Goal: Information Seeking & Learning: Learn about a topic

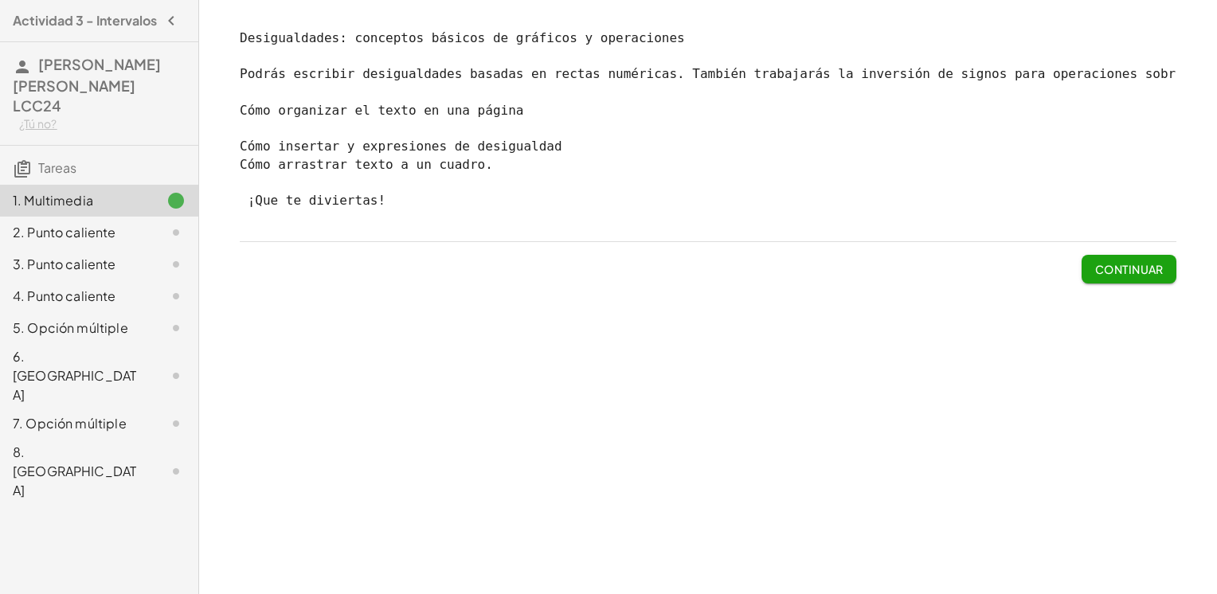
click at [1088, 334] on div "Desigualdades: conceptos básicos de gráficos y operaciones Podrás escribir desi…" at bounding box center [708, 297] width 1018 height 594
click at [1109, 276] on font "Continuar" at bounding box center [1128, 269] width 69 height 14
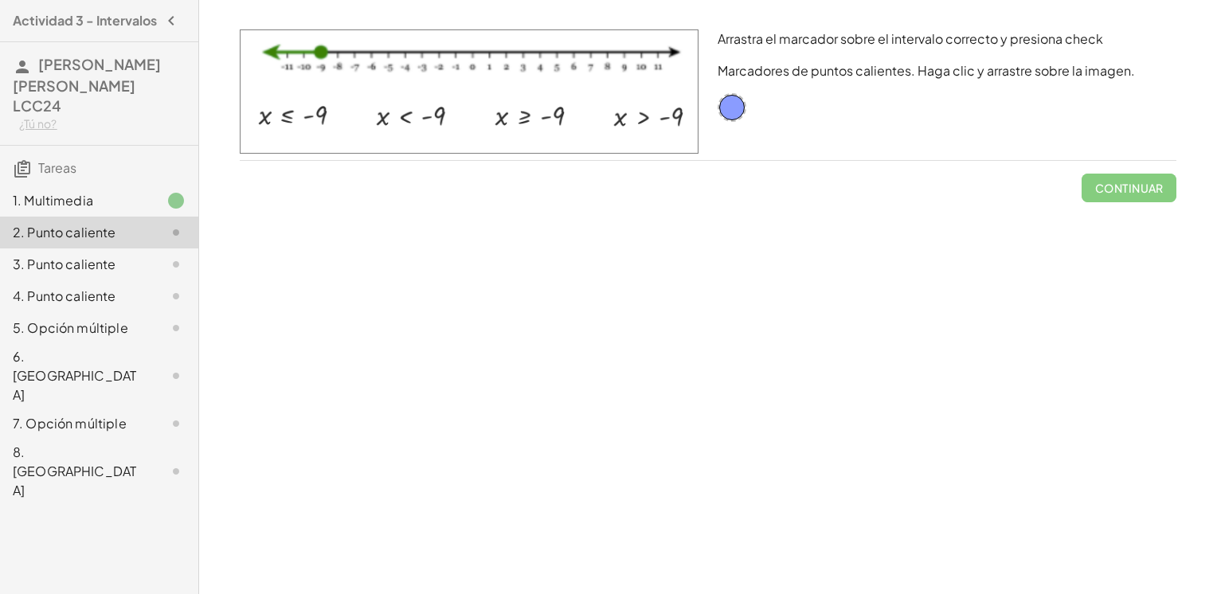
drag, startPoint x: 542, startPoint y: 225, endPoint x: 437, endPoint y: 234, distance: 105.6
click at [437, 234] on div "Desigualdades: conceptos básicos de gráficos y operaciones Podrás escribir desi…" at bounding box center [708, 297] width 1018 height 594
drag, startPoint x: 736, startPoint y: 108, endPoint x: 404, endPoint y: 123, distance: 332.4
click at [1132, 190] on font "Comprobar" at bounding box center [1124, 188] width 78 height 14
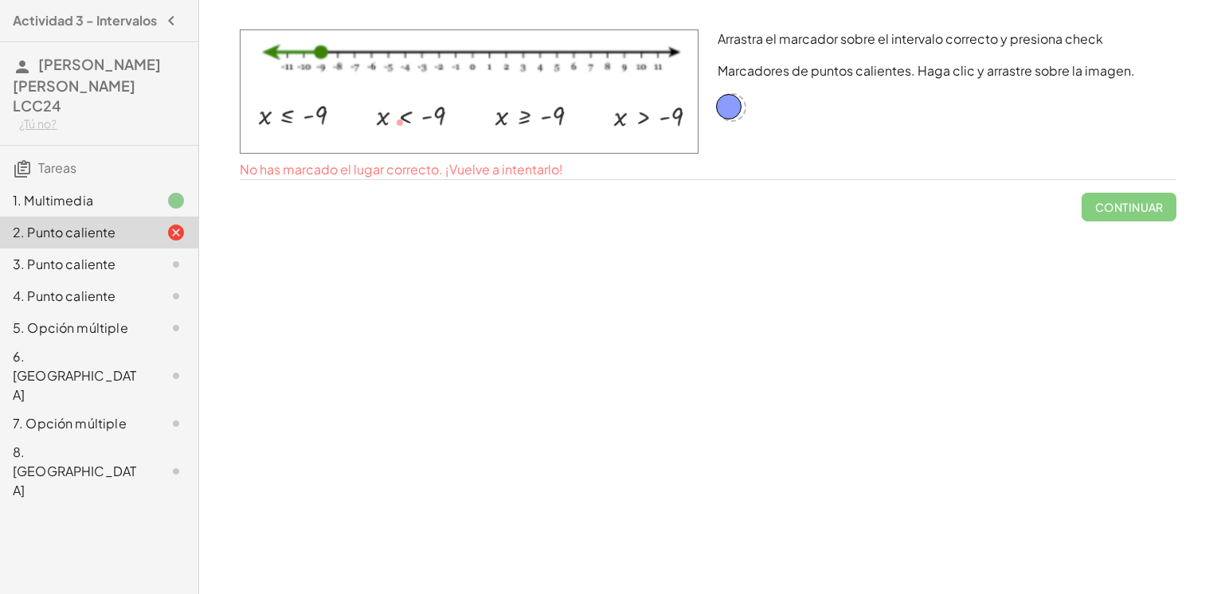
drag, startPoint x: 403, startPoint y: 126, endPoint x: 732, endPoint y: 111, distance: 329.2
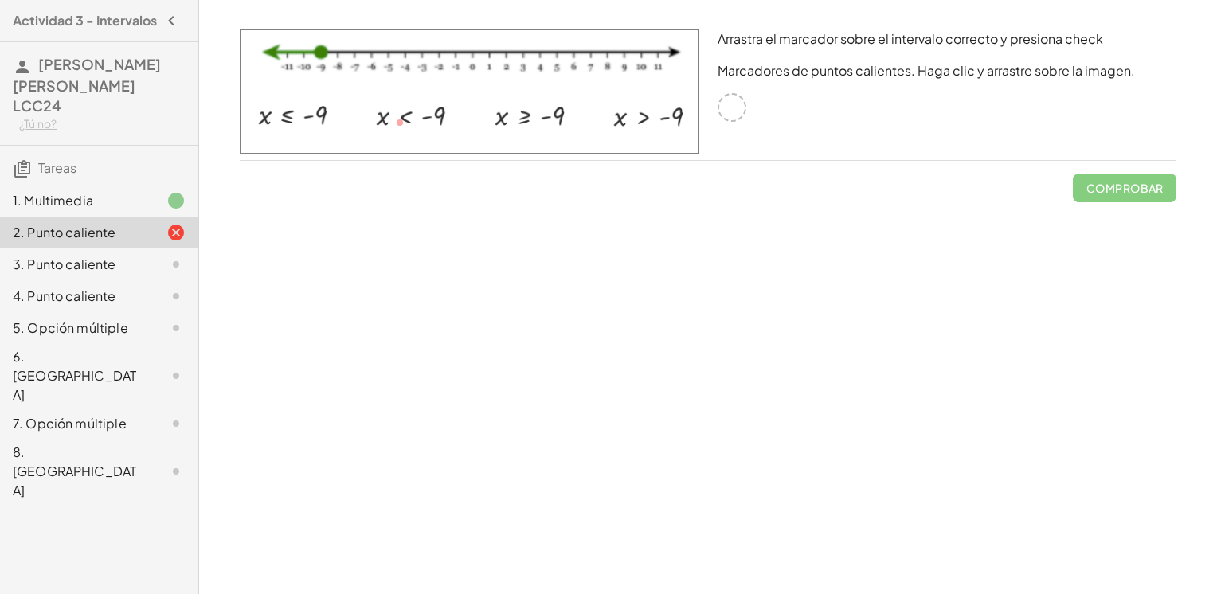
drag, startPoint x: 730, startPoint y: 110, endPoint x: 538, endPoint y: 200, distance: 212.0
click at [717, 132] on div "Arrastra el marcador sobre el intervalo correcto y presiona check Marcadores de…" at bounding box center [947, 95] width 478 height 150
drag, startPoint x: 397, startPoint y: 119, endPoint x: 321, endPoint y: 123, distance: 75.7
click at [321, 123] on img at bounding box center [469, 91] width 459 height 124
click at [312, 117] on img at bounding box center [469, 91] width 459 height 124
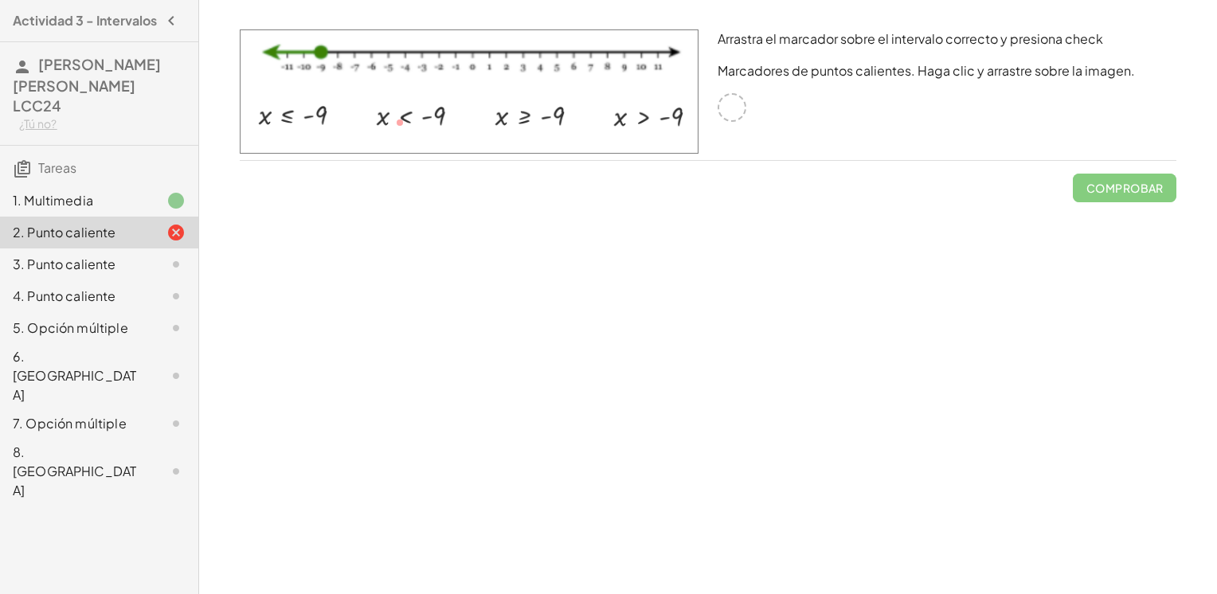
drag, startPoint x: 273, startPoint y: 116, endPoint x: 335, endPoint y: 135, distance: 65.0
click at [314, 136] on img at bounding box center [469, 91] width 459 height 124
click at [734, 112] on div at bounding box center [732, 107] width 29 height 29
drag, startPoint x: 734, startPoint y: 112, endPoint x: 824, endPoint y: 93, distance: 92.0
click at [790, 115] on div "Arrastra el marcador sobre el intervalo correcto y presiona check Marcadores de…" at bounding box center [947, 95] width 478 height 150
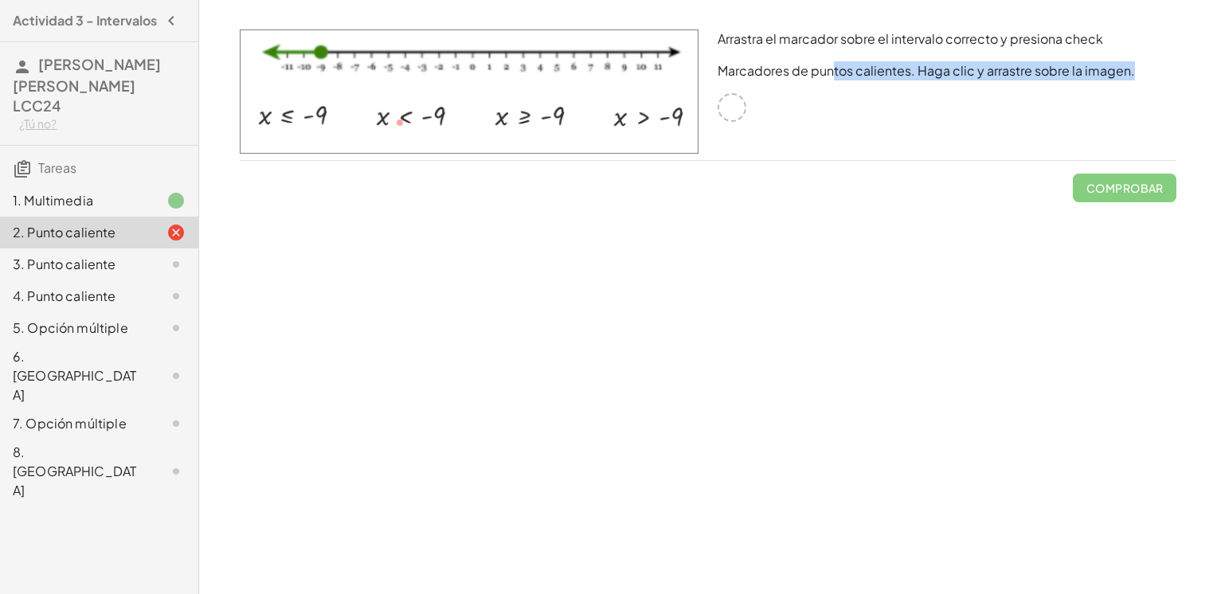
drag, startPoint x: 835, startPoint y: 54, endPoint x: 768, endPoint y: 91, distance: 76.3
click at [768, 91] on div "Arrastra el marcador sobre el intervalo correcto y presiona check Marcadores de…" at bounding box center [947, 95] width 478 height 150
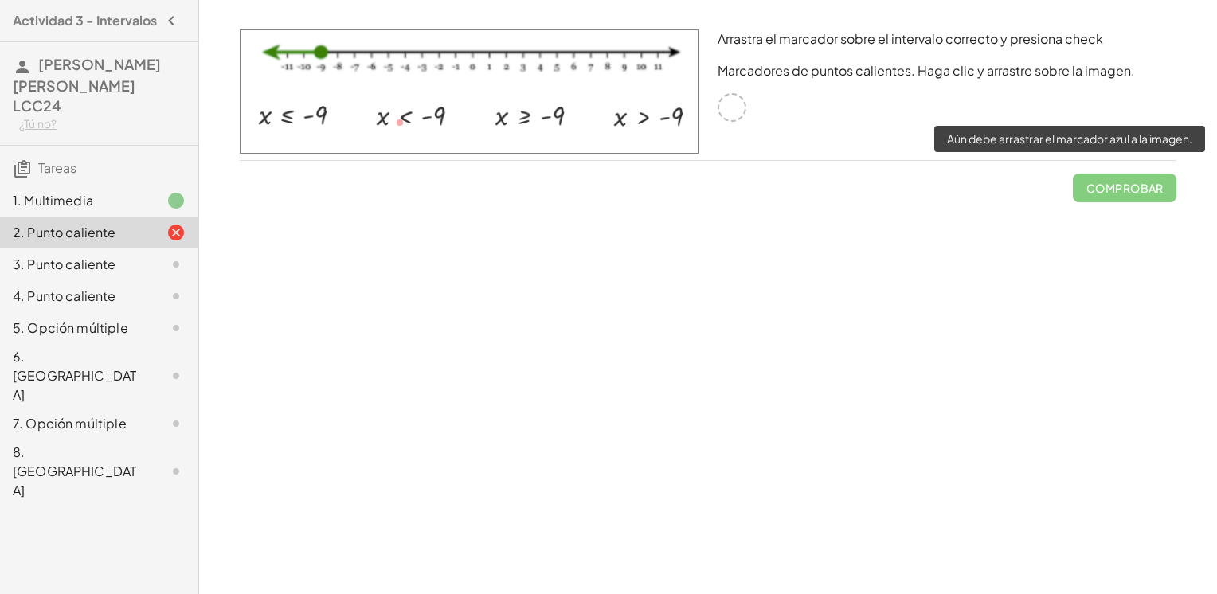
click at [1136, 182] on span "Comprobar" at bounding box center [1125, 181] width 104 height 41
drag, startPoint x: 1115, startPoint y: 179, endPoint x: 984, endPoint y: 158, distance: 132.4
click at [1088, 182] on span "Comprobar" at bounding box center [1125, 181] width 104 height 41
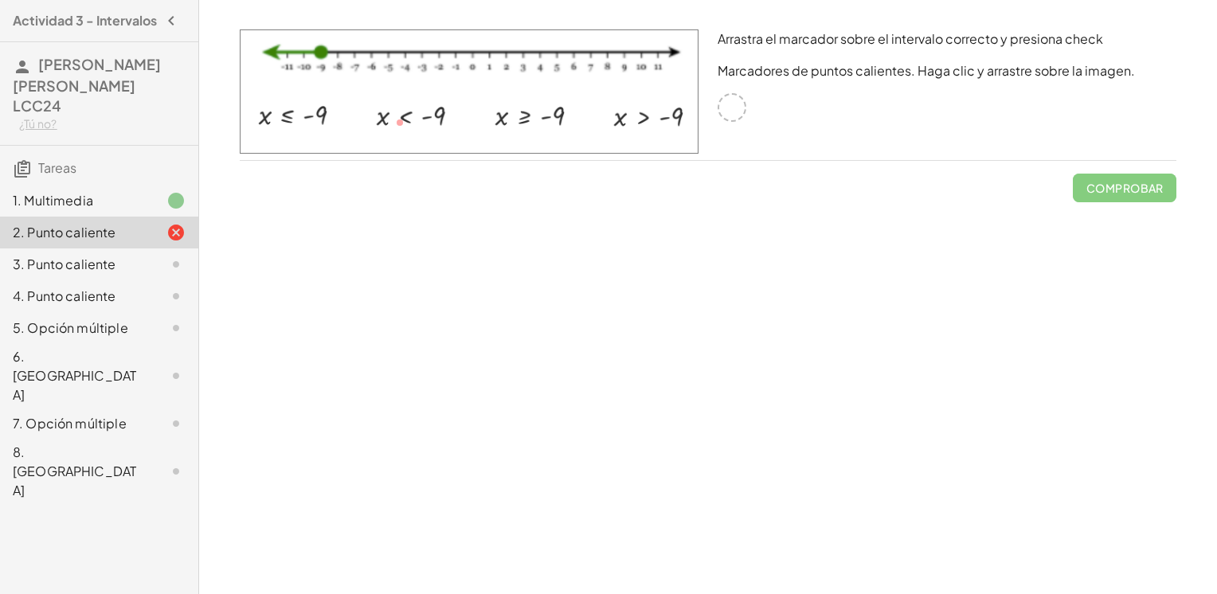
click at [731, 109] on div at bounding box center [732, 107] width 29 height 29
drag, startPoint x: 810, startPoint y: 49, endPoint x: 913, endPoint y: 53, distance: 103.6
click at [913, 53] on div "Arrastra el marcador sobre el intervalo correcto y presiona check Marcadores de…" at bounding box center [947, 95] width 478 height 150
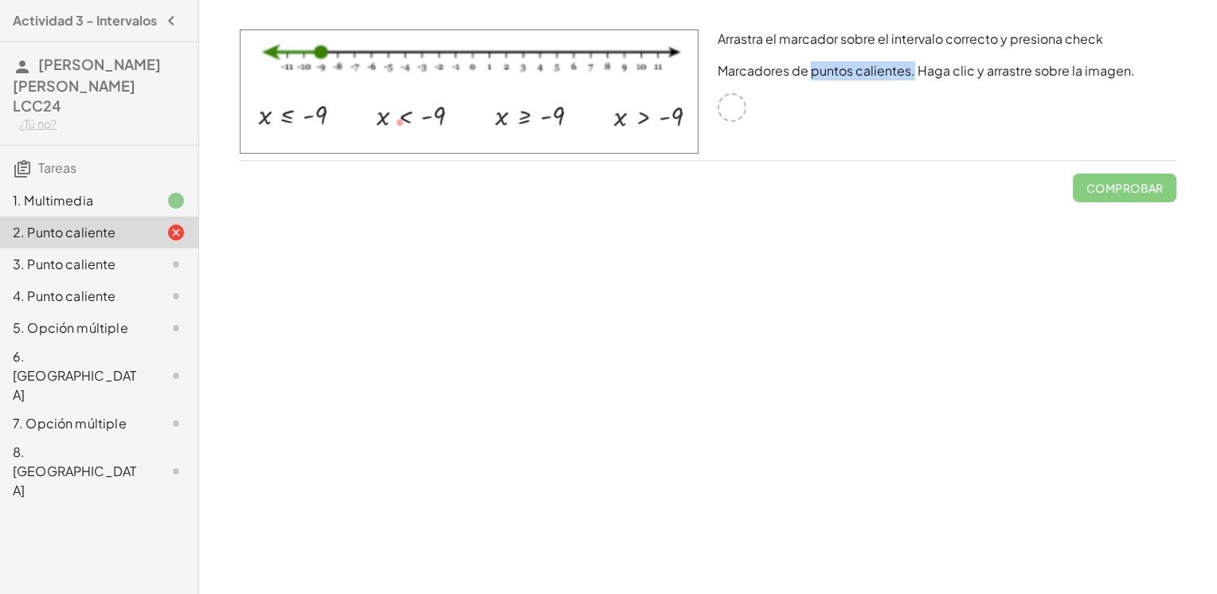
drag, startPoint x: 913, startPoint y: 53, endPoint x: 381, endPoint y: 111, distance: 535.2
click at [385, 111] on img at bounding box center [469, 91] width 459 height 124
drag, startPoint x: 379, startPoint y: 112, endPoint x: 397, endPoint y: 122, distance: 20.7
click at [396, 120] on img at bounding box center [469, 91] width 459 height 124
drag, startPoint x: 398, startPoint y: 123, endPoint x: 312, endPoint y: 121, distance: 86.0
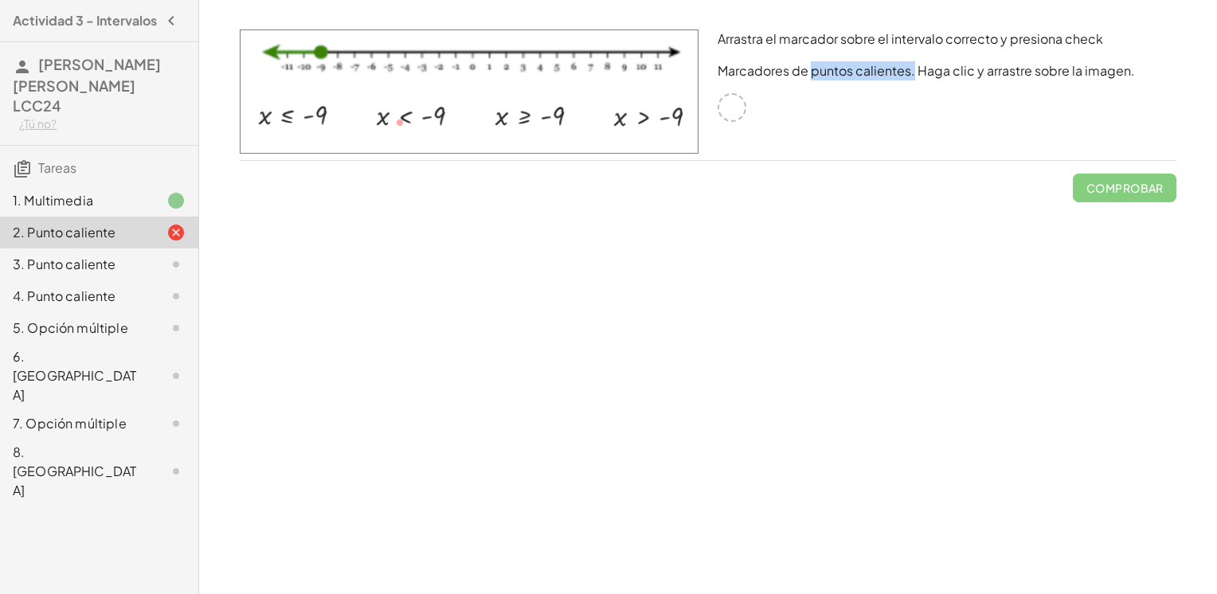
click at [312, 121] on img at bounding box center [469, 91] width 459 height 124
click at [306, 119] on img at bounding box center [469, 91] width 459 height 124
drag, startPoint x: 385, startPoint y: 119, endPoint x: 455, endPoint y: 121, distance: 69.3
click at [455, 121] on img at bounding box center [469, 91] width 459 height 124
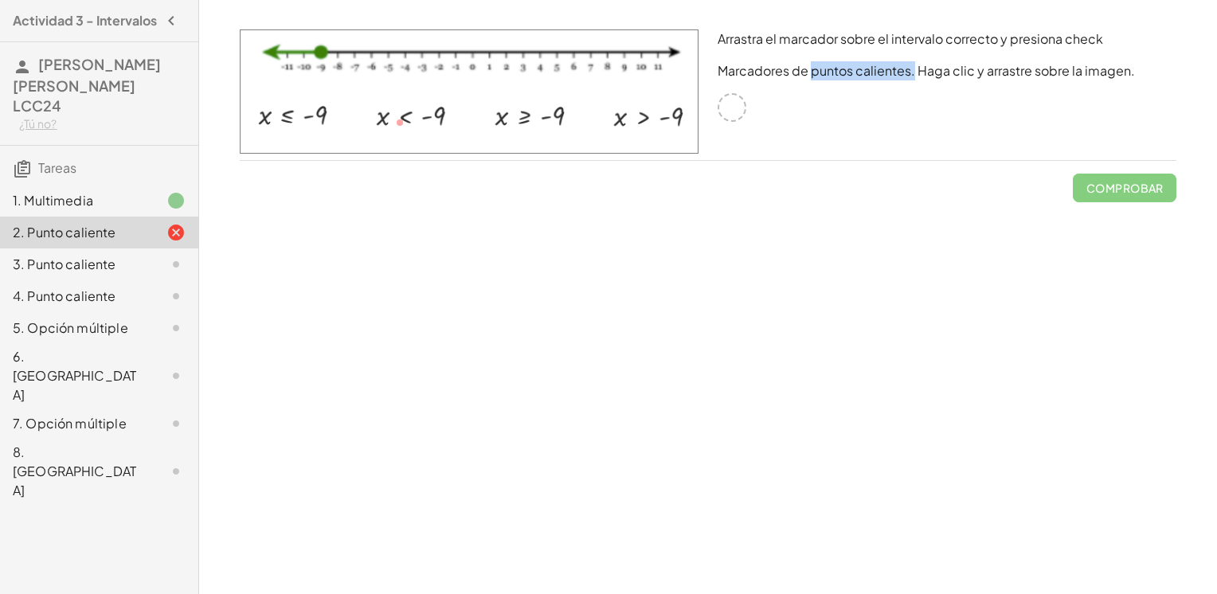
drag, startPoint x: 455, startPoint y: 121, endPoint x: 242, endPoint y: 153, distance: 215.0
click at [343, 132] on img at bounding box center [469, 91] width 459 height 124
click at [172, 232] on icon at bounding box center [175, 232] width 19 height 19
click at [683, 56] on img at bounding box center [469, 91] width 459 height 124
drag, startPoint x: 556, startPoint y: 110, endPoint x: 567, endPoint y: 110, distance: 11.1
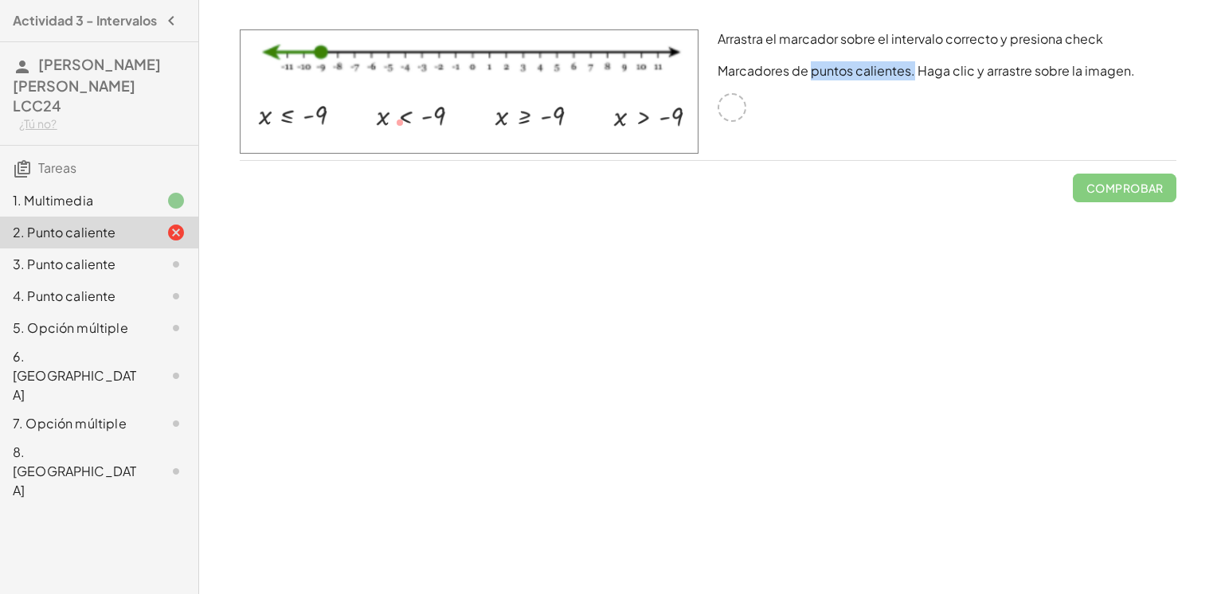
click at [565, 110] on img at bounding box center [469, 91] width 459 height 124
drag, startPoint x: 965, startPoint y: 172, endPoint x: 1133, endPoint y: 139, distance: 171.3
click at [0, 0] on div "Arrastra el marcador sobre el intervalo correcto y presiona check Marcadores de…" at bounding box center [0, 0] width 0 height 0
drag, startPoint x: 1133, startPoint y: 139, endPoint x: 1035, endPoint y: 197, distance: 114.6
click at [0, 0] on div "Arrastra el marcador sobre el intervalo correcto y presiona check Marcadores de…" at bounding box center [0, 0] width 0 height 0
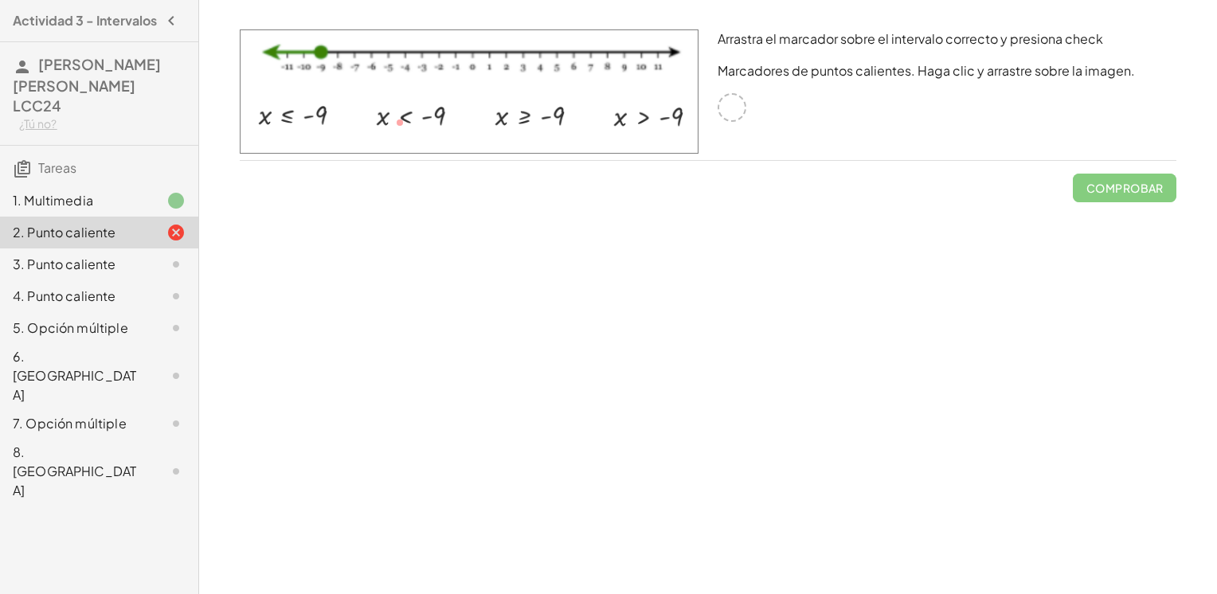
click at [187, 312] on div "3. Punto caliente" at bounding box center [99, 328] width 198 height 32
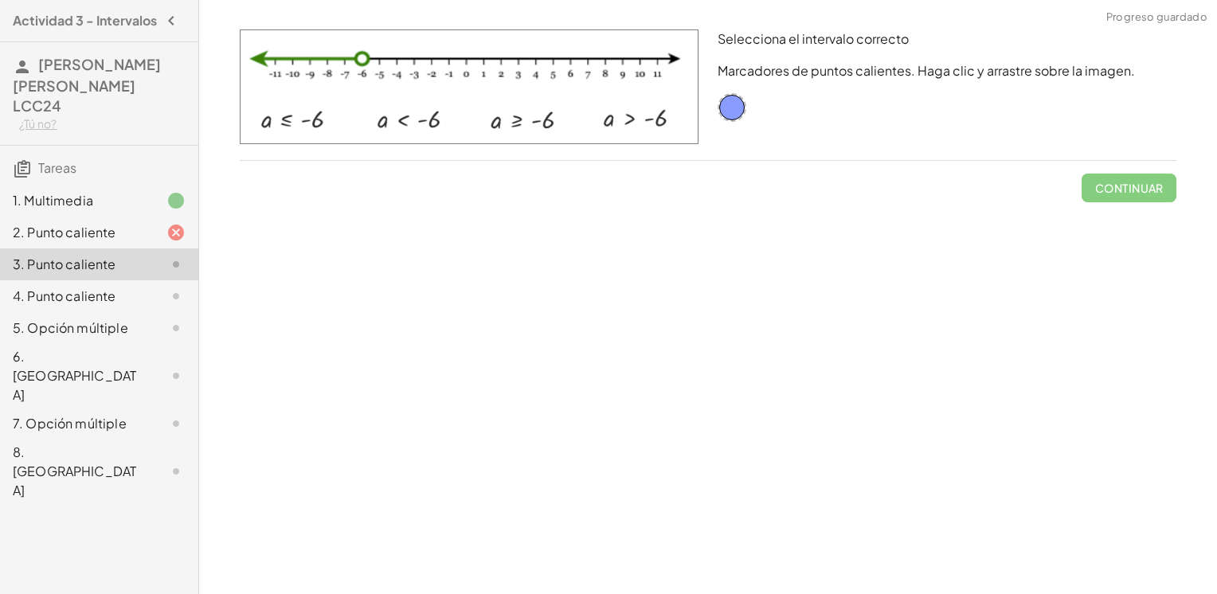
click at [178, 234] on icon at bounding box center [175, 232] width 19 height 19
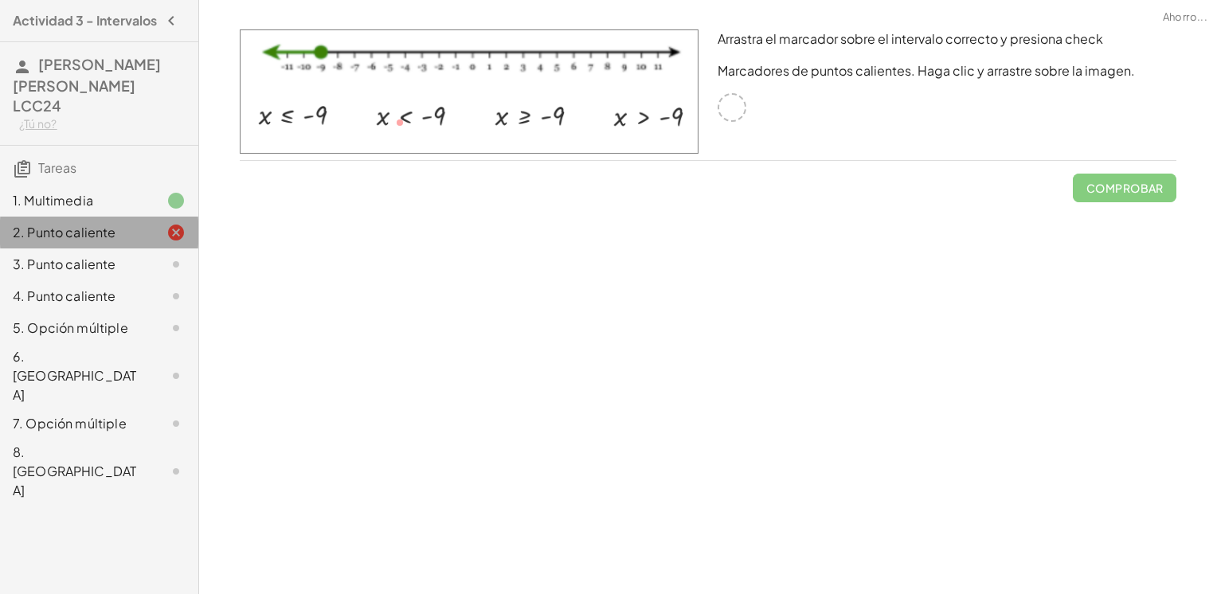
click at [178, 234] on icon at bounding box center [175, 232] width 19 height 19
click at [741, 113] on div at bounding box center [732, 107] width 29 height 29
drag, startPoint x: 357, startPoint y: 194, endPoint x: 264, endPoint y: 240, distance: 103.3
click at [264, 240] on div "Desigualdades: conceptos básicos de gráficos y operaciones Podrás escribir desi…" at bounding box center [708, 297] width 1018 height 594
click at [720, 113] on div at bounding box center [732, 107] width 29 height 29
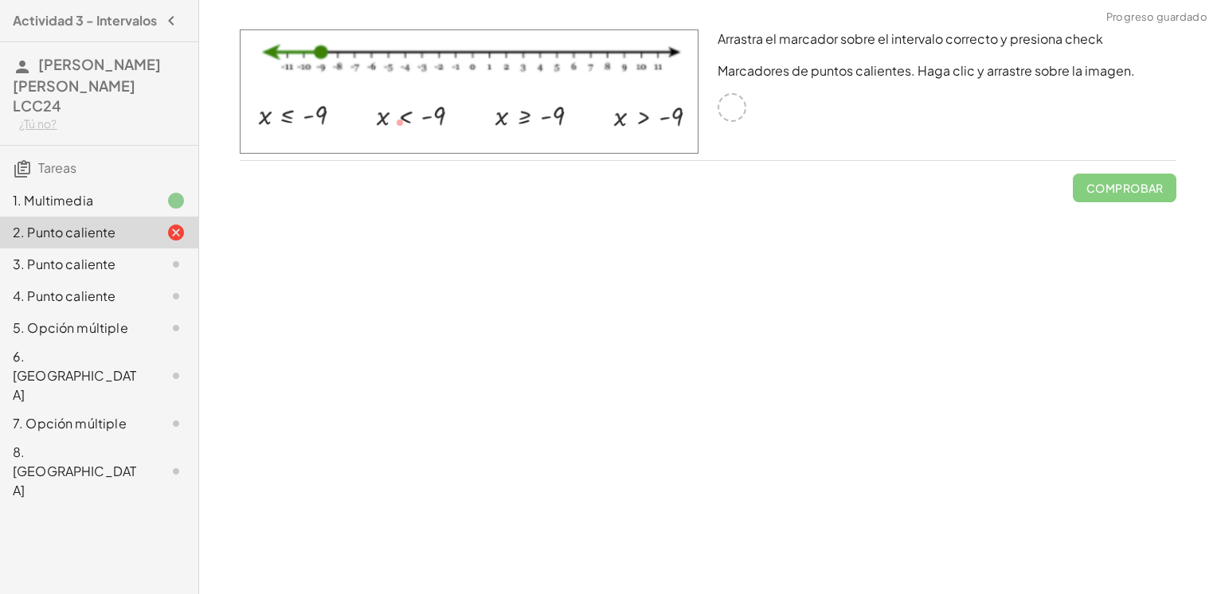
click at [723, 113] on div at bounding box center [732, 107] width 29 height 29
drag, startPoint x: 566, startPoint y: 143, endPoint x: 490, endPoint y: 139, distance: 76.6
click at [557, 143] on img at bounding box center [469, 91] width 459 height 124
drag, startPoint x: 420, startPoint y: 148, endPoint x: 295, endPoint y: 155, distance: 125.2
click at [295, 154] on div at bounding box center [469, 95] width 478 height 150
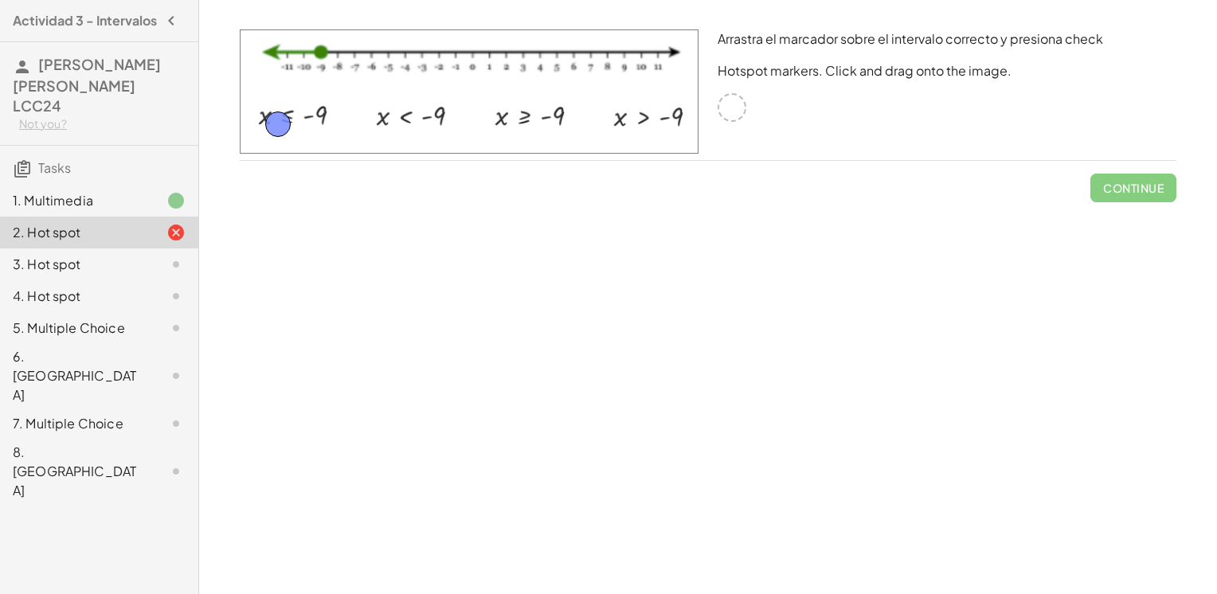
drag, startPoint x: 737, startPoint y: 99, endPoint x: 284, endPoint y: 115, distance: 454.3
click at [1136, 199] on button "Check" at bounding box center [1142, 188] width 67 height 29
click at [1131, 187] on span "Continue" at bounding box center [1133, 188] width 61 height 14
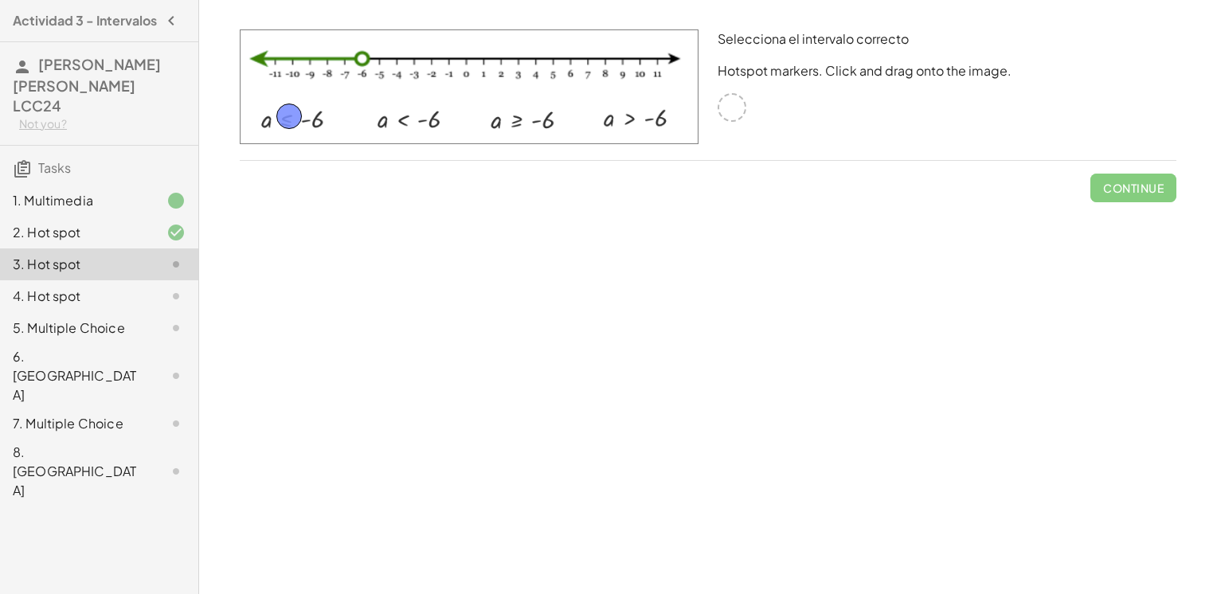
drag, startPoint x: 733, startPoint y: 111, endPoint x: 291, endPoint y: 120, distance: 442.1
click at [1157, 195] on button "Check" at bounding box center [1142, 188] width 67 height 29
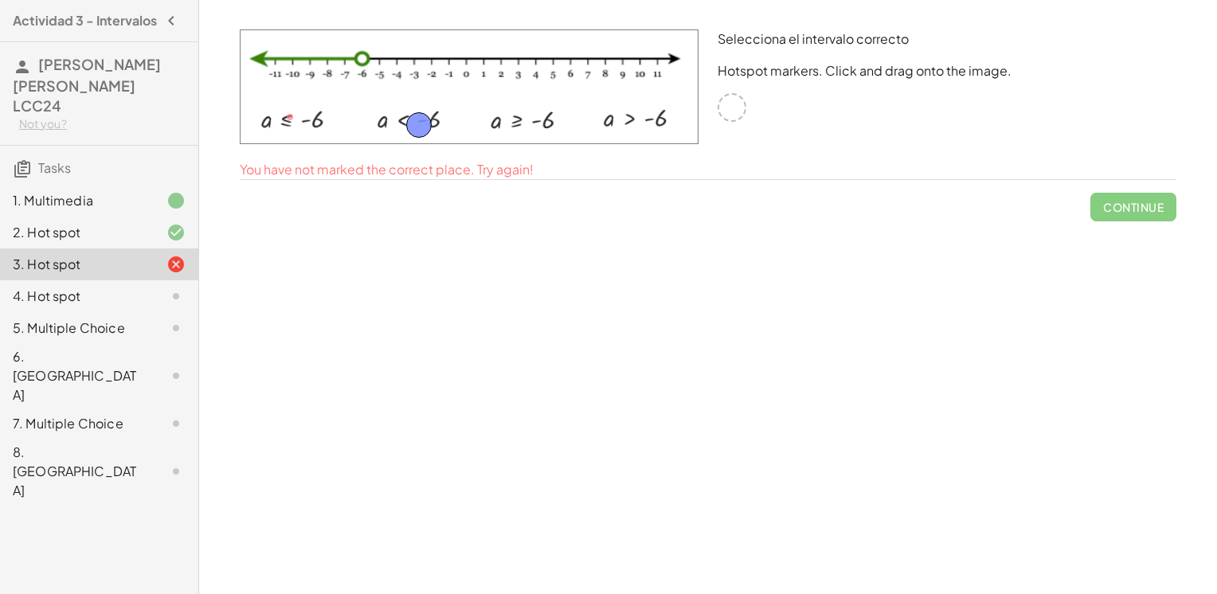
drag, startPoint x: 290, startPoint y: 116, endPoint x: 418, endPoint y: 124, distance: 128.5
click at [1152, 184] on span "Check" at bounding box center [1142, 188] width 41 height 14
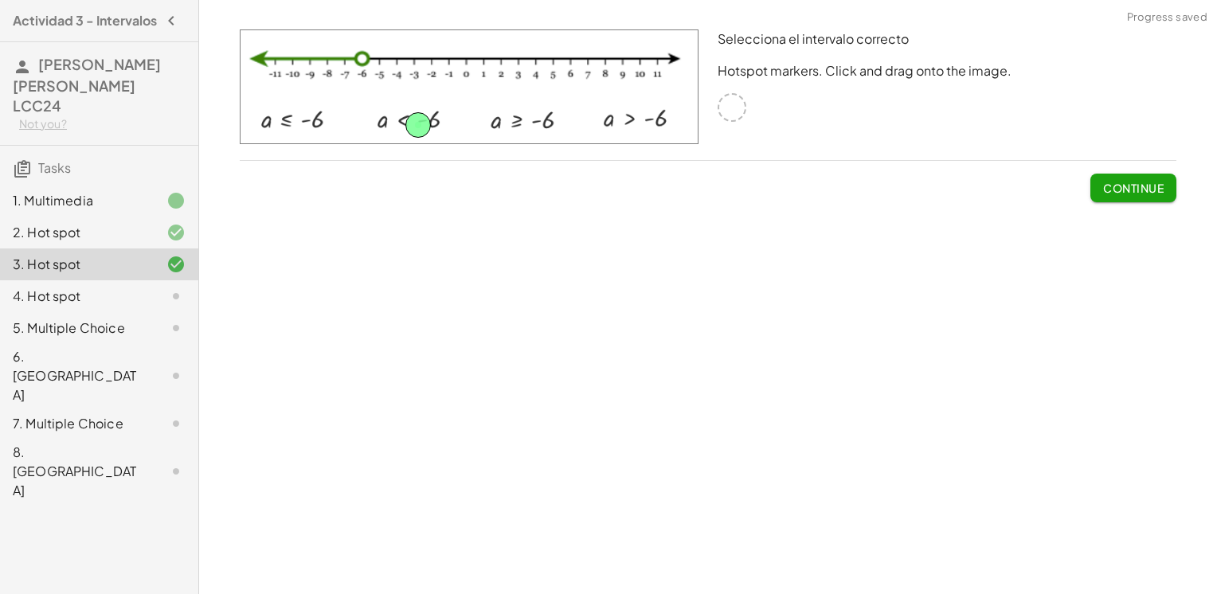
click at [455, 264] on div "Desigualdades: conceptos básicos de gráficos y operaciones Podrás escribir desi…" at bounding box center [708, 297] width 1018 height 594
click at [1156, 179] on button "Continue" at bounding box center [1133, 188] width 86 height 29
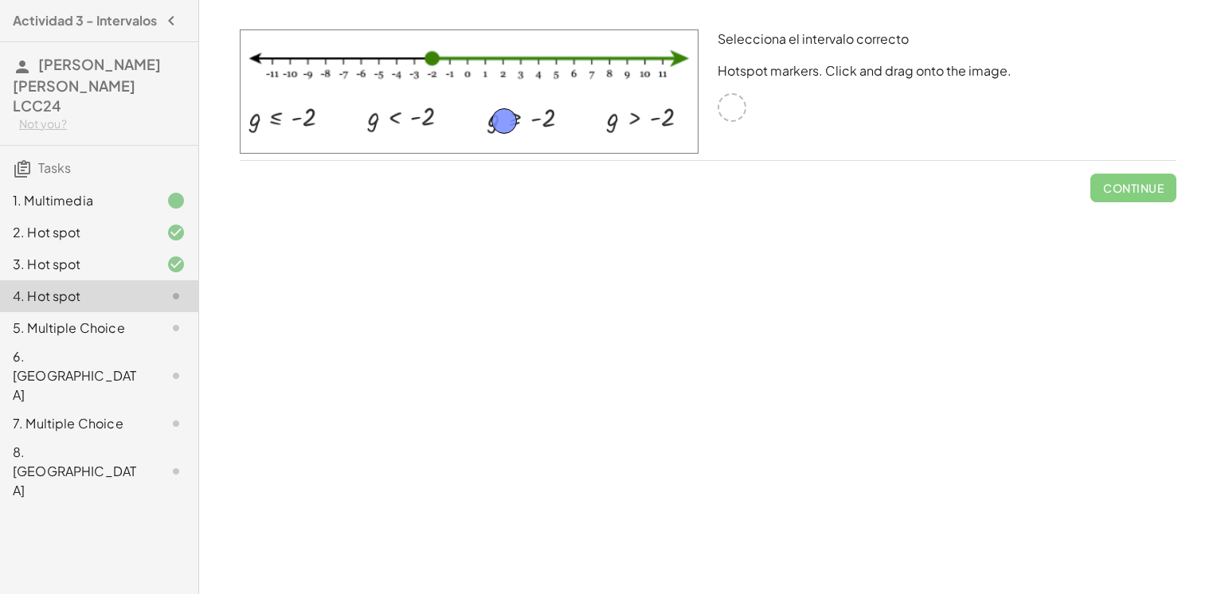
drag, startPoint x: 735, startPoint y: 108, endPoint x: 507, endPoint y: 121, distance: 228.2
click at [1135, 192] on span "Check" at bounding box center [1142, 188] width 41 height 14
click at [1156, 195] on button "Continue" at bounding box center [1133, 188] width 86 height 29
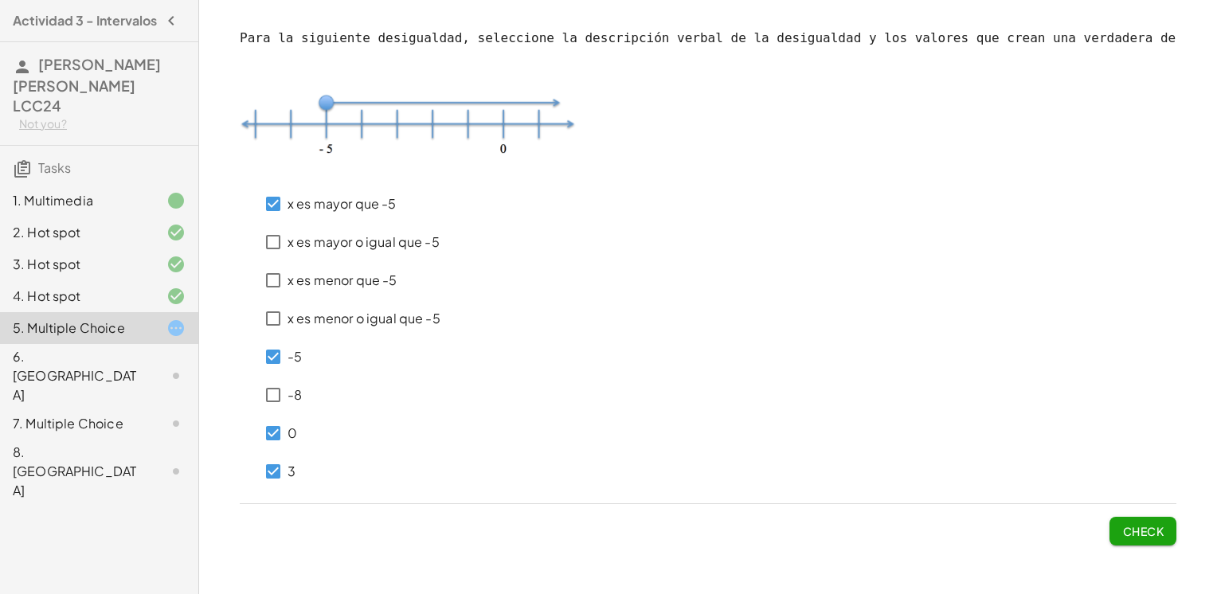
click at [1148, 526] on span "Check" at bounding box center [1142, 531] width 41 height 14
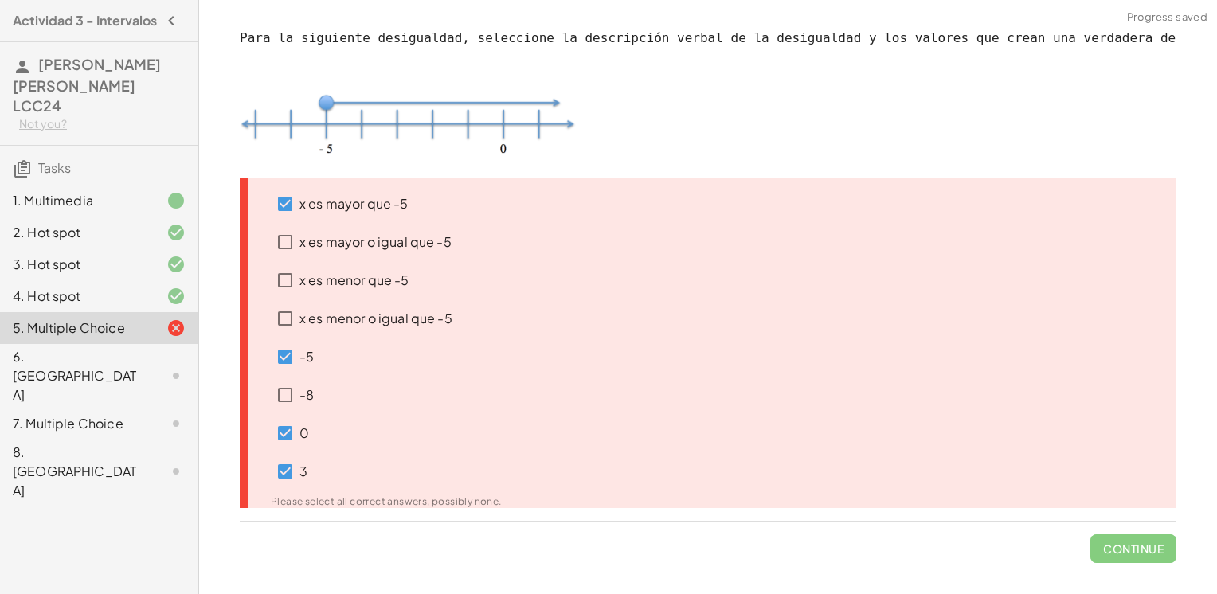
click at [1142, 537] on span "Continue" at bounding box center [1133, 542] width 86 height 41
click at [179, 336] on div "5. Multiple Choice" at bounding box center [99, 328] width 198 height 32
drag, startPoint x: 177, startPoint y: 336, endPoint x: 567, endPoint y: 375, distance: 392.2
click at [182, 408] on div "5. Multiple Choice" at bounding box center [99, 424] width 198 height 32
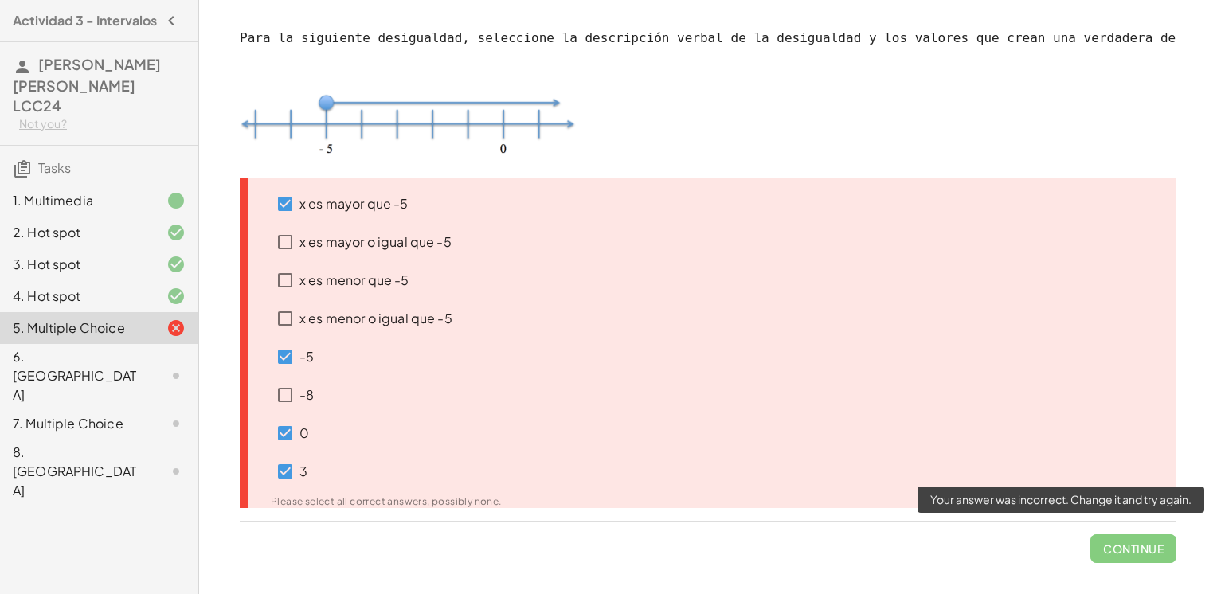
click at [1103, 558] on span "Continue" at bounding box center [1133, 542] width 86 height 41
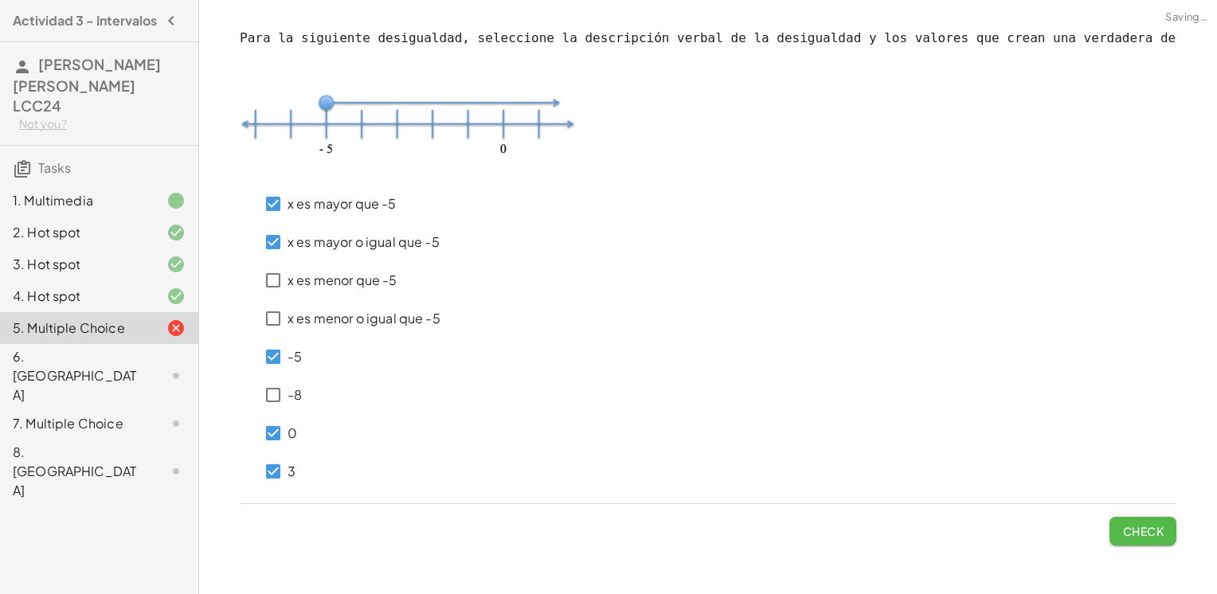
click at [1129, 528] on span "Check" at bounding box center [1142, 531] width 41 height 14
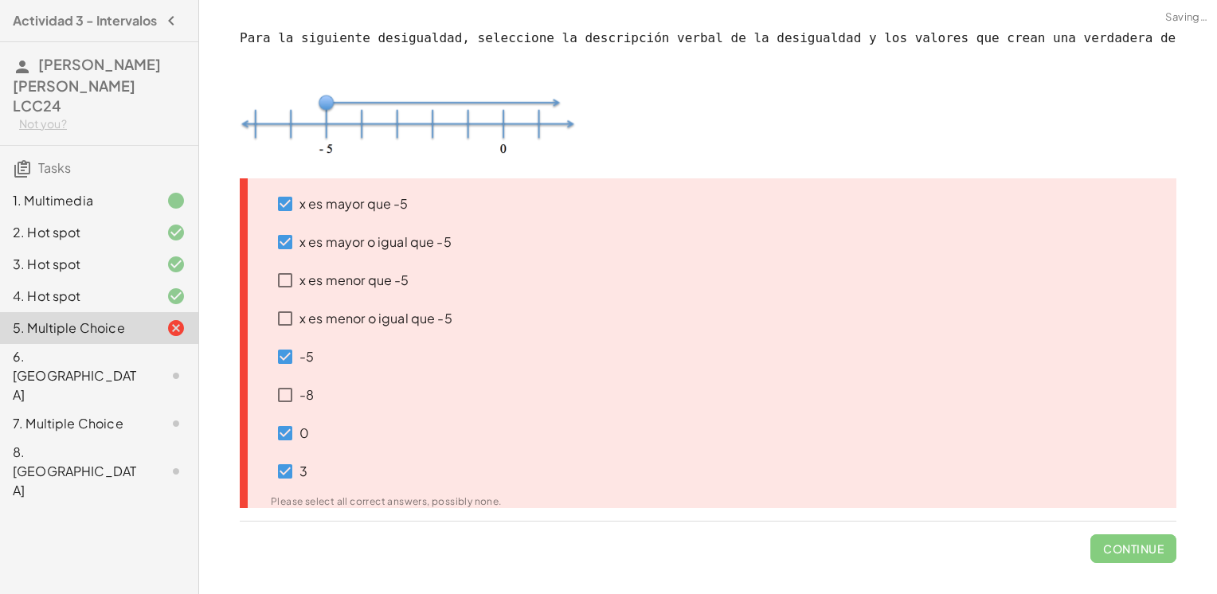
click at [701, 454] on div "x es mayor que -5 x es mayor o igual que -5 x es menor que -5 x es menor o igua…" at bounding box center [708, 343] width 937 height 330
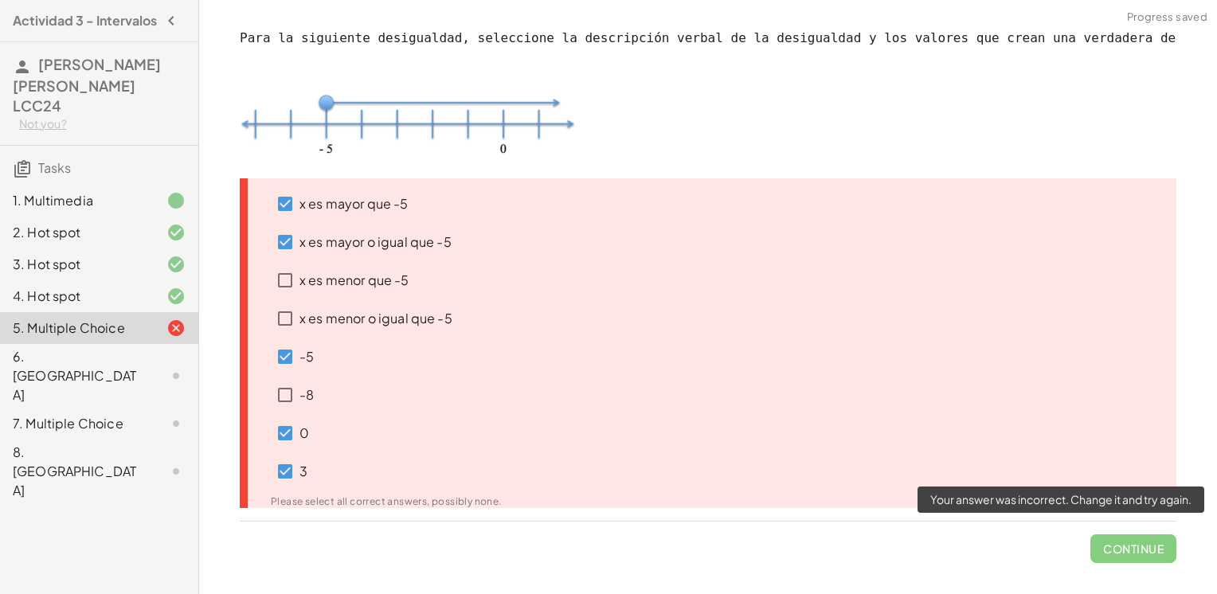
drag, startPoint x: 1097, startPoint y: 528, endPoint x: 1066, endPoint y: 524, distance: 32.1
click at [1090, 530] on span "Continue" at bounding box center [1133, 542] width 86 height 41
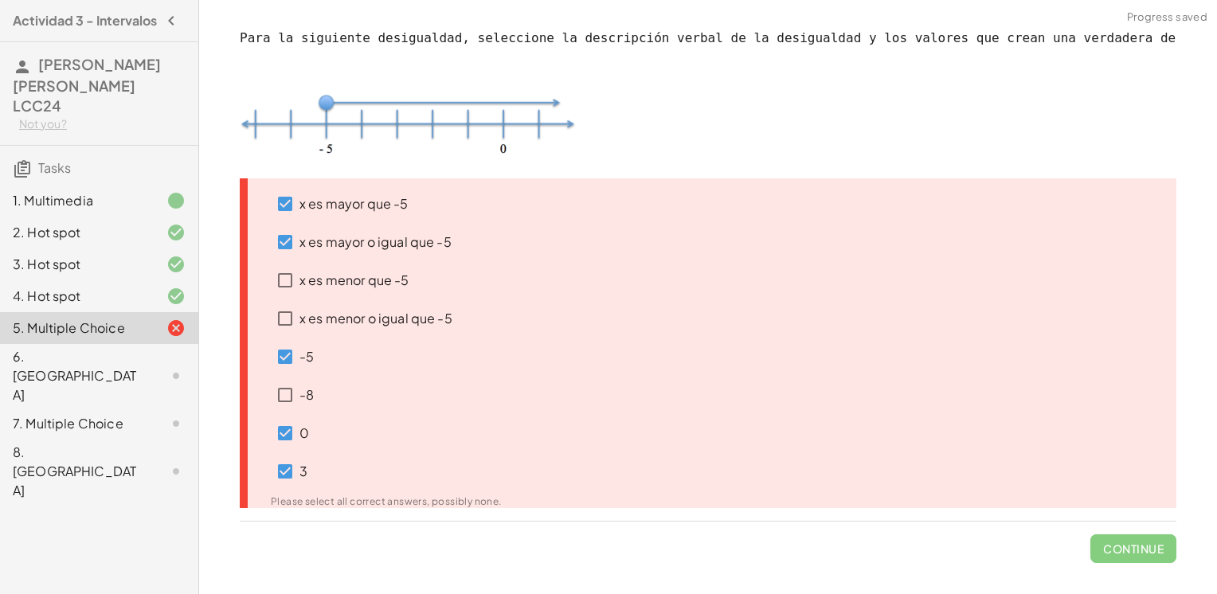
drag, startPoint x: 470, startPoint y: 202, endPoint x: 562, endPoint y: 115, distance: 127.3
click at [481, 192] on div "x es mayor que -5" at bounding box center [377, 204] width 250 height 38
drag, startPoint x: 596, startPoint y: 88, endPoint x: 628, endPoint y: 82, distance: 33.1
click at [628, 82] on div "Para la siguiente desigualdad, seleccione la descripción verbal de la desiguald…" at bounding box center [708, 103] width 937 height 149
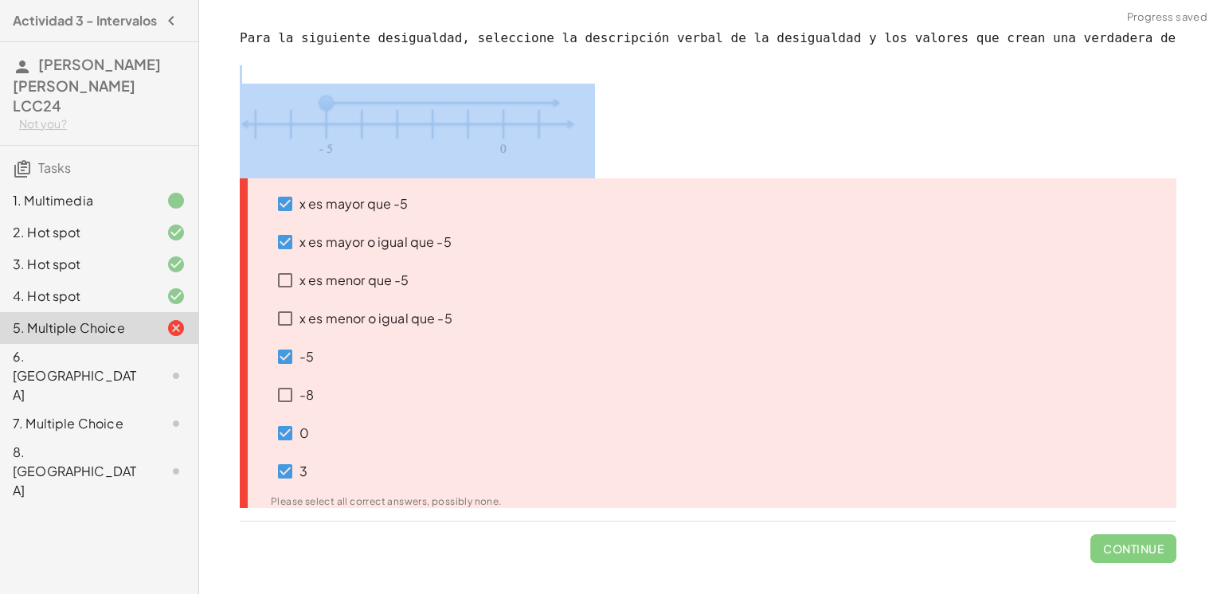
drag, startPoint x: 628, startPoint y: 82, endPoint x: 753, endPoint y: 150, distance: 142.2
click at [753, 150] on p at bounding box center [708, 131] width 937 height 95
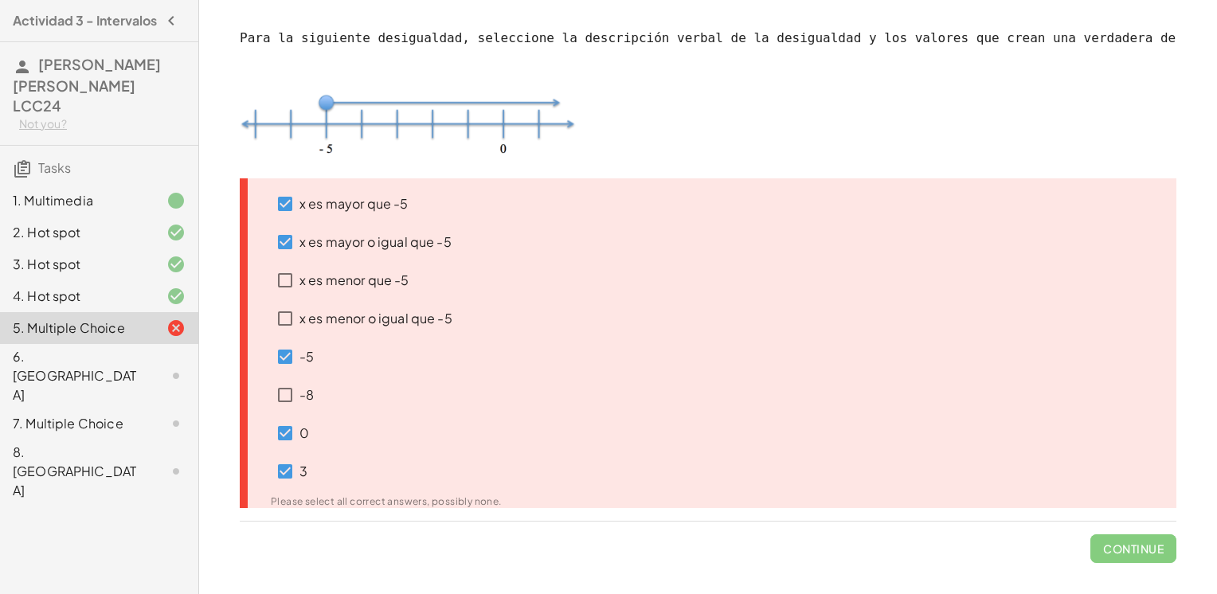
click at [1041, 470] on div "x es mayor que -5 x es mayor o igual que -5 x es menor que -5 x es menor o igua…" at bounding box center [708, 343] width 937 height 330
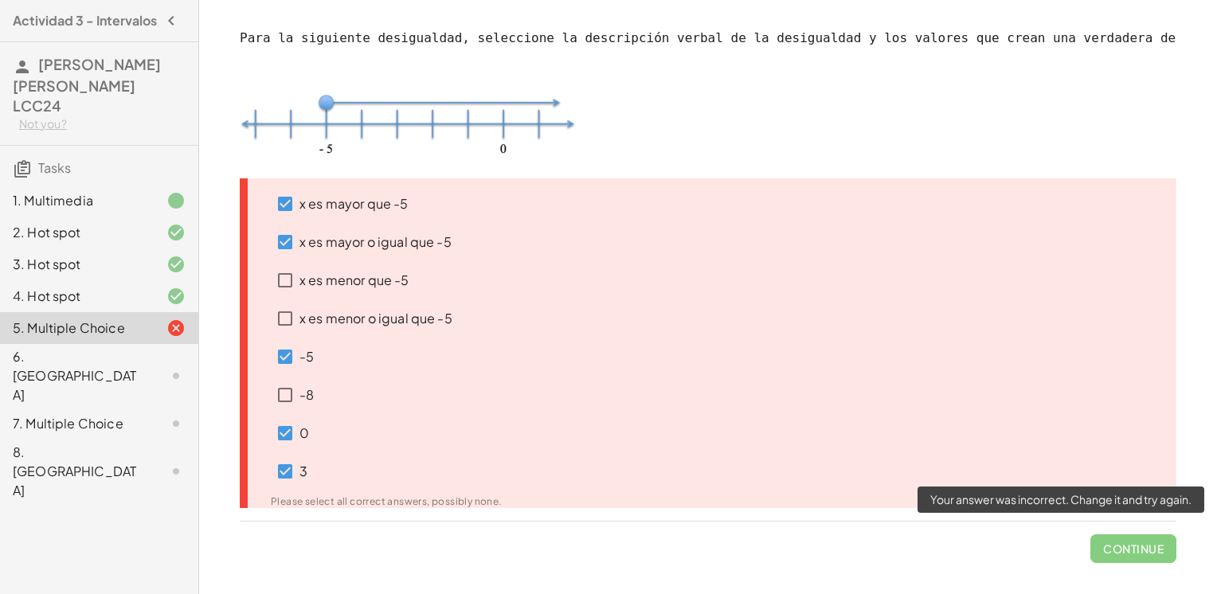
click at [1131, 547] on span "Continue" at bounding box center [1133, 542] width 86 height 41
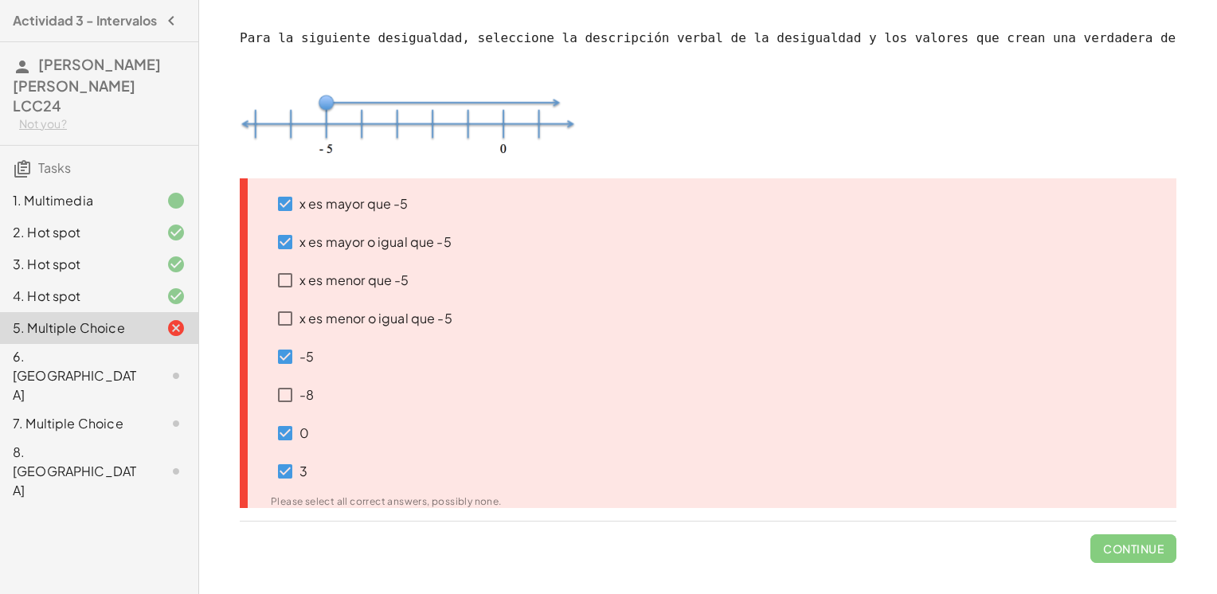
click at [378, 299] on label "x es menor o igual que -5" at bounding box center [375, 318] width 153 height 38
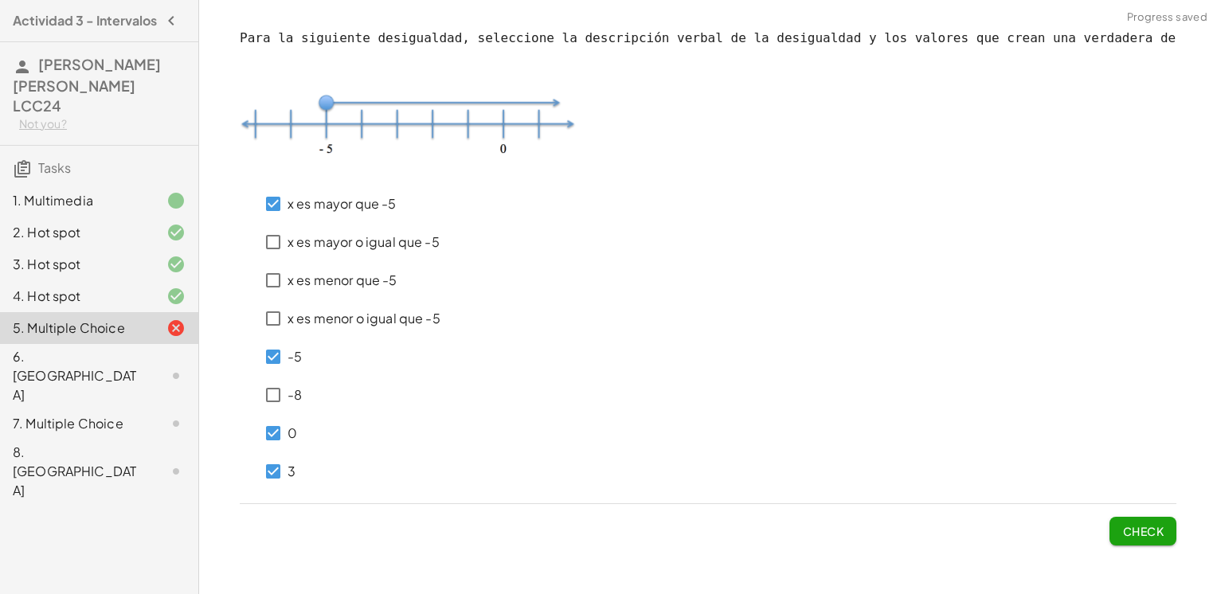
click at [1140, 546] on div "Para la siguiente desigualdad, seleccione la descripción verbal de la desiguald…" at bounding box center [708, 287] width 956 height 535
click at [1140, 532] on span "Check" at bounding box center [1142, 531] width 41 height 14
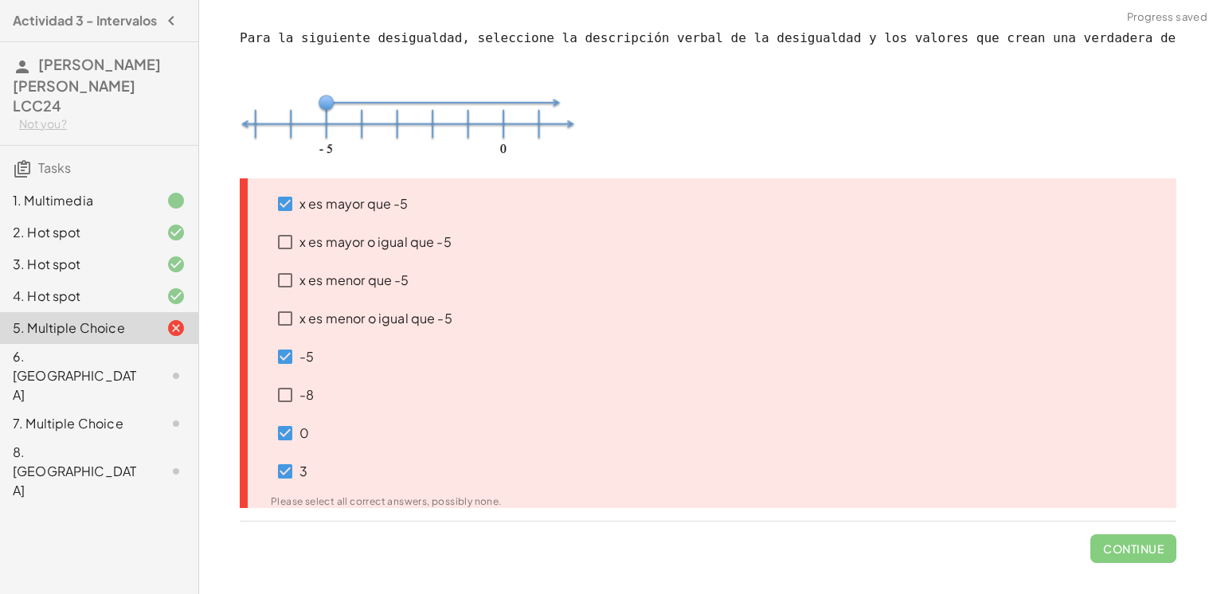
click at [875, 424] on div "x es mayor que -5 x es mayor o igual que -5 x es menor que -5 x es menor o igua…" at bounding box center [708, 343] width 937 height 330
click at [493, 271] on div "x es mayor que -5 x es mayor o igual que -5 x es menor que -5 x es menor o igua…" at bounding box center [708, 343] width 937 height 330
click at [424, 250] on label "x es mayor o igual que -5" at bounding box center [375, 242] width 152 height 38
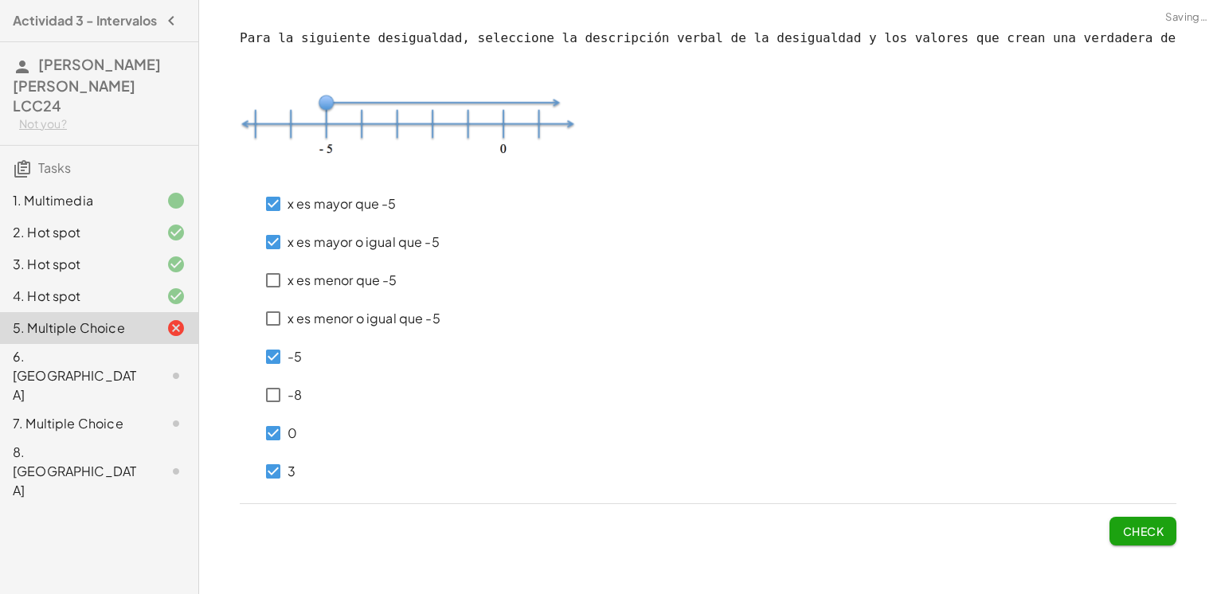
click at [582, 317] on div "x es mayor que -5 x es mayor o igual que -5 x es menor que -5 x es menor o igua…" at bounding box center [708, 334] width 937 height 312
click at [586, 319] on div "x es mayor que -5 x es mayor o igual que -5 x es menor que -5 x es menor o igua…" at bounding box center [708, 334] width 937 height 312
click at [1132, 527] on span "Check" at bounding box center [1142, 531] width 41 height 14
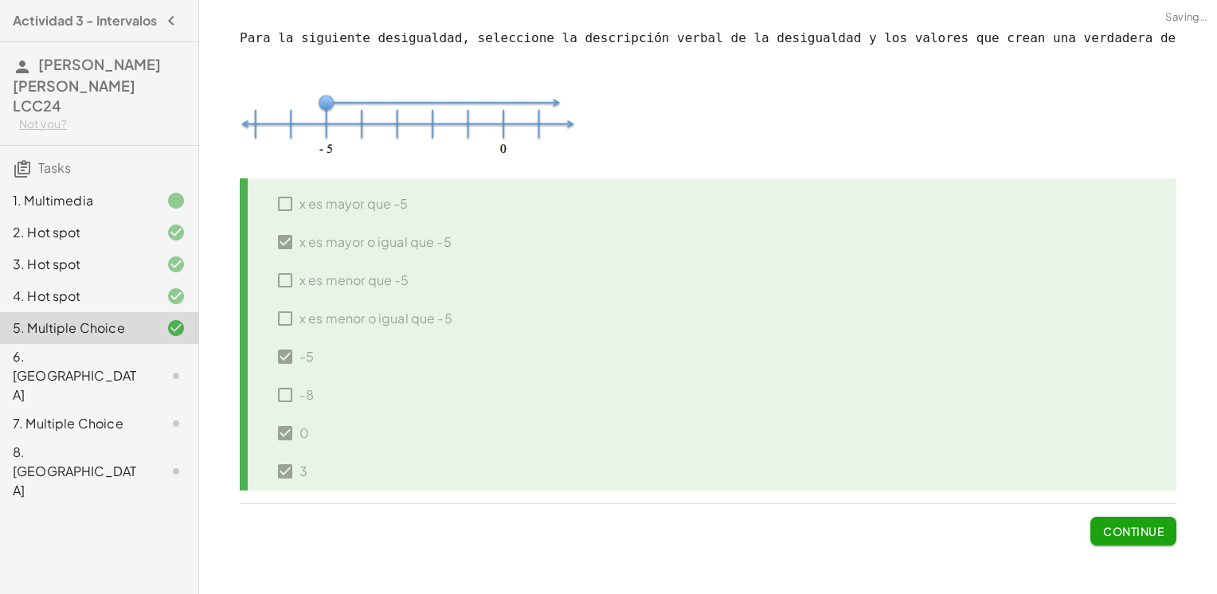
click at [1140, 537] on span "Continue" at bounding box center [1133, 531] width 61 height 14
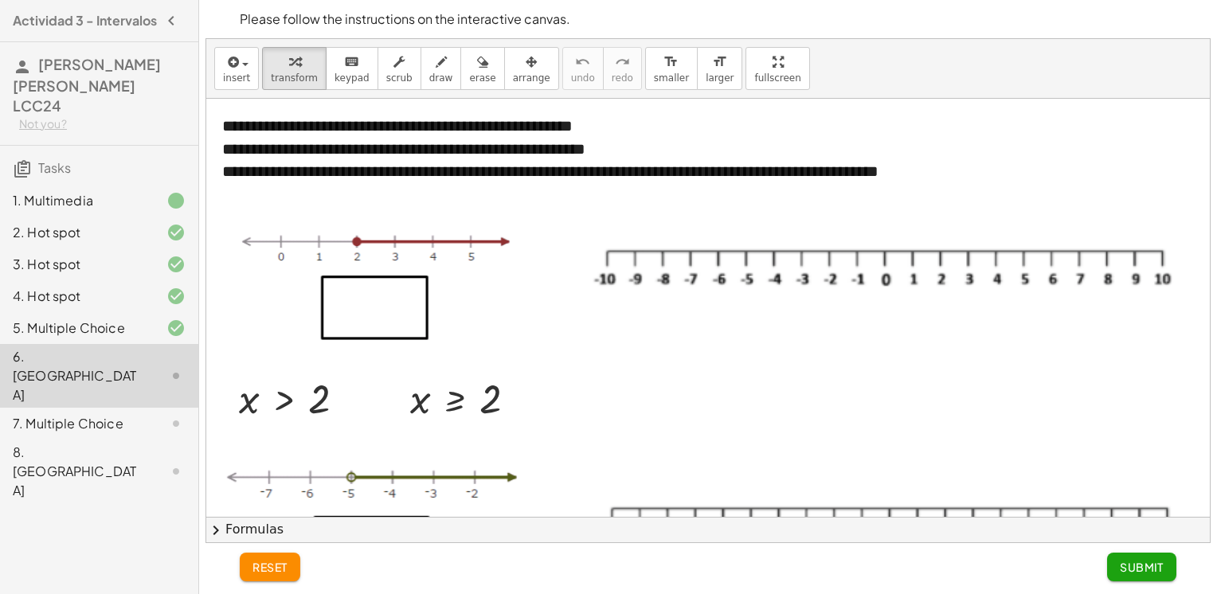
drag, startPoint x: 631, startPoint y: 276, endPoint x: 691, endPoint y: 274, distance: 60.5
click at [691, 274] on div at bounding box center [884, 277] width 607 height 72
click at [429, 78] on span "draw" at bounding box center [441, 77] width 24 height 11
drag, startPoint x: 626, startPoint y: 250, endPoint x: 652, endPoint y: 250, distance: 26.3
click at [652, 250] on div at bounding box center [713, 545] width 1014 height 892
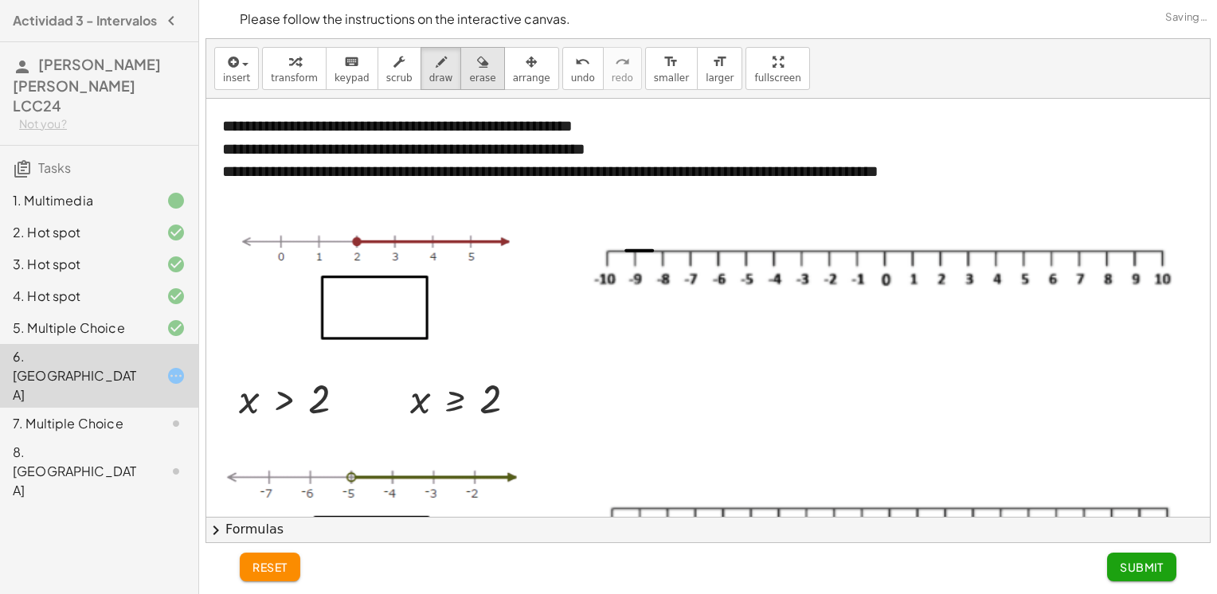
click at [469, 77] on span "erase" at bounding box center [482, 77] width 26 height 11
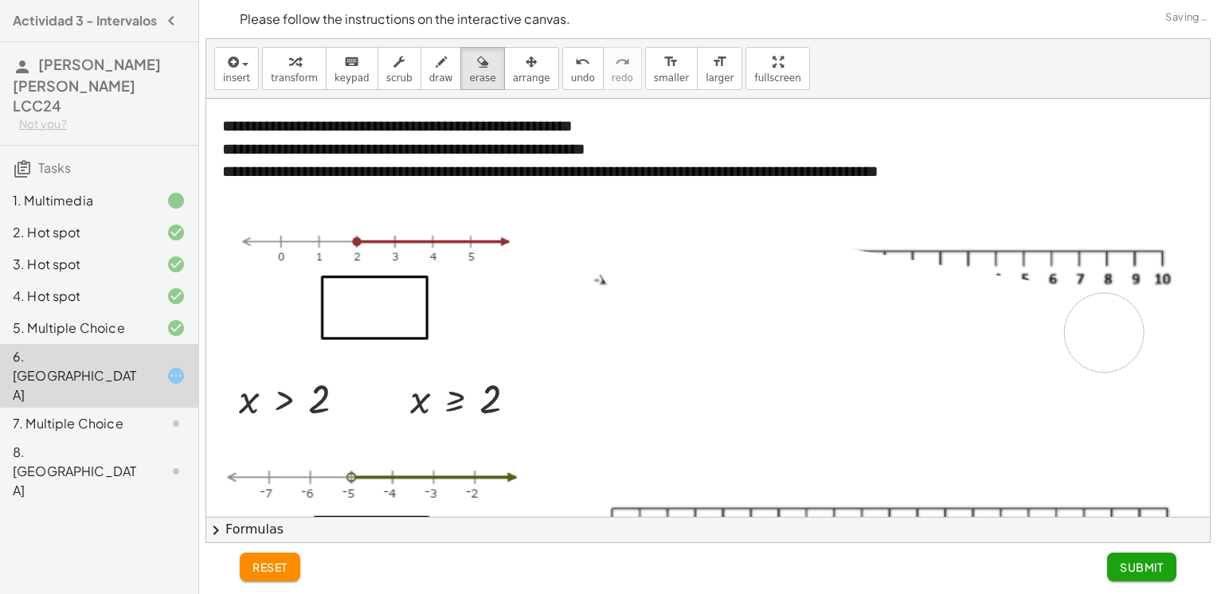
drag, startPoint x: 637, startPoint y: 257, endPoint x: 1219, endPoint y: 358, distance: 590.9
click at [1216, 358] on html "Actividad 3 - Intervalos [PERSON_NAME] [PERSON_NAME] LCC24 Not you? Tasks 1. Mu…" at bounding box center [608, 297] width 1217 height 594
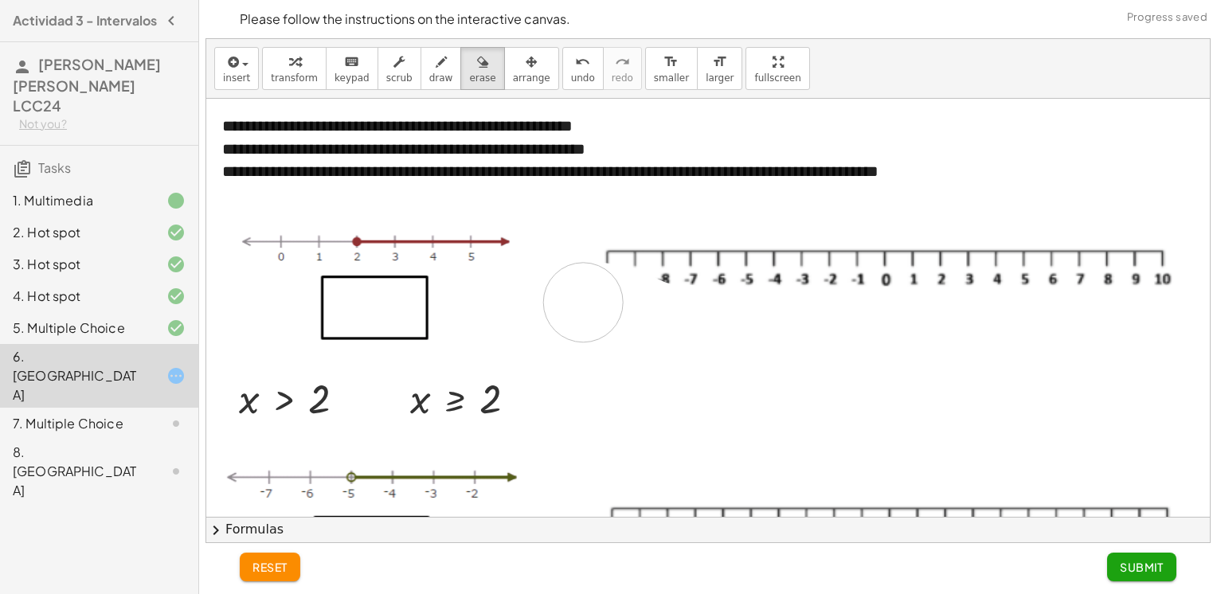
drag, startPoint x: 687, startPoint y: 324, endPoint x: 531, endPoint y: 319, distance: 156.2
click at [531, 319] on div at bounding box center [713, 545] width 1014 height 892
drag, startPoint x: 444, startPoint y: 405, endPoint x: 386, endPoint y: 323, distance: 99.9
click at [386, 323] on div at bounding box center [713, 545] width 1014 height 892
drag, startPoint x: 440, startPoint y: 407, endPoint x: 385, endPoint y: 300, distance: 120.0
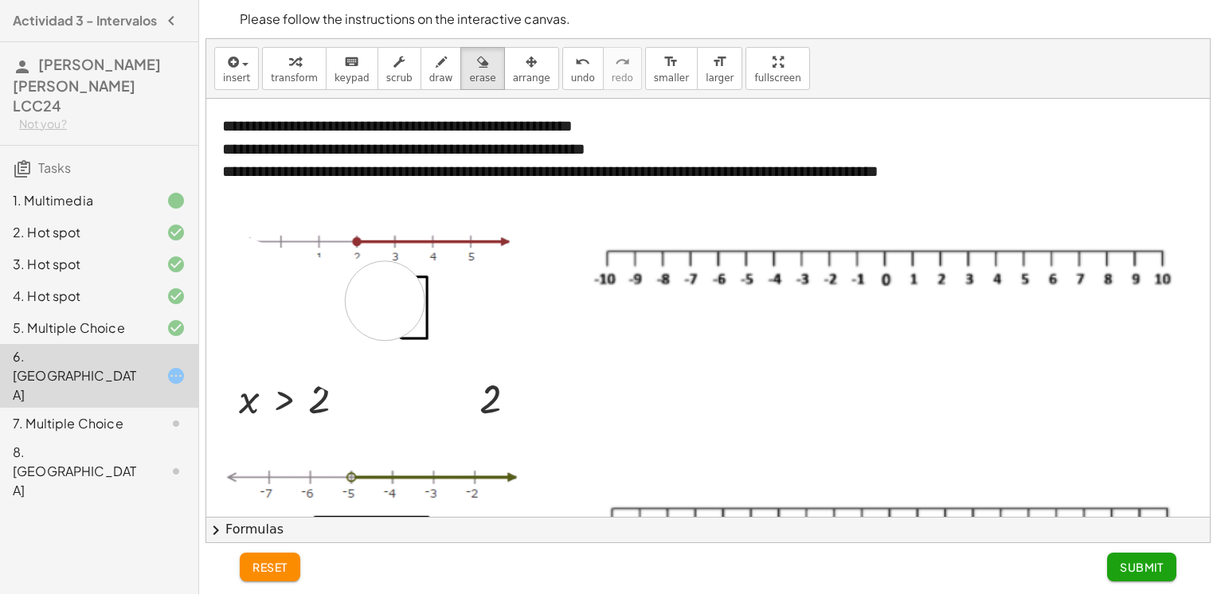
click at [385, 300] on div at bounding box center [713, 545] width 1014 height 892
click at [477, 61] on icon "button" at bounding box center [482, 62] width 11 height 19
click at [475, 189] on div at bounding box center [713, 545] width 1014 height 892
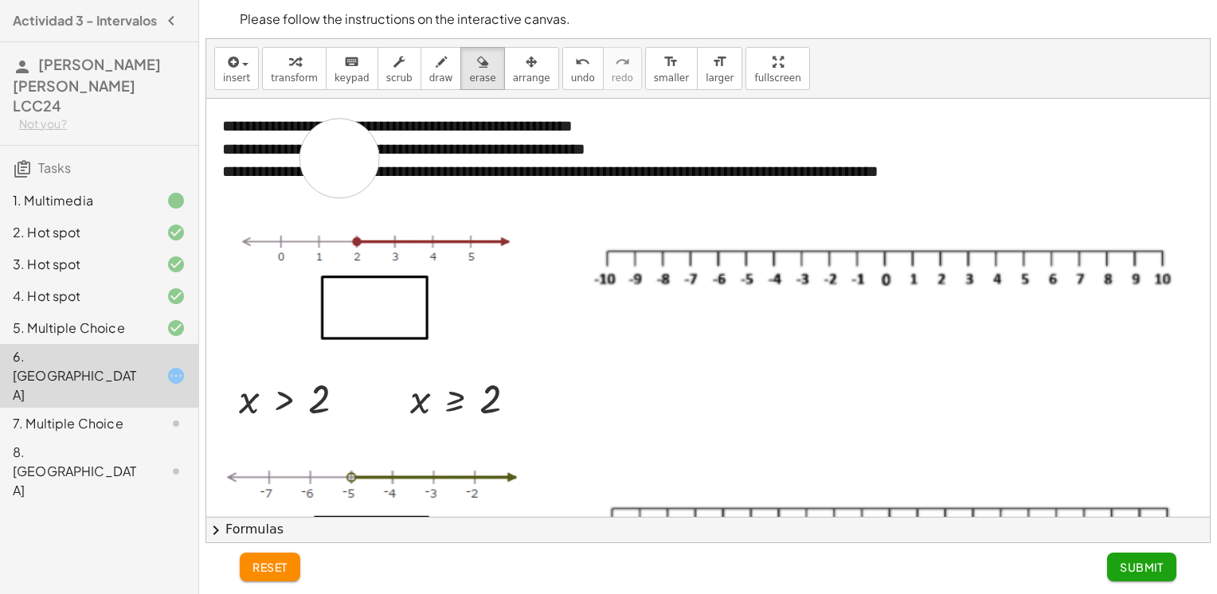
click at [339, 158] on div at bounding box center [713, 545] width 1014 height 892
click at [499, 405] on div at bounding box center [713, 545] width 1014 height 892
click at [243, 88] on button "insert" at bounding box center [236, 68] width 45 height 43
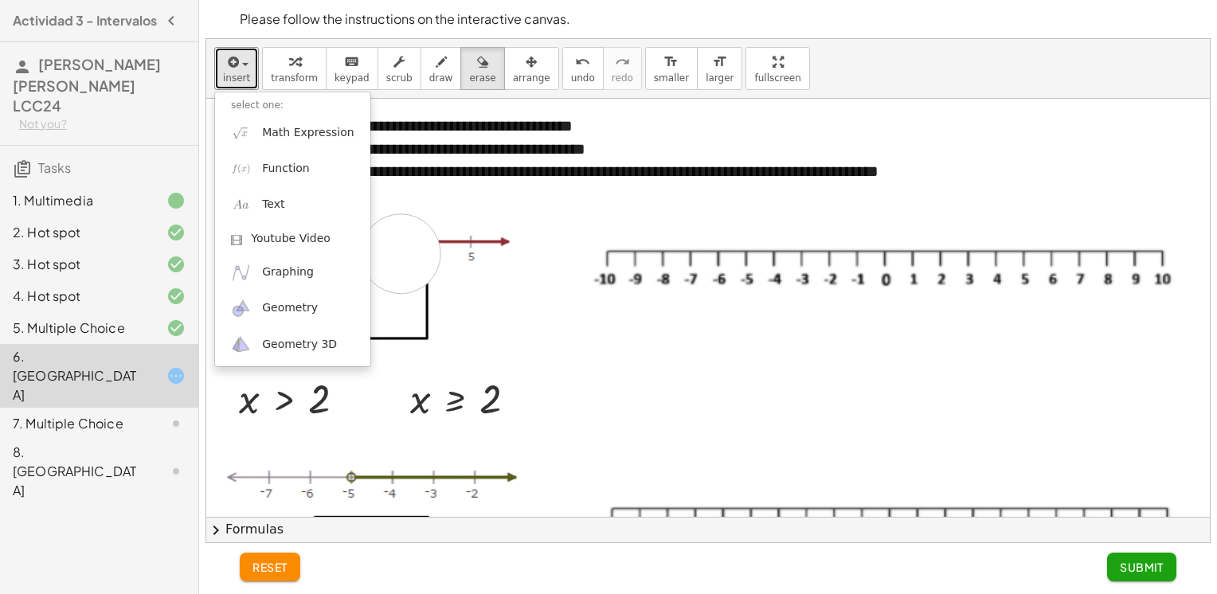
click at [401, 253] on div at bounding box center [713, 545] width 1014 height 892
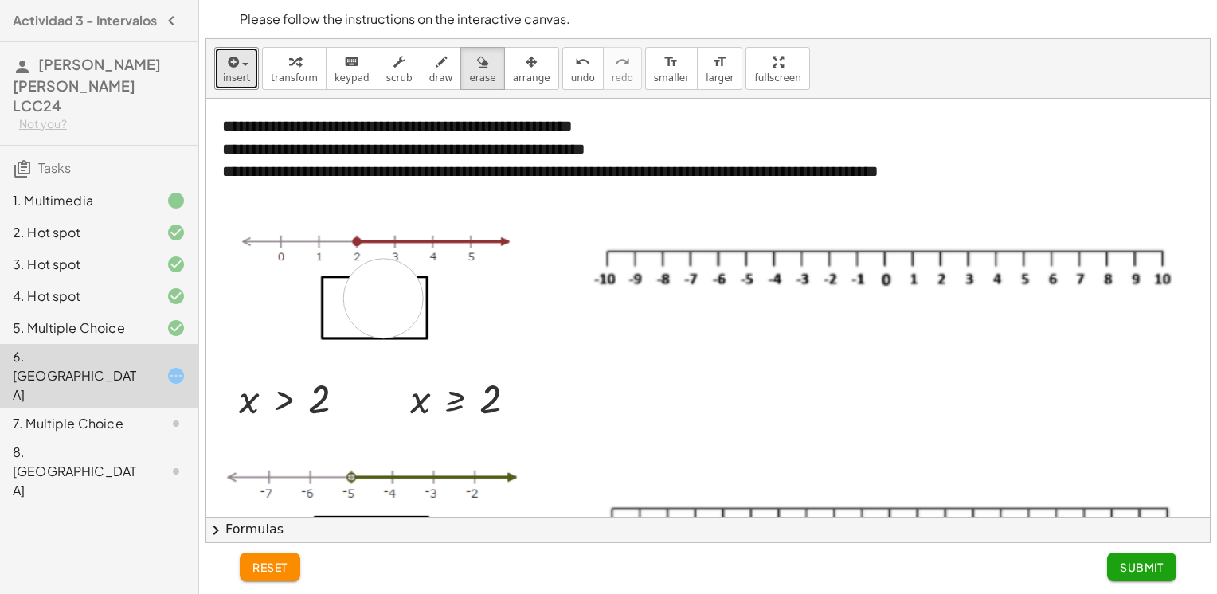
click at [383, 298] on div at bounding box center [713, 545] width 1014 height 892
drag, startPoint x: 383, startPoint y: 298, endPoint x: 632, endPoint y: 45, distance: 354.8
click at [593, 45] on div "**********" at bounding box center [707, 290] width 1003 height 503
click at [221, 68] on button "insert" at bounding box center [236, 68] width 45 height 43
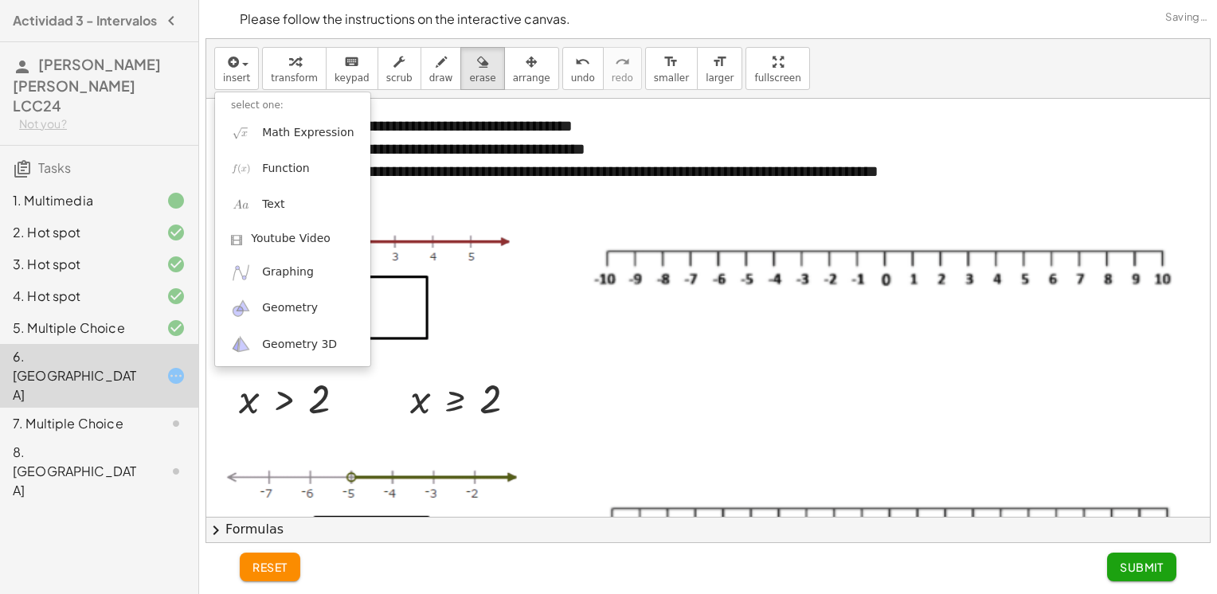
drag, startPoint x: 450, startPoint y: 397, endPoint x: 418, endPoint y: 358, distance: 49.8
drag, startPoint x: 418, startPoint y: 358, endPoint x: 406, endPoint y: 100, distance: 258.3
click at [408, 100] on div at bounding box center [713, 545] width 1014 height 892
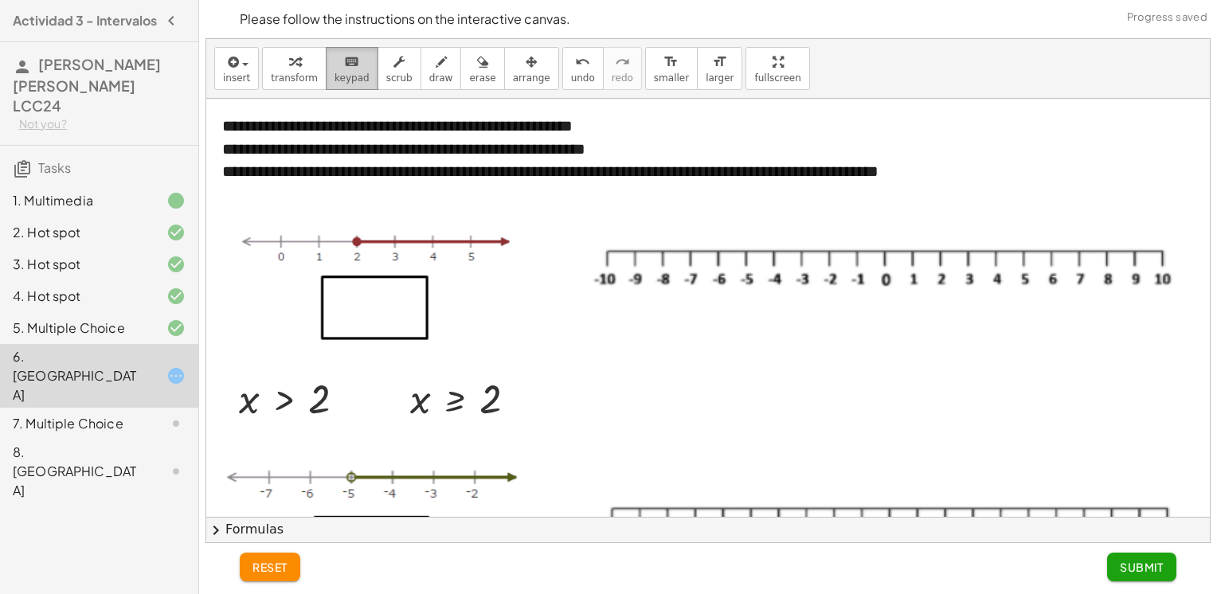
click at [344, 68] on icon "keyboard" at bounding box center [351, 62] width 15 height 19
drag, startPoint x: 463, startPoint y: 413, endPoint x: 436, endPoint y: 385, distance: 38.3
click at [436, 385] on div at bounding box center [456, 399] width 92 height 45
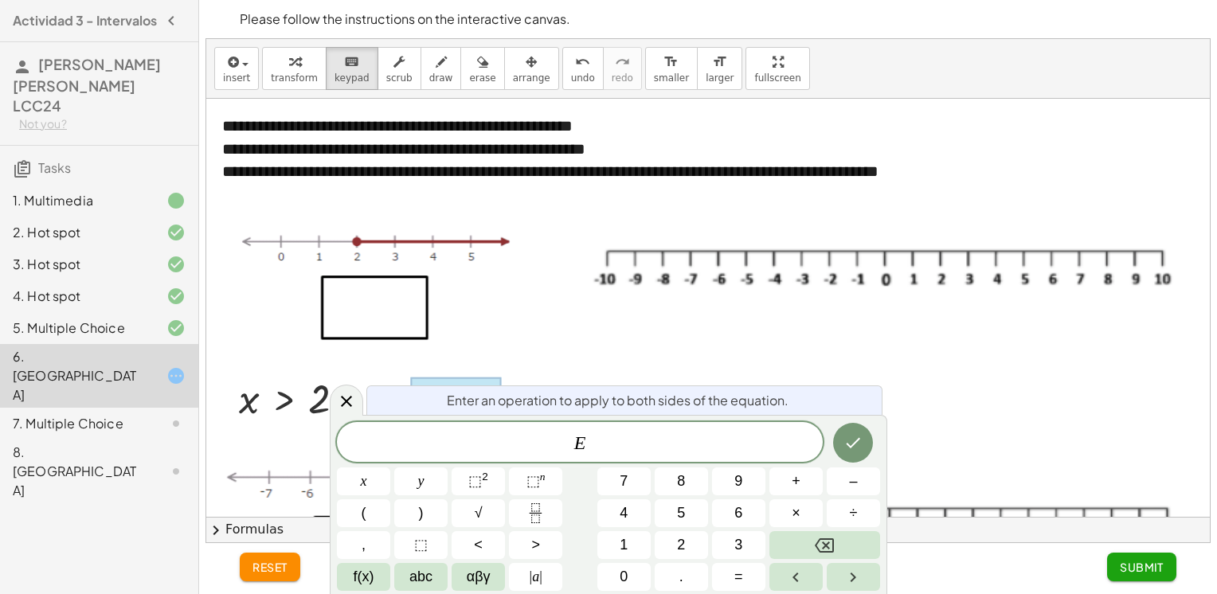
click at [766, 333] on div at bounding box center [713, 545] width 1014 height 892
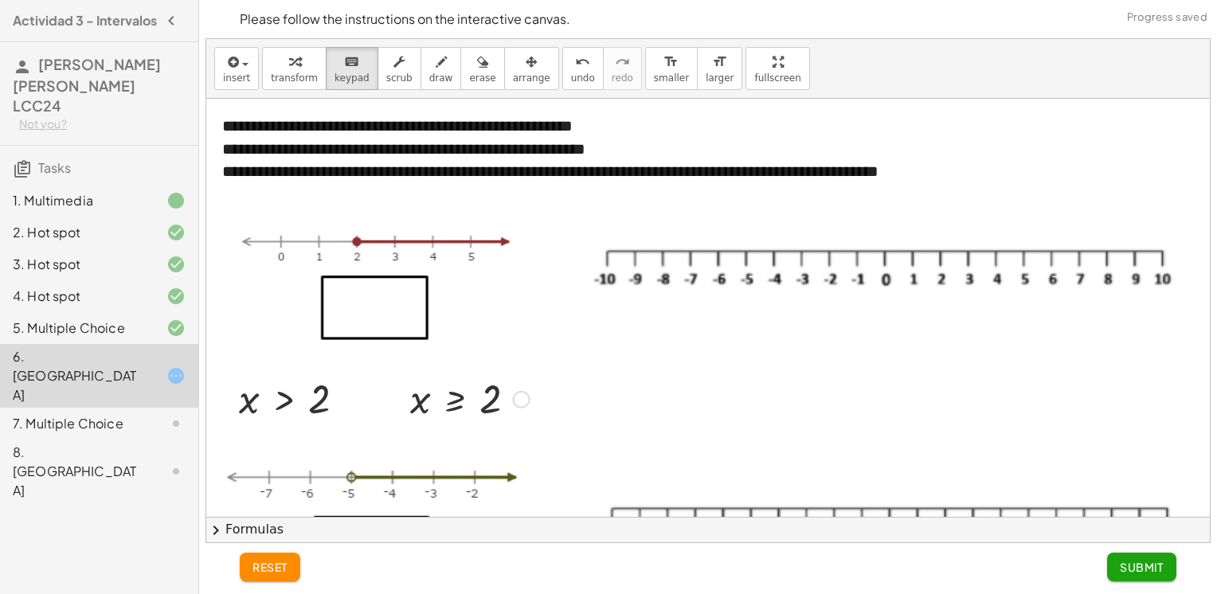
drag, startPoint x: 495, startPoint y: 389, endPoint x: 413, endPoint y: 392, distance: 81.3
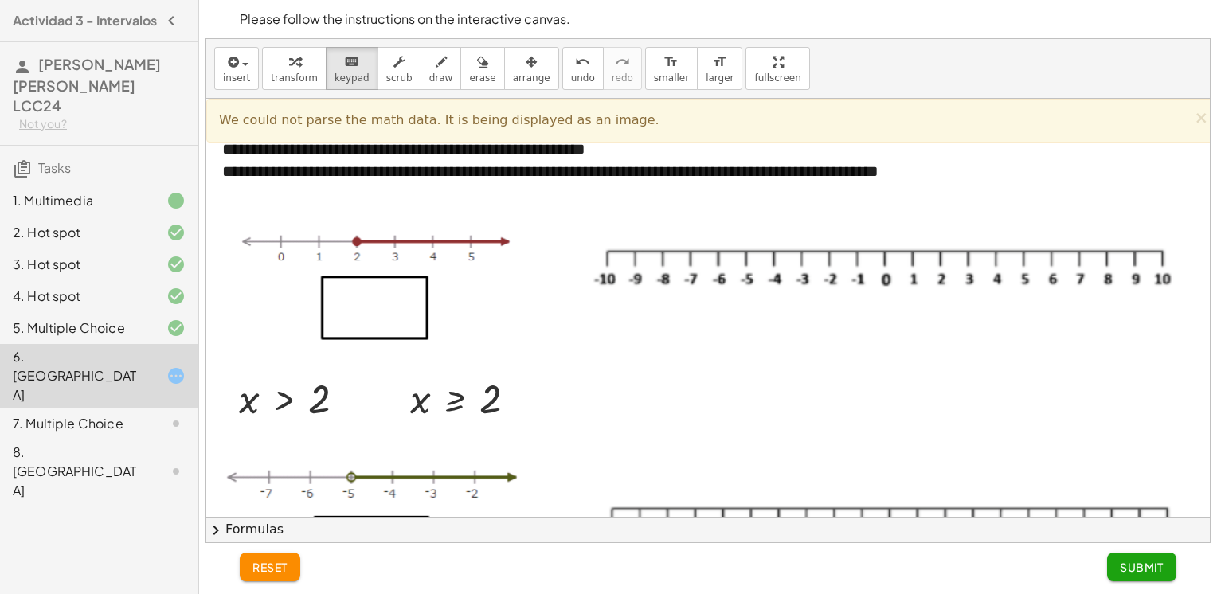
click at [499, 45] on div "insert select one: Math Expression Function Text Youtube Video Graphing Geometr…" at bounding box center [707, 69] width 1003 height 60
click at [513, 65] on div "button" at bounding box center [531, 61] width 37 height 19
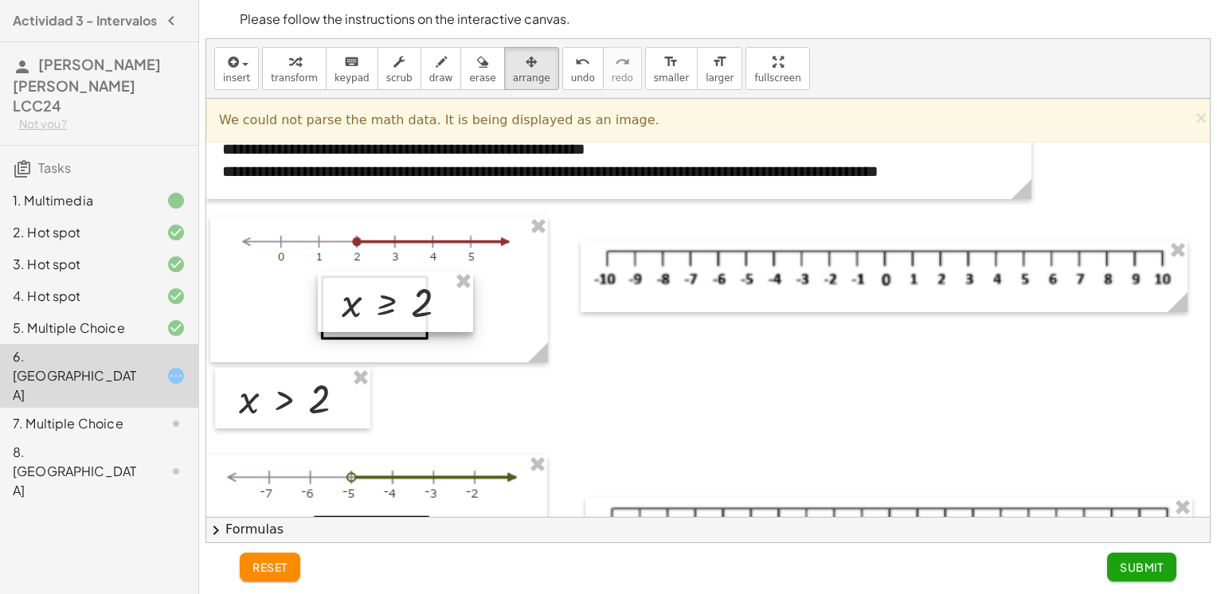
drag, startPoint x: 479, startPoint y: 397, endPoint x: 395, endPoint y: 305, distance: 124.6
click at [395, 305] on div at bounding box center [395, 302] width 155 height 61
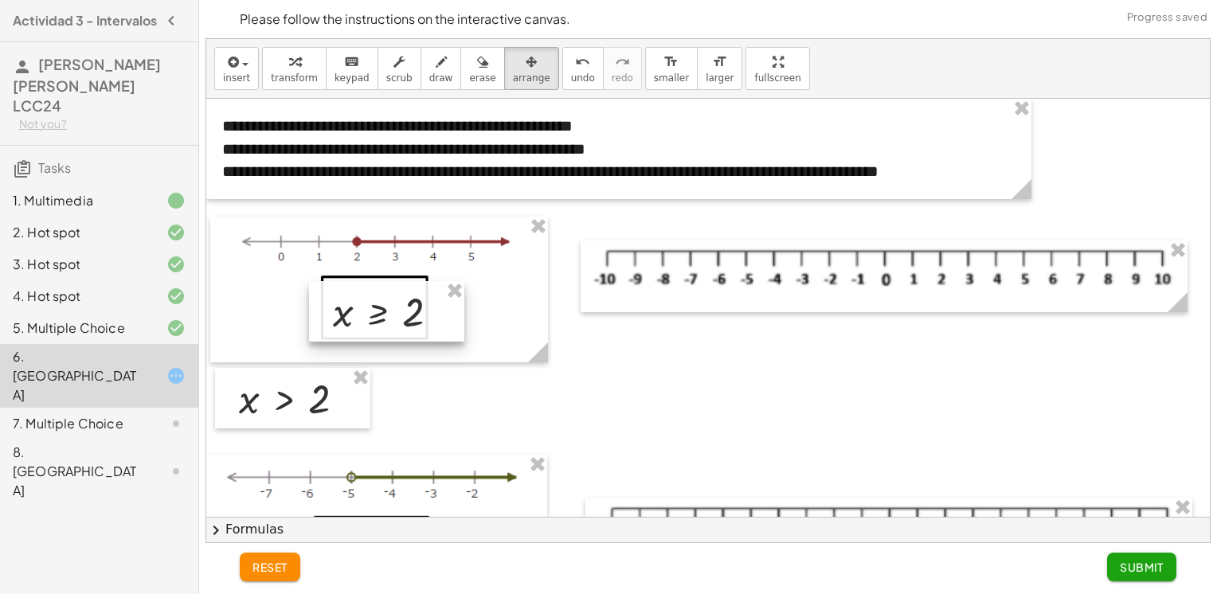
drag, startPoint x: 395, startPoint y: 305, endPoint x: 402, endPoint y: 310, distance: 8.6
click at [402, 310] on div at bounding box center [386, 311] width 155 height 61
click at [507, 422] on div at bounding box center [713, 545] width 1014 height 892
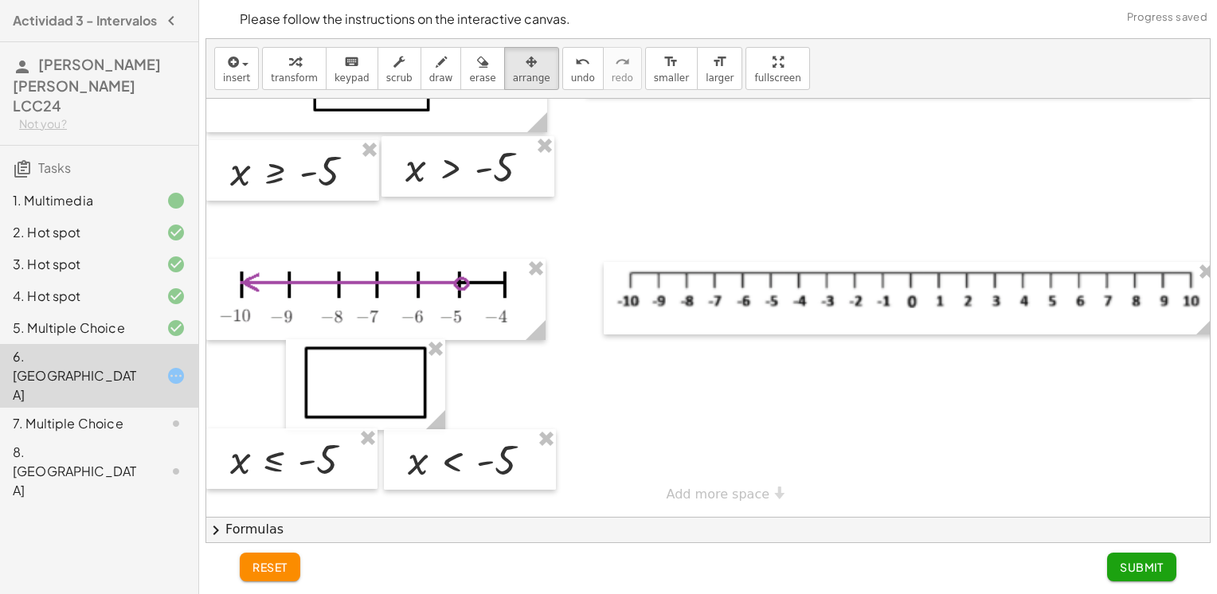
scroll to position [484, 0]
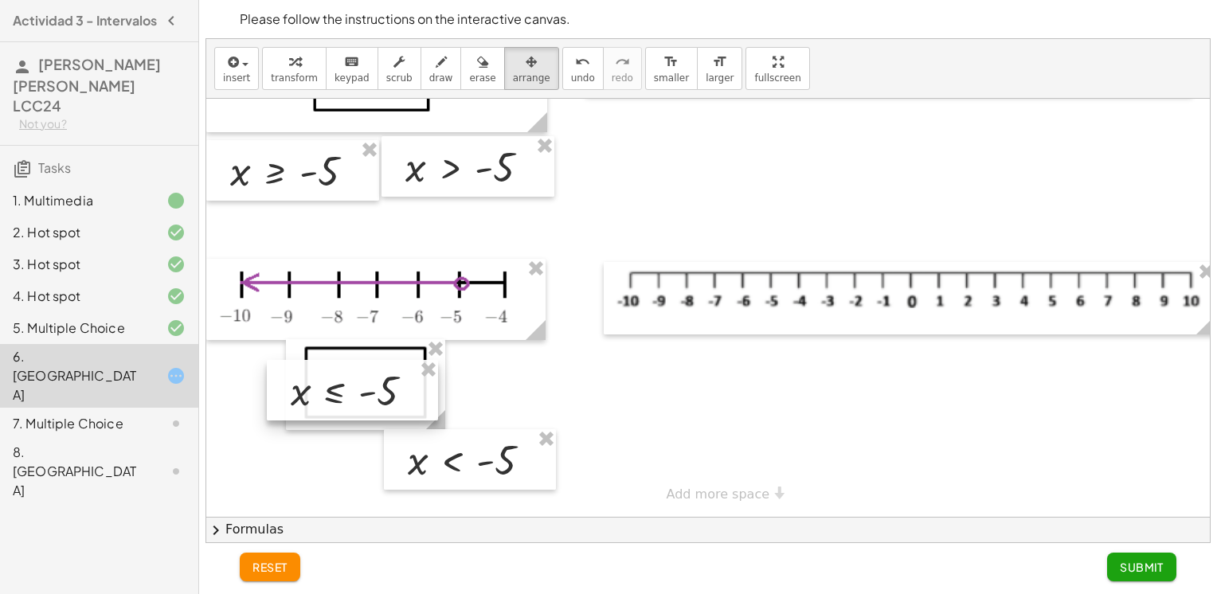
drag, startPoint x: 293, startPoint y: 449, endPoint x: 354, endPoint y: 381, distance: 91.4
click at [354, 381] on div at bounding box center [352, 390] width 171 height 61
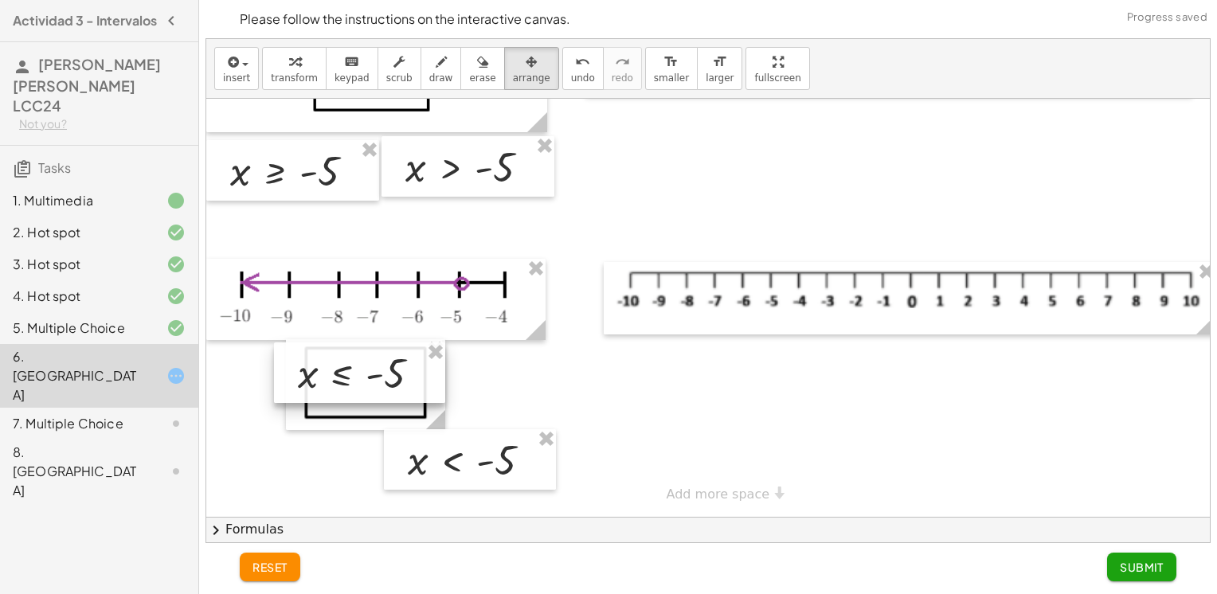
drag, startPoint x: 354, startPoint y: 381, endPoint x: 361, endPoint y: 363, distance: 18.9
click at [361, 363] on div at bounding box center [359, 372] width 171 height 61
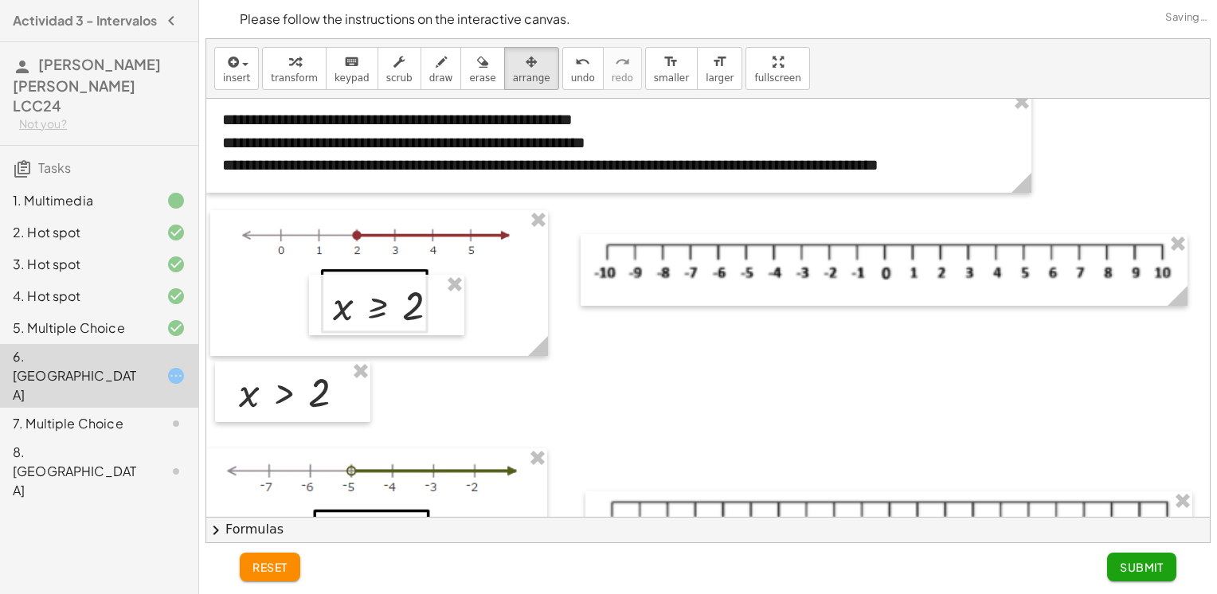
scroll to position [0, 0]
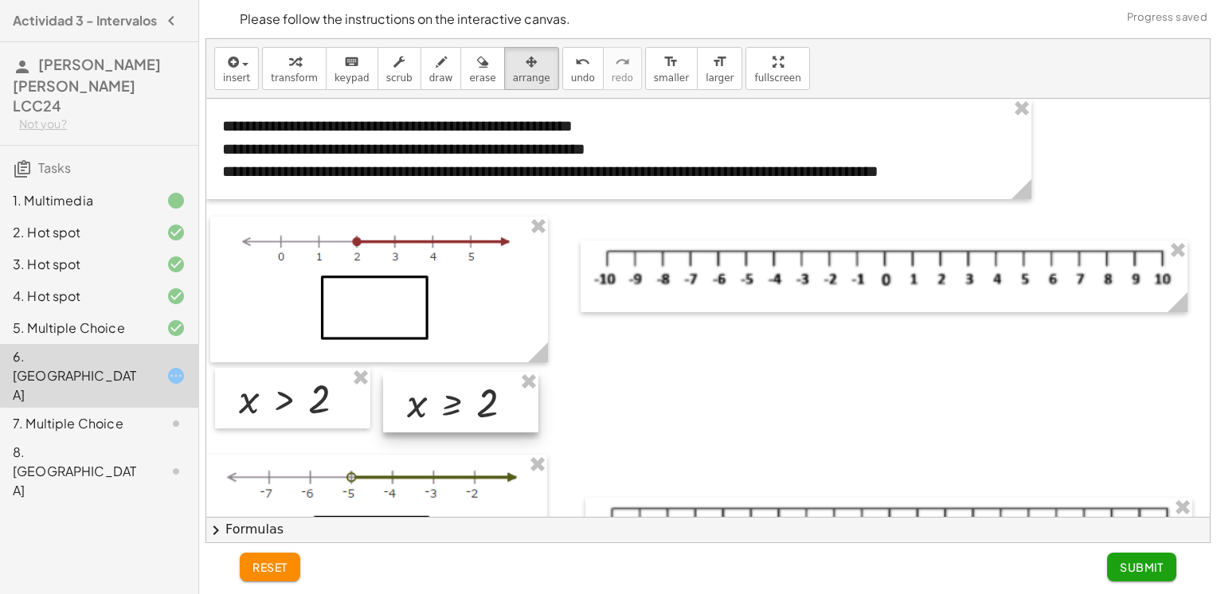
drag, startPoint x: 440, startPoint y: 318, endPoint x: 510, endPoint y: 404, distance: 111.5
click at [510, 404] on div at bounding box center [460, 402] width 155 height 61
click at [509, 401] on div at bounding box center [458, 400] width 155 height 61
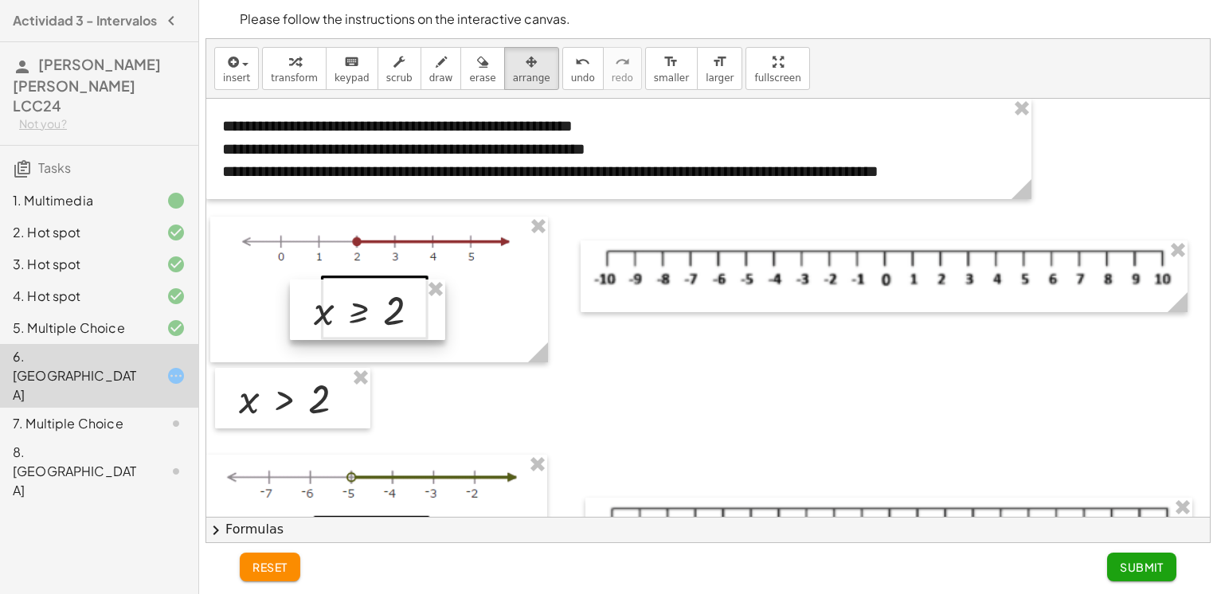
drag, startPoint x: 457, startPoint y: 407, endPoint x: 366, endPoint y: 317, distance: 127.8
click at [366, 317] on div at bounding box center [367, 310] width 155 height 61
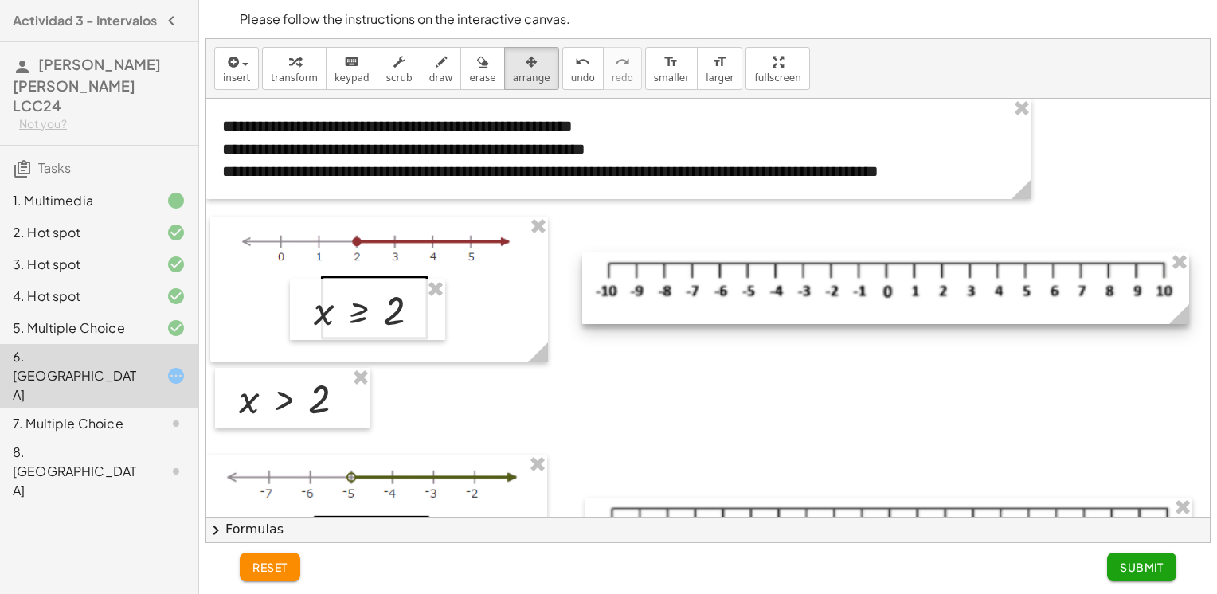
drag, startPoint x: 749, startPoint y: 272, endPoint x: 750, endPoint y: 284, distance: 12.1
click at [750, 284] on div at bounding box center [885, 288] width 607 height 72
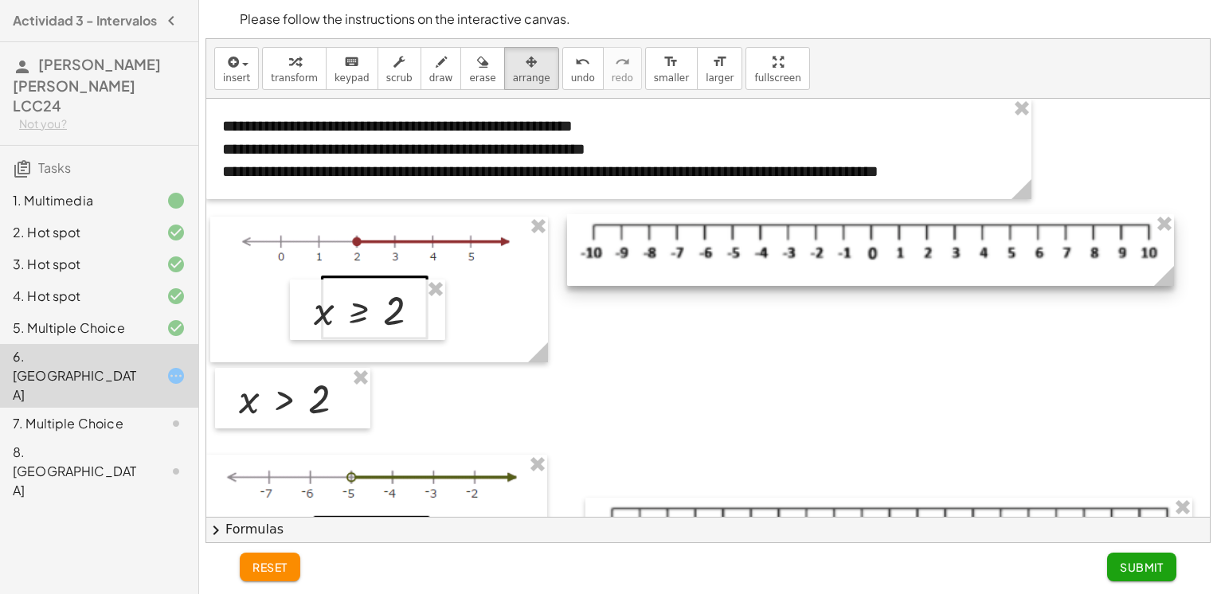
drag, startPoint x: 780, startPoint y: 295, endPoint x: 765, endPoint y: 256, distance: 41.1
click at [765, 256] on div at bounding box center [870, 250] width 607 height 72
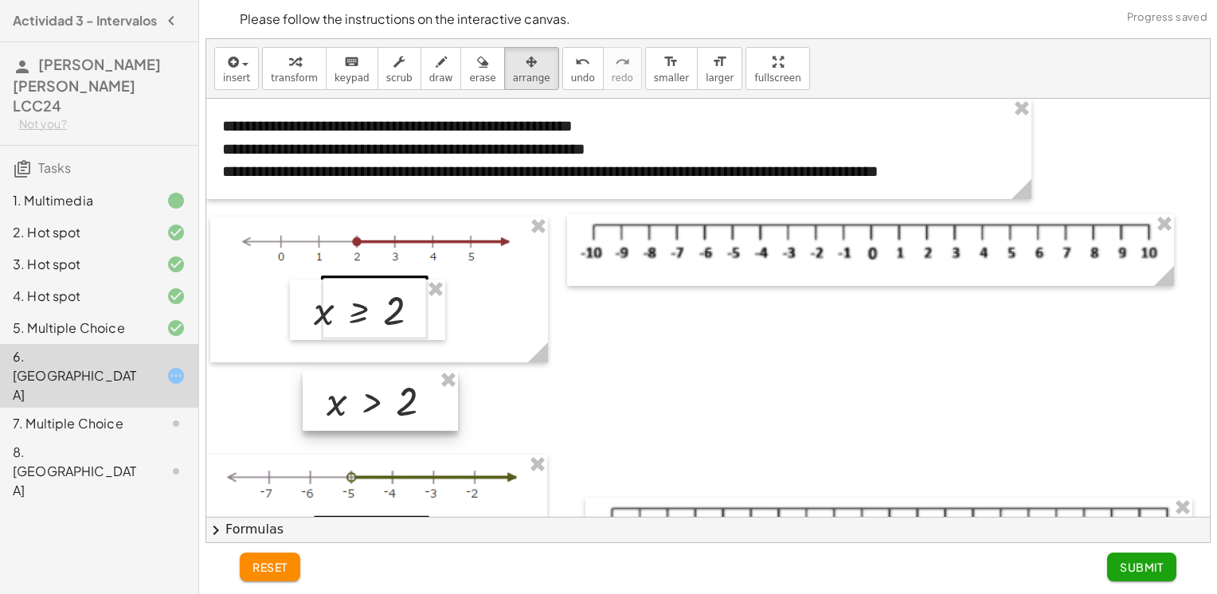
drag, startPoint x: 608, startPoint y: 394, endPoint x: 404, endPoint y: 413, distance: 204.7
click at [404, 413] on div at bounding box center [380, 400] width 155 height 61
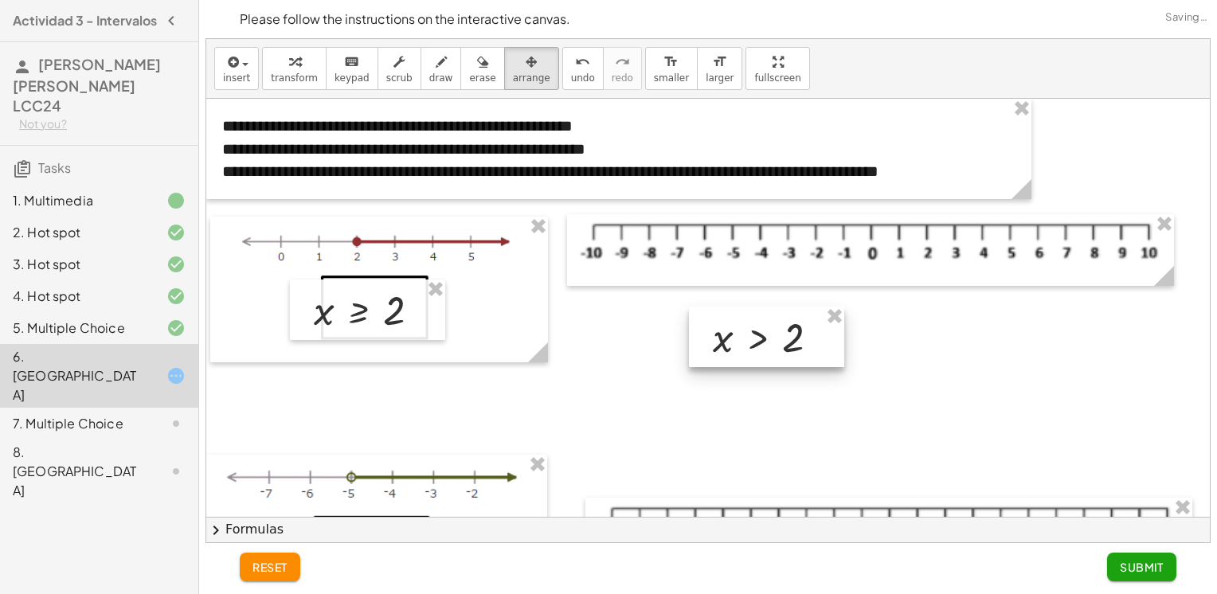
drag, startPoint x: 404, startPoint y: 413, endPoint x: 789, endPoint y: 349, distance: 390.7
click at [789, 349] on div at bounding box center [766, 337] width 155 height 61
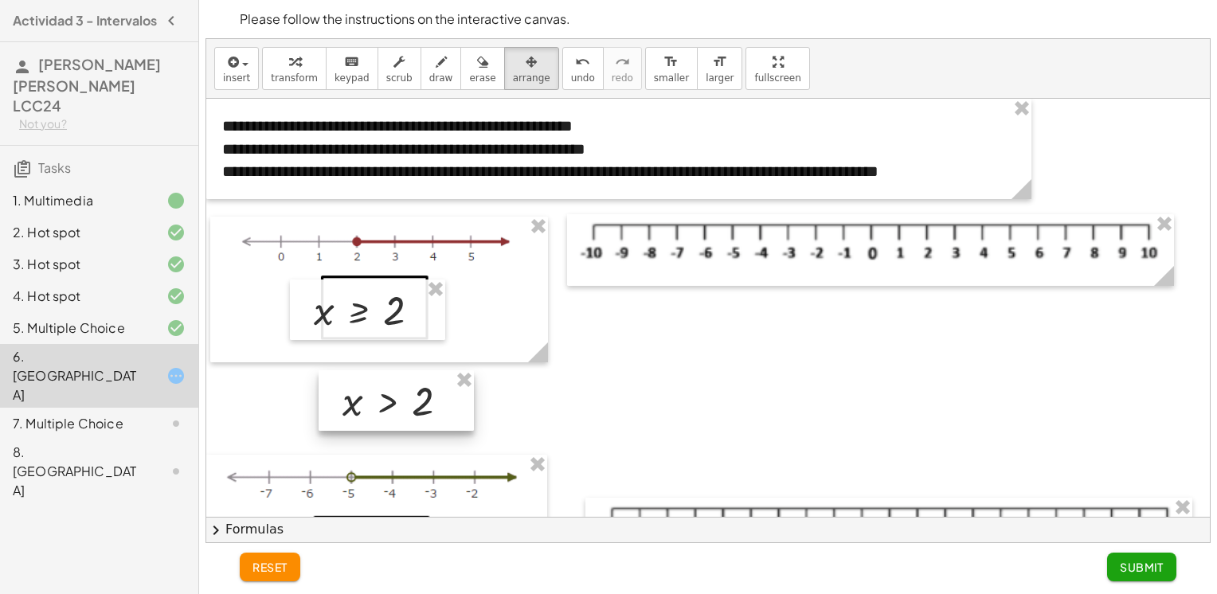
drag, startPoint x: 739, startPoint y: 338, endPoint x: 370, endPoint y: 401, distance: 375.0
click at [370, 401] on div at bounding box center [396, 400] width 155 height 61
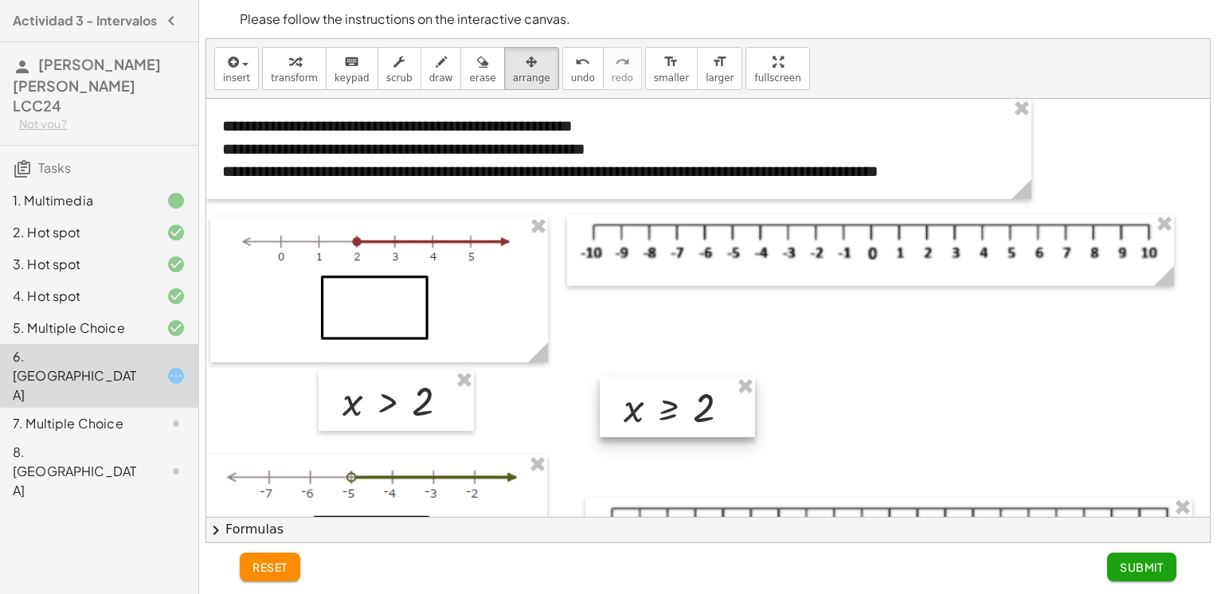
drag, startPoint x: 349, startPoint y: 303, endPoint x: 667, endPoint y: 404, distance: 333.5
click at [667, 404] on div at bounding box center [677, 407] width 155 height 61
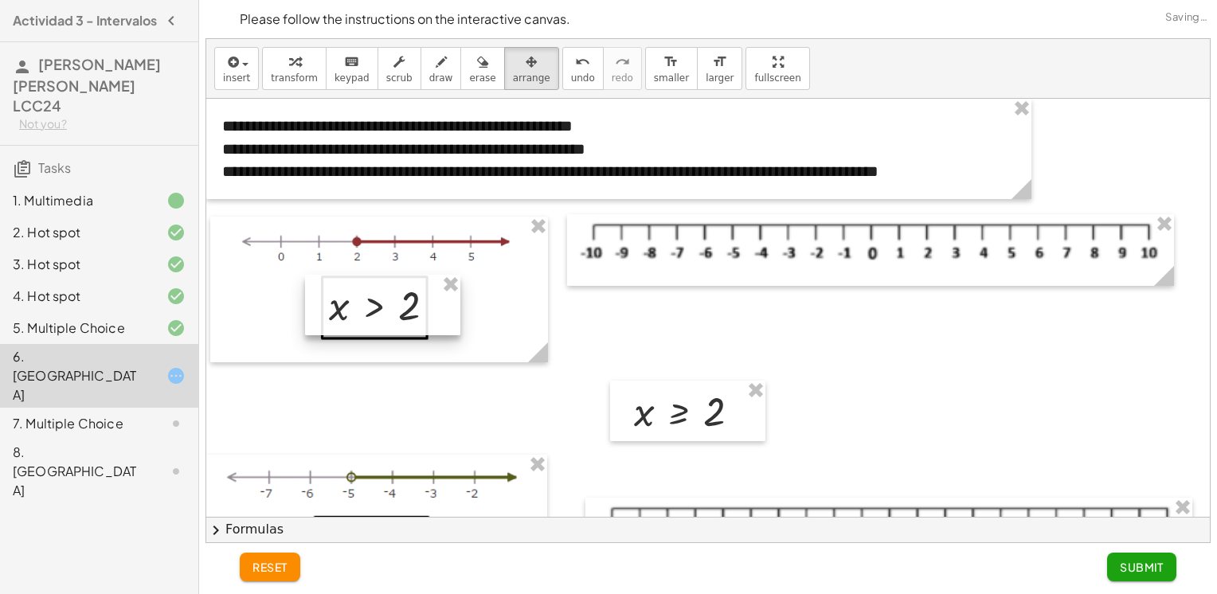
drag, startPoint x: 382, startPoint y: 417, endPoint x: 364, endPoint y: 323, distance: 95.7
click at [364, 323] on div at bounding box center [382, 305] width 155 height 61
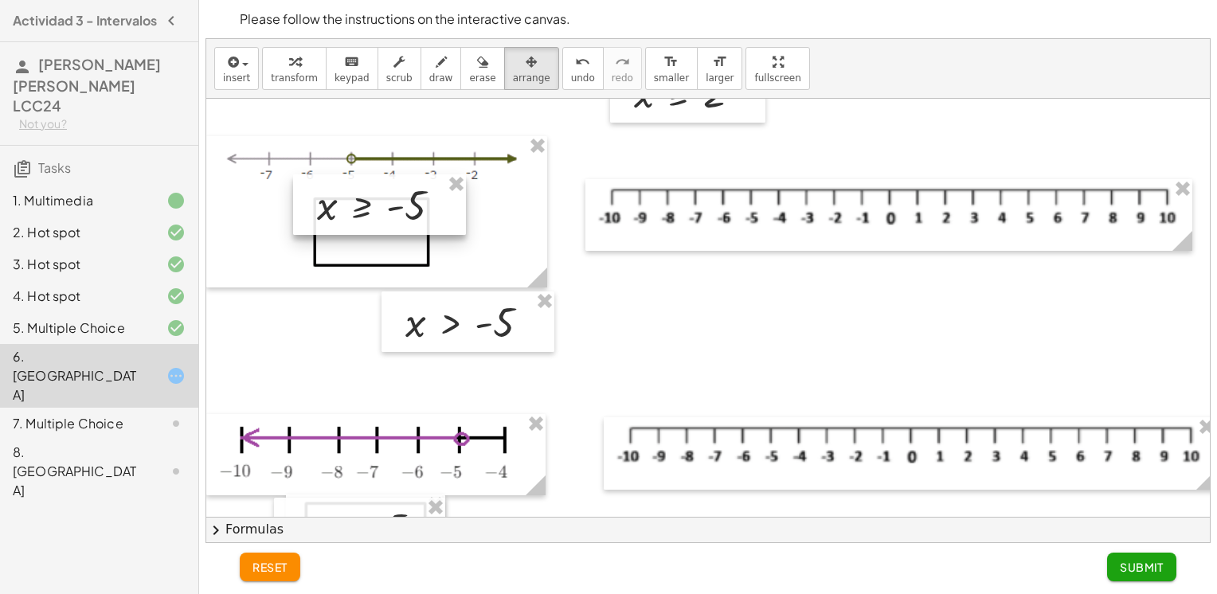
drag, startPoint x: 322, startPoint y: 326, endPoint x: 405, endPoint y: 215, distance: 138.7
click at [405, 215] on div at bounding box center [379, 204] width 173 height 61
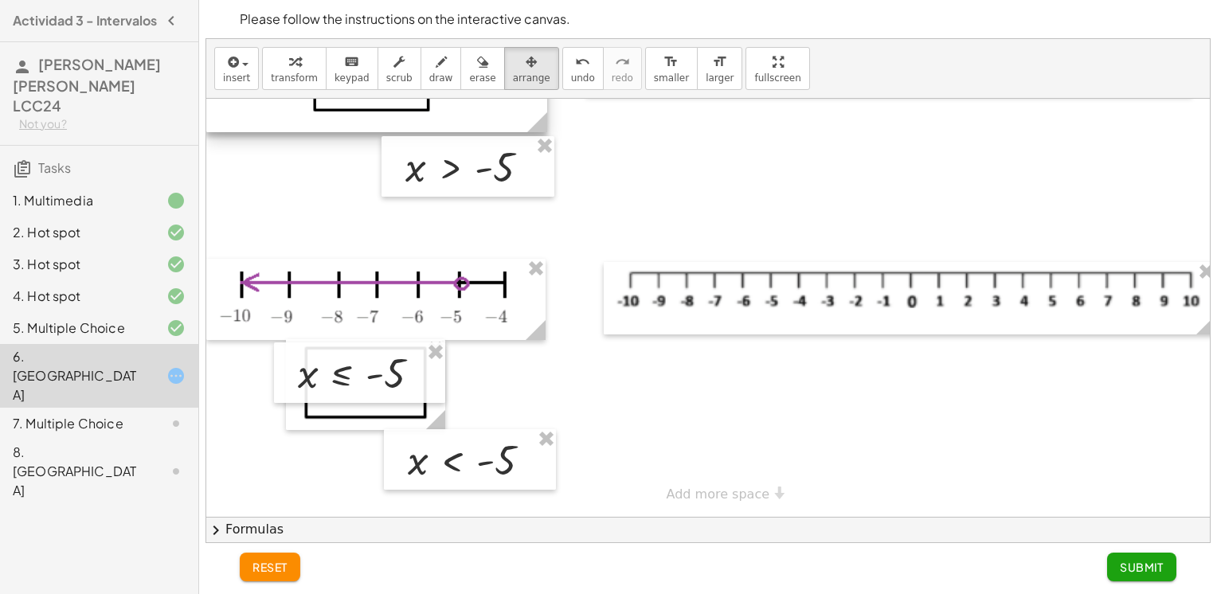
scroll to position [484, 0]
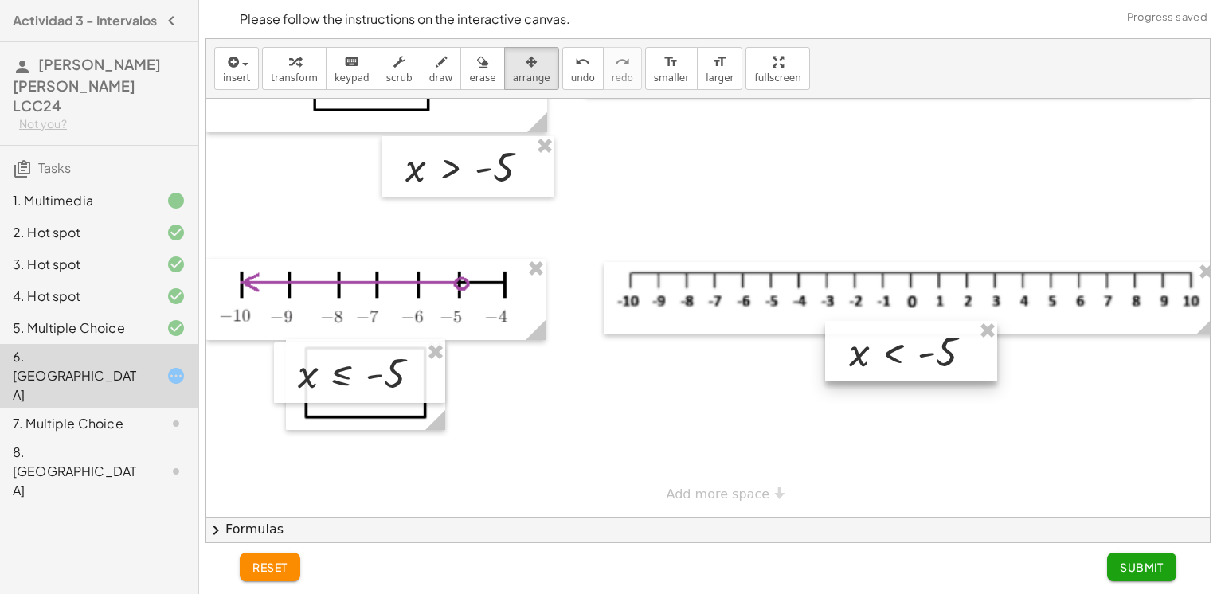
drag, startPoint x: 523, startPoint y: 459, endPoint x: 964, endPoint y: 350, distance: 453.5
click at [964, 350] on div at bounding box center [911, 351] width 172 height 61
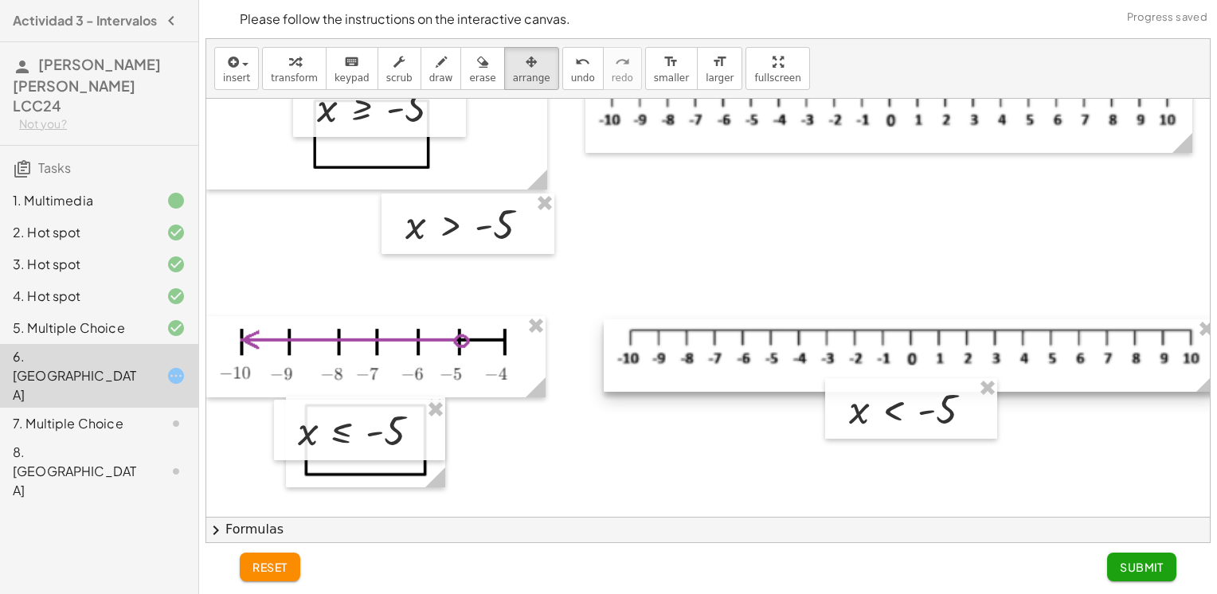
scroll to position [166, 0]
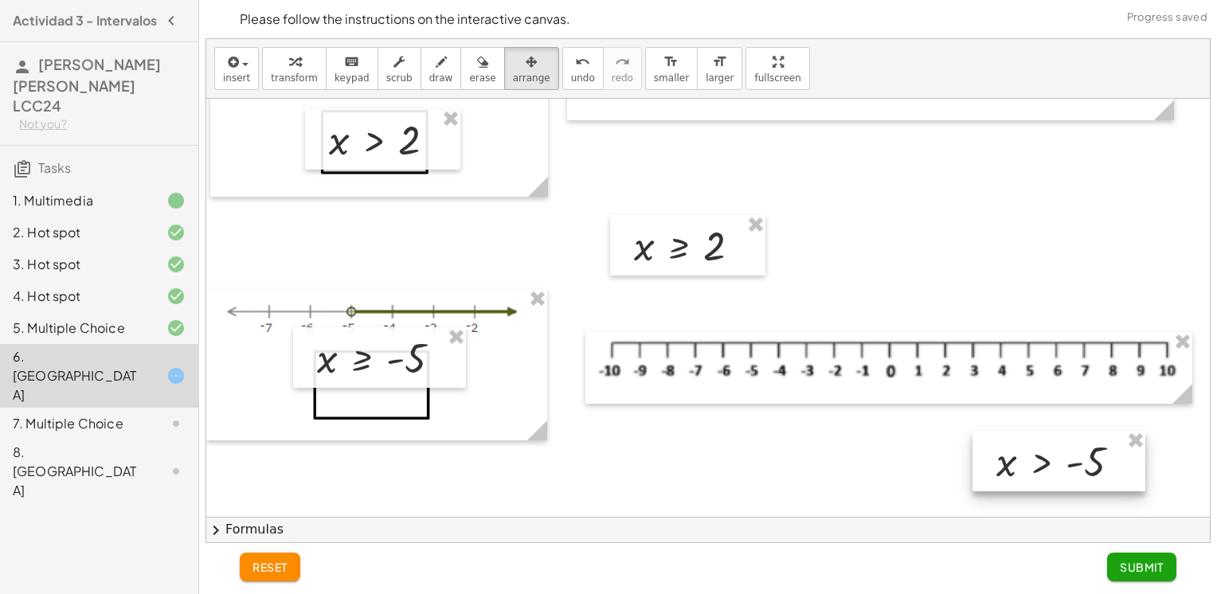
drag, startPoint x: 500, startPoint y: 489, endPoint x: 1091, endPoint y: 475, distance: 591.1
click at [1091, 475] on div at bounding box center [1058, 461] width 173 height 61
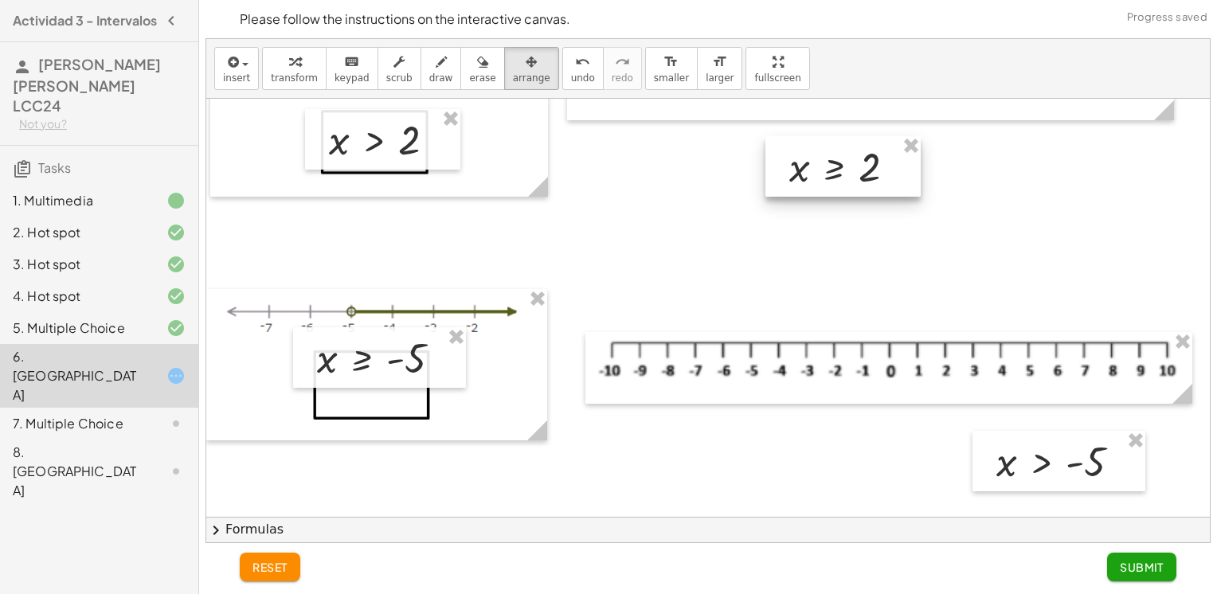
drag, startPoint x: 714, startPoint y: 229, endPoint x: 837, endPoint y: 164, distance: 138.9
click at [837, 164] on div at bounding box center [842, 166] width 155 height 61
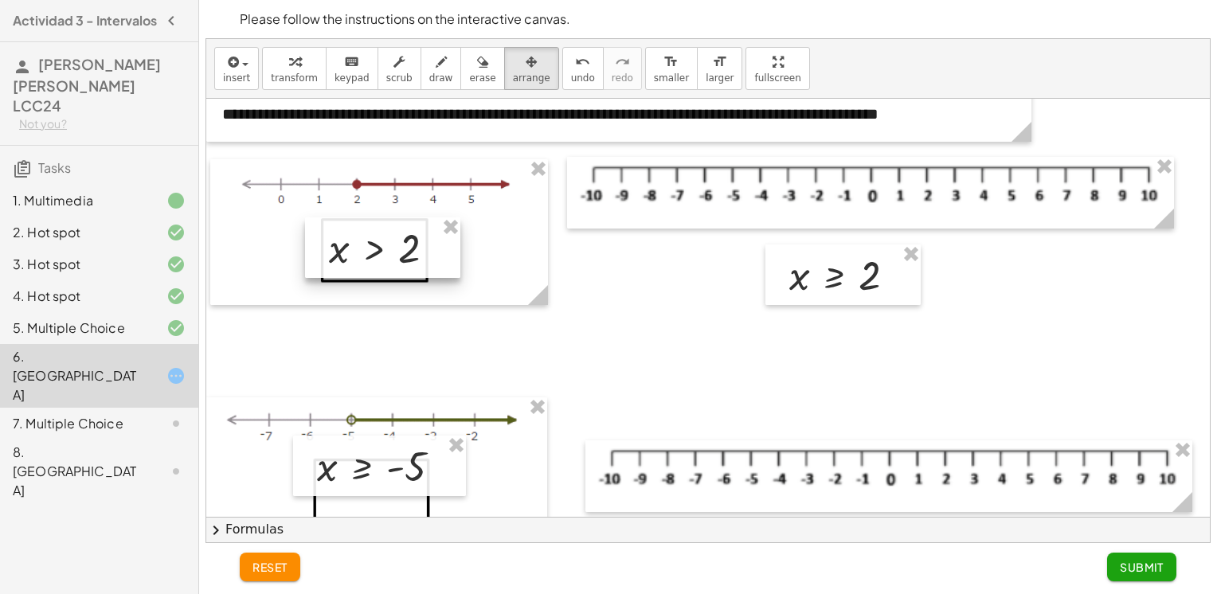
scroll to position [159, 0]
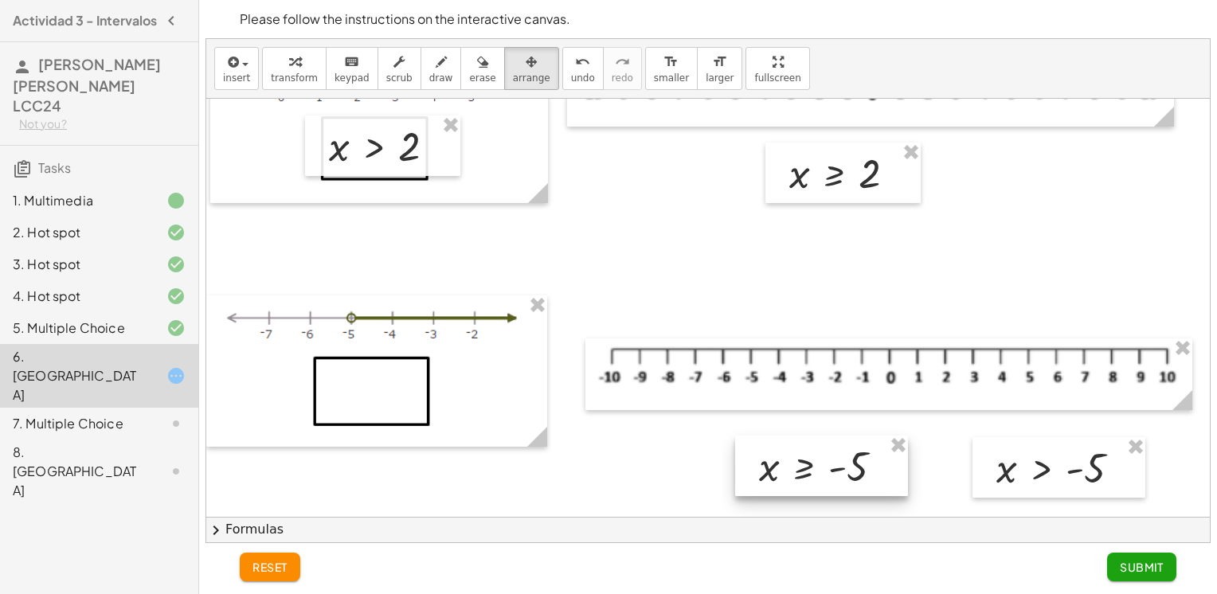
drag, startPoint x: 406, startPoint y: 339, endPoint x: 848, endPoint y: 441, distance: 453.6
click at [848, 441] on div at bounding box center [821, 466] width 173 height 61
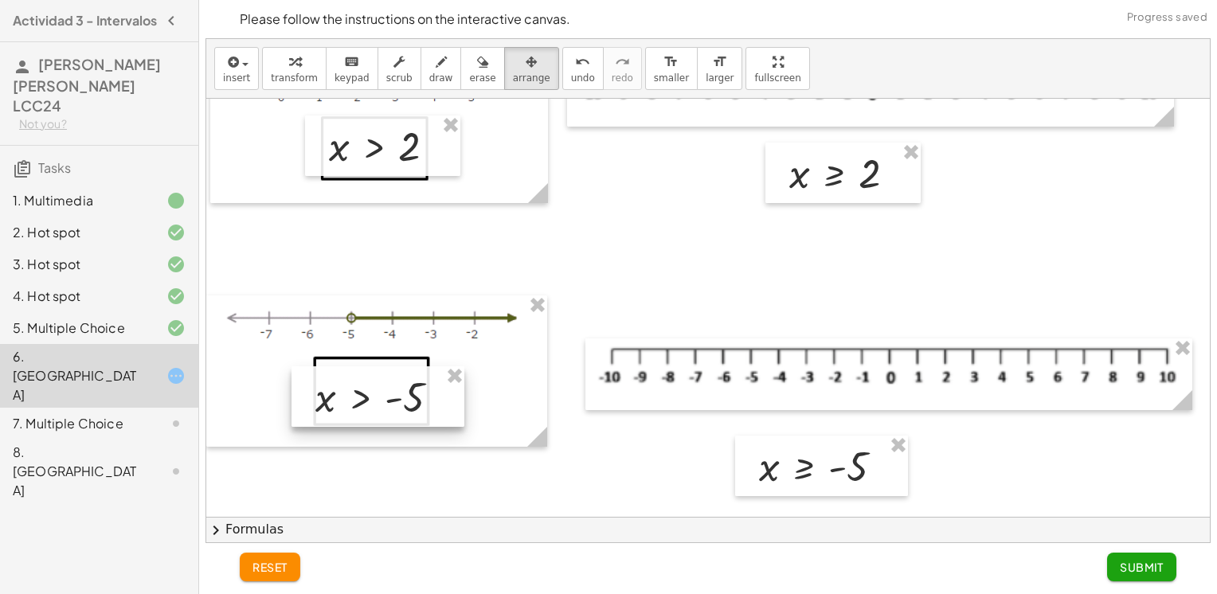
drag, startPoint x: 1127, startPoint y: 469, endPoint x: 446, endPoint y: 398, distance: 684.6
click at [446, 398] on div at bounding box center [377, 396] width 173 height 61
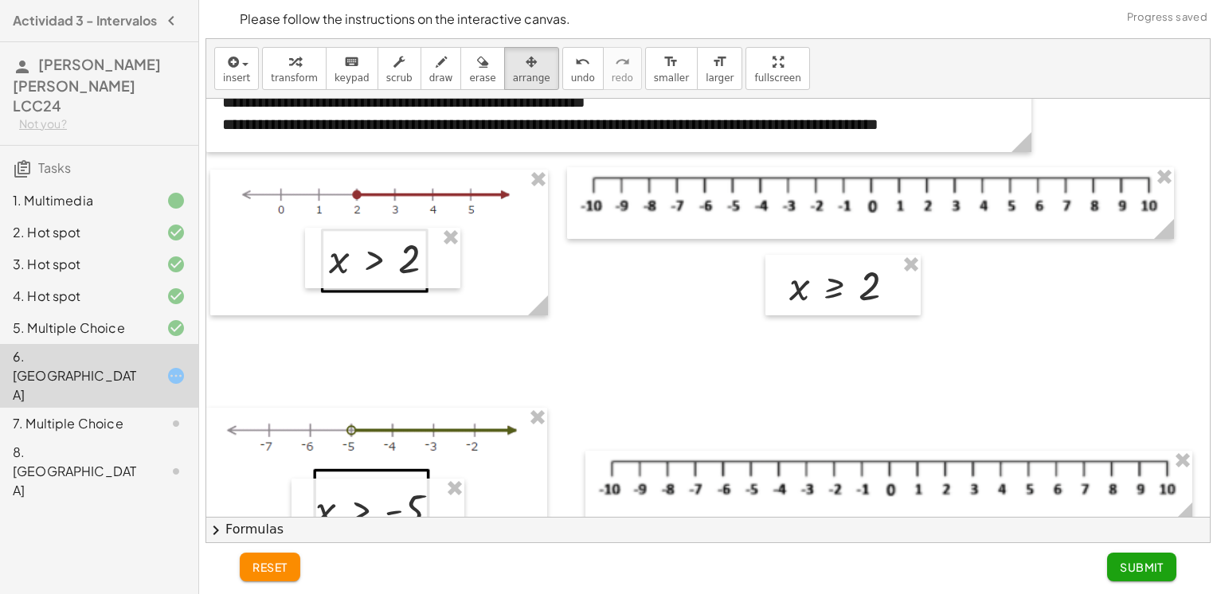
scroll to position [0, 0]
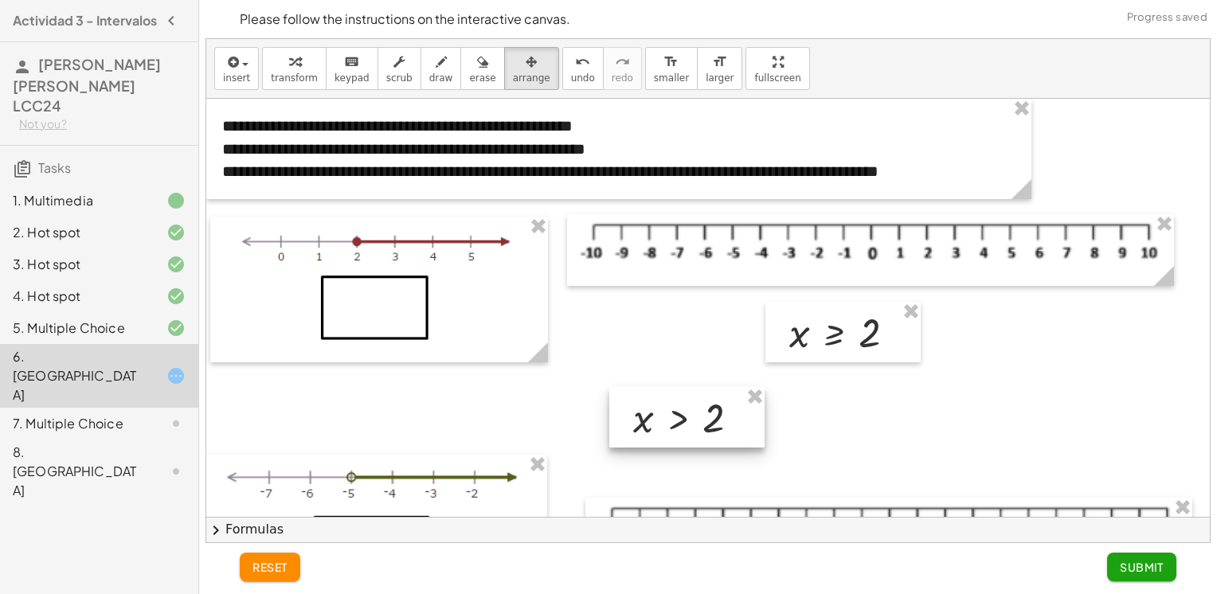
drag, startPoint x: 387, startPoint y: 320, endPoint x: 783, endPoint y: 428, distance: 410.2
click at [765, 432] on div at bounding box center [686, 417] width 155 height 61
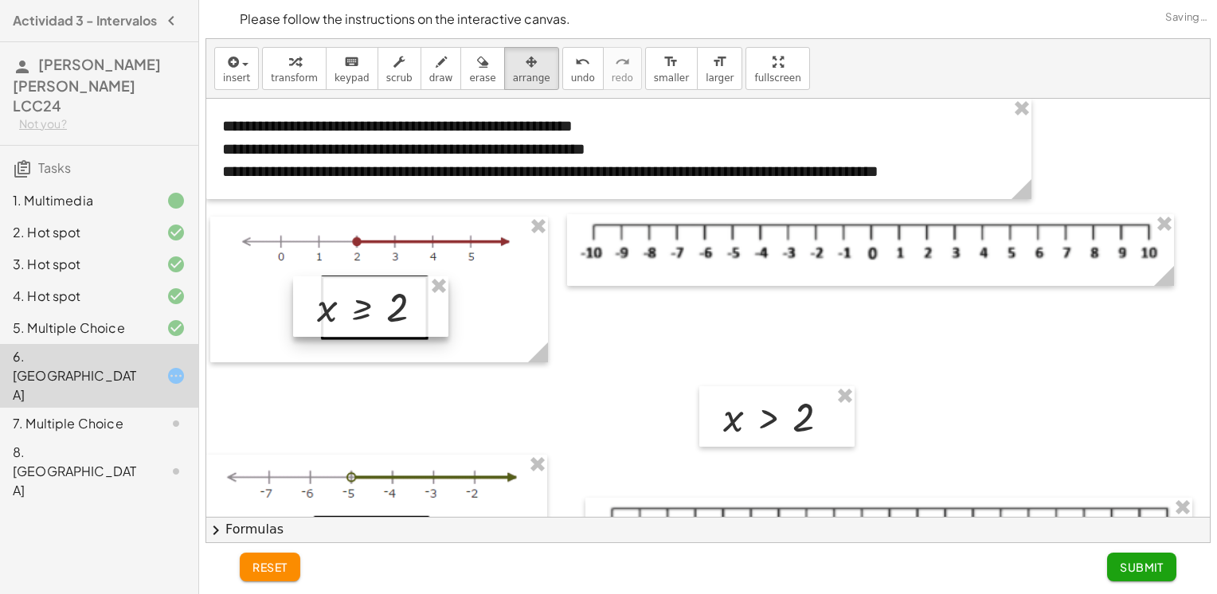
drag, startPoint x: 839, startPoint y: 348, endPoint x: 368, endPoint y: 323, distance: 472.2
click at [368, 323] on div at bounding box center [370, 306] width 155 height 61
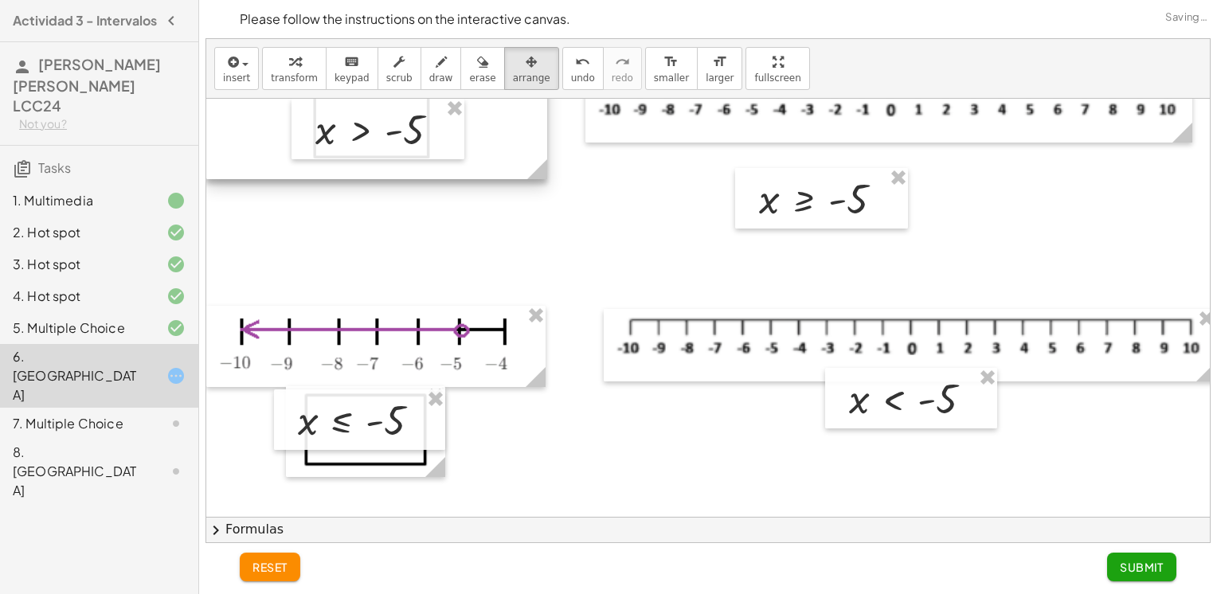
scroll to position [484, 0]
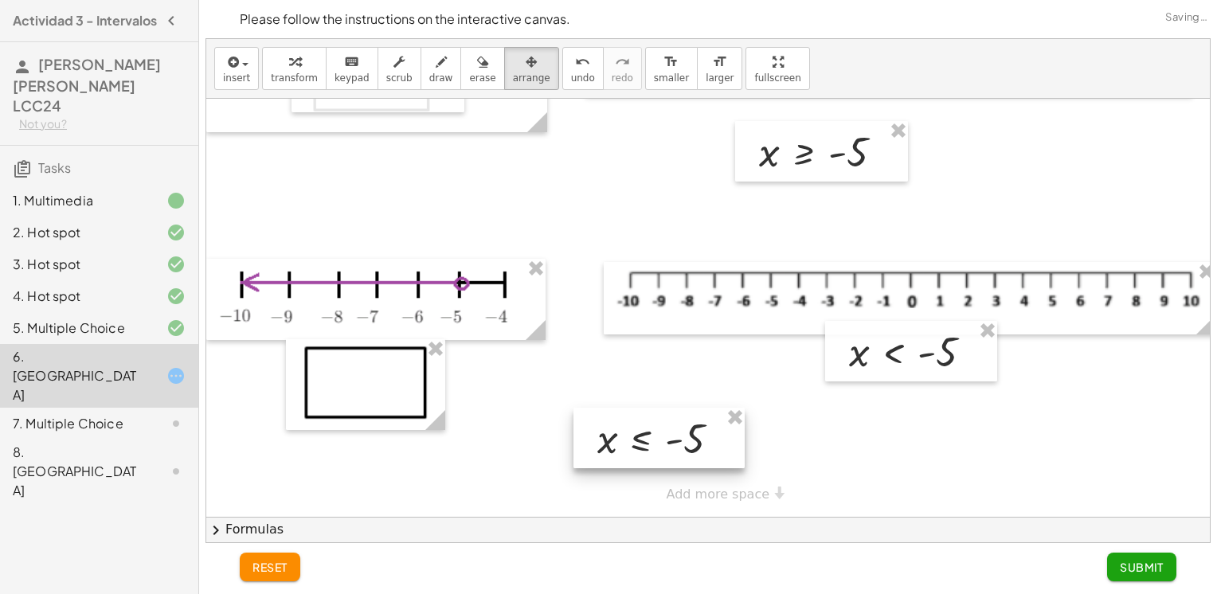
drag, startPoint x: 417, startPoint y: 381, endPoint x: 734, endPoint y: 438, distance: 322.1
click at [734, 438] on div at bounding box center [658, 438] width 171 height 61
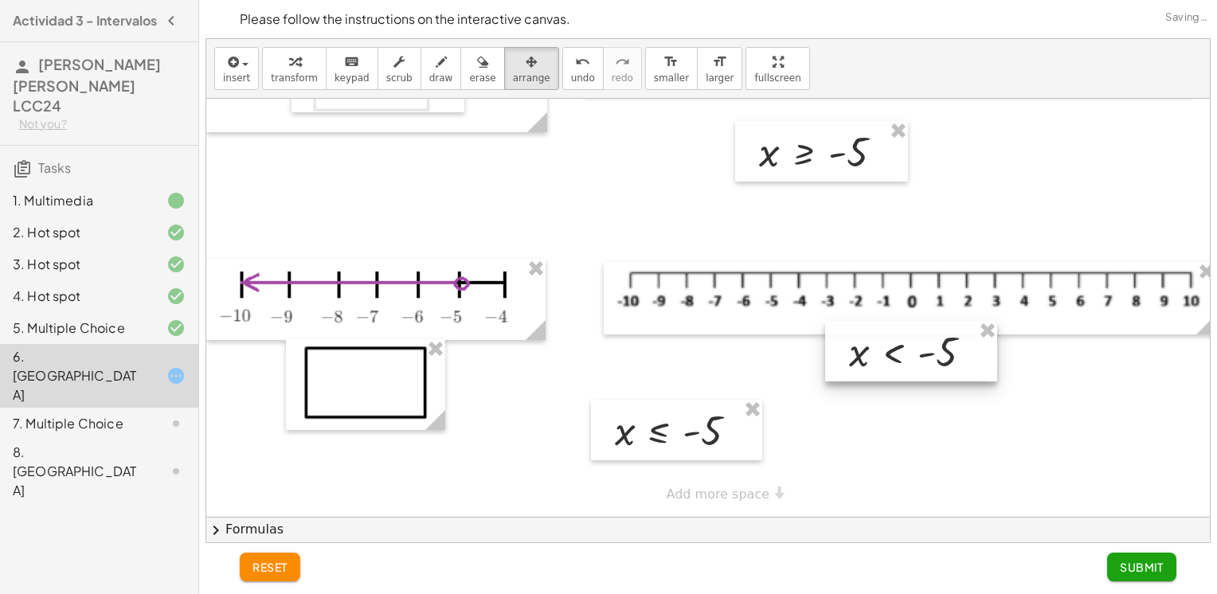
drag, startPoint x: 903, startPoint y: 313, endPoint x: 902, endPoint y: 330, distance: 16.8
click at [902, 330] on div at bounding box center [911, 351] width 172 height 61
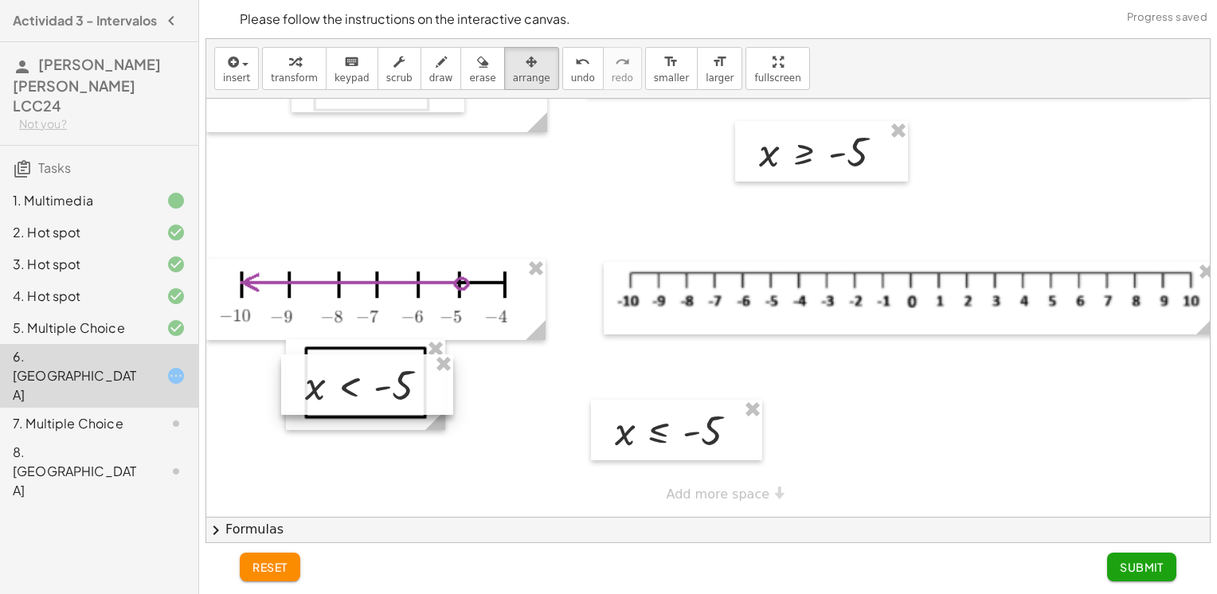
drag, startPoint x: 796, startPoint y: 350, endPoint x: 360, endPoint y: 352, distance: 436.4
click at [360, 354] on div at bounding box center [367, 384] width 172 height 61
click at [774, 374] on div at bounding box center [713, 71] width 1014 height 892
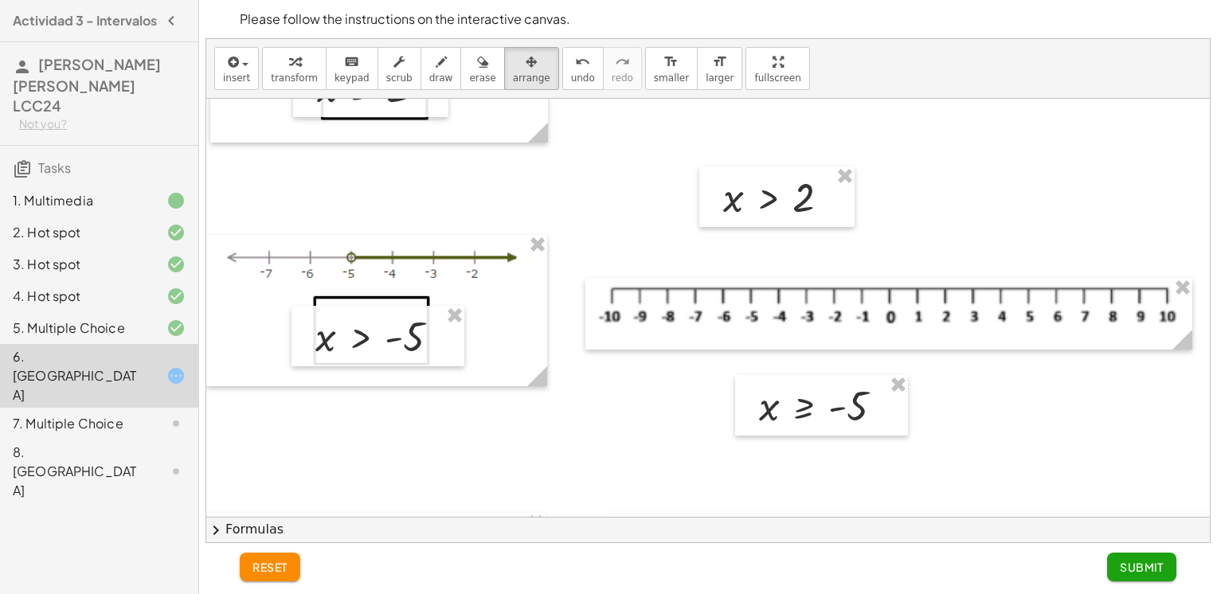
scroll to position [6, 0]
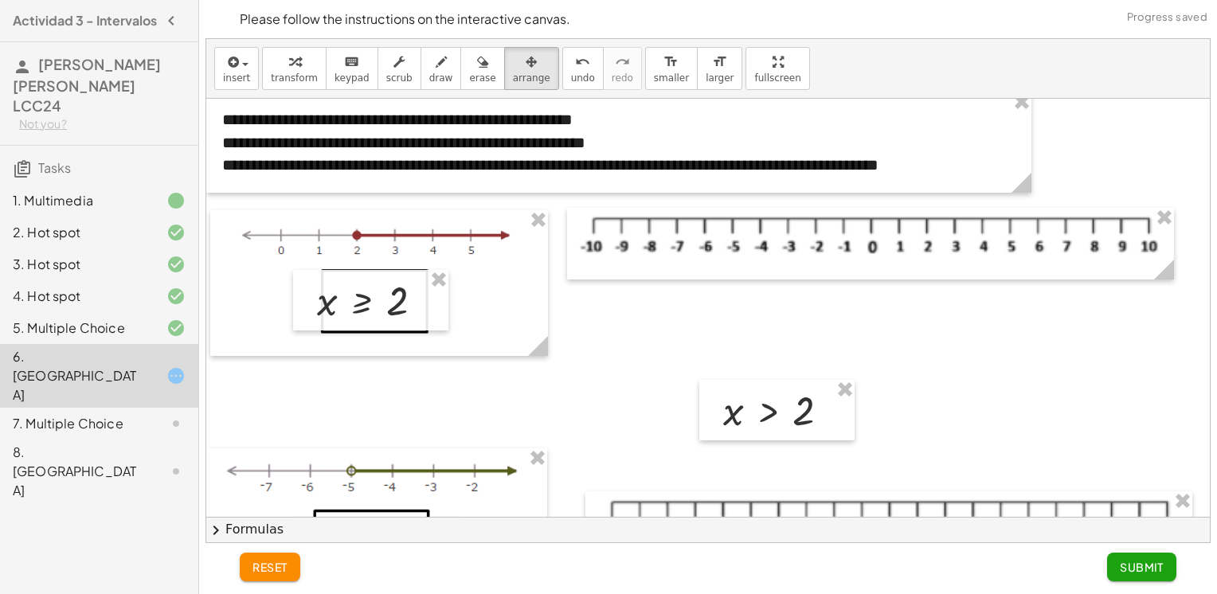
click at [873, 320] on div at bounding box center [713, 538] width 1014 height 892
drag, startPoint x: 873, startPoint y: 320, endPoint x: 564, endPoint y: 389, distance: 316.7
click at [564, 389] on div at bounding box center [713, 538] width 1014 height 892
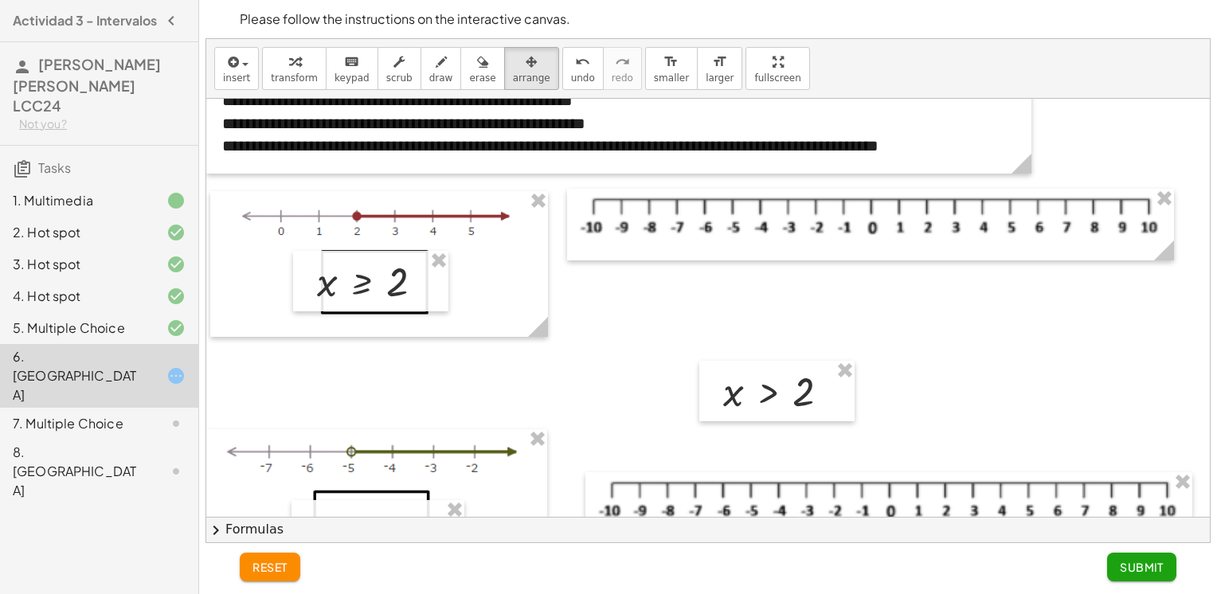
scroll to position [0, 0]
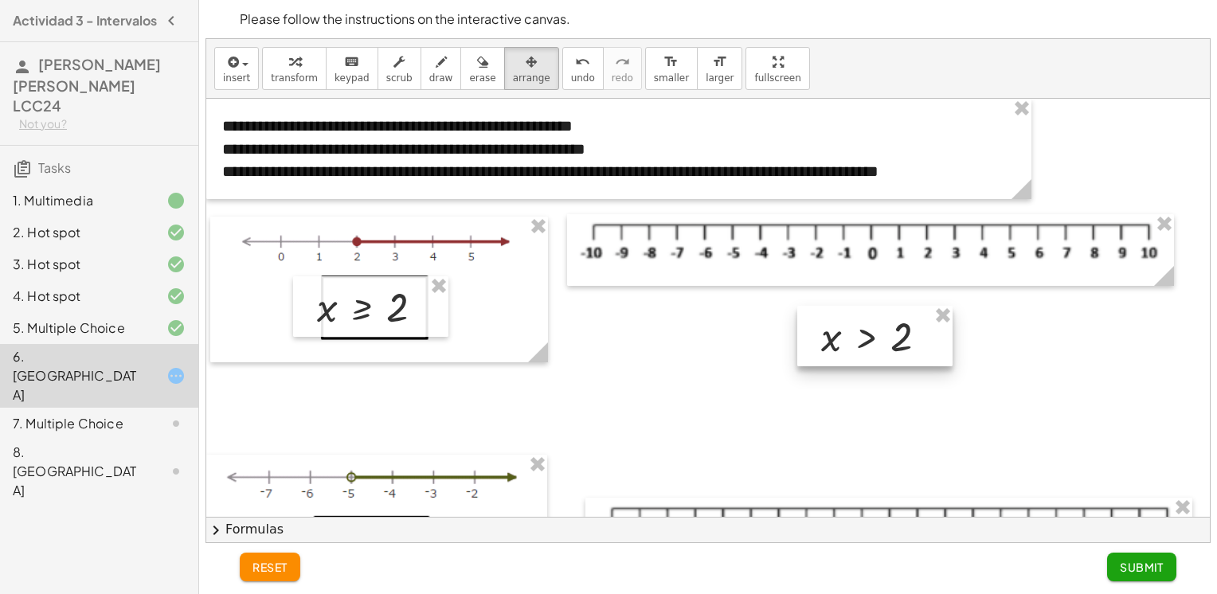
drag, startPoint x: 739, startPoint y: 408, endPoint x: 837, endPoint y: 331, distance: 124.3
click at [837, 331] on div at bounding box center [874, 336] width 155 height 61
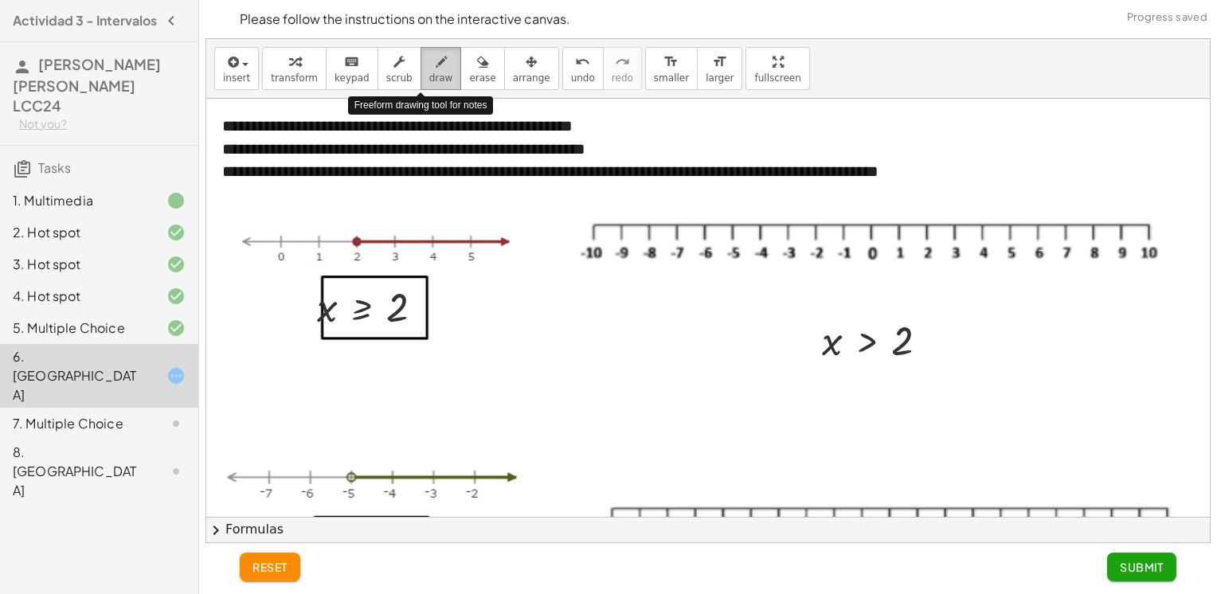
click at [429, 82] on span "draw" at bounding box center [441, 77] width 24 height 11
click at [925, 226] on div at bounding box center [713, 545] width 1014 height 892
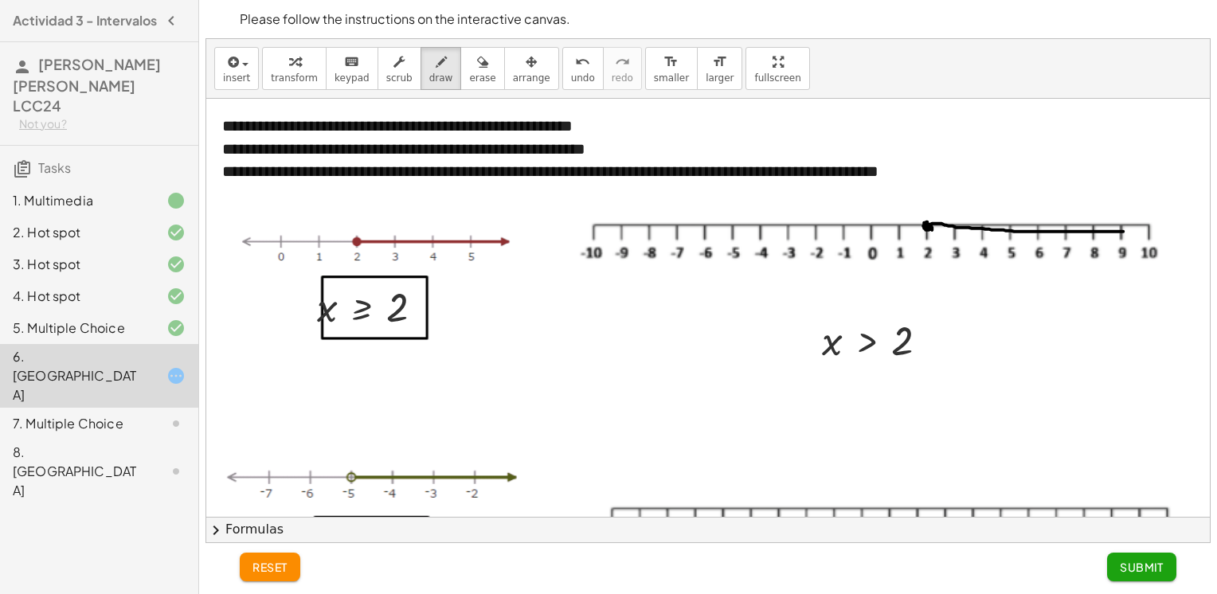
drag, startPoint x: 924, startPoint y: 225, endPoint x: 1123, endPoint y: 231, distance: 199.2
click at [1123, 231] on div at bounding box center [713, 545] width 1014 height 892
click at [477, 58] on icon "button" at bounding box center [482, 62] width 11 height 19
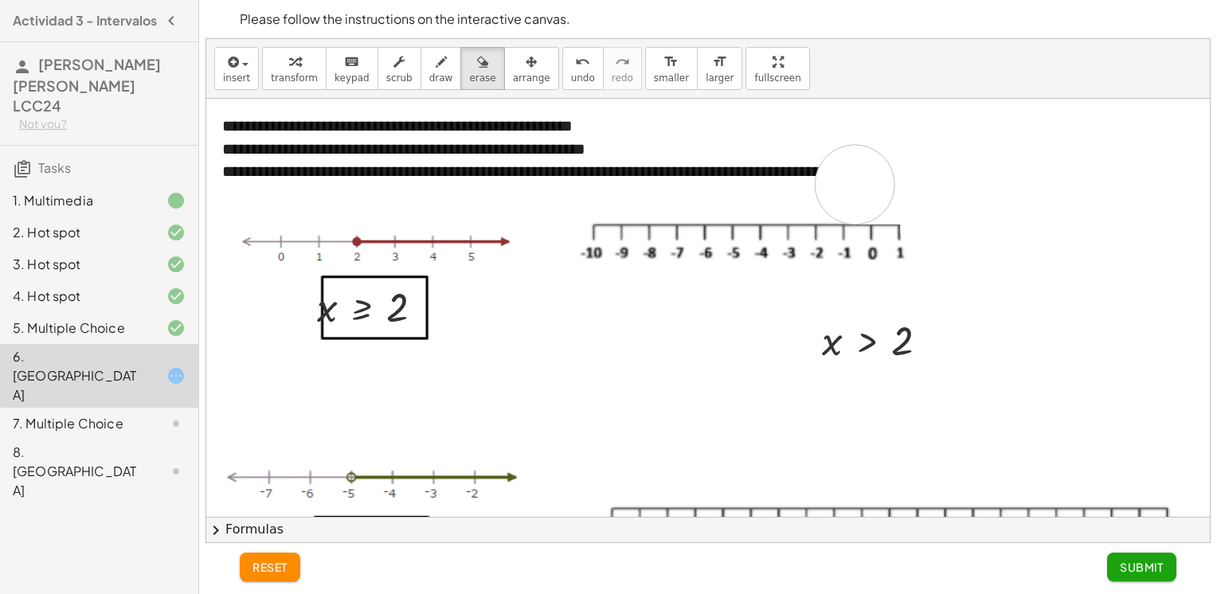
drag, startPoint x: 995, startPoint y: 227, endPoint x: 855, endPoint y: 184, distance: 147.4
click at [855, 184] on div at bounding box center [713, 545] width 1014 height 892
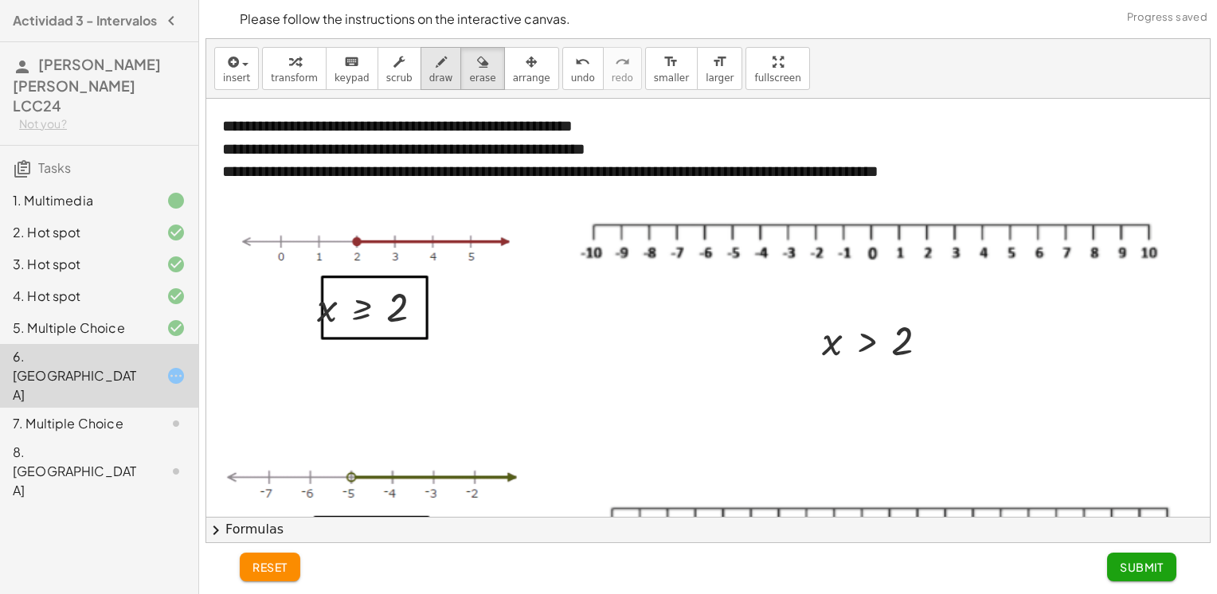
click at [429, 66] on div "button" at bounding box center [441, 61] width 24 height 19
drag, startPoint x: 925, startPoint y: 225, endPoint x: 1160, endPoint y: 225, distance: 234.1
click at [1160, 225] on div at bounding box center [713, 545] width 1014 height 892
drag, startPoint x: 1158, startPoint y: 216, endPoint x: 1157, endPoint y: 231, distance: 15.2
click at [1157, 231] on div at bounding box center [713, 545] width 1014 height 892
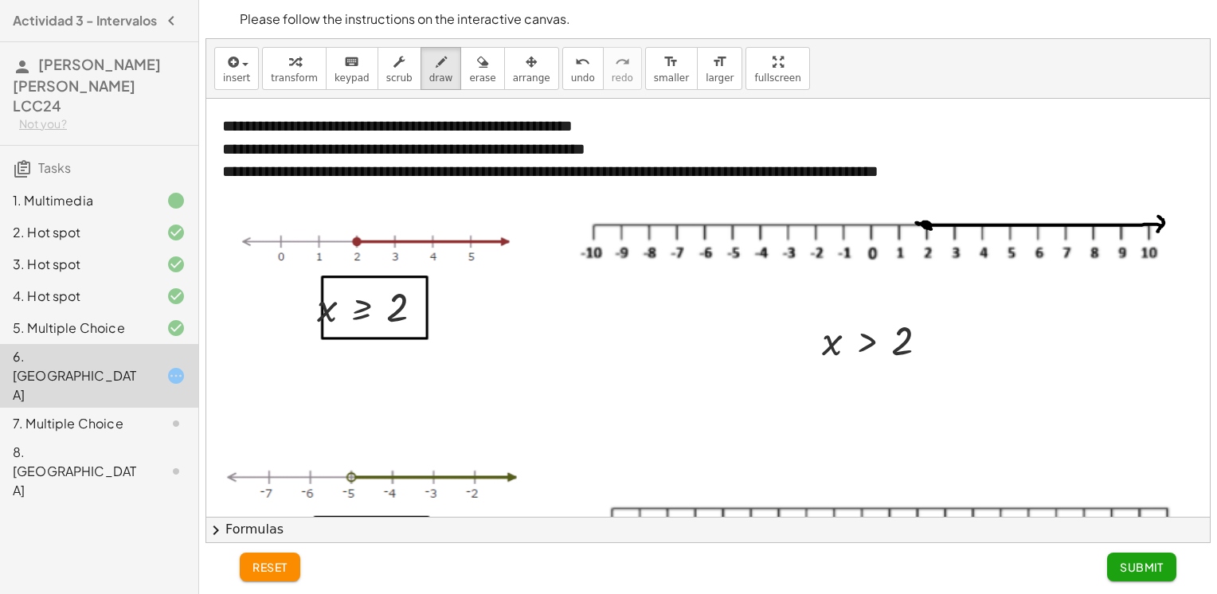
click at [919, 224] on div at bounding box center [713, 545] width 1014 height 892
click at [469, 72] on span "erase" at bounding box center [482, 77] width 26 height 11
drag, startPoint x: 906, startPoint y: 209, endPoint x: 835, endPoint y: 205, distance: 71.0
click at [908, 229] on div at bounding box center [713, 545] width 1014 height 892
drag, startPoint x: 430, startPoint y: 65, endPoint x: 524, endPoint y: 94, distance: 98.5
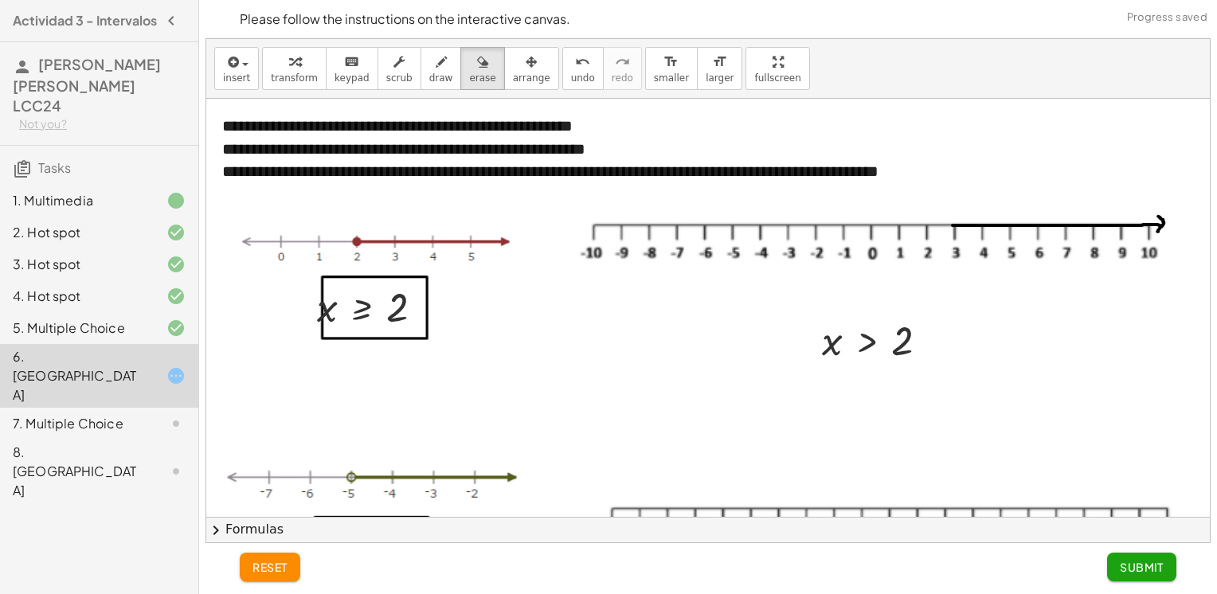
click at [430, 65] on div "button" at bounding box center [441, 61] width 24 height 19
drag, startPoint x: 927, startPoint y: 225, endPoint x: 963, endPoint y: 225, distance: 35.8
click at [963, 225] on div at bounding box center [713, 545] width 1014 height 892
click at [925, 227] on div at bounding box center [713, 545] width 1014 height 892
click at [928, 224] on div at bounding box center [713, 545] width 1014 height 892
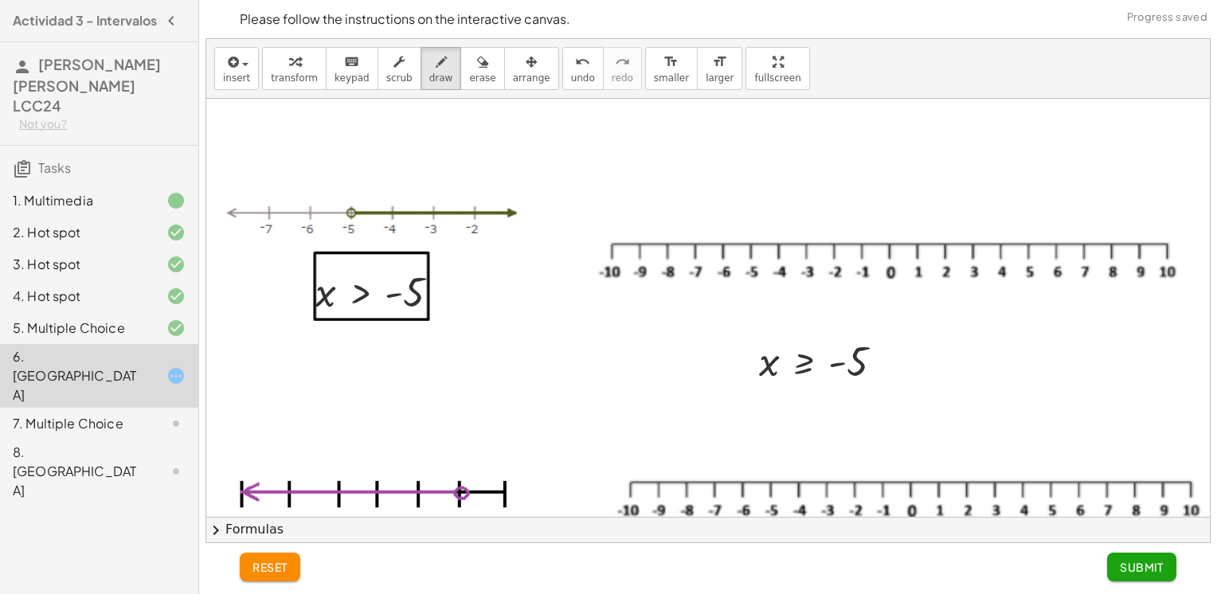
scroll to position [256, 0]
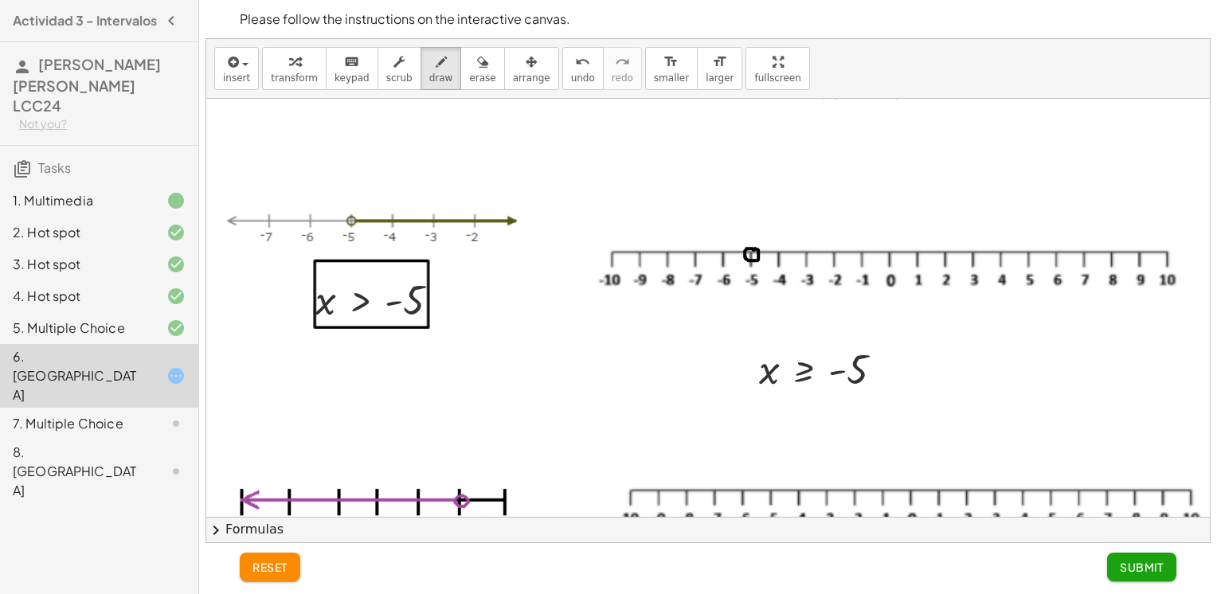
click at [755, 248] on div at bounding box center [713, 288] width 1014 height 892
drag, startPoint x: 758, startPoint y: 250, endPoint x: 829, endPoint y: 253, distance: 71.0
click at [829, 253] on div at bounding box center [713, 288] width 1014 height 892
click at [807, 251] on div at bounding box center [713, 288] width 1014 height 892
click at [475, 72] on button "erase" at bounding box center [482, 68] width 44 height 43
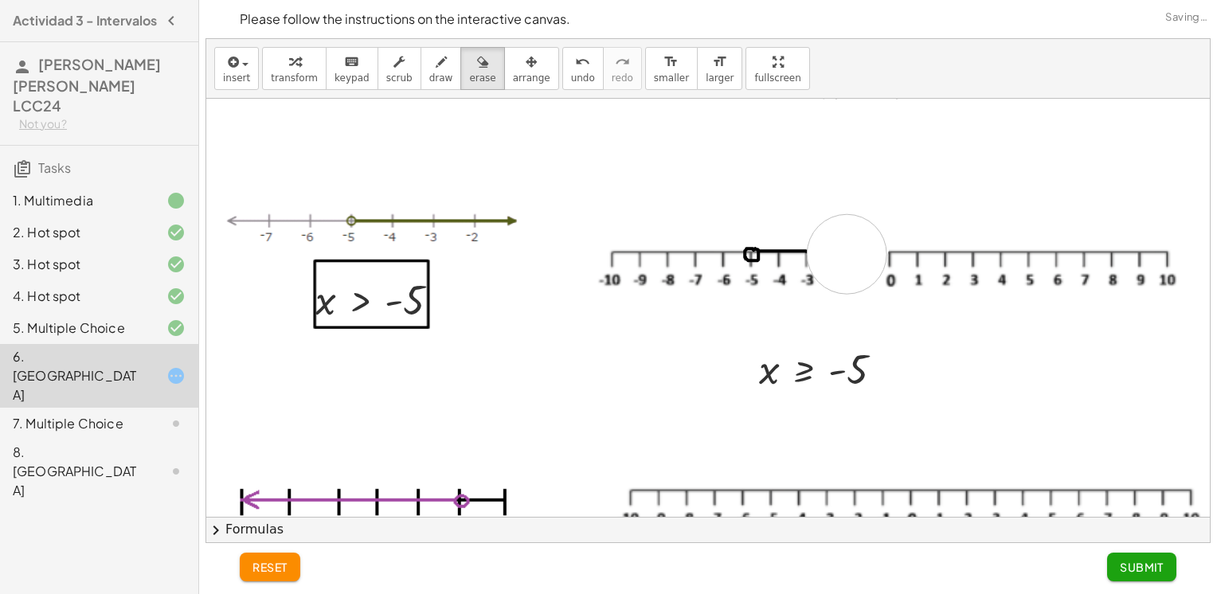
drag, startPoint x: 851, startPoint y: 231, endPoint x: 847, endPoint y: 213, distance: 18.0
click at [847, 213] on div at bounding box center [713, 288] width 1014 height 892
click at [436, 67] on icon "button" at bounding box center [441, 62] width 11 height 19
drag, startPoint x: 800, startPoint y: 249, endPoint x: 862, endPoint y: 252, distance: 62.2
click at [864, 252] on div at bounding box center [713, 288] width 1014 height 892
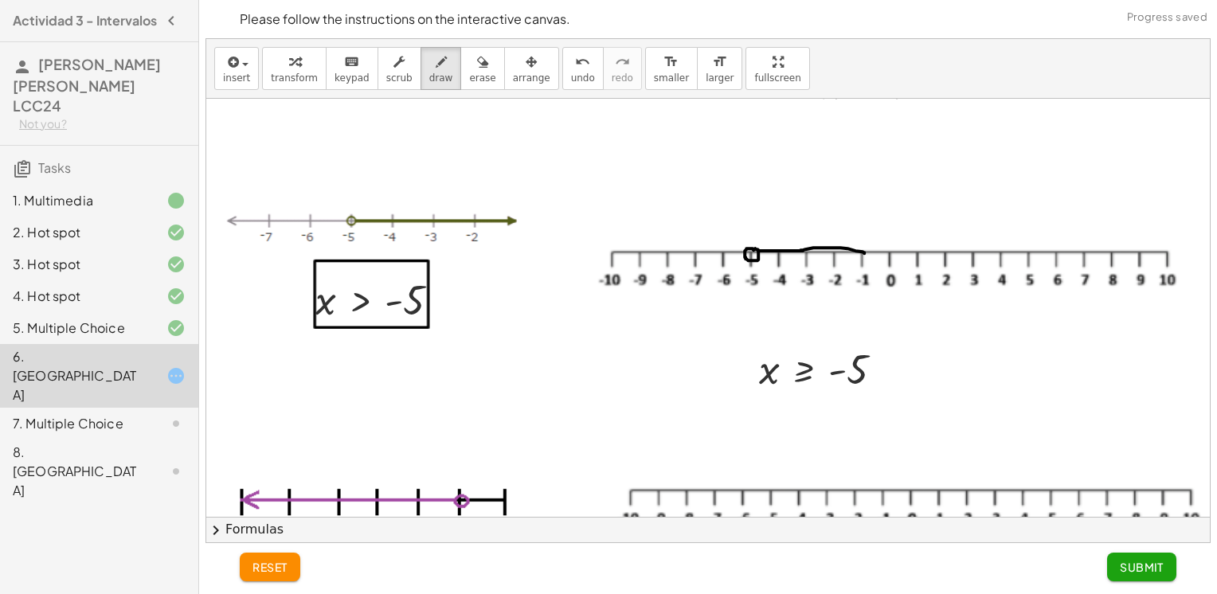
drag, startPoint x: 453, startPoint y: 71, endPoint x: 822, endPoint y: 191, distance: 387.8
click at [477, 71] on icon "button" at bounding box center [482, 62] width 11 height 19
drag, startPoint x: 863, startPoint y: 244, endPoint x: 816, endPoint y: 231, distance: 49.5
click at [816, 231] on div at bounding box center [713, 288] width 1014 height 892
click at [429, 63] on div "button" at bounding box center [441, 61] width 24 height 19
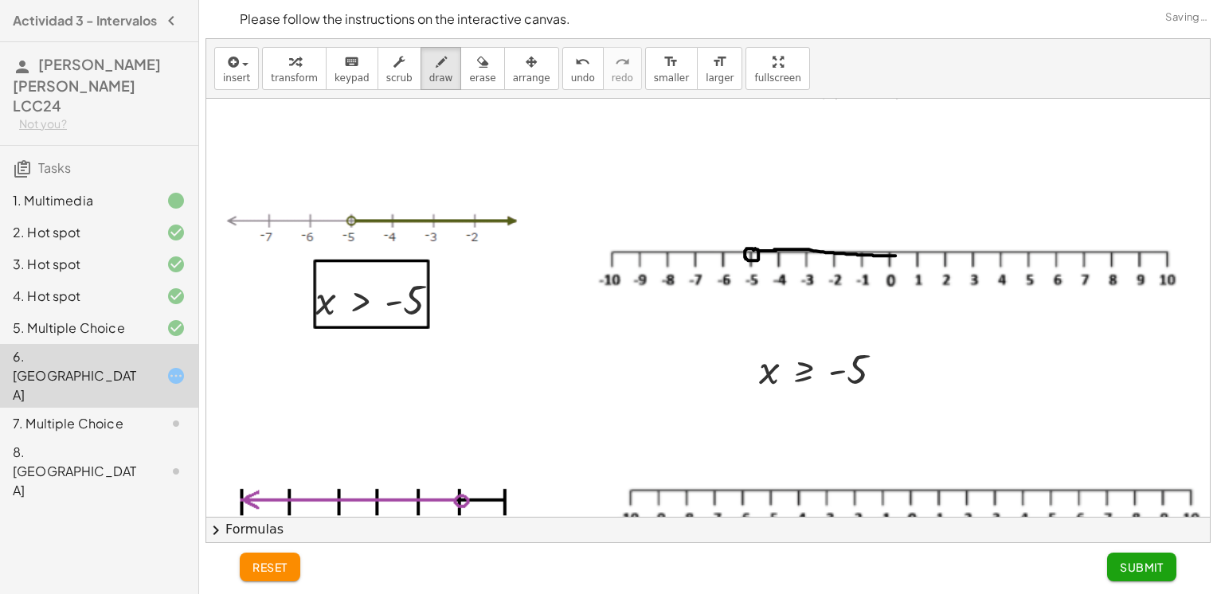
drag, startPoint x: 774, startPoint y: 248, endPoint x: 895, endPoint y: 255, distance: 121.2
click at [895, 255] on div at bounding box center [713, 288] width 1014 height 892
drag, startPoint x: 889, startPoint y: 248, endPoint x: 892, endPoint y: 261, distance: 13.1
click at [892, 261] on div at bounding box center [713, 288] width 1014 height 892
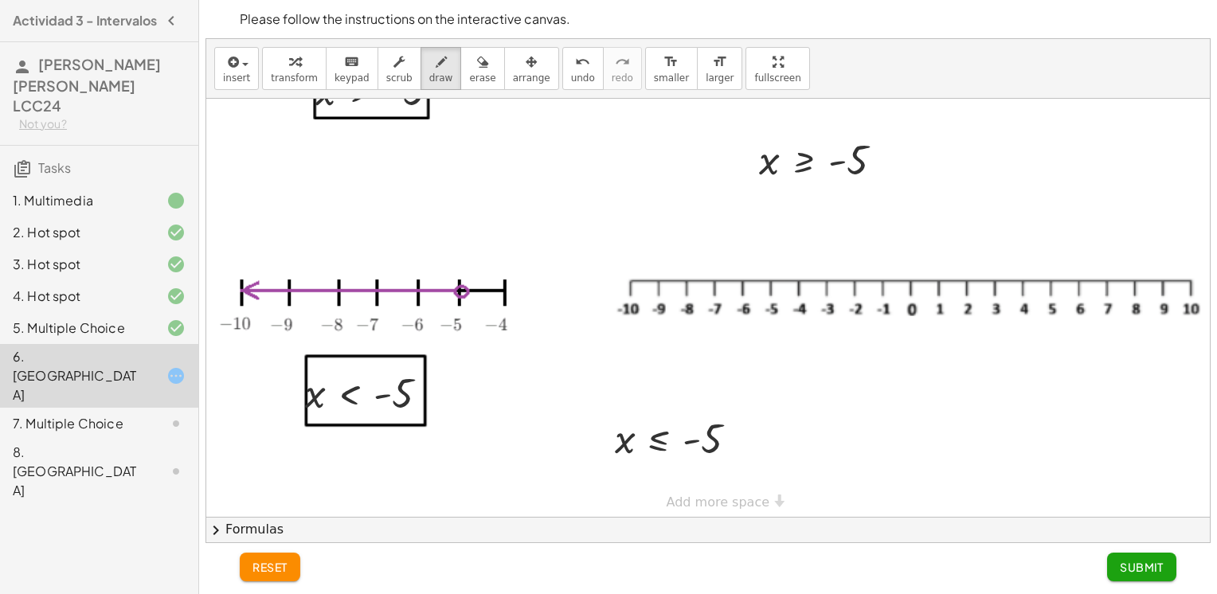
scroll to position [484, 0]
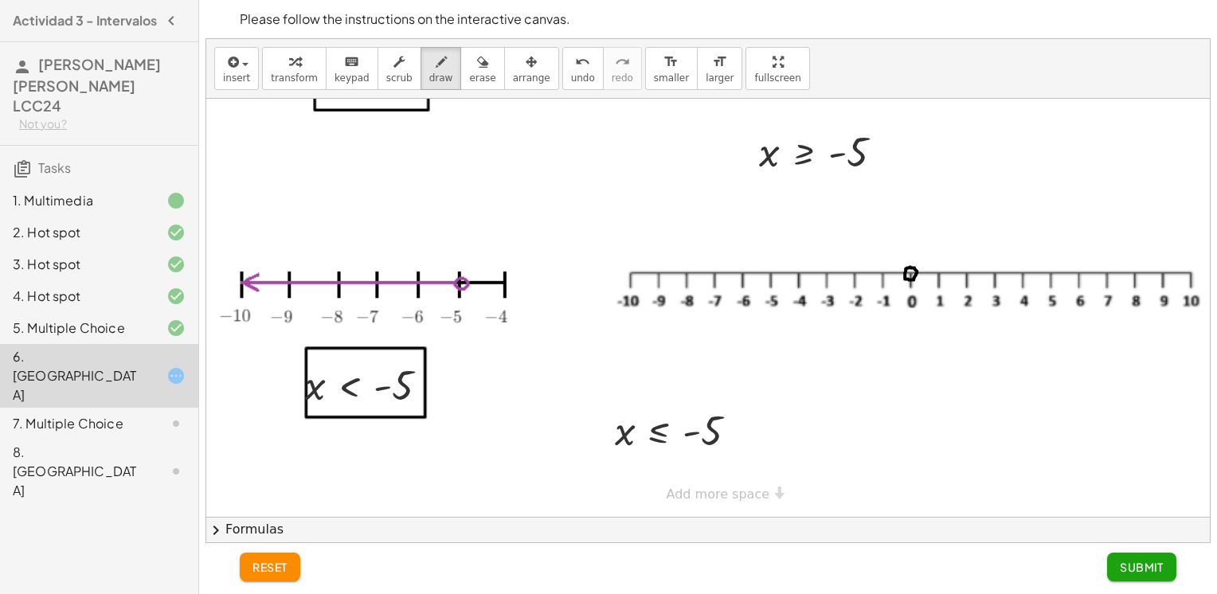
click at [907, 255] on div at bounding box center [713, 71] width 1014 height 892
drag, startPoint x: 903, startPoint y: 260, endPoint x: 737, endPoint y: 259, distance: 166.4
click at [737, 259] on div at bounding box center [713, 71] width 1014 height 892
drag, startPoint x: 734, startPoint y: 253, endPoint x: 739, endPoint y: 264, distance: 11.4
click at [739, 264] on div at bounding box center [713, 71] width 1014 height 892
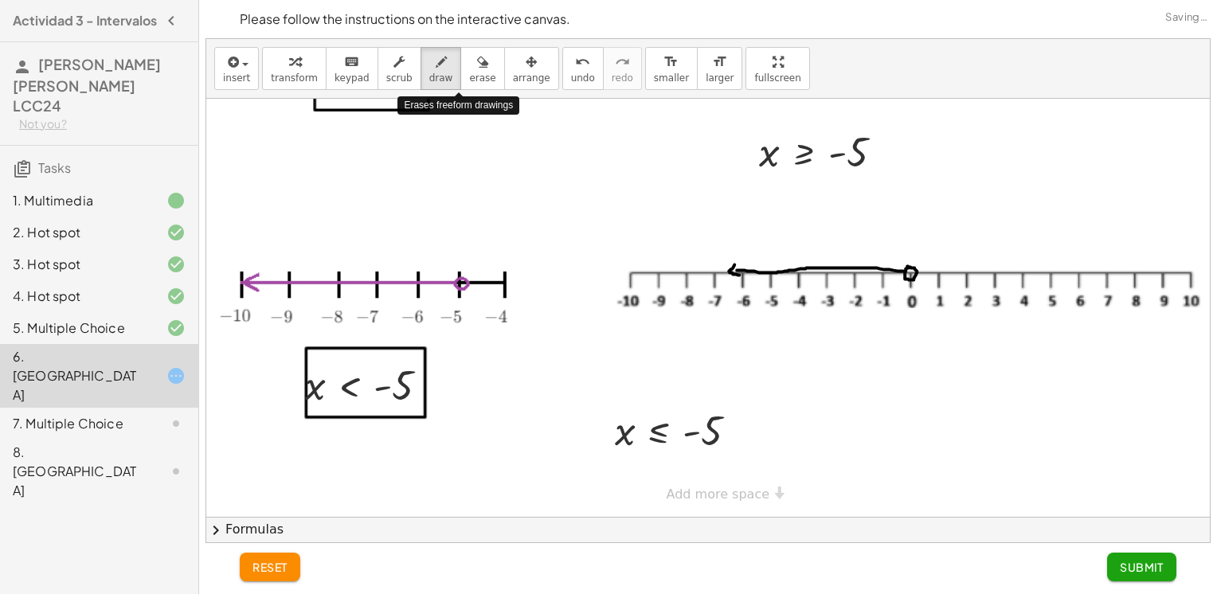
drag, startPoint x: 470, startPoint y: 65, endPoint x: 501, endPoint y: 91, distance: 40.2
click at [471, 68] on button "erase" at bounding box center [482, 68] width 44 height 43
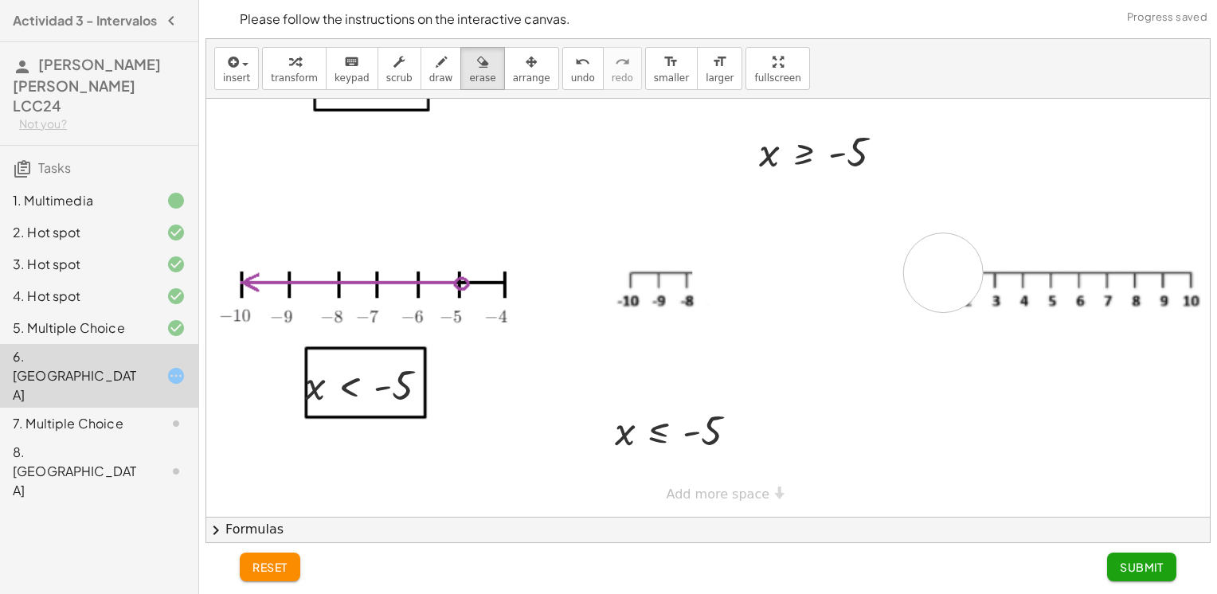
drag, startPoint x: 733, startPoint y: 260, endPoint x: 729, endPoint y: 417, distance: 156.1
click at [941, 264] on div at bounding box center [713, 71] width 1014 height 892
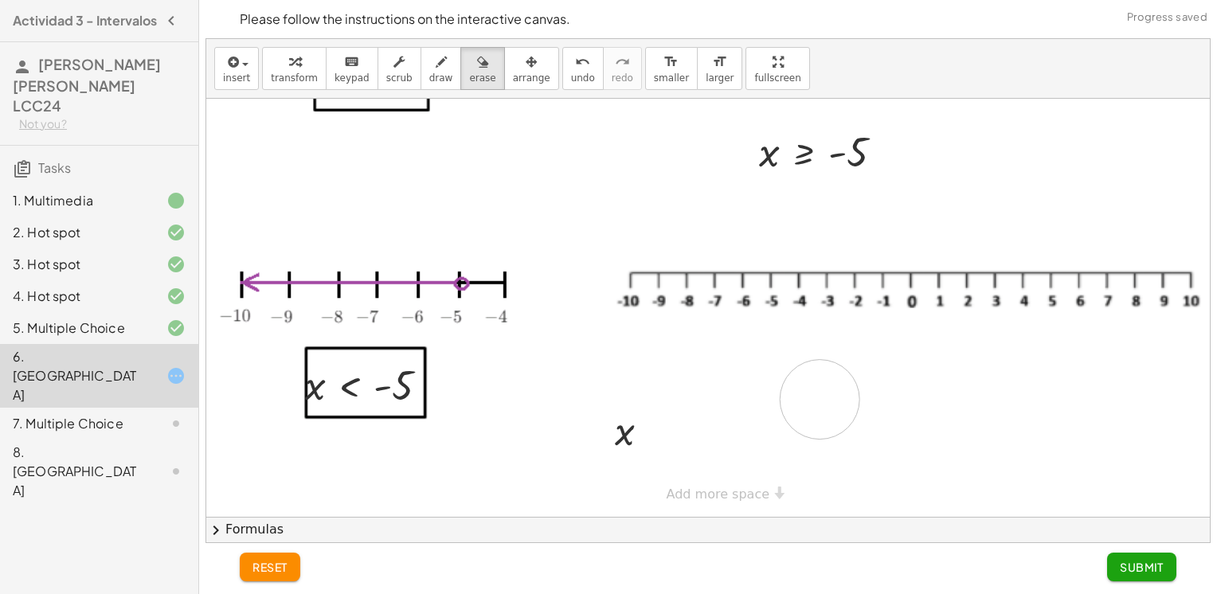
drag, startPoint x: 671, startPoint y: 428, endPoint x: 682, endPoint y: 454, distance: 27.5
click at [688, 451] on div at bounding box center [713, 71] width 1014 height 892
click at [513, 75] on span "arrange" at bounding box center [531, 77] width 37 height 11
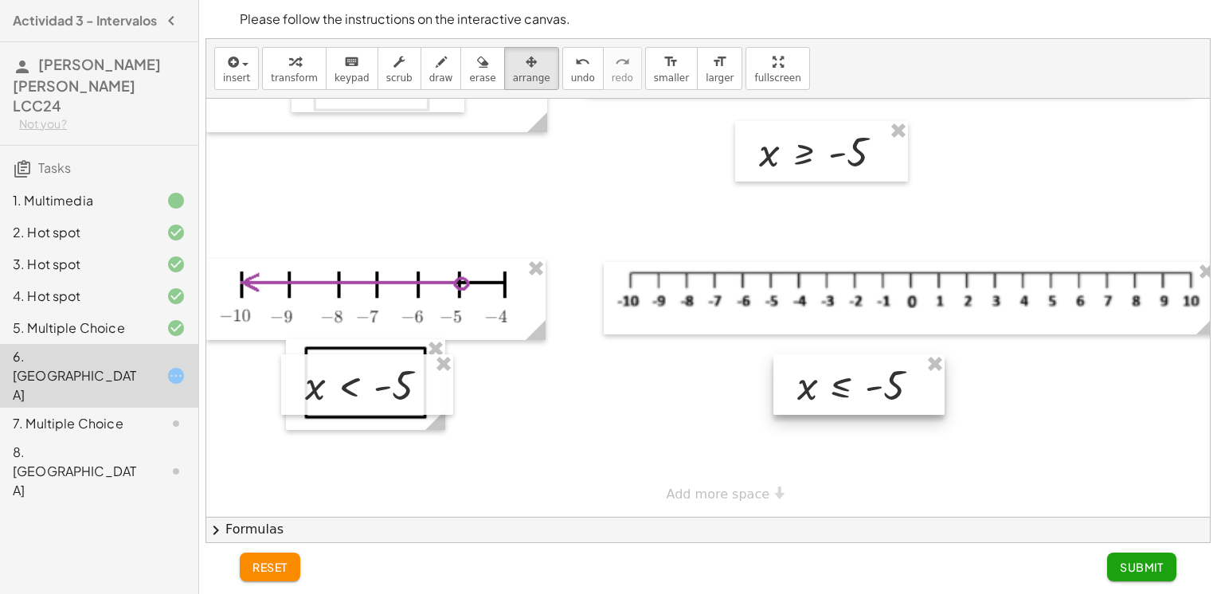
drag, startPoint x: 728, startPoint y: 417, endPoint x: 886, endPoint y: 373, distance: 163.9
click at [886, 373] on div at bounding box center [858, 384] width 171 height 61
click at [469, 72] on span "erase" at bounding box center [482, 77] width 26 height 11
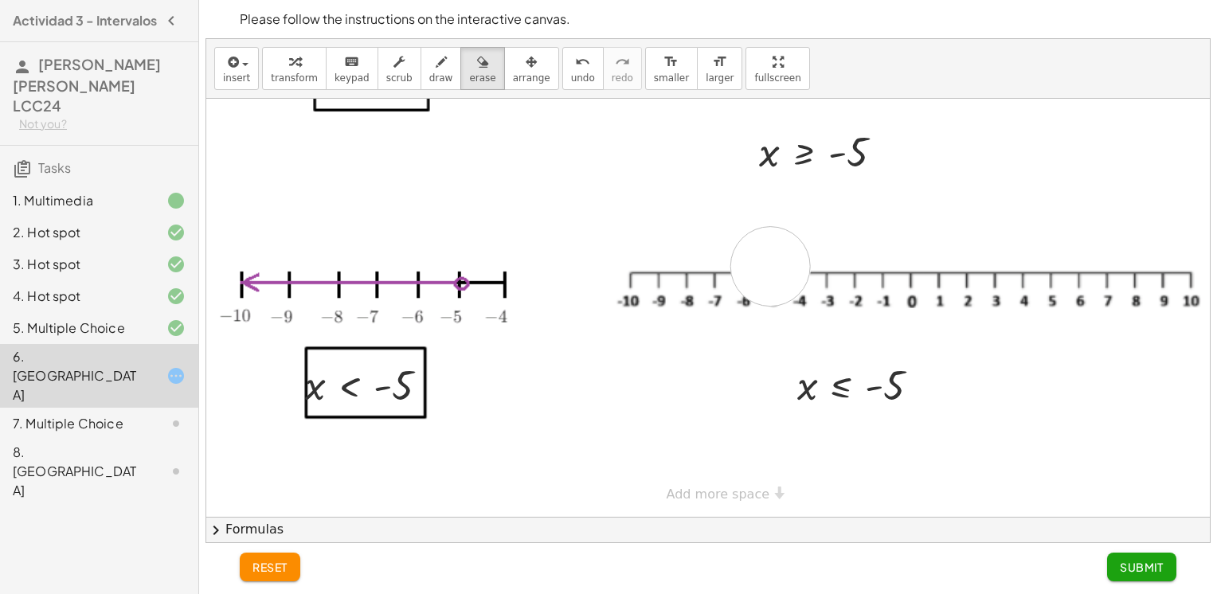
click at [770, 255] on div at bounding box center [713, 71] width 1014 height 892
click at [420, 72] on button "draw" at bounding box center [440, 68] width 41 height 43
click at [765, 252] on div at bounding box center [713, 71] width 1014 height 892
drag, startPoint x: 647, startPoint y: 260, endPoint x: 767, endPoint y: 266, distance: 120.4
click at [767, 266] on div at bounding box center [713, 71] width 1014 height 892
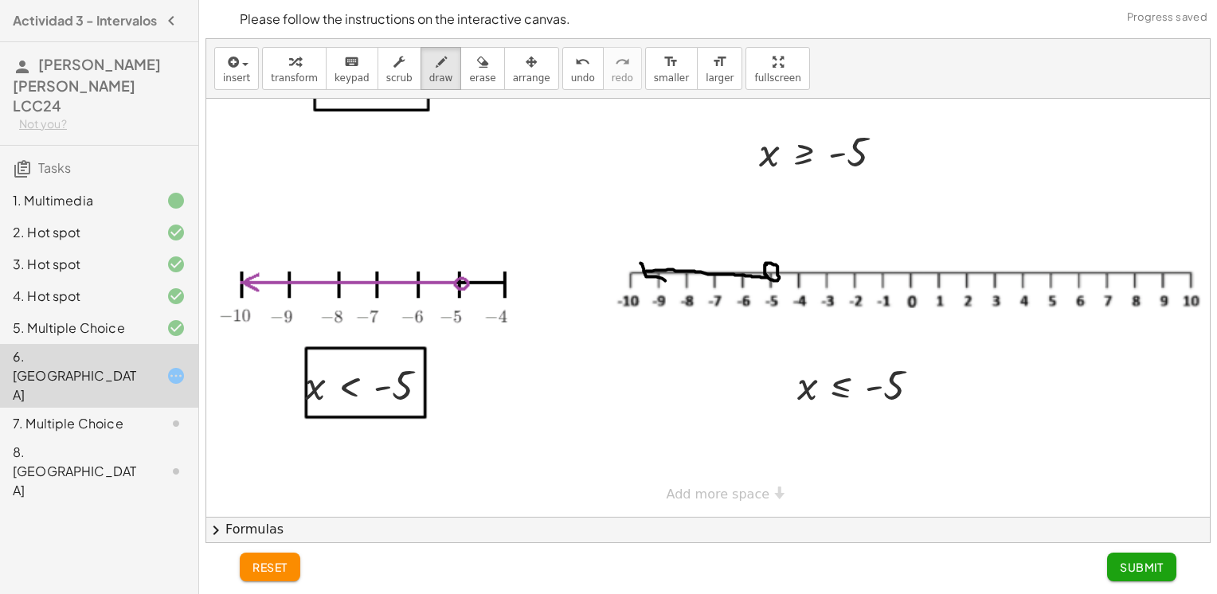
drag, startPoint x: 640, startPoint y: 252, endPoint x: 665, endPoint y: 269, distance: 30.3
click at [665, 269] on div at bounding box center [713, 71] width 1014 height 892
click at [1153, 557] on button "Submit" at bounding box center [1141, 567] width 69 height 29
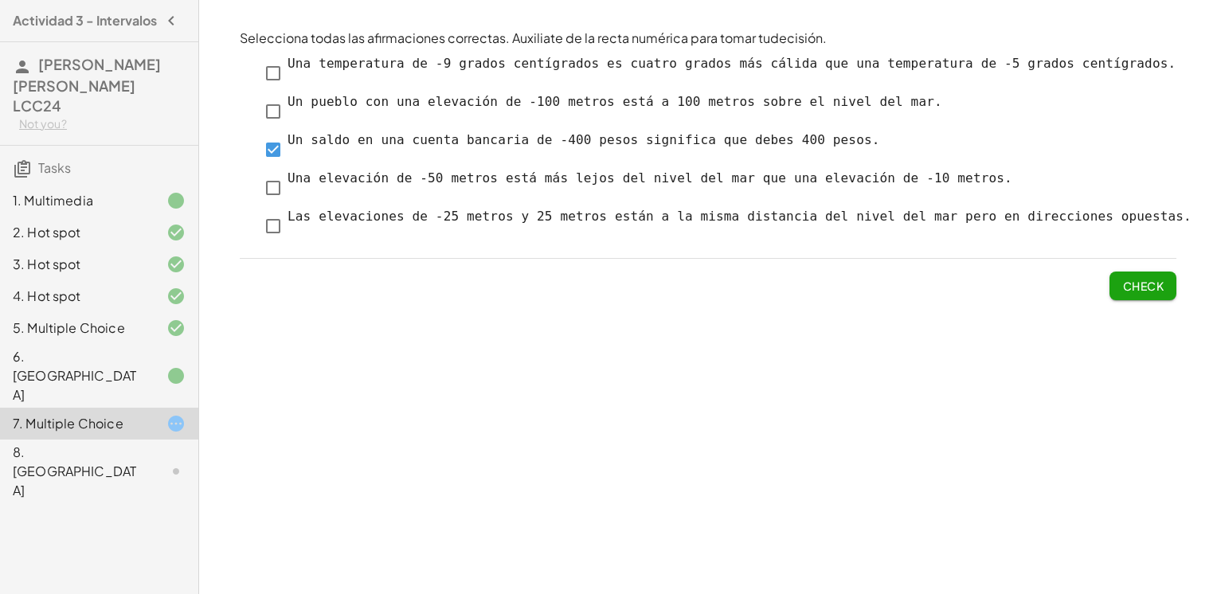
click at [40, 348] on div "6. [GEOGRAPHIC_DATA]" at bounding box center [77, 375] width 128 height 57
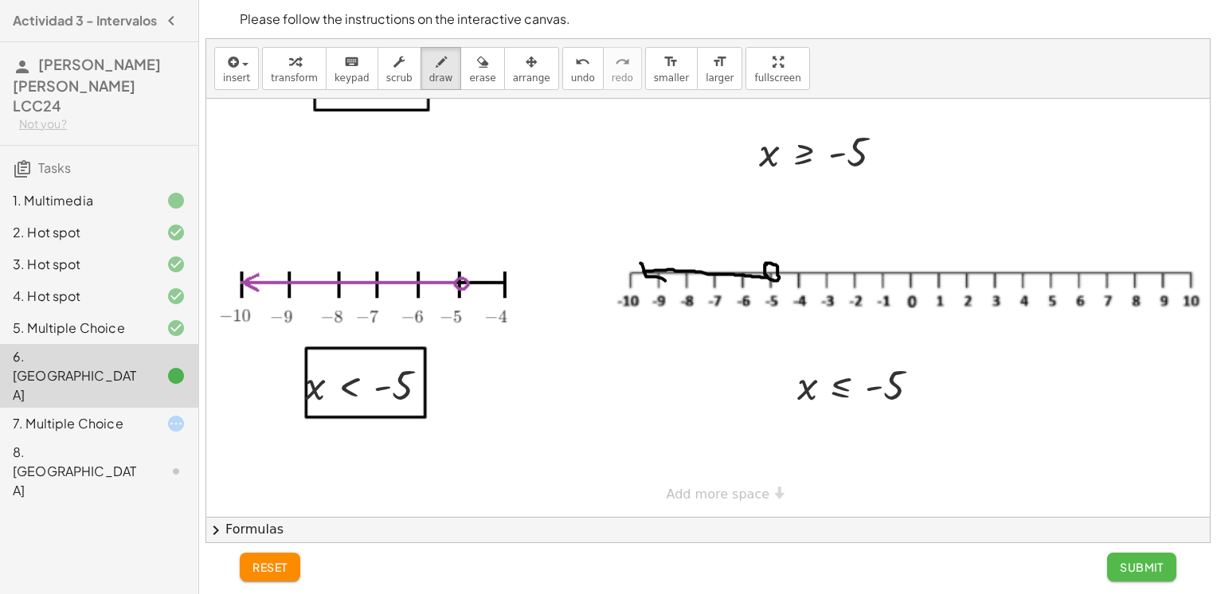
click at [1147, 571] on span "Submit" at bounding box center [1142, 567] width 44 height 14
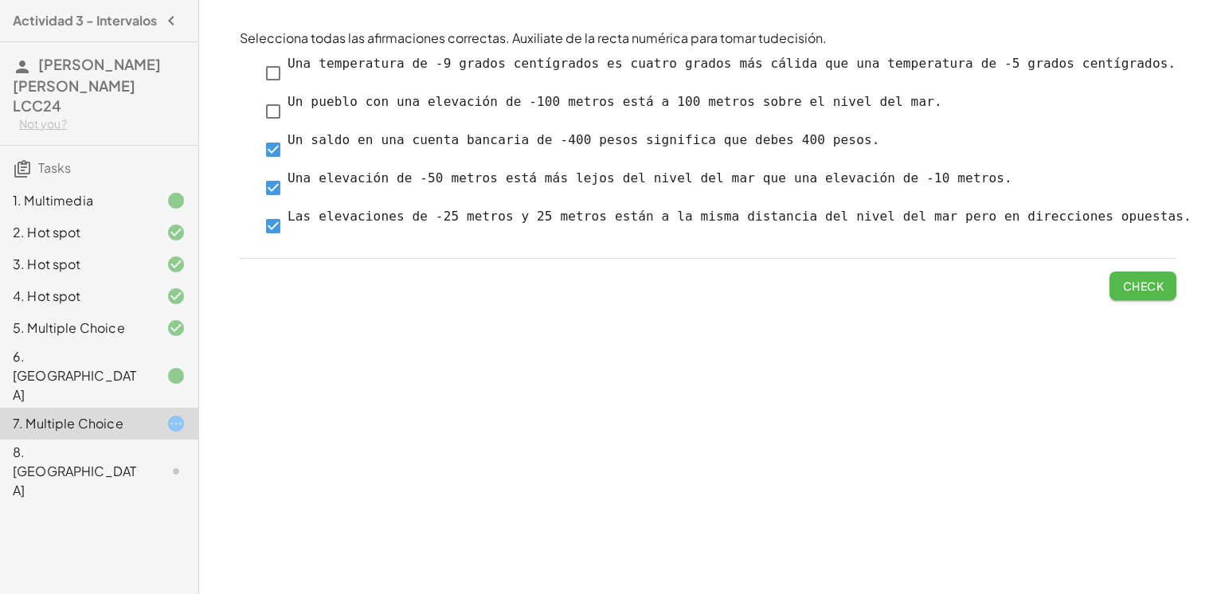
click at [1166, 289] on button "Check" at bounding box center [1142, 286] width 67 height 29
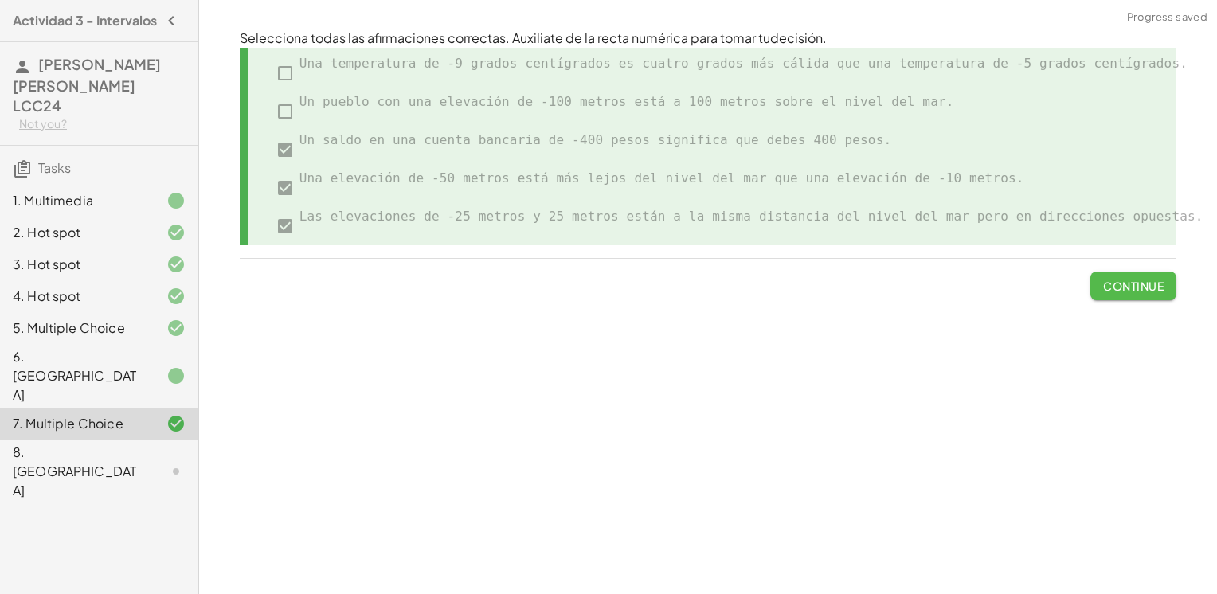
click at [1138, 295] on button "Continue" at bounding box center [1133, 286] width 86 height 29
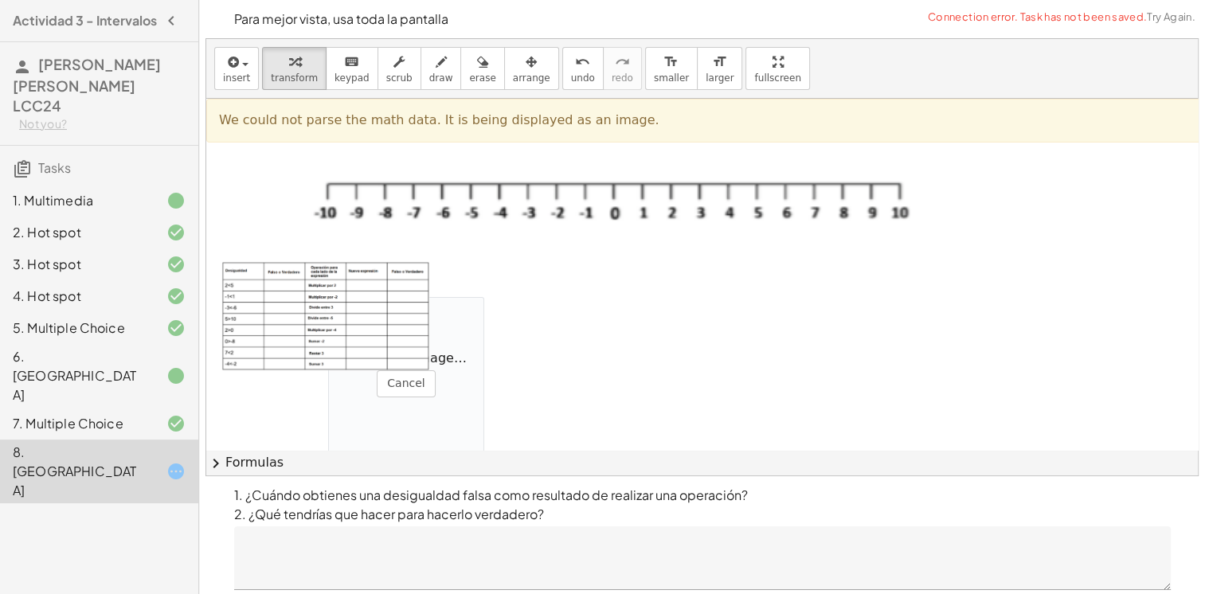
click at [452, 287] on div at bounding box center [887, 379] width 1363 height 561
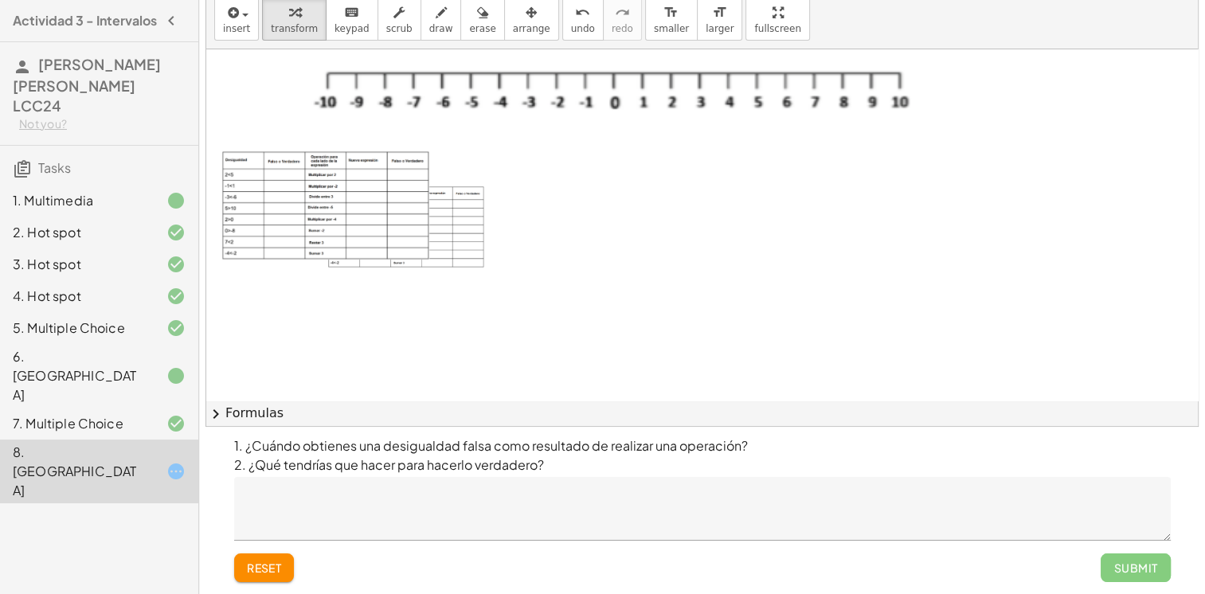
scroll to position [0, 0]
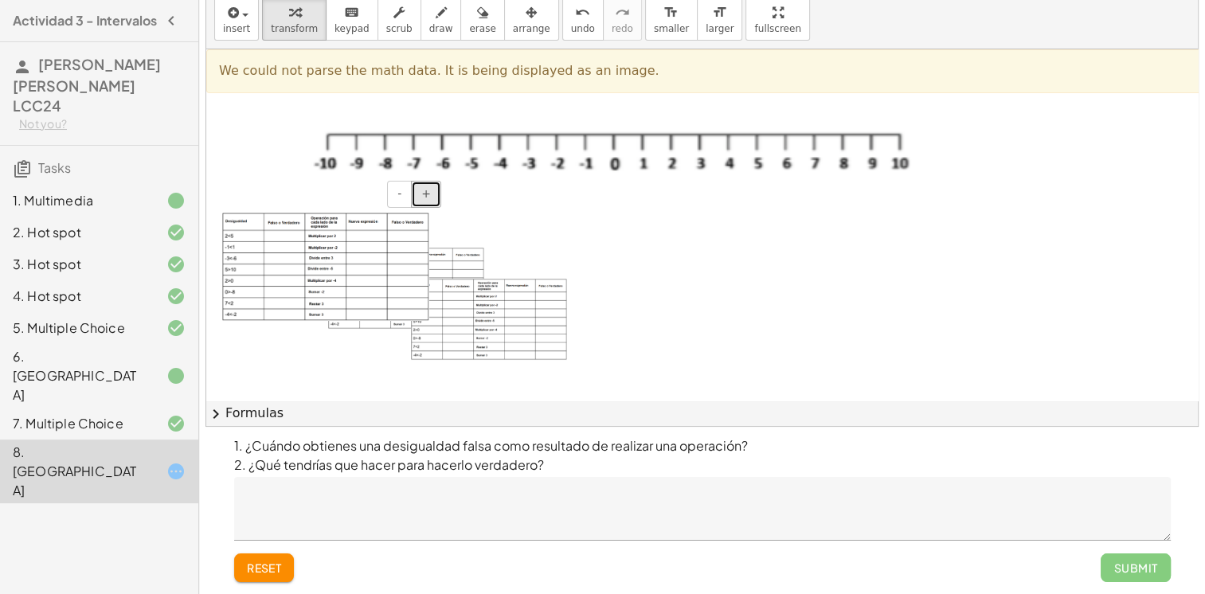
click at [435, 193] on button "+" at bounding box center [426, 194] width 30 height 27
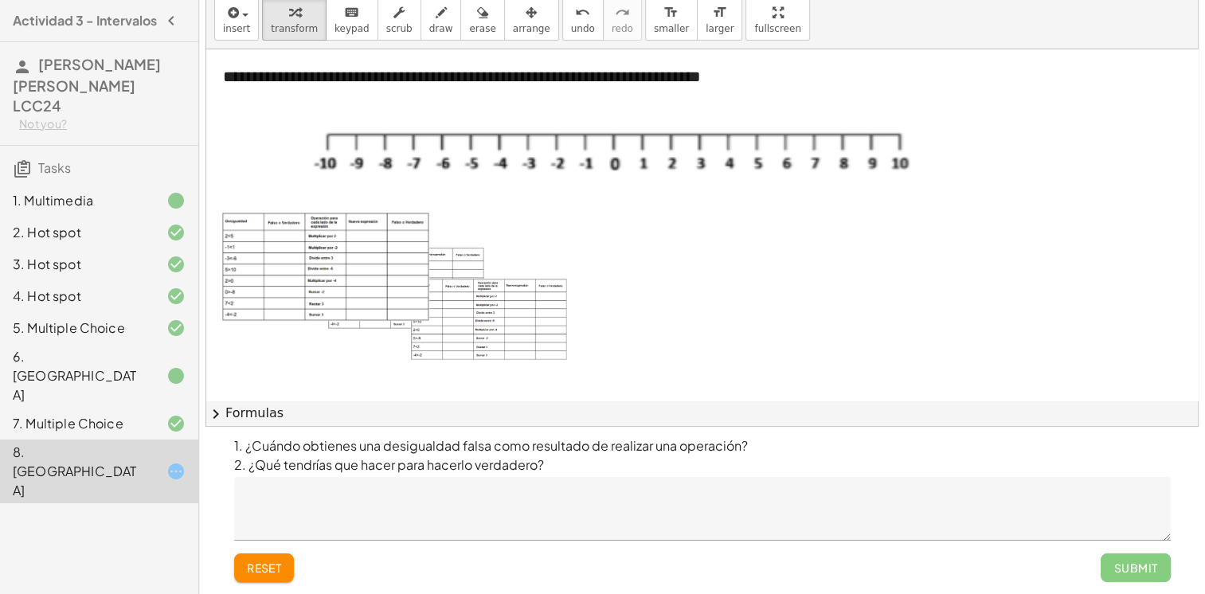
click at [468, 317] on div at bounding box center [490, 320] width 159 height 83
drag, startPoint x: 536, startPoint y: 248, endPoint x: 559, endPoint y: 303, distance: 59.6
click at [559, 303] on div "**********" at bounding box center [887, 329] width 1363 height 561
click at [551, 308] on div at bounding box center [490, 320] width 159 height 83
click at [436, 307] on div at bounding box center [325, 267] width 239 height 140
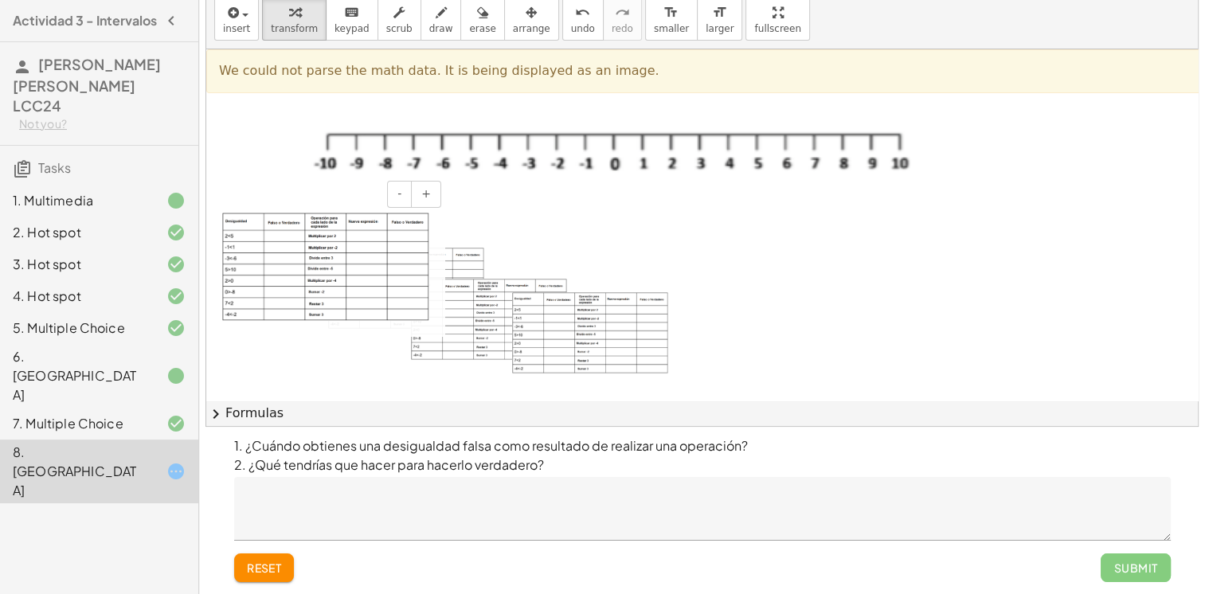
click at [420, 228] on img at bounding box center [325, 267] width 207 height 108
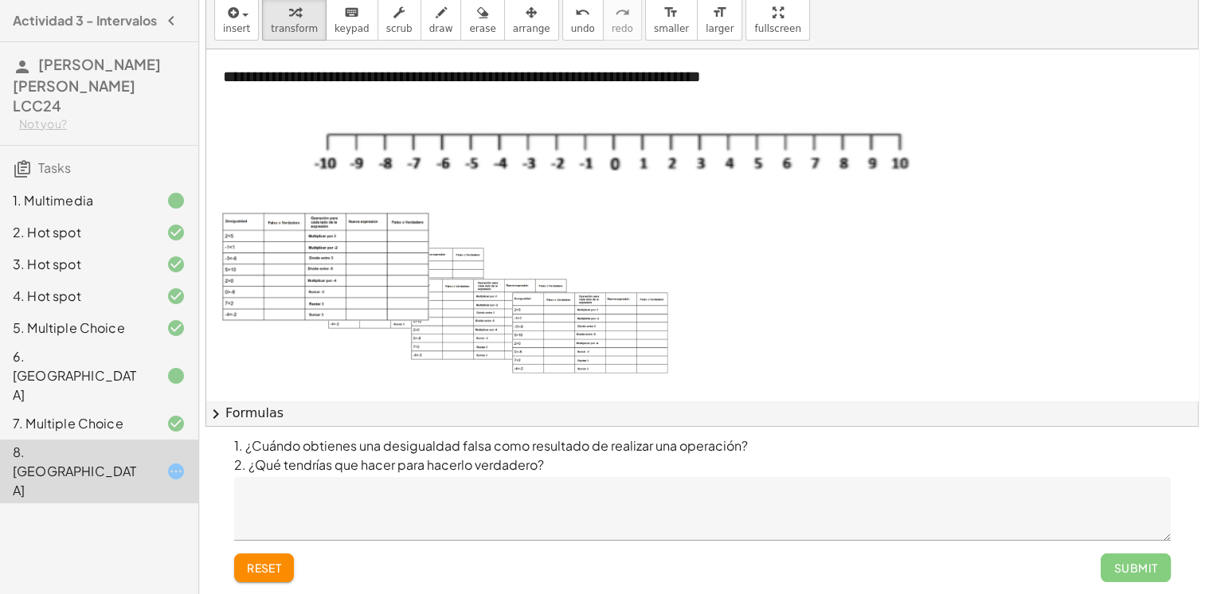
click at [603, 319] on div at bounding box center [591, 333] width 159 height 83
click at [593, 319] on div at bounding box center [591, 333] width 159 height 83
click at [574, 327] on div at bounding box center [591, 333] width 159 height 83
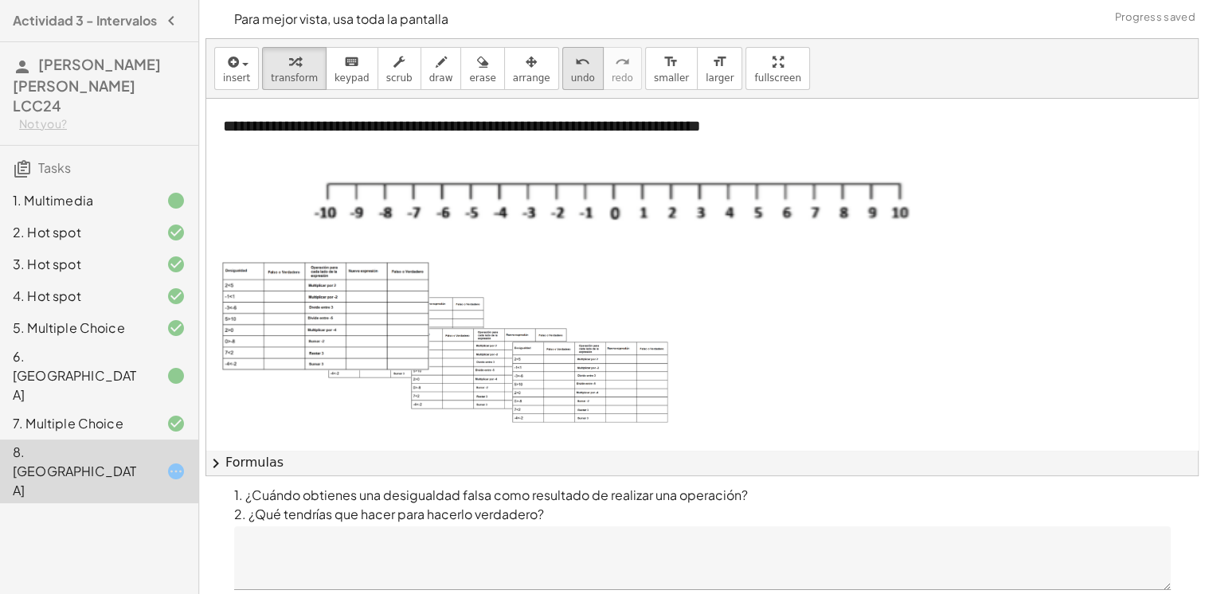
click at [571, 53] on div "undo" at bounding box center [583, 61] width 24 height 19
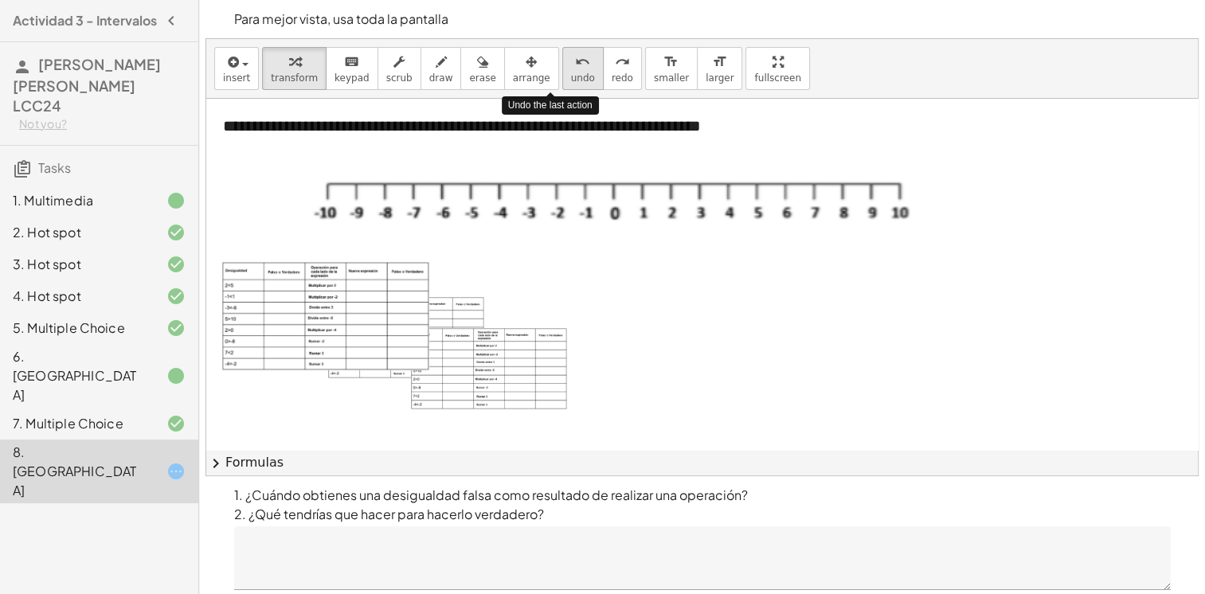
click at [571, 53] on div "undo" at bounding box center [583, 61] width 24 height 19
click at [571, 58] on div "undo" at bounding box center [583, 61] width 24 height 19
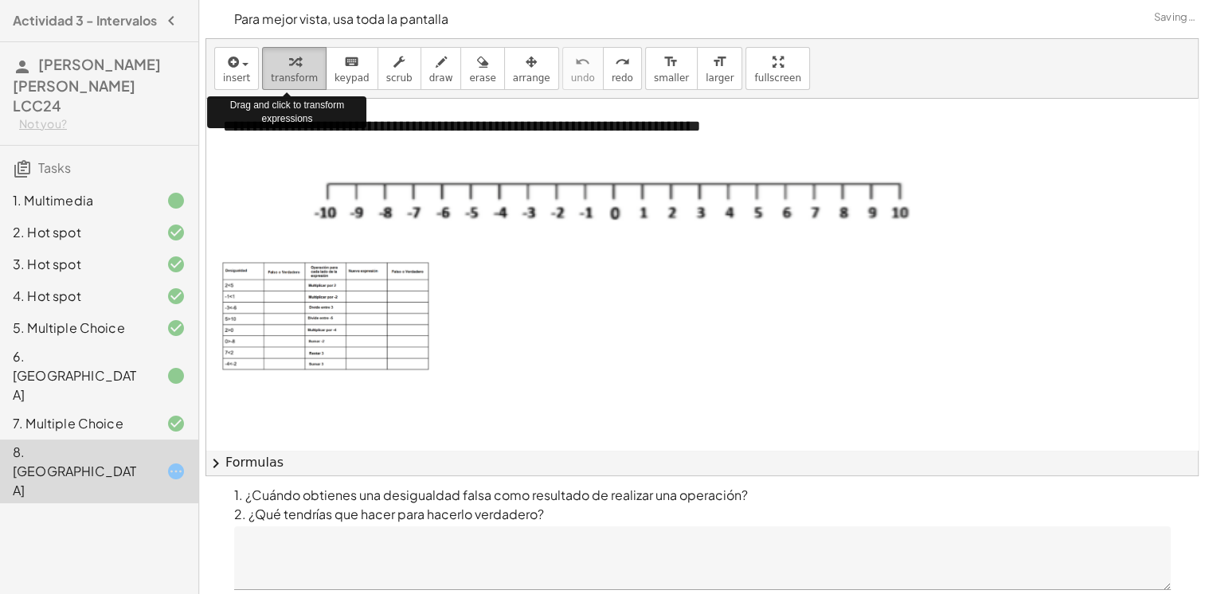
click at [294, 65] on div "button" at bounding box center [294, 61] width 47 height 19
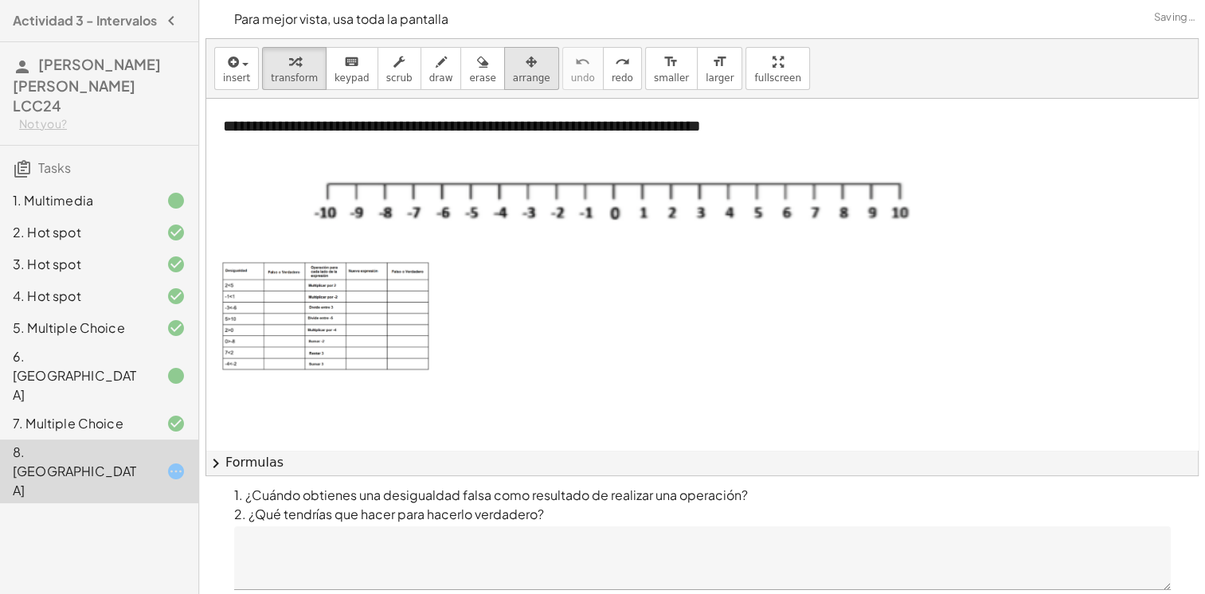
click at [513, 55] on div "button" at bounding box center [531, 61] width 37 height 19
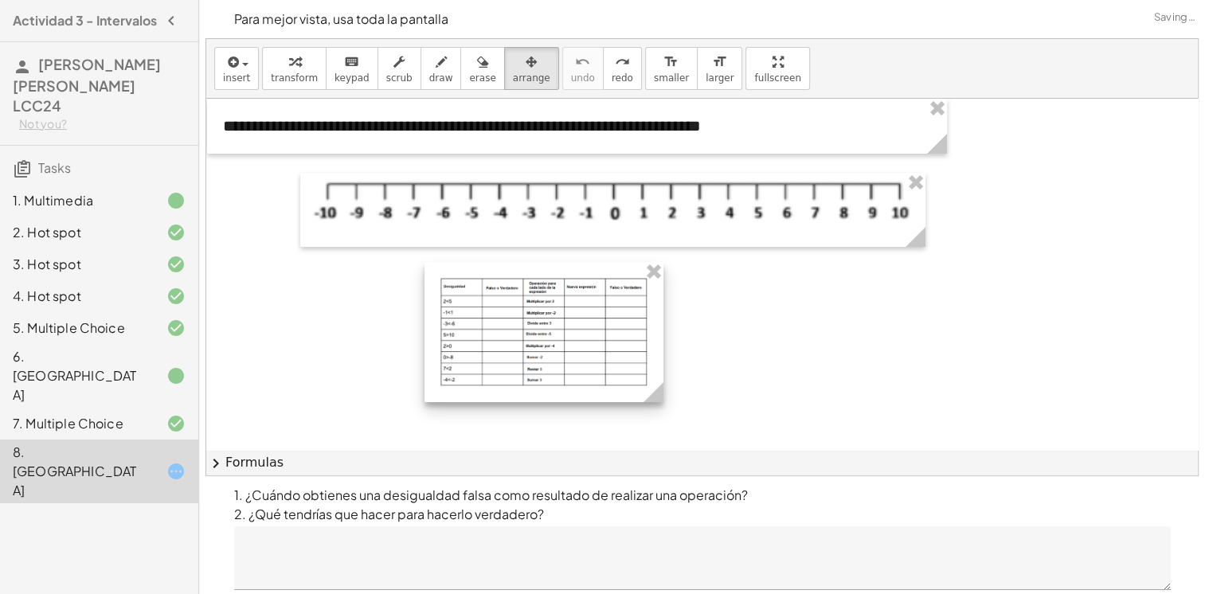
drag, startPoint x: 341, startPoint y: 333, endPoint x: 559, endPoint y: 349, distance: 218.8
click at [559, 349] on div at bounding box center [543, 332] width 239 height 140
click at [577, 352] on div at bounding box center [543, 332] width 239 height 140
click at [576, 334] on div at bounding box center [543, 332] width 239 height 140
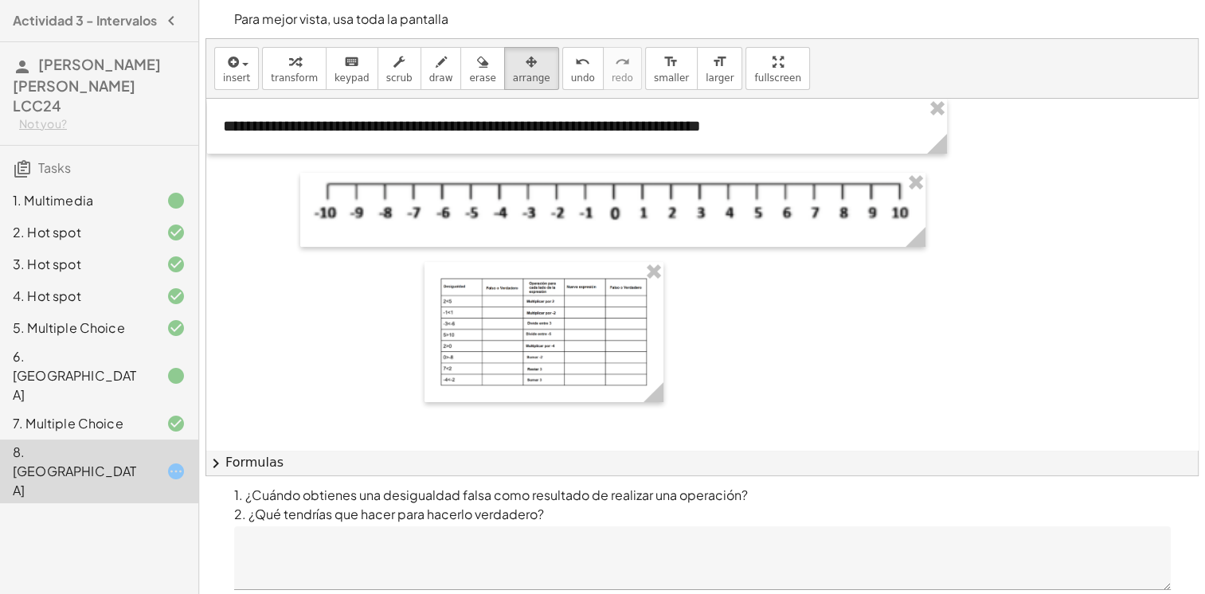
click at [745, 134] on div "**********" at bounding box center [702, 257] width 992 height 436
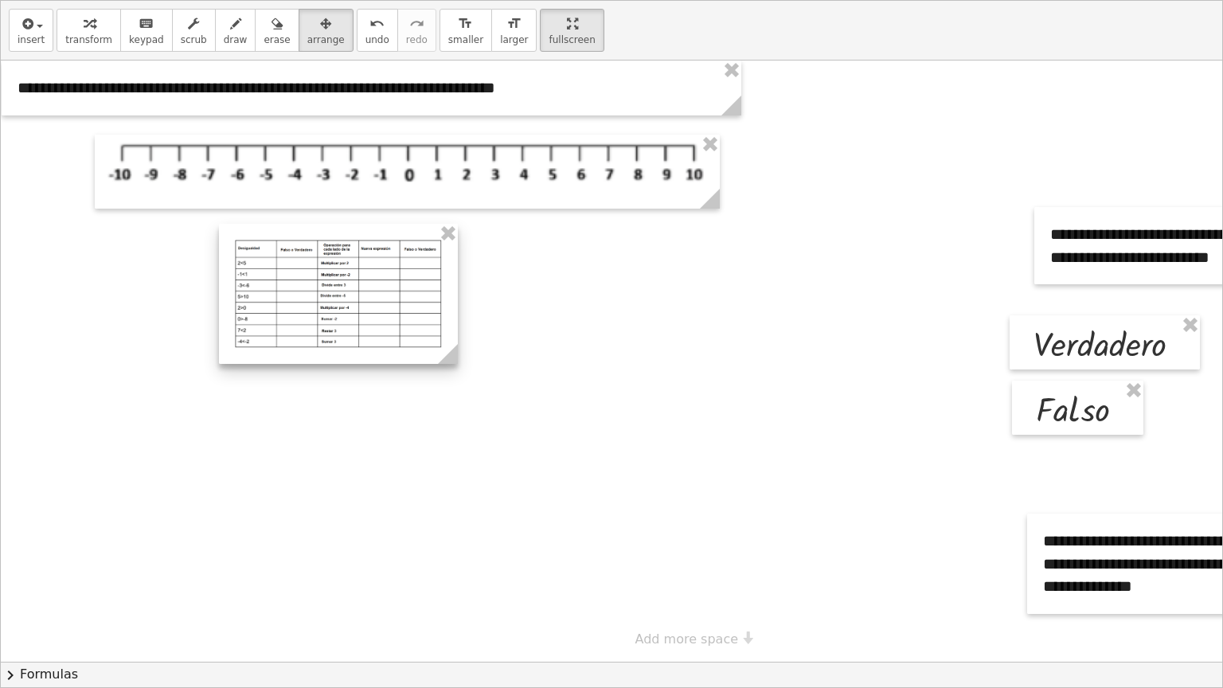
click at [424, 296] on div at bounding box center [338, 294] width 239 height 140
drag, startPoint x: 1098, startPoint y: 376, endPoint x: 971, endPoint y: 389, distance: 128.1
click at [971, 389] on div at bounding box center [682, 361] width 1363 height 601
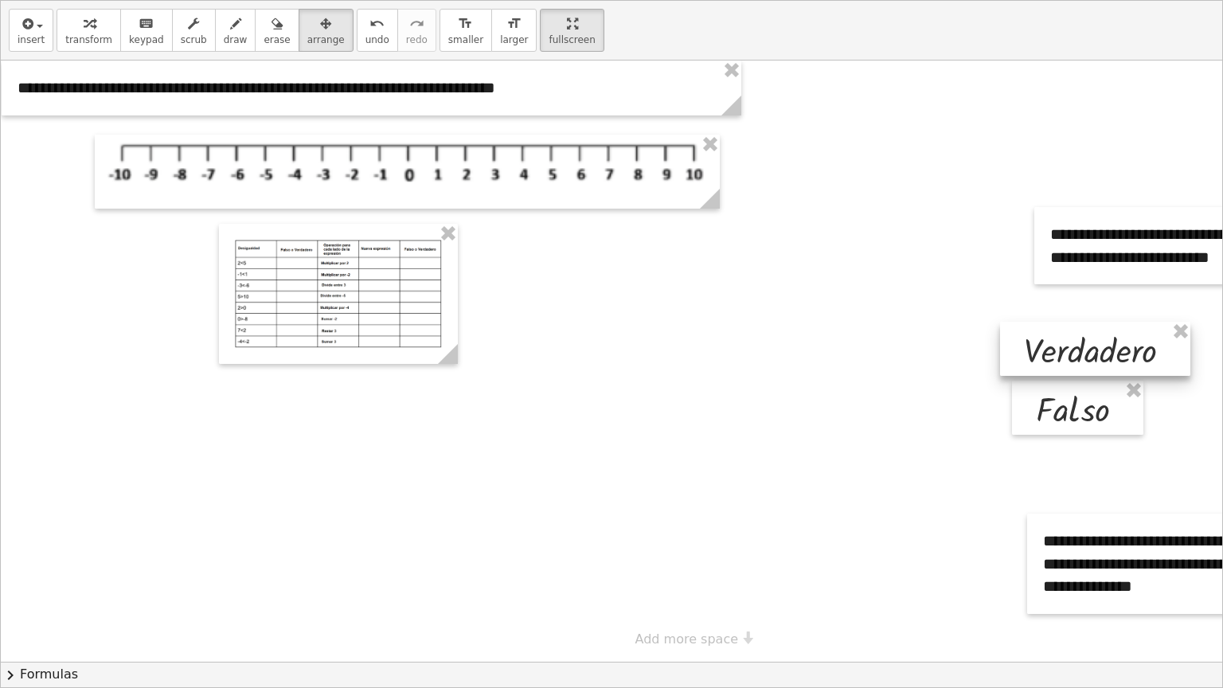
drag, startPoint x: 1089, startPoint y: 325, endPoint x: 1074, endPoint y: 334, distance: 17.9
click at [1074, 334] on div at bounding box center [1095, 349] width 190 height 54
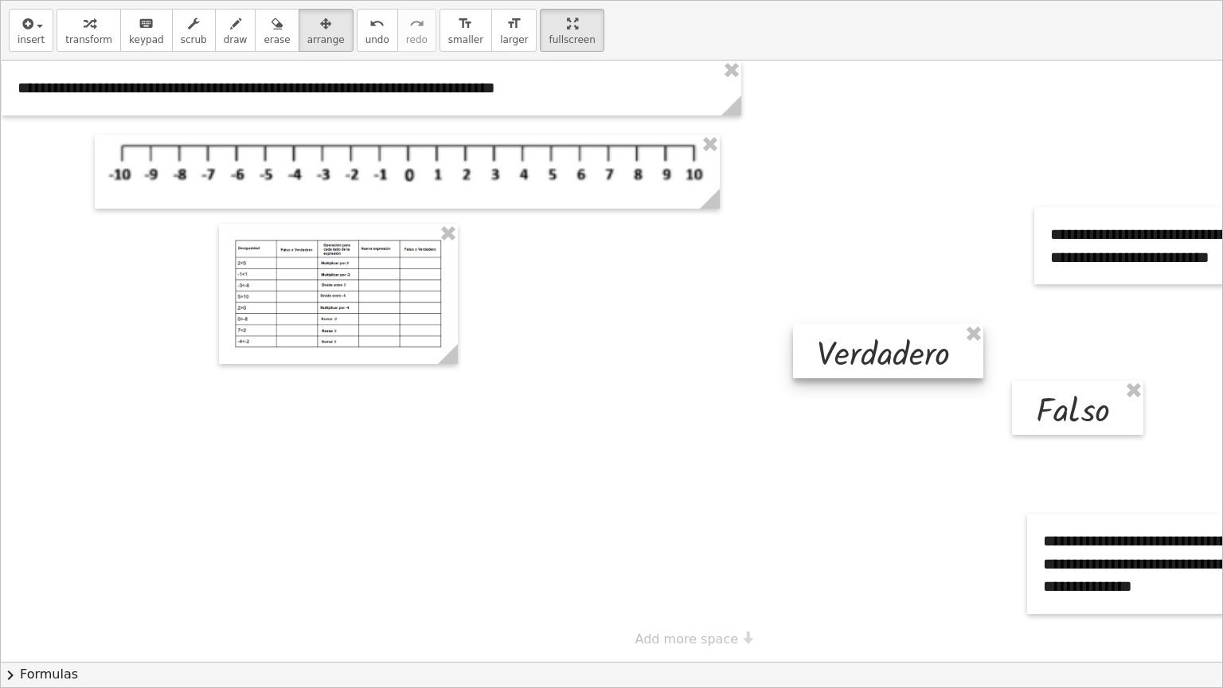
drag, startPoint x: 1079, startPoint y: 346, endPoint x: 721, endPoint y: 342, distance: 358.4
click at [793, 342] on div at bounding box center [888, 351] width 190 height 54
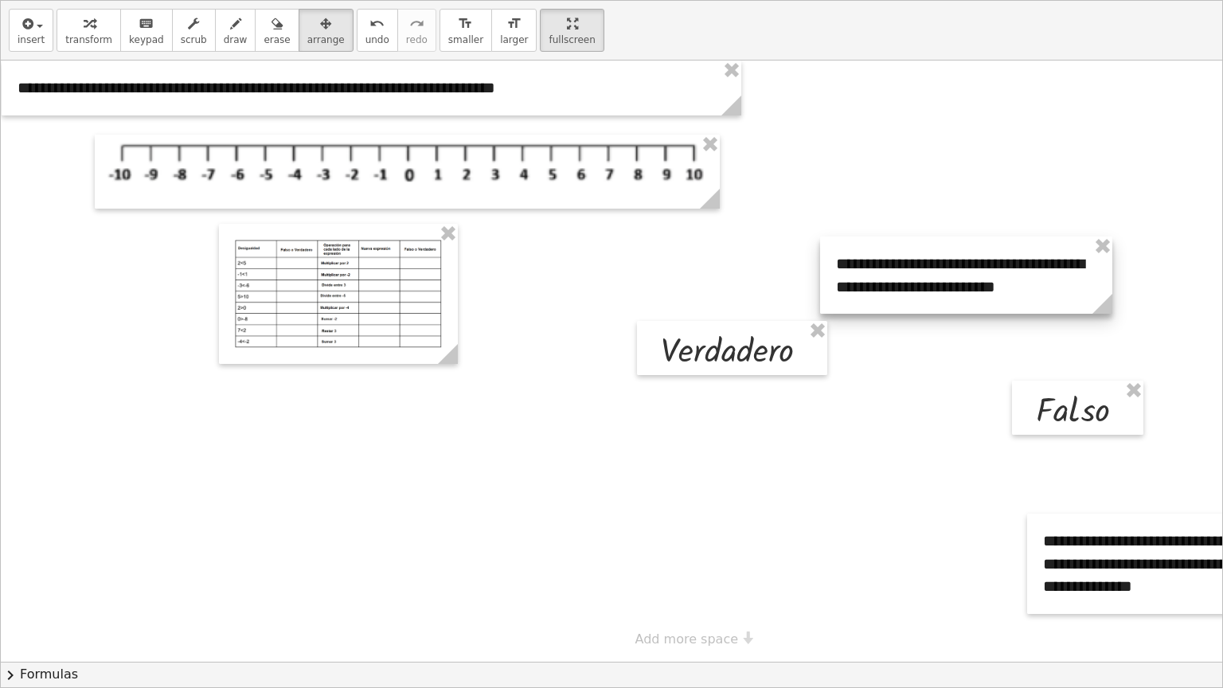
drag, startPoint x: 1112, startPoint y: 258, endPoint x: 733, endPoint y: 323, distance: 383.9
click at [733, 323] on div "**********" at bounding box center [682, 361] width 1363 height 601
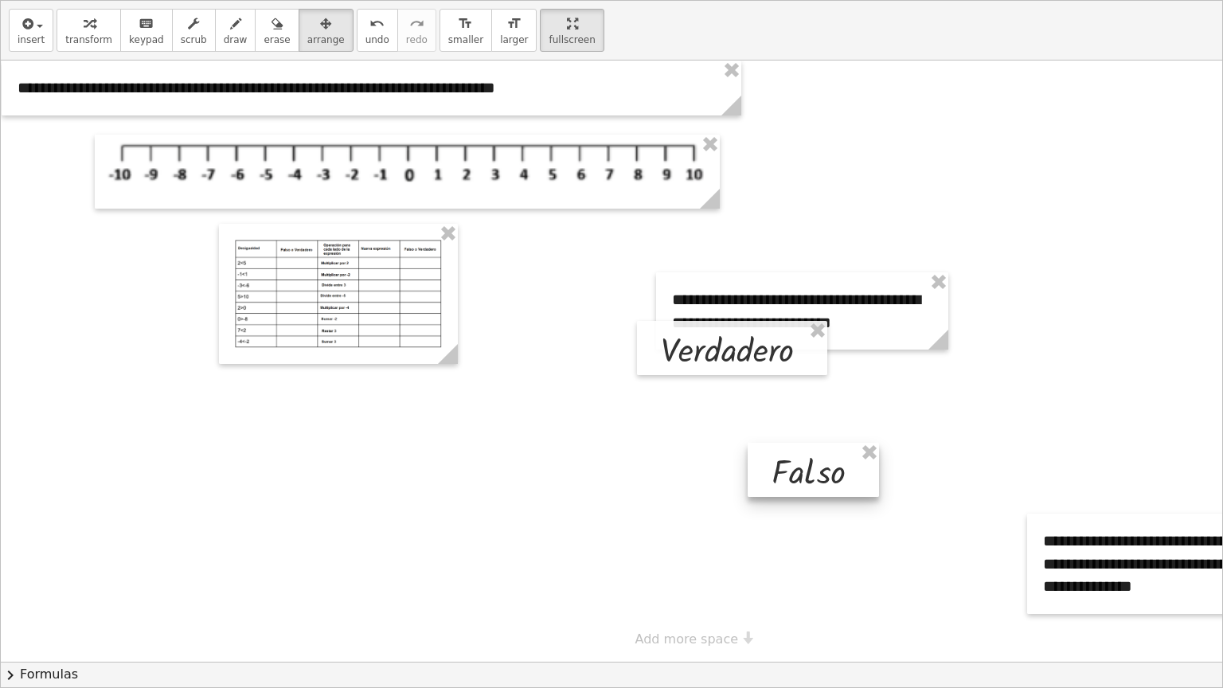
drag, startPoint x: 1036, startPoint y: 405, endPoint x: 774, endPoint y: 466, distance: 269.1
click at [774, 466] on div at bounding box center [813, 470] width 131 height 54
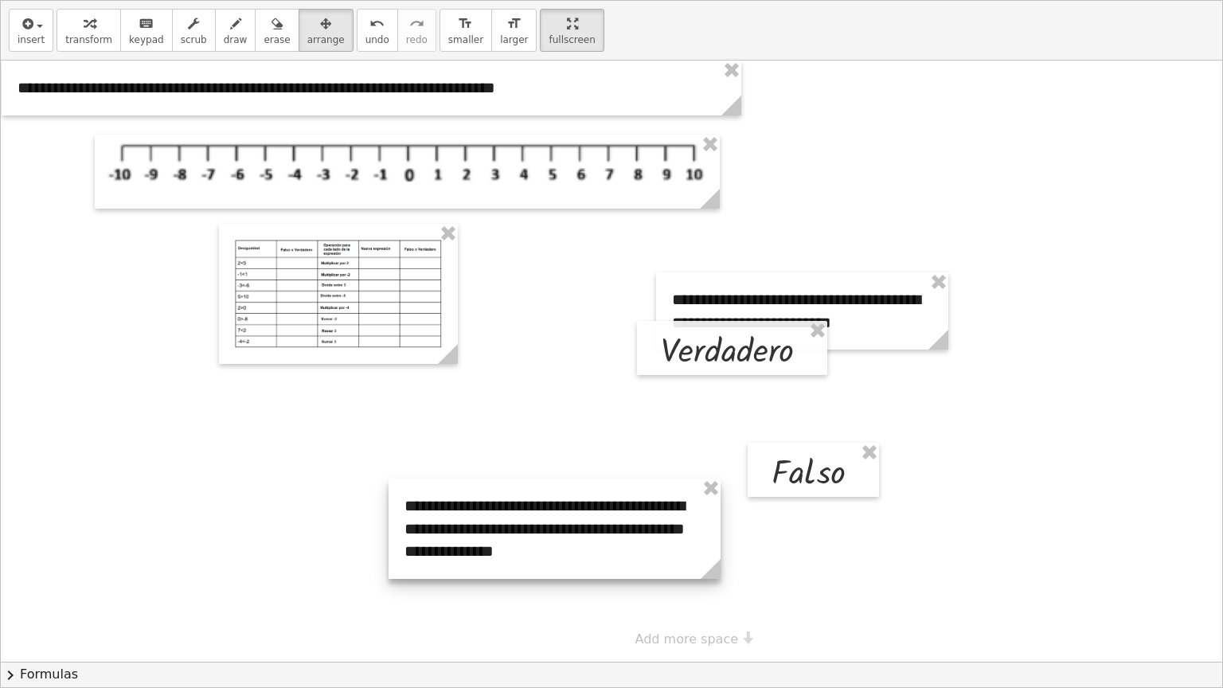
drag, startPoint x: 1115, startPoint y: 596, endPoint x: 447, endPoint y: 548, distance: 669.9
click at [448, 548] on div at bounding box center [555, 529] width 332 height 100
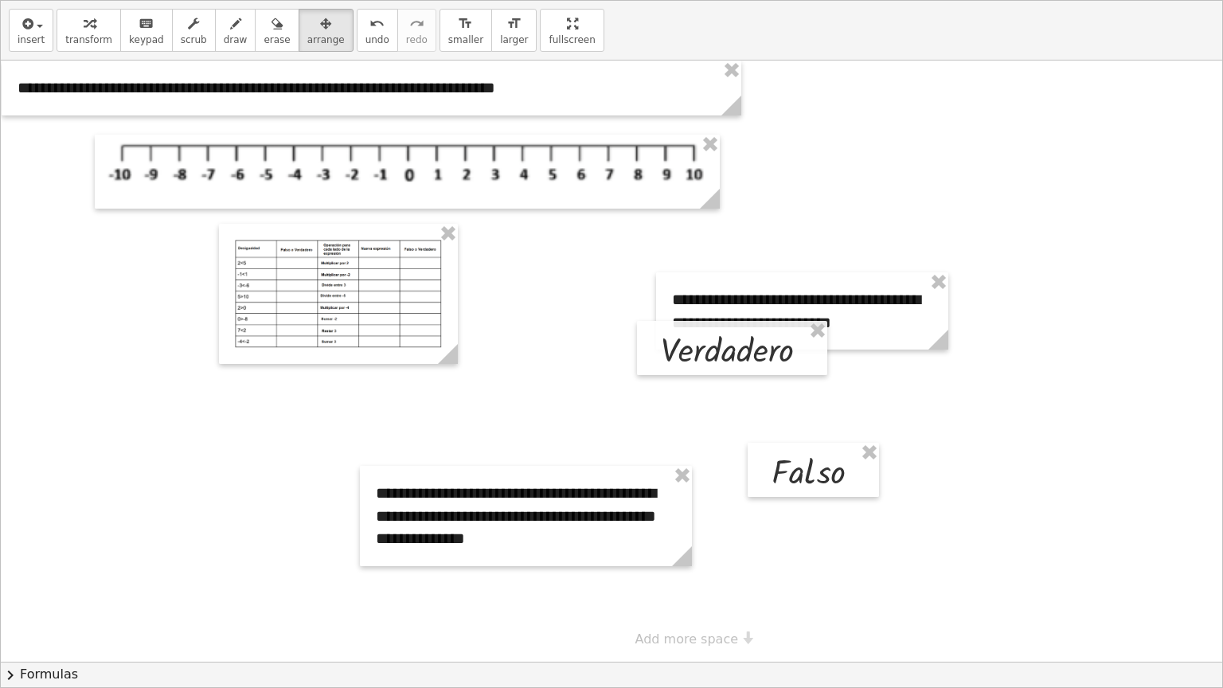
drag, startPoint x: 528, startPoint y: 29, endPoint x: 525, endPoint y: -30, distance: 59.0
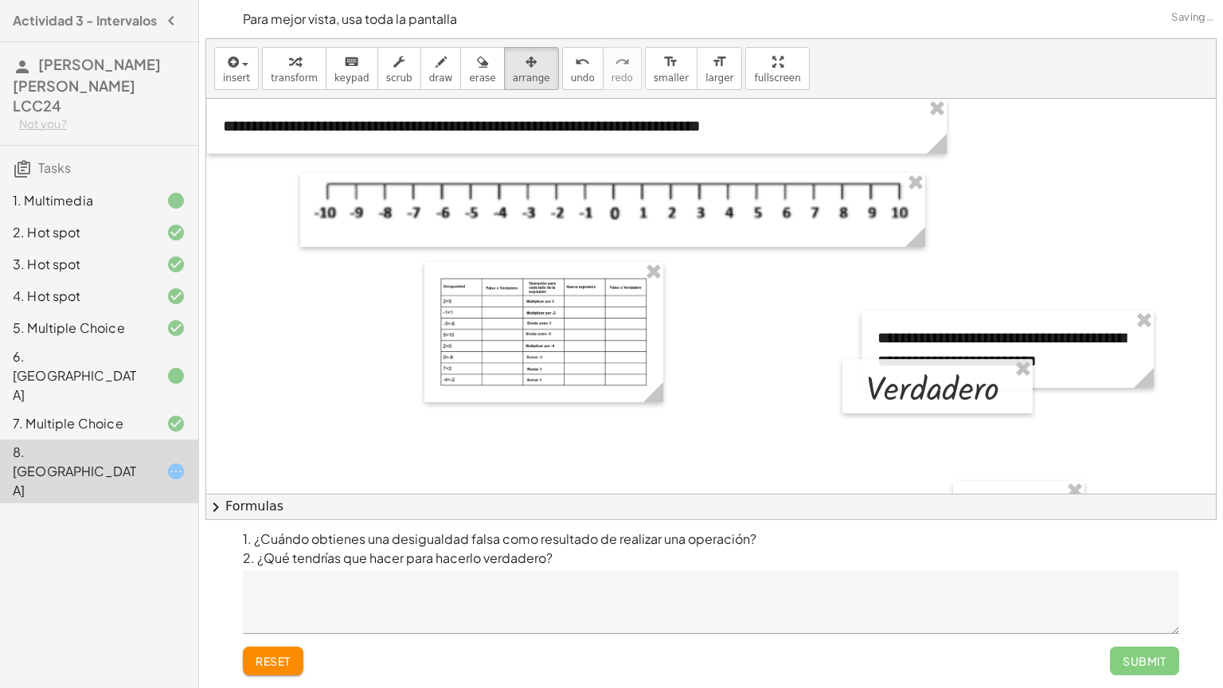
click at [525, 0] on html "Actividad 3 - Intervalos [PERSON_NAME] [PERSON_NAME] LCC24 Not you? Tasks 1. Mu…" at bounding box center [611, 344] width 1223 height 688
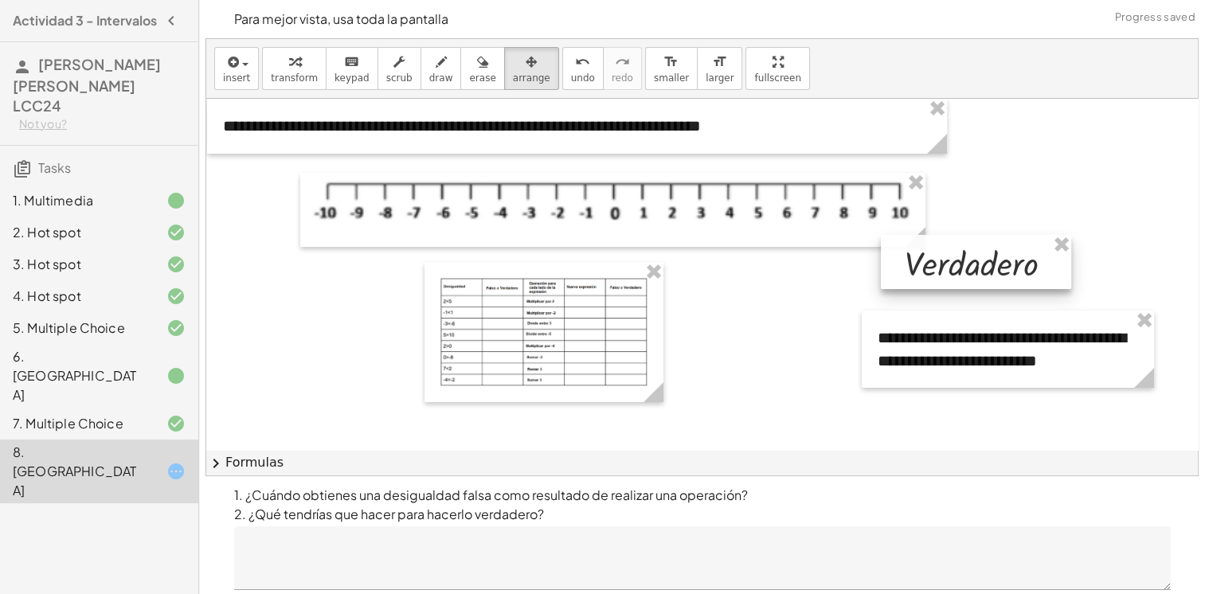
drag, startPoint x: 946, startPoint y: 393, endPoint x: 884, endPoint y: 417, distance: 66.6
click at [984, 268] on div at bounding box center [976, 262] width 190 height 54
click at [593, 471] on button "chevron_right Formulas" at bounding box center [702, 462] width 992 height 25
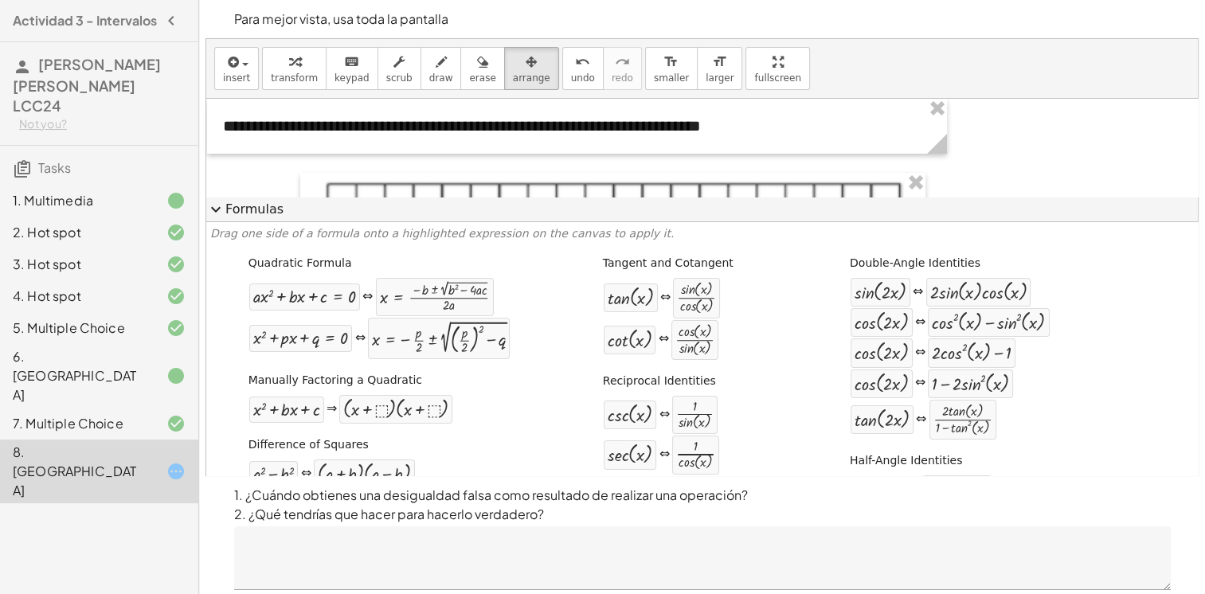
click at [238, 211] on button "expand_more Formulas" at bounding box center [702, 209] width 992 height 25
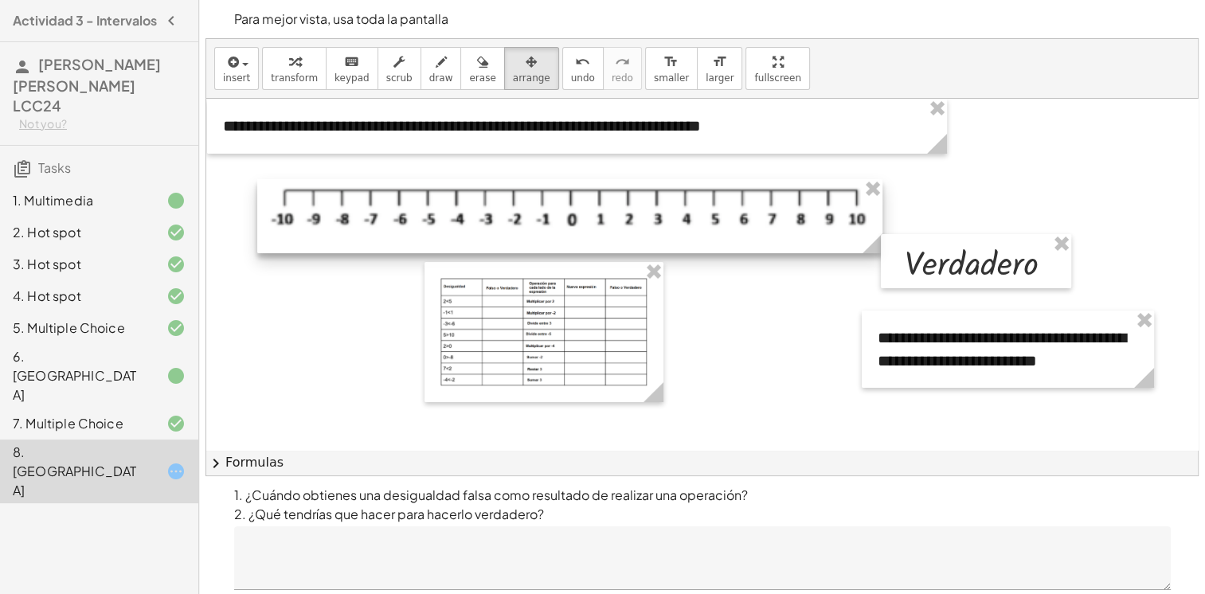
drag, startPoint x: 518, startPoint y: 212, endPoint x: 475, endPoint y: 218, distance: 43.5
click at [475, 218] on div at bounding box center [569, 216] width 625 height 74
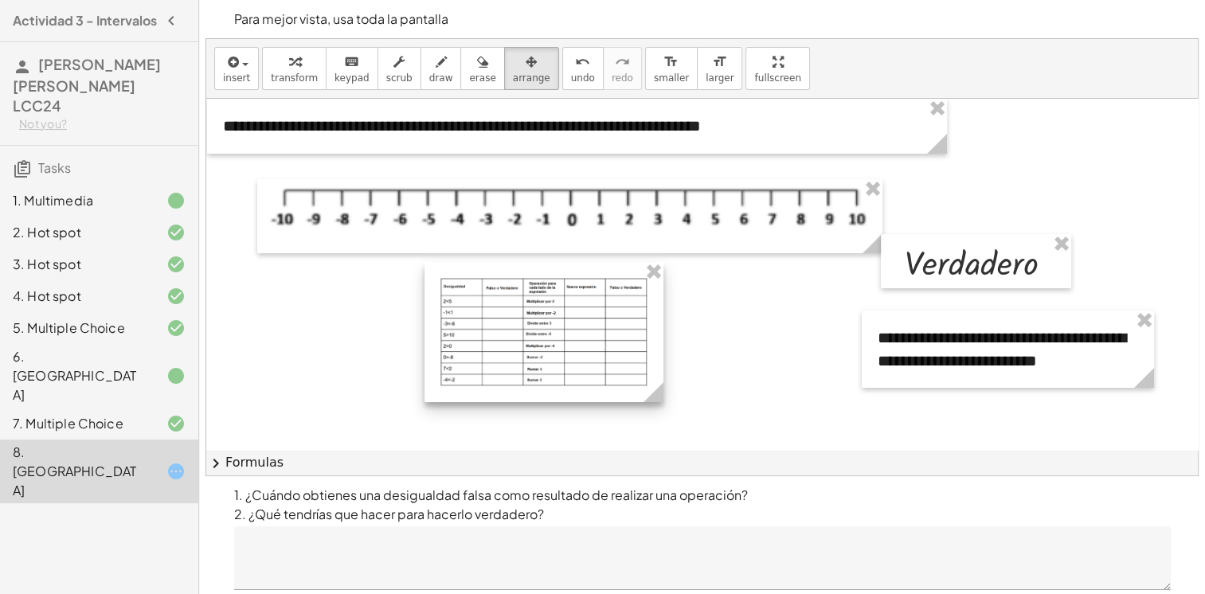
click at [517, 302] on div at bounding box center [543, 332] width 239 height 140
click at [514, 354] on div at bounding box center [543, 332] width 239 height 140
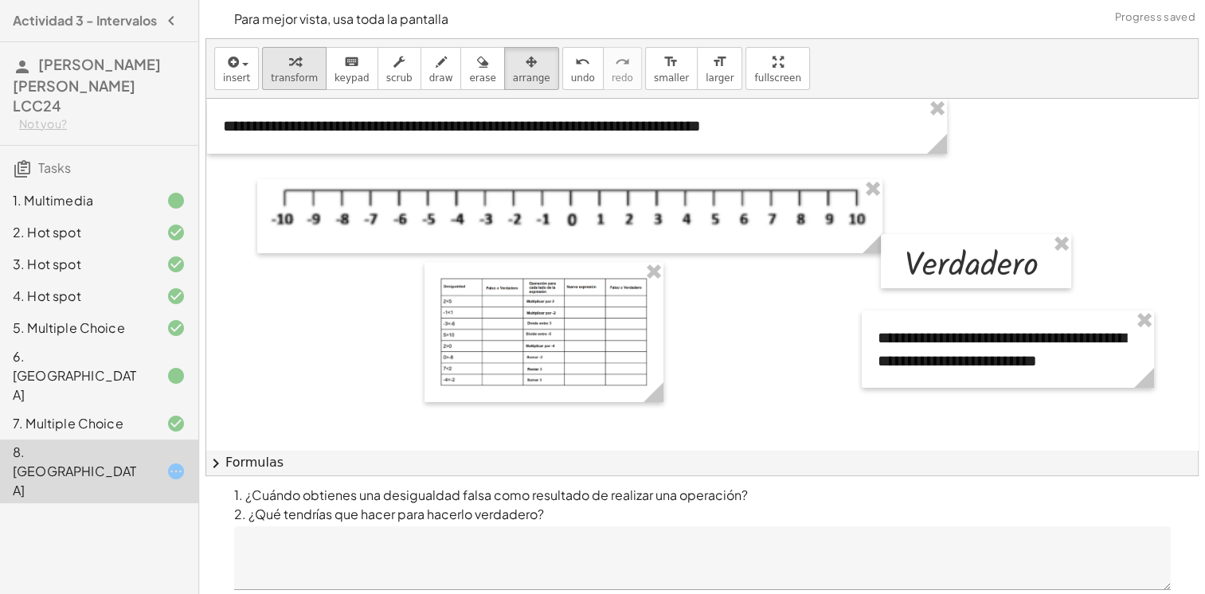
click at [307, 69] on div "button" at bounding box center [294, 61] width 47 height 19
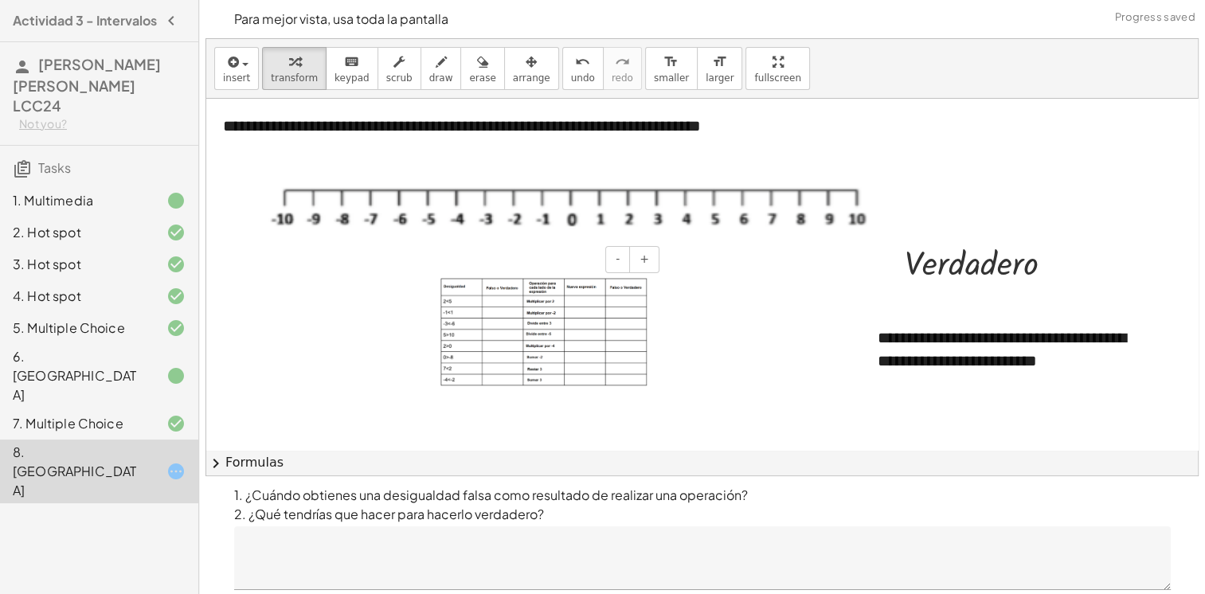
click at [615, 307] on img at bounding box center [543, 332] width 207 height 108
click at [659, 298] on div at bounding box center [543, 332] width 239 height 140
click at [653, 266] on button "+" at bounding box center [644, 259] width 30 height 27
click at [609, 317] on img at bounding box center [543, 332] width 207 height 108
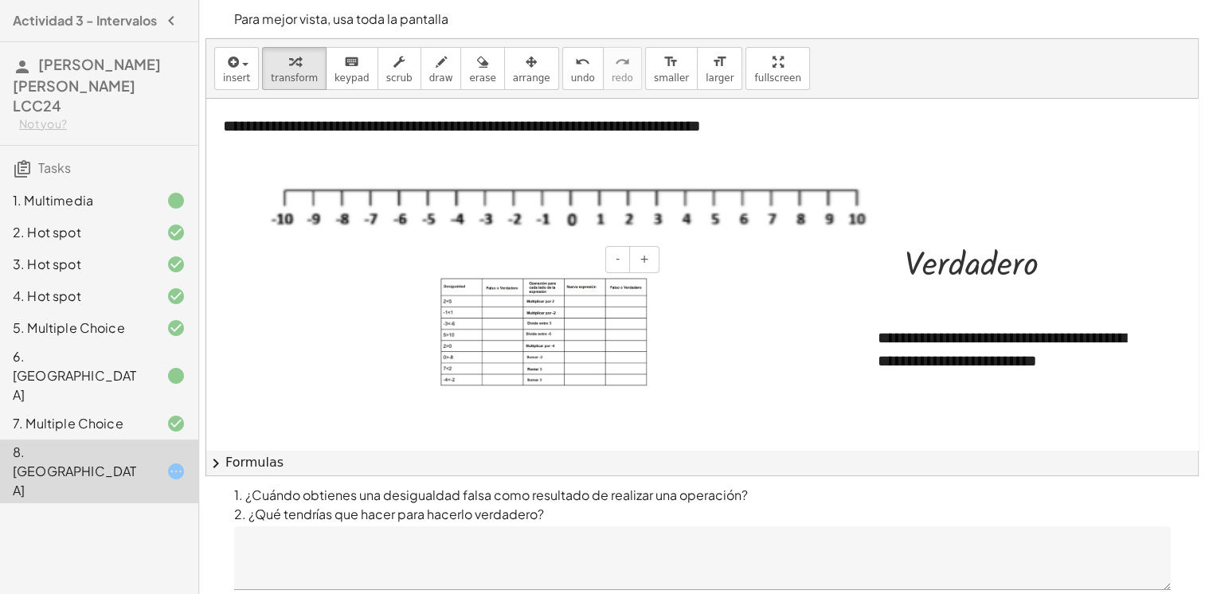
drag, startPoint x: 609, startPoint y: 317, endPoint x: 492, endPoint y: 328, distance: 117.6
click at [492, 328] on img at bounding box center [543, 332] width 207 height 108
drag, startPoint x: 659, startPoint y: 264, endPoint x: 647, endPoint y: 266, distance: 12.8
click at [654, 265] on div "- +" at bounding box center [543, 332] width 239 height 140
click at [647, 266] on button "+" at bounding box center [644, 259] width 30 height 27
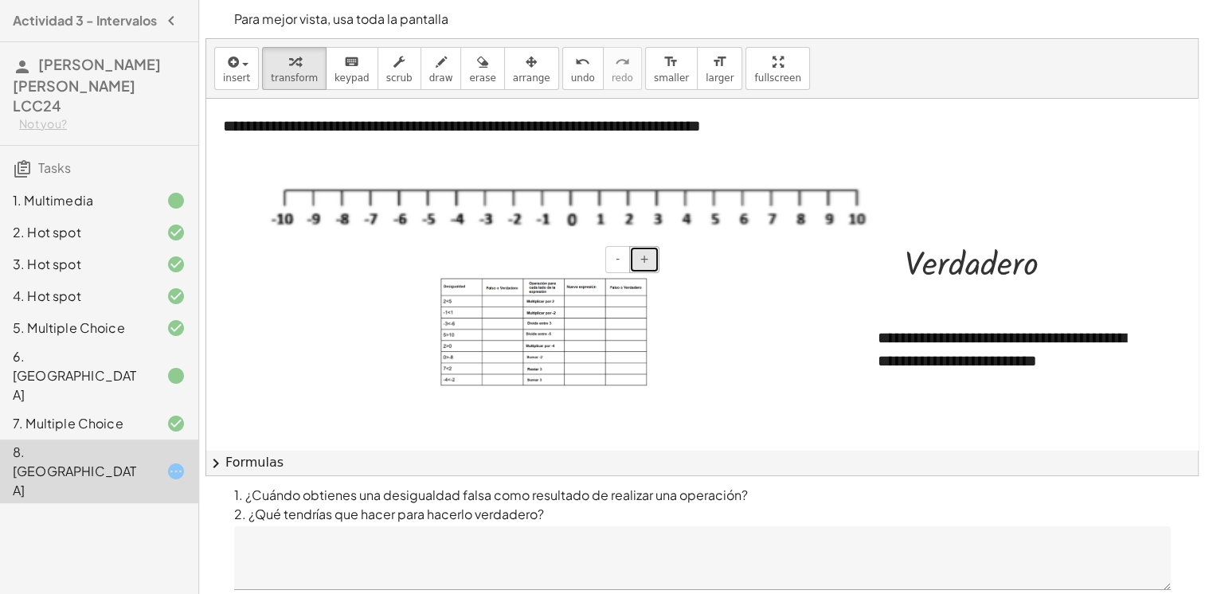
click at [647, 266] on button "+" at bounding box center [644, 259] width 30 height 27
click at [522, 342] on img at bounding box center [543, 332] width 207 height 108
click at [638, 263] on button "+" at bounding box center [644, 259] width 30 height 27
click at [551, 356] on img at bounding box center [543, 332] width 207 height 108
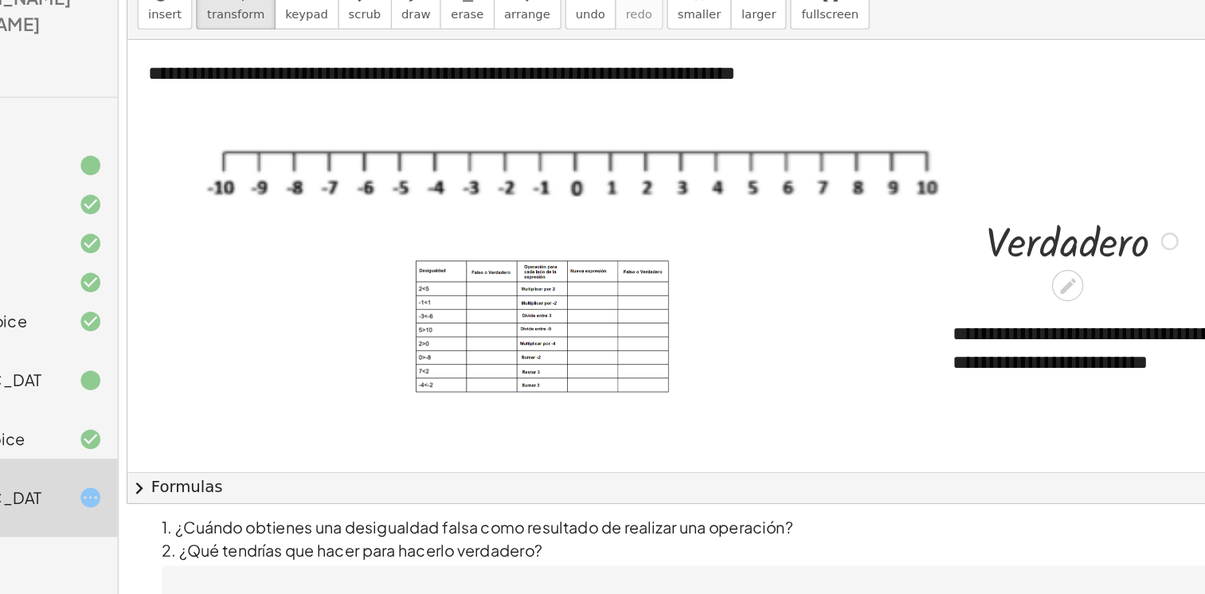
click at [978, 260] on div at bounding box center [985, 261] width 177 height 46
click at [959, 266] on div at bounding box center [985, 261] width 177 height 46
drag, startPoint x: 956, startPoint y: 266, endPoint x: 942, endPoint y: 271, distance: 15.1
click at [942, 271] on div at bounding box center [985, 261] width 177 height 46
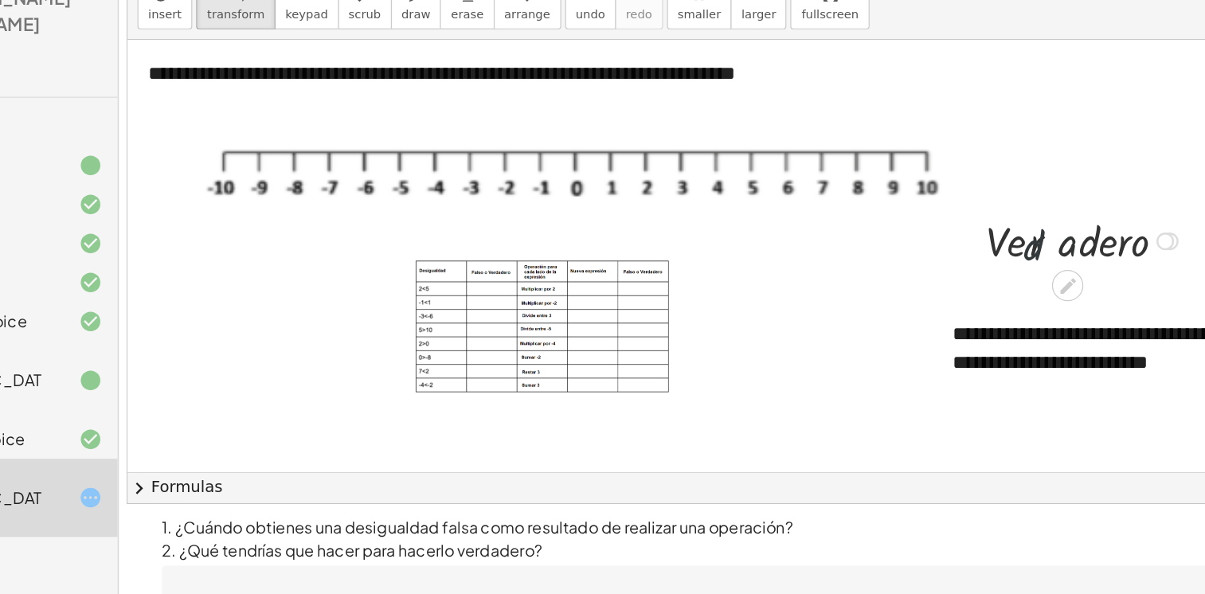
drag, startPoint x: 985, startPoint y: 276, endPoint x: 987, endPoint y: 285, distance: 9.7
click at [987, 285] on div "· a · d · V · e · r · d · a · d · e · r · o · V · e · r · d · a · d · e · r · o" at bounding box center [976, 261] width 190 height 54
click at [983, 290] on div at bounding box center [978, 296] width 13 height 29
click at [975, 293] on icon at bounding box center [971, 298] width 13 height 13
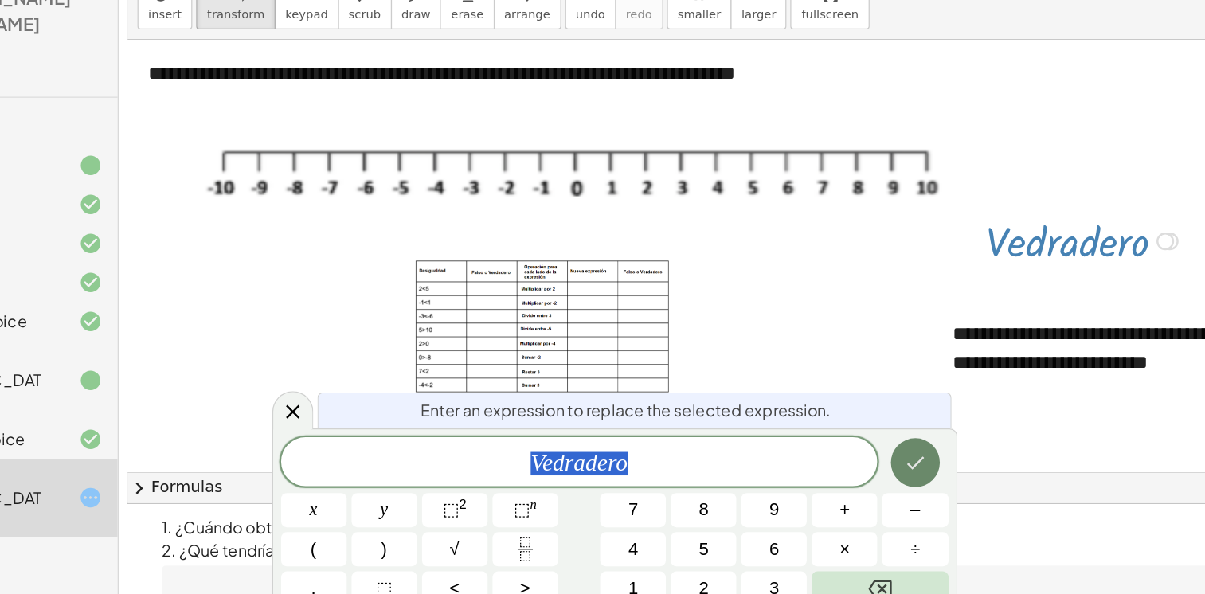
click at [840, 448] on icon "Done" at bounding box center [847, 442] width 19 height 19
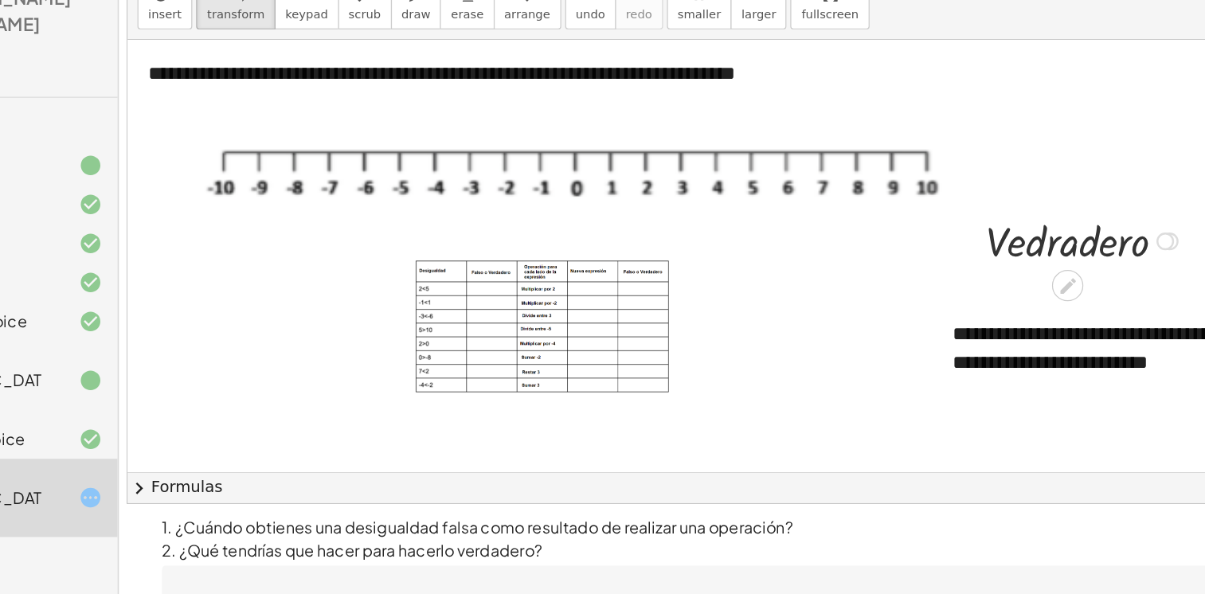
click at [983, 278] on div at bounding box center [985, 261] width 177 height 46
drag, startPoint x: 1048, startPoint y: 264, endPoint x: 964, endPoint y: 272, distance: 83.9
click at [972, 263] on div "· V · e · d · r · a · d · e · r · o" at bounding box center [972, 263] width 0 height 0
drag, startPoint x: 964, startPoint y: 272, endPoint x: 933, endPoint y: 269, distance: 31.2
click at [933, 269] on div at bounding box center [985, 261] width 177 height 46
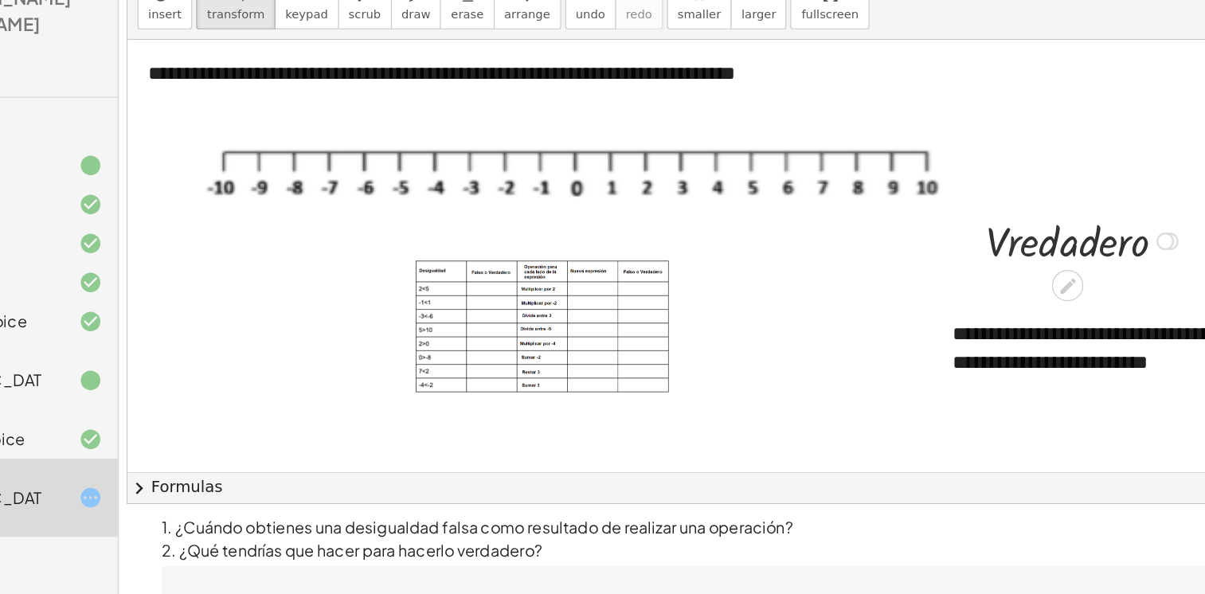
click at [940, 269] on div at bounding box center [985, 261] width 177 height 46
drag, startPoint x: 1046, startPoint y: 265, endPoint x: 495, endPoint y: 326, distance: 555.2
click at [495, 326] on div "**********" at bounding box center [887, 379] width 1363 height 561
drag, startPoint x: 506, startPoint y: 323, endPoint x: 546, endPoint y: 334, distance: 41.4
click at [546, 334] on div "**********" at bounding box center [887, 379] width 1363 height 561
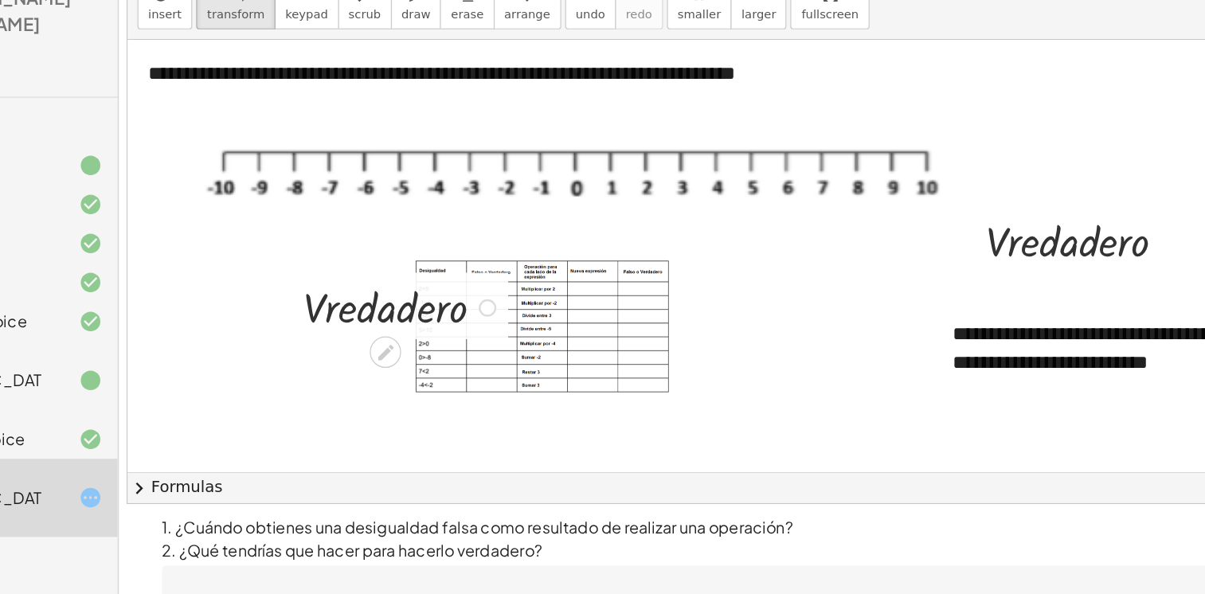
click at [508, 326] on div at bounding box center [430, 315] width 177 height 46
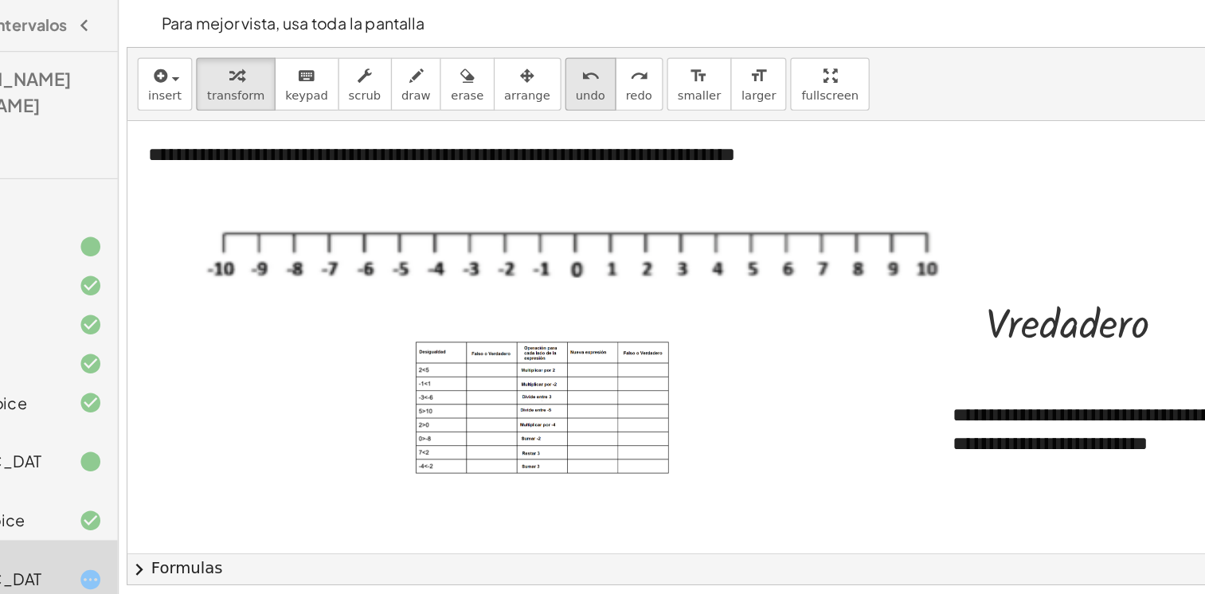
click at [571, 62] on div "undo" at bounding box center [583, 61] width 24 height 19
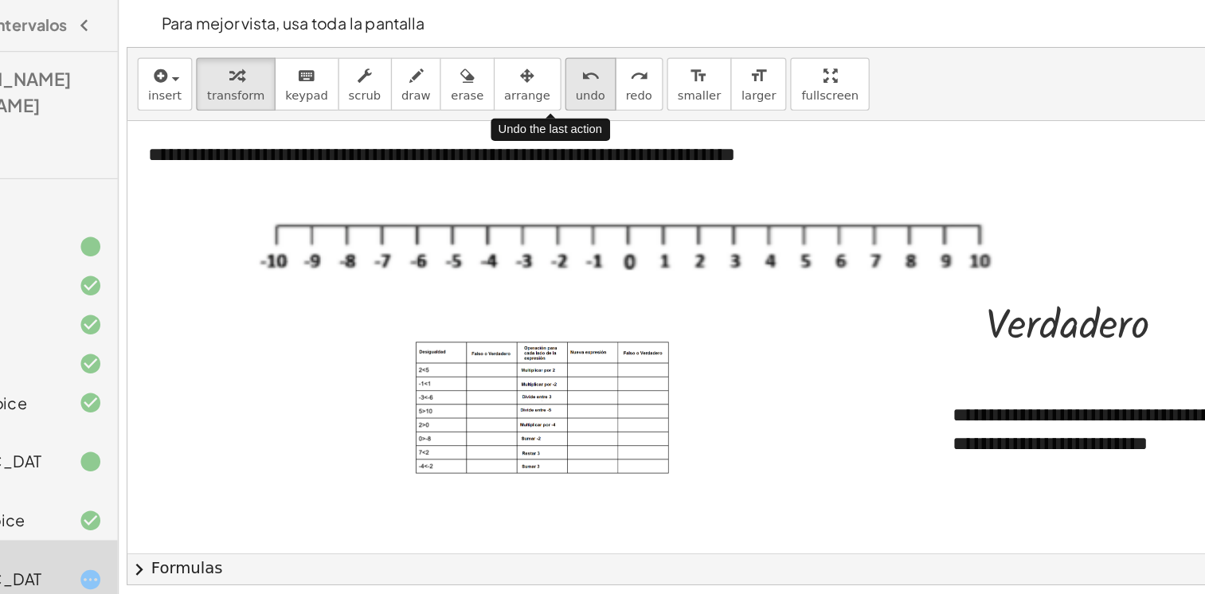
click at [571, 62] on div "undo" at bounding box center [583, 61] width 24 height 19
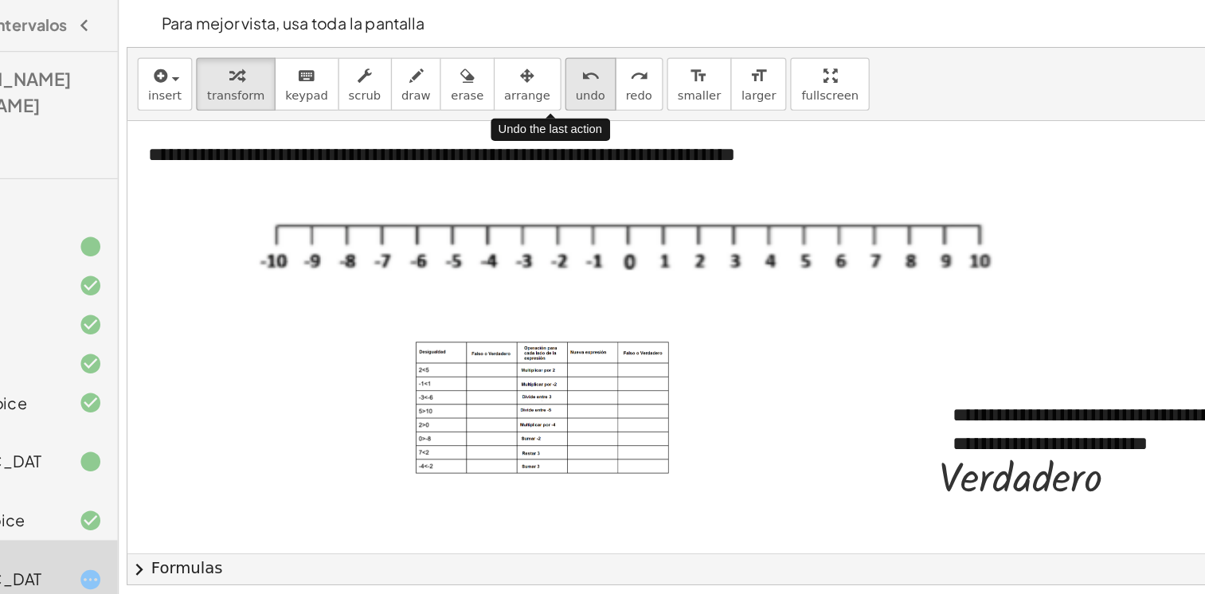
click at [571, 62] on div "undo" at bounding box center [583, 61] width 24 height 19
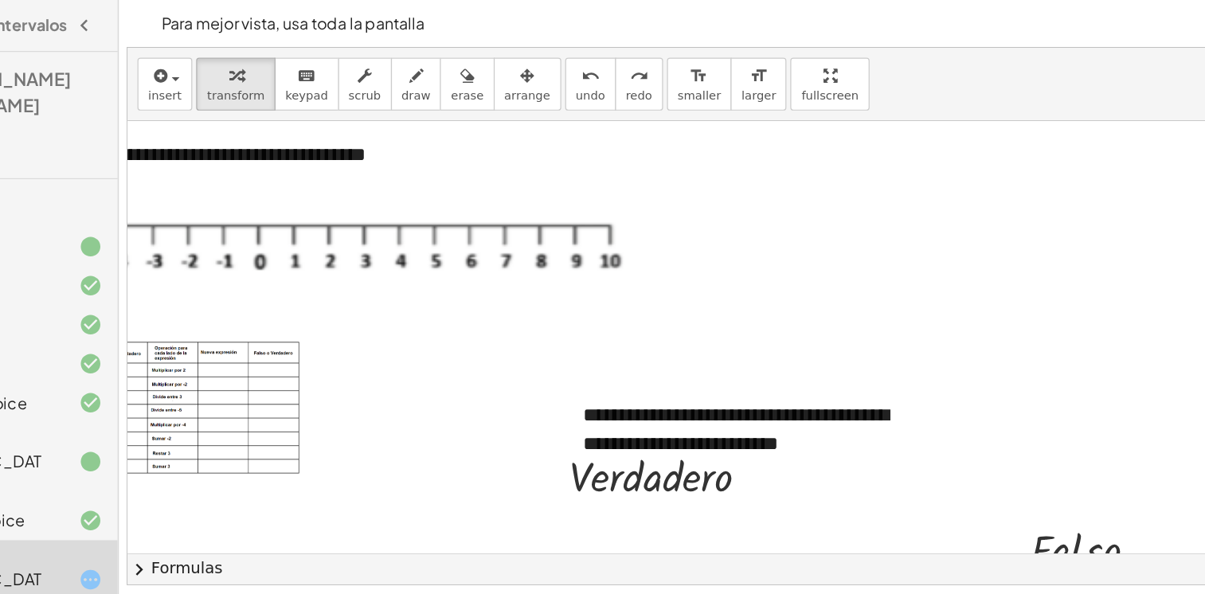
scroll to position [0, 296]
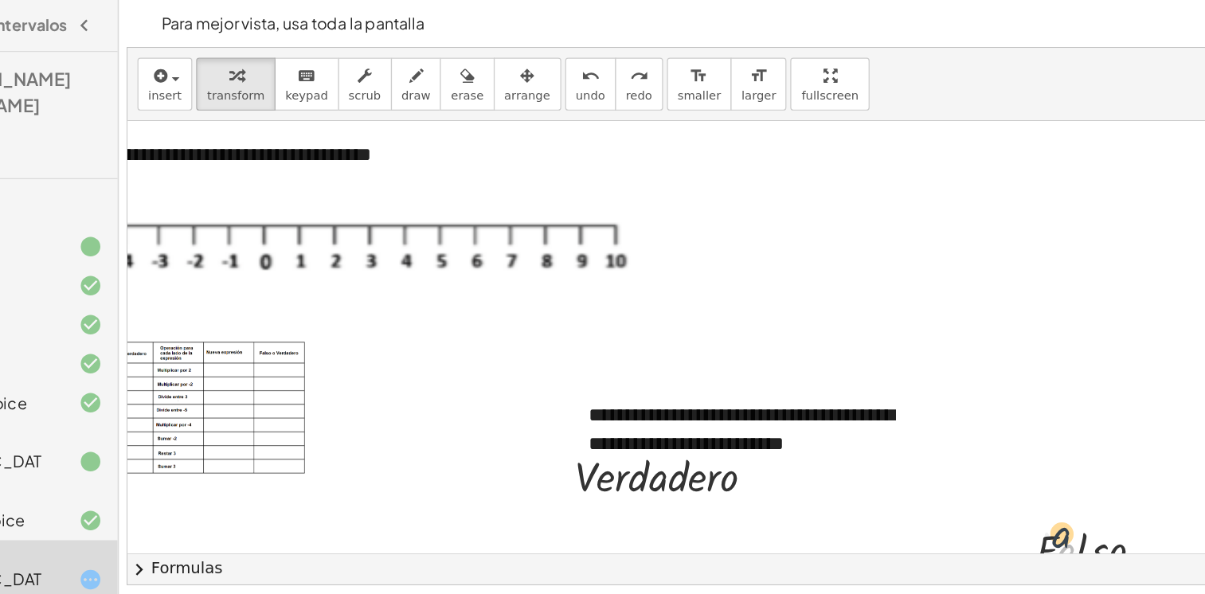
drag, startPoint x: 968, startPoint y: 434, endPoint x: 964, endPoint y: 420, distance: 14.1
click at [964, 420] on div "· a · F · a · l · s · o" at bounding box center [986, 446] width 131 height 54
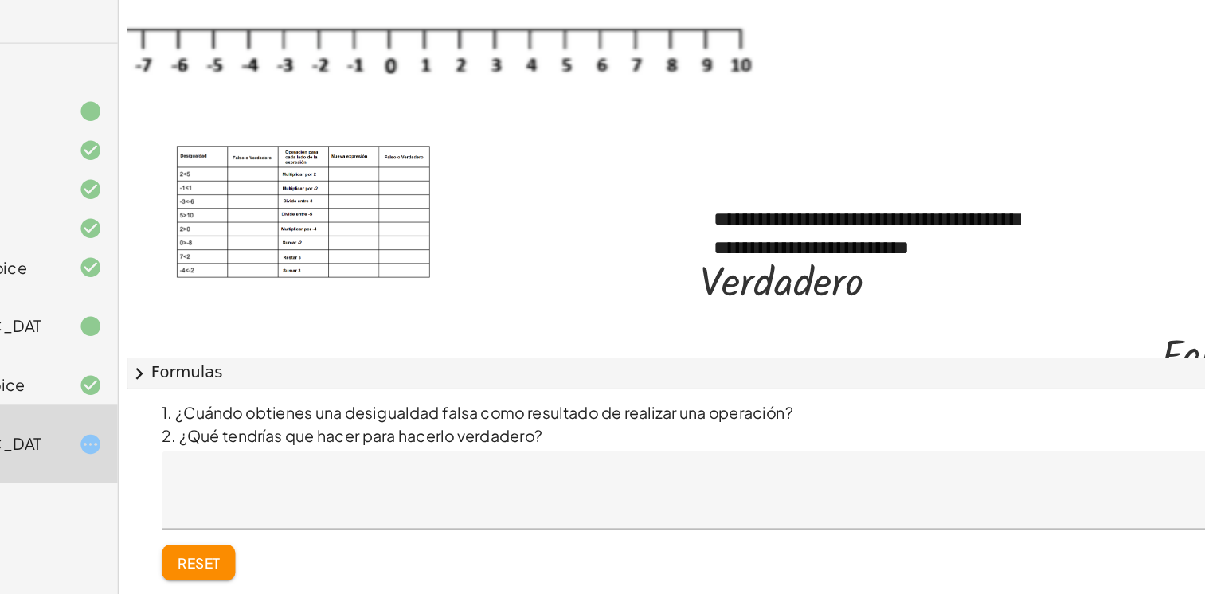
scroll to position [0, 176]
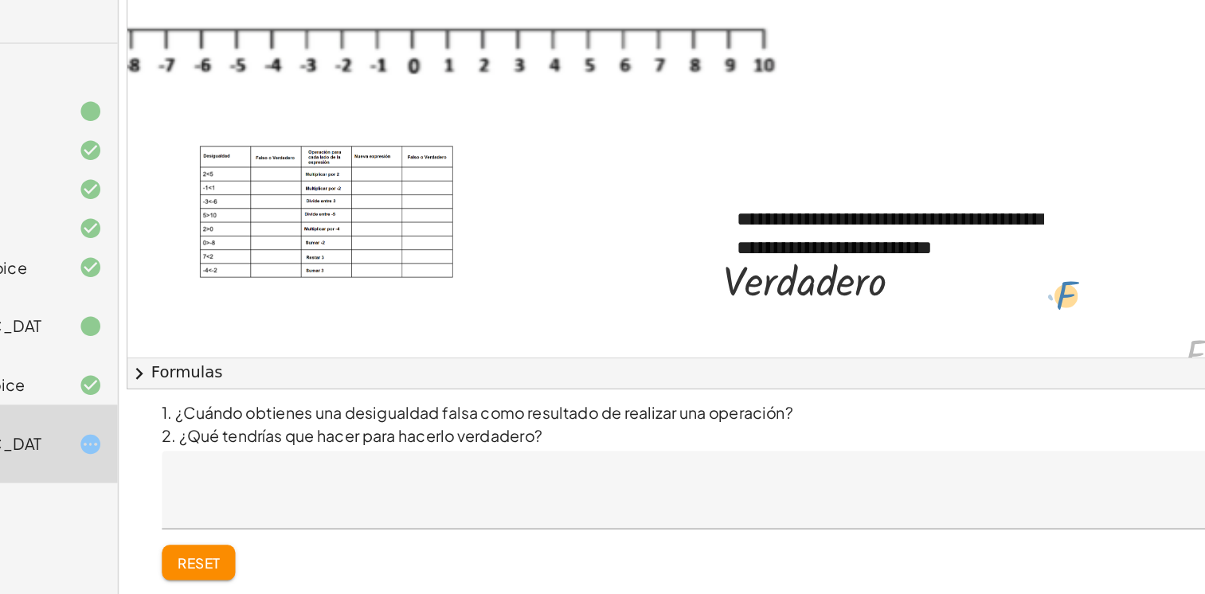
drag, startPoint x: 1072, startPoint y: 385, endPoint x: 963, endPoint y: 337, distance: 119.1
click at [963, 337] on div "**********" at bounding box center [711, 329] width 1363 height 561
drag, startPoint x: 1066, startPoint y: 380, endPoint x: 821, endPoint y: 301, distance: 256.9
click at [1011, 374] on div "**********" at bounding box center [711, 329] width 1363 height 561
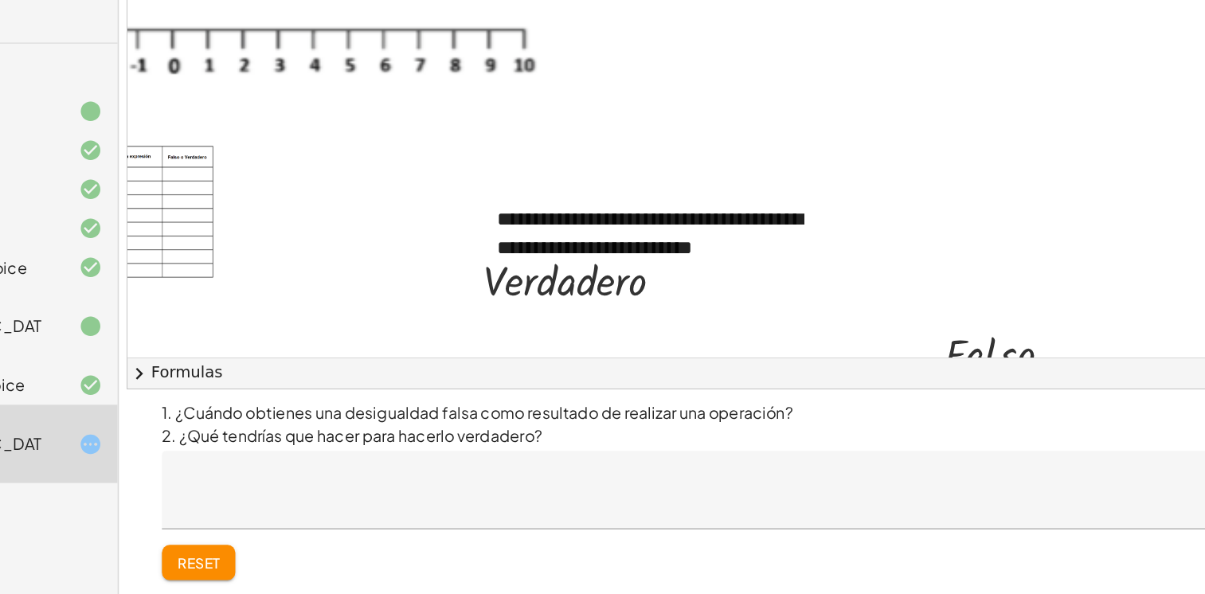
scroll to position [49, 0]
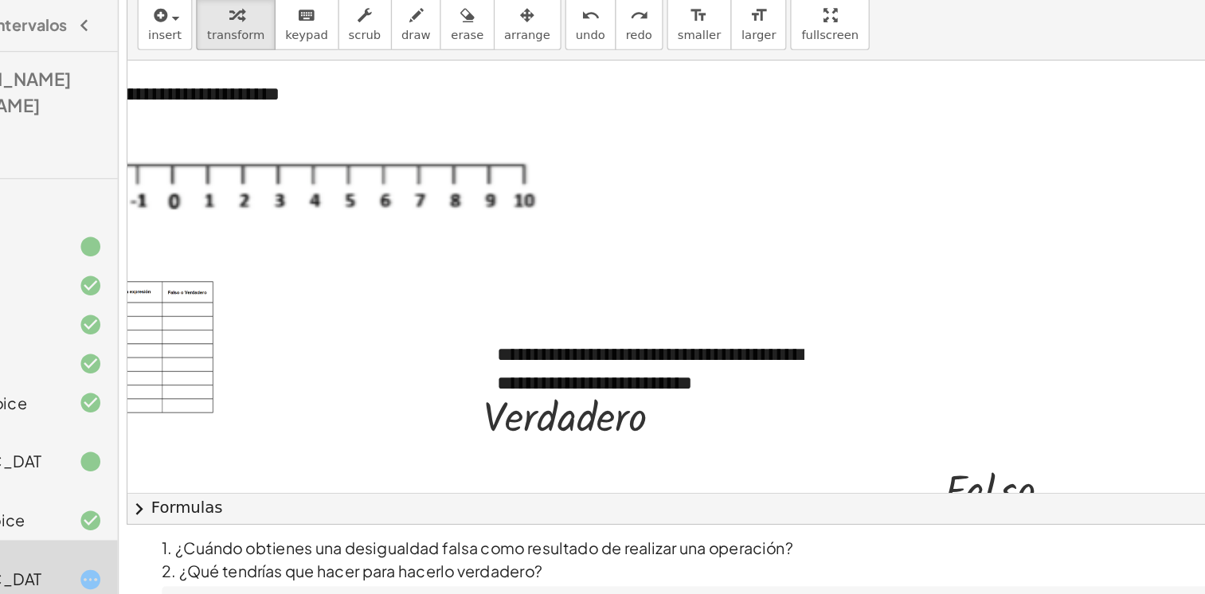
drag, startPoint x: 729, startPoint y: 19, endPoint x: 773, endPoint y: 83, distance: 77.3
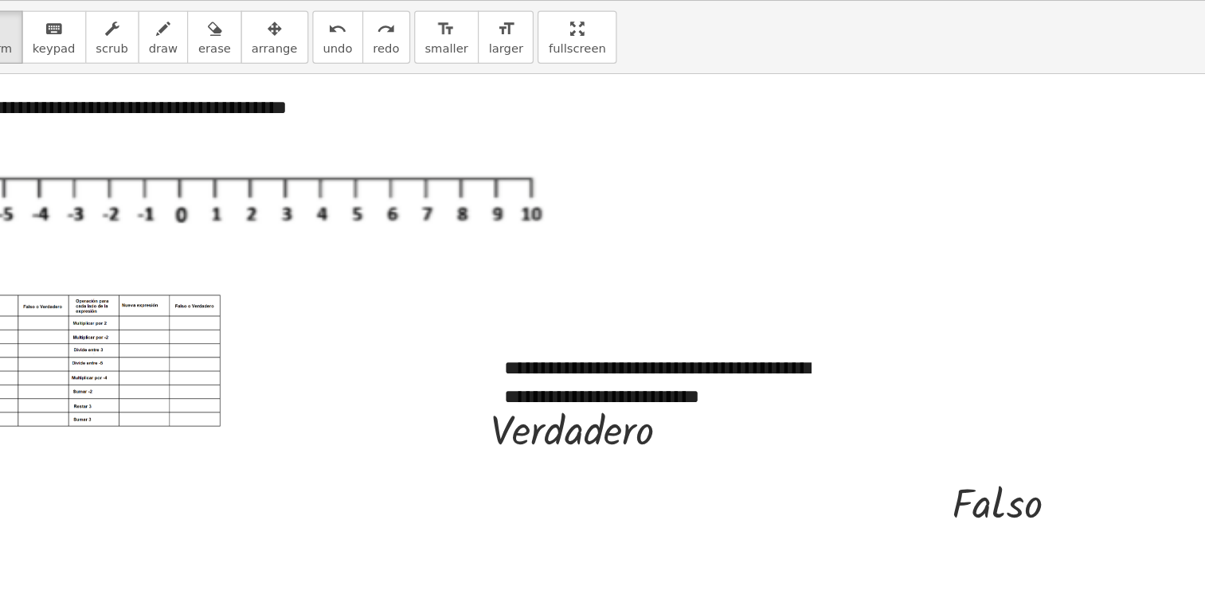
click at [773, 83] on div "**********" at bounding box center [602, 297] width 1203 height 593
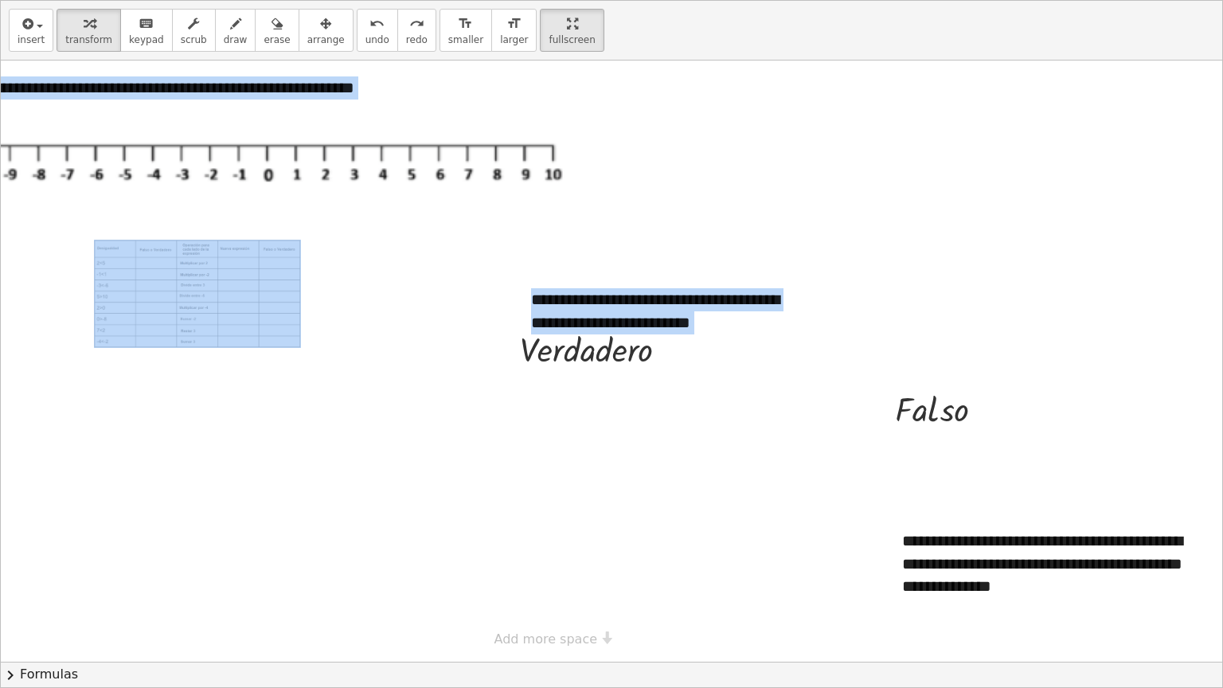
drag, startPoint x: 925, startPoint y: 438, endPoint x: 740, endPoint y: 443, distance: 184.8
click at [740, 443] on div "**********" at bounding box center [541, 361] width 1363 height 601
click at [927, 438] on icon at bounding box center [932, 445] width 17 height 17
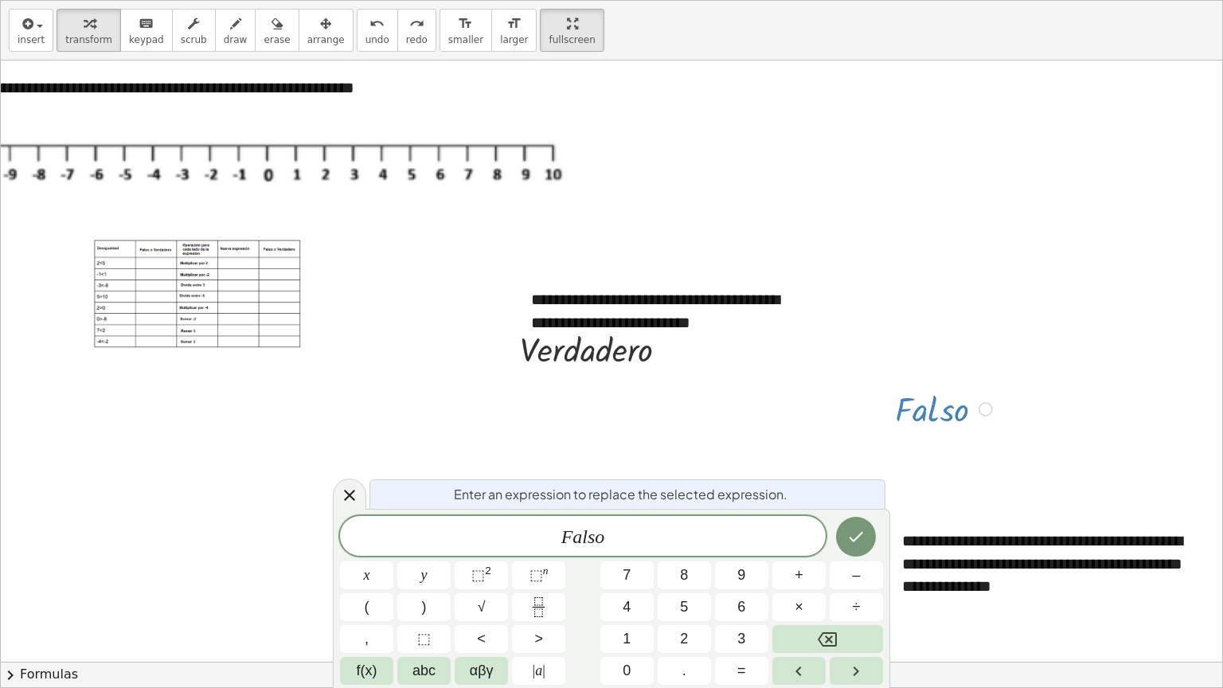
drag, startPoint x: 927, startPoint y: 438, endPoint x: 885, endPoint y: 452, distance: 44.6
click at [885, 452] on div "**********" at bounding box center [541, 361] width 1363 height 601
click at [863, 529] on icon "Done" at bounding box center [856, 536] width 19 height 19
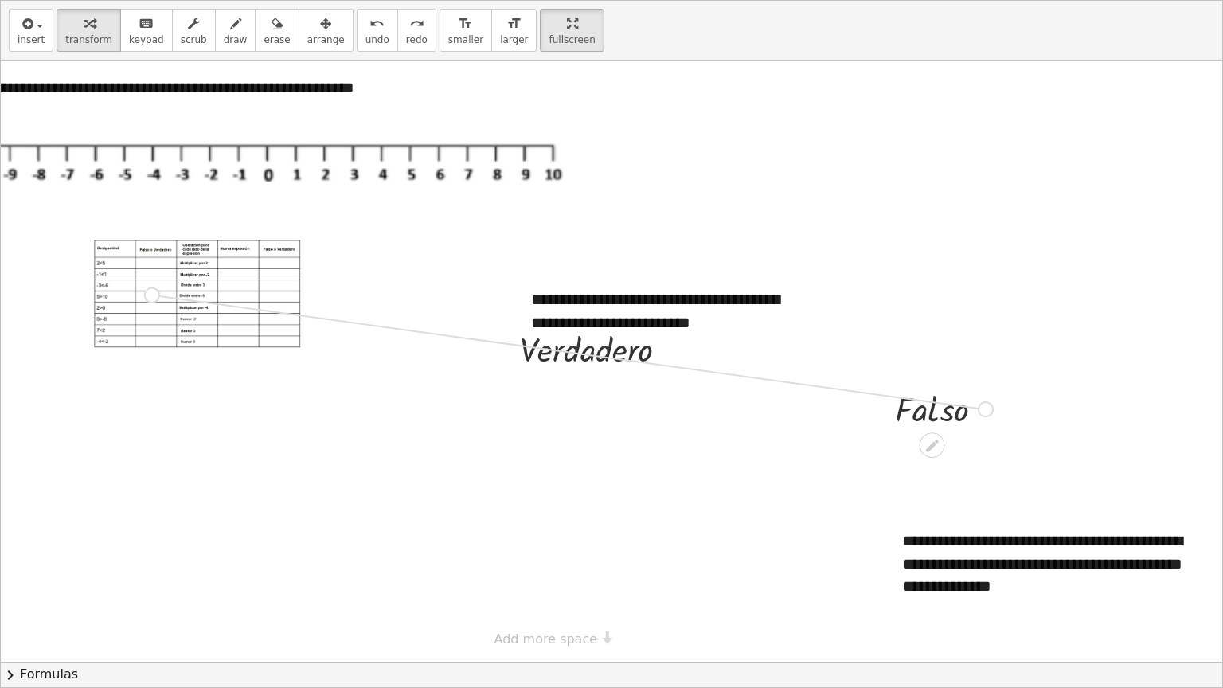
drag, startPoint x: 974, startPoint y: 410, endPoint x: 129, endPoint y: 294, distance: 852.9
click at [129, 294] on div "**********" at bounding box center [541, 361] width 1363 height 601
drag, startPoint x: 111, startPoint y: 287, endPoint x: 151, endPoint y: 291, distance: 40.0
click at [151, 291] on div "**********" at bounding box center [541, 361] width 1363 height 601
drag, startPoint x: 131, startPoint y: 285, endPoint x: 166, endPoint y: 292, distance: 35.8
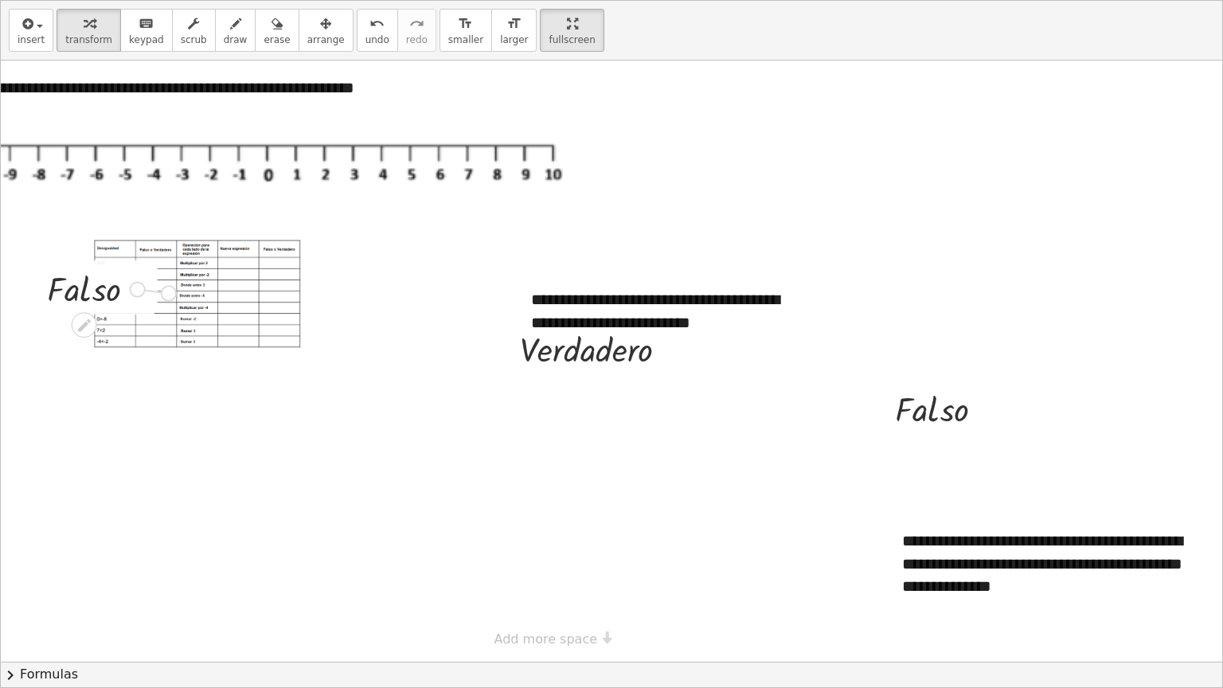
click at [166, 292] on div "**********" at bounding box center [541, 361] width 1363 height 601
click at [123, 294] on div at bounding box center [115, 286] width 118 height 46
click at [108, 293] on div at bounding box center [115, 286] width 118 height 46
drag, startPoint x: 301, startPoint y: 32, endPoint x: 295, endPoint y: 41, distance: 11.5
click at [320, 32] on icon "button" at bounding box center [325, 23] width 11 height 19
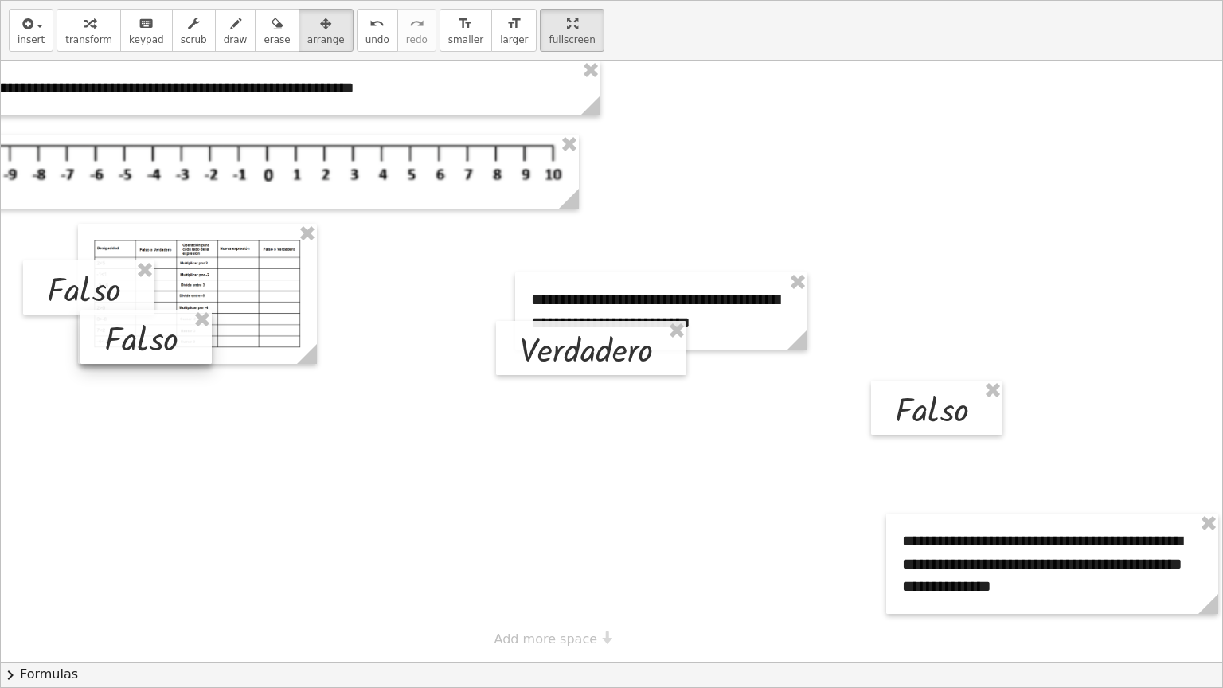
drag, startPoint x: 131, startPoint y: 277, endPoint x: 169, endPoint y: 324, distance: 60.1
click at [169, 324] on div at bounding box center [145, 337] width 131 height 54
drag, startPoint x: 198, startPoint y: 319, endPoint x: 164, endPoint y: 279, distance: 52.6
click at [648, 194] on div at bounding box center [541, 361] width 1363 height 601
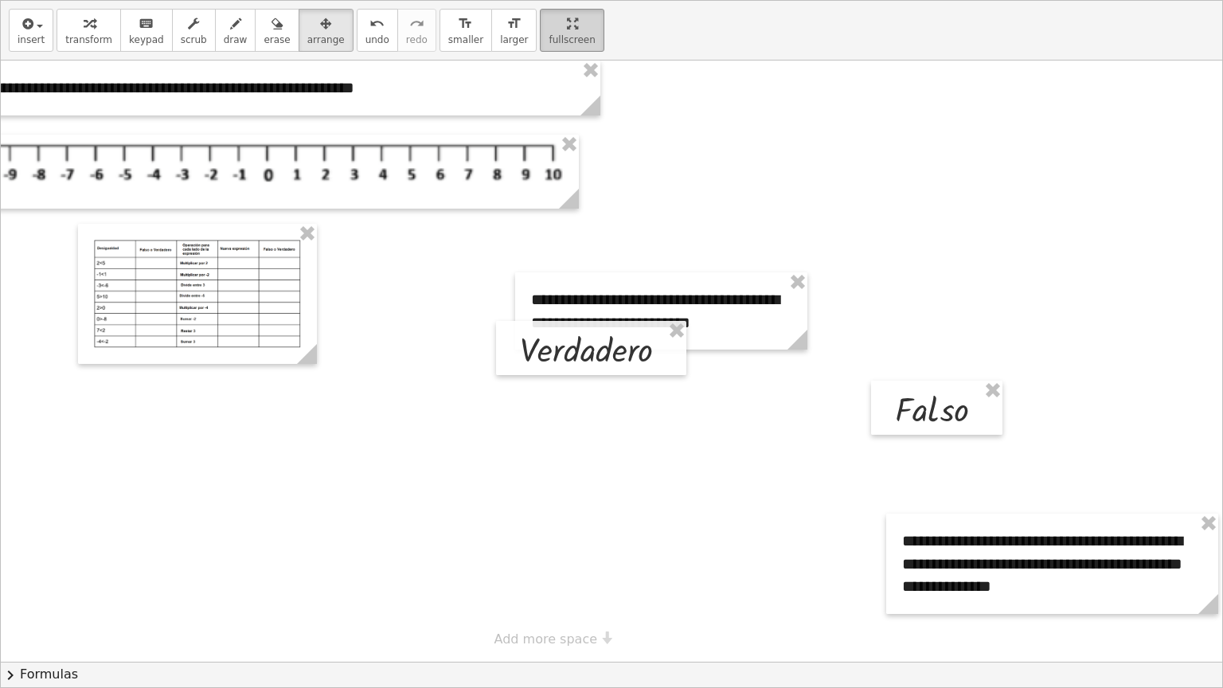
drag, startPoint x: 567, startPoint y: 7, endPoint x: 534, endPoint y: 13, distance: 33.9
click at [563, 9] on div "insert select one: Math Expression Function Text Youtube Video Graphing Geometr…" at bounding box center [612, 31] width 1222 height 60
drag, startPoint x: 534, startPoint y: 13, endPoint x: 530, endPoint y: -46, distance: 59.0
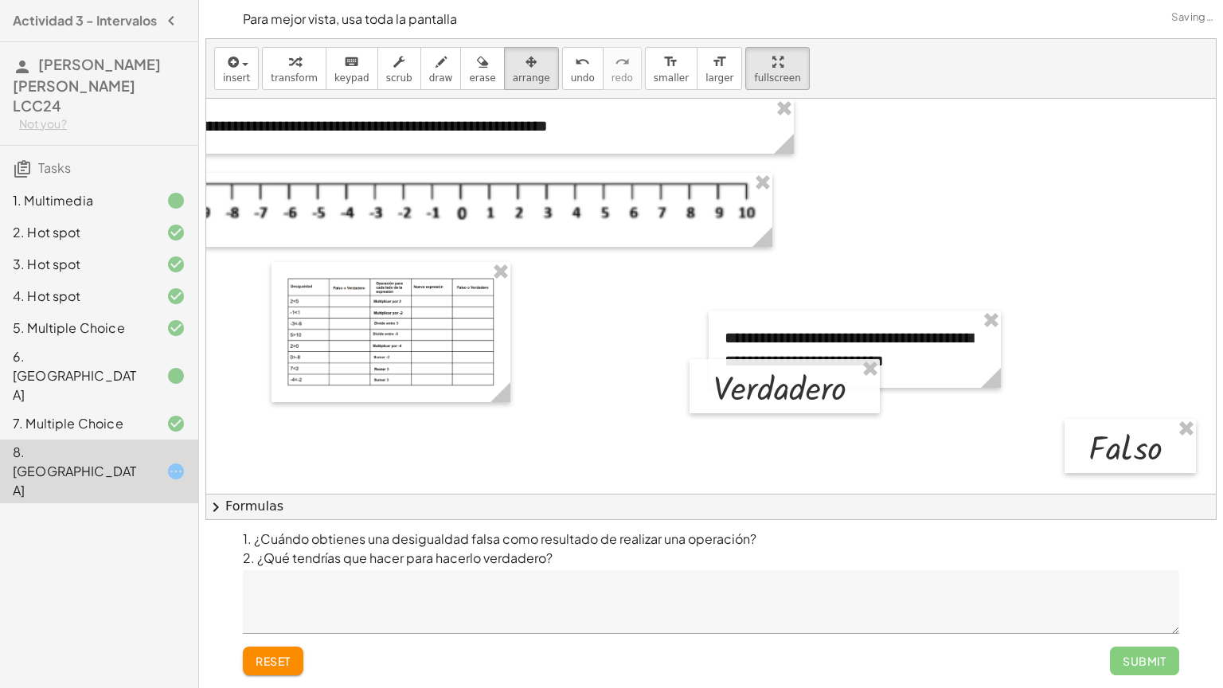
click at [530, 0] on html "Actividad 3 - Intervalos [PERSON_NAME] [PERSON_NAME] LCC24 Not you? Tasks 1. Mu…" at bounding box center [611, 344] width 1223 height 688
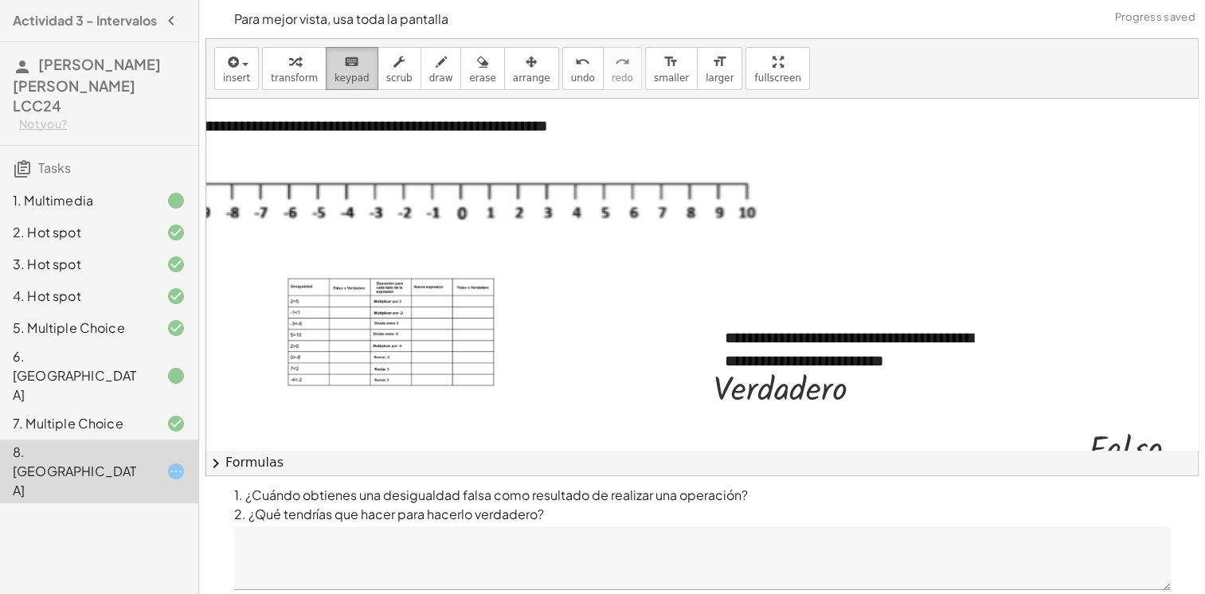
click at [334, 75] on span "keypad" at bounding box center [351, 77] width 35 height 11
click at [341, 298] on img at bounding box center [390, 332] width 207 height 108
click at [561, 278] on div at bounding box center [734, 379] width 1363 height 561
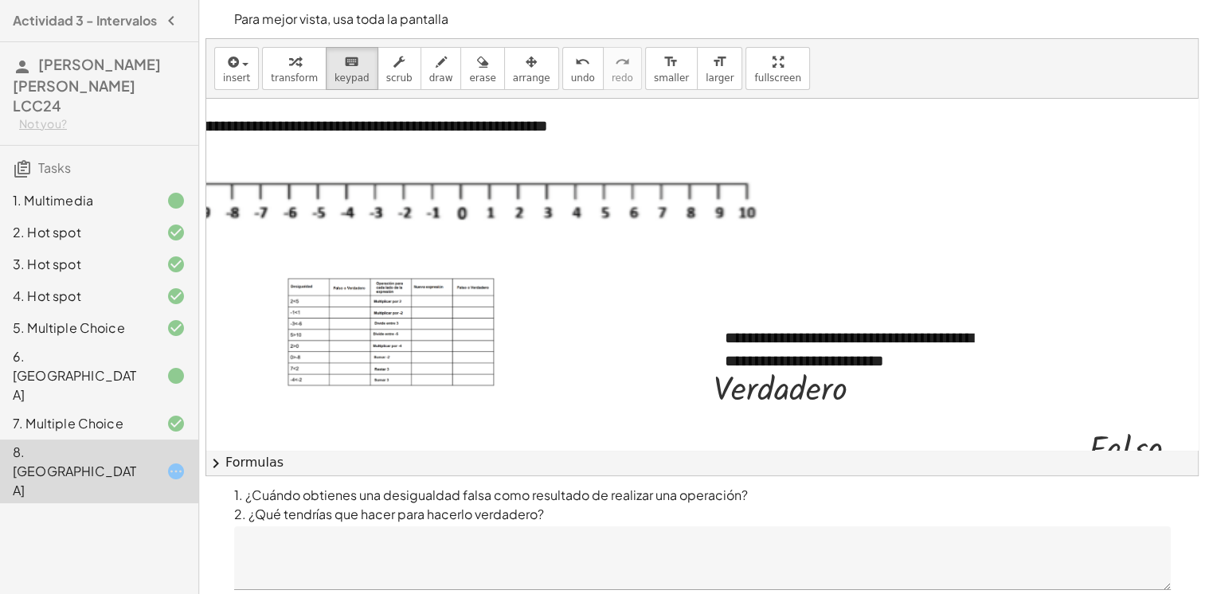
click at [561, 278] on div at bounding box center [734, 379] width 1363 height 561
click at [347, 73] on span "keypad" at bounding box center [351, 77] width 35 height 11
drag, startPoint x: 765, startPoint y: 269, endPoint x: 716, endPoint y: 276, distance: 49.8
click at [756, 279] on div at bounding box center [734, 379] width 1363 height 561
click at [690, 287] on div at bounding box center [734, 379] width 1363 height 561
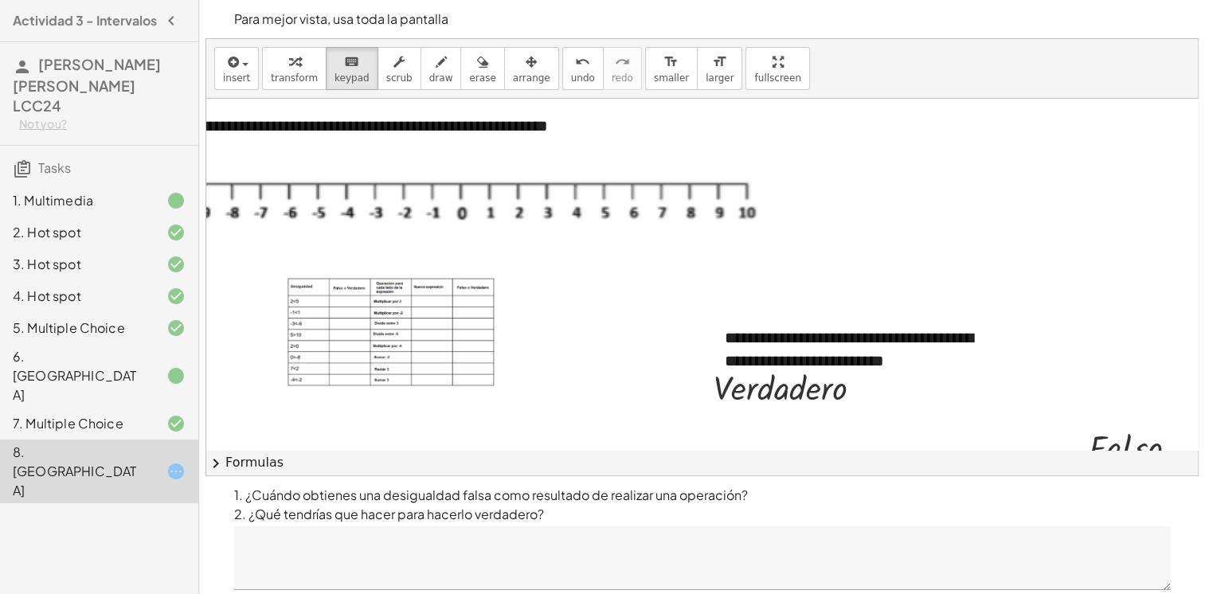
drag, startPoint x: 674, startPoint y: 296, endPoint x: 666, endPoint y: 300, distance: 8.9
click at [669, 299] on div at bounding box center [734, 379] width 1363 height 561
drag, startPoint x: 599, startPoint y: 323, endPoint x: 586, endPoint y: 320, distance: 13.1
click at [596, 323] on div at bounding box center [734, 379] width 1363 height 561
drag, startPoint x: 483, startPoint y: 379, endPoint x: 449, endPoint y: 436, distance: 66.4
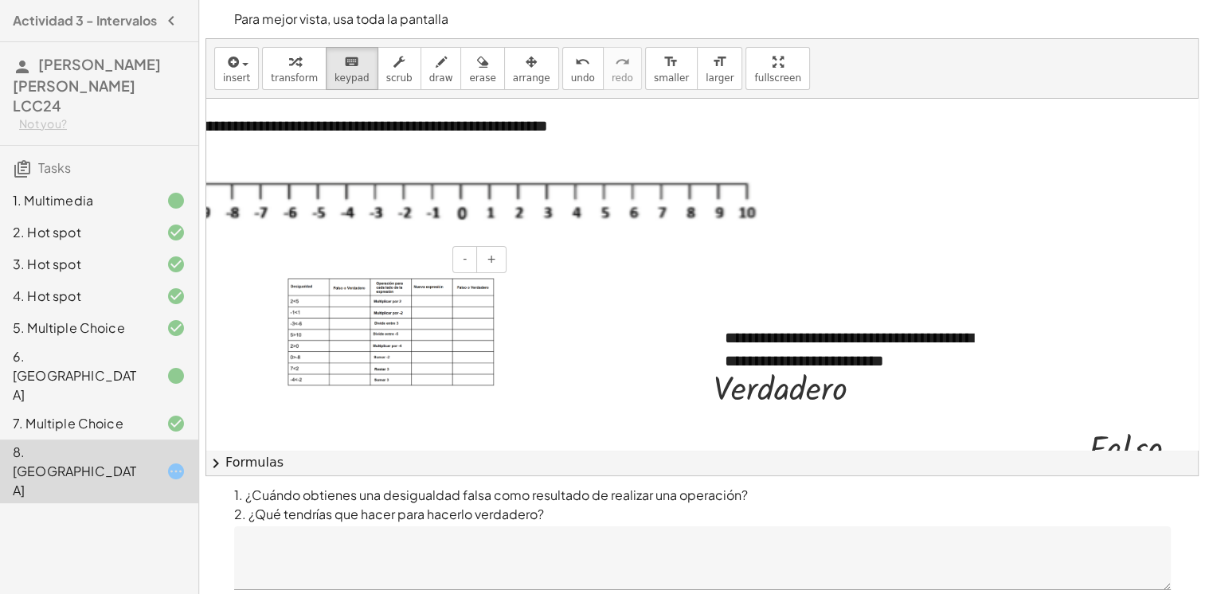
click at [449, 436] on div at bounding box center [734, 379] width 1363 height 561
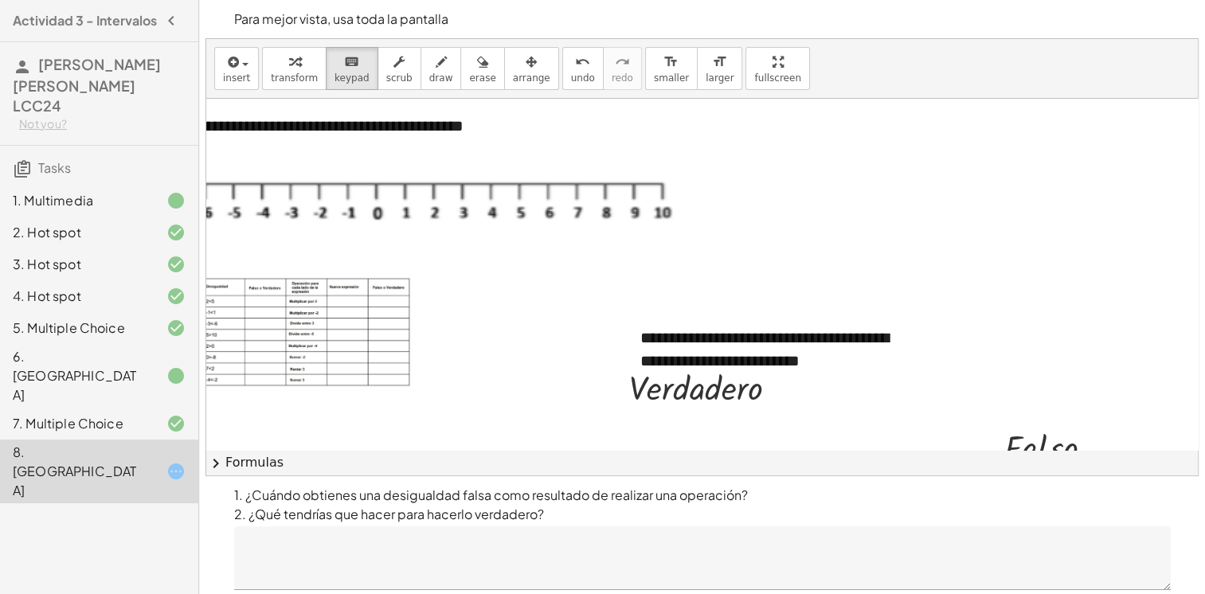
drag, startPoint x: 529, startPoint y: 432, endPoint x: 315, endPoint y: 436, distance: 213.5
click at [256, 435] on div at bounding box center [650, 379] width 1363 height 561
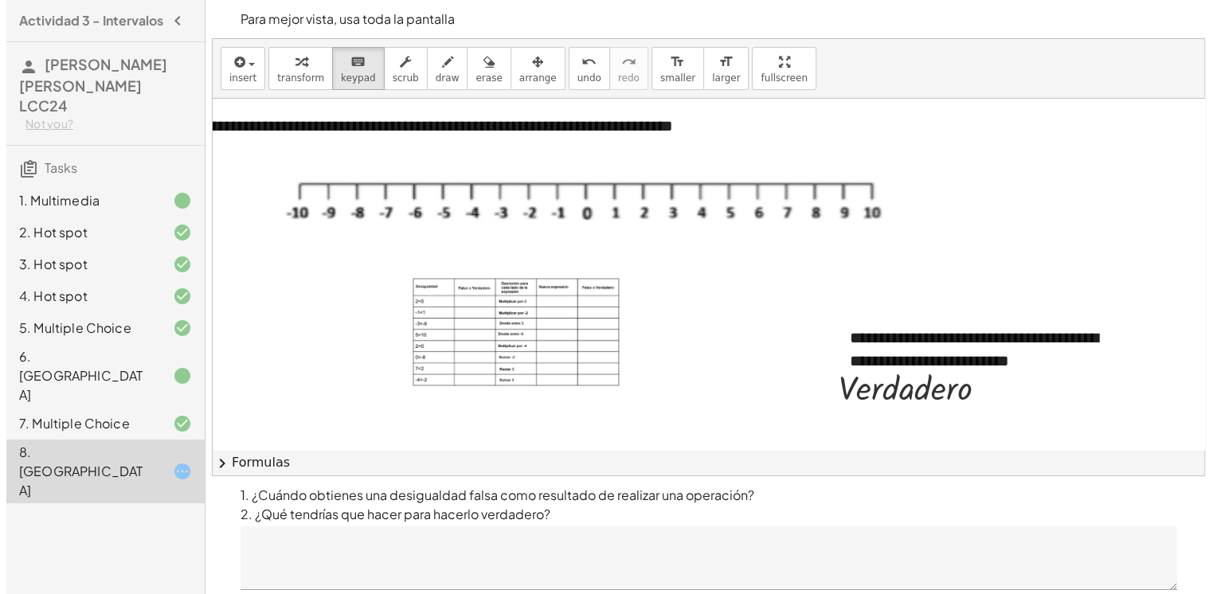
scroll to position [0, 31]
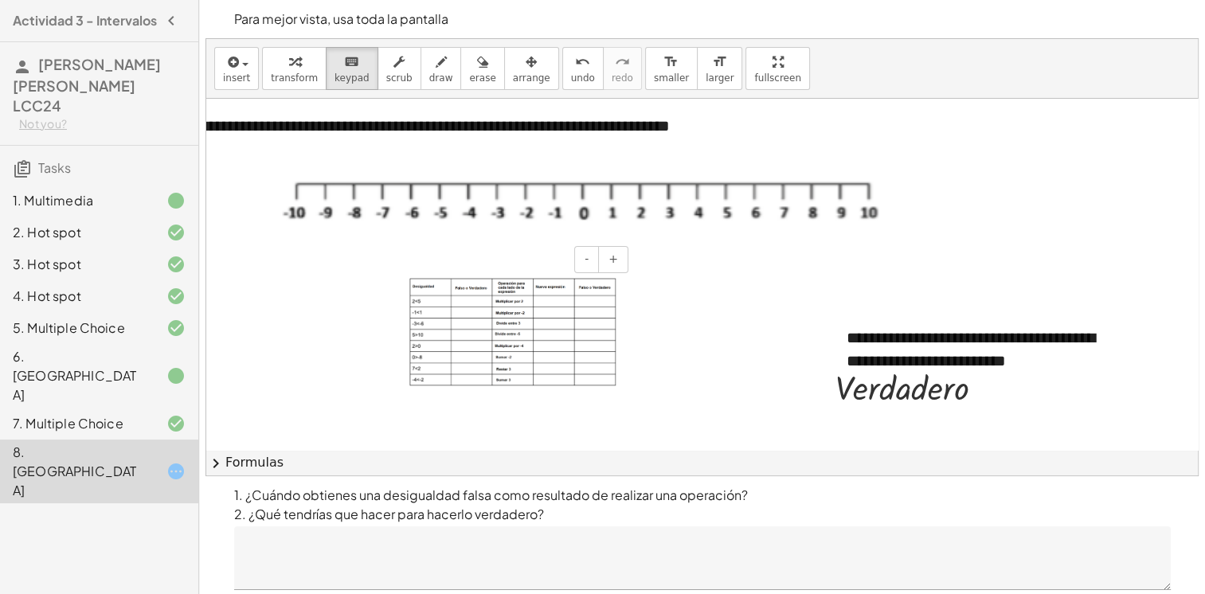
click at [444, 311] on img at bounding box center [512, 332] width 207 height 108
click at [470, 339] on img at bounding box center [512, 332] width 207 height 108
drag, startPoint x: 470, startPoint y: 339, endPoint x: 600, endPoint y: 99, distance: 273.3
click at [471, 321] on img at bounding box center [512, 332] width 207 height 108
click at [663, 53] on icon "format_size" at bounding box center [670, 62] width 15 height 19
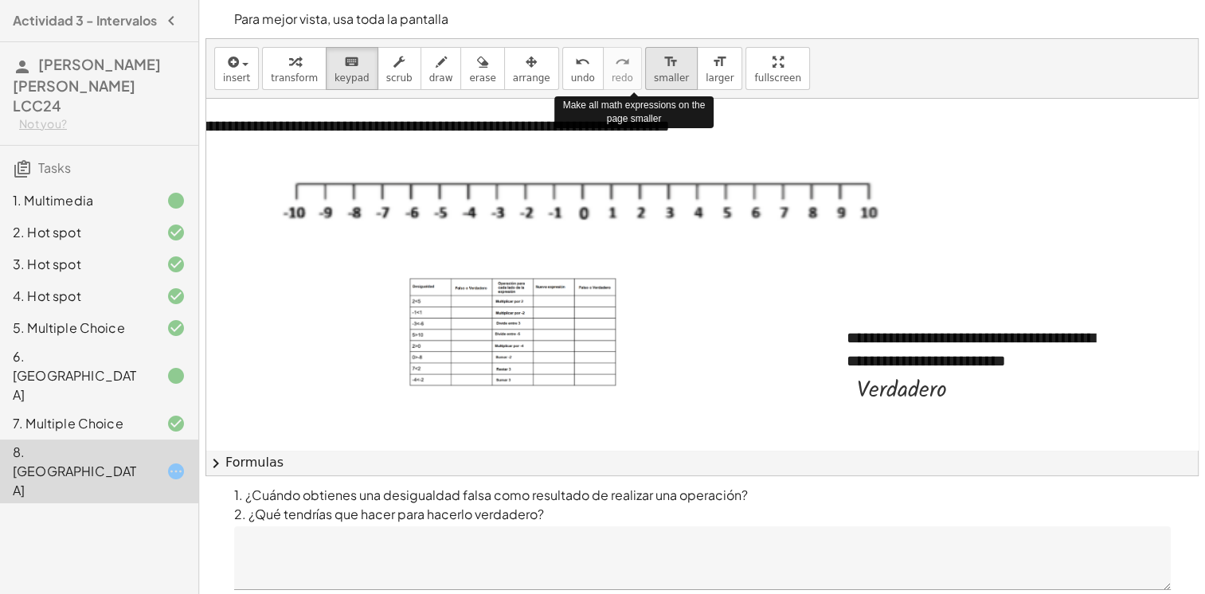
click at [654, 61] on div "format_size" at bounding box center [671, 61] width 35 height 19
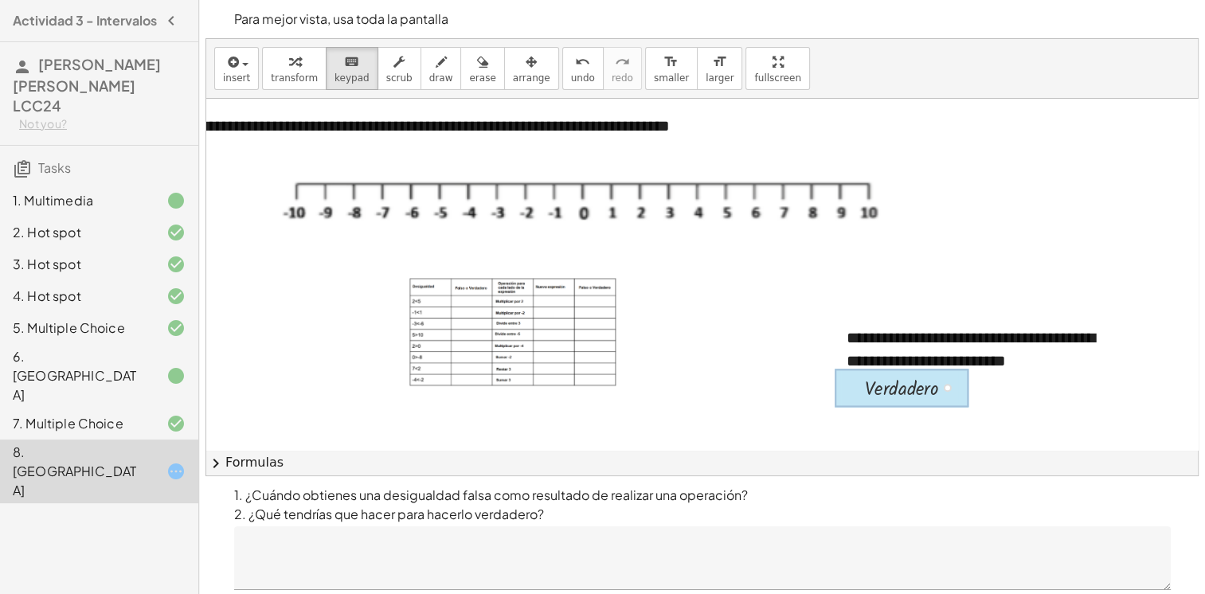
drag, startPoint x: 941, startPoint y: 388, endPoint x: 870, endPoint y: 374, distance: 71.4
click at [870, 374] on div at bounding box center [901, 388] width 133 height 38
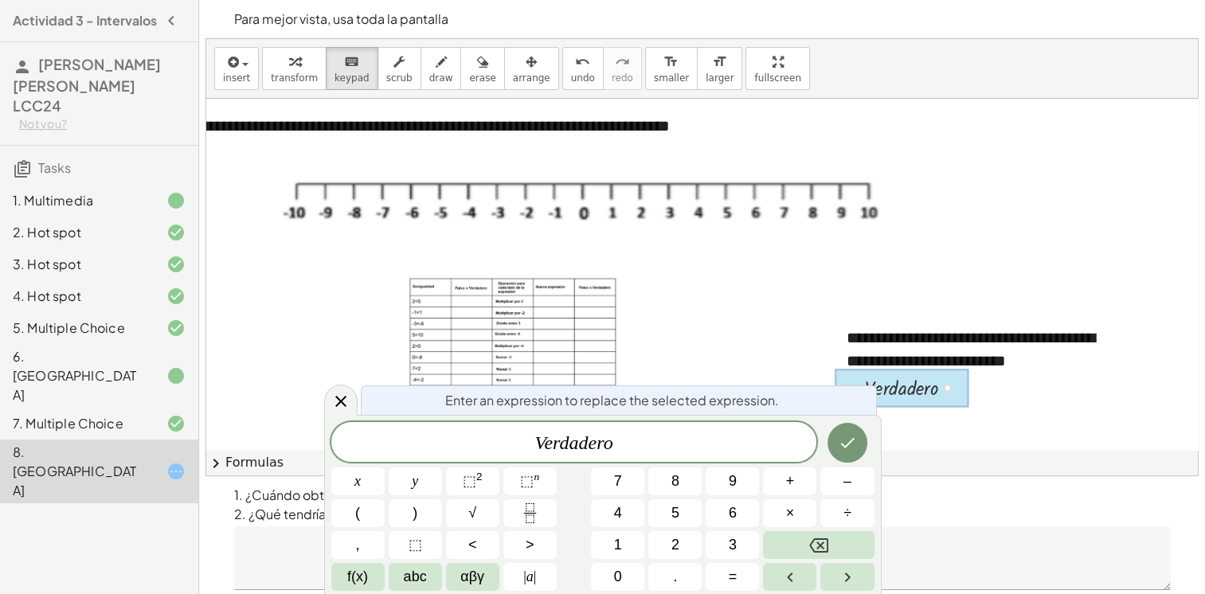
click at [884, 381] on div at bounding box center [901, 388] width 133 height 38
click at [857, 448] on icon "Done" at bounding box center [847, 442] width 19 height 19
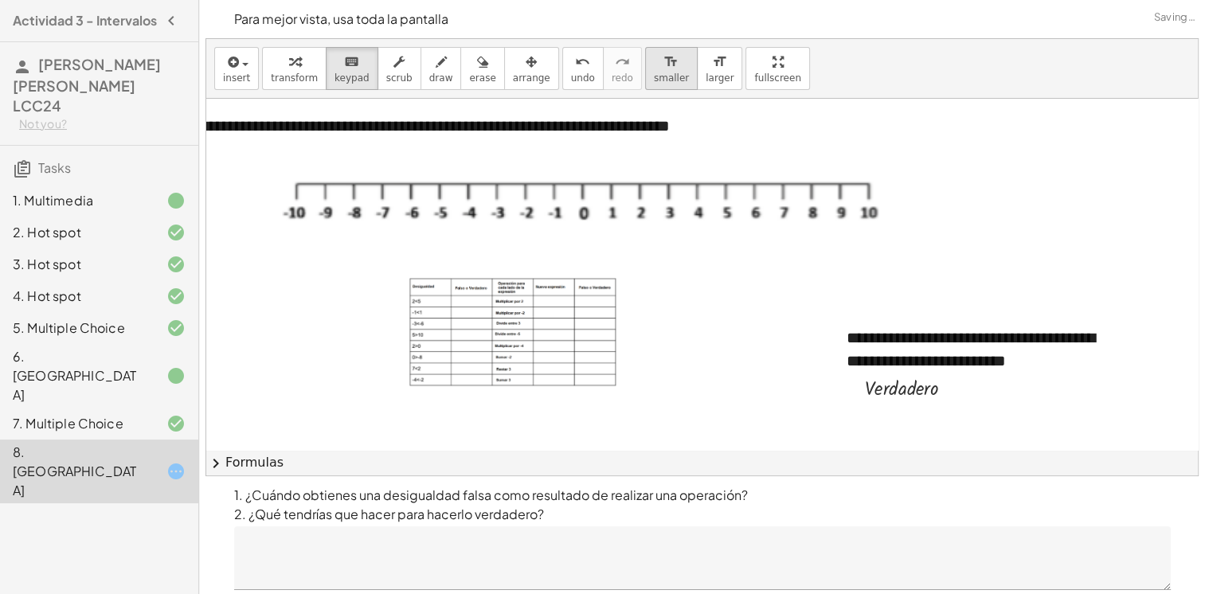
click at [654, 68] on div "format_size" at bounding box center [671, 61] width 35 height 19
click at [513, 67] on div "button" at bounding box center [531, 61] width 37 height 19
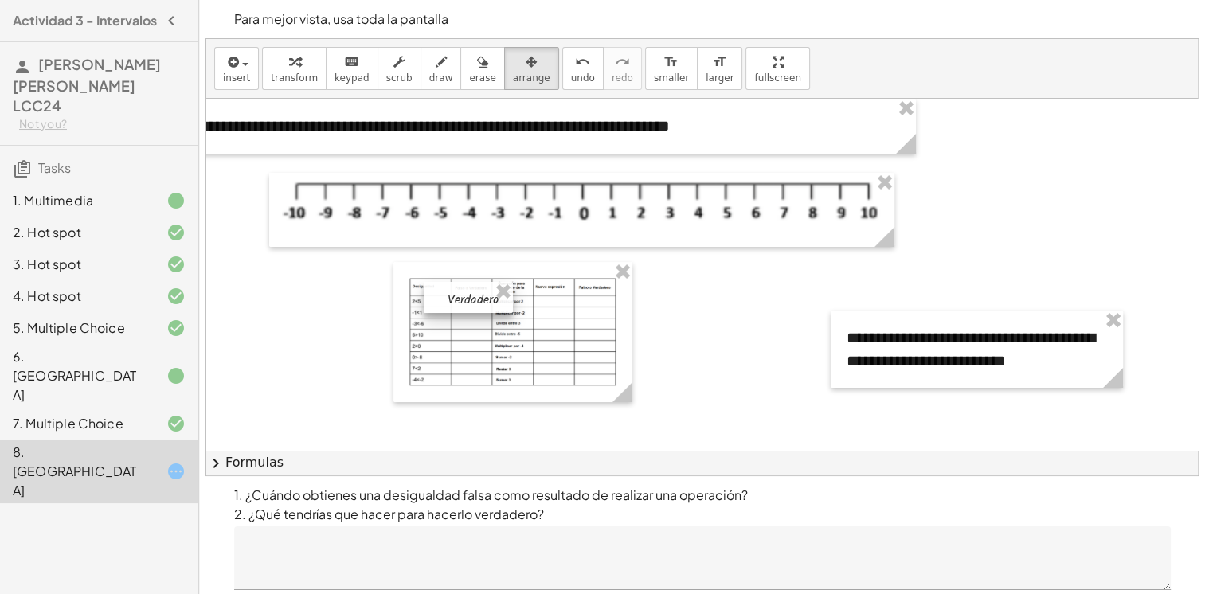
drag, startPoint x: 894, startPoint y: 388, endPoint x: 464, endPoint y: 299, distance: 439.2
click at [464, 299] on div at bounding box center [468, 297] width 89 height 31
click at [663, 65] on icon "format_size" at bounding box center [670, 62] width 15 height 19
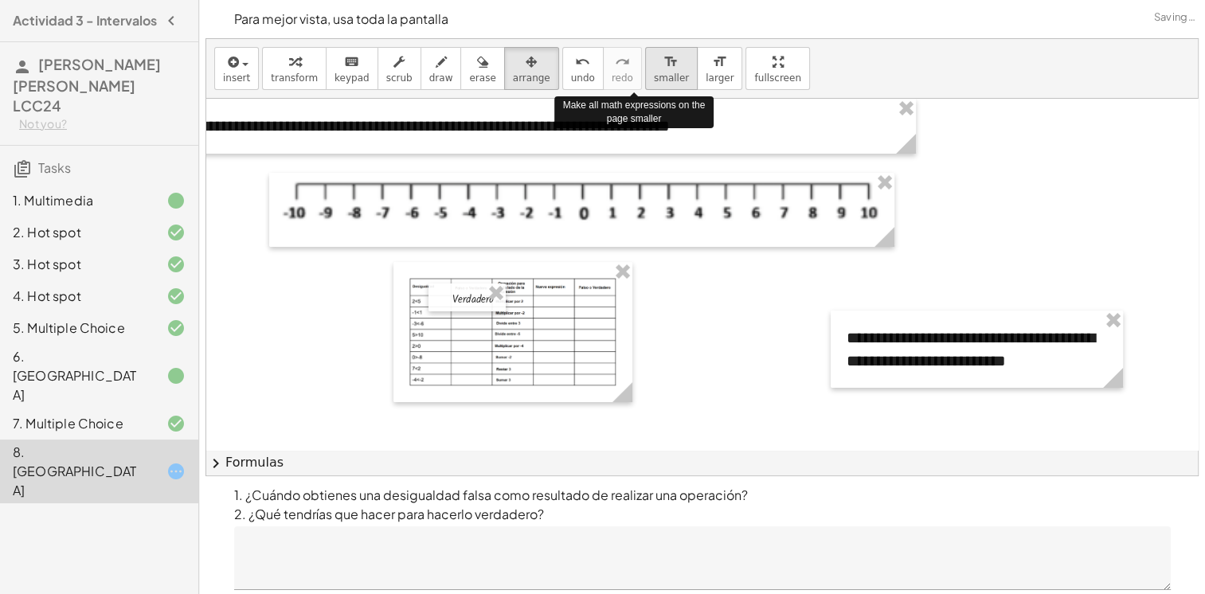
click at [663, 65] on icon "format_size" at bounding box center [670, 62] width 15 height 19
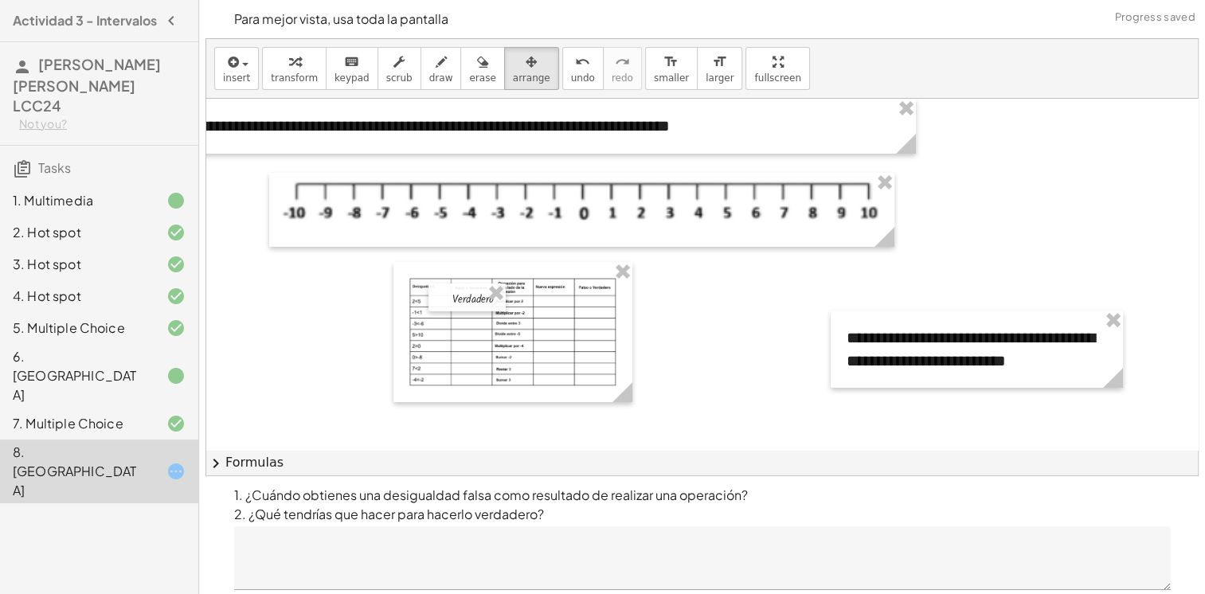
click at [729, 272] on div at bounding box center [856, 379] width 1363 height 561
click at [768, 339] on div at bounding box center [856, 379] width 1363 height 561
click at [504, 64] on button "arrange" at bounding box center [531, 68] width 55 height 43
click at [513, 68] on div "button" at bounding box center [531, 61] width 37 height 19
click at [526, 55] on icon "button" at bounding box center [531, 62] width 11 height 19
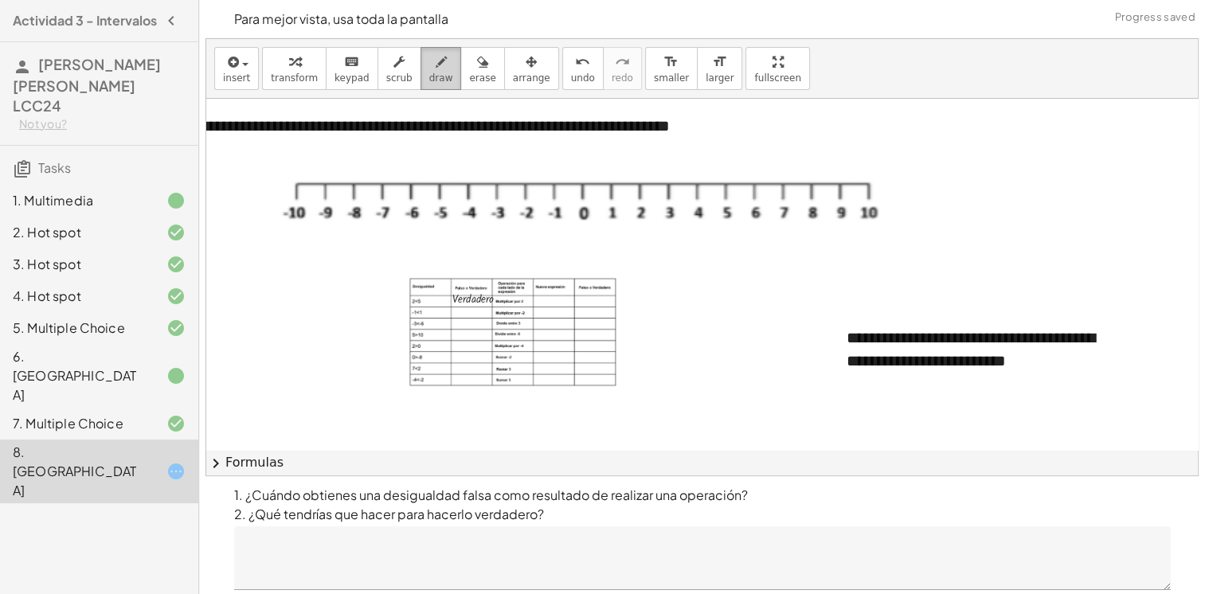
click at [436, 53] on icon "button" at bounding box center [441, 62] width 11 height 19
drag, startPoint x: 487, startPoint y: 301, endPoint x: 467, endPoint y: 302, distance: 20.7
click at [467, 302] on div at bounding box center [856, 379] width 1363 height 561
drag, startPoint x: 475, startPoint y: 448, endPoint x: 452, endPoint y: 488, distance: 46.3
click at [446, 500] on div "**********" at bounding box center [702, 322] width 1006 height 644
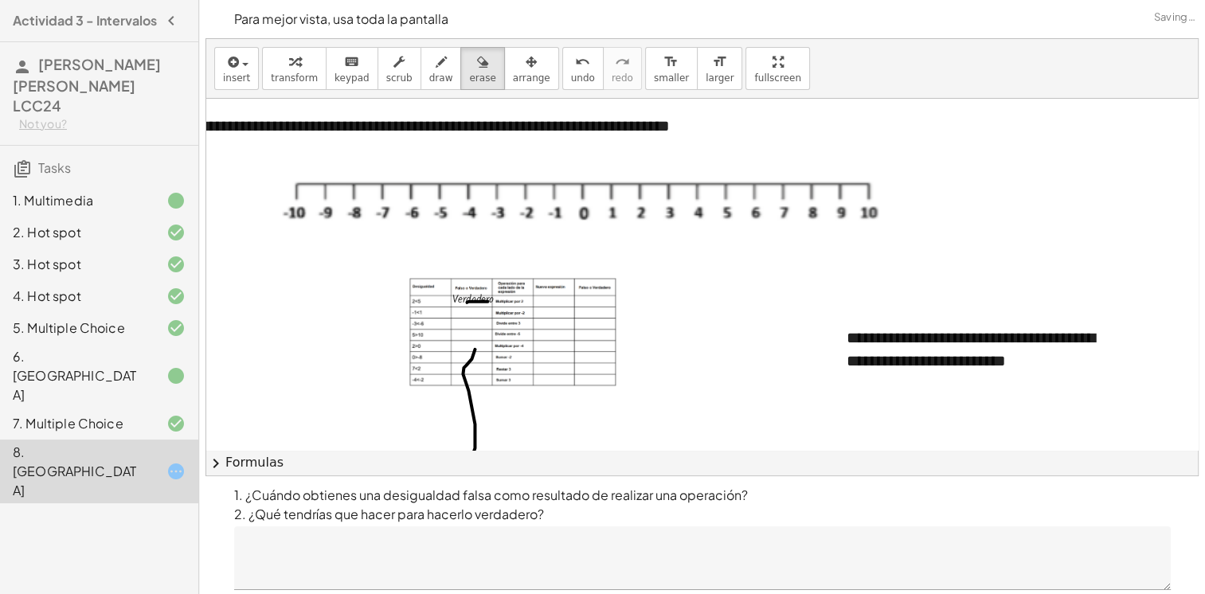
drag, startPoint x: 457, startPoint y: 70, endPoint x: 458, endPoint y: 319, distance: 248.5
click at [460, 75] on button "erase" at bounding box center [482, 68] width 44 height 43
drag, startPoint x: 481, startPoint y: 390, endPoint x: 470, endPoint y: 351, distance: 40.6
click at [472, 368] on div at bounding box center [856, 379] width 1363 height 561
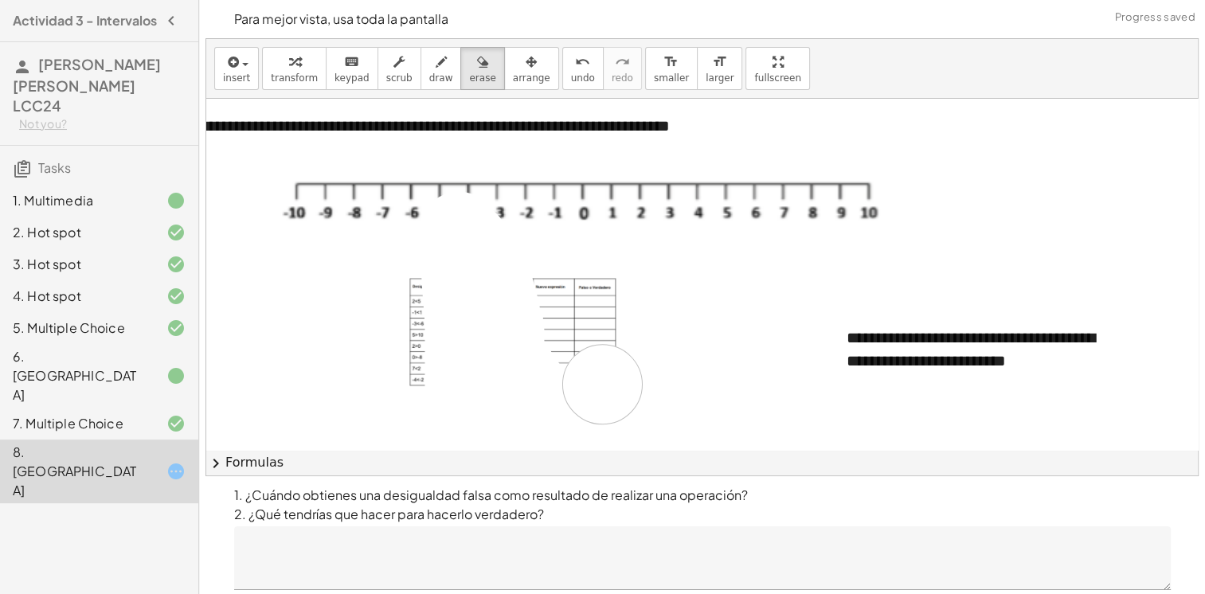
drag, startPoint x: 467, startPoint y: 241, endPoint x: 618, endPoint y: 349, distance: 185.4
click at [615, 360] on div at bounding box center [856, 379] width 1363 height 561
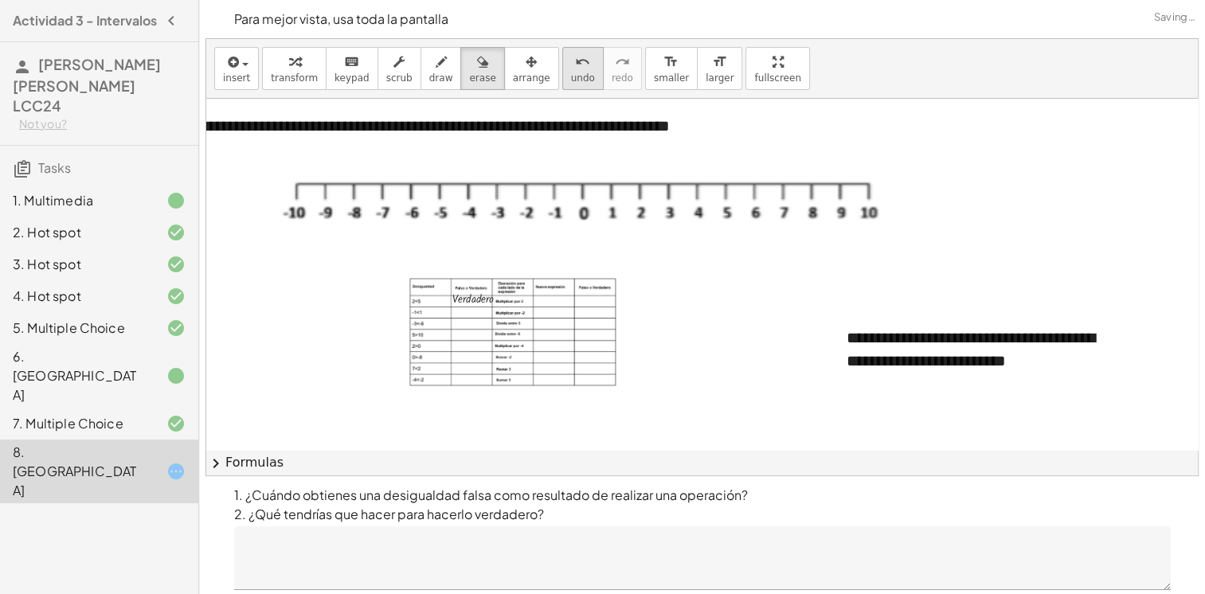
click at [562, 68] on button "undo undo" at bounding box center [582, 68] width 41 height 43
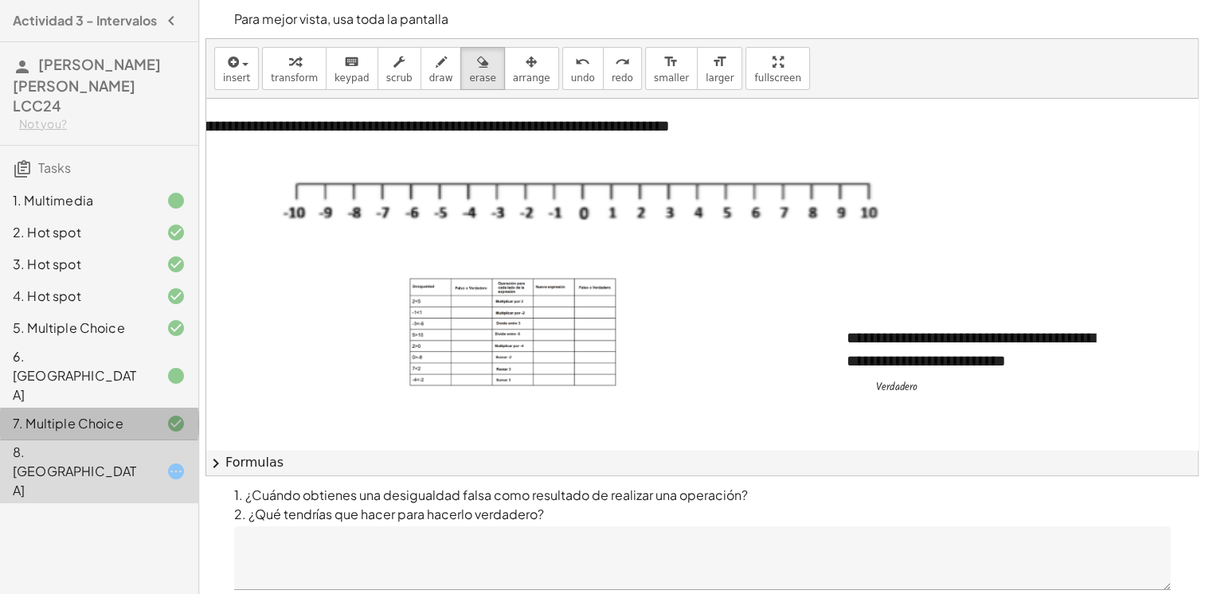
click at [134, 408] on div "7. Multiple Choice" at bounding box center [99, 424] width 198 height 32
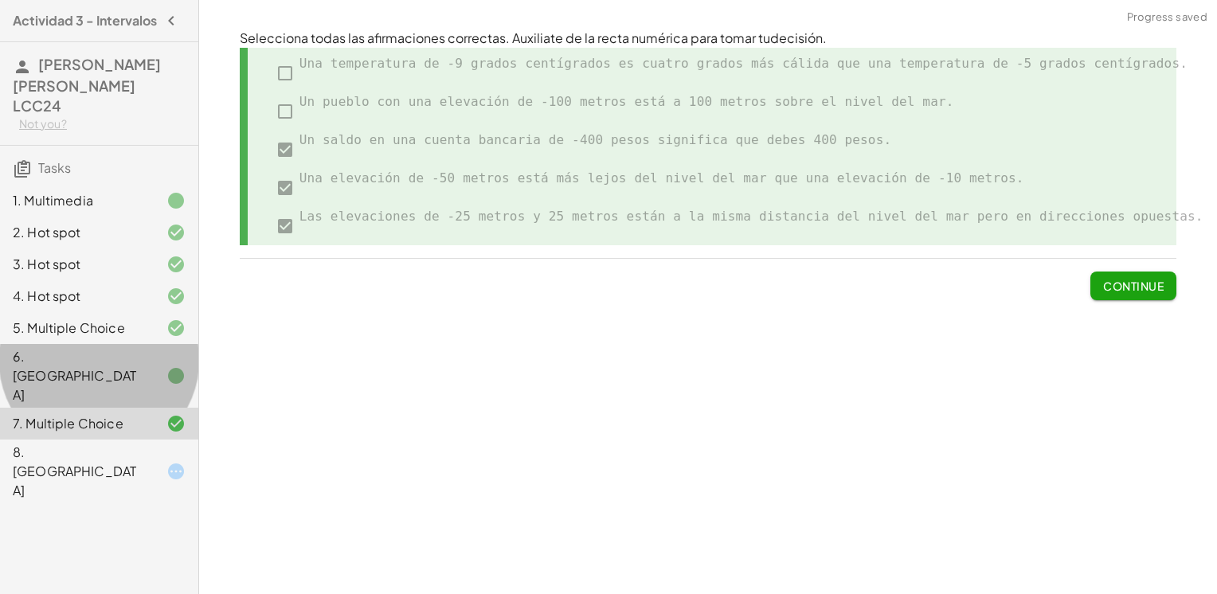
click at [50, 360] on div "6. [GEOGRAPHIC_DATA]" at bounding box center [77, 375] width 128 height 57
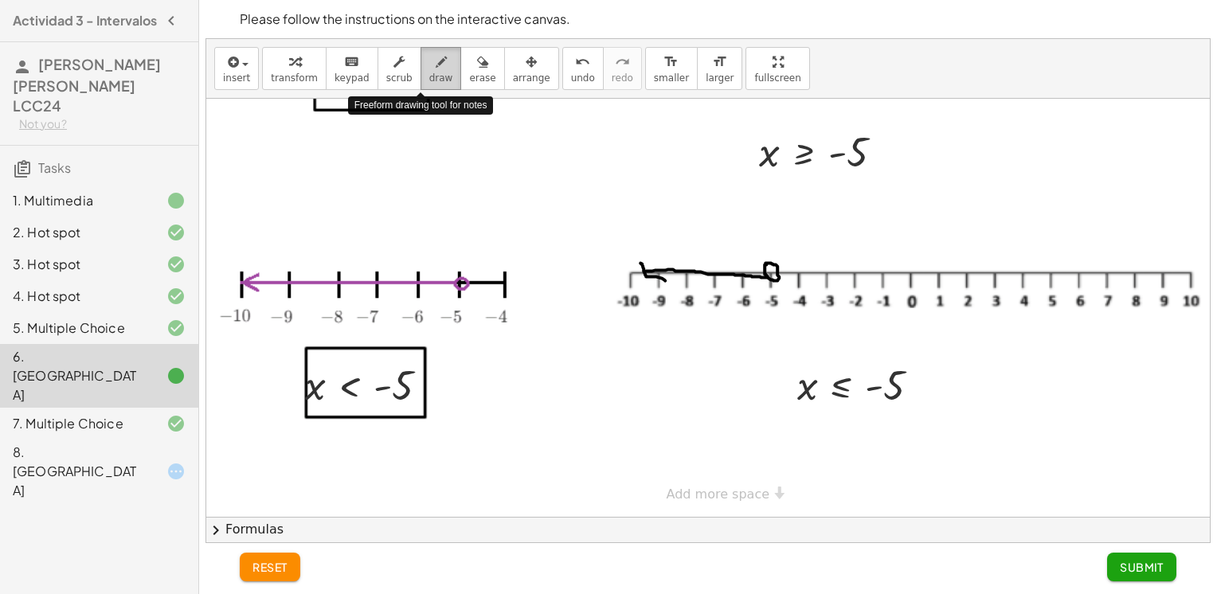
click at [429, 76] on span "draw" at bounding box center [441, 77] width 24 height 11
drag, startPoint x: 770, startPoint y: 256, endPoint x: 774, endPoint y: 264, distance: 8.9
click at [774, 264] on div at bounding box center [713, 71] width 1014 height 892
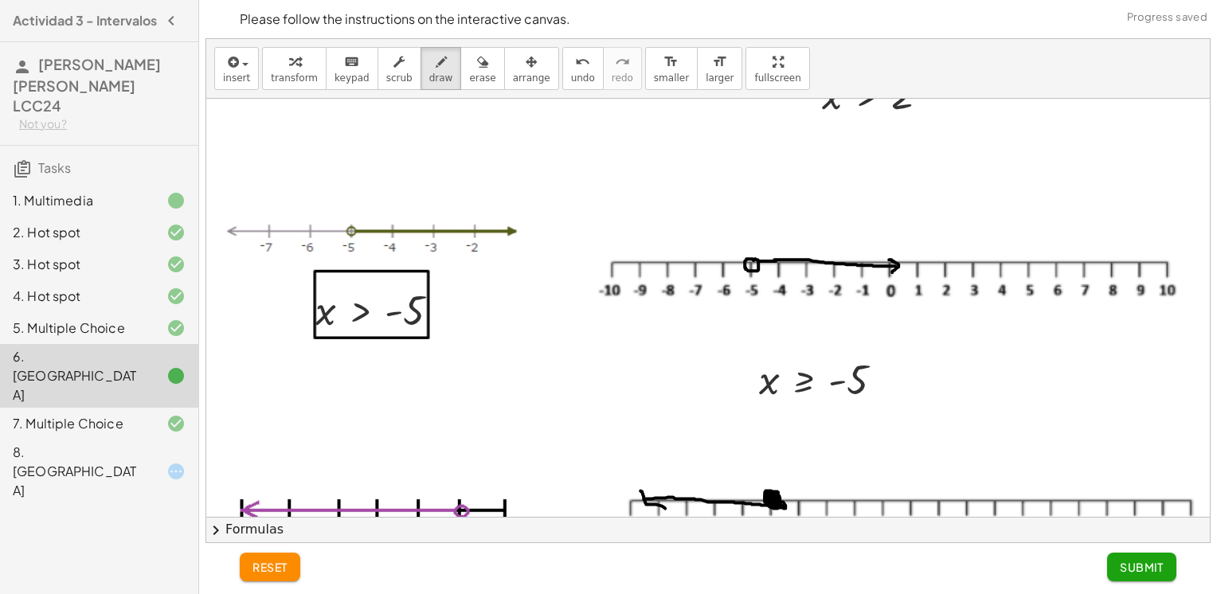
scroll to position [197, 0]
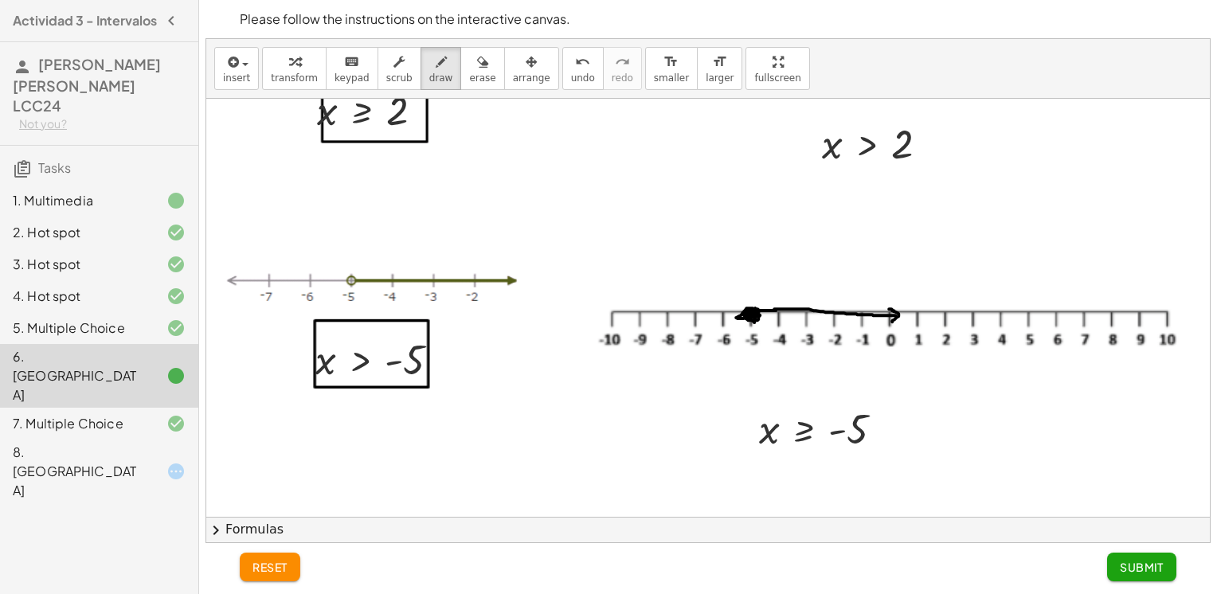
click at [753, 311] on div at bounding box center [713, 348] width 1014 height 892
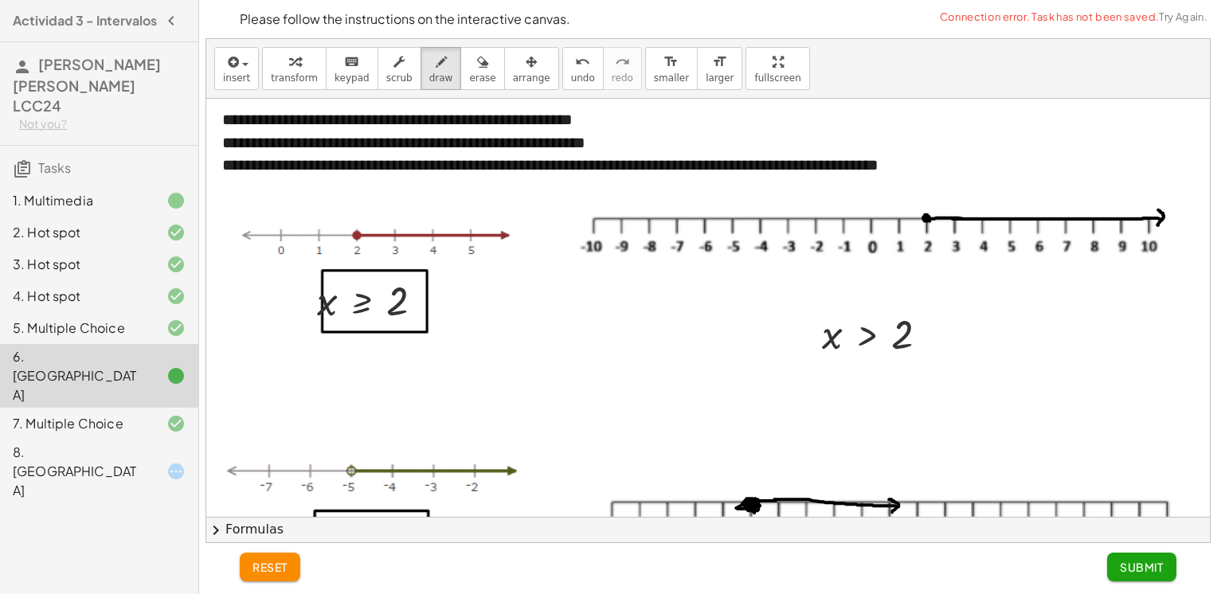
scroll to position [0, 0]
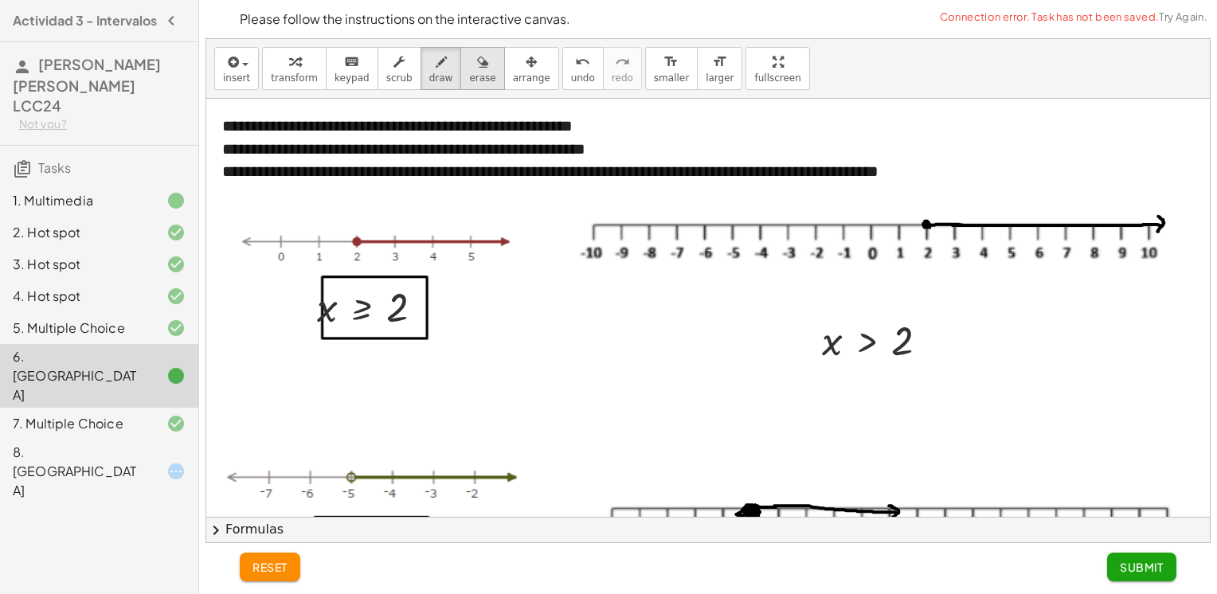
click at [477, 62] on icon "button" at bounding box center [482, 62] width 11 height 19
drag, startPoint x: 927, startPoint y: 216, endPoint x: 921, endPoint y: 235, distance: 20.1
click at [921, 235] on div at bounding box center [713, 545] width 1014 height 892
click at [436, 59] on icon "button" at bounding box center [441, 62] width 11 height 19
click at [925, 218] on div at bounding box center [713, 545] width 1014 height 892
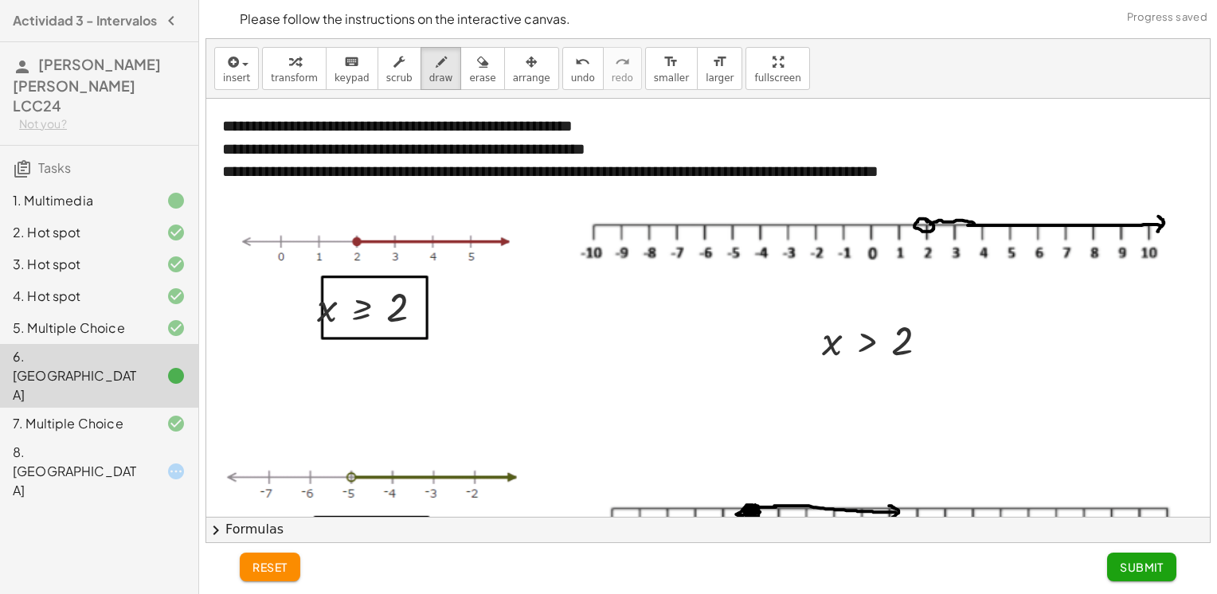
drag, startPoint x: 930, startPoint y: 224, endPoint x: 979, endPoint y: 225, distance: 48.6
click at [979, 225] on div at bounding box center [713, 545] width 1014 height 892
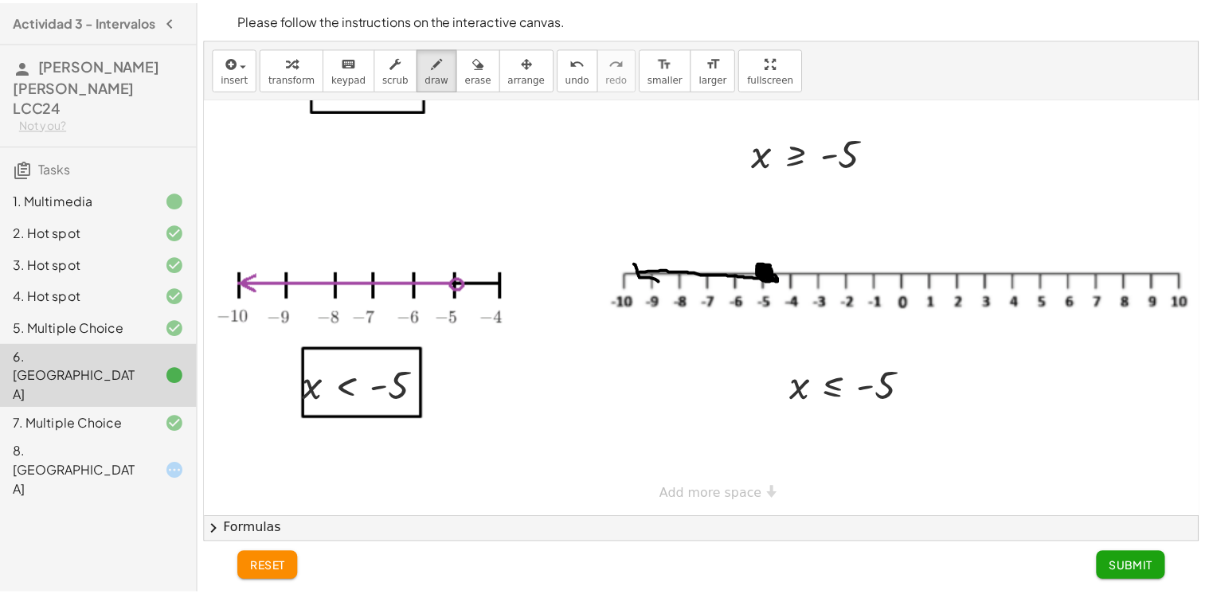
scroll to position [484, 0]
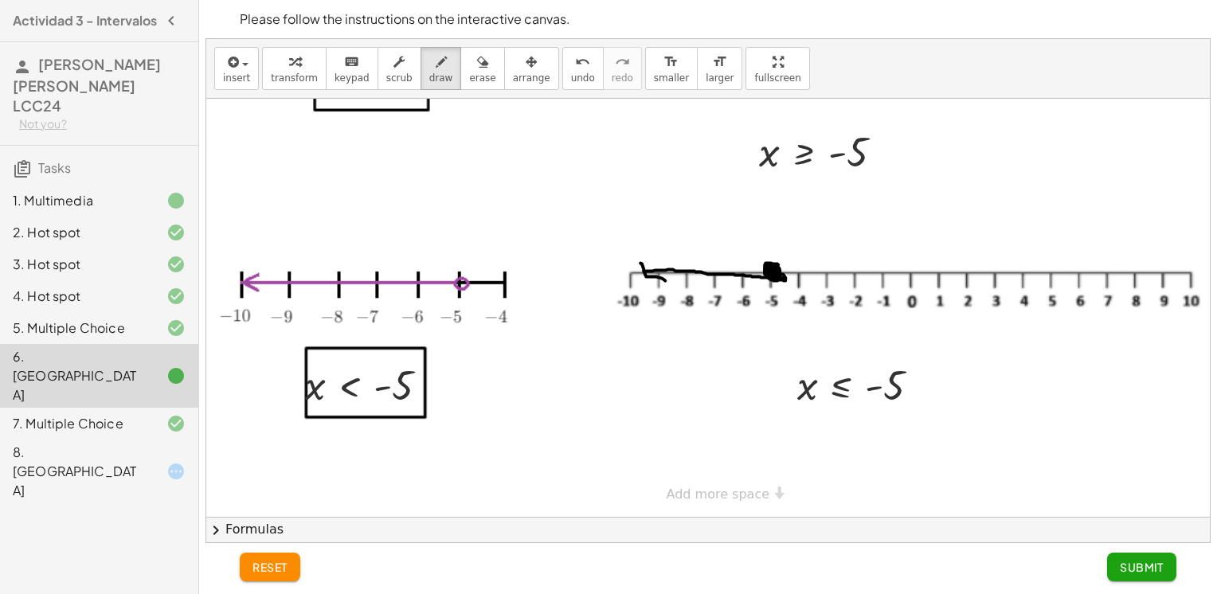
click at [1142, 565] on span "Submit" at bounding box center [1142, 567] width 44 height 14
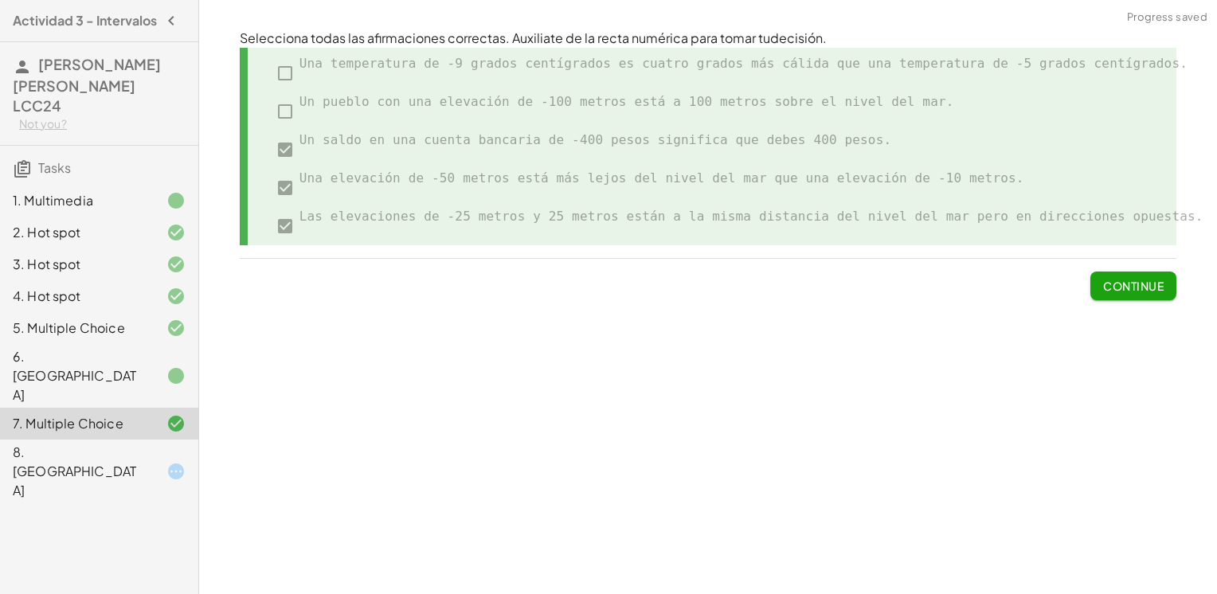
click at [102, 443] on div "8. [GEOGRAPHIC_DATA]" at bounding box center [77, 471] width 128 height 57
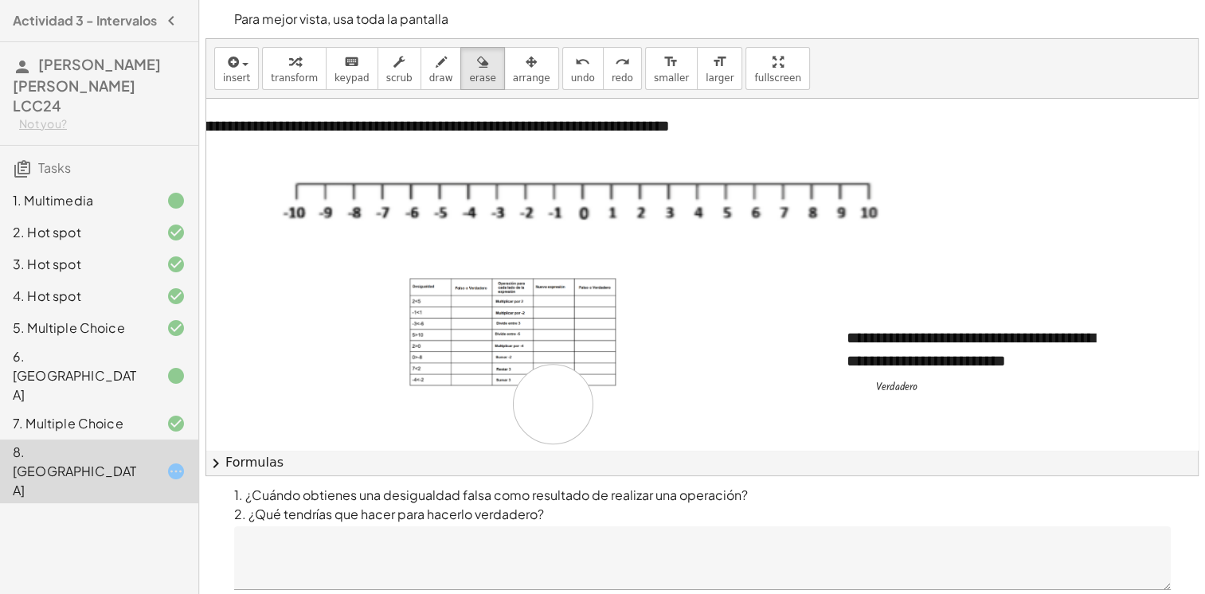
click at [553, 404] on div at bounding box center [856, 379] width 1363 height 561
click at [524, 355] on div at bounding box center [856, 379] width 1363 height 561
click at [510, 362] on div at bounding box center [856, 379] width 1363 height 561
drag, startPoint x: 510, startPoint y: 362, endPoint x: 442, endPoint y: 212, distance: 164.6
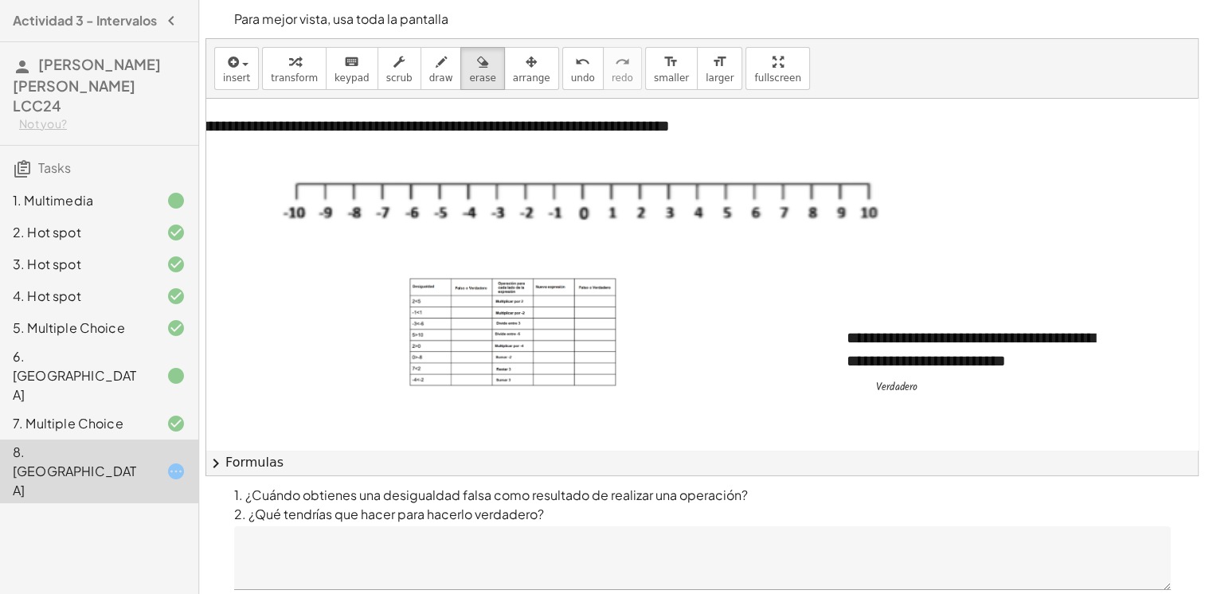
click at [512, 360] on div at bounding box center [856, 379] width 1363 height 561
click at [291, 63] on icon "button" at bounding box center [294, 62] width 11 height 19
click at [510, 307] on img at bounding box center [512, 332] width 207 height 108
click at [695, 327] on div at bounding box center [856, 379] width 1363 height 561
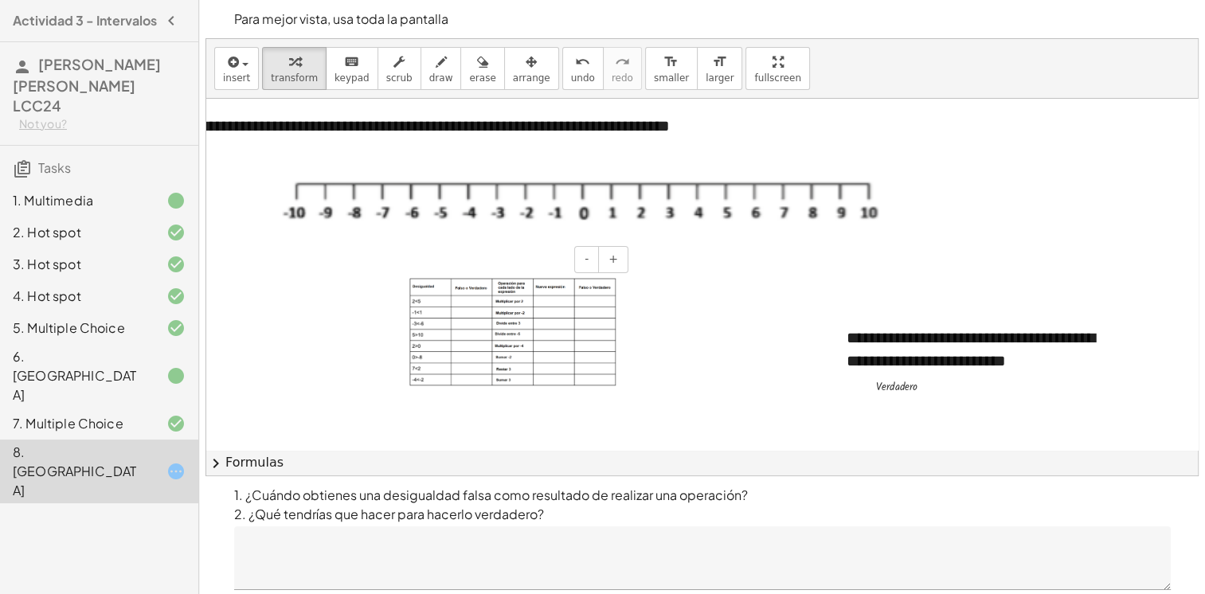
click at [472, 305] on img at bounding box center [512, 332] width 207 height 108
click at [472, 304] on img at bounding box center [512, 332] width 207 height 108
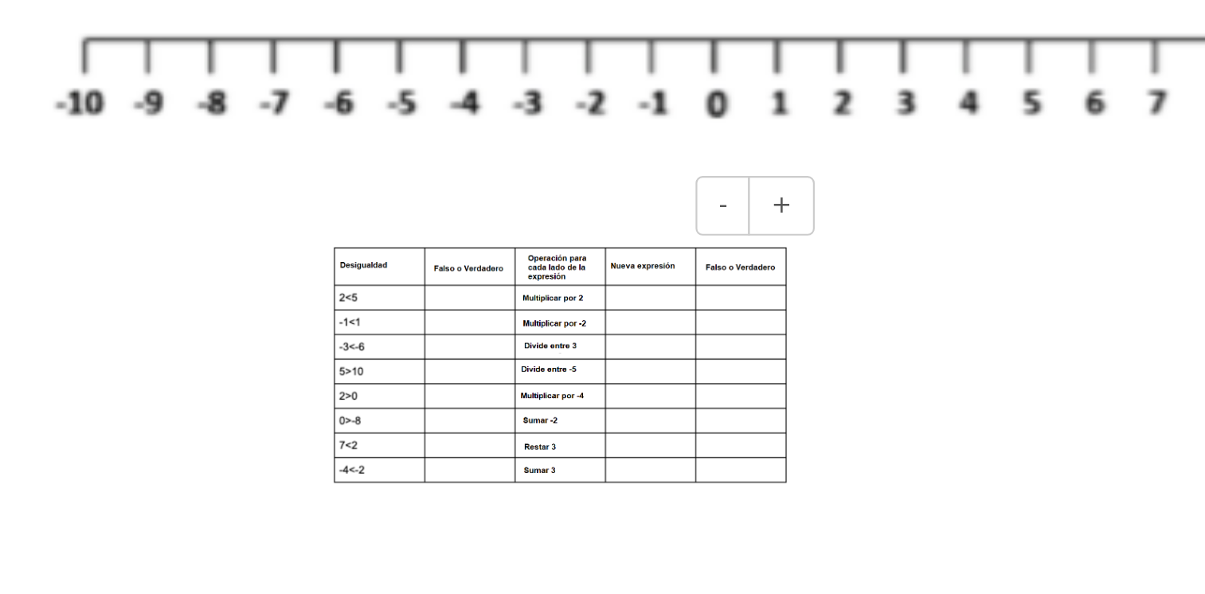
click at [468, 293] on img at bounding box center [512, 332] width 207 height 108
click at [464, 303] on img at bounding box center [512, 332] width 207 height 108
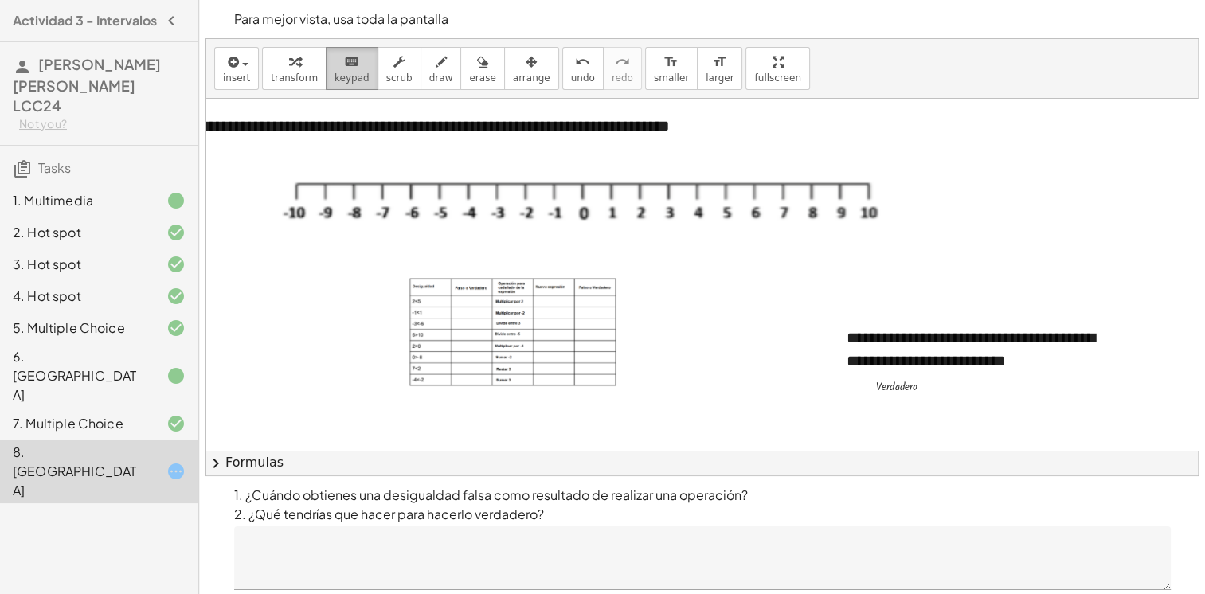
click at [334, 76] on span "keypad" at bounding box center [351, 77] width 35 height 11
click at [513, 328] on img at bounding box center [512, 332] width 207 height 108
drag, startPoint x: 513, startPoint y: 328, endPoint x: 252, endPoint y: 289, distance: 264.1
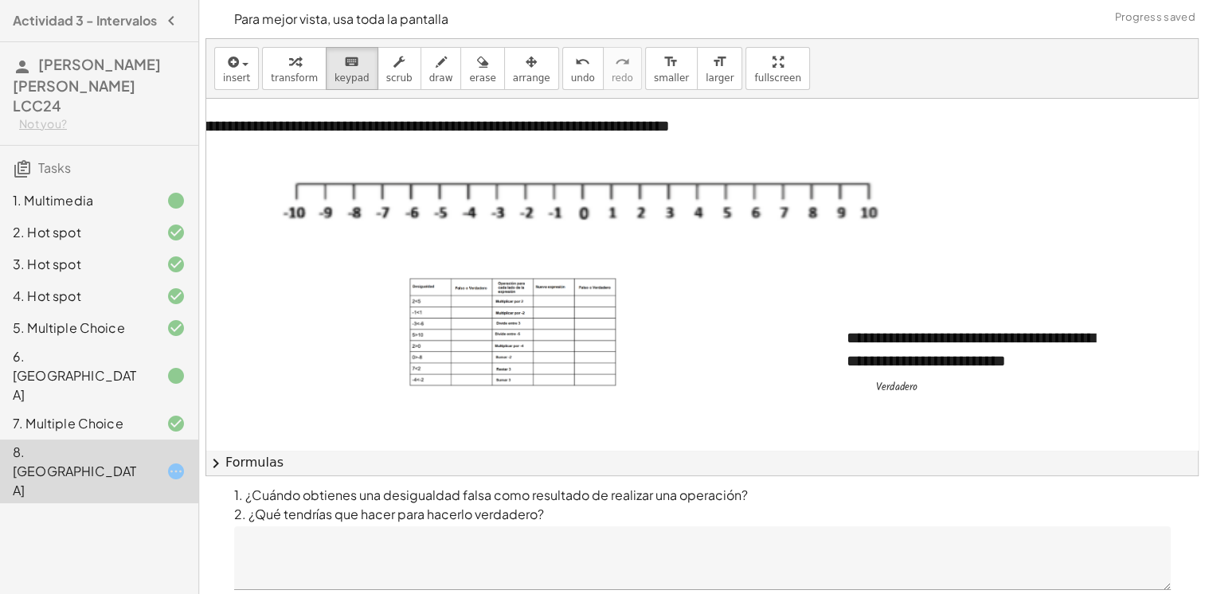
click at [252, 289] on div at bounding box center [856, 379] width 1363 height 561
click at [334, 311] on div at bounding box center [856, 379] width 1363 height 561
drag, startPoint x: 338, startPoint y: 311, endPoint x: 388, endPoint y: 378, distance: 83.6
click at [388, 378] on div at bounding box center [856, 379] width 1363 height 561
click at [534, 317] on img at bounding box center [512, 332] width 207 height 108
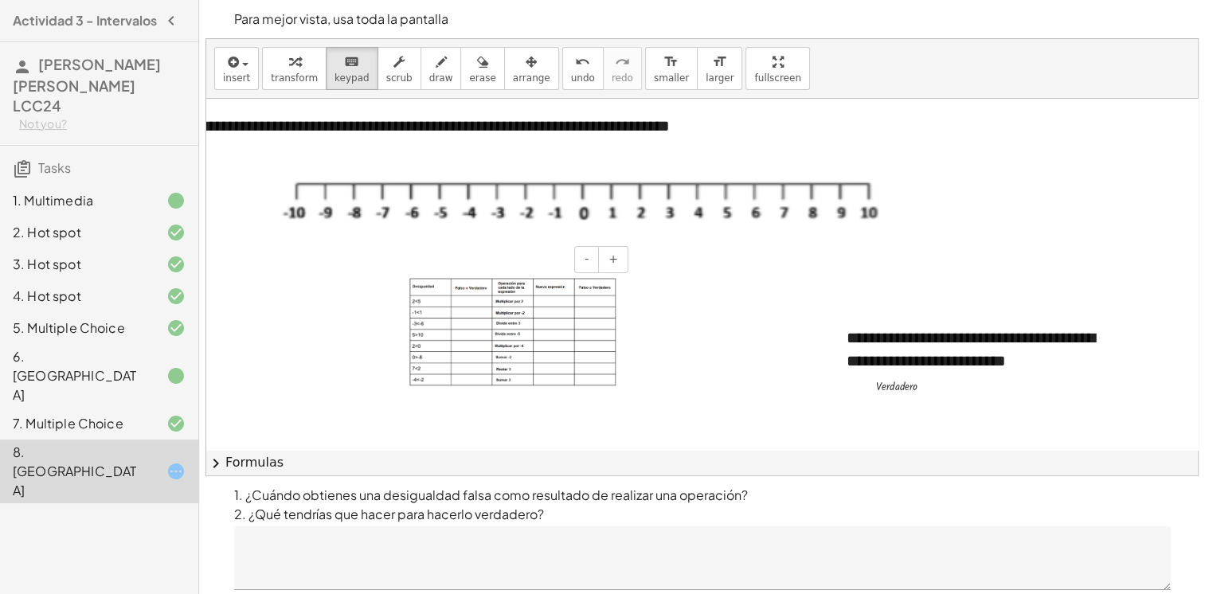
click at [481, 312] on img at bounding box center [512, 332] width 207 height 108
click at [467, 322] on img at bounding box center [512, 332] width 207 height 108
click at [352, 399] on div at bounding box center [856, 379] width 1363 height 561
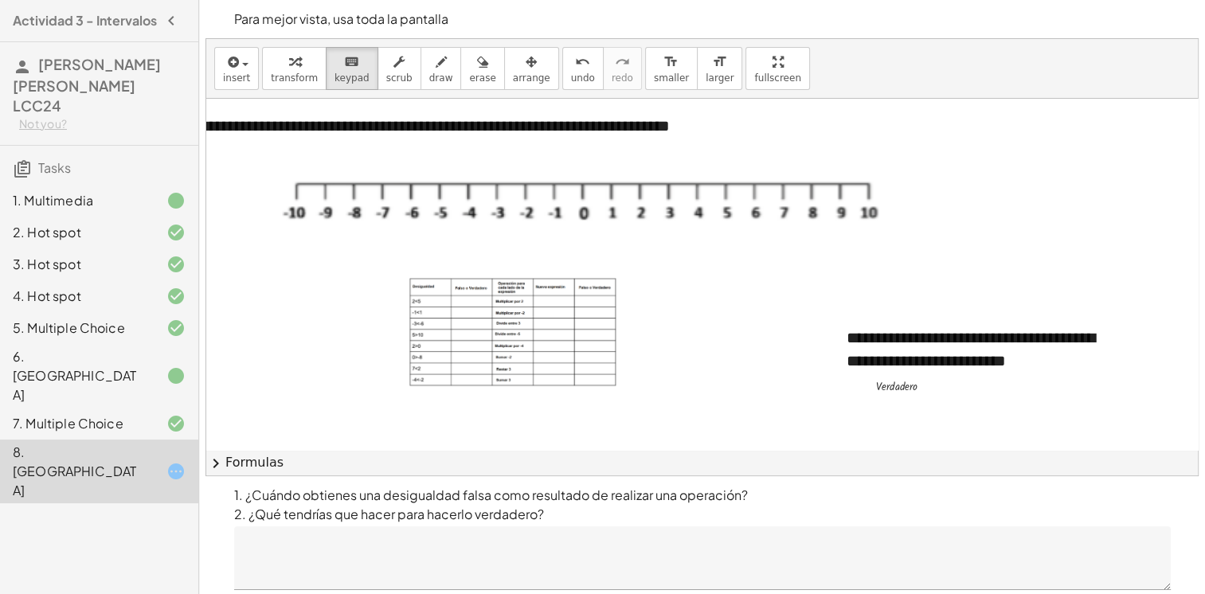
click at [352, 399] on div at bounding box center [856, 379] width 1363 height 561
drag, startPoint x: 352, startPoint y: 399, endPoint x: 353, endPoint y: 422, distance: 23.1
drag, startPoint x: 353, startPoint y: 422, endPoint x: 147, endPoint y: 396, distance: 207.9
click at [147, 414] on div at bounding box center [163, 423] width 45 height 19
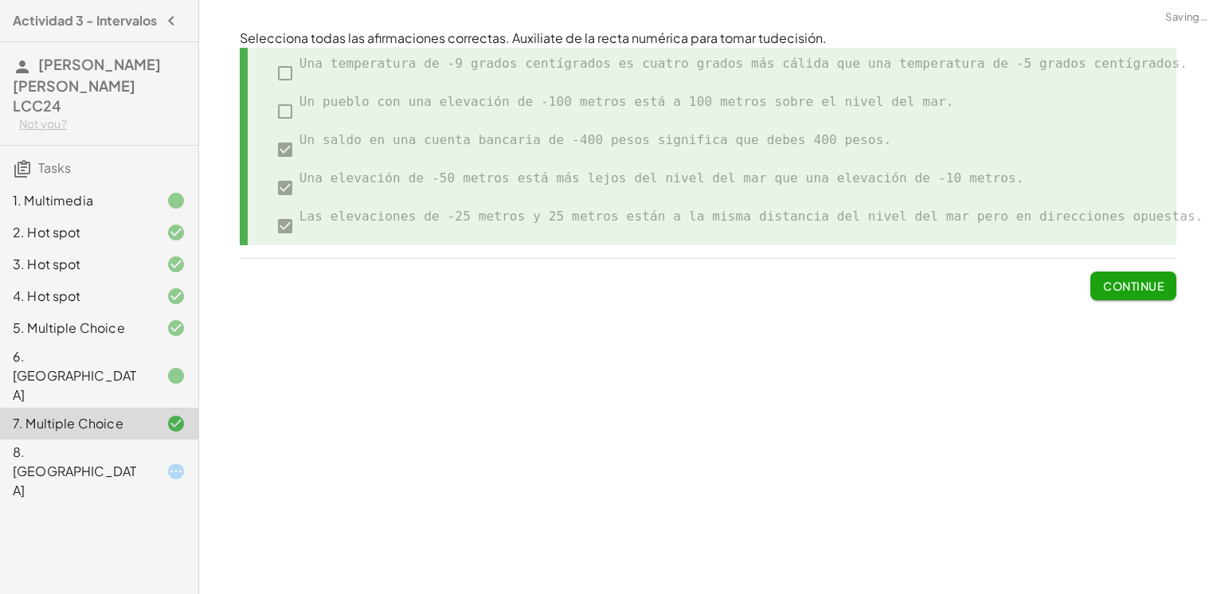
click at [127, 443] on div "8. [GEOGRAPHIC_DATA]" at bounding box center [77, 471] width 128 height 57
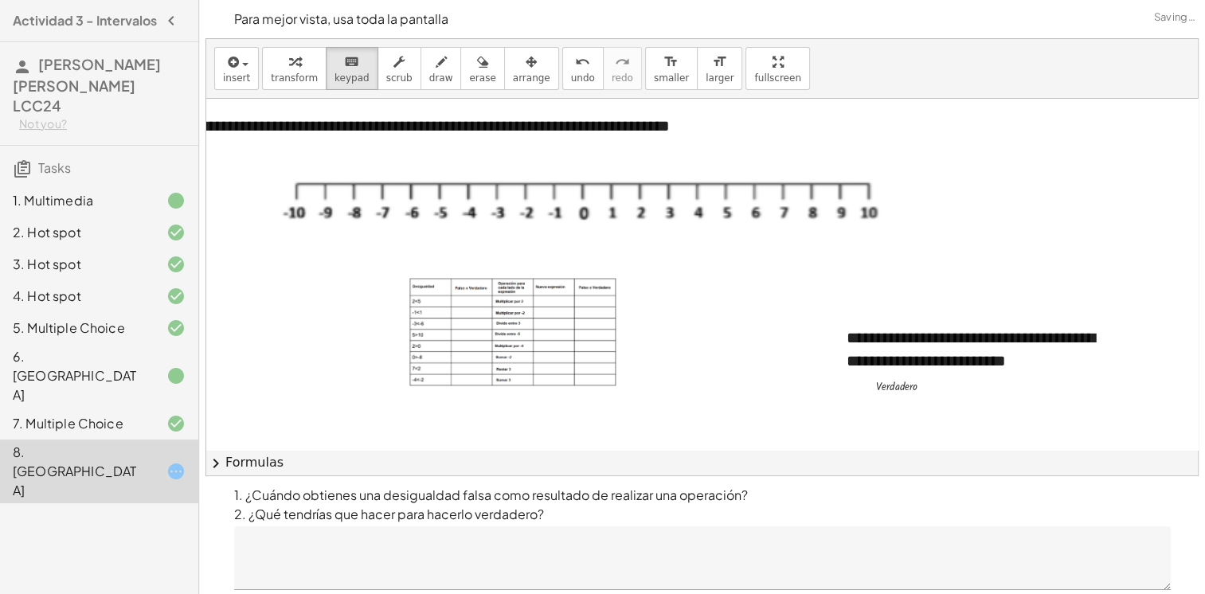
click at [392, 314] on div at bounding box center [856, 379] width 1363 height 561
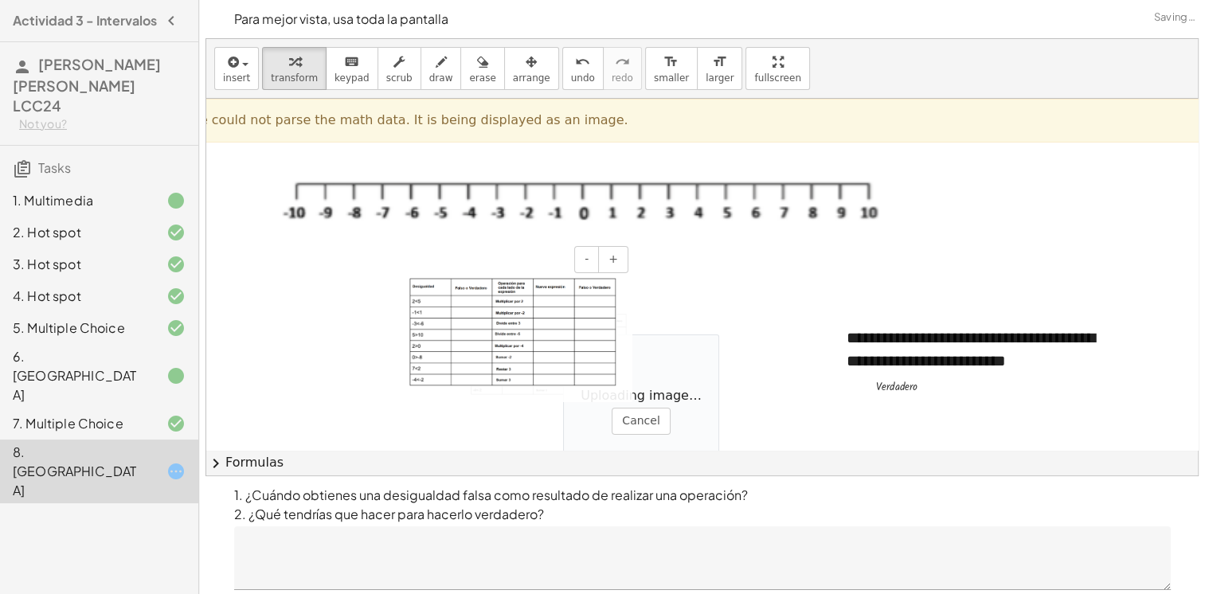
click at [563, 334] on img at bounding box center [512, 332] width 207 height 108
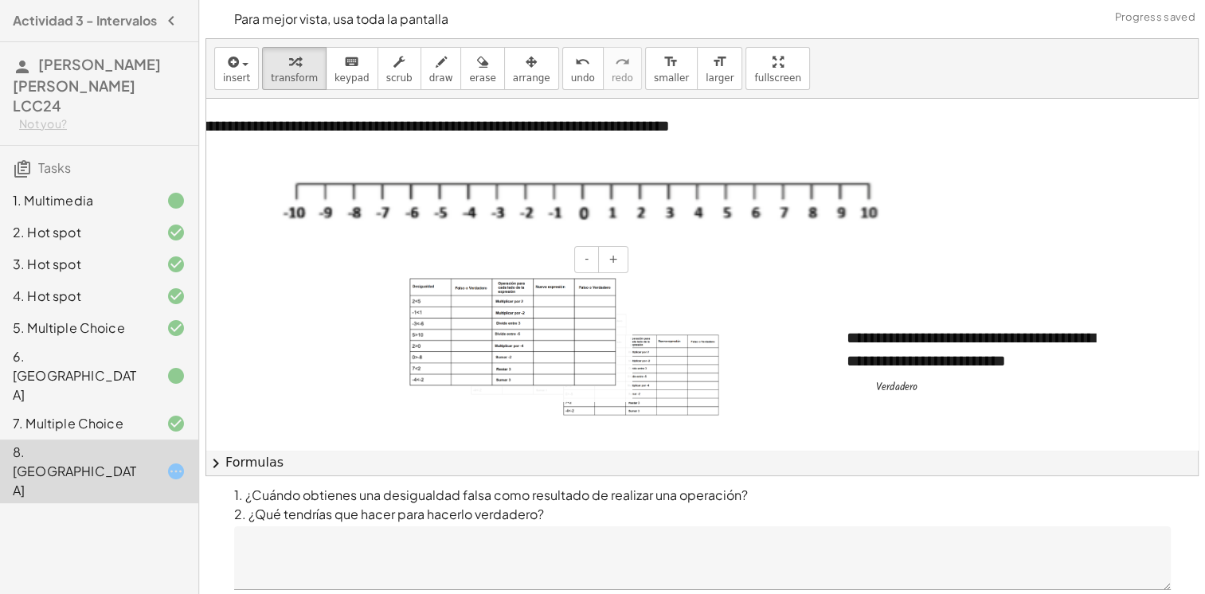
click at [563, 334] on img at bounding box center [512, 332] width 207 height 108
click at [350, 389] on div at bounding box center [856, 379] width 1363 height 561
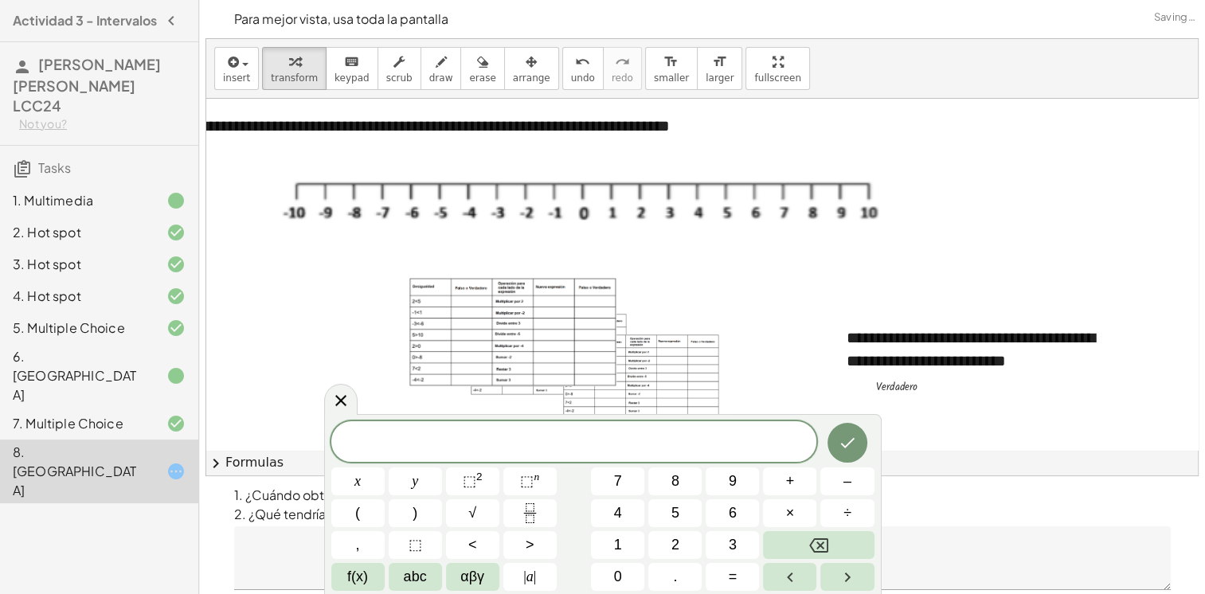
click at [350, 389] on div at bounding box center [340, 399] width 33 height 31
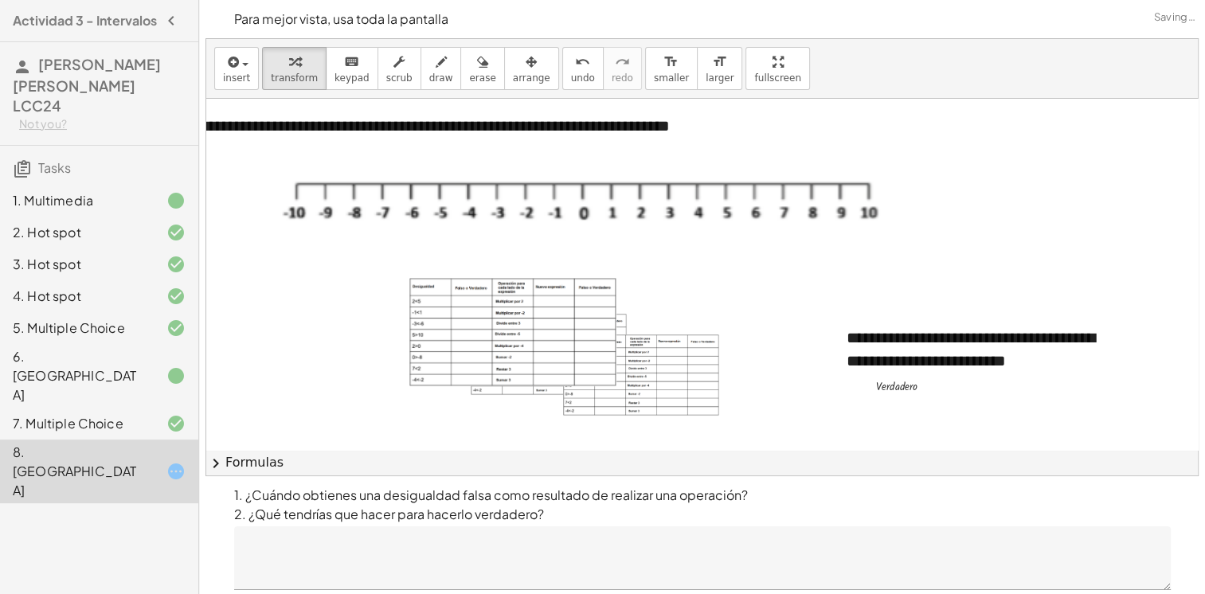
click at [350, 389] on div at bounding box center [856, 379] width 1363 height 561
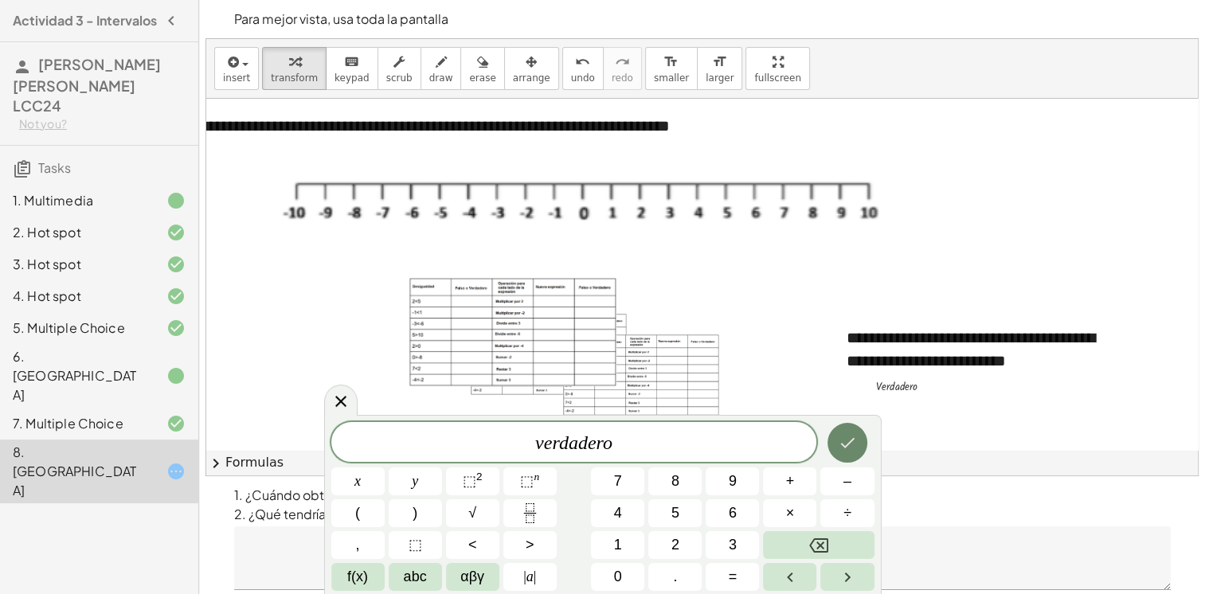
click at [866, 443] on button "Done" at bounding box center [847, 443] width 40 height 40
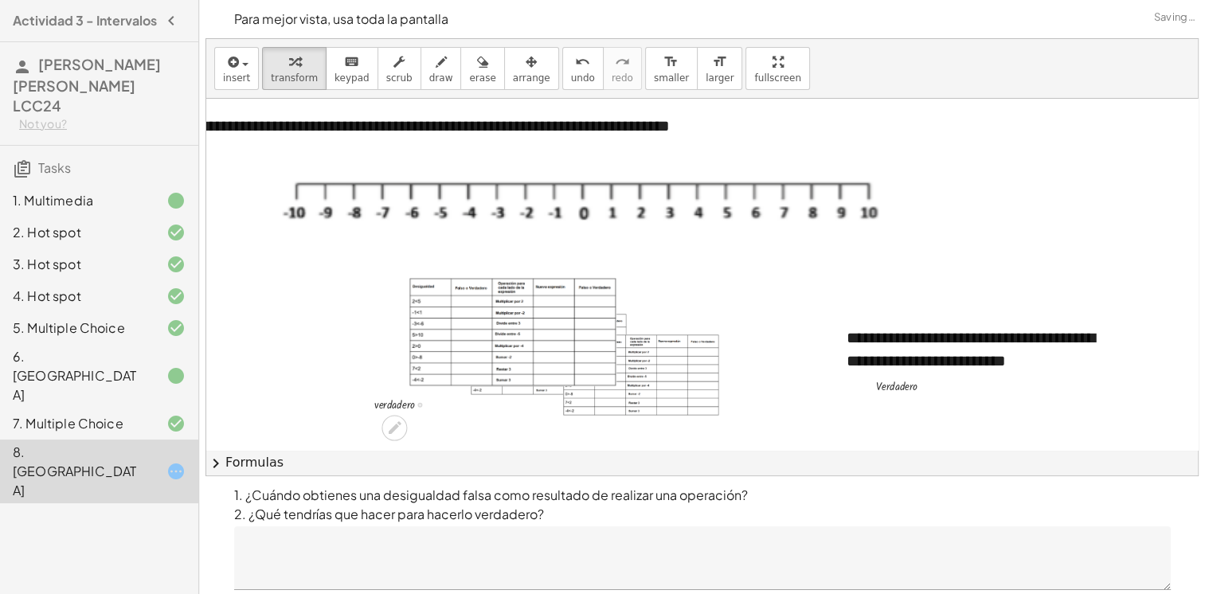
click at [414, 401] on div at bounding box center [408, 403] width 84 height 20
click at [410, 403] on div at bounding box center [408, 403] width 84 height 20
drag, startPoint x: 398, startPoint y: 417, endPoint x: 409, endPoint y: 403, distance: 17.7
click at [394, 405] on div "· v · e · r · d · a · d · e · r · o" at bounding box center [394, 405] width 0 height 0
click at [416, 406] on div at bounding box center [408, 403] width 84 height 20
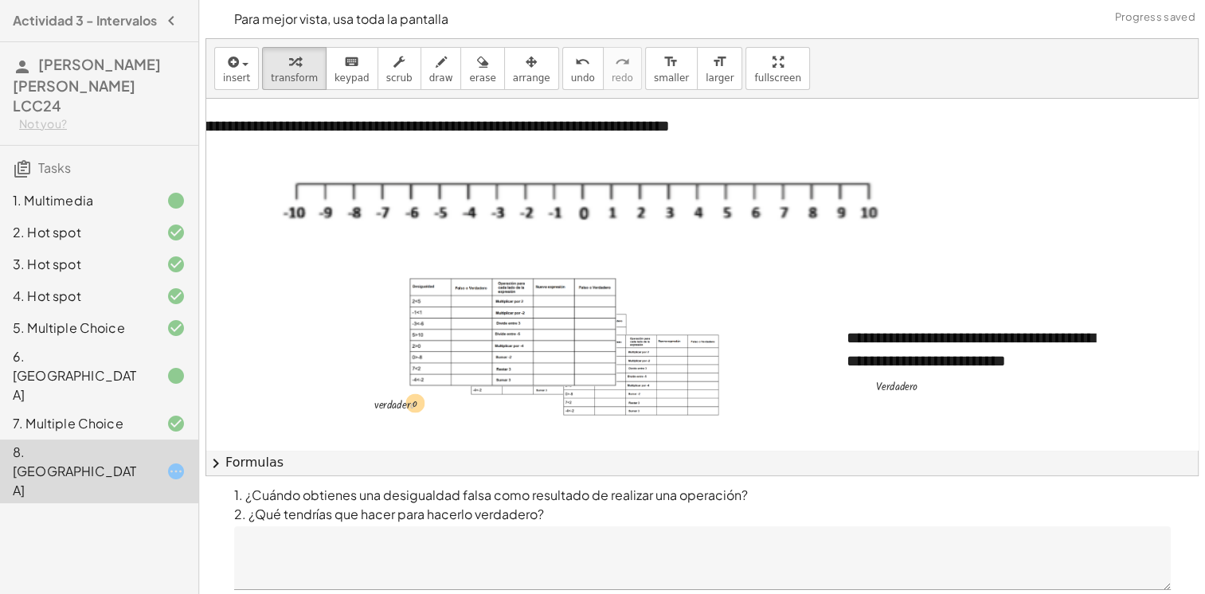
drag, startPoint x: 416, startPoint y: 406, endPoint x: 424, endPoint y: 399, distance: 11.3
click at [424, 399] on div at bounding box center [408, 403] width 84 height 20
click at [460, 303] on img at bounding box center [512, 332] width 207 height 108
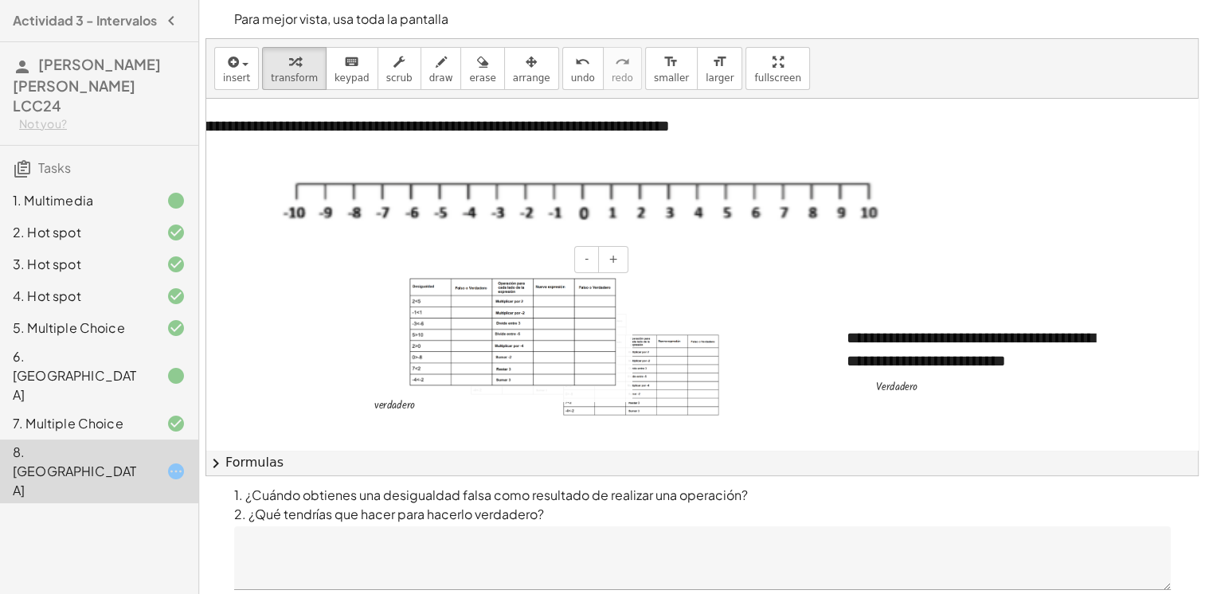
click at [462, 301] on img at bounding box center [512, 332] width 207 height 108
click at [464, 299] on img at bounding box center [512, 332] width 207 height 108
click at [381, 336] on div at bounding box center [856, 379] width 1363 height 561
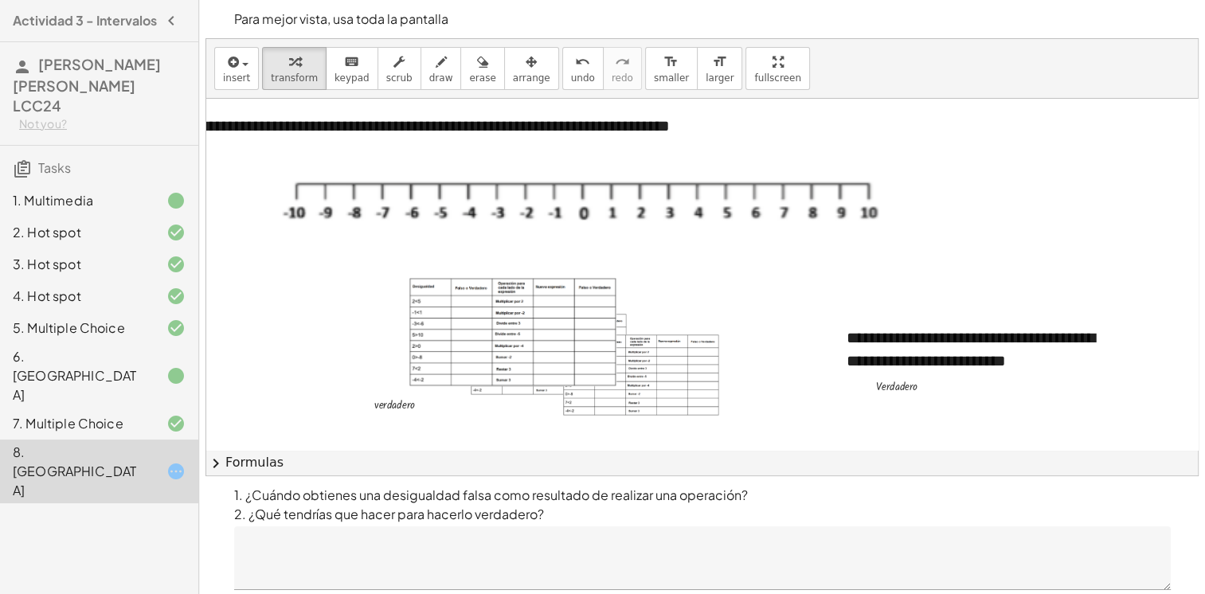
click at [381, 336] on div at bounding box center [856, 379] width 1363 height 561
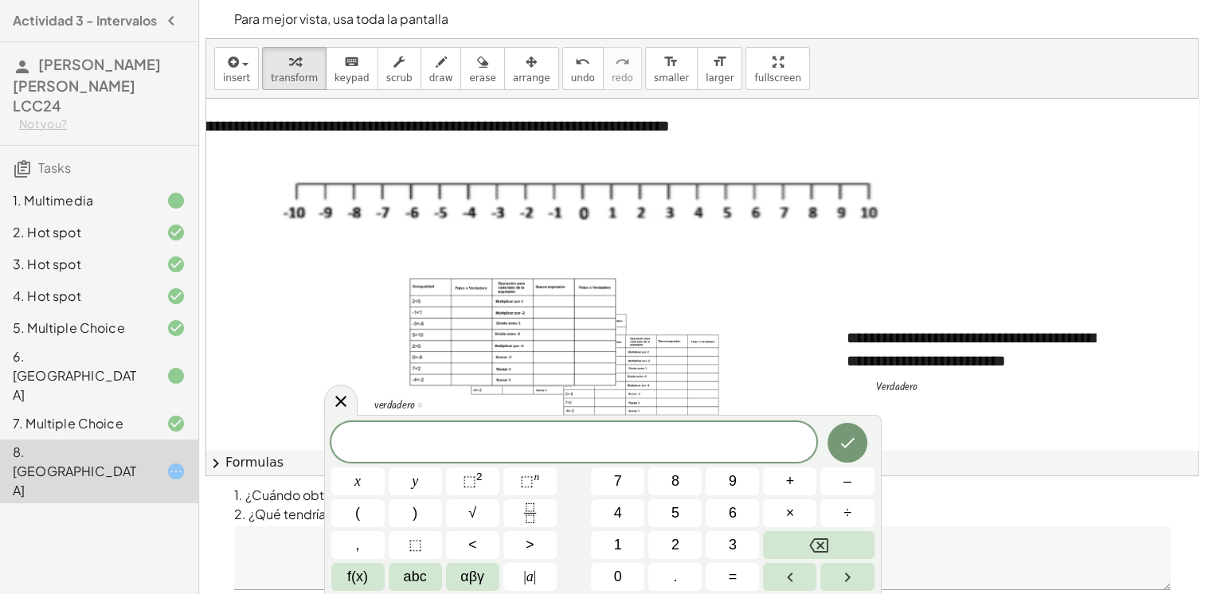
click at [397, 401] on div at bounding box center [408, 403] width 84 height 20
drag, startPoint x: 398, startPoint y: 398, endPoint x: 446, endPoint y: 384, distance: 49.9
click at [398, 398] on div at bounding box center [408, 403] width 84 height 20
click at [350, 406] on div at bounding box center [340, 399] width 33 height 31
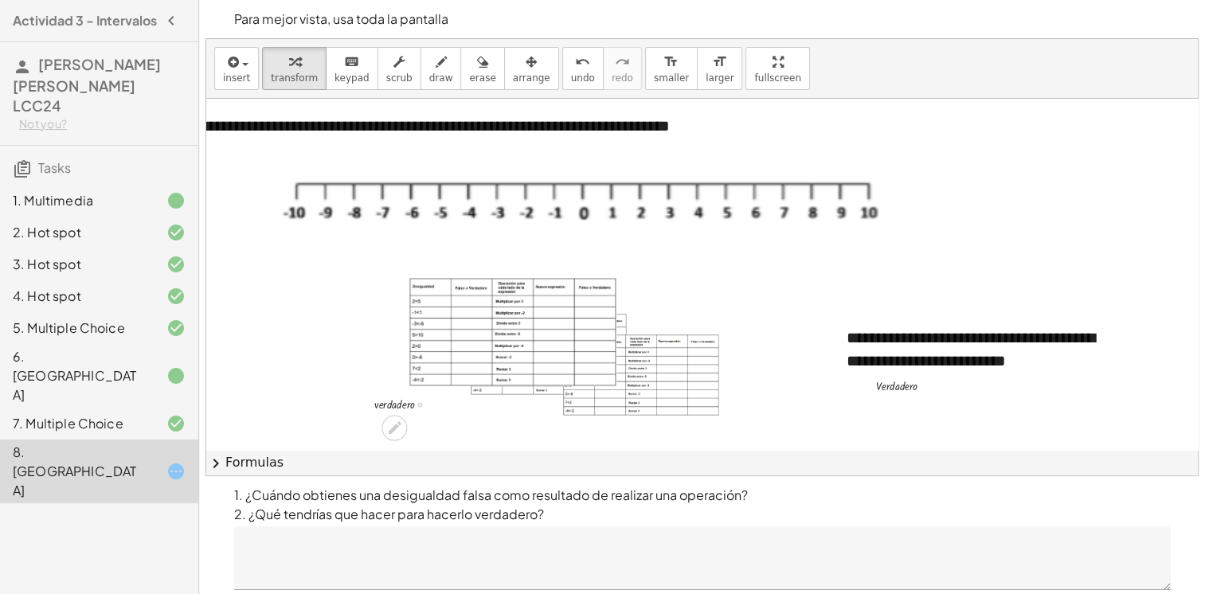
click at [384, 403] on div at bounding box center [408, 403] width 84 height 20
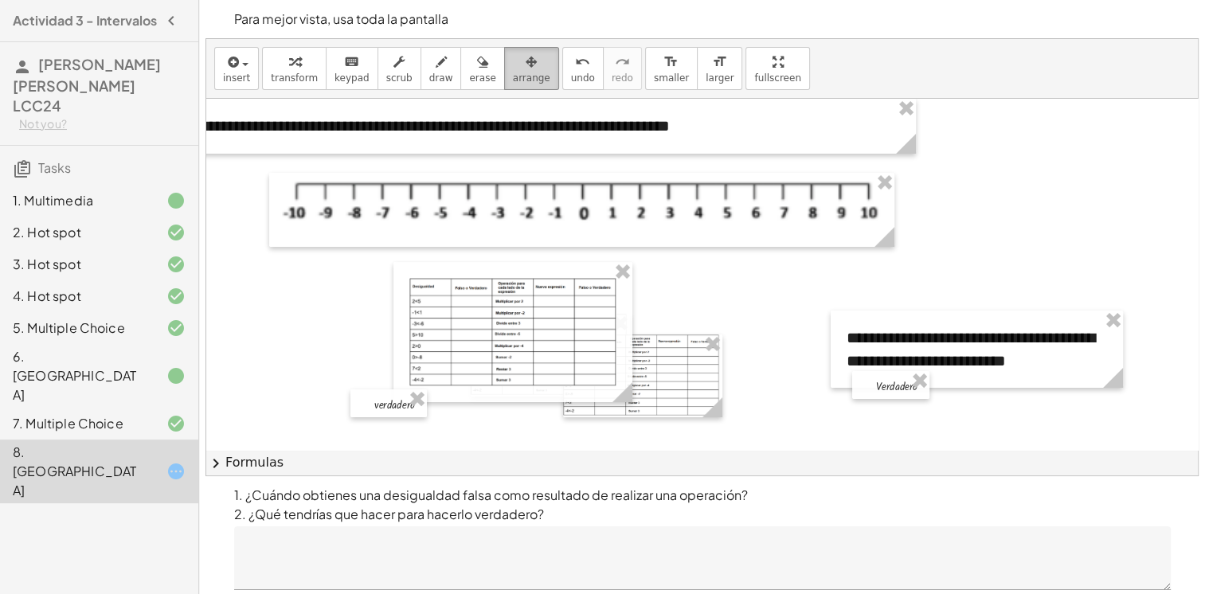
click at [526, 65] on button "arrange" at bounding box center [531, 68] width 55 height 43
drag, startPoint x: 397, startPoint y: 405, endPoint x: 474, endPoint y: 299, distance: 130.0
click at [474, 299] on div at bounding box center [465, 298] width 76 height 28
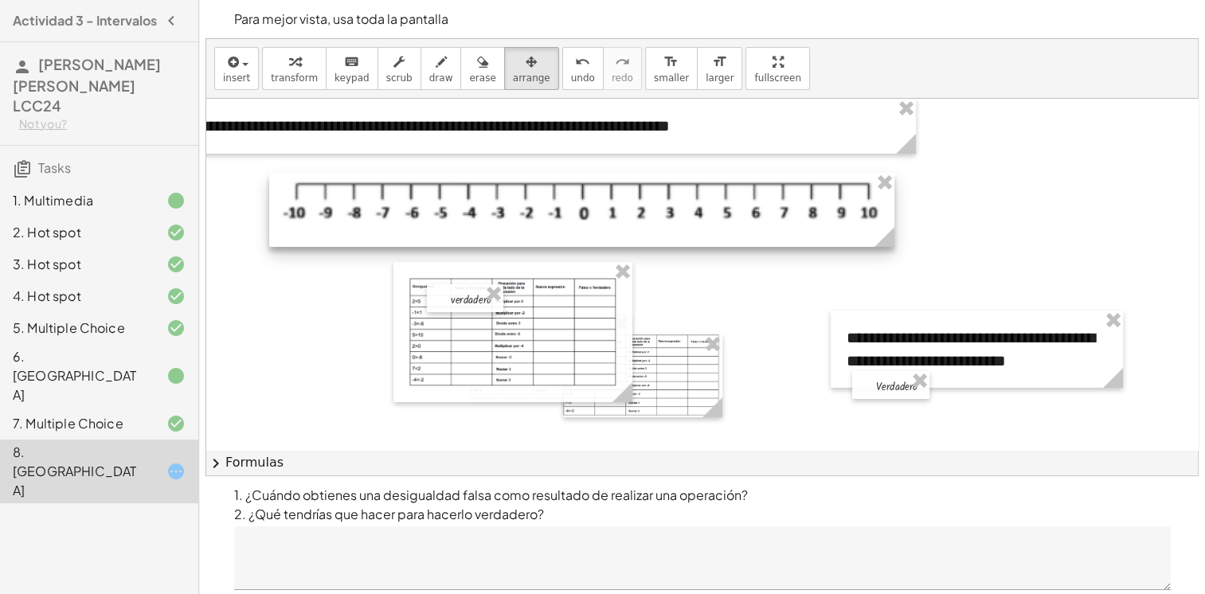
click at [547, 209] on div at bounding box center [581, 210] width 625 height 74
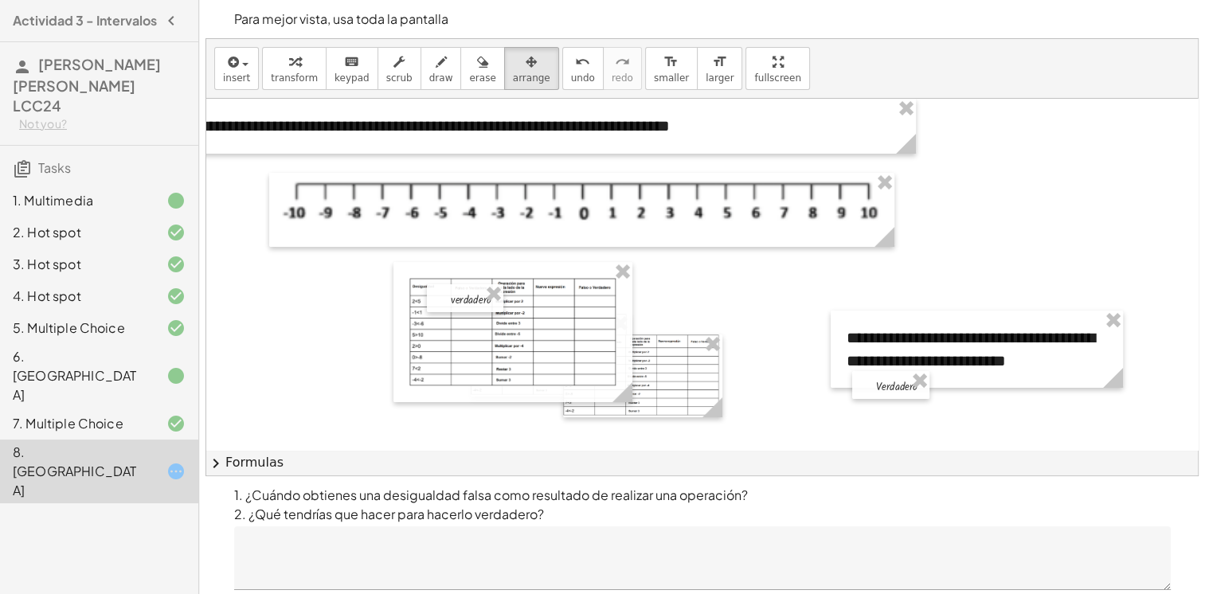
click at [698, 260] on div at bounding box center [856, 379] width 1363 height 561
click at [711, 300] on div at bounding box center [856, 379] width 1363 height 561
click at [513, 75] on span "arrange" at bounding box center [531, 77] width 37 height 11
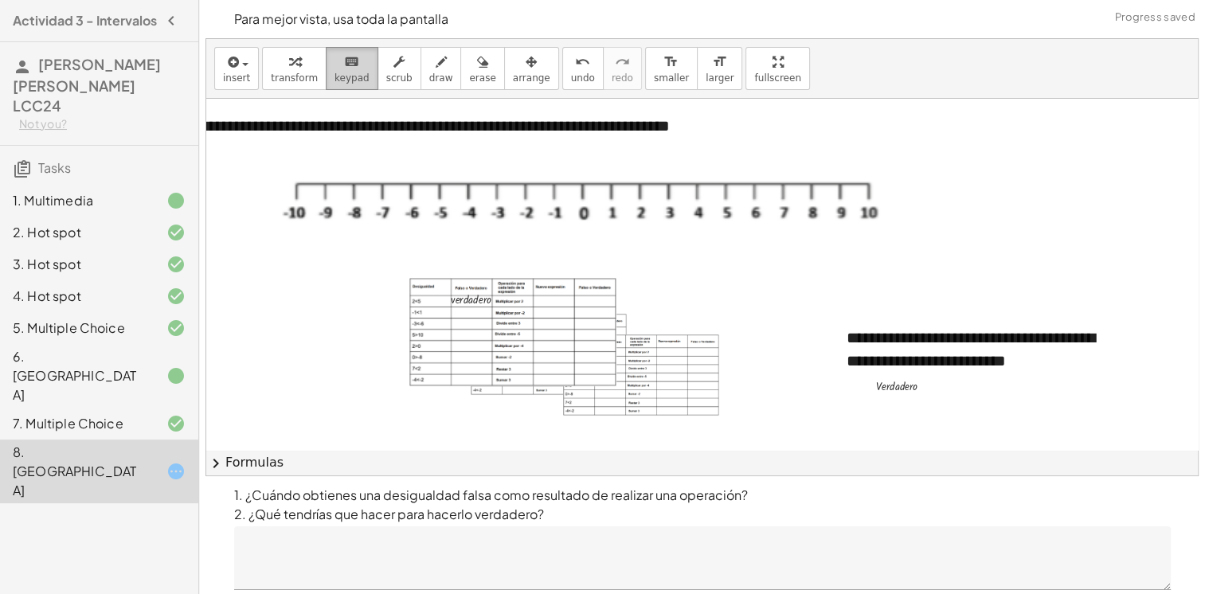
click at [344, 65] on icon "keyboard" at bounding box center [351, 62] width 15 height 19
click at [479, 295] on div at bounding box center [471, 300] width 41 height 12
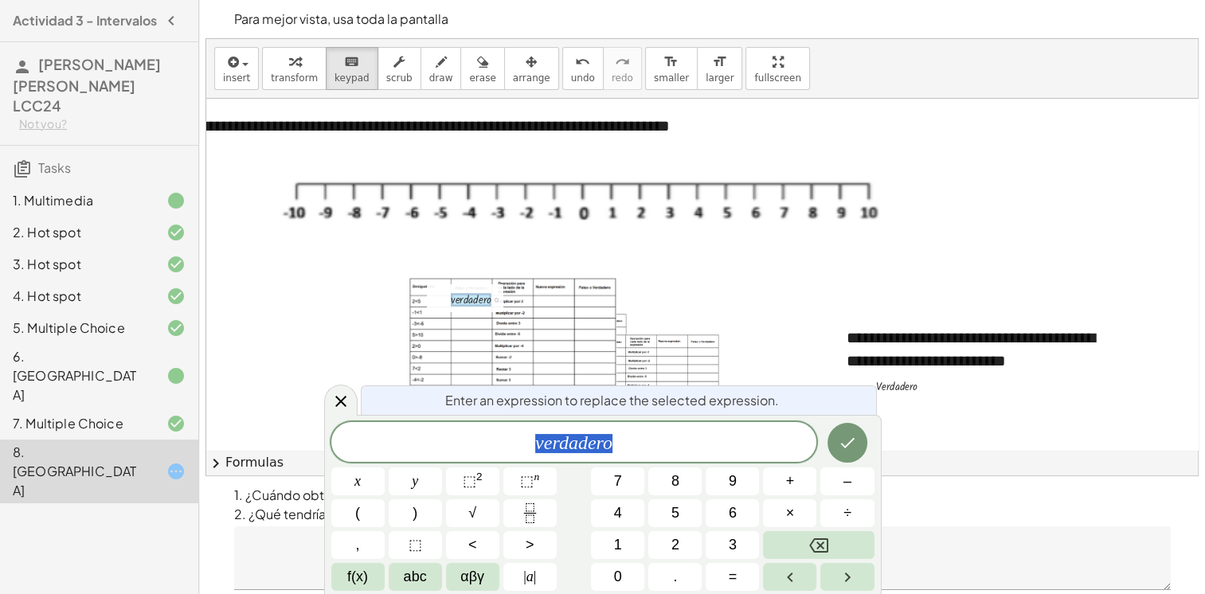
click at [354, 401] on div at bounding box center [340, 400] width 33 height 31
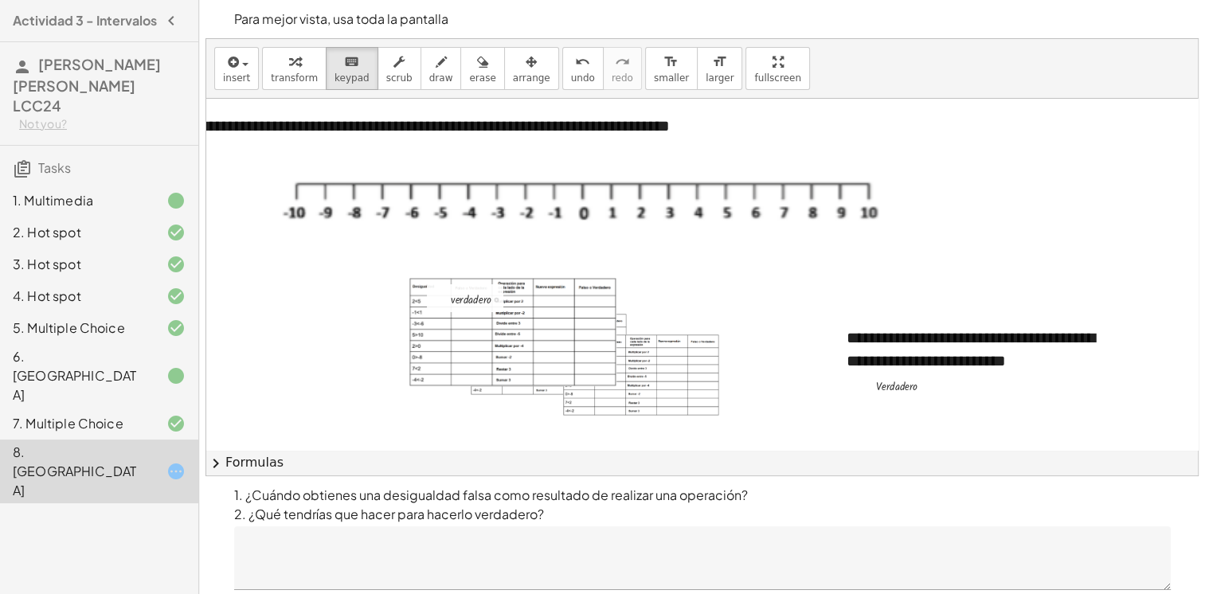
click at [485, 289] on div at bounding box center [485, 298] width 84 height 20
click at [498, 294] on div at bounding box center [485, 298] width 84 height 20
click at [277, 65] on div "button" at bounding box center [294, 61] width 47 height 19
click at [489, 89] on div "insert select one: Math Expression Function Text Youtube Video Graphing Geometr…" at bounding box center [702, 69] width 992 height 60
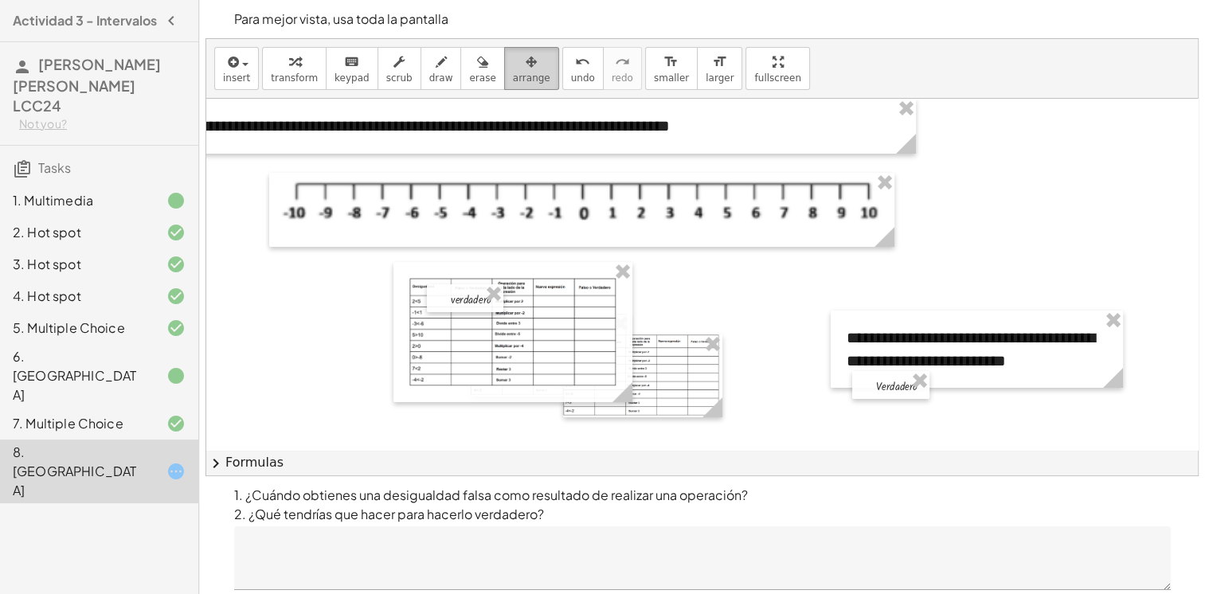
click at [526, 62] on icon "button" at bounding box center [531, 62] width 11 height 19
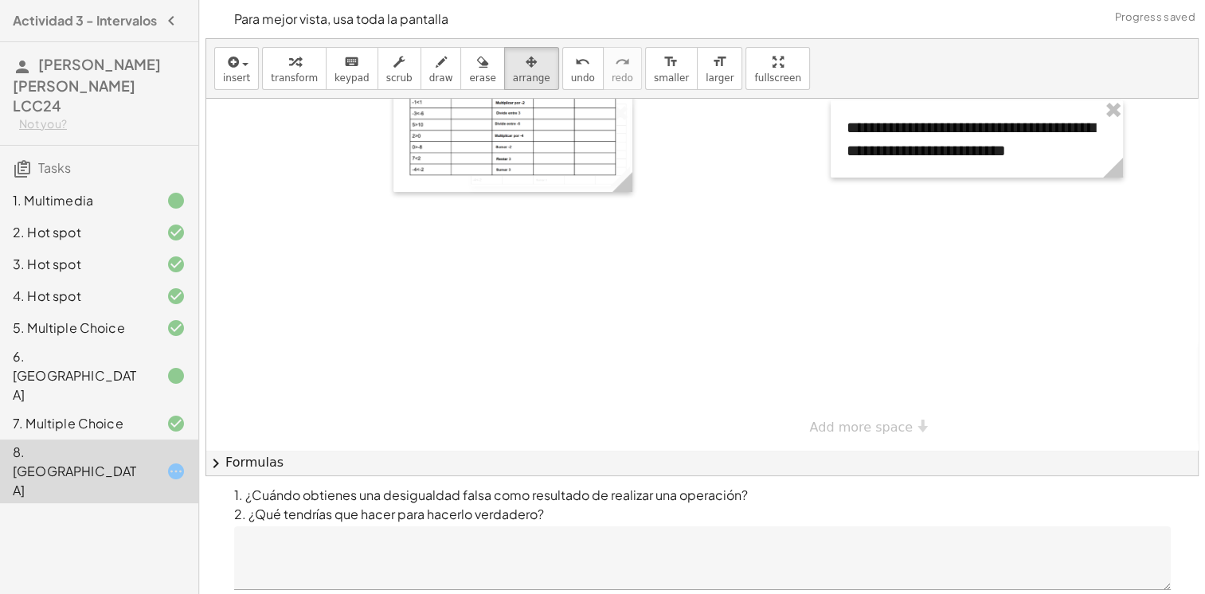
scroll to position [221, 31]
click at [859, 422] on div "**********" at bounding box center [856, 169] width 1363 height 561
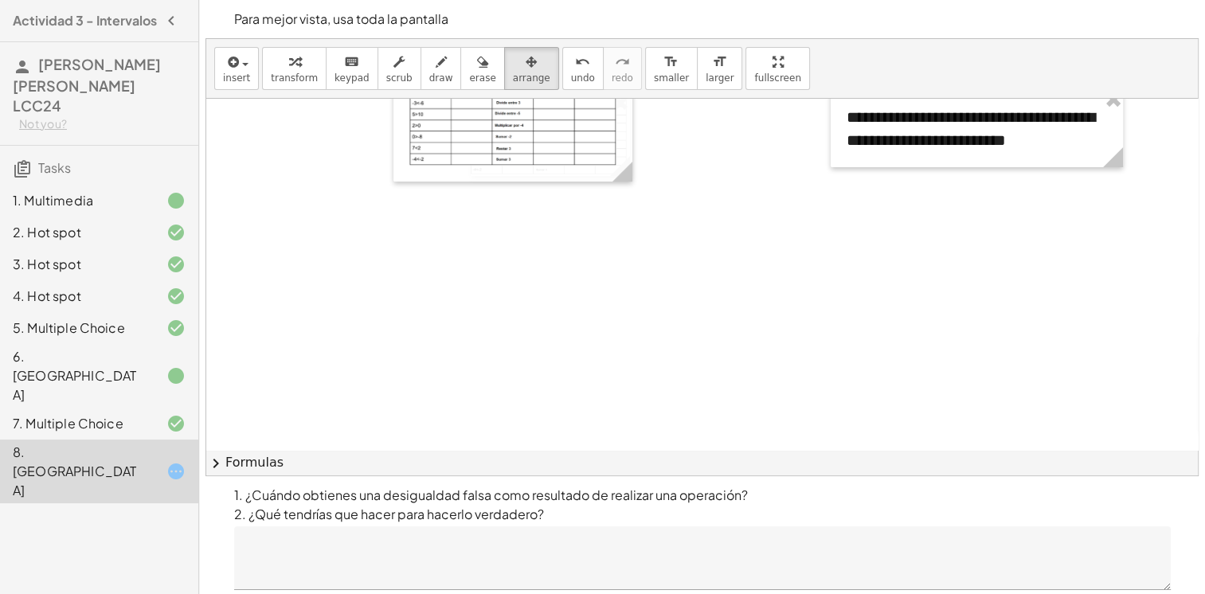
drag, startPoint x: 884, startPoint y: 440, endPoint x: 909, endPoint y: 435, distance: 25.1
click at [909, 435] on div at bounding box center [856, 406] width 1363 height 1056
drag, startPoint x: 909, startPoint y: 435, endPoint x: 921, endPoint y: 436, distance: 12.0
click at [921, 436] on div at bounding box center [856, 406] width 1363 height 1056
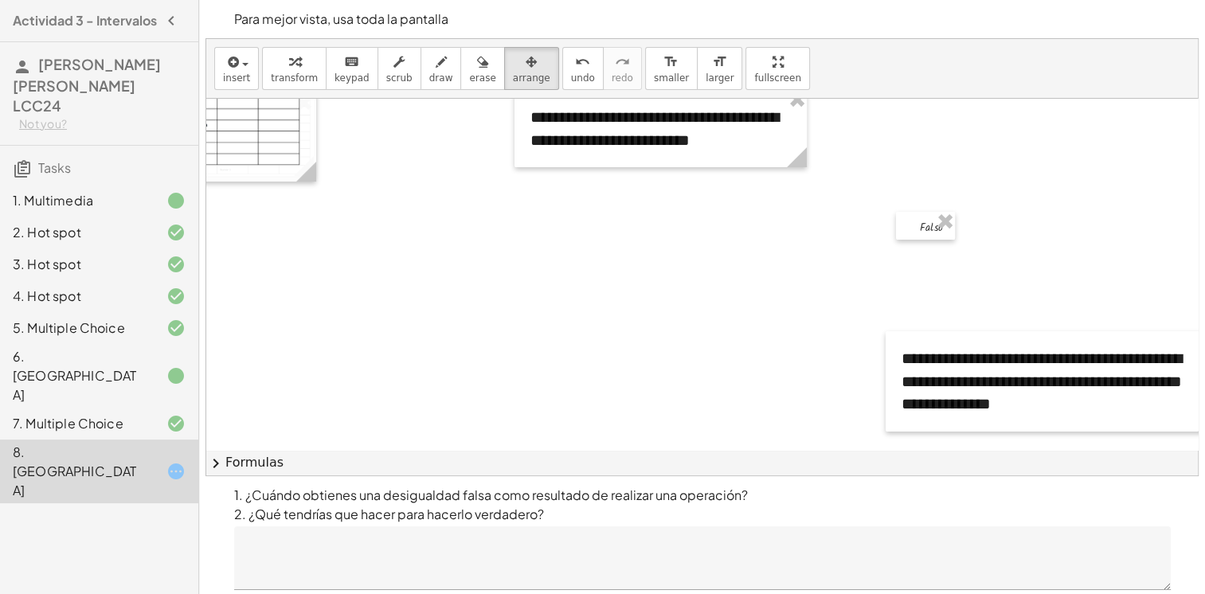
scroll to position [221, 348]
drag, startPoint x: 915, startPoint y: 222, endPoint x: 327, endPoint y: 248, distance: 588.3
click at [327, 248] on div at bounding box center [335, 251] width 59 height 28
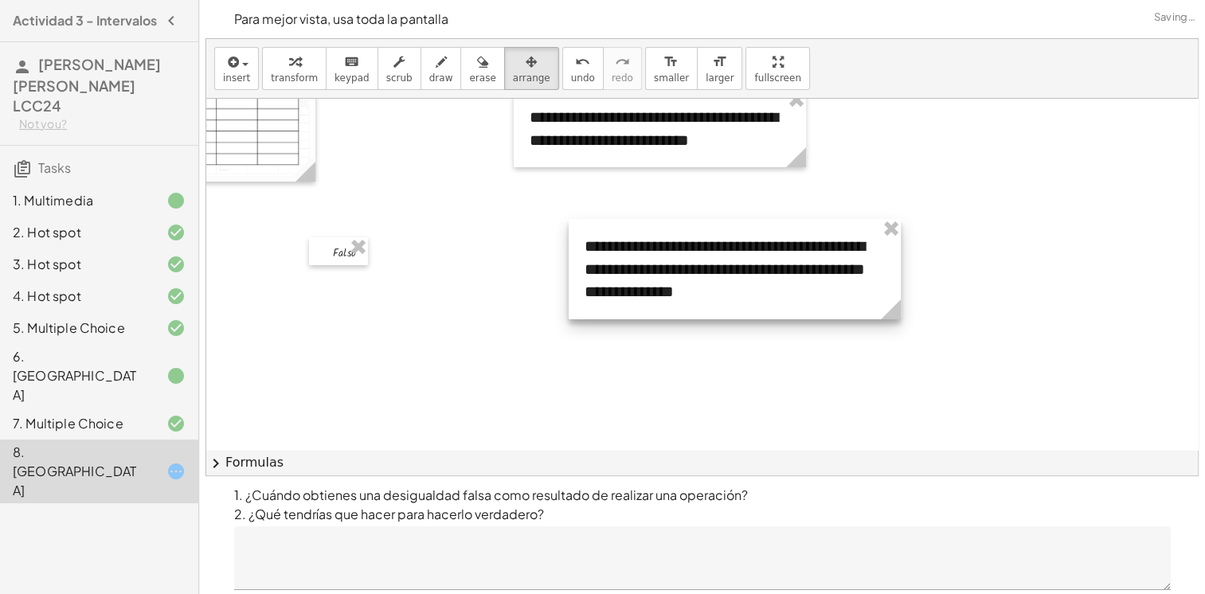
drag, startPoint x: 1115, startPoint y: 380, endPoint x: 780, endPoint y: 259, distance: 355.7
click at [780, 259] on div at bounding box center [735, 269] width 332 height 100
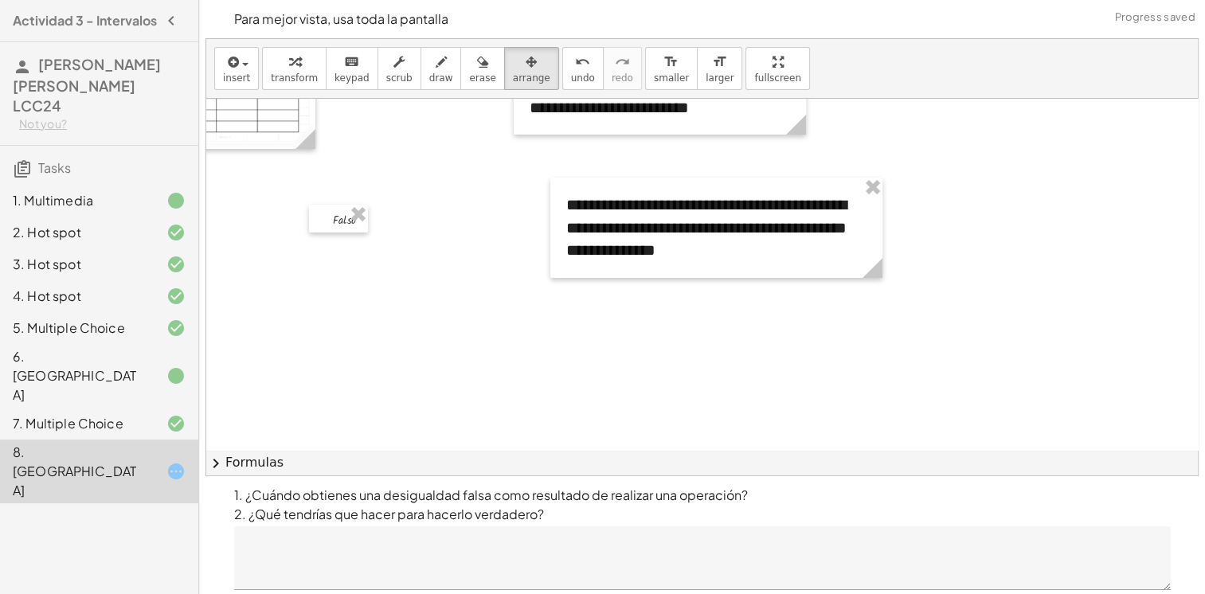
scroll to position [259, 348]
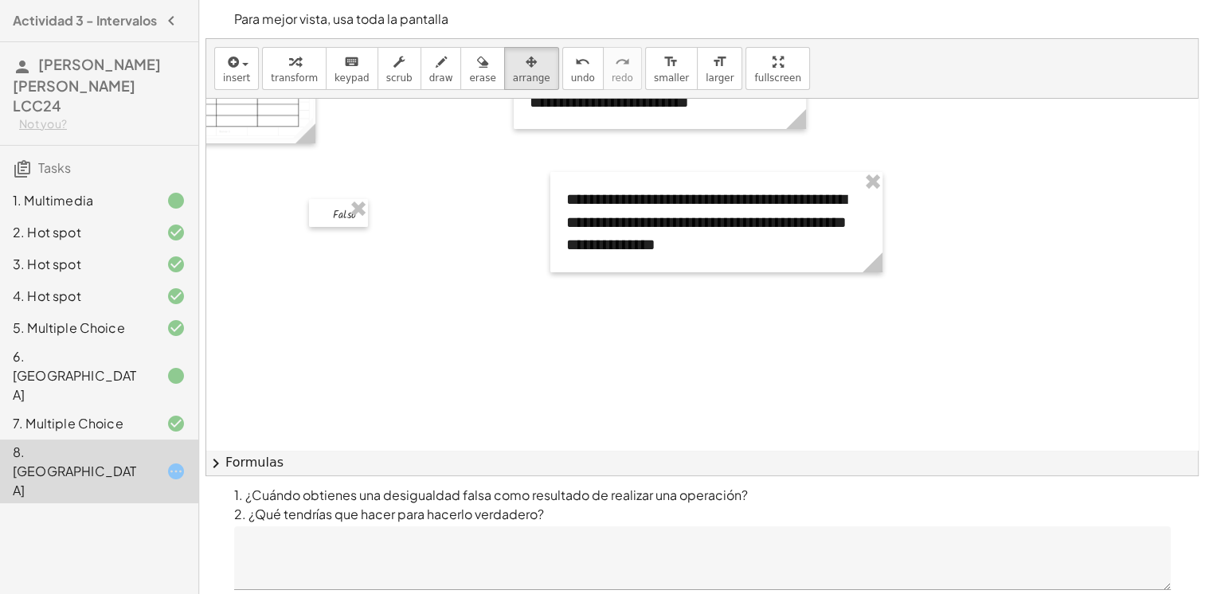
drag, startPoint x: 563, startPoint y: 426, endPoint x: 507, endPoint y: 429, distance: 55.8
click at [507, 429] on div at bounding box center [539, 368] width 1363 height 1056
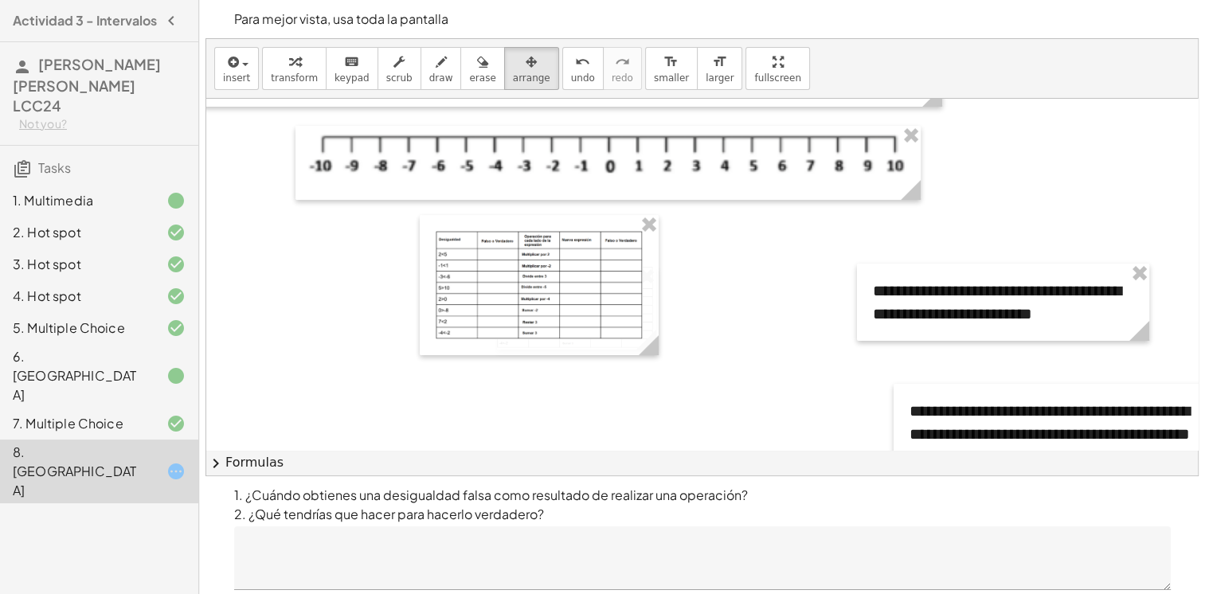
scroll to position [47, 0]
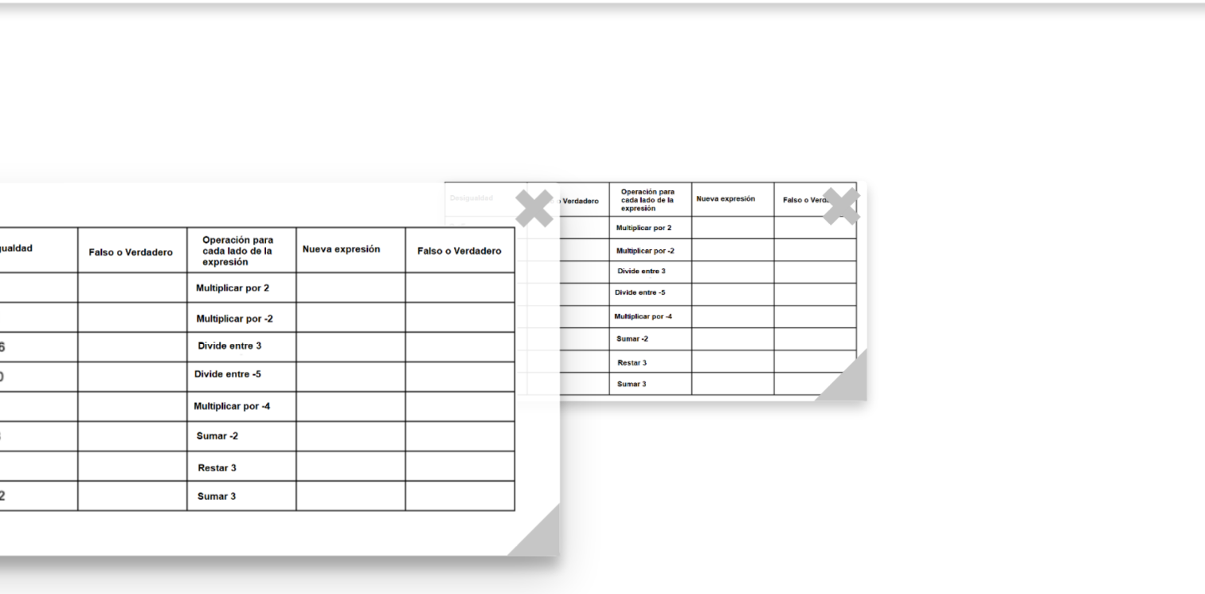
drag, startPoint x: 534, startPoint y: 235, endPoint x: 576, endPoint y: 293, distance: 71.8
click at [546, 291] on div at bounding box center [426, 338] width 239 height 140
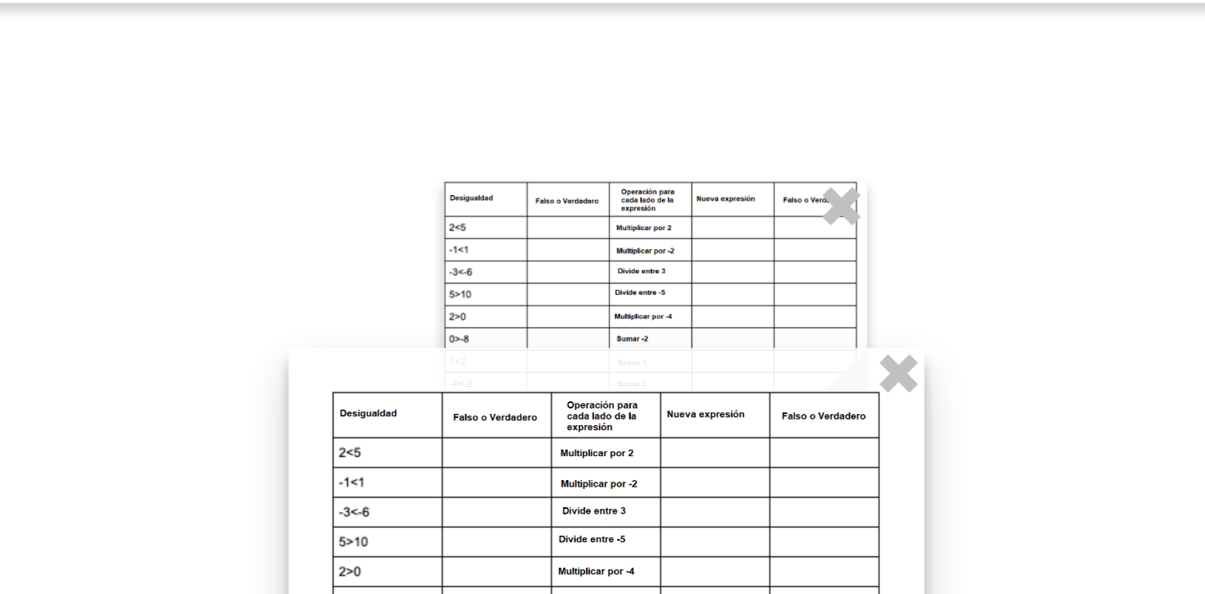
drag, startPoint x: 600, startPoint y: 313, endPoint x: 583, endPoint y: 362, distance: 52.1
click at [590, 394] on div at bounding box center [563, 400] width 239 height 140
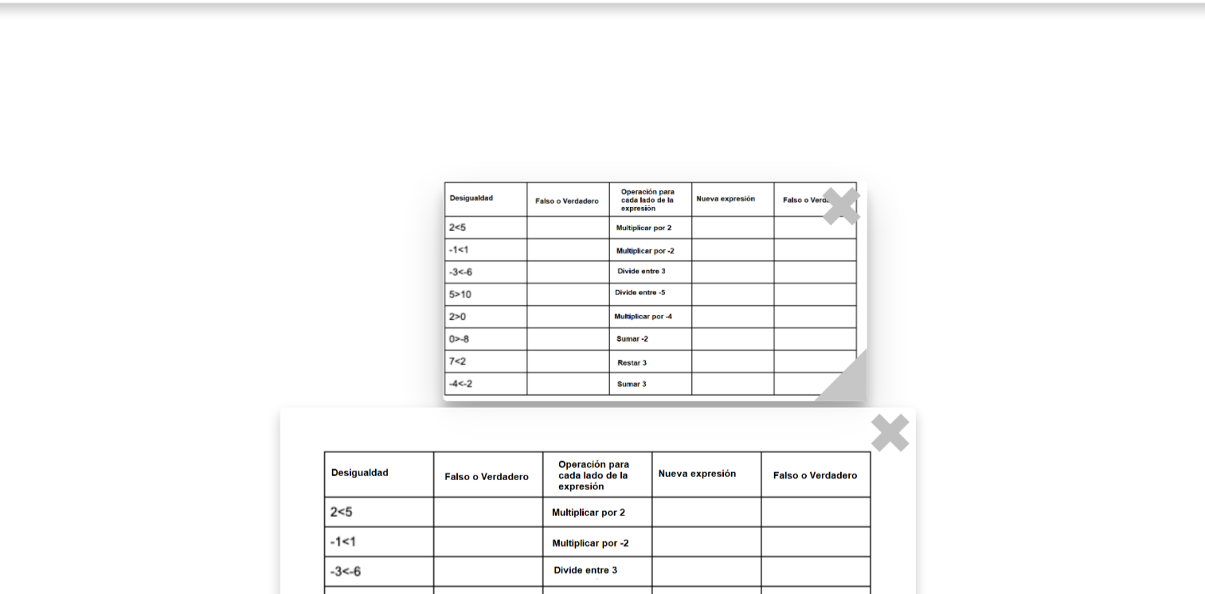
click at [588, 327] on div at bounding box center [581, 308] width 159 height 83
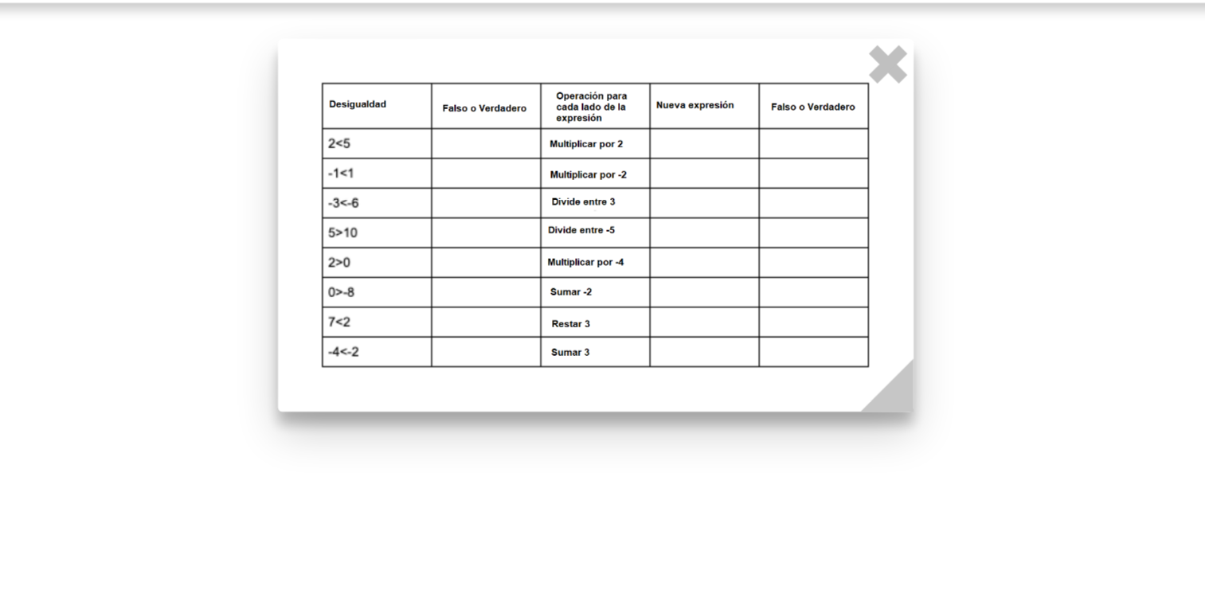
drag, startPoint x: 624, startPoint y: 389, endPoint x: 623, endPoint y: 250, distance: 138.6
click at [623, 250] on div at bounding box center [559, 283] width 239 height 140
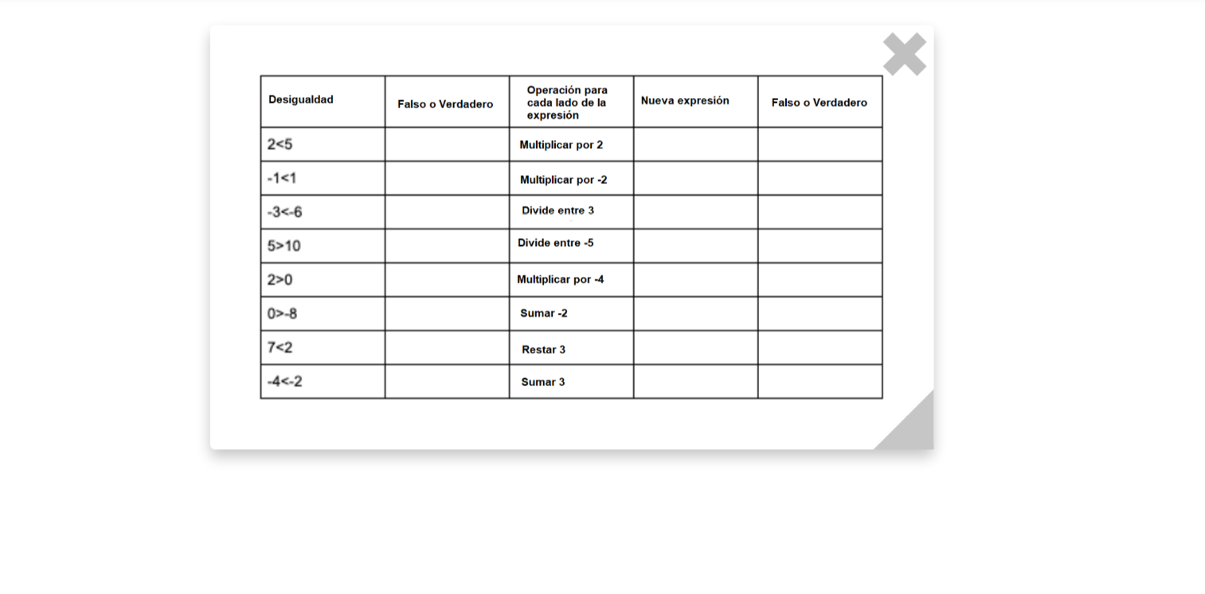
drag, startPoint x: 765, startPoint y: 298, endPoint x: 745, endPoint y: 284, distance: 24.1
click at [765, 298] on div at bounding box center [887, 580] width 1363 height 1056
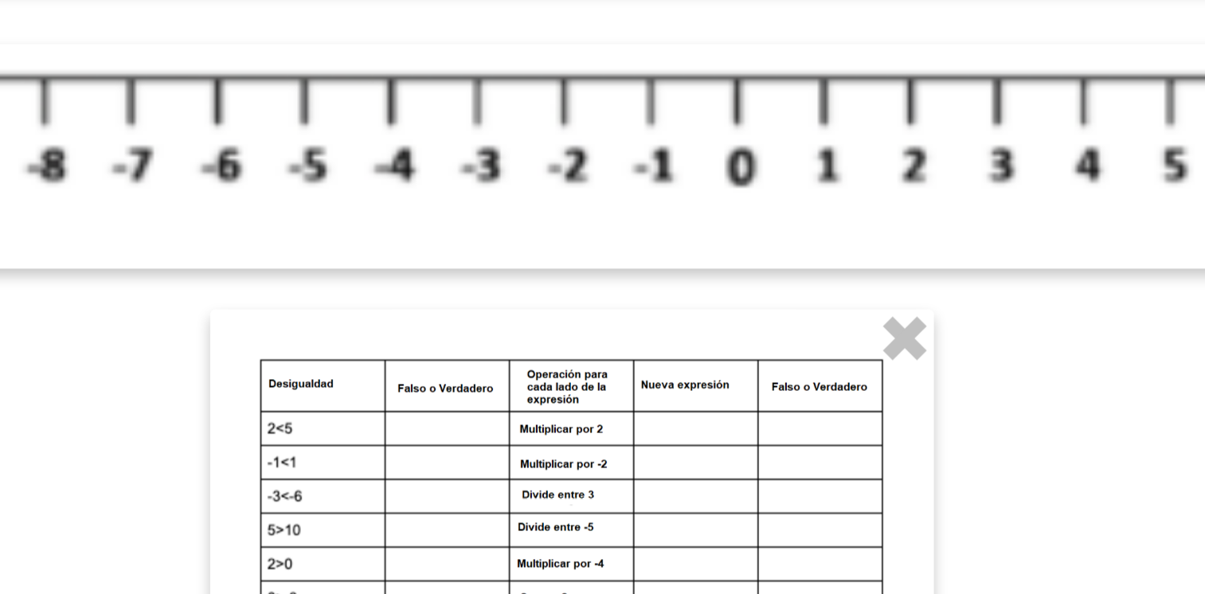
scroll to position [25, 0]
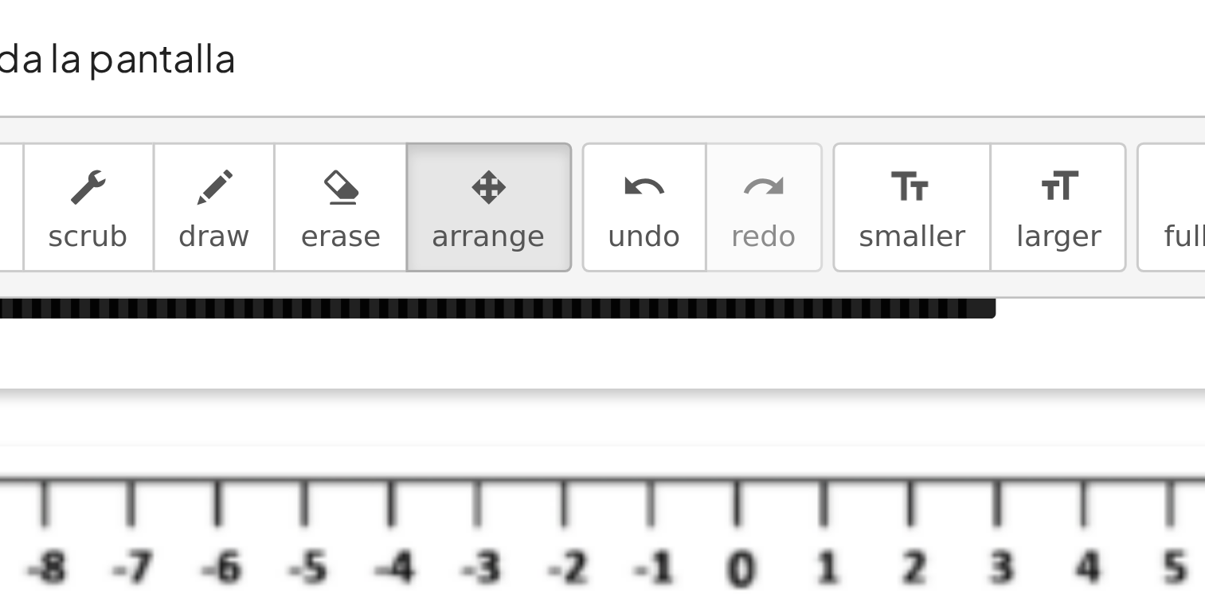
drag, startPoint x: 433, startPoint y: 130, endPoint x: 465, endPoint y: 119, distance: 33.8
click at [464, 125] on div "**********" at bounding box center [887, 601] width 1363 height 1056
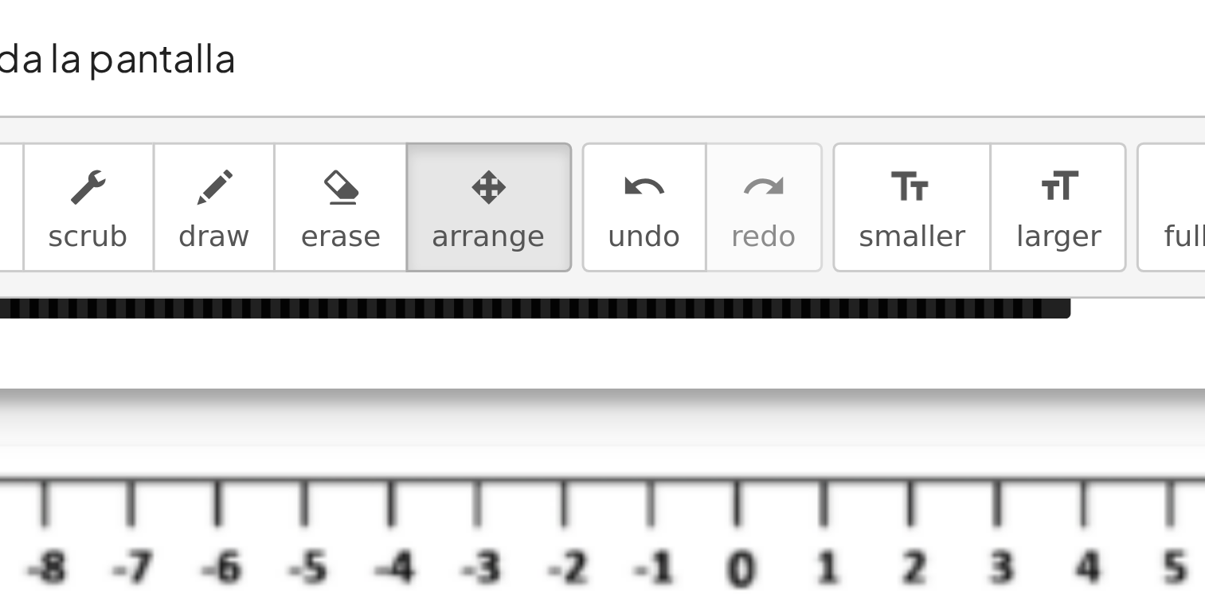
drag, startPoint x: 460, startPoint y: 115, endPoint x: 485, endPoint y: 113, distance: 24.7
click at [485, 113] on div at bounding box center [602, 100] width 740 height 55
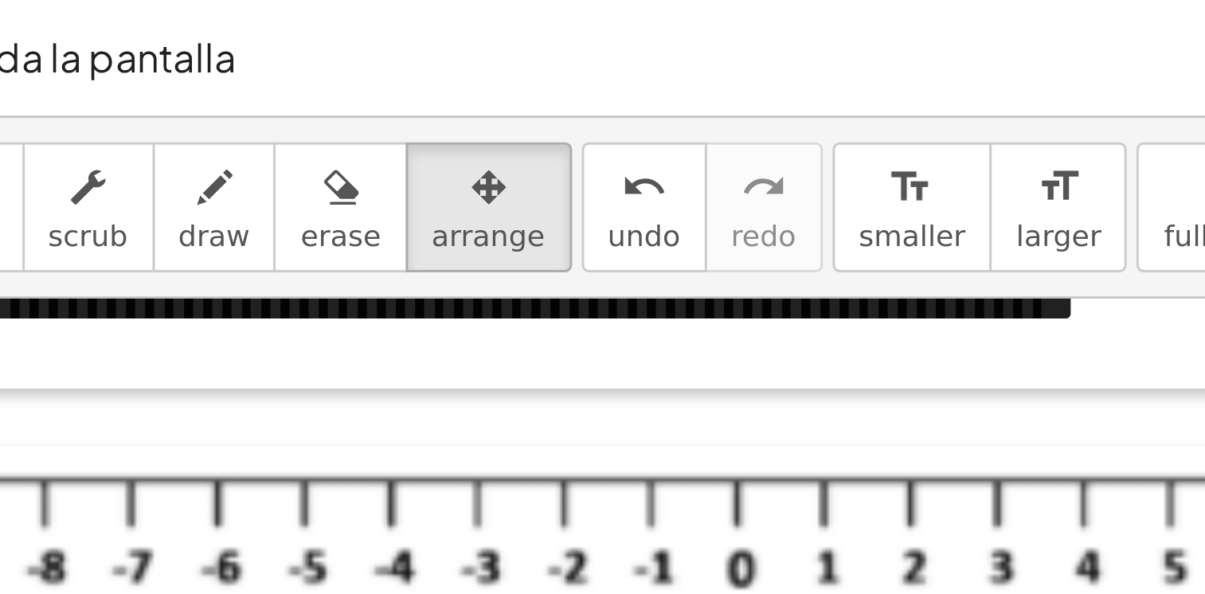
drag, startPoint x: 555, startPoint y: 0, endPoint x: 563, endPoint y: 10, distance: 12.4
click at [562, 8] on div "Para mejor vista, usa toda la pantalla" at bounding box center [703, 19] width 956 height 38
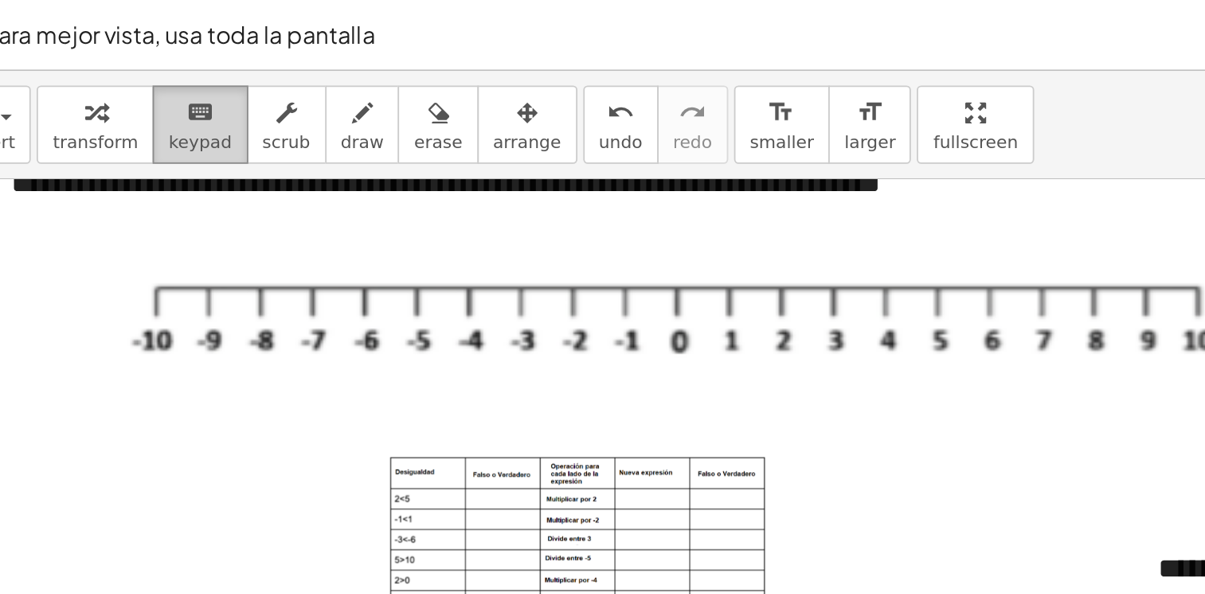
click at [344, 56] on icon "keyboard" at bounding box center [351, 62] width 15 height 19
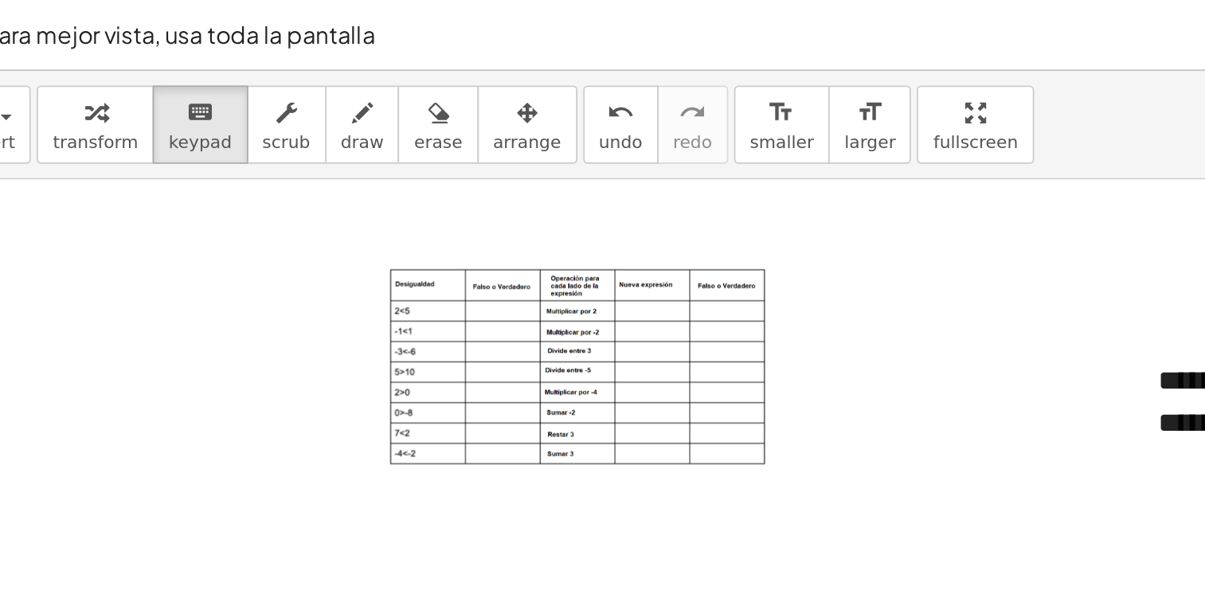
scroll to position [114, 0]
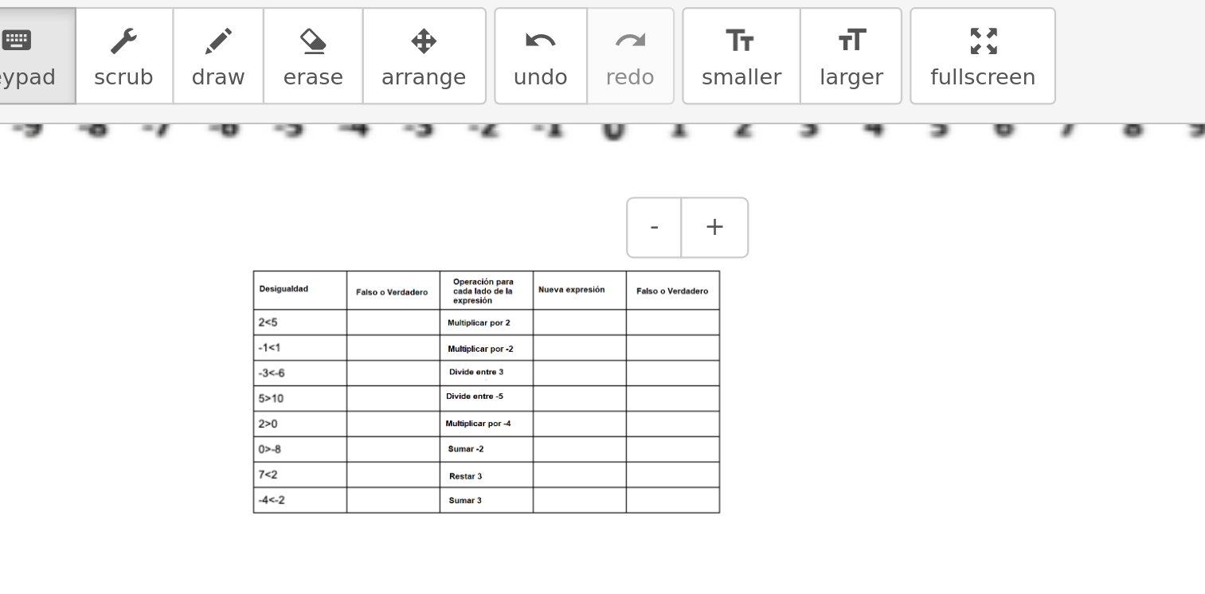
click at [502, 183] on img at bounding box center [559, 216] width 207 height 108
click at [507, 181] on img at bounding box center [559, 216] width 207 height 108
click at [706, 188] on div at bounding box center [887, 513] width 1363 height 1056
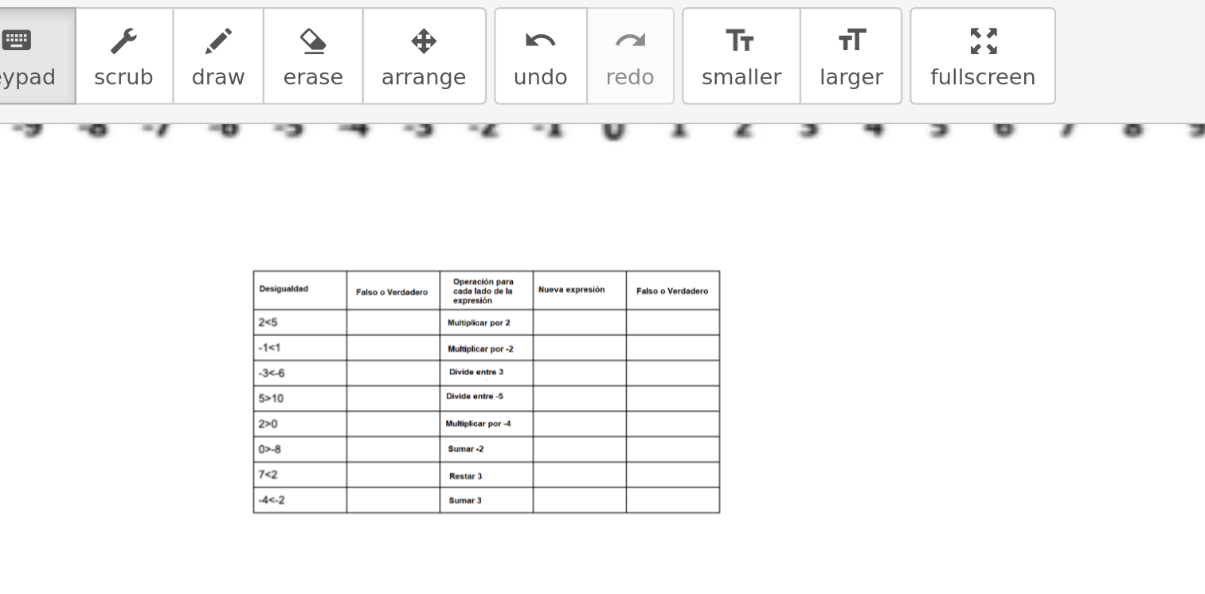
click at [706, 188] on div at bounding box center [887, 513] width 1363 height 1056
click at [713, 201] on div at bounding box center [887, 513] width 1363 height 1056
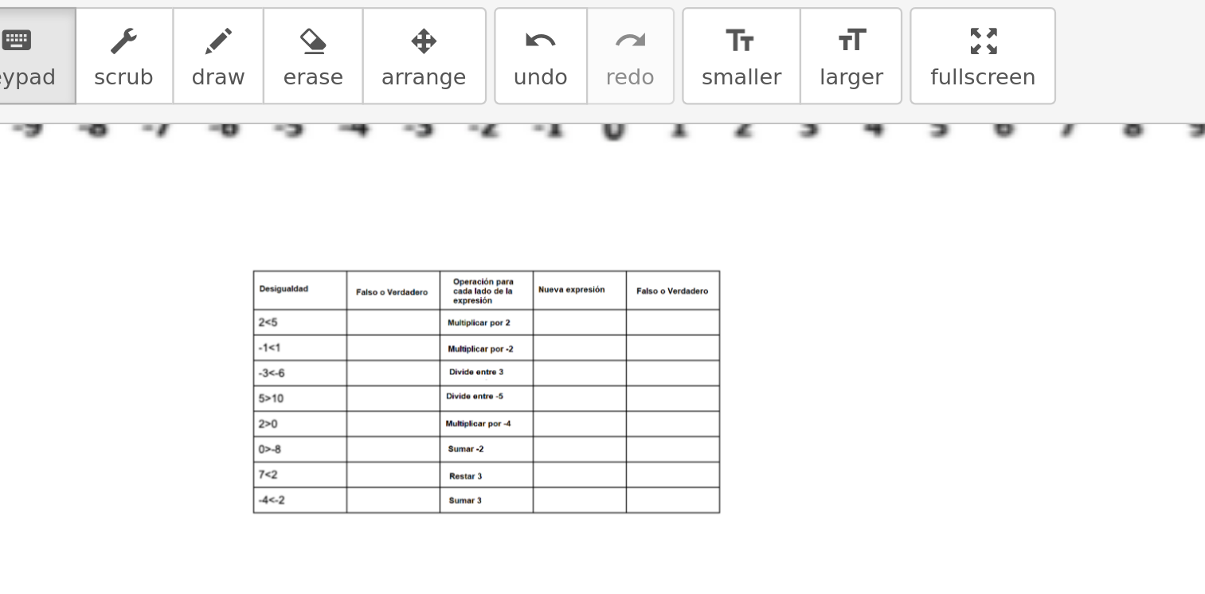
click at [343, 216] on div at bounding box center [887, 513] width 1363 height 1056
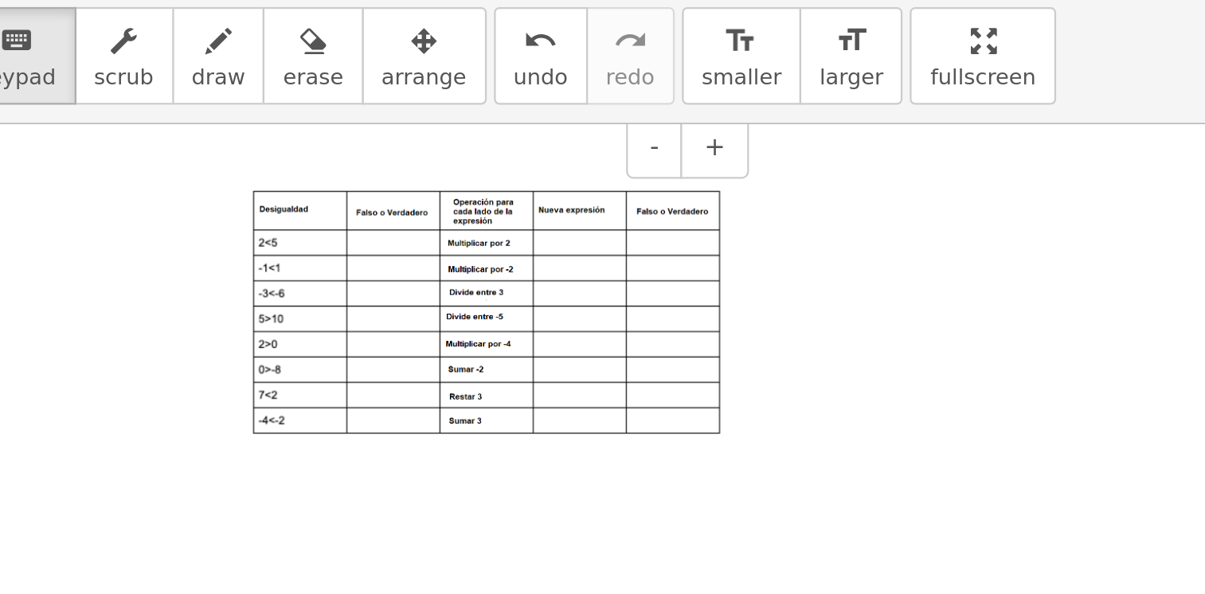
scroll to position [184, 0]
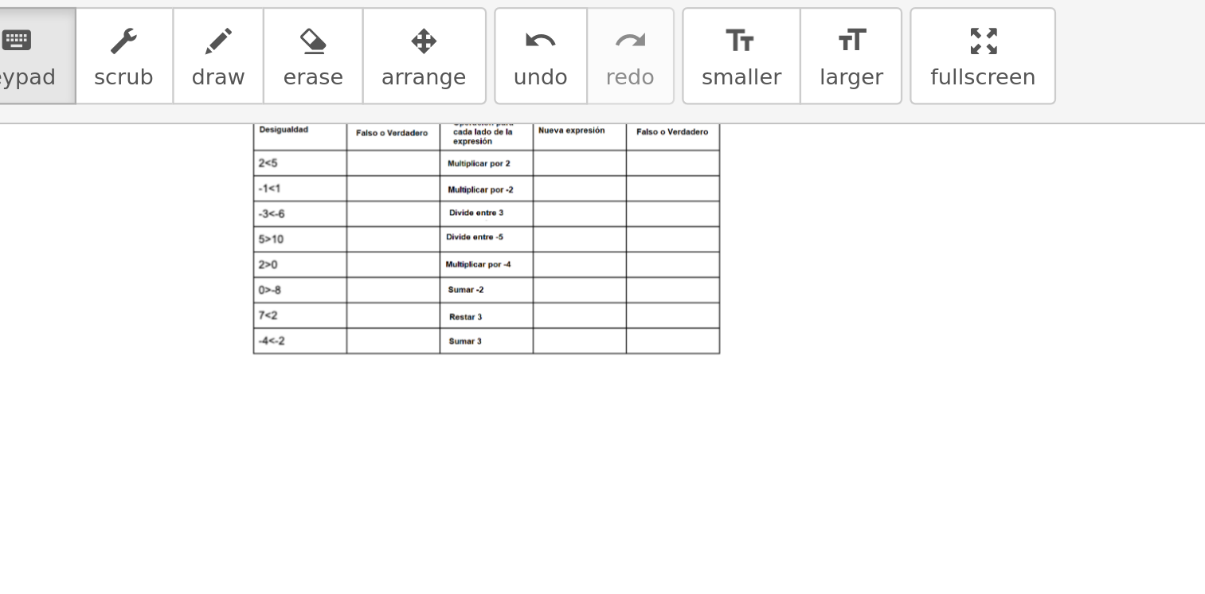
click at [437, 245] on div at bounding box center [887, 443] width 1363 height 1056
click at [468, 260] on div at bounding box center [887, 443] width 1363 height 1056
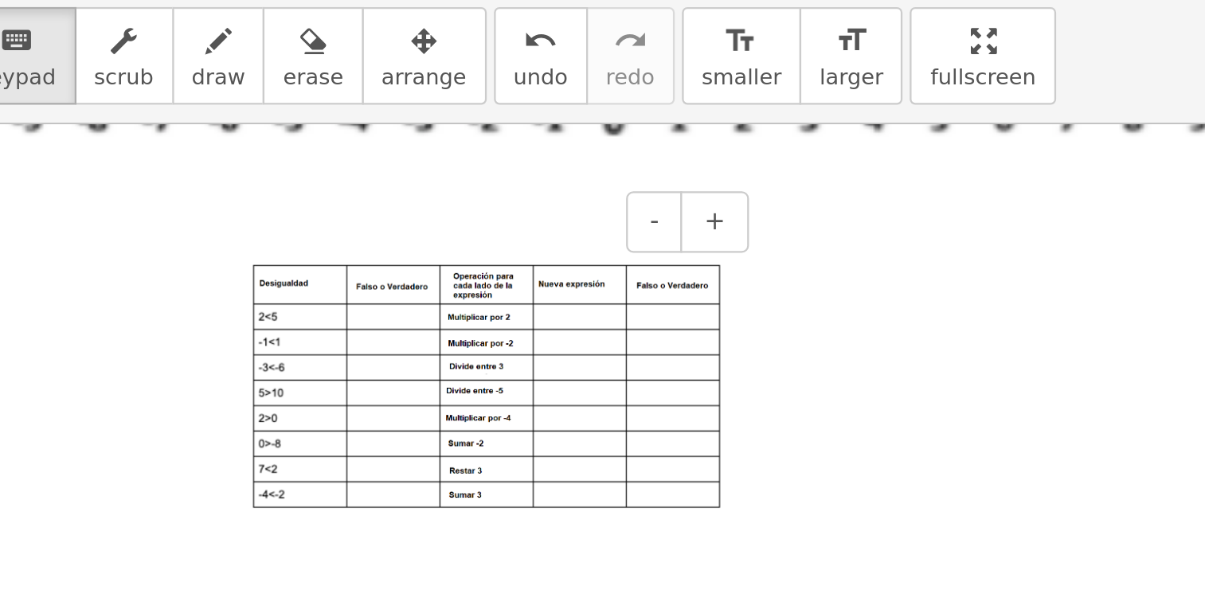
scroll to position [114, 0]
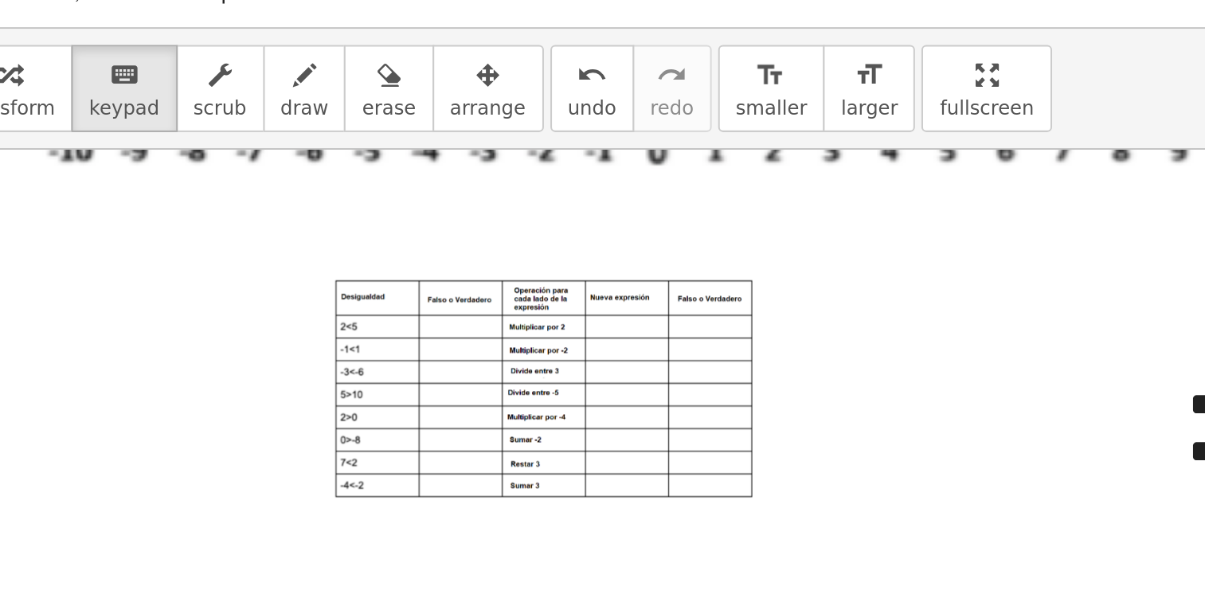
click at [784, 215] on div at bounding box center [887, 513] width 1363 height 1056
click at [788, 211] on div at bounding box center [887, 513] width 1363 height 1056
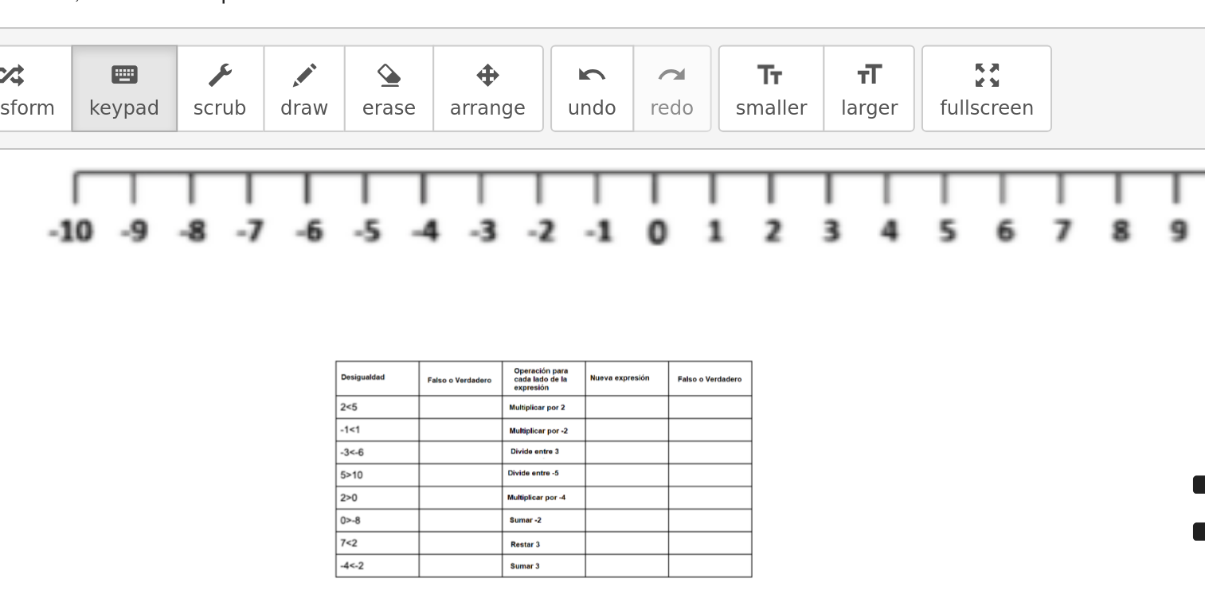
click at [792, 204] on div at bounding box center [887, 553] width 1363 height 1056
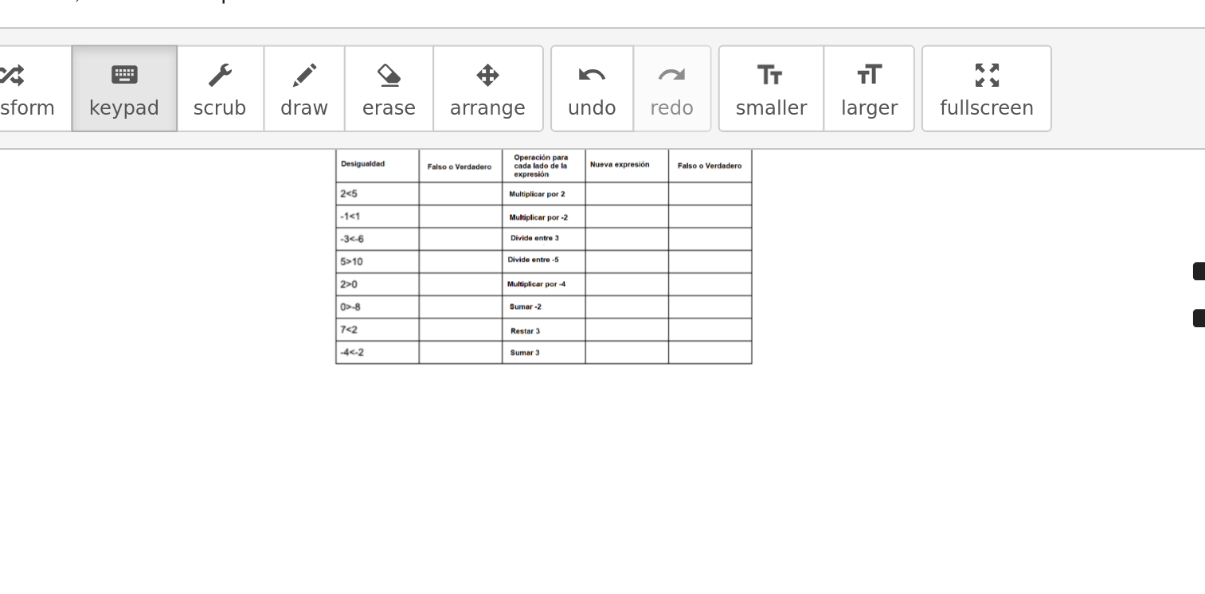
scroll to position [192, 0]
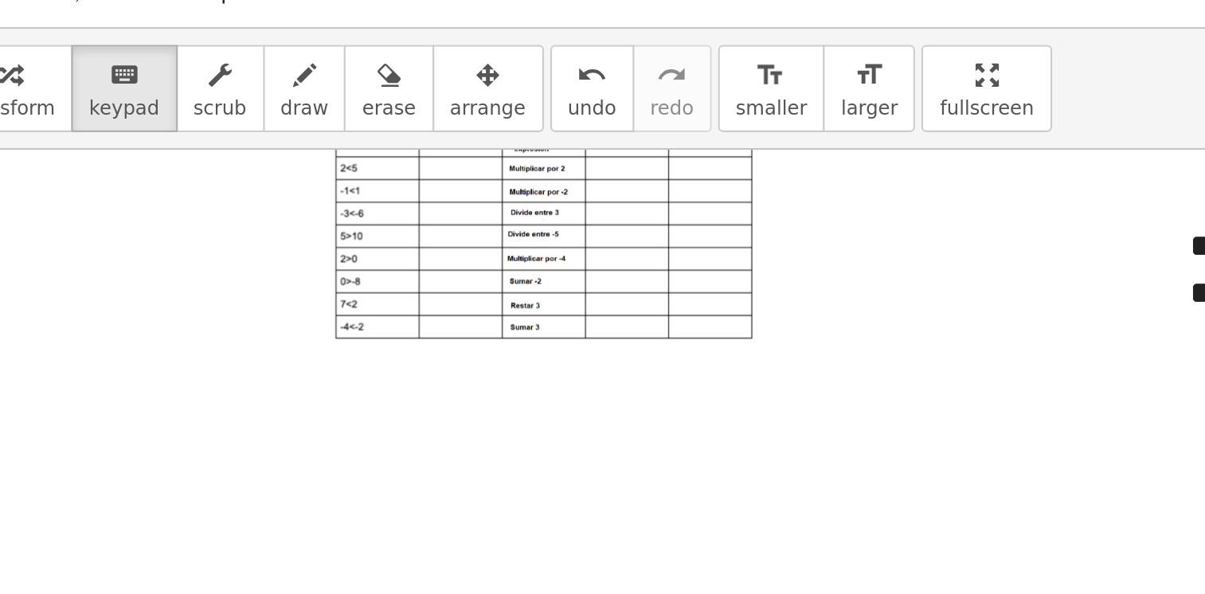
click at [761, 239] on div at bounding box center [887, 435] width 1363 height 1056
click at [753, 264] on div at bounding box center [887, 435] width 1363 height 1056
drag, startPoint x: 753, startPoint y: 264, endPoint x: 747, endPoint y: 275, distance: 11.8
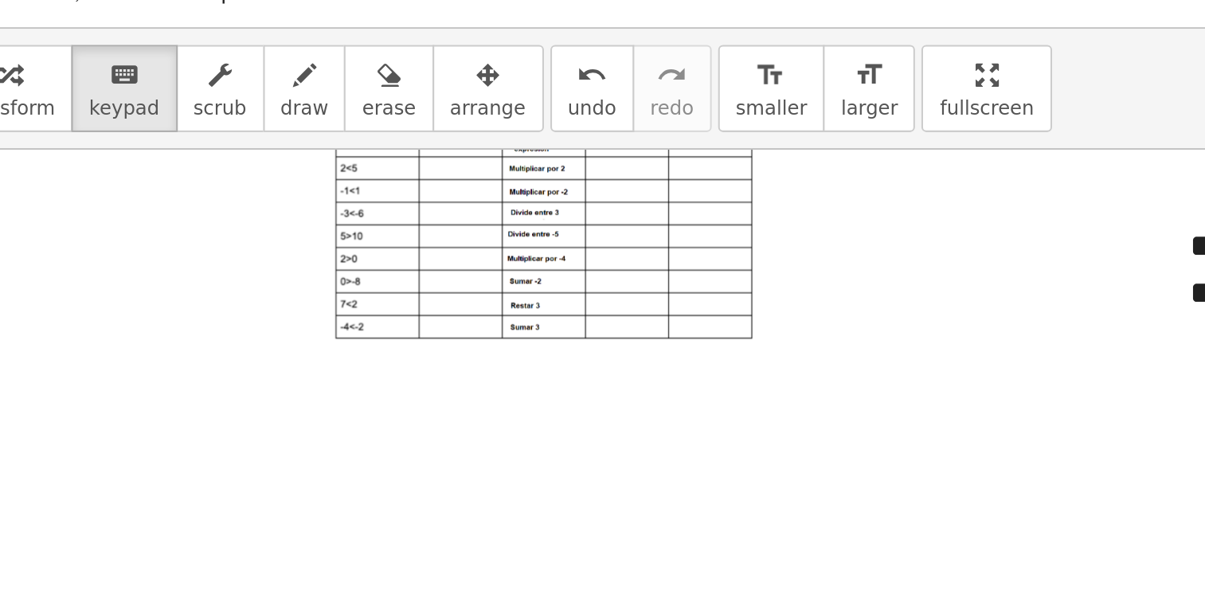
click at [747, 275] on div at bounding box center [887, 435] width 1363 height 1056
drag, startPoint x: 747, startPoint y: 275, endPoint x: 642, endPoint y: 234, distance: 112.7
click at [678, 251] on div at bounding box center [887, 435] width 1363 height 1056
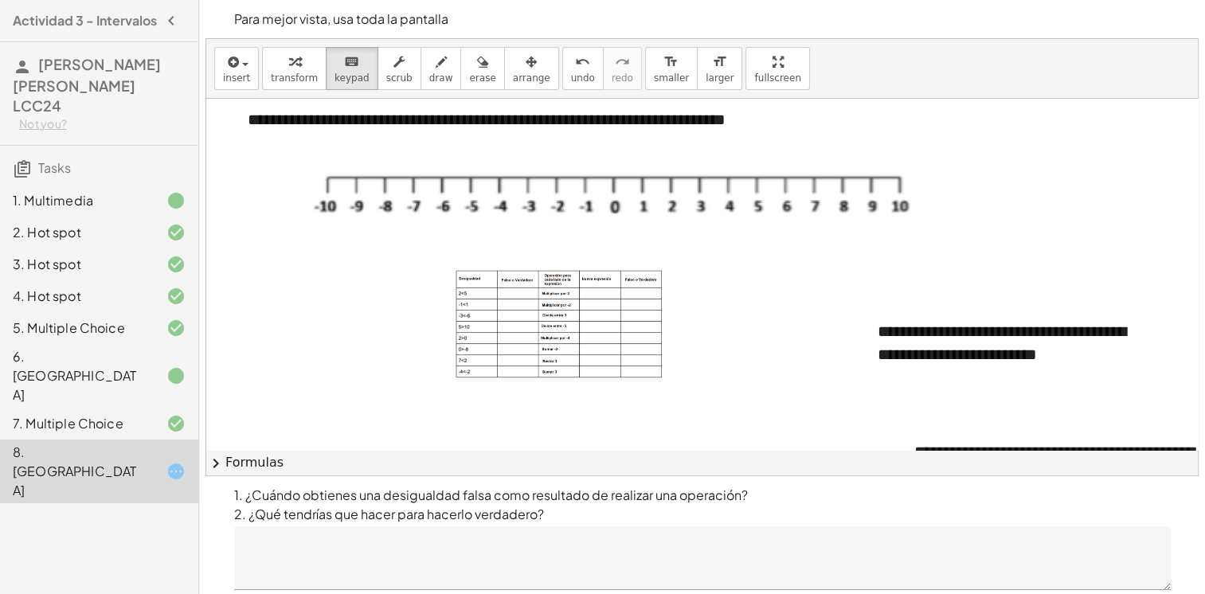
scroll to position [0, 0]
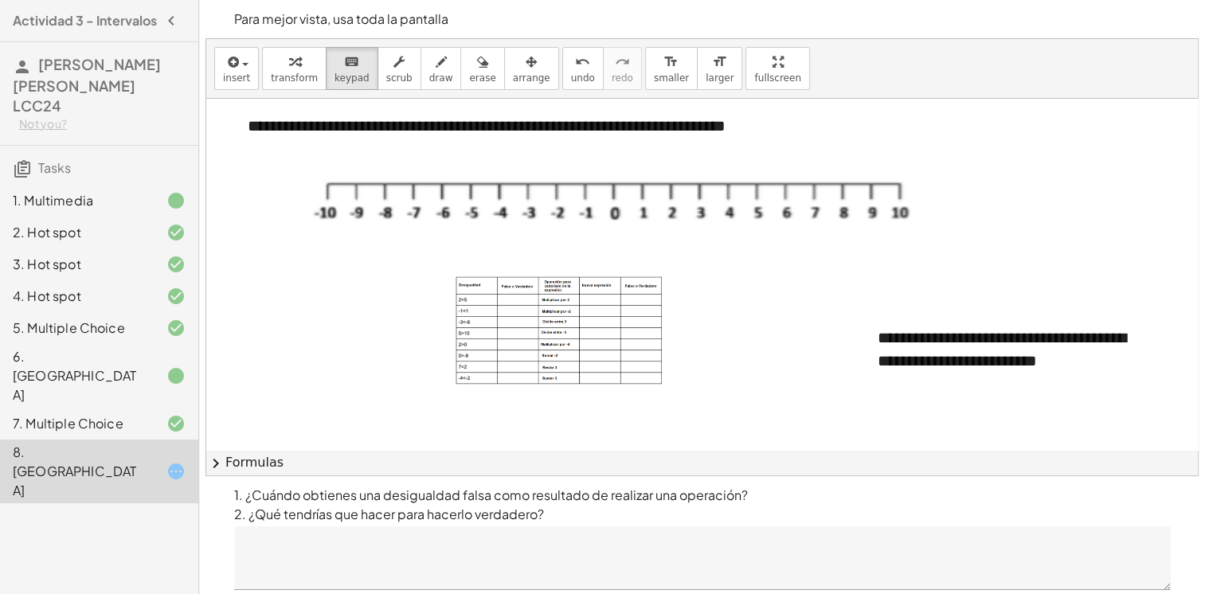
drag, startPoint x: 417, startPoint y: 414, endPoint x: 586, endPoint y: 412, distance: 168.9
drag, startPoint x: 586, startPoint y: 412, endPoint x: 195, endPoint y: 211, distance: 439.5
drag, startPoint x: 195, startPoint y: 211, endPoint x: 570, endPoint y: 253, distance: 377.5
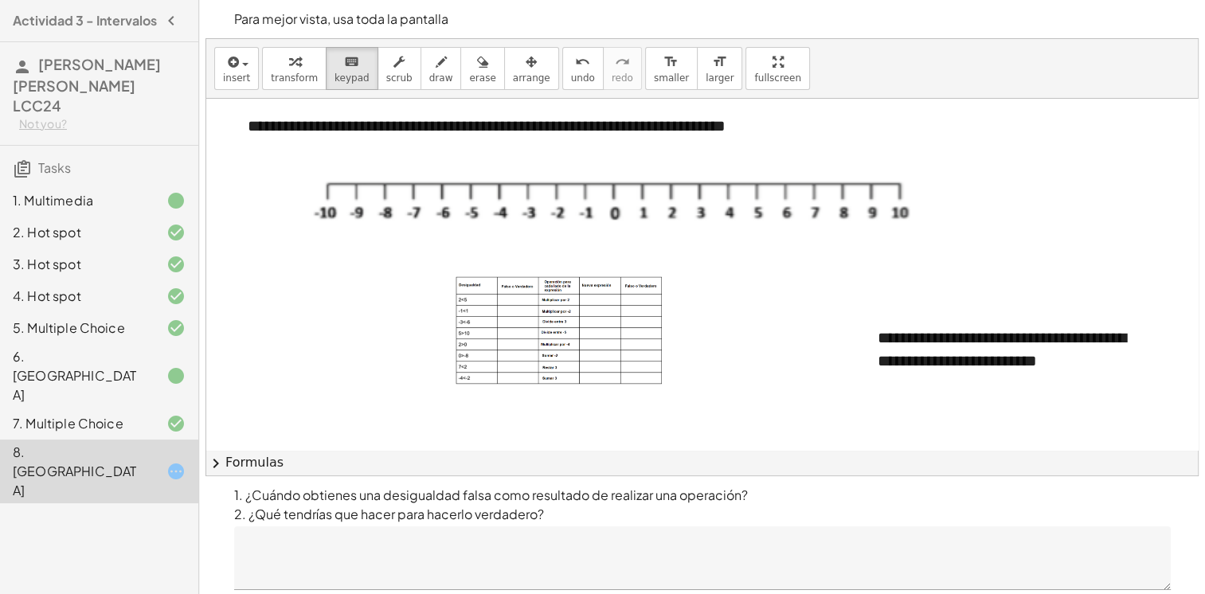
drag, startPoint x: 307, startPoint y: 323, endPoint x: 336, endPoint y: 333, distance: 30.2
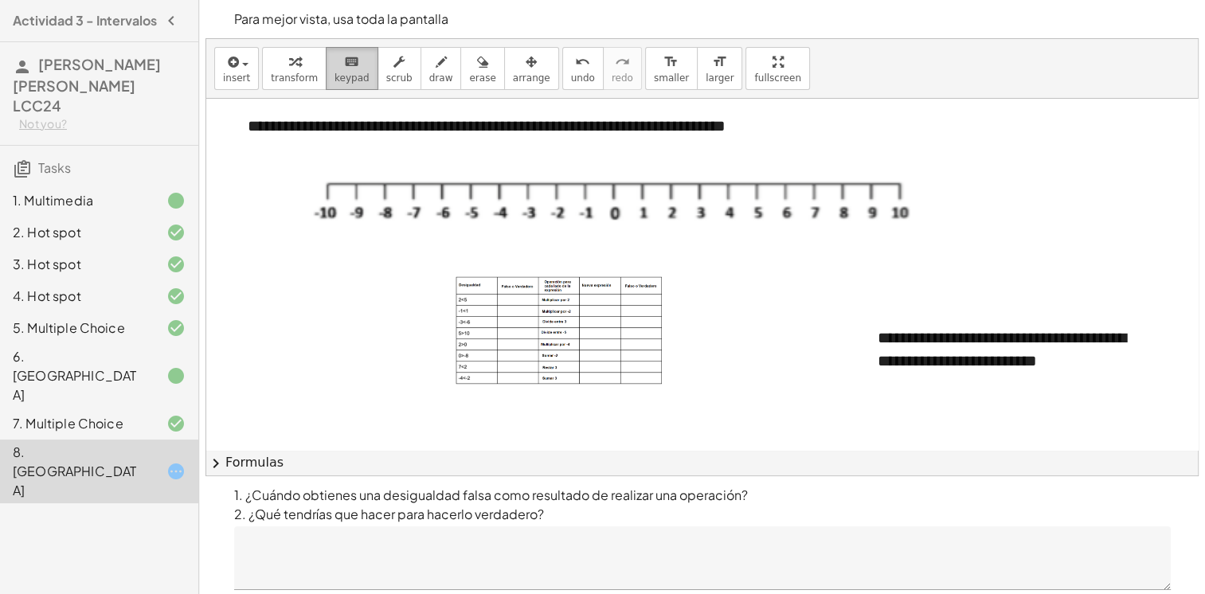
click at [341, 76] on span "keypad" at bounding box center [351, 77] width 35 height 11
drag, startPoint x: 344, startPoint y: 88, endPoint x: 331, endPoint y: 306, distance: 218.6
click at [333, 299] on div "**********" at bounding box center [702, 257] width 992 height 436
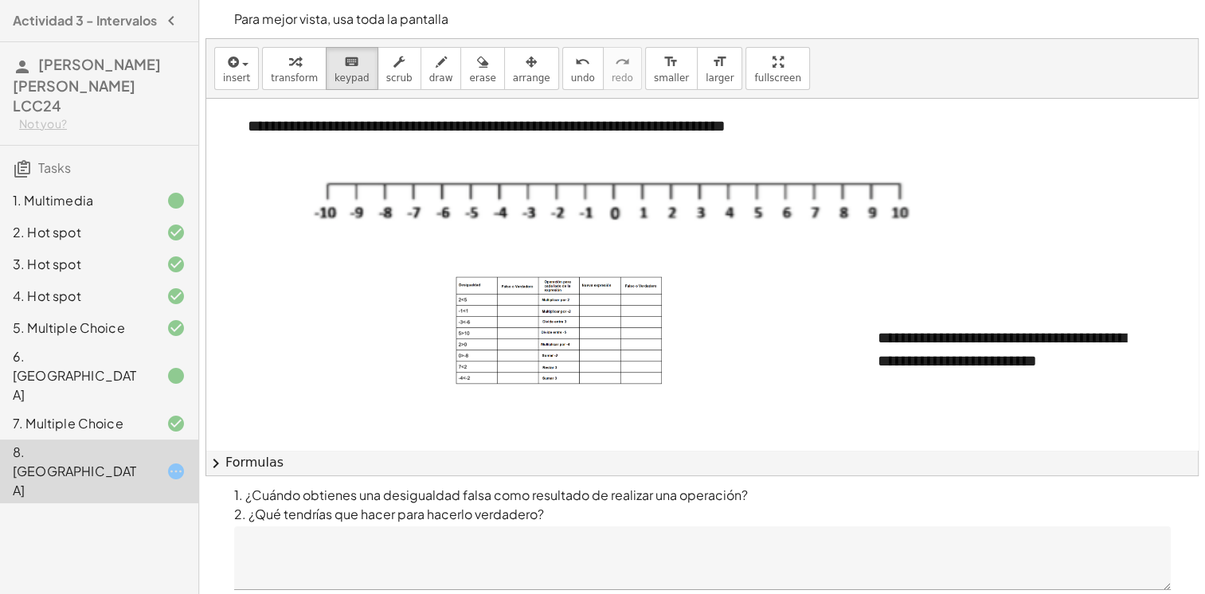
drag, startPoint x: 328, startPoint y: 310, endPoint x: 327, endPoint y: 322, distance: 12.0
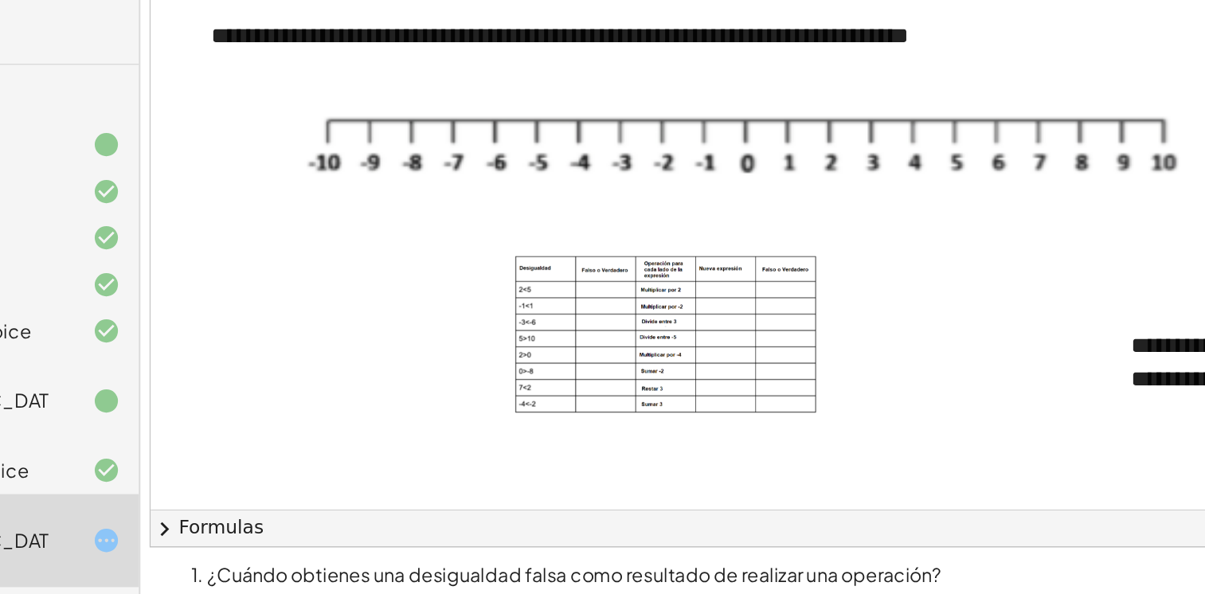
drag, startPoint x: 327, startPoint y: 322, endPoint x: 329, endPoint y: 337, distance: 15.2
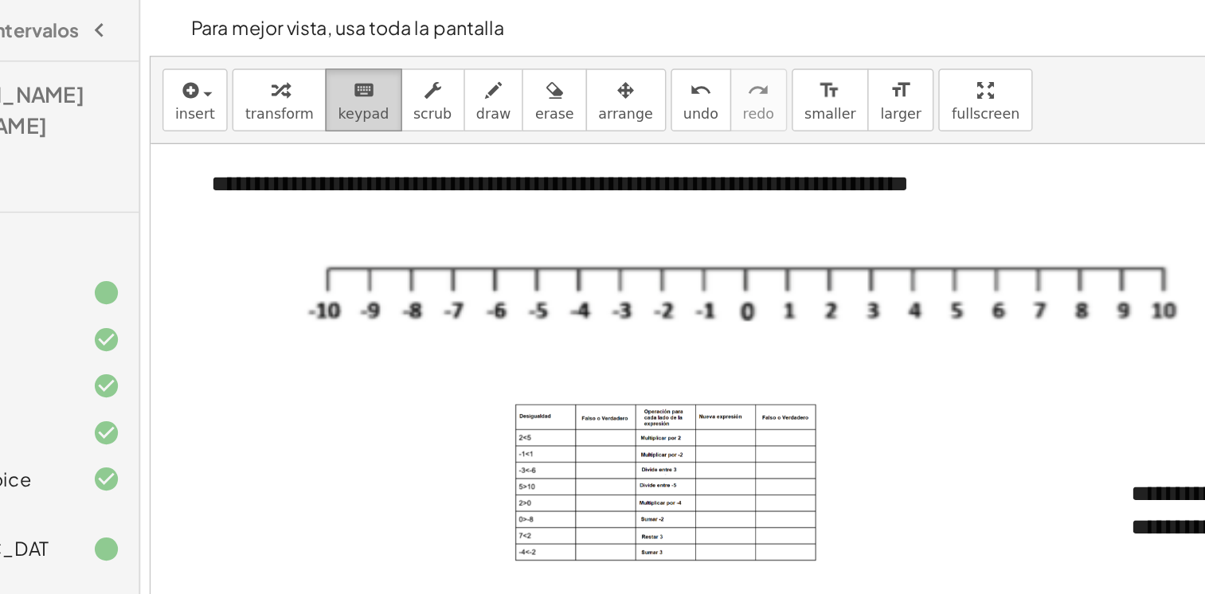
click at [350, 73] on span "keypad" at bounding box center [351, 77] width 35 height 11
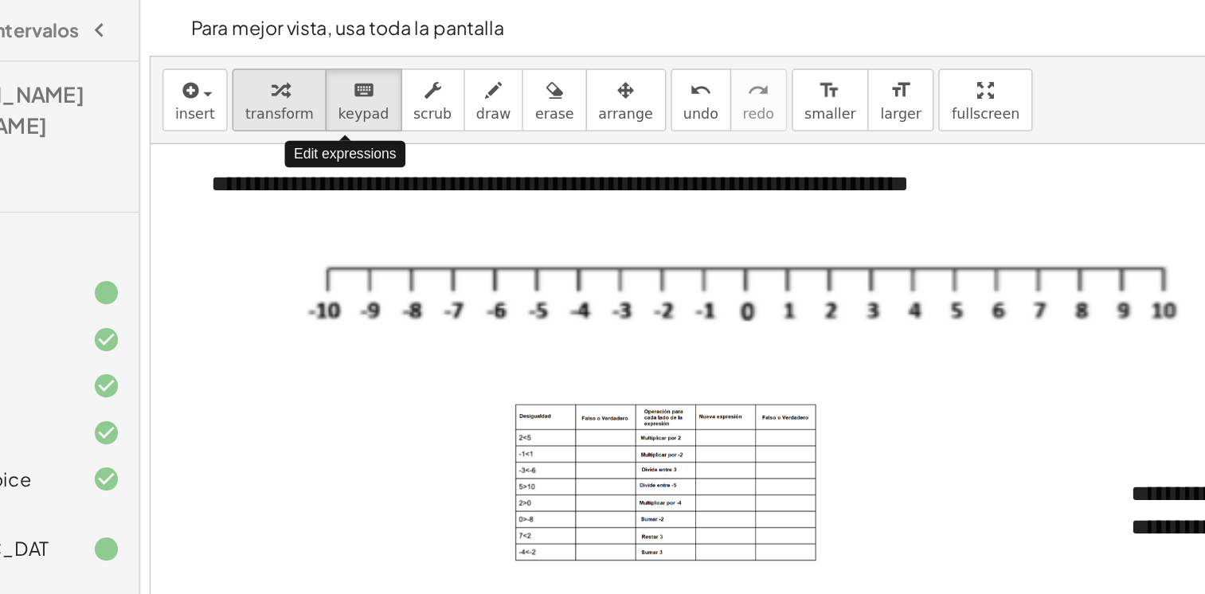
click at [277, 80] on span "transform" at bounding box center [294, 77] width 47 height 11
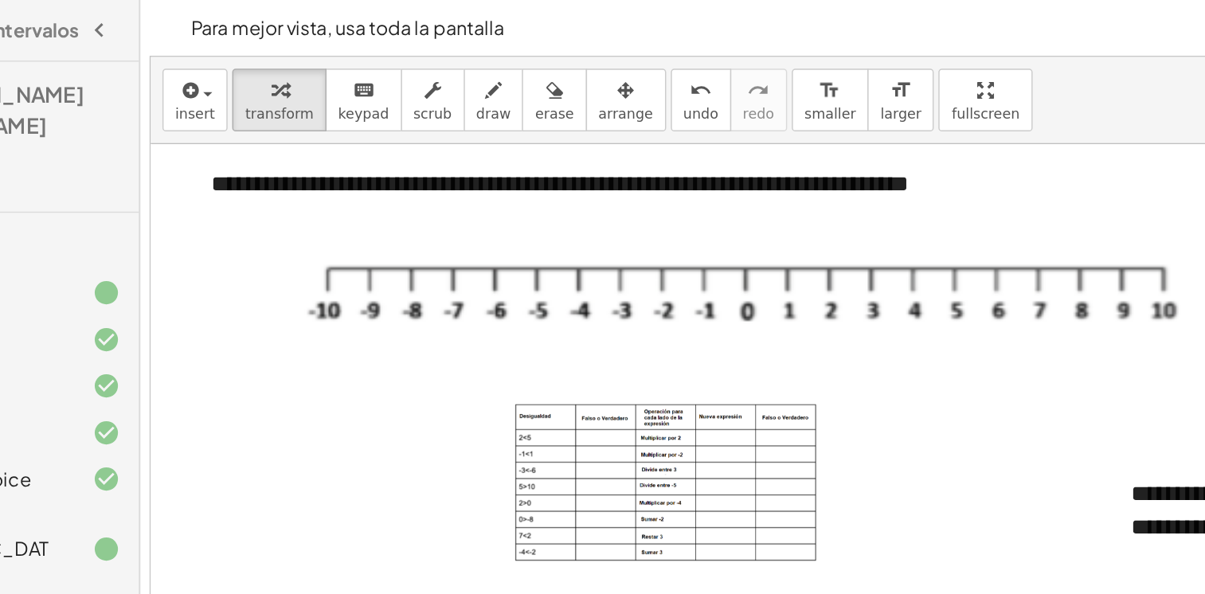
drag, startPoint x: 293, startPoint y: 332, endPoint x: 358, endPoint y: 244, distance: 108.8
drag, startPoint x: 358, startPoint y: 244, endPoint x: 377, endPoint y: 237, distance: 21.4
click at [377, 237] on div at bounding box center [612, 210] width 625 height 74
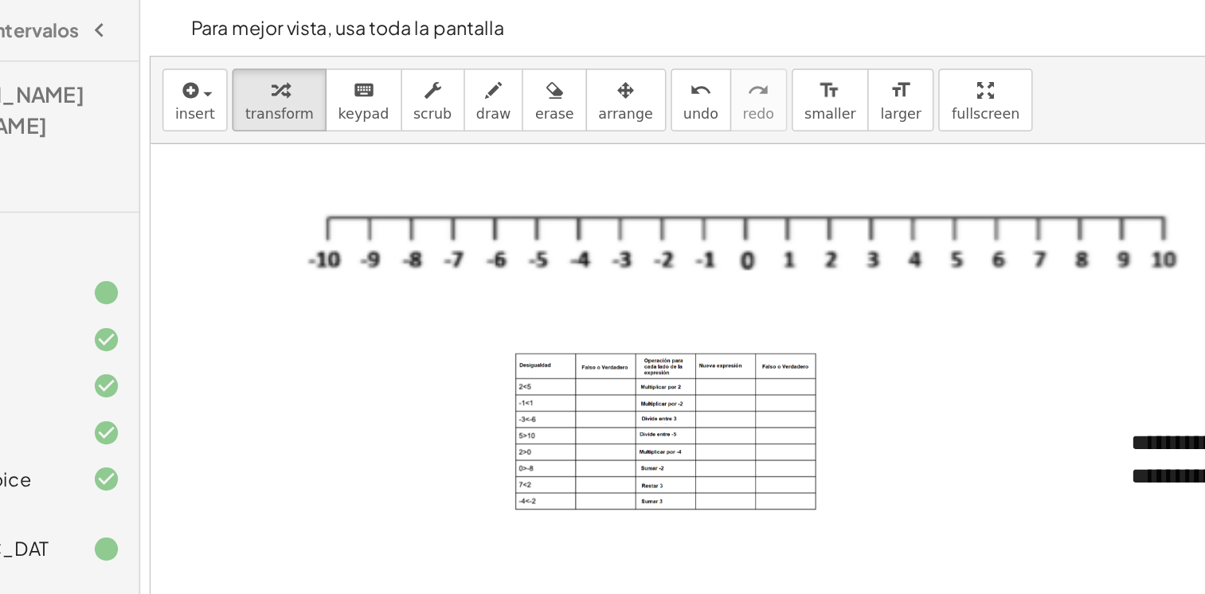
scroll to position [54, 0]
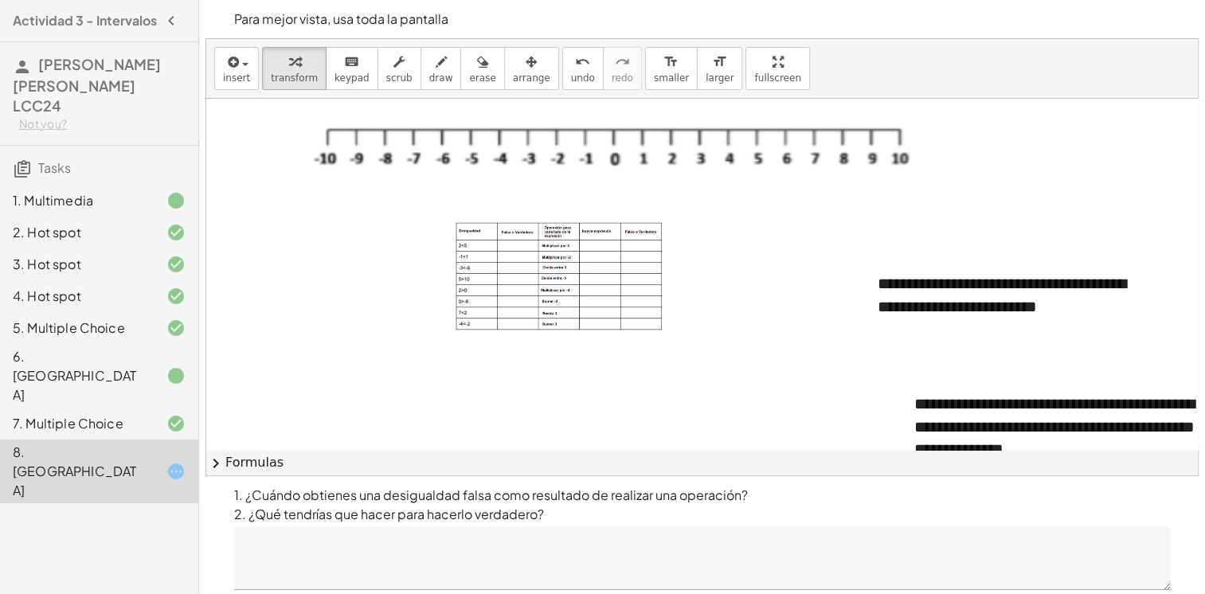
drag, startPoint x: 365, startPoint y: 256, endPoint x: 366, endPoint y: 368, distance: 112.3
click at [366, 368] on div at bounding box center [887, 573] width 1363 height 1056
drag, startPoint x: 245, startPoint y: 103, endPoint x: 295, endPoint y: 5, distance: 110.1
click at [284, 2] on div "**********" at bounding box center [702, 322] width 1006 height 644
click at [334, 65] on div "keyboard" at bounding box center [351, 61] width 35 height 19
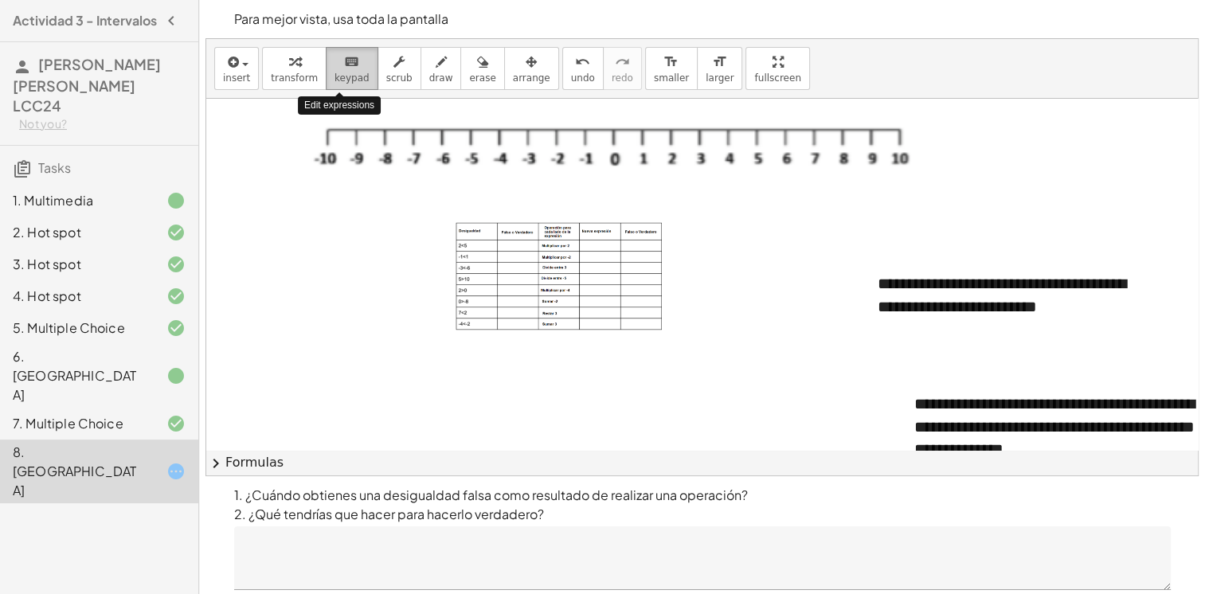
click at [334, 65] on div "keyboard" at bounding box center [351, 61] width 35 height 19
drag, startPoint x: 331, startPoint y: 65, endPoint x: 326, endPoint y: 74, distance: 10.0
drag, startPoint x: 326, startPoint y: 74, endPoint x: 299, endPoint y: 212, distance: 140.3
click at [299, 212] on div at bounding box center [887, 573] width 1363 height 1056
click at [295, 217] on div at bounding box center [887, 573] width 1363 height 1056
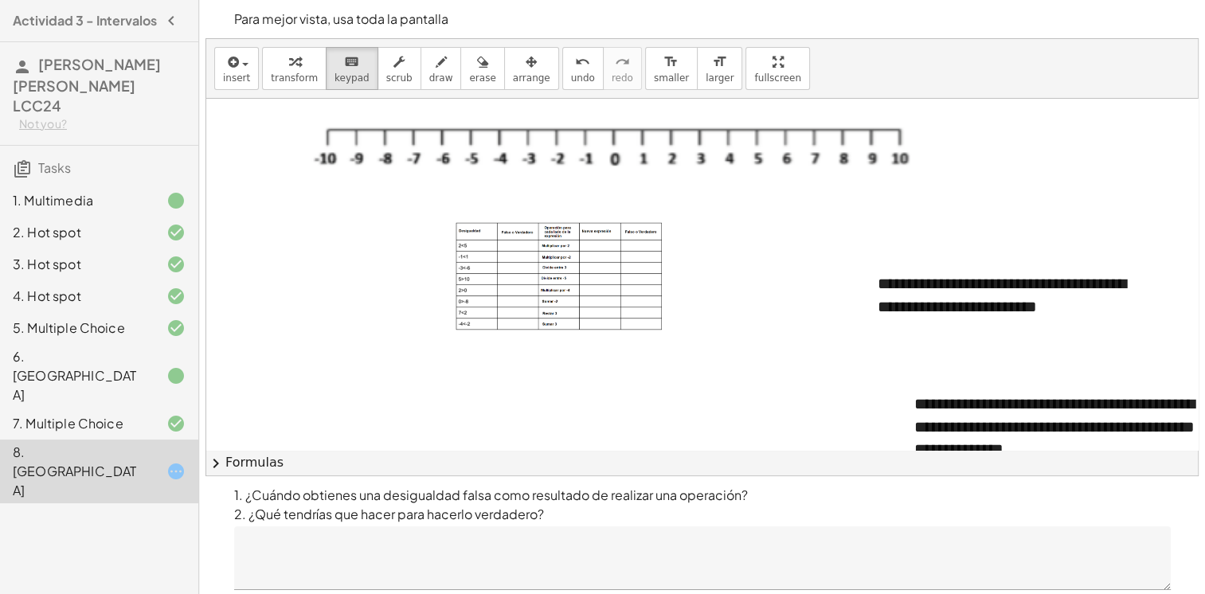
drag, startPoint x: 313, startPoint y: 273, endPoint x: 587, endPoint y: 247, distance: 275.2
click at [587, 247] on img at bounding box center [559, 276] width 207 height 108
drag, startPoint x: 587, startPoint y: 247, endPoint x: 430, endPoint y: 389, distance: 212.0
click at [430, 389] on div at bounding box center [887, 573] width 1363 height 1056
drag, startPoint x: 430, startPoint y: 389, endPoint x: 412, endPoint y: 397, distance: 19.7
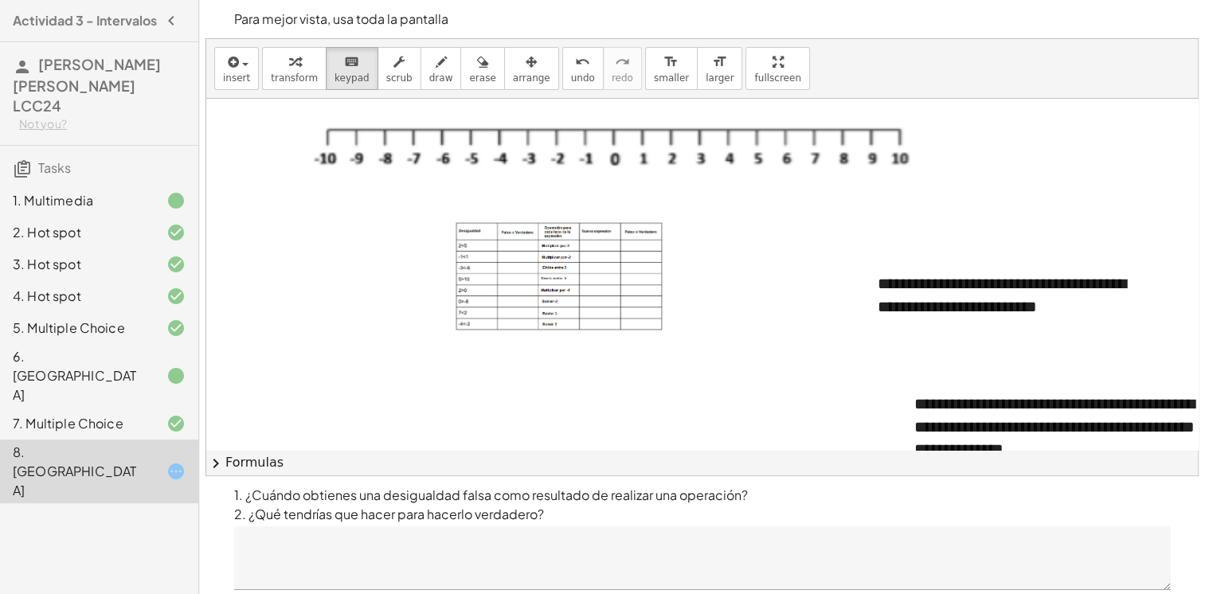
drag, startPoint x: 412, startPoint y: 397, endPoint x: 334, endPoint y: 366, distance: 84.0
drag, startPoint x: 334, startPoint y: 366, endPoint x: 330, endPoint y: 390, distance: 25.0
click at [330, 390] on div at bounding box center [887, 573] width 1363 height 1056
drag, startPoint x: 984, startPoint y: 241, endPoint x: 879, endPoint y: 229, distance: 105.9
click at [879, 229] on div at bounding box center [887, 573] width 1363 height 1056
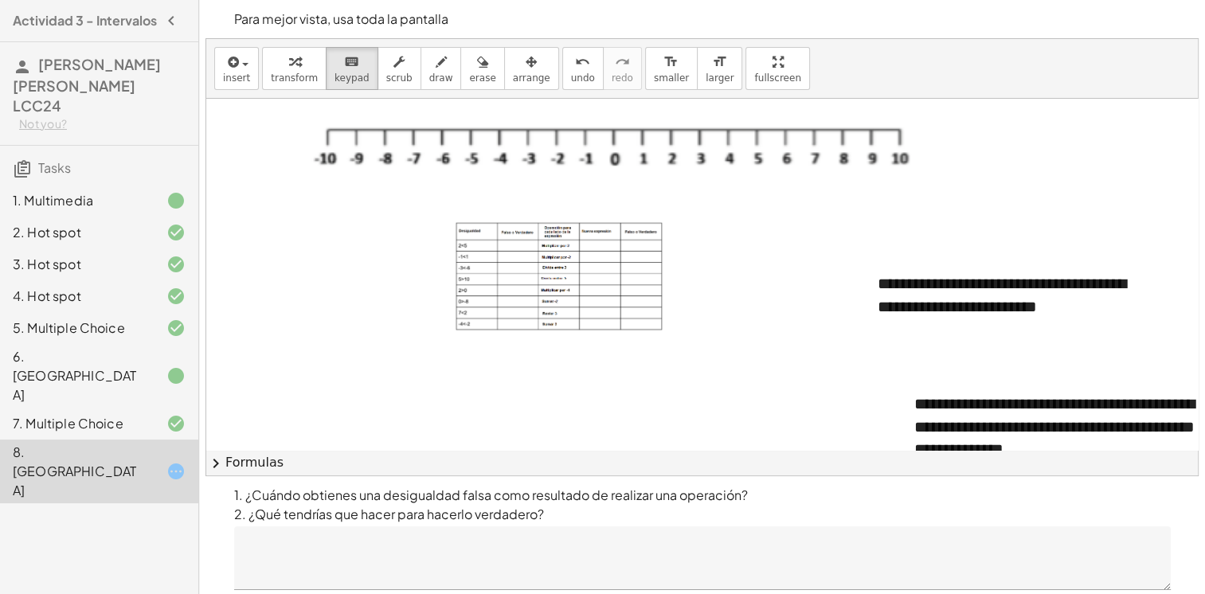
drag, startPoint x: 879, startPoint y: 229, endPoint x: 857, endPoint y: 233, distance: 22.7
click at [857, 233] on div at bounding box center [887, 573] width 1363 height 1056
drag, startPoint x: 857, startPoint y: 233, endPoint x: 349, endPoint y: 56, distance: 538.0
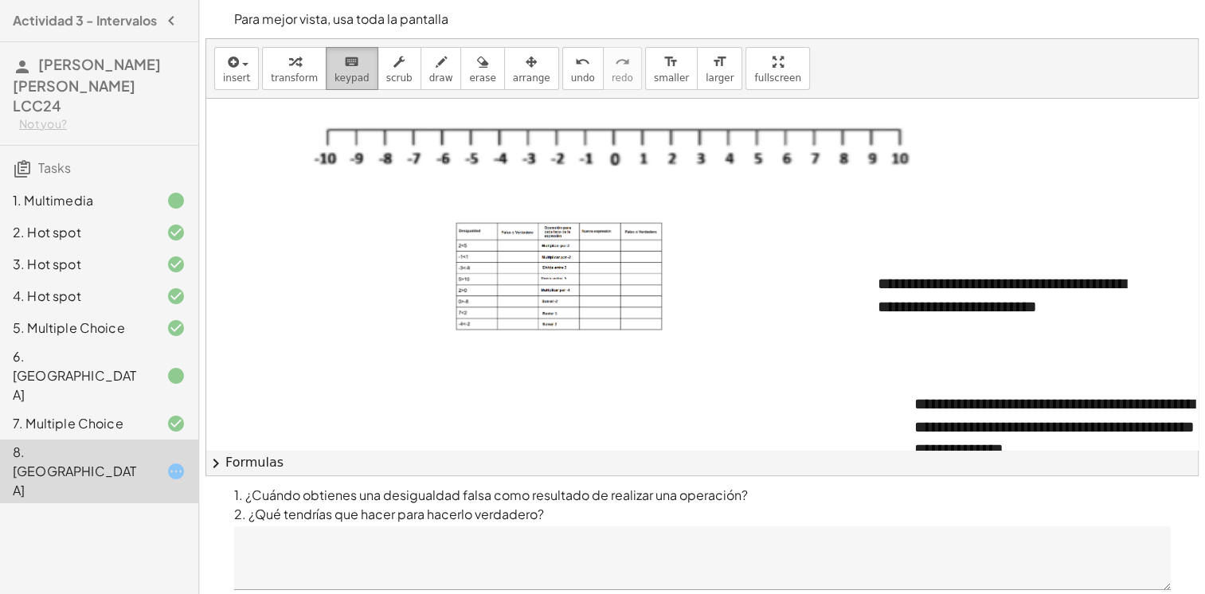
click at [349, 56] on div "keyboard" at bounding box center [351, 61] width 35 height 19
drag, startPoint x: 349, startPoint y: 56, endPoint x: 331, endPoint y: 207, distance: 152.4
click at [331, 207] on div at bounding box center [887, 573] width 1363 height 1056
drag, startPoint x: 331, startPoint y: 207, endPoint x: 327, endPoint y: 72, distance: 134.6
click at [304, 116] on div "**********" at bounding box center [702, 257] width 992 height 436
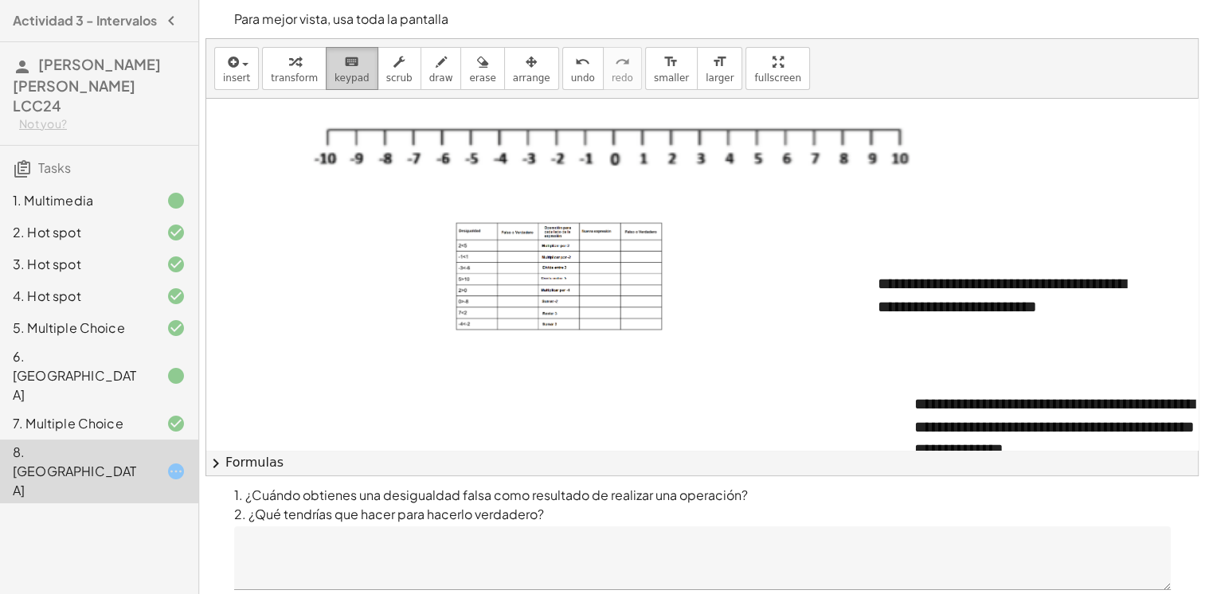
click at [334, 65] on div "keyboard" at bounding box center [351, 61] width 35 height 19
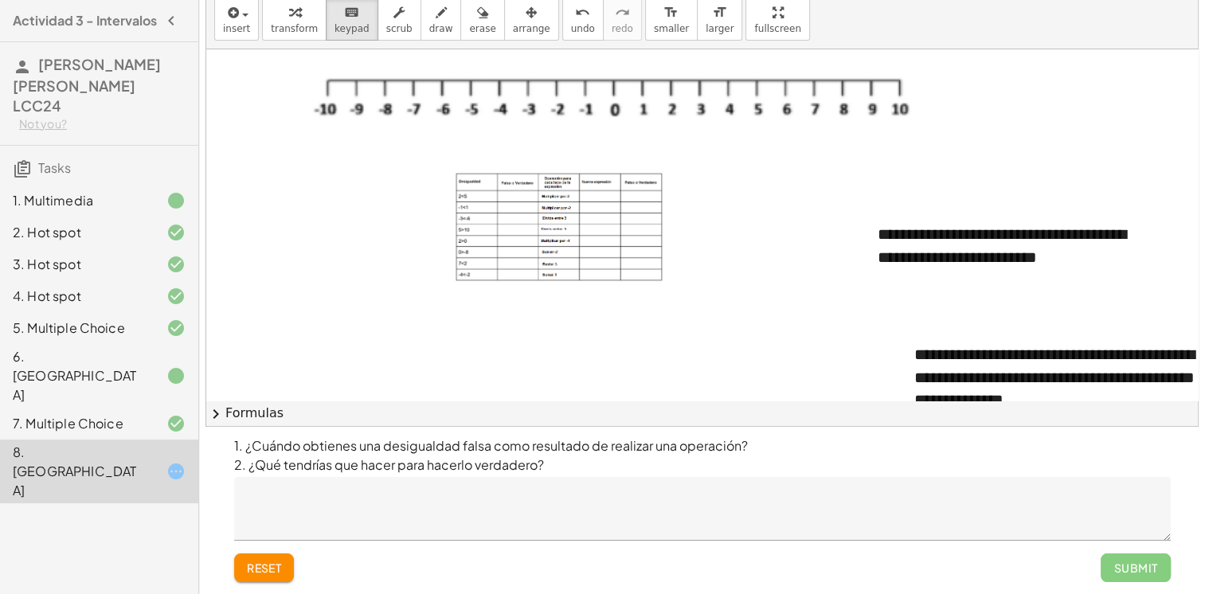
click at [338, 96] on div at bounding box center [612, 106] width 625 height 74
click at [339, 96] on div at bounding box center [612, 106] width 625 height 74
drag, startPoint x: 339, startPoint y: 96, endPoint x: 358, endPoint y: 138, distance: 45.3
click at [358, 138] on div at bounding box center [612, 106] width 625 height 74
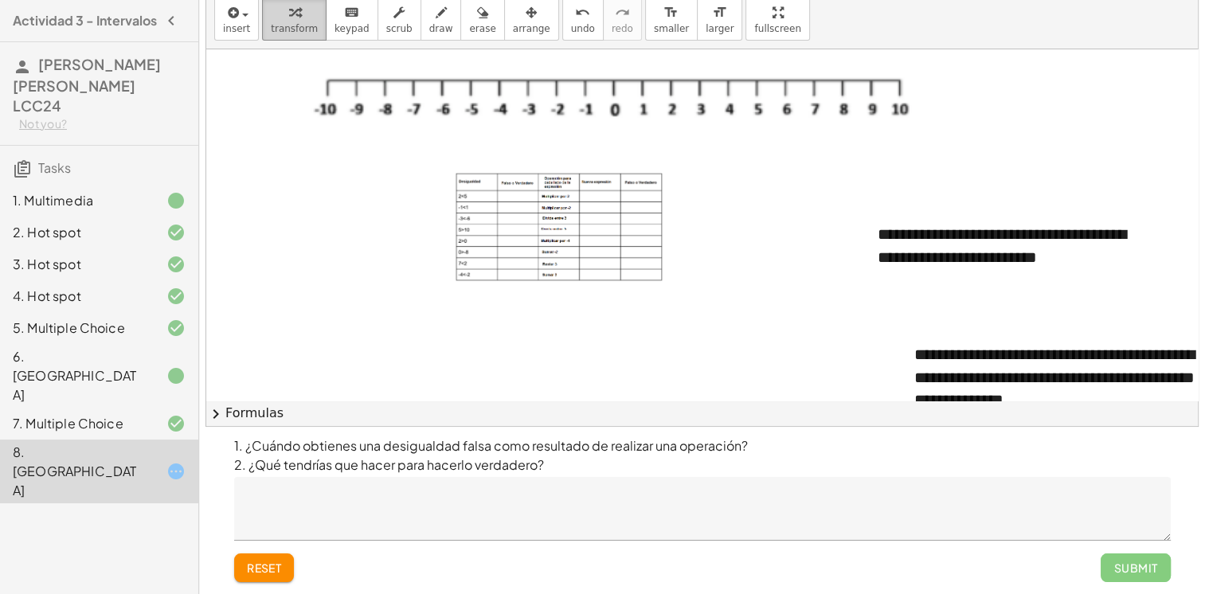
click at [271, 20] on div "button" at bounding box center [294, 11] width 47 height 19
click at [316, 139] on div at bounding box center [612, 106] width 625 height 74
drag, startPoint x: 316, startPoint y: 139, endPoint x: 356, endPoint y: 198, distance: 71.1
drag, startPoint x: 356, startPoint y: 198, endPoint x: 261, endPoint y: 202, distance: 94.9
click at [261, 202] on div at bounding box center [887, 523] width 1363 height 1056
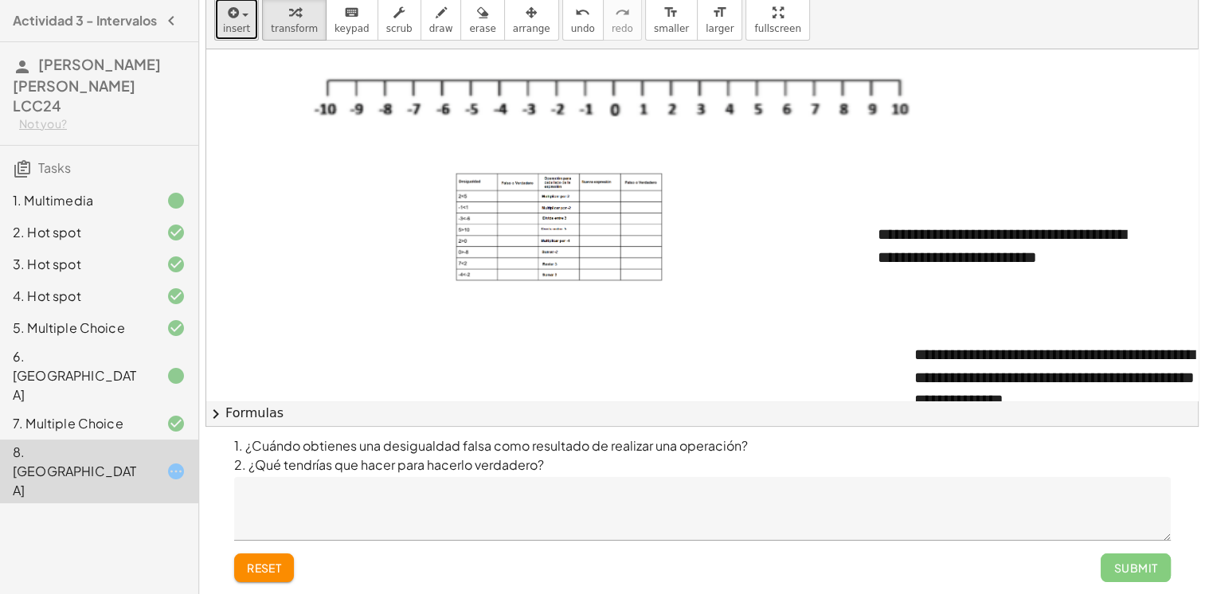
click at [229, 14] on icon "button" at bounding box center [232, 12] width 14 height 19
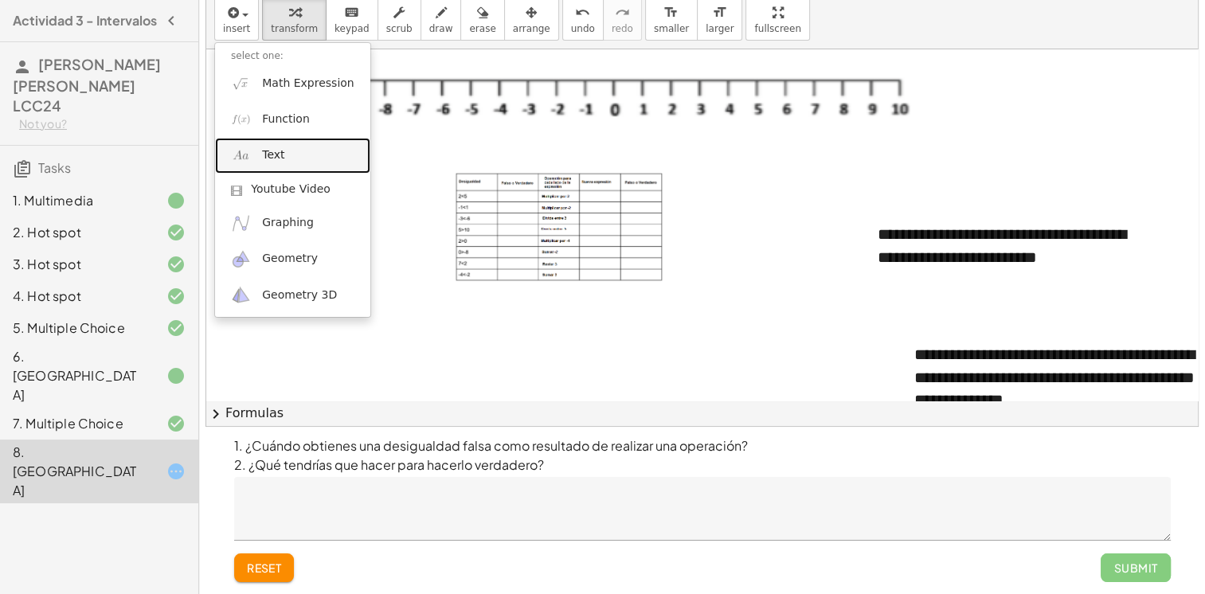
click at [290, 169] on link "Text" at bounding box center [292, 156] width 155 height 36
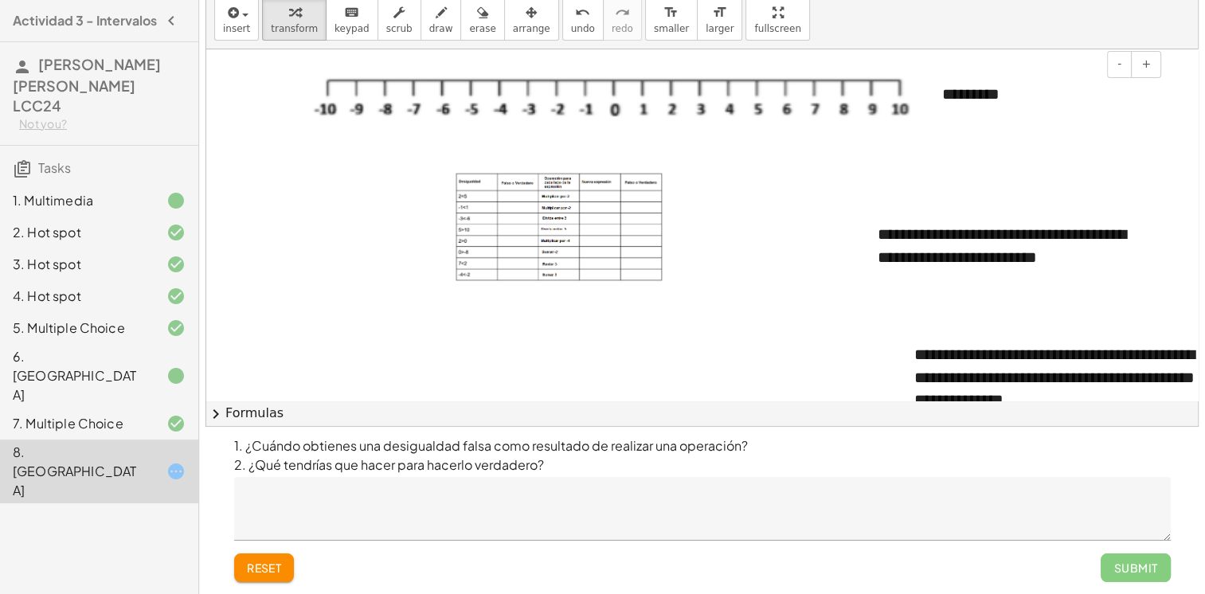
drag, startPoint x: 1042, startPoint y: 108, endPoint x: 1035, endPoint y: 123, distance: 15.7
drag, startPoint x: 1035, startPoint y: 123, endPoint x: 904, endPoint y: 114, distance: 131.7
click at [904, 114] on div at bounding box center [612, 106] width 625 height 74
click at [975, 88] on div "*********" at bounding box center [1045, 94] width 239 height 55
drag, startPoint x: 1029, startPoint y: 93, endPoint x: 921, endPoint y: 100, distance: 108.5
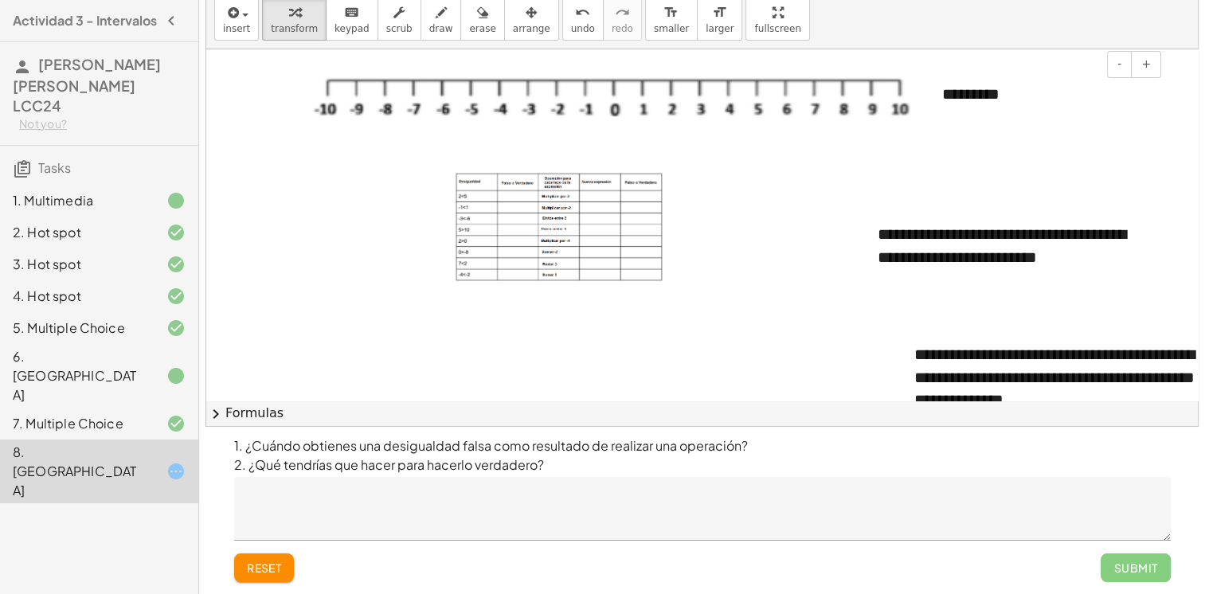
click at [921, 100] on div "**********" at bounding box center [887, 523] width 1363 height 1056
click at [1119, 60] on span "-" at bounding box center [1119, 63] width 4 height 13
click at [993, 107] on div "*********" at bounding box center [1045, 91] width 239 height 48
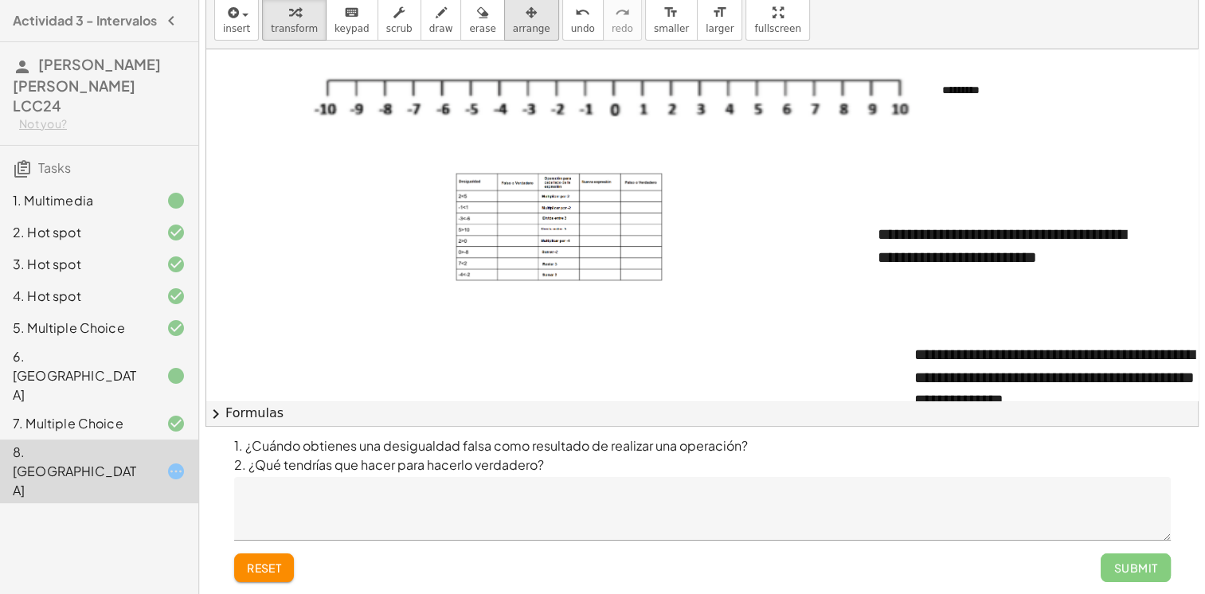
click at [526, 16] on icon "button" at bounding box center [531, 12] width 11 height 19
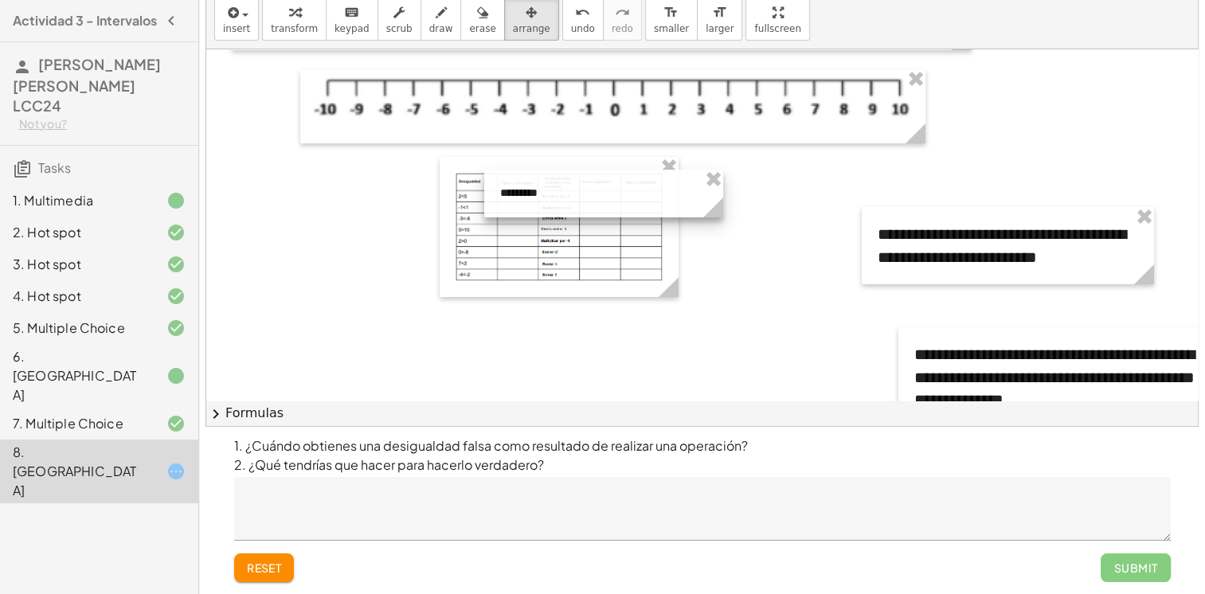
drag, startPoint x: 1048, startPoint y: 100, endPoint x: 605, endPoint y: 205, distance: 454.9
click at [605, 205] on div at bounding box center [603, 194] width 239 height 48
click at [822, 225] on div at bounding box center [887, 523] width 1363 height 1056
click at [620, 209] on div at bounding box center [602, 195] width 239 height 48
click at [631, 201] on div at bounding box center [602, 195] width 239 height 48
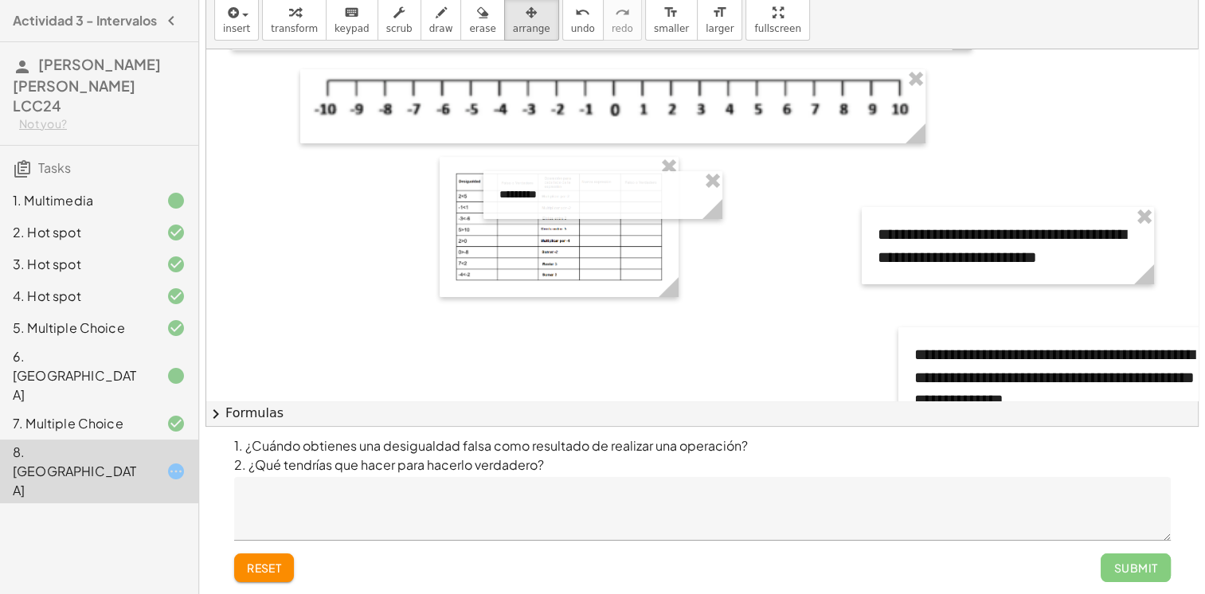
click at [767, 249] on div at bounding box center [887, 523] width 1363 height 1056
click at [513, 13] on div "button" at bounding box center [531, 11] width 37 height 19
click at [616, 200] on div at bounding box center [602, 195] width 239 height 48
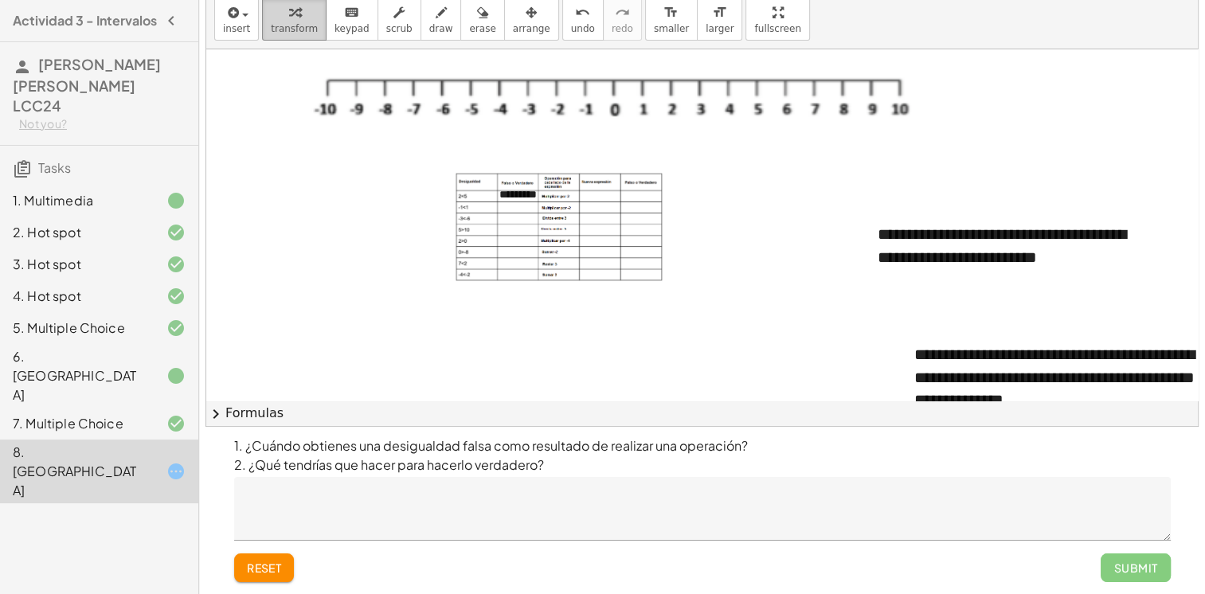
click at [271, 14] on div "button" at bounding box center [294, 11] width 47 height 19
click at [524, 199] on div "*********" at bounding box center [602, 195] width 239 height 48
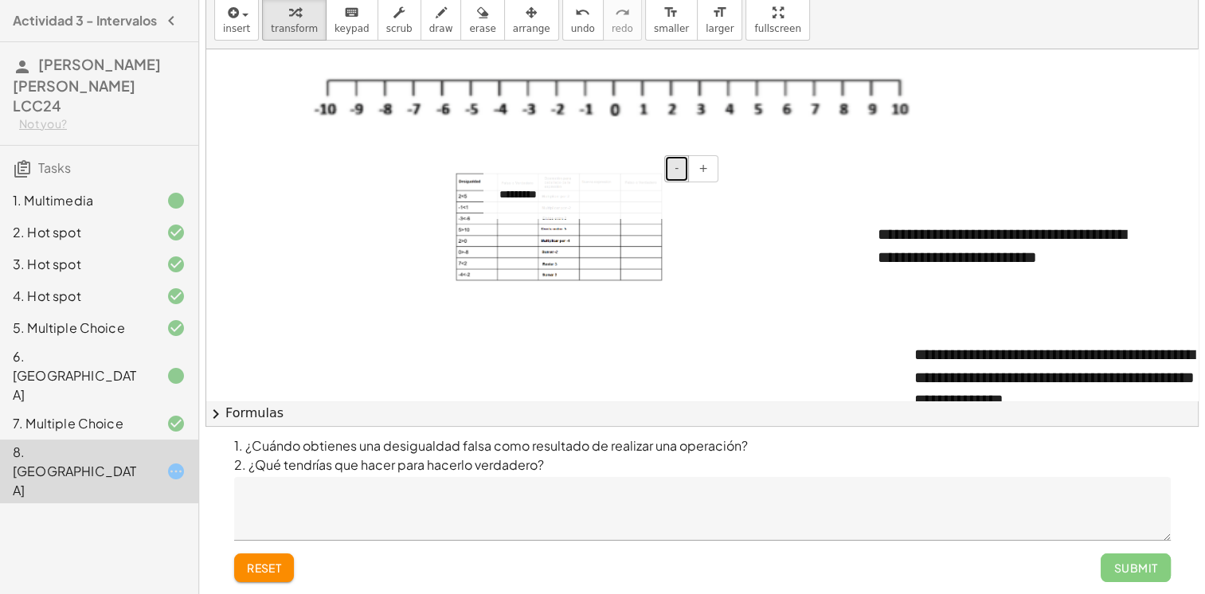
click at [683, 165] on button "-" at bounding box center [676, 168] width 25 height 27
click at [736, 250] on div at bounding box center [887, 523] width 1363 height 1056
click at [522, 189] on div "*********" at bounding box center [602, 192] width 239 height 43
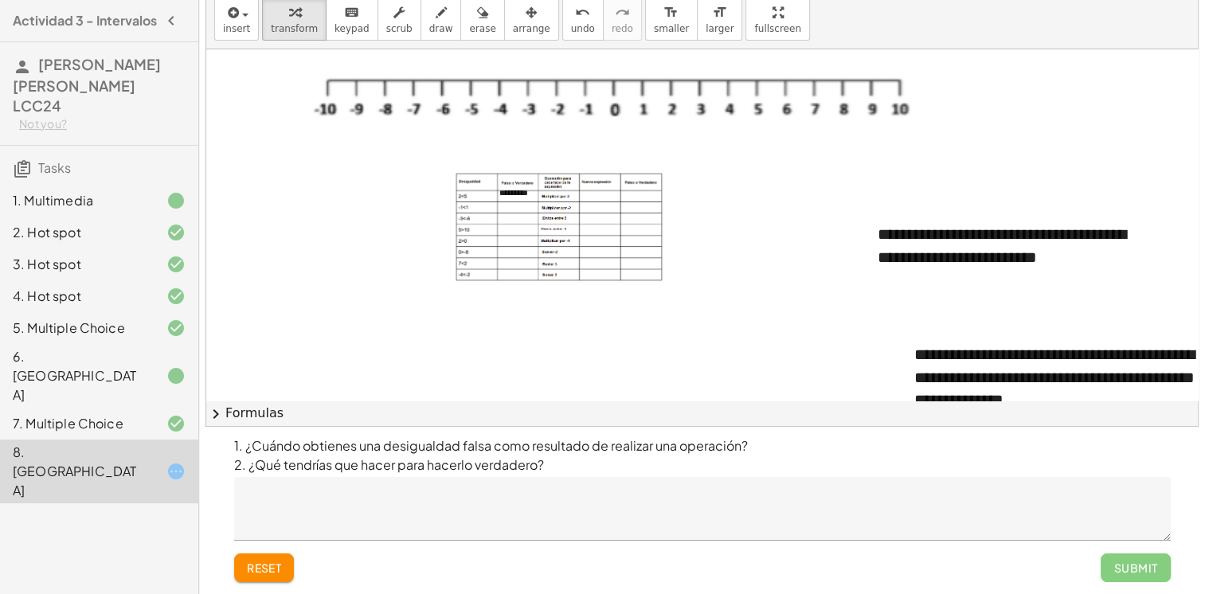
click at [723, 248] on div at bounding box center [887, 523] width 1363 height 1056
click at [561, 188] on div "*********" at bounding box center [602, 192] width 239 height 43
click at [737, 240] on div at bounding box center [887, 523] width 1363 height 1056
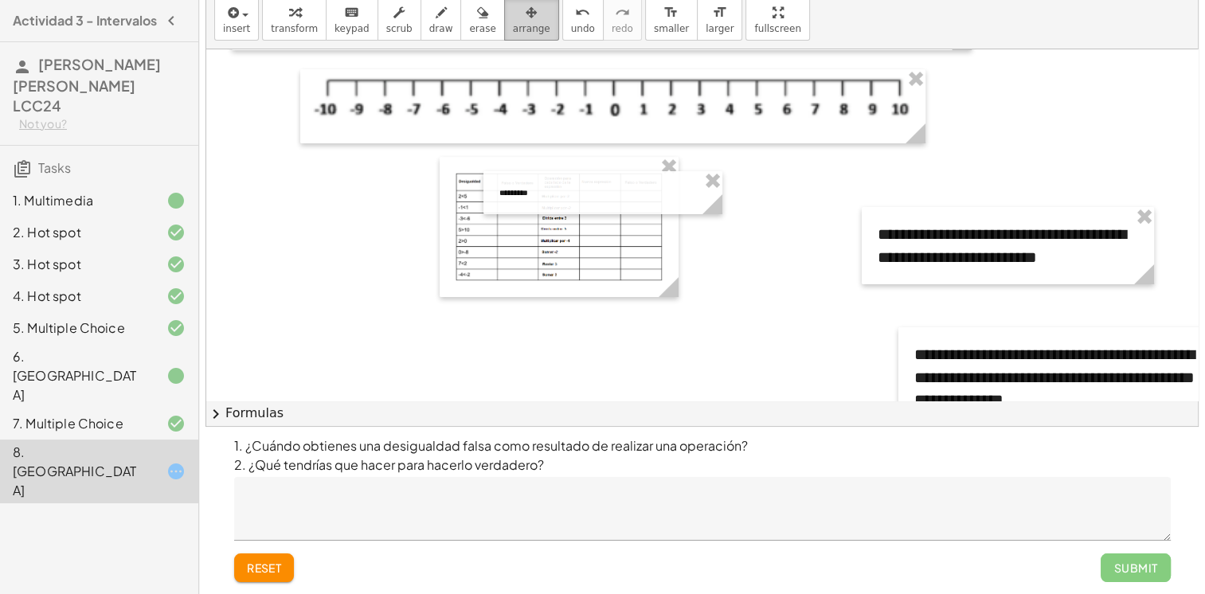
click at [513, 14] on div "button" at bounding box center [531, 11] width 37 height 19
click at [561, 182] on div at bounding box center [602, 192] width 239 height 43
click at [562, 186] on div at bounding box center [604, 195] width 239 height 43
click at [726, 298] on div at bounding box center [887, 523] width 1363 height 1056
click at [243, 41] on div "insert select one: Math Expression Function Text Youtube Video Graphing Geometr…" at bounding box center [702, 20] width 992 height 60
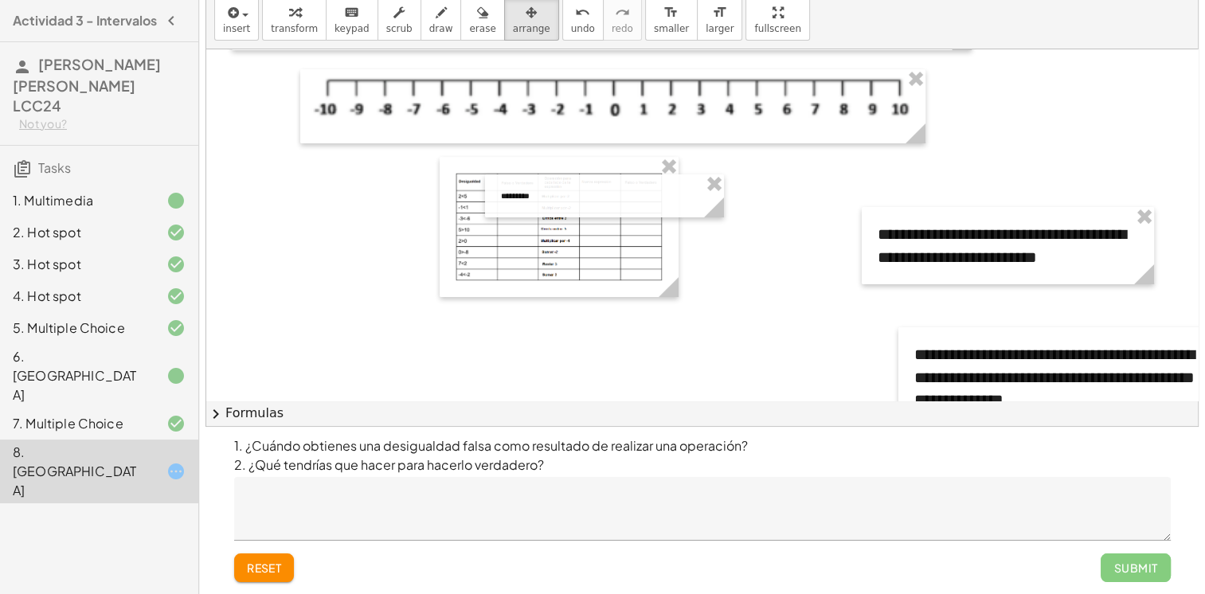
click at [243, 41] on div "insert select one: Math Expression Function Text Youtube Video Graphing Geometr…" at bounding box center [702, 20] width 992 height 60
click at [243, 33] on span "insert" at bounding box center [236, 28] width 27 height 11
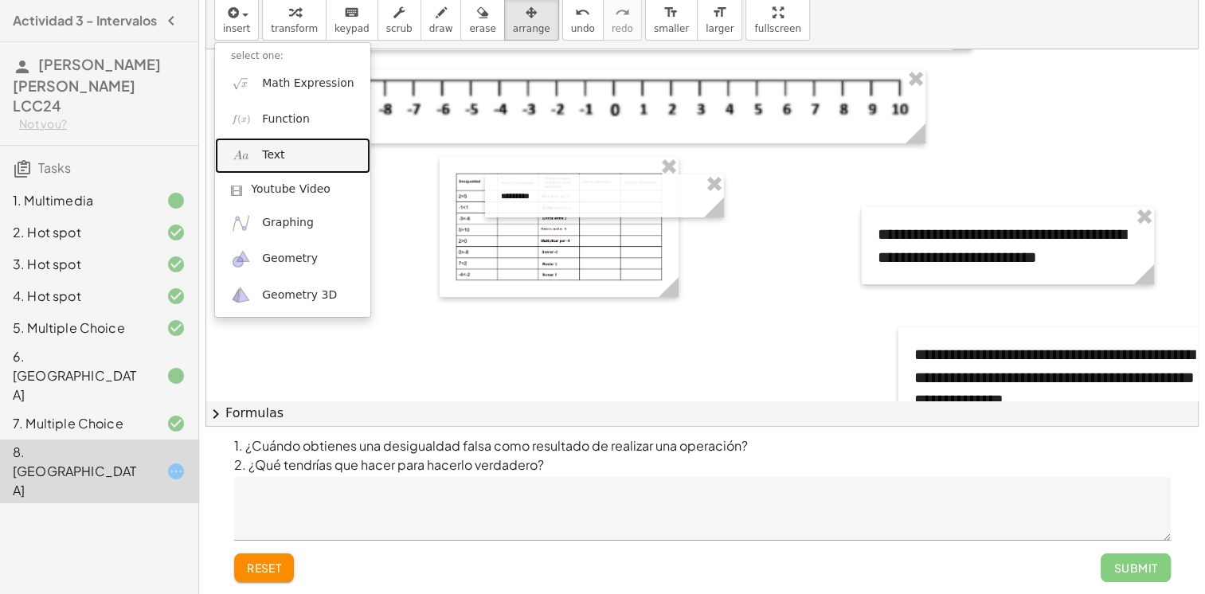
click at [278, 150] on span "Text" at bounding box center [273, 155] width 22 height 16
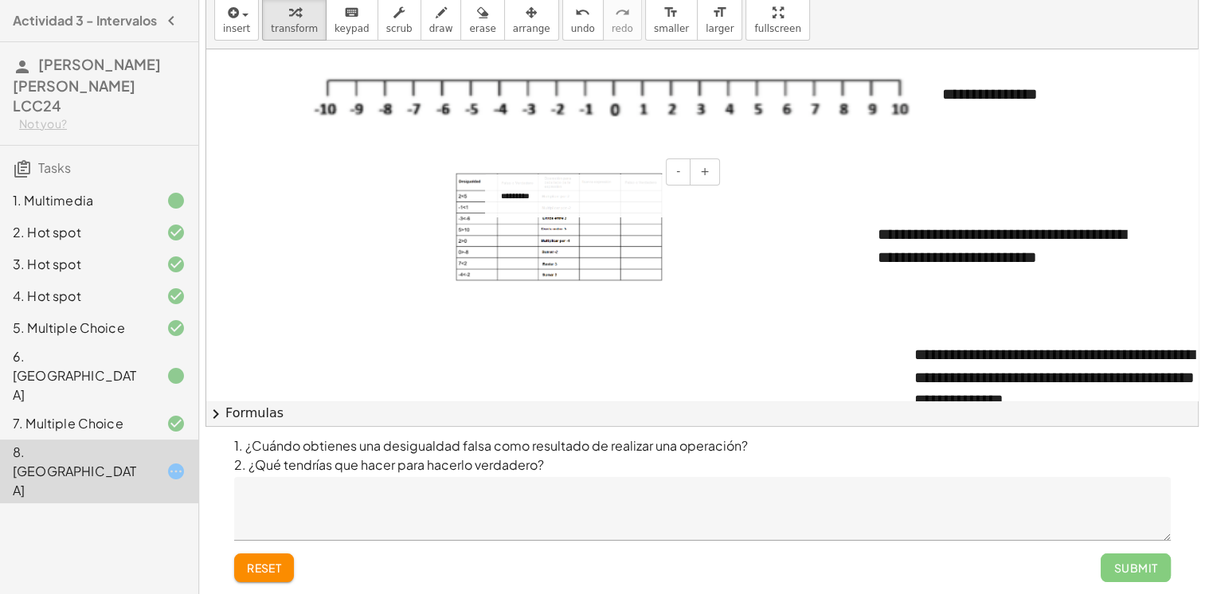
click at [735, 219] on div at bounding box center [887, 523] width 1363 height 1056
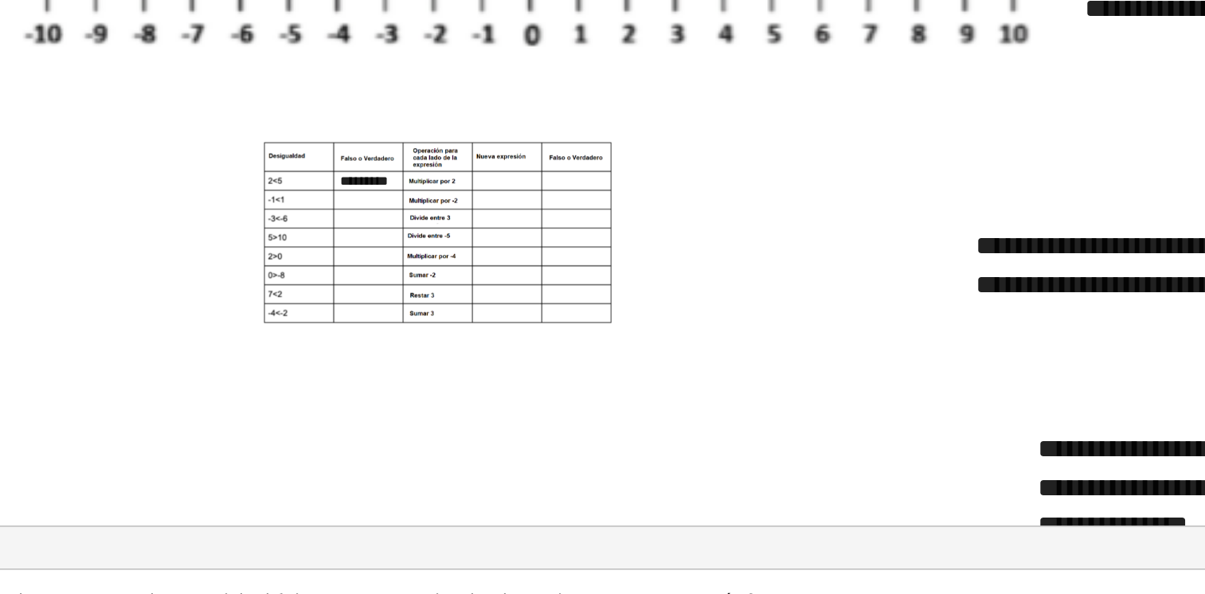
click at [950, 100] on div "**********" at bounding box center [1045, 94] width 239 height 55
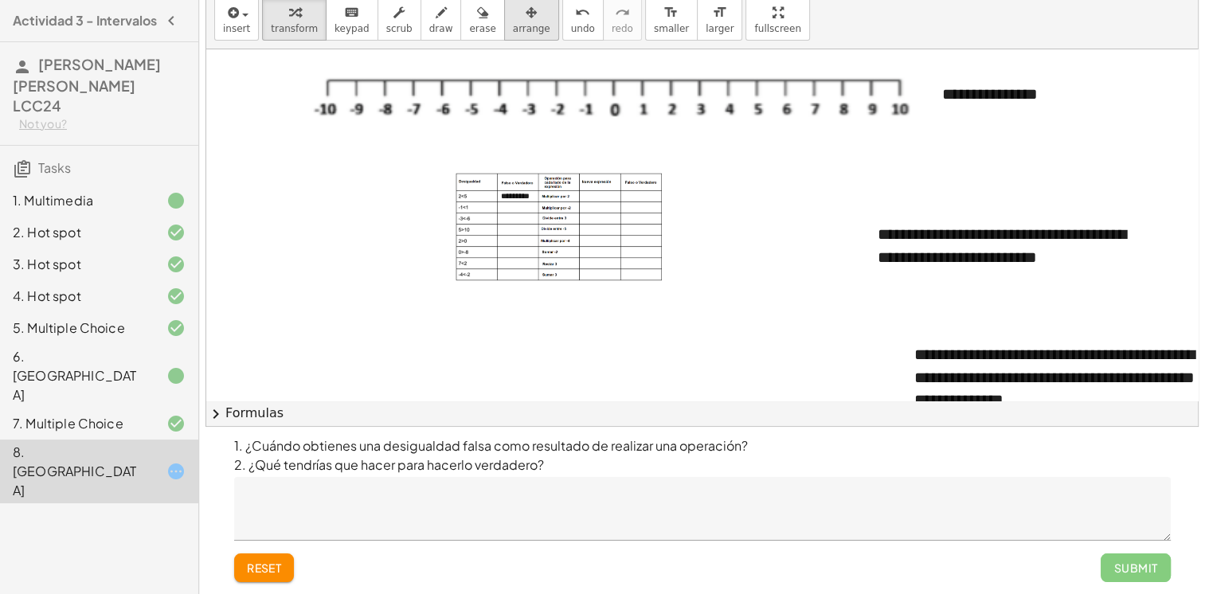
click at [513, 23] on span "arrange" at bounding box center [531, 28] width 37 height 11
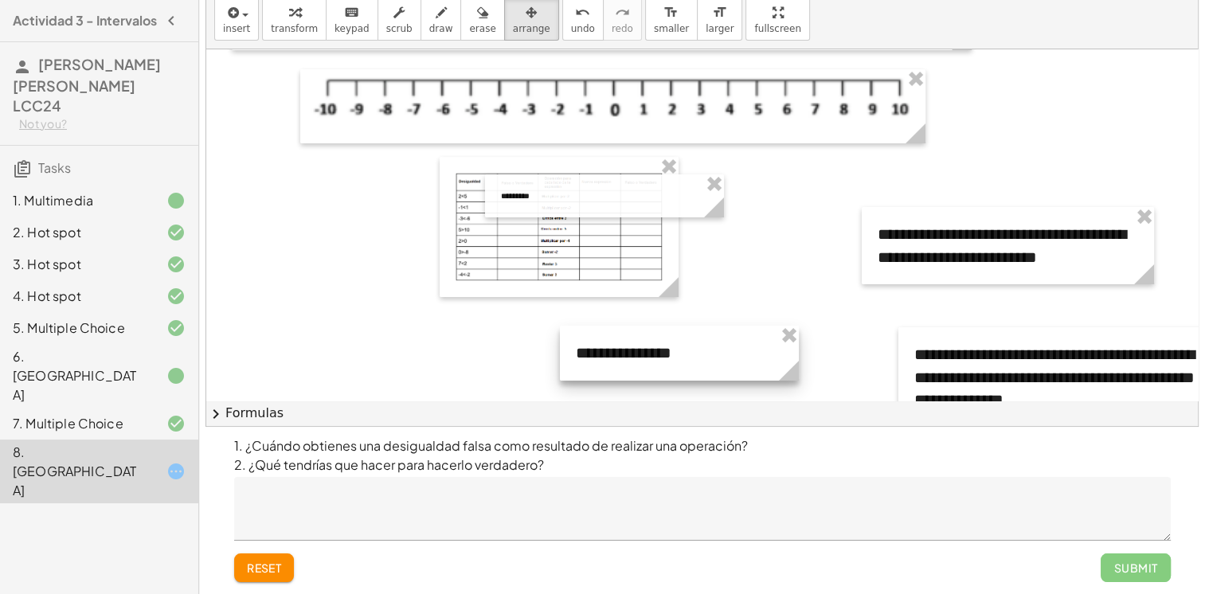
drag, startPoint x: 1051, startPoint y: 108, endPoint x: 683, endPoint y: 342, distance: 437.2
click at [683, 342] on div at bounding box center [679, 353] width 239 height 55
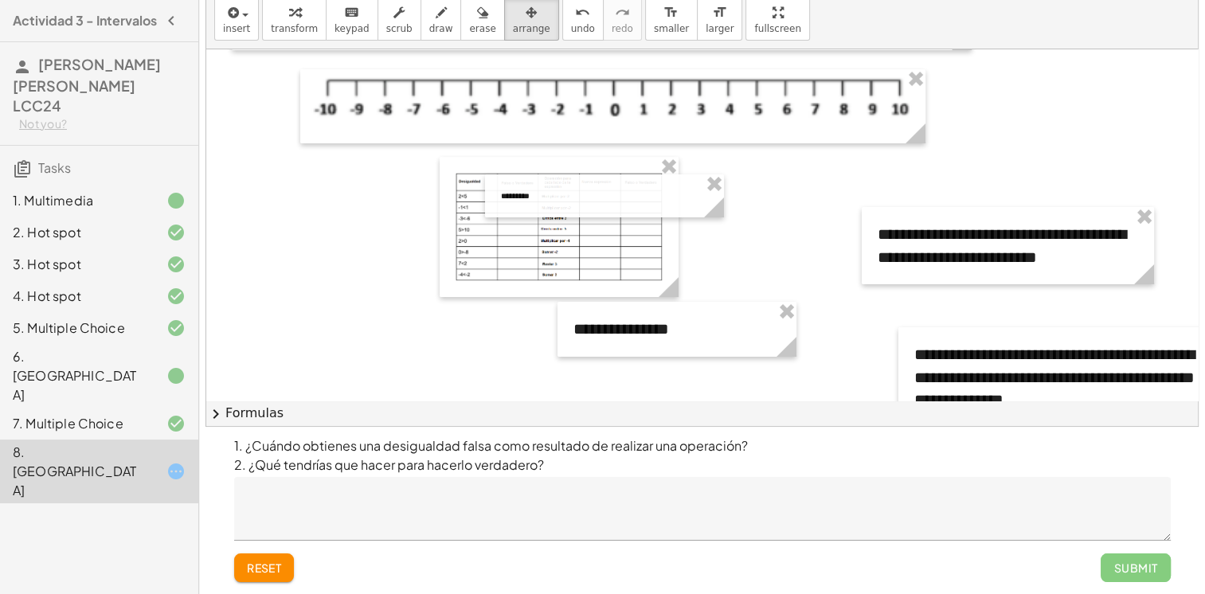
click at [775, 230] on div at bounding box center [887, 523] width 1363 height 1056
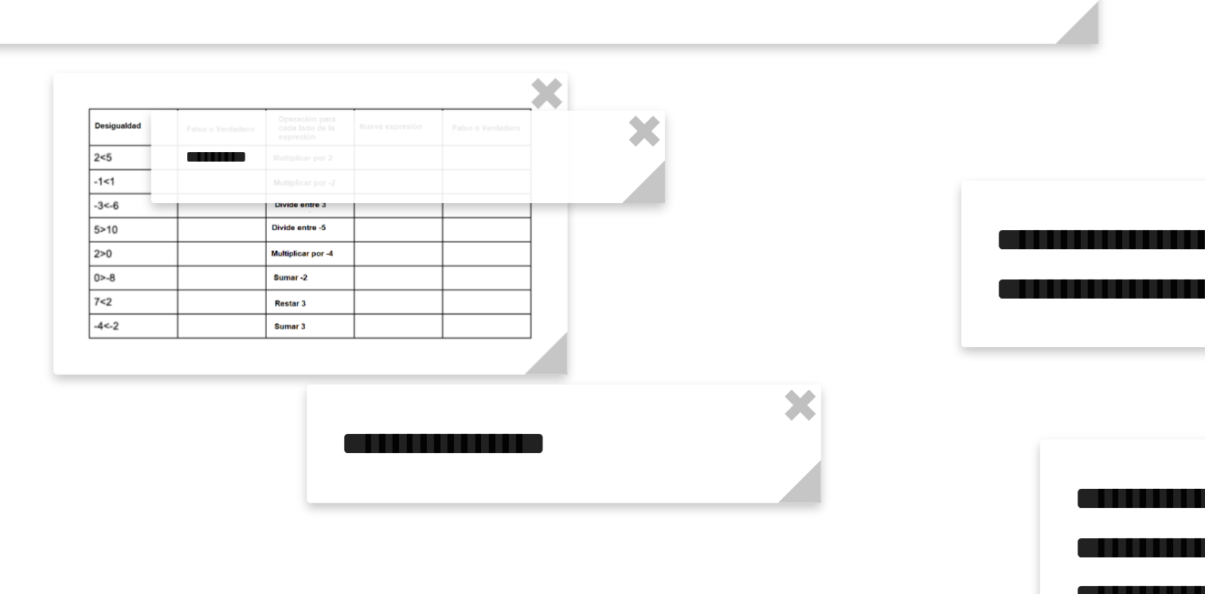
scroll to position [0, 0]
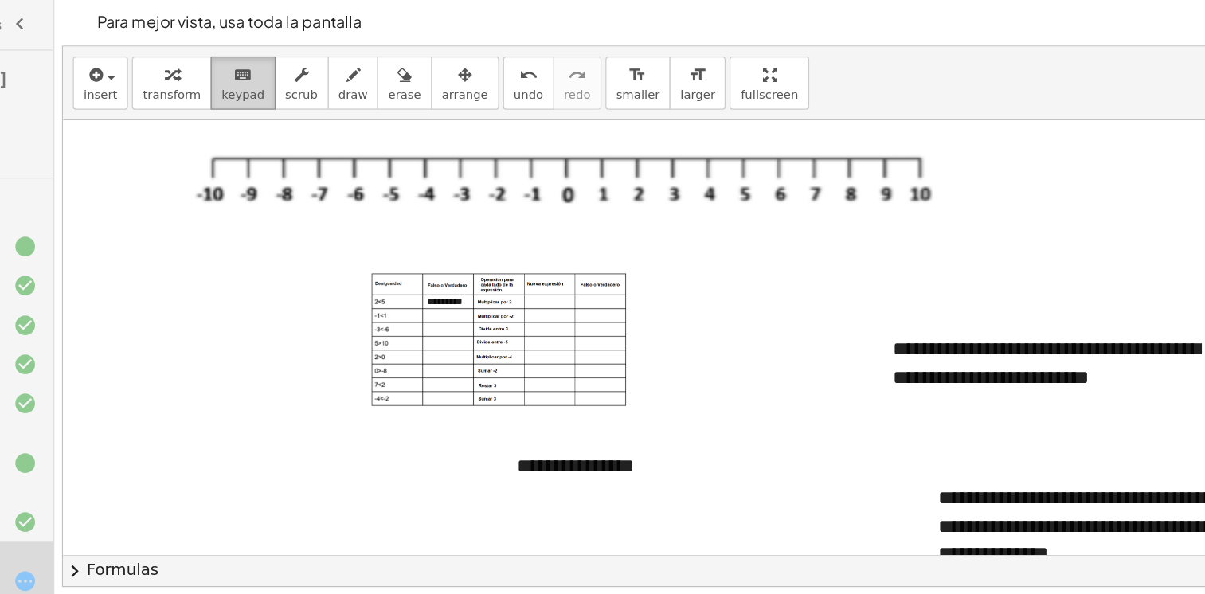
click at [350, 62] on div "keyboard" at bounding box center [351, 61] width 35 height 19
click at [677, 388] on div "**********" at bounding box center [676, 378] width 239 height 55
click at [747, 350] on button "-" at bounding box center [750, 348] width 25 height 27
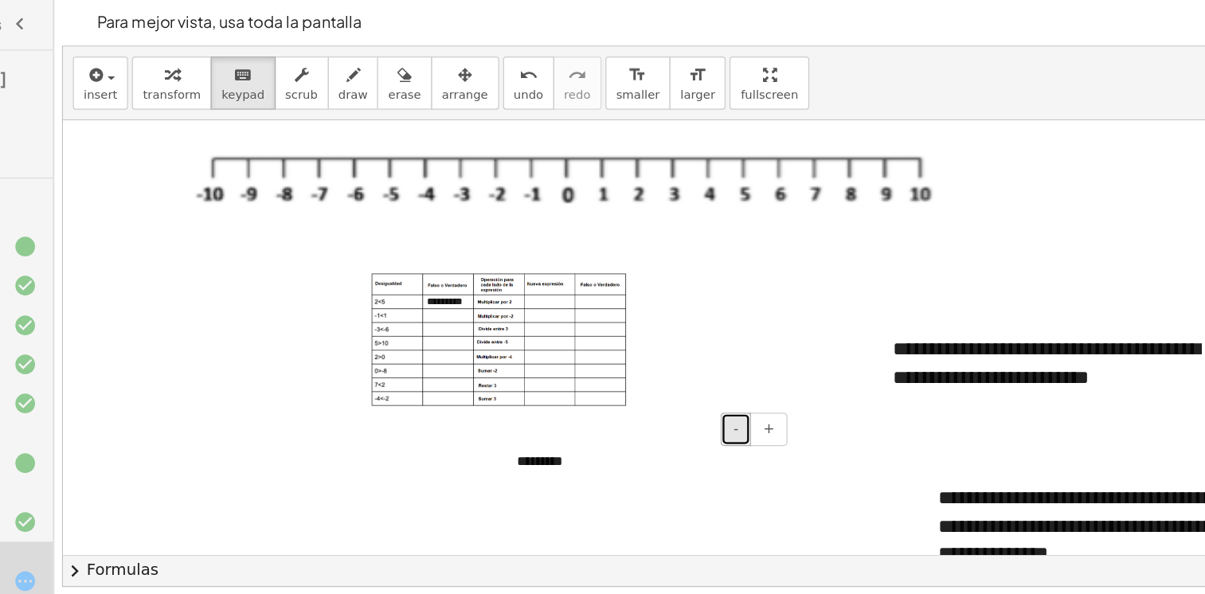
click at [747, 350] on button "-" at bounding box center [750, 348] width 25 height 27
click at [612, 371] on div "*********" at bounding box center [676, 373] width 239 height 45
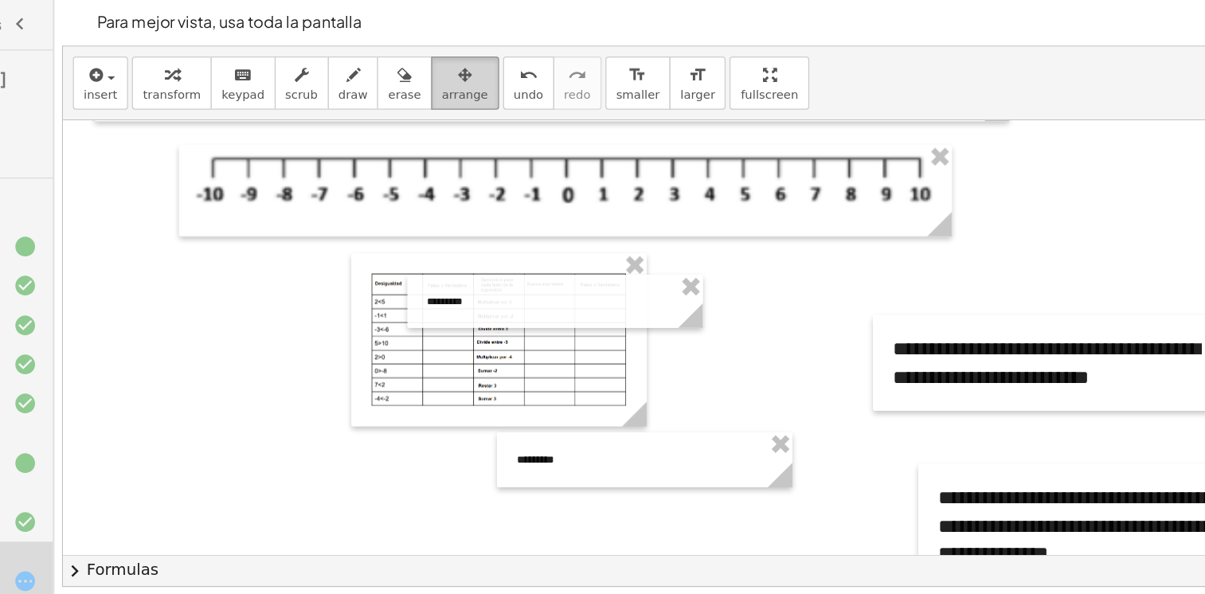
click at [515, 84] on button "arrange" at bounding box center [531, 68] width 55 height 43
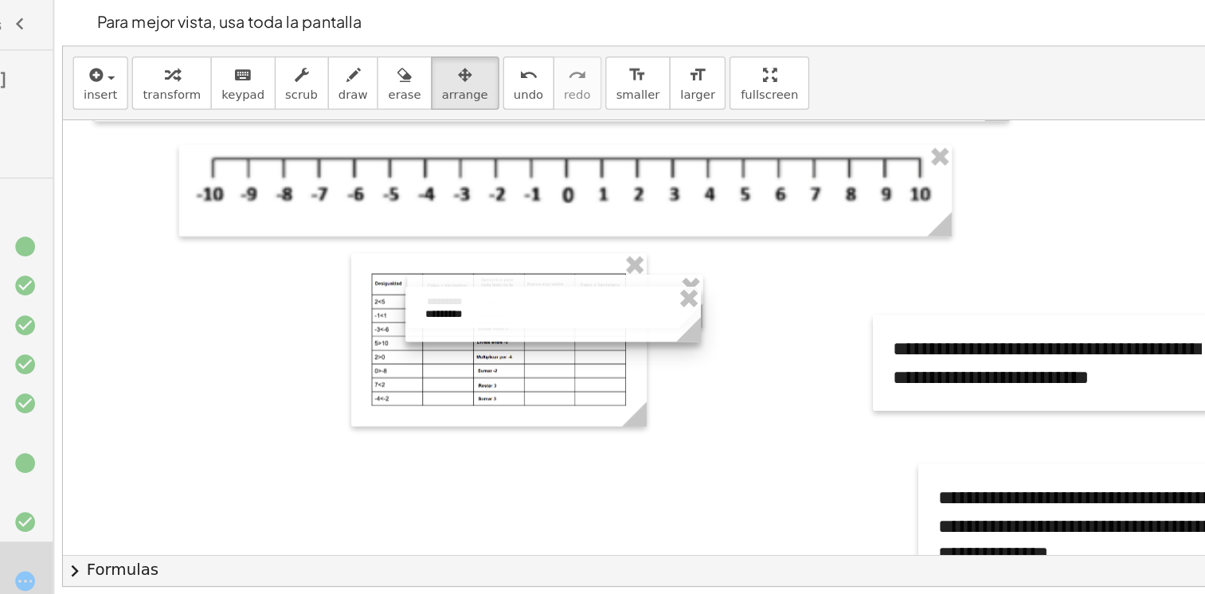
drag, startPoint x: 636, startPoint y: 367, endPoint x: 561, endPoint y: 238, distance: 149.6
click at [561, 238] on div at bounding box center [602, 255] width 239 height 45
click at [765, 336] on div at bounding box center [887, 573] width 1363 height 1056
click at [536, 262] on div at bounding box center [602, 256] width 239 height 45
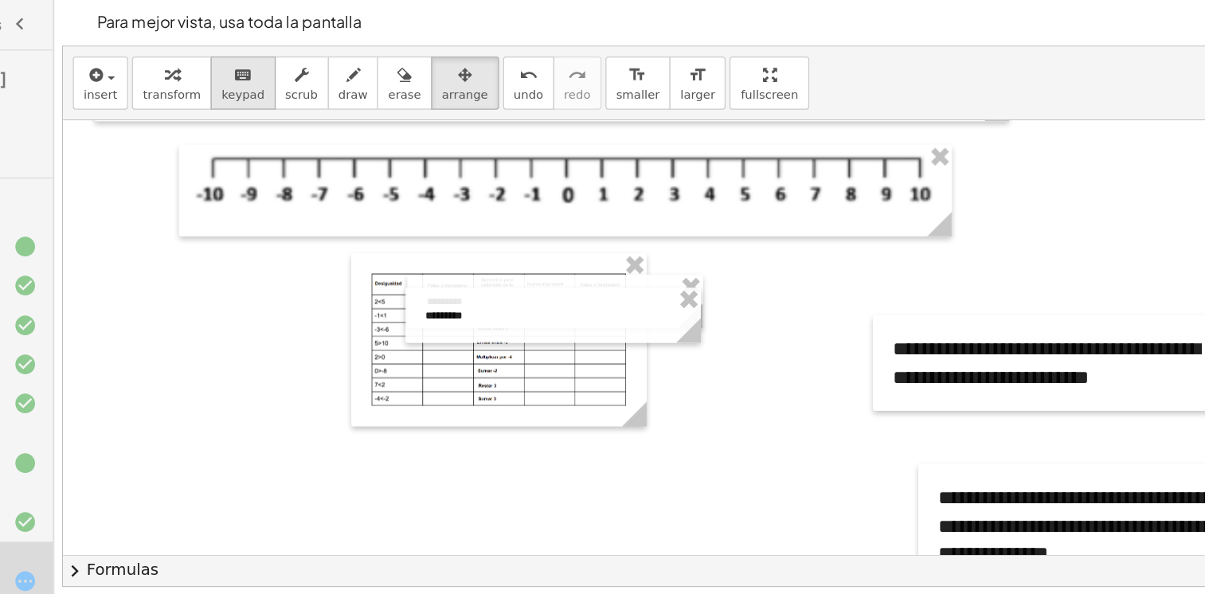
click at [344, 66] on icon "keyboard" at bounding box center [351, 62] width 15 height 19
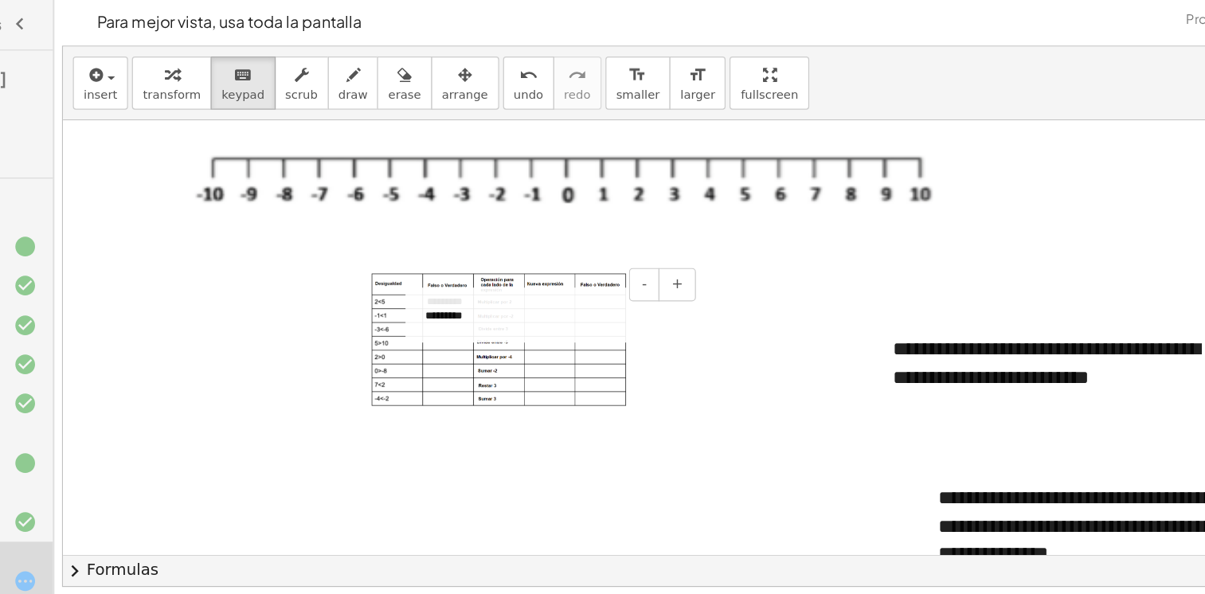
click at [507, 268] on div "*********" at bounding box center [602, 256] width 239 height 45
click at [474, 272] on img at bounding box center [559, 276] width 207 height 108
click at [474, 265] on img at bounding box center [559, 276] width 207 height 108
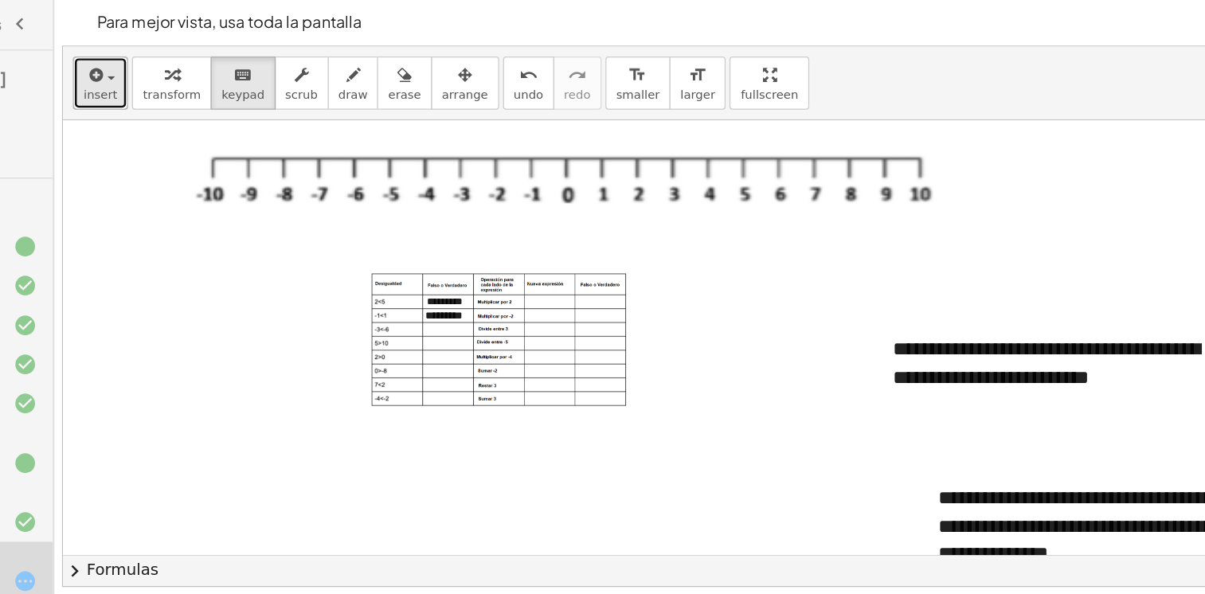
click at [231, 65] on icon "button" at bounding box center [232, 62] width 14 height 19
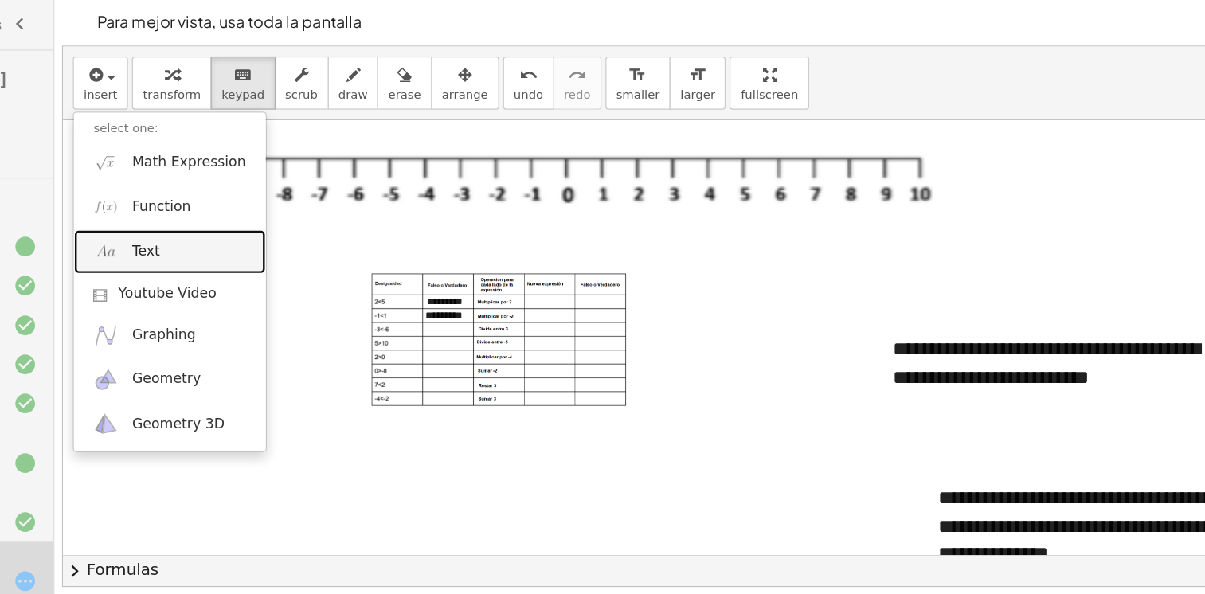
click at [301, 200] on link "Text" at bounding box center [292, 205] width 155 height 36
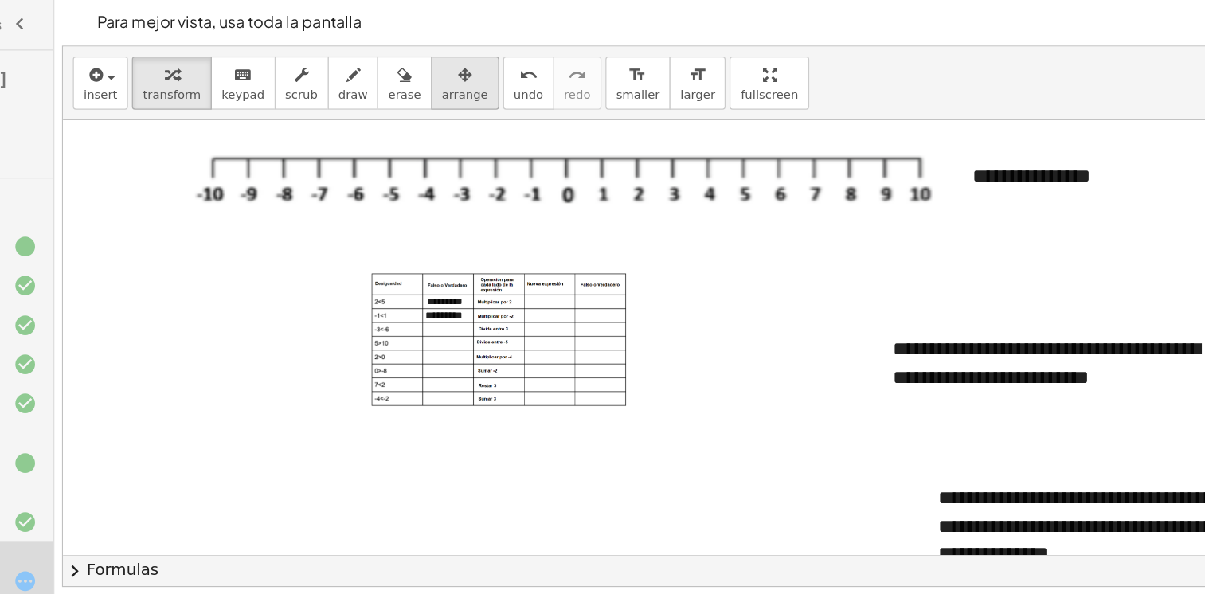
click at [526, 70] on icon "button" at bounding box center [531, 62] width 11 height 19
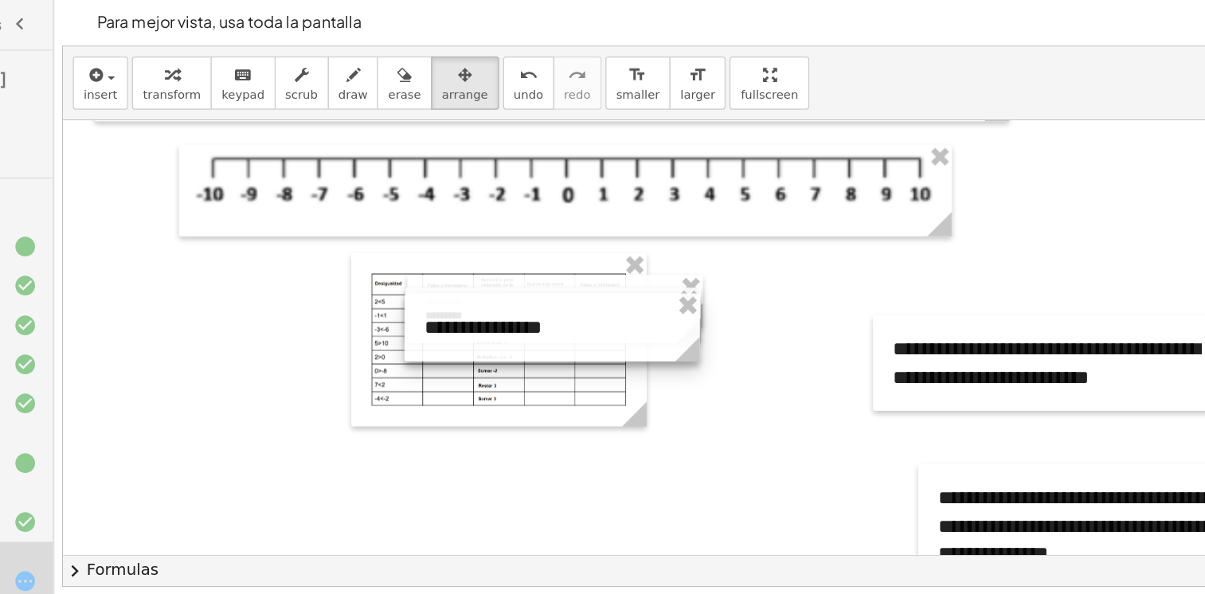
drag, startPoint x: 1076, startPoint y: 143, endPoint x: 632, endPoint y: 265, distance: 461.0
click at [632, 265] on div at bounding box center [602, 266] width 239 height 55
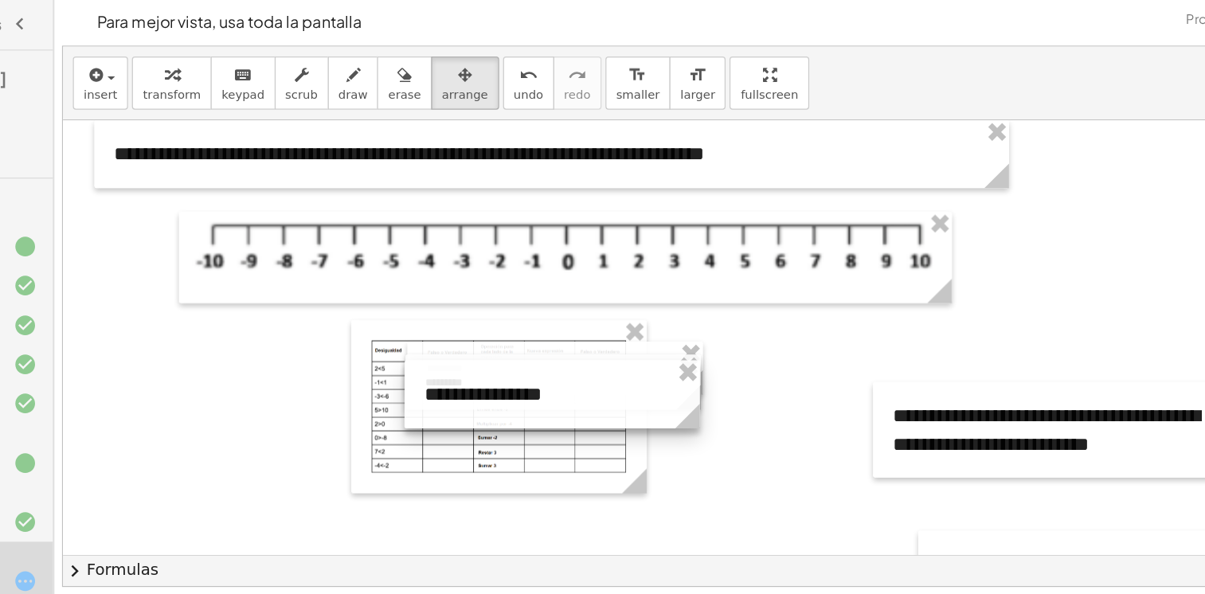
click at [591, 321] on div at bounding box center [602, 320] width 239 height 55
click at [341, 72] on span "keypad" at bounding box center [351, 77] width 35 height 11
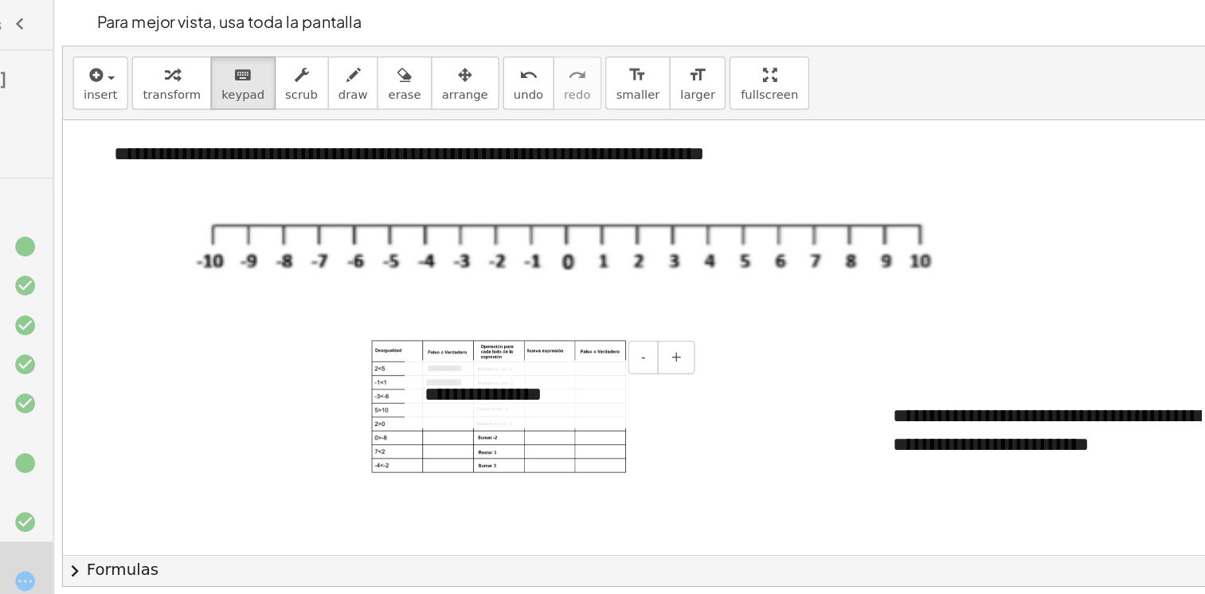
click at [571, 325] on div "**********" at bounding box center [602, 320] width 239 height 55
click at [678, 291] on span "-" at bounding box center [676, 290] width 4 height 13
drag, startPoint x: 566, startPoint y: 305, endPoint x: 574, endPoint y: 313, distance: 11.3
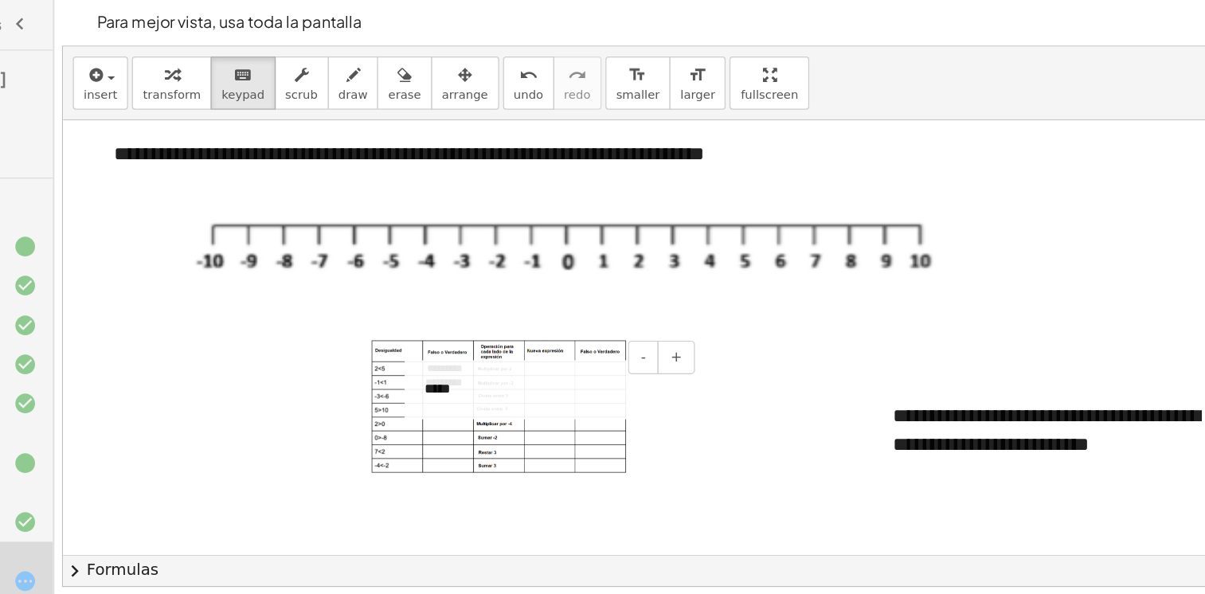
click at [574, 313] on div "*****" at bounding box center [602, 317] width 239 height 48
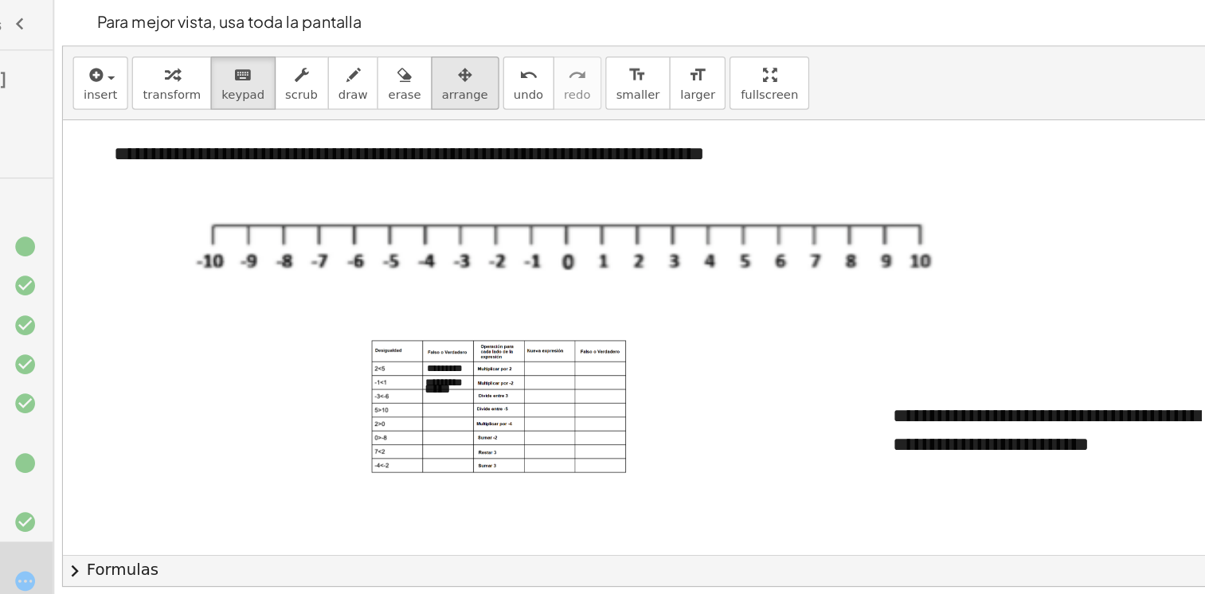
click at [513, 77] on span "arrange" at bounding box center [531, 77] width 37 height 11
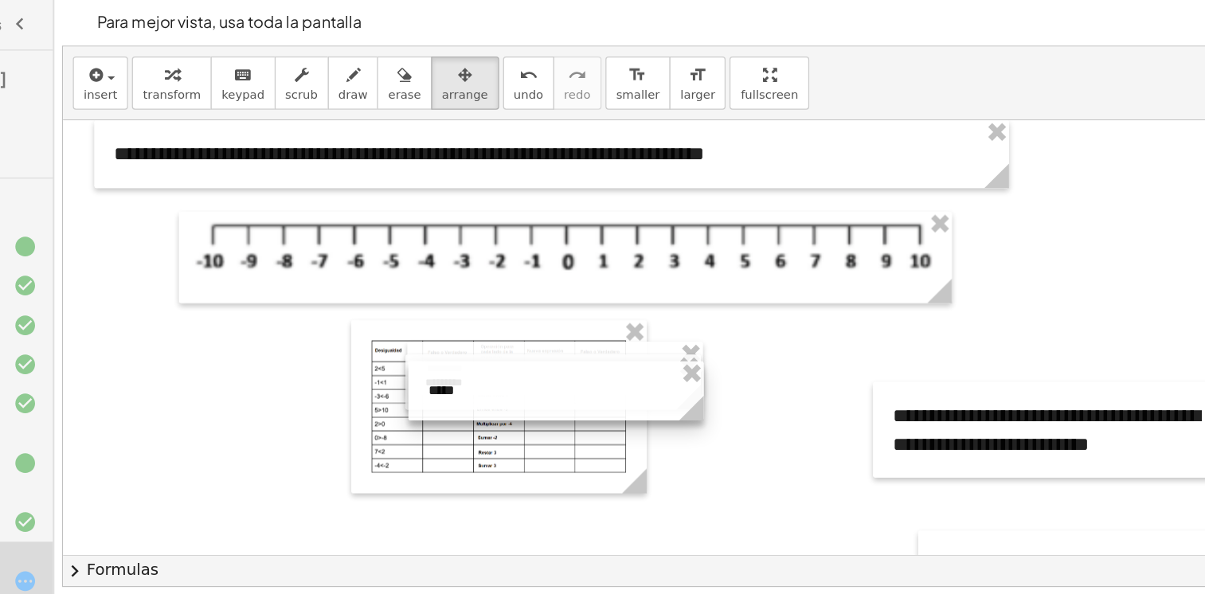
click at [544, 325] on div at bounding box center [605, 318] width 239 height 48
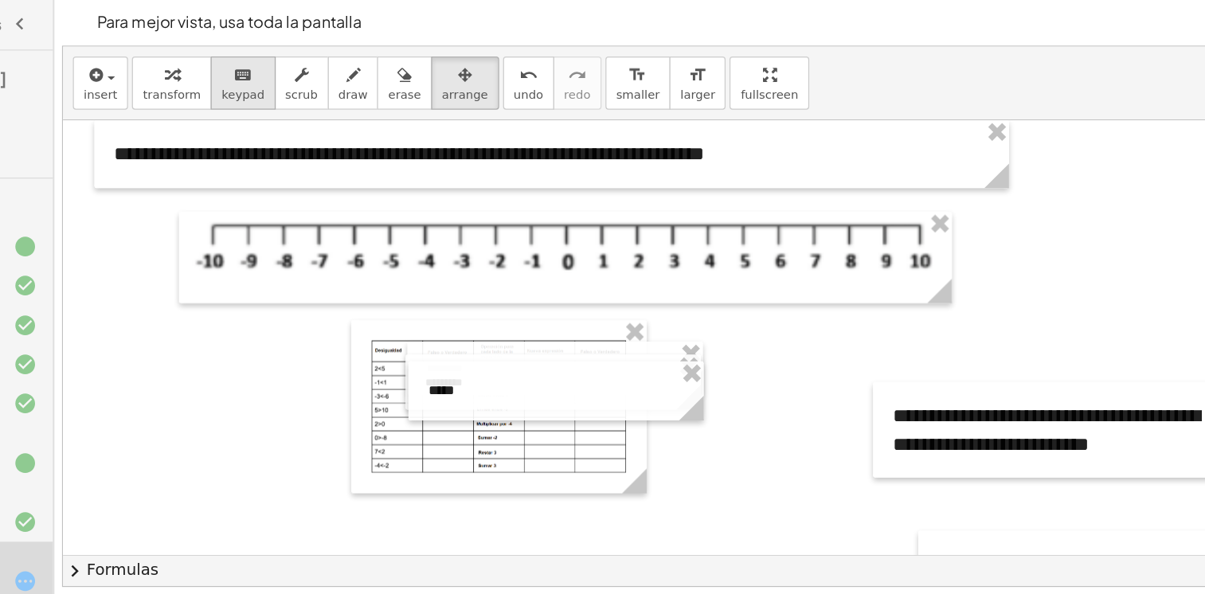
click at [326, 68] on button "keyboard keypad" at bounding box center [352, 68] width 53 height 43
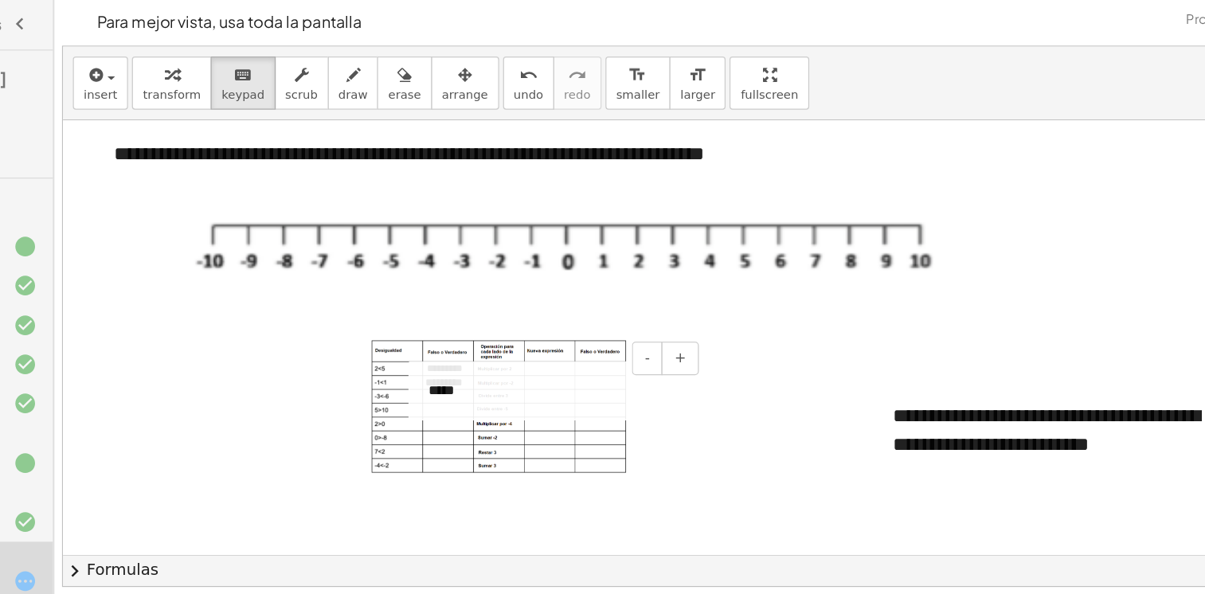
click at [524, 313] on div "*****" at bounding box center [605, 318] width 239 height 48
click at [677, 281] on button "-" at bounding box center [679, 291] width 25 height 27
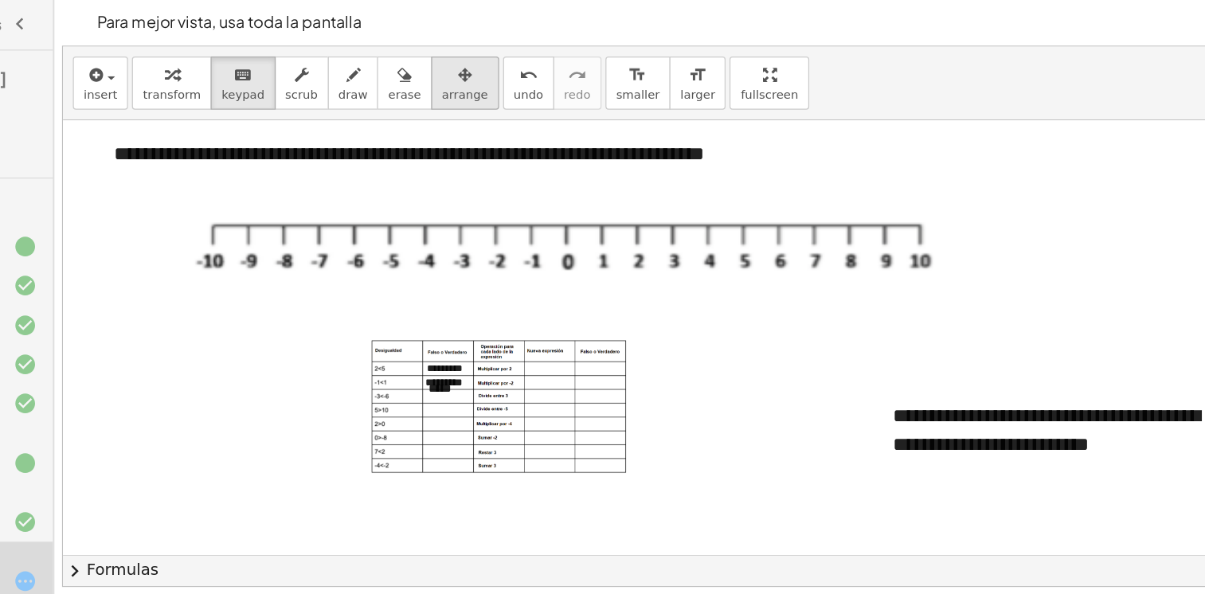
click at [514, 61] on div "button" at bounding box center [531, 61] width 37 height 19
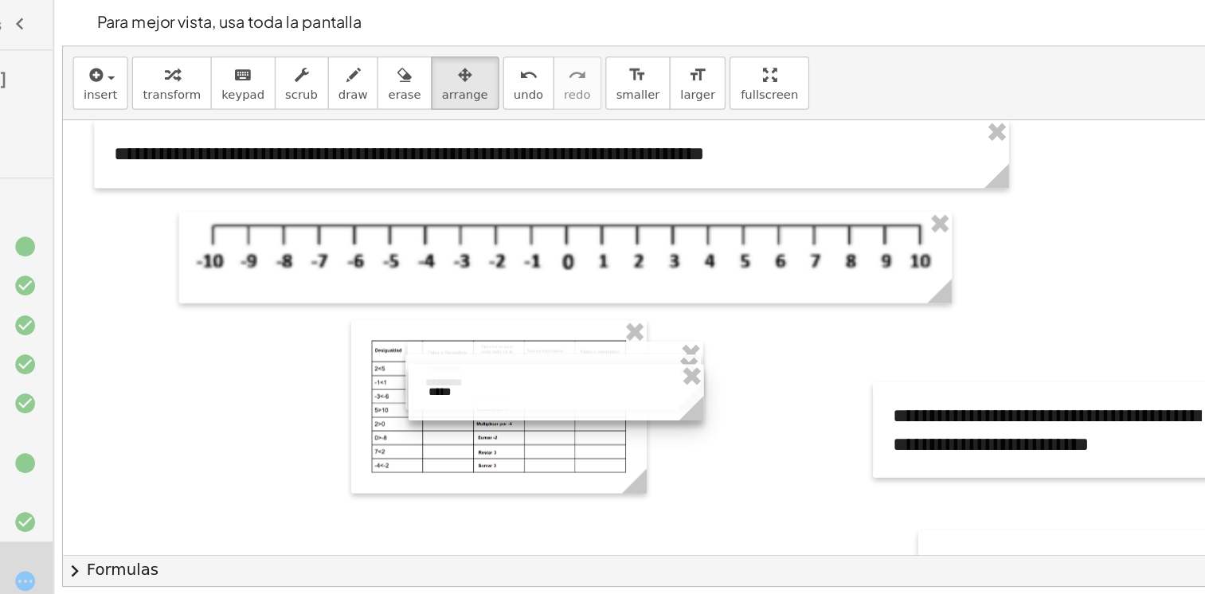
click at [538, 318] on div at bounding box center [605, 318] width 239 height 45
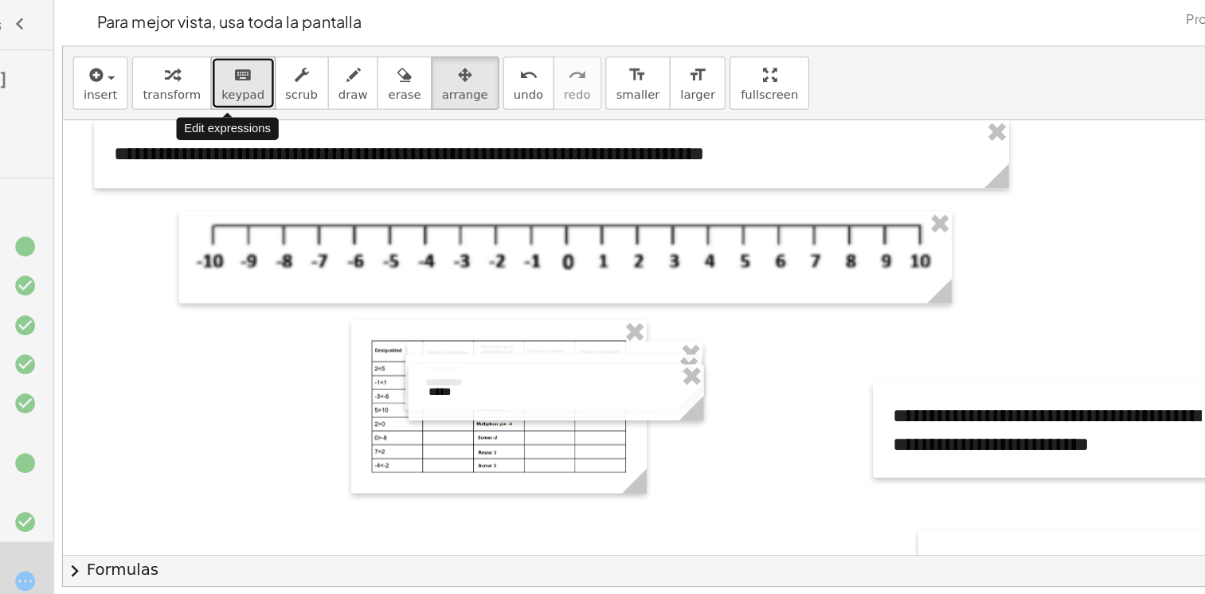
drag, startPoint x: 342, startPoint y: 76, endPoint x: 339, endPoint y: 46, distance: 30.4
click at [339, 47] on button "keyboard keypad" at bounding box center [352, 68] width 53 height 43
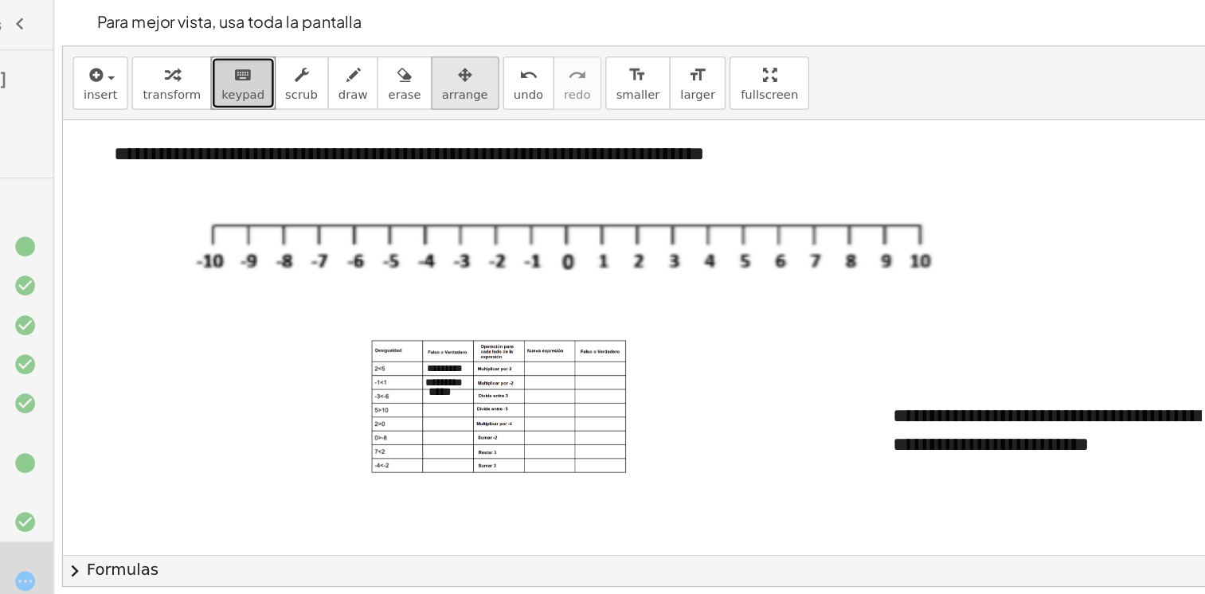
click at [513, 69] on div "button" at bounding box center [531, 61] width 37 height 19
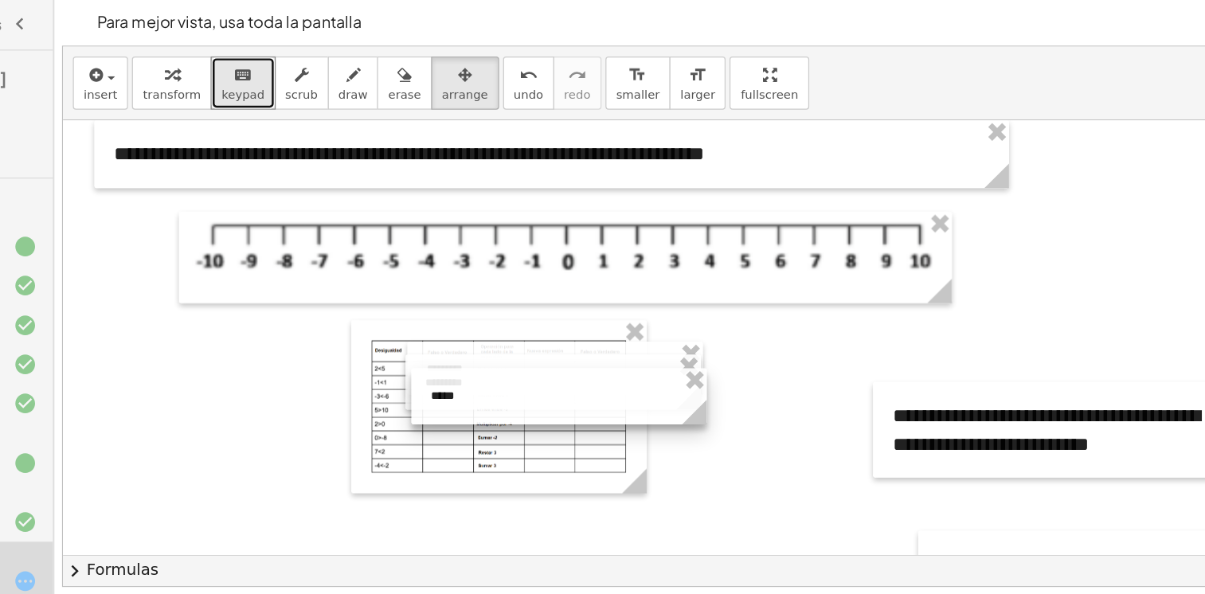
click at [534, 322] on div at bounding box center [607, 321] width 239 height 45
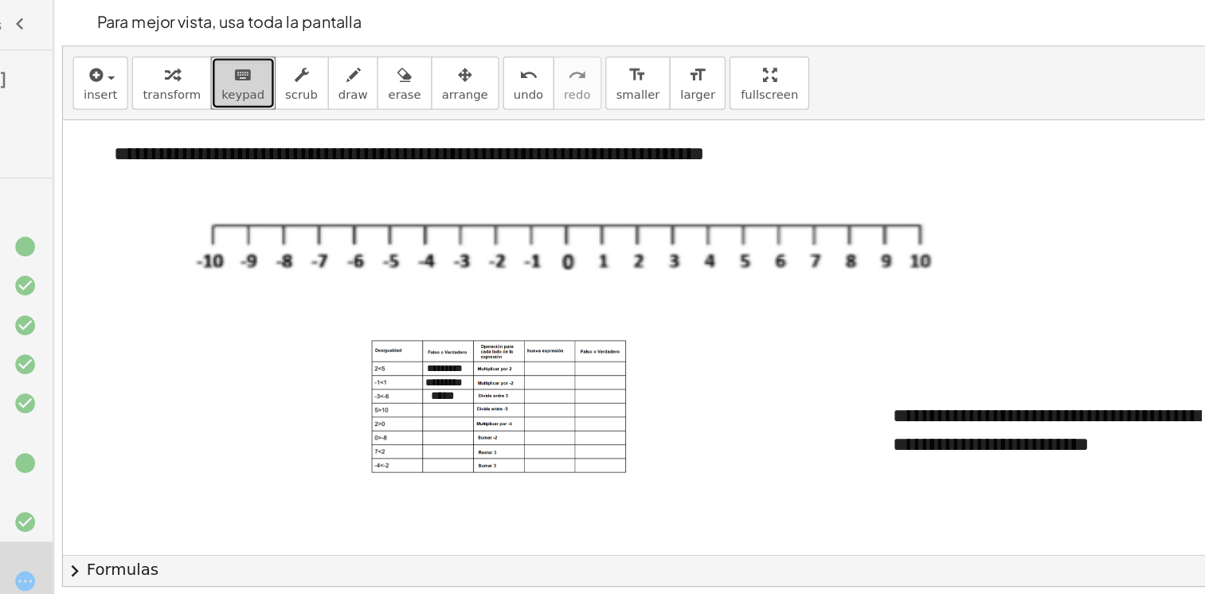
click at [334, 78] on span "keypad" at bounding box center [351, 77] width 35 height 11
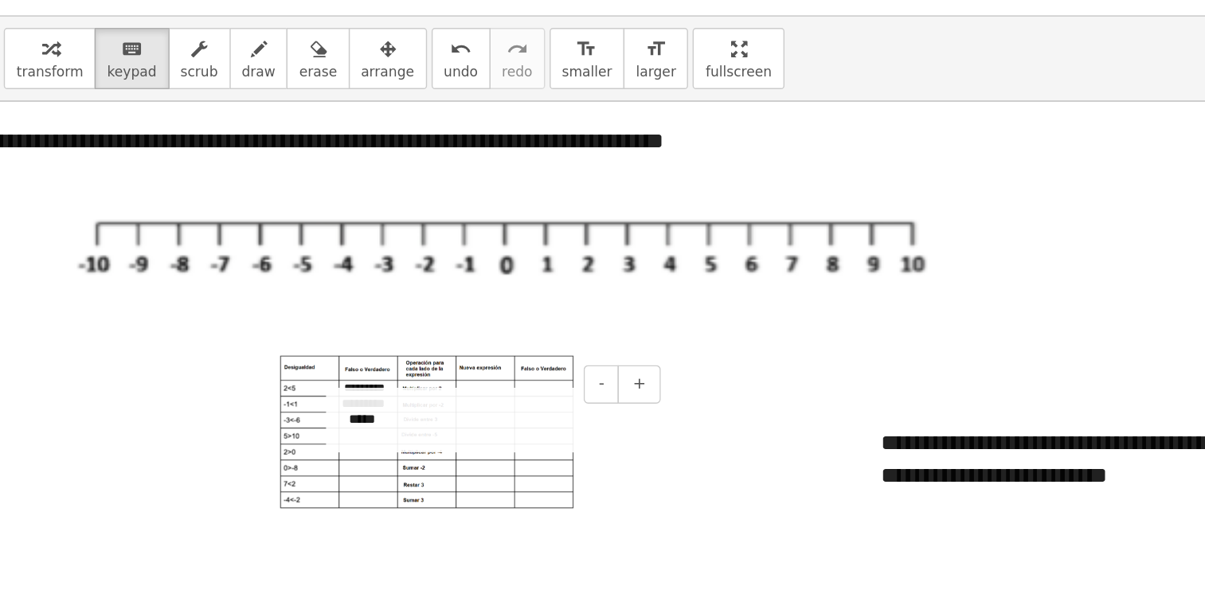
click at [505, 303] on div "- +" at bounding box center [603, 297] width 239 height 27
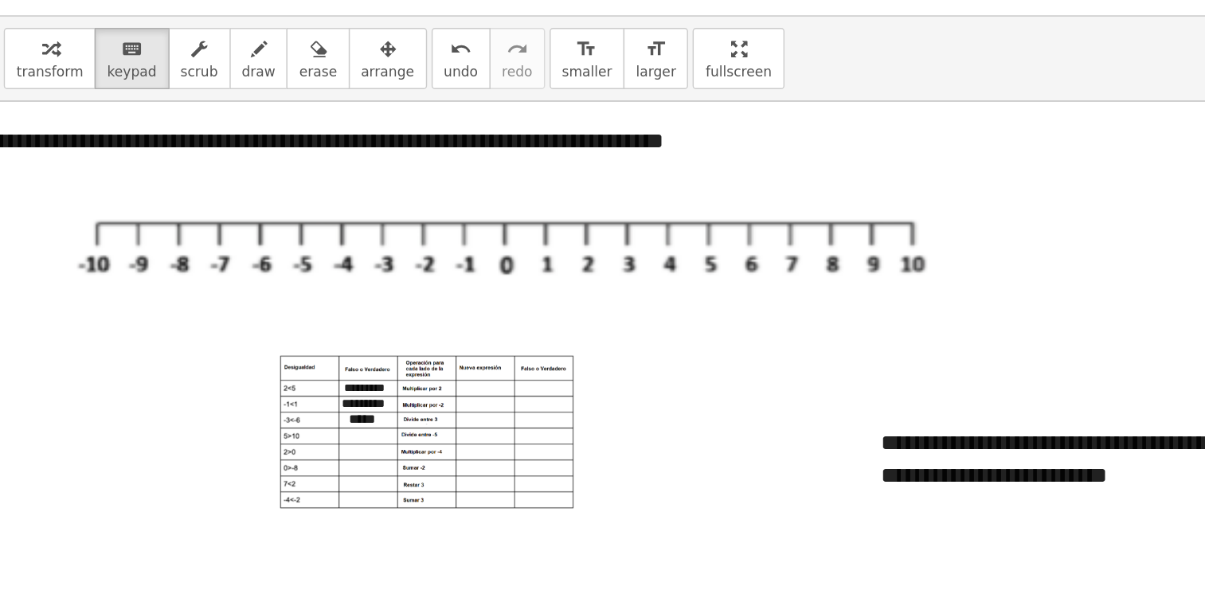
drag, startPoint x: 337, startPoint y: 158, endPoint x: 384, endPoint y: 195, distance: 59.6
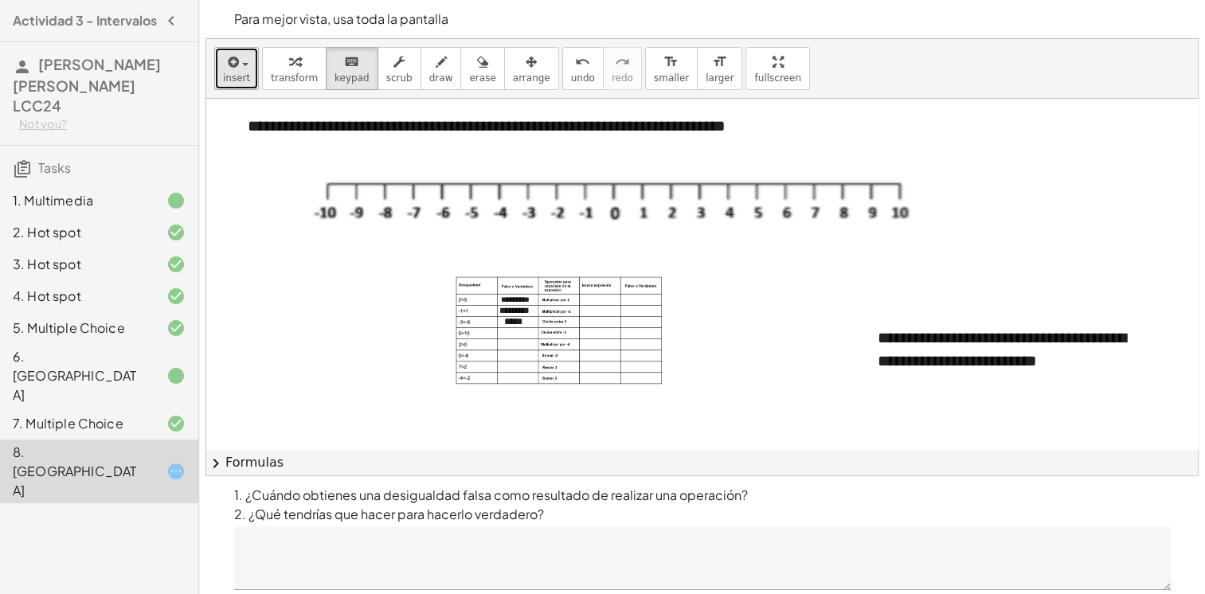
click at [224, 84] on span "insert" at bounding box center [236, 77] width 27 height 11
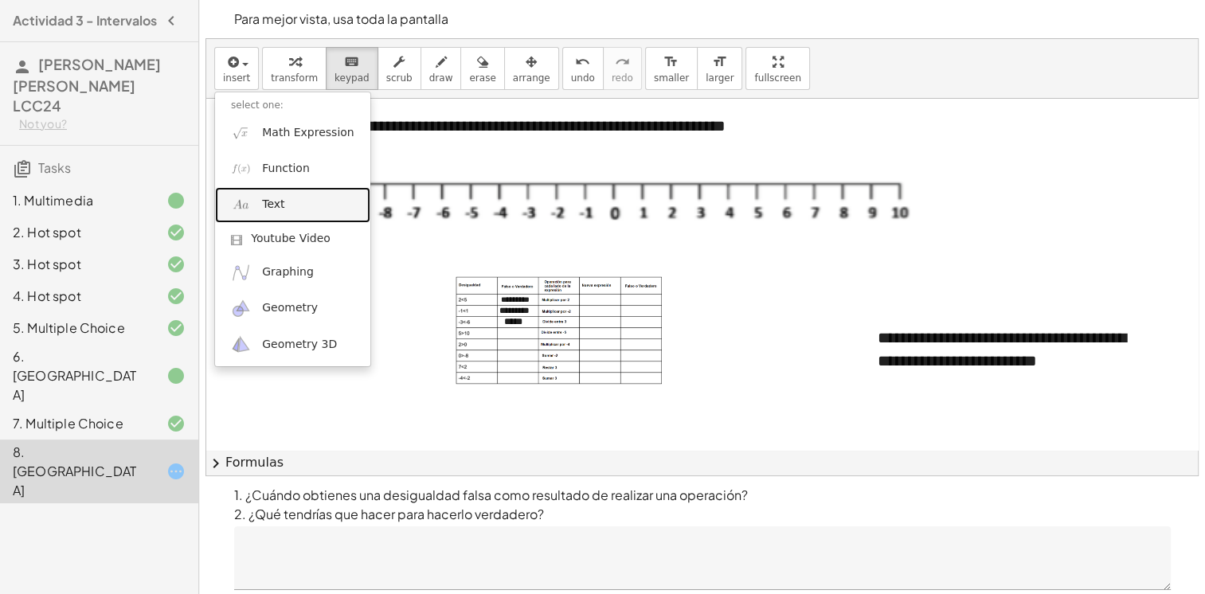
click at [274, 206] on span "Text" at bounding box center [273, 205] width 22 height 16
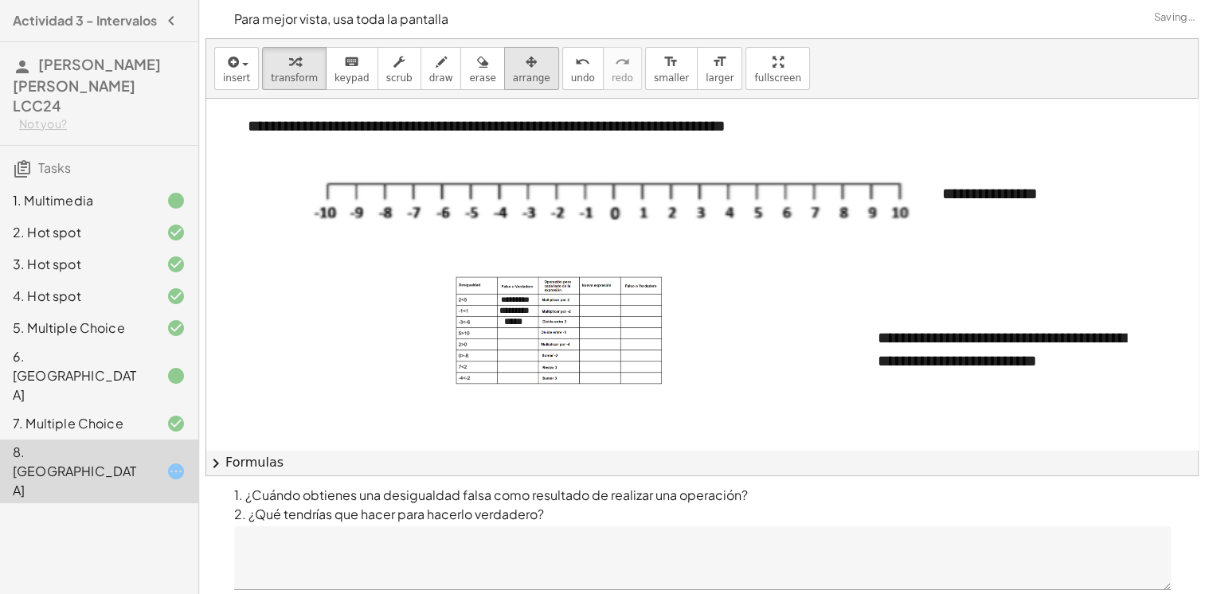
click at [504, 70] on button "arrange" at bounding box center [531, 68] width 55 height 43
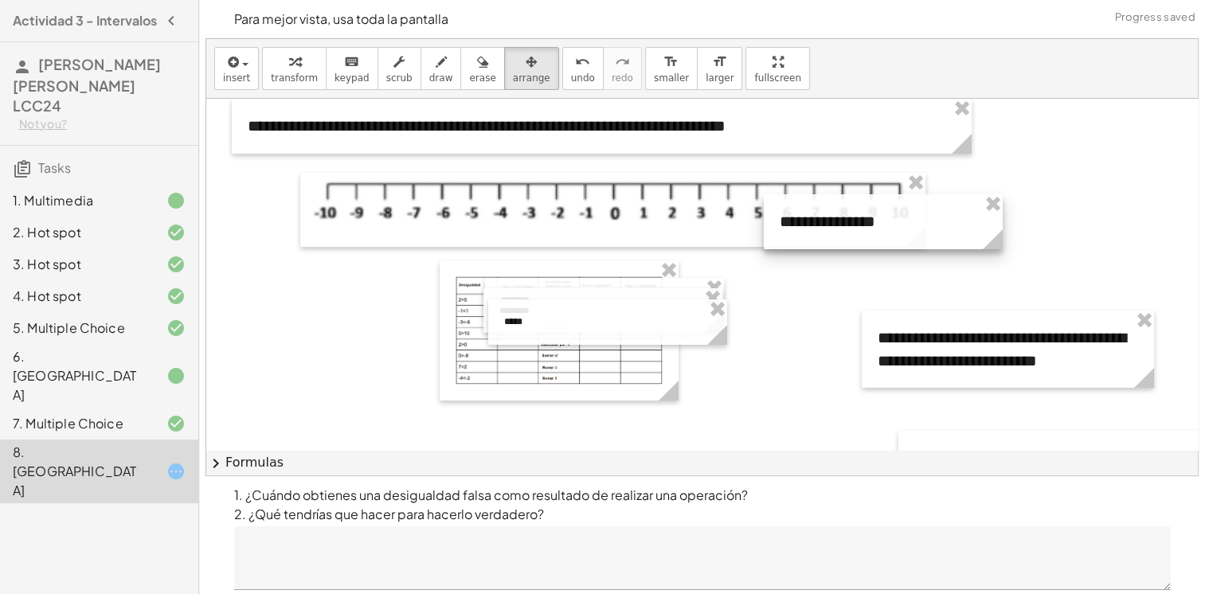
drag, startPoint x: 1023, startPoint y: 210, endPoint x: 950, endPoint y: 228, distance: 74.6
click at [950, 228] on div at bounding box center [883, 221] width 239 height 55
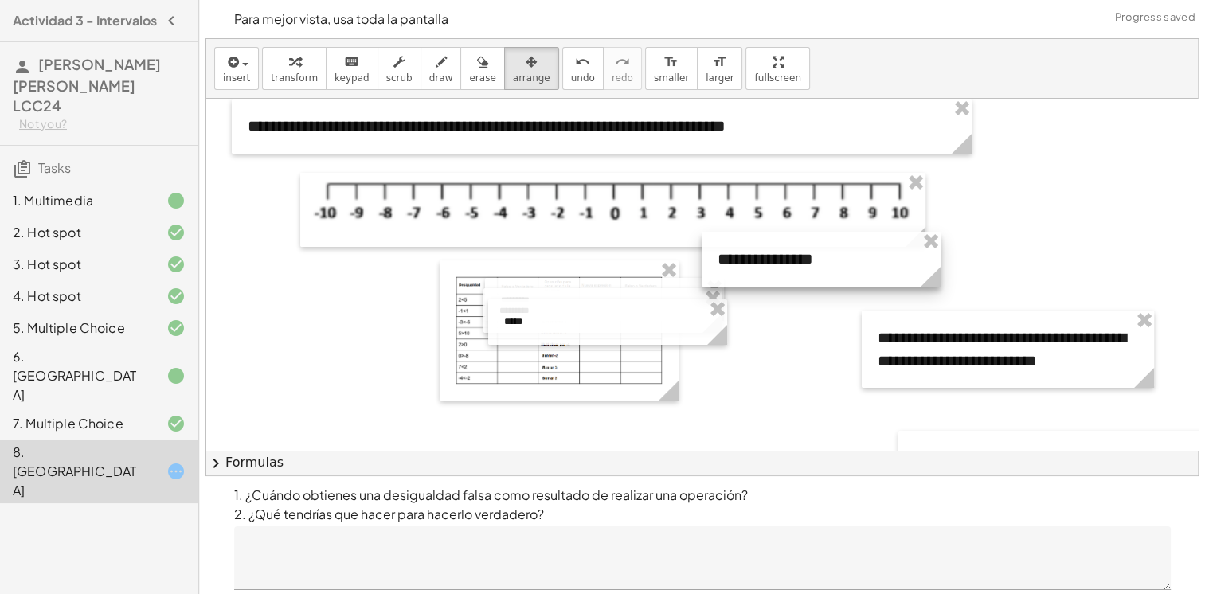
drag, startPoint x: 950, startPoint y: 228, endPoint x: 823, endPoint y: 253, distance: 129.2
click at [823, 253] on div at bounding box center [821, 259] width 239 height 55
click at [786, 265] on div at bounding box center [821, 259] width 239 height 55
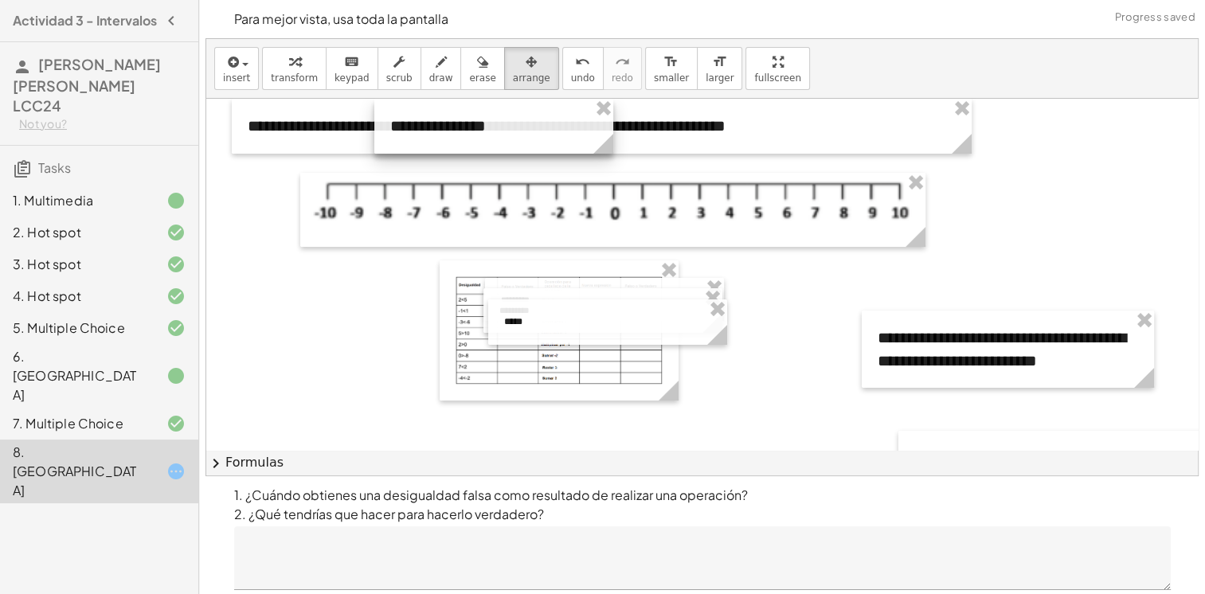
drag, startPoint x: 786, startPoint y: 265, endPoint x: 452, endPoint y: 91, distance: 377.2
click at [452, 91] on div "**********" at bounding box center [702, 257] width 992 height 436
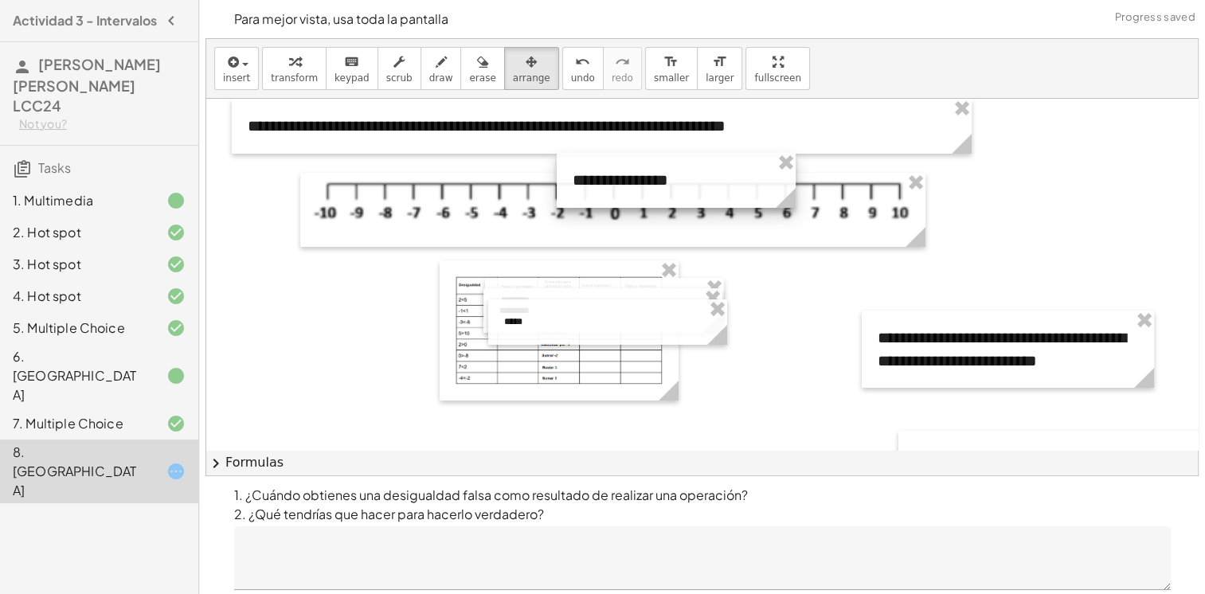
drag, startPoint x: 543, startPoint y: 132, endPoint x: 831, endPoint y: 229, distance: 304.0
click at [796, 208] on div at bounding box center [676, 180] width 239 height 55
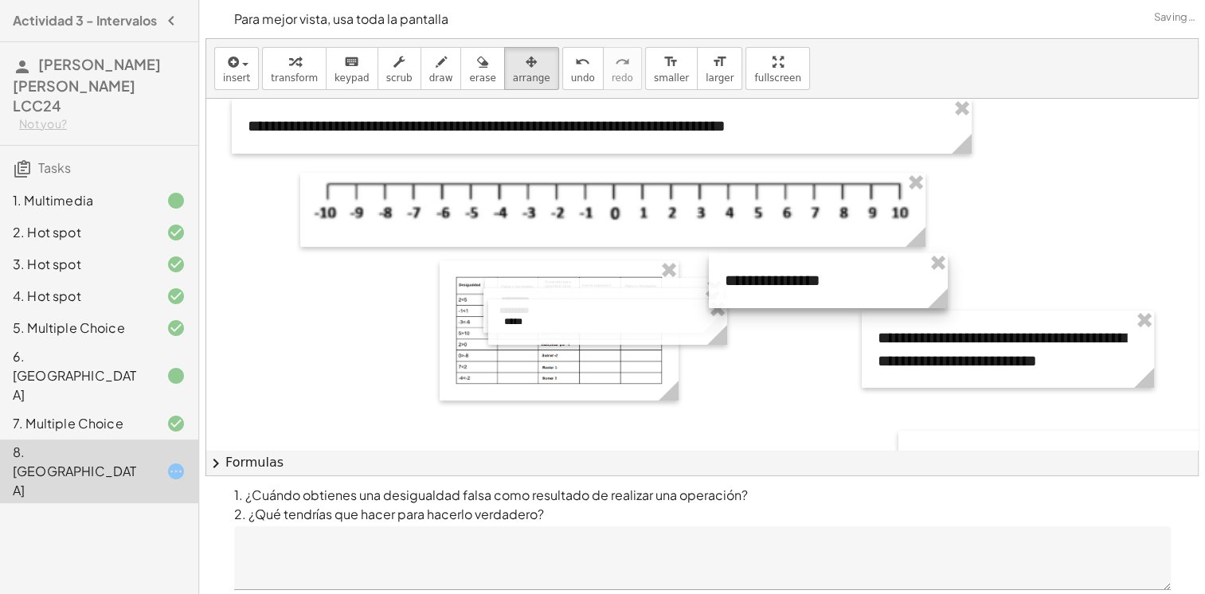
drag, startPoint x: 831, startPoint y: 229, endPoint x: 884, endPoint y: 285, distance: 77.2
click at [884, 285] on div at bounding box center [828, 280] width 239 height 55
click at [345, 79] on span "keypad" at bounding box center [351, 77] width 35 height 11
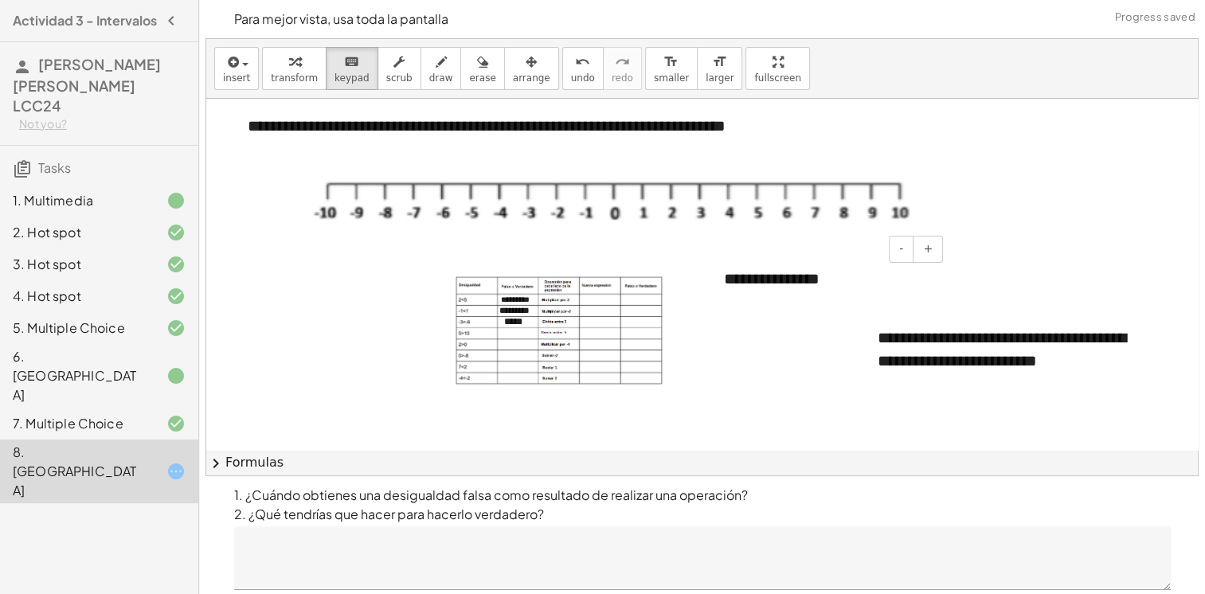
click at [831, 289] on div "**********" at bounding box center [827, 279] width 239 height 55
click at [828, 301] on div "*****" at bounding box center [827, 279] width 239 height 55
click at [902, 253] on span "-" at bounding box center [901, 248] width 4 height 13
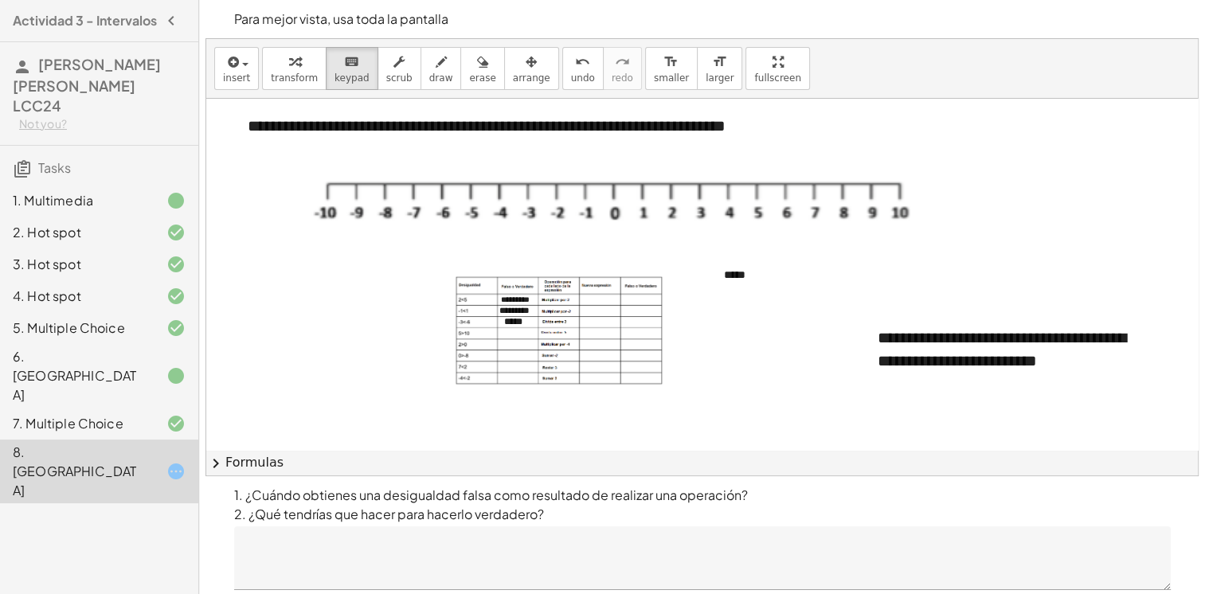
click at [233, 62] on icon "button" at bounding box center [232, 62] width 14 height 19
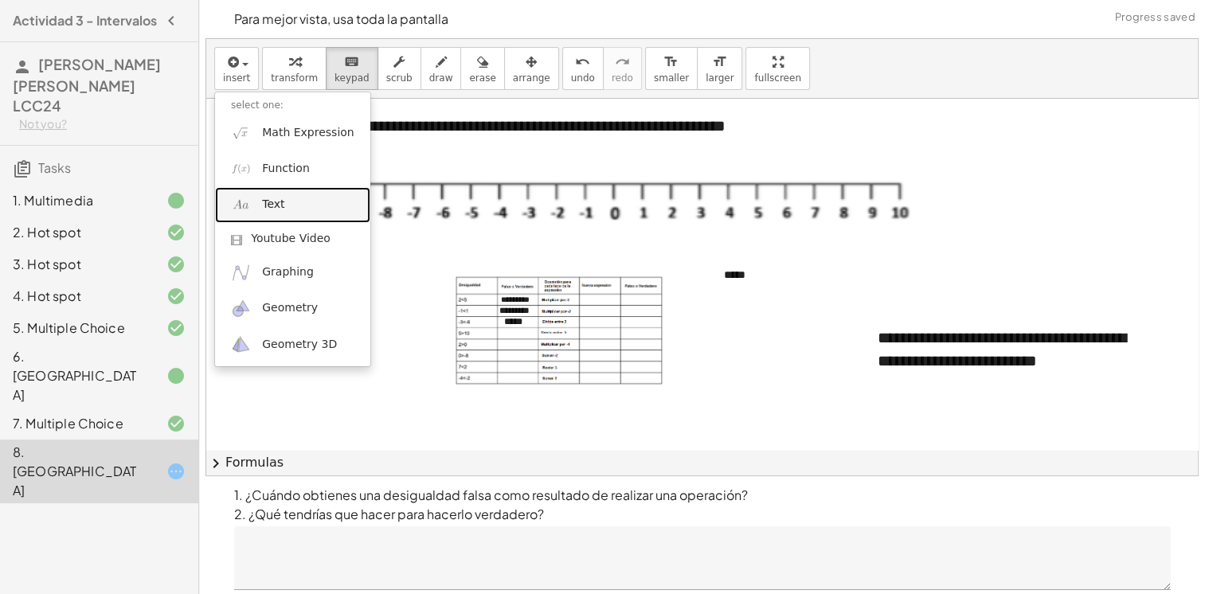
click at [307, 190] on link "Text" at bounding box center [292, 205] width 155 height 36
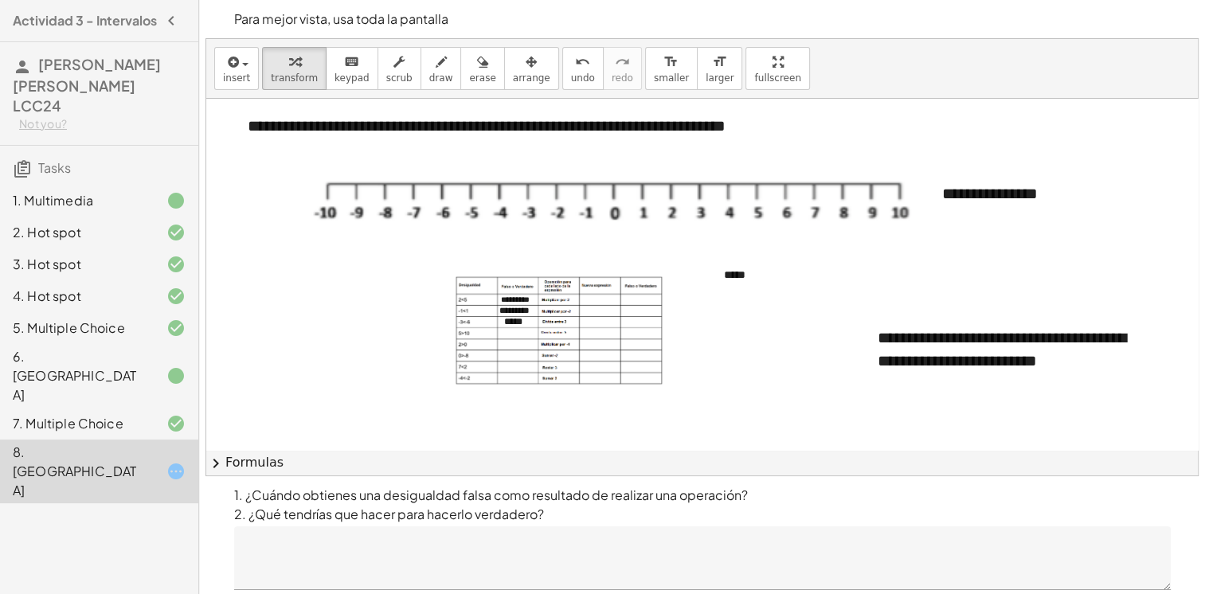
click at [699, 73] on div "insert select one: Math Expression Function Text Youtube Video Graphing Geometr…" at bounding box center [702, 69] width 992 height 60
click at [987, 182] on div "**********" at bounding box center [1045, 193] width 239 height 55
click at [1039, 186] on div "**********" at bounding box center [1045, 193] width 239 height 55
click at [1121, 175] on button "-" at bounding box center [1119, 164] width 25 height 27
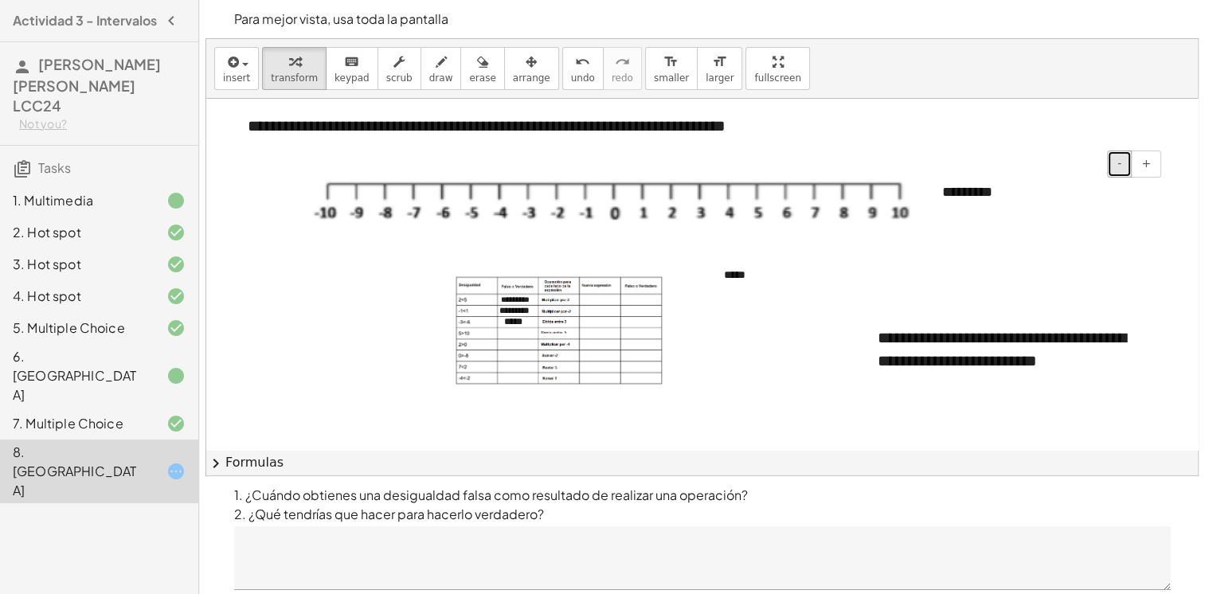
click at [1121, 174] on button "-" at bounding box center [1119, 164] width 25 height 27
click at [1010, 205] on div "*********" at bounding box center [1045, 191] width 239 height 50
click at [526, 69] on icon "button" at bounding box center [531, 62] width 11 height 19
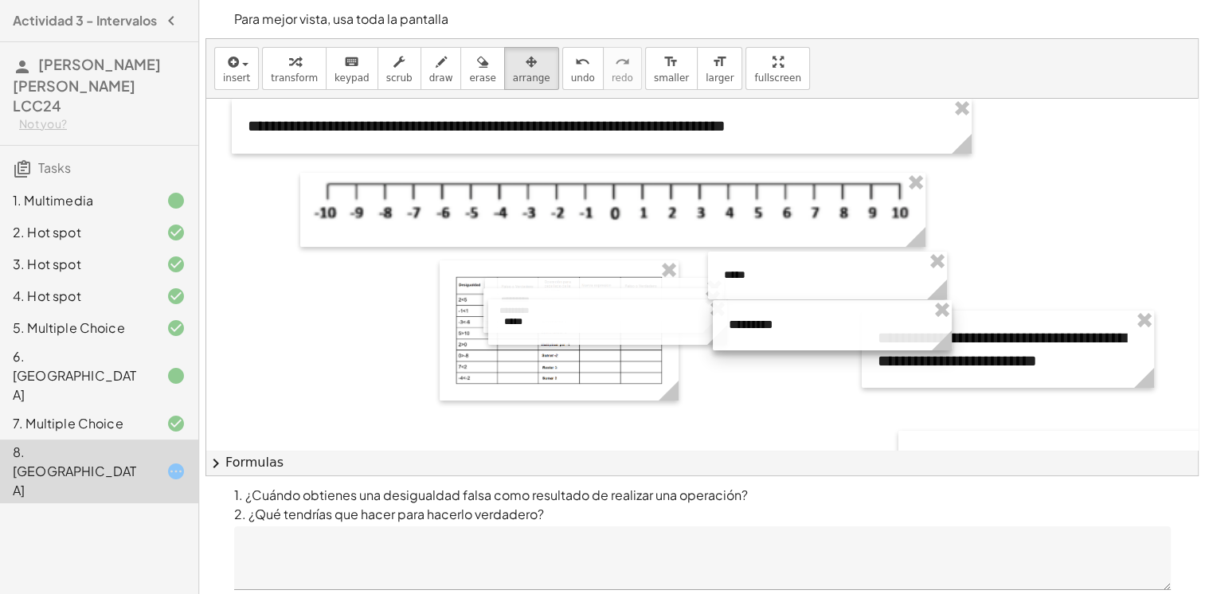
drag, startPoint x: 1035, startPoint y: 196, endPoint x: 822, endPoint y: 330, distance: 251.9
click at [822, 330] on div at bounding box center [832, 325] width 239 height 50
click at [345, 83] on span "keypad" at bounding box center [351, 77] width 35 height 11
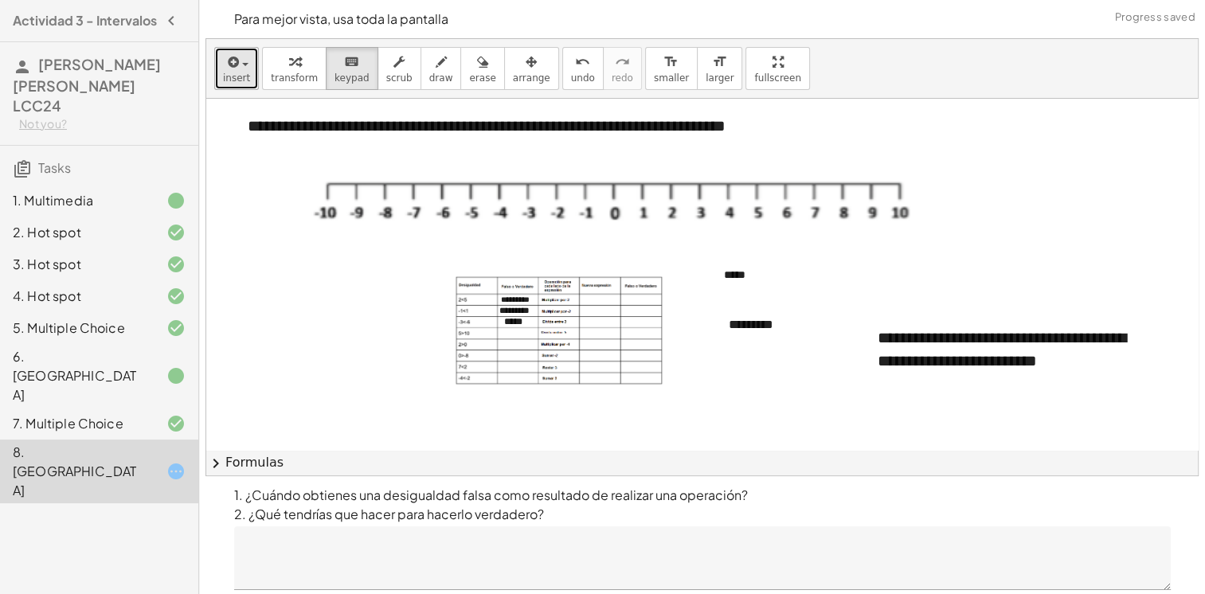
click at [241, 73] on span "insert" at bounding box center [236, 77] width 27 height 11
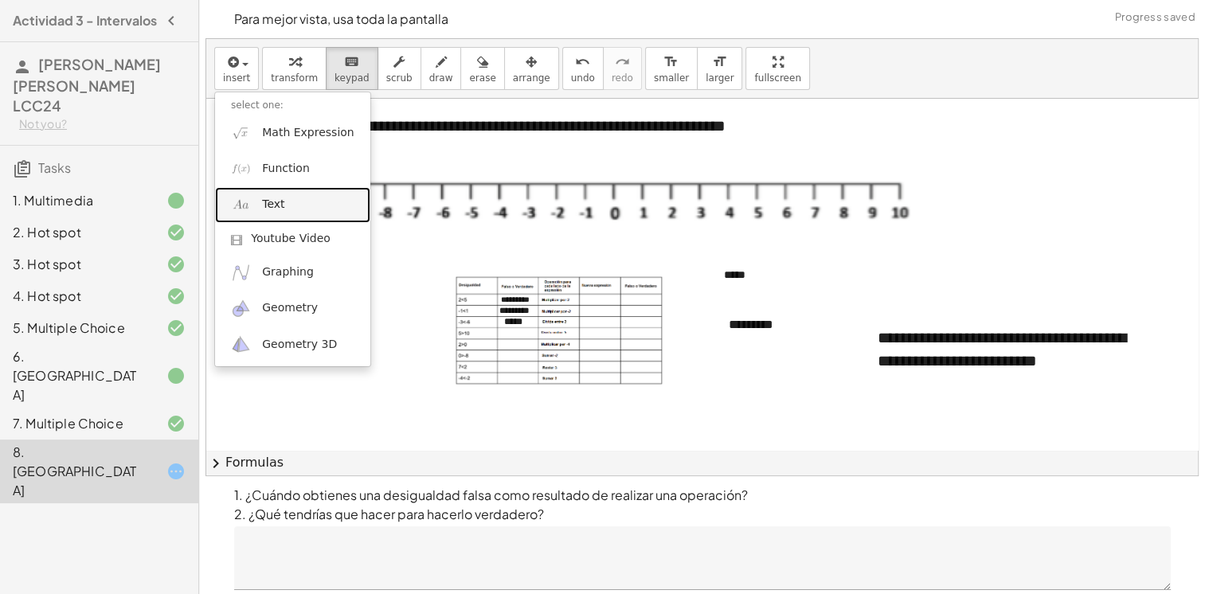
click at [288, 201] on link "Text" at bounding box center [292, 205] width 155 height 36
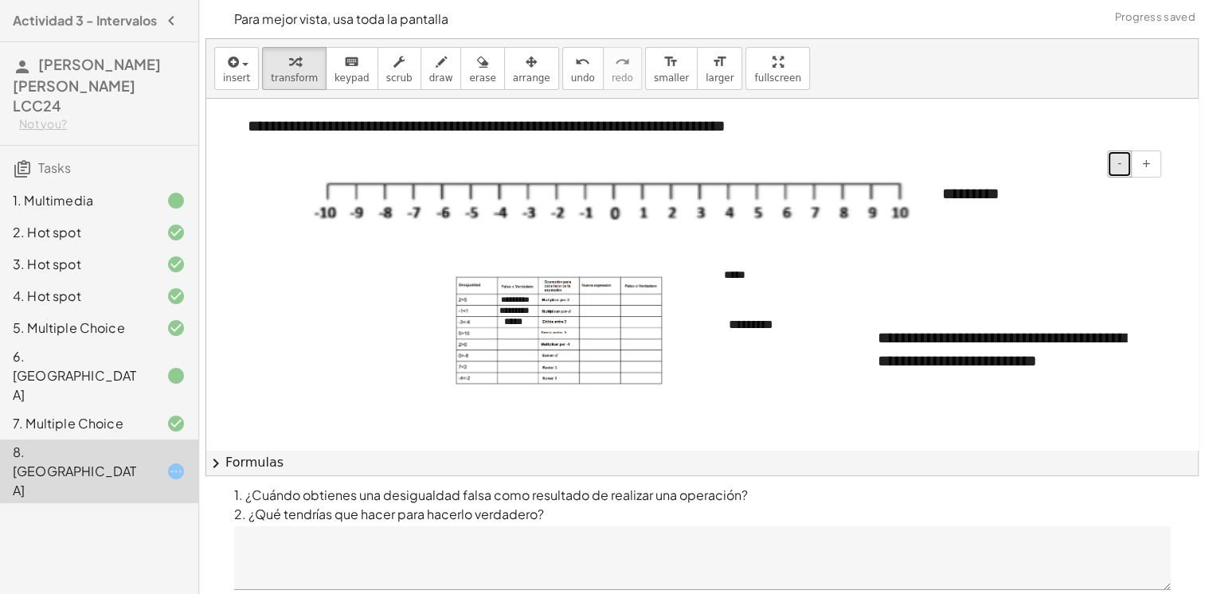
click at [1125, 166] on button "-" at bounding box center [1119, 164] width 25 height 27
click at [1156, 177] on div "*********" at bounding box center [1045, 188] width 239 height 45
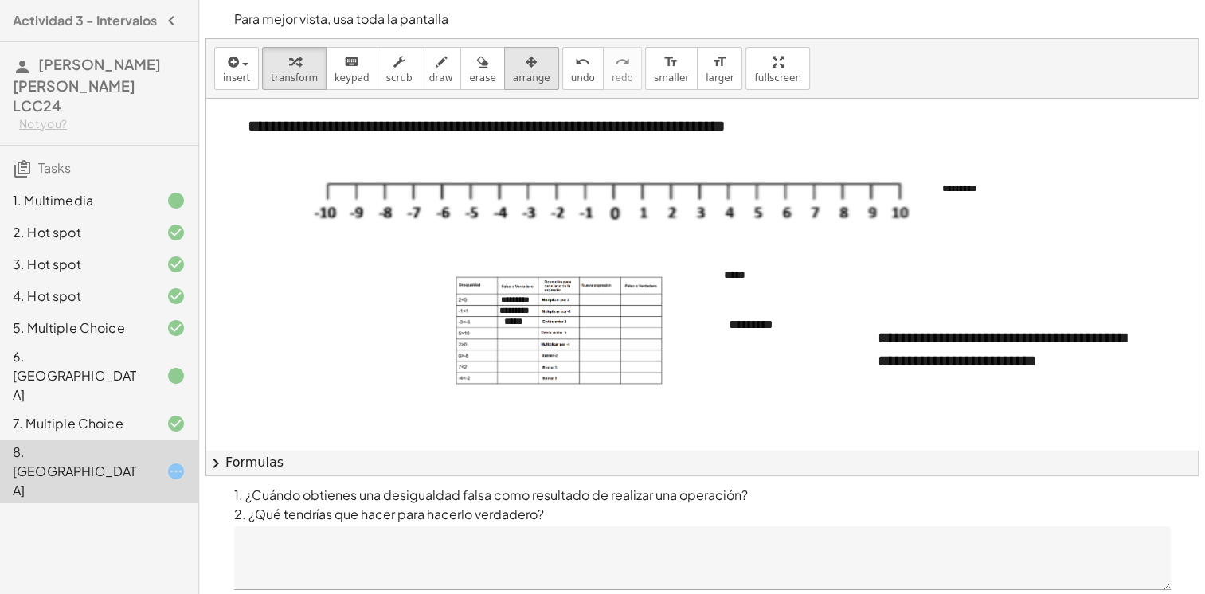
click at [512, 49] on button "arrange" at bounding box center [531, 68] width 55 height 43
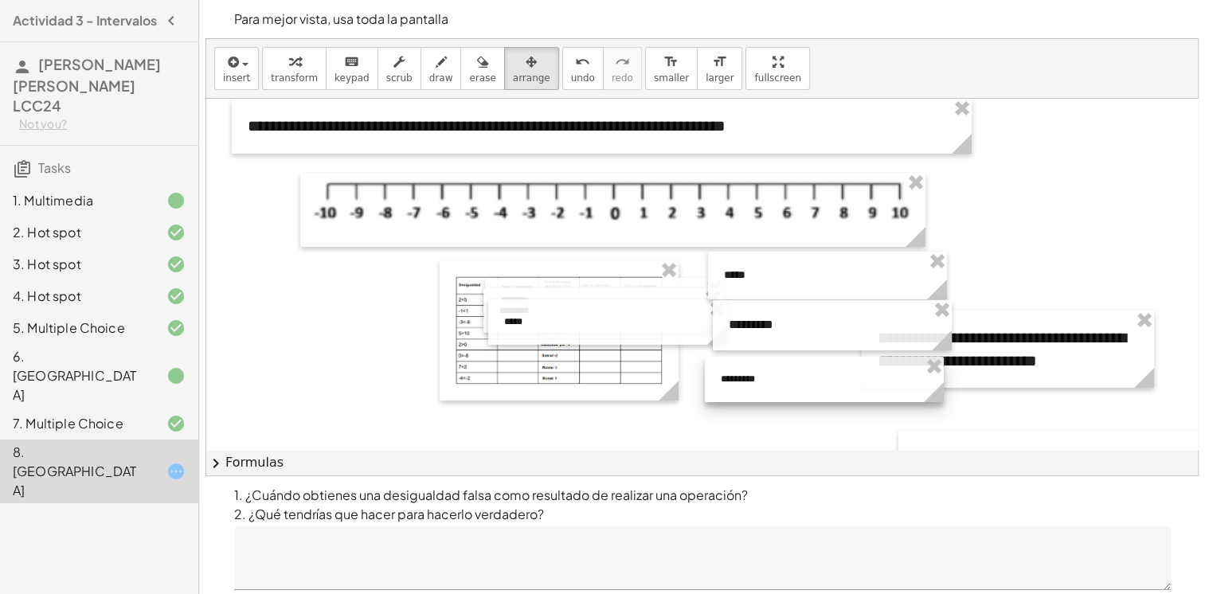
drag, startPoint x: 1093, startPoint y: 197, endPoint x: 871, endPoint y: 387, distance: 292.0
click at [871, 387] on div at bounding box center [824, 379] width 239 height 45
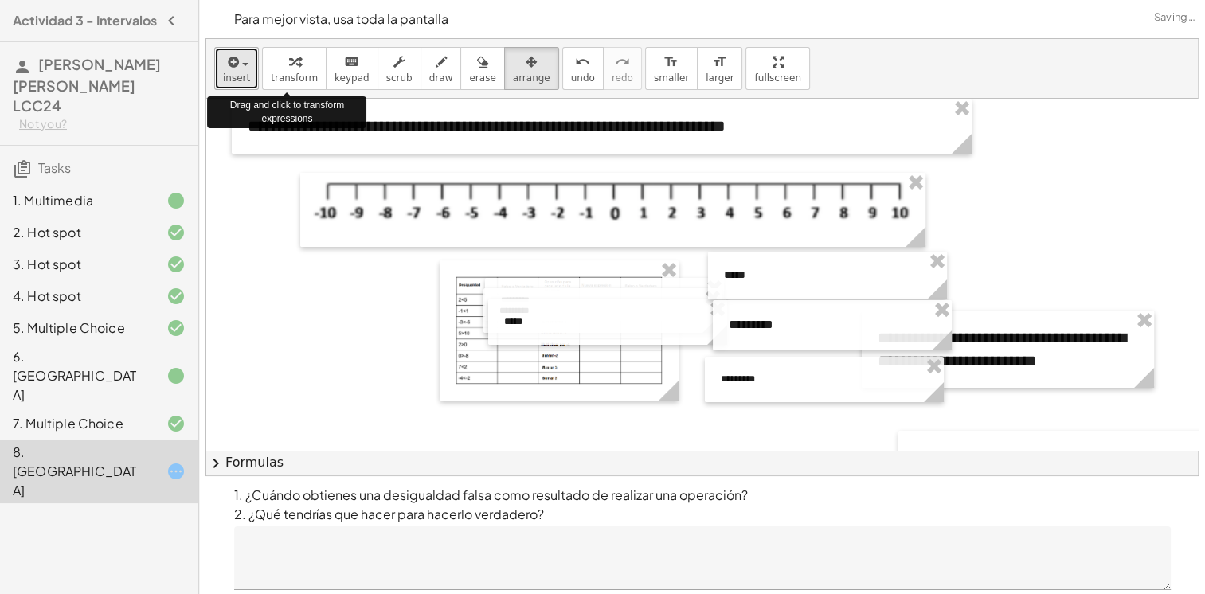
click at [214, 66] on button "insert" at bounding box center [236, 68] width 45 height 43
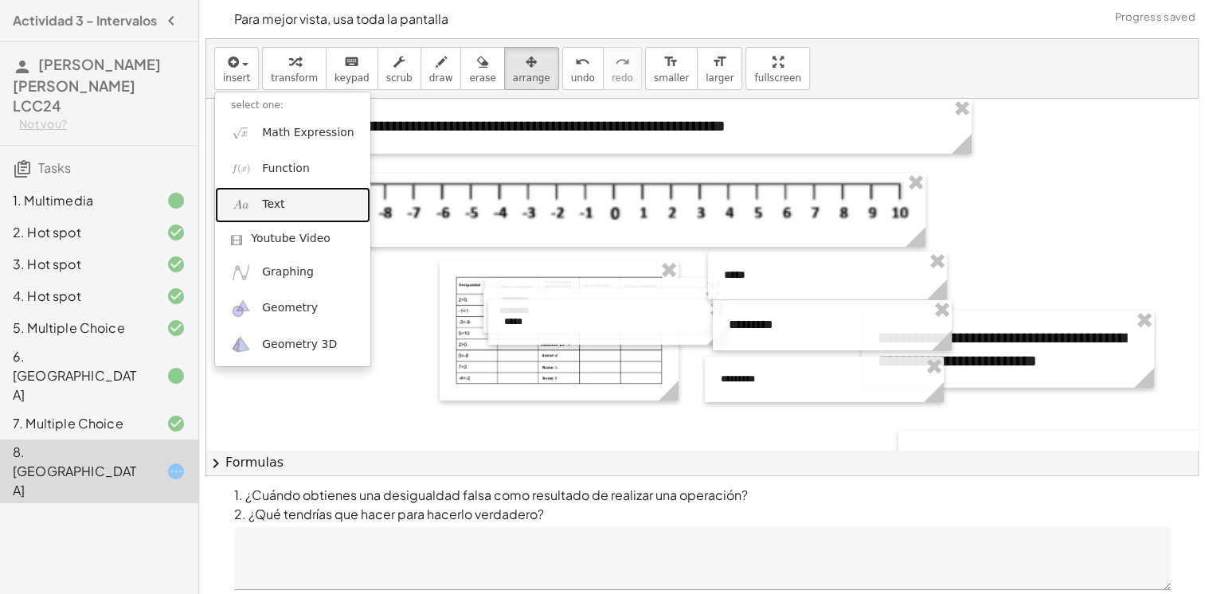
click at [296, 198] on link "Text" at bounding box center [292, 205] width 155 height 36
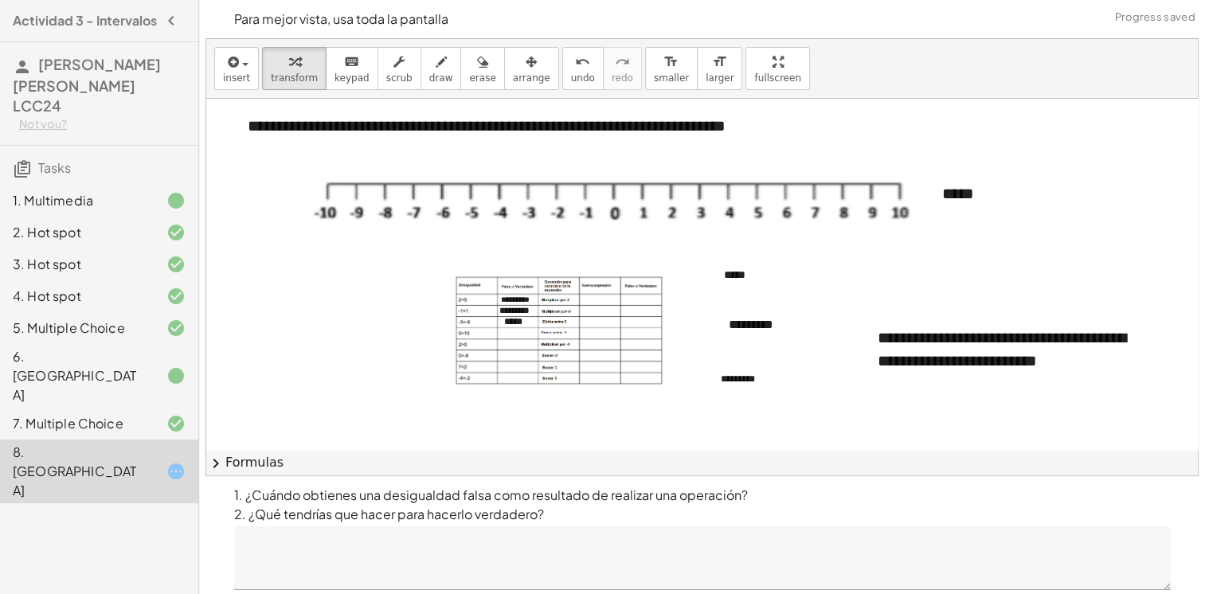
click at [1113, 165] on button "-" at bounding box center [1119, 164] width 25 height 27
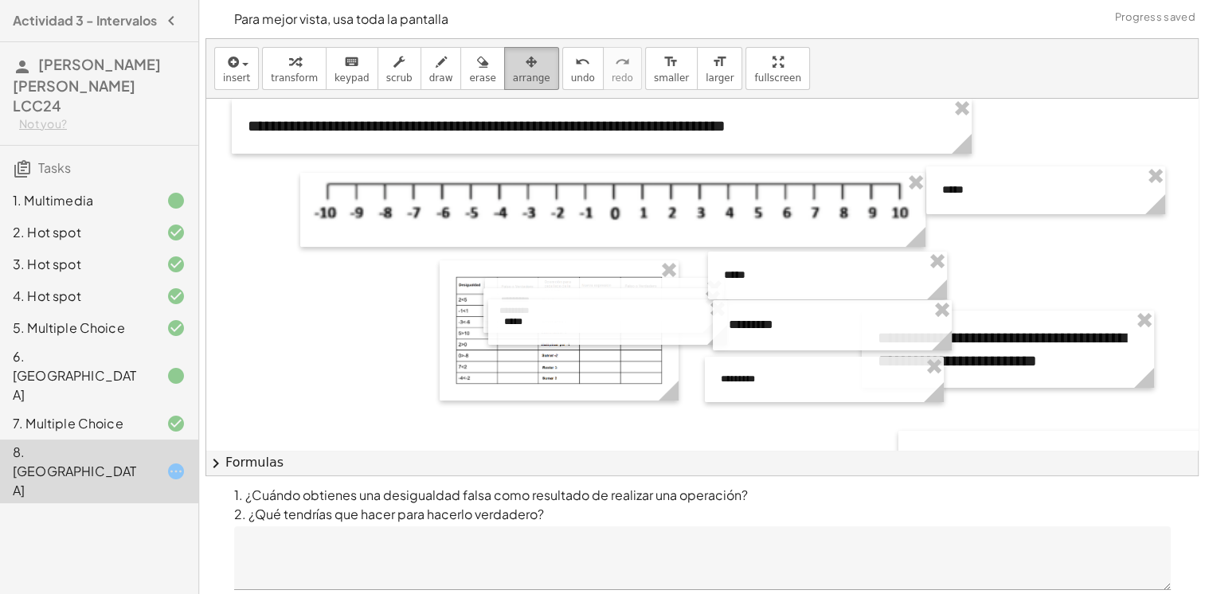
click at [513, 76] on span "arrange" at bounding box center [531, 77] width 37 height 11
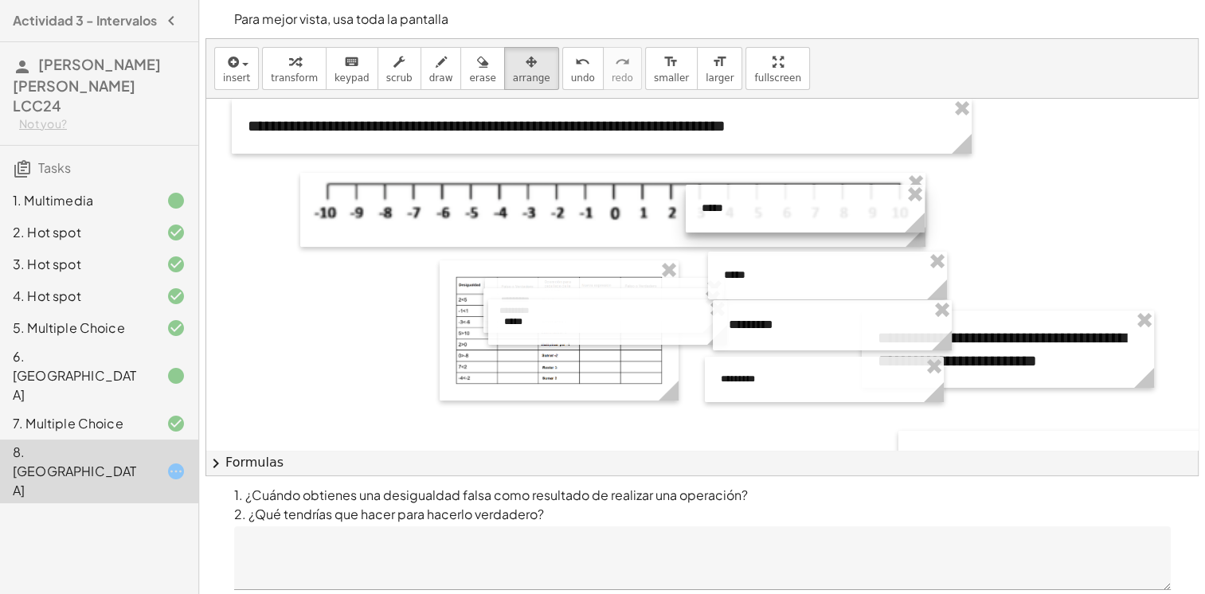
drag, startPoint x: 982, startPoint y: 194, endPoint x: 741, endPoint y: 208, distance: 240.9
click at [741, 211] on div at bounding box center [805, 209] width 239 height 48
click at [235, 72] on span "insert" at bounding box center [236, 77] width 27 height 11
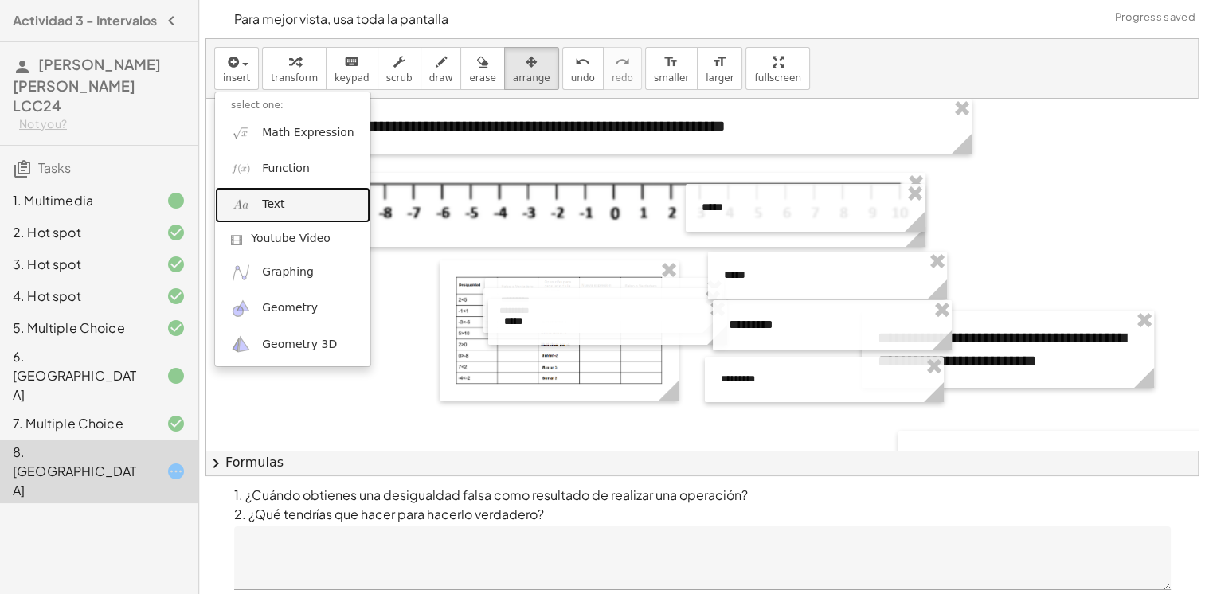
click at [294, 201] on link "Text" at bounding box center [292, 205] width 155 height 36
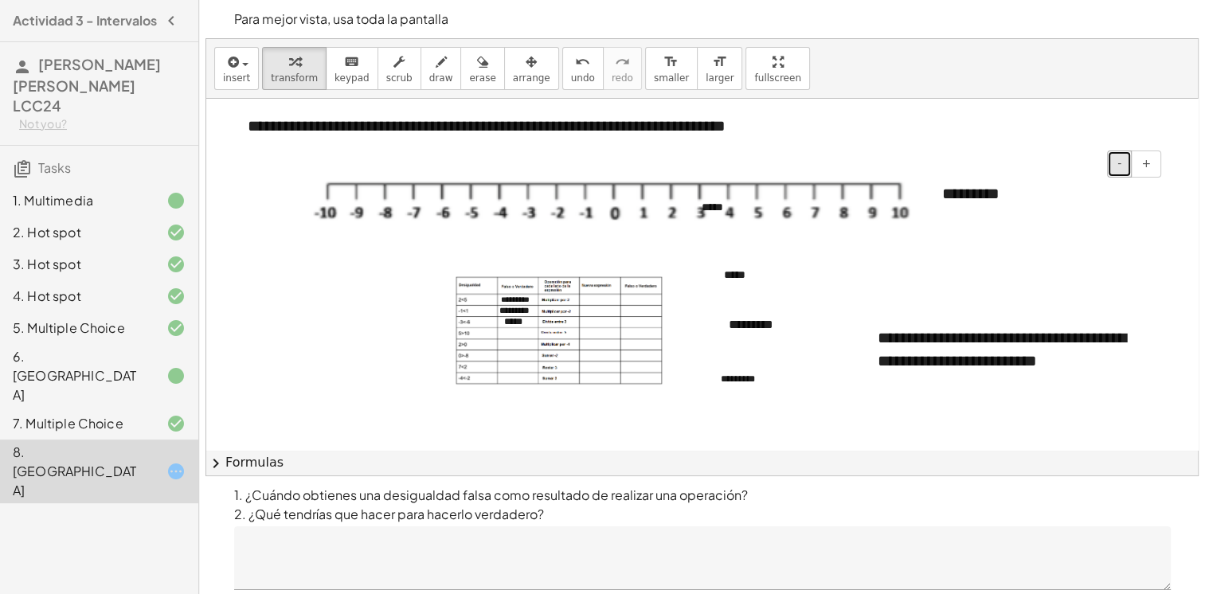
click at [1118, 165] on span "-" at bounding box center [1119, 163] width 4 height 13
click at [516, 69] on div "button" at bounding box center [531, 61] width 37 height 19
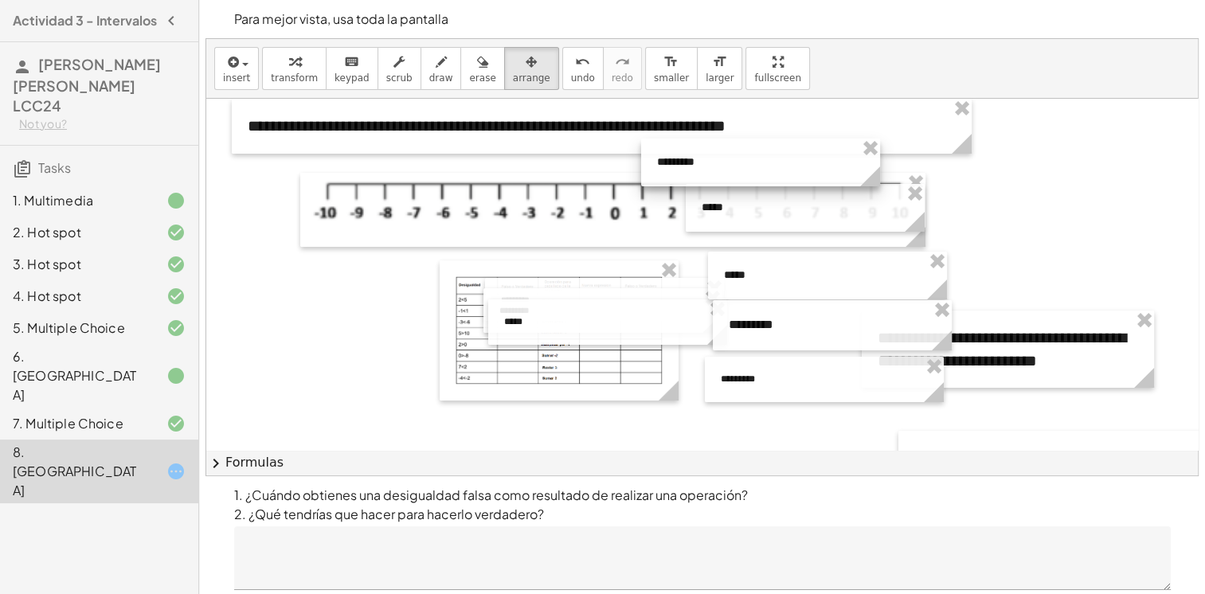
drag, startPoint x: 1062, startPoint y: 192, endPoint x: 777, endPoint y: 164, distance: 286.5
click at [777, 164] on div at bounding box center [760, 163] width 239 height 48
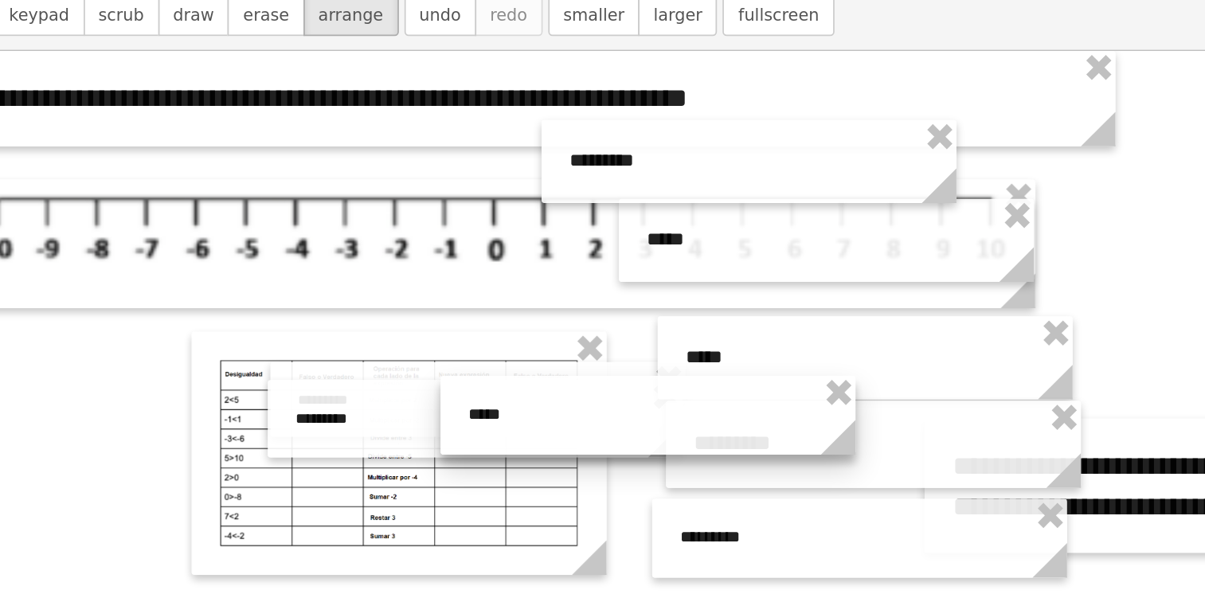
drag, startPoint x: 598, startPoint y: 325, endPoint x: 765, endPoint y: 268, distance: 176.0
click at [765, 286] on div at bounding box center [702, 308] width 239 height 45
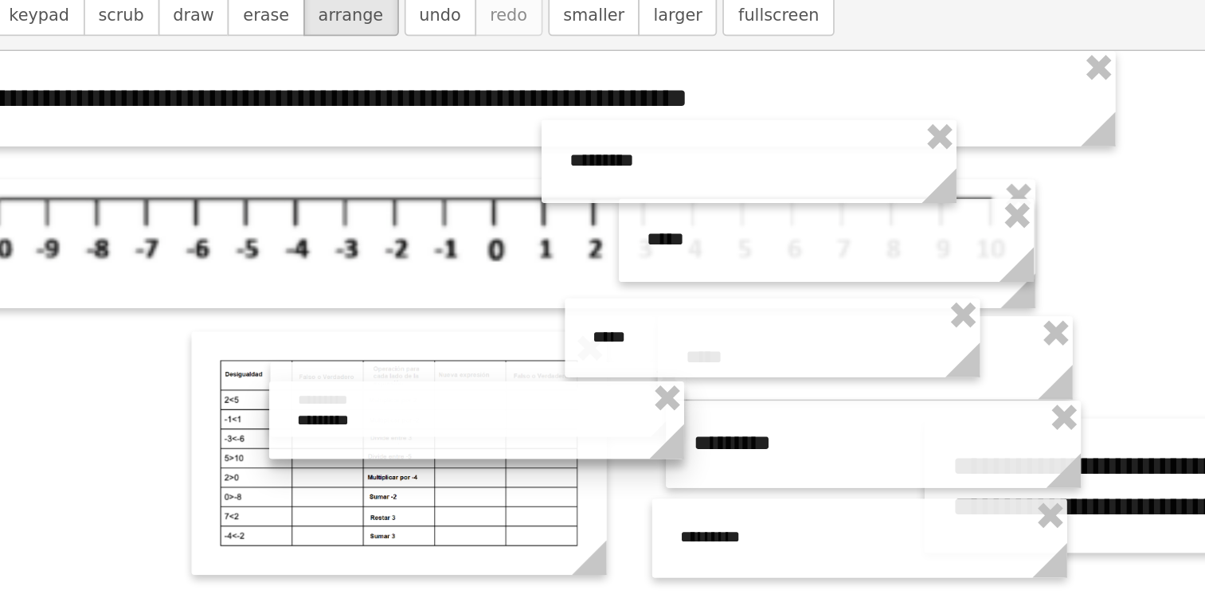
click at [664, 311] on div at bounding box center [603, 311] width 239 height 45
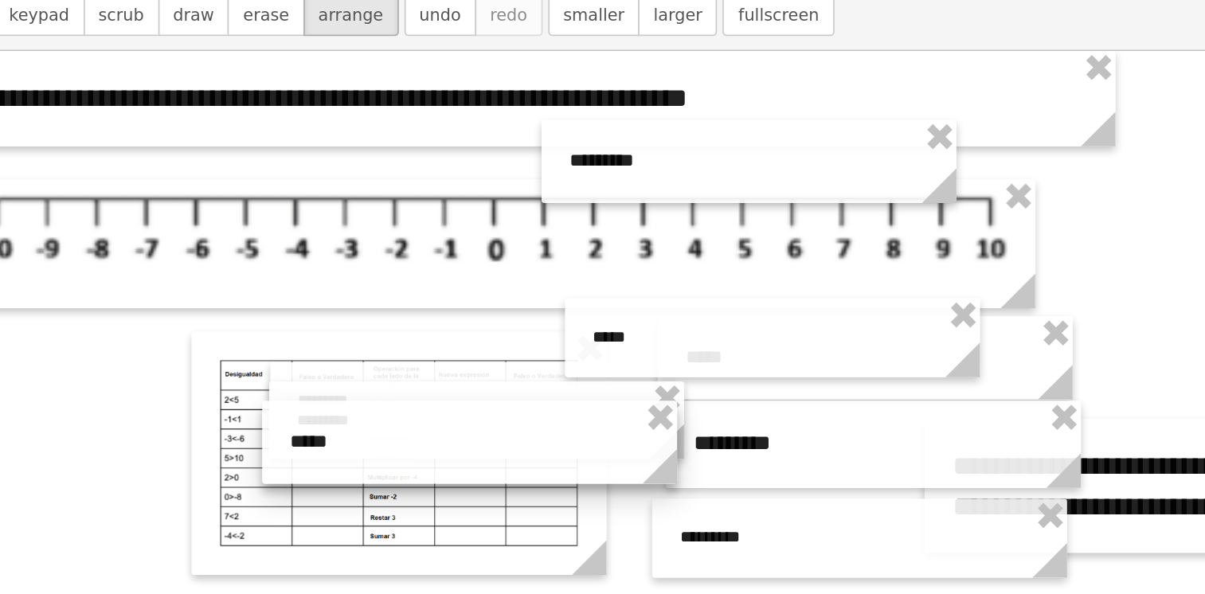
drag, startPoint x: 793, startPoint y: 210, endPoint x: 595, endPoint y: 321, distance: 227.1
click at [595, 321] on div at bounding box center [599, 324] width 239 height 48
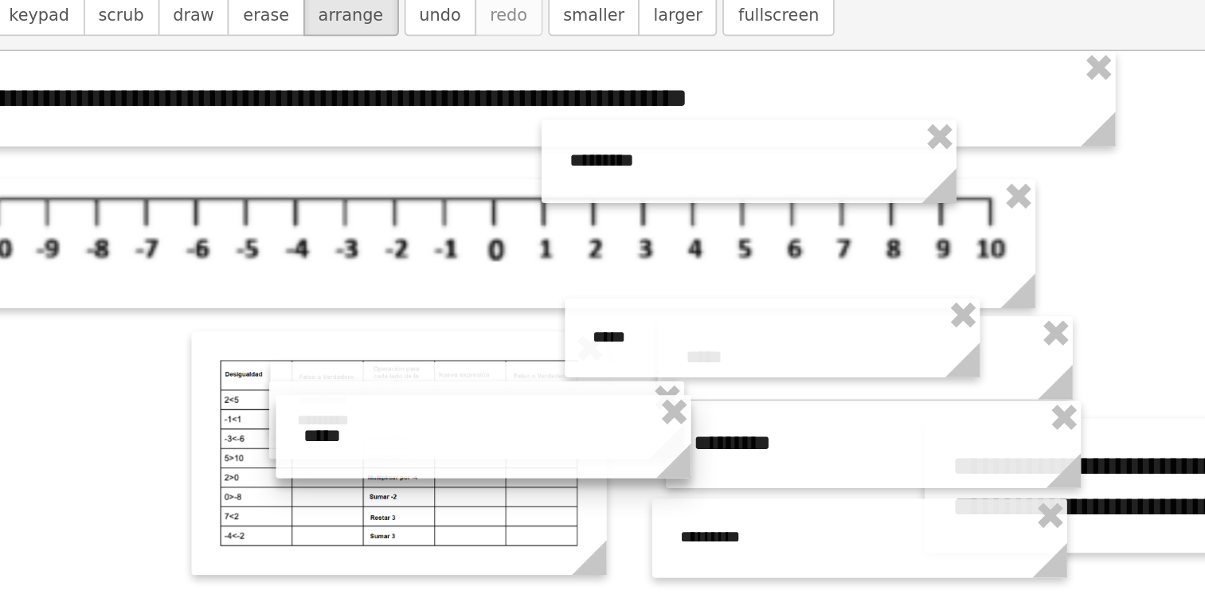
click at [596, 323] on div at bounding box center [607, 321] width 239 height 48
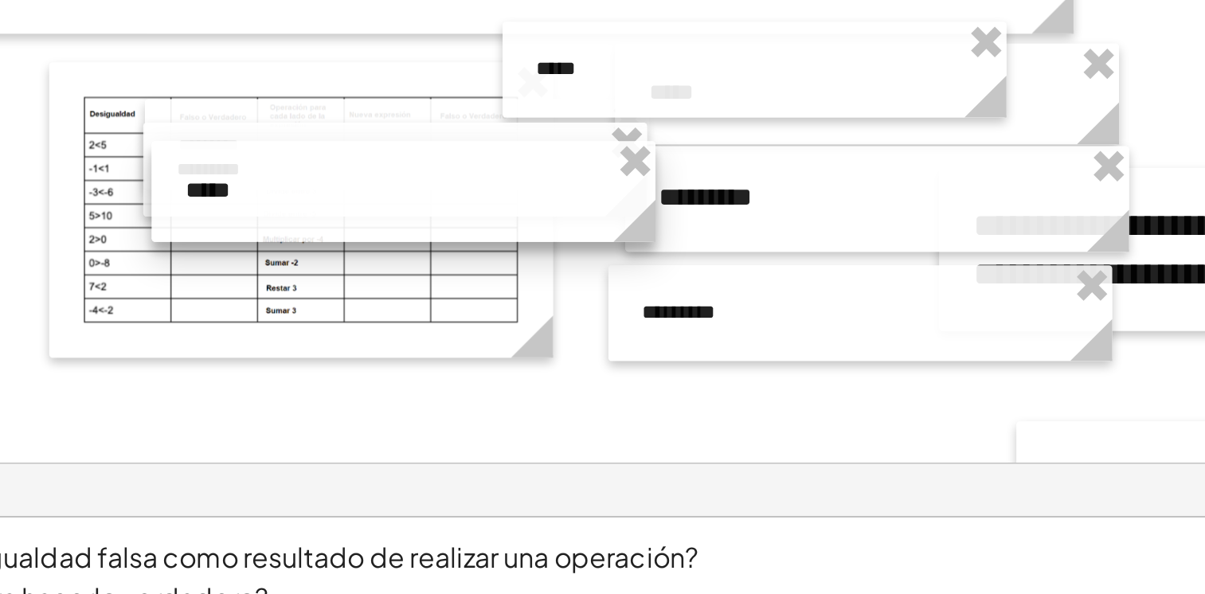
click at [652, 331] on div at bounding box center [607, 322] width 239 height 48
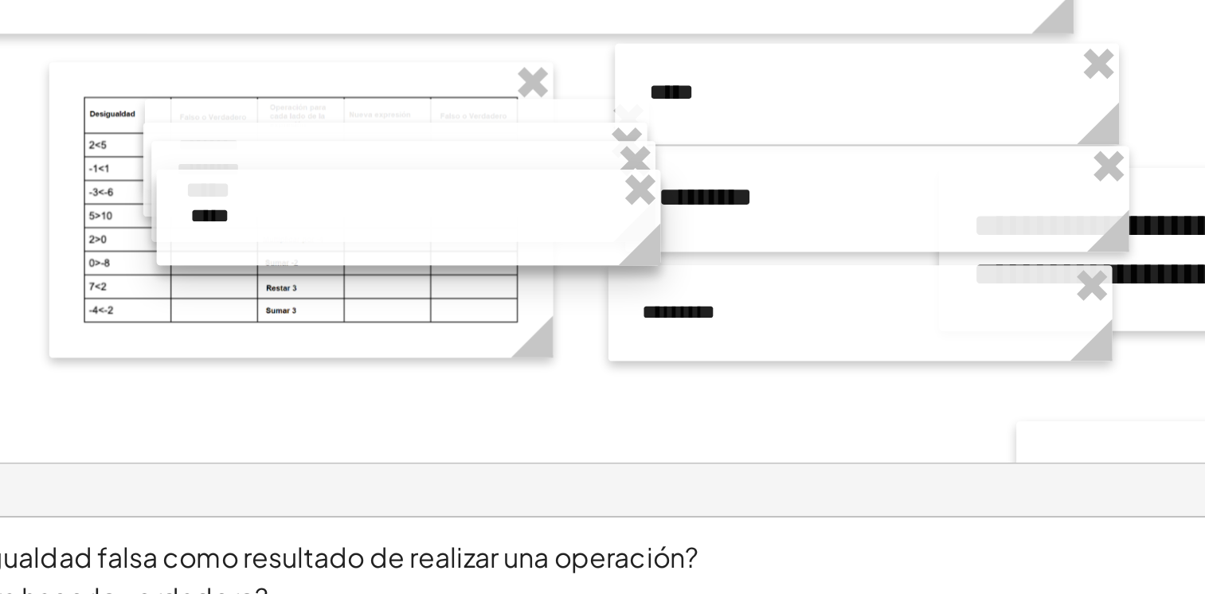
drag, startPoint x: 760, startPoint y: 279, endPoint x: 596, endPoint y: 349, distance: 178.4
click at [596, 349] on div at bounding box center [610, 333] width 239 height 45
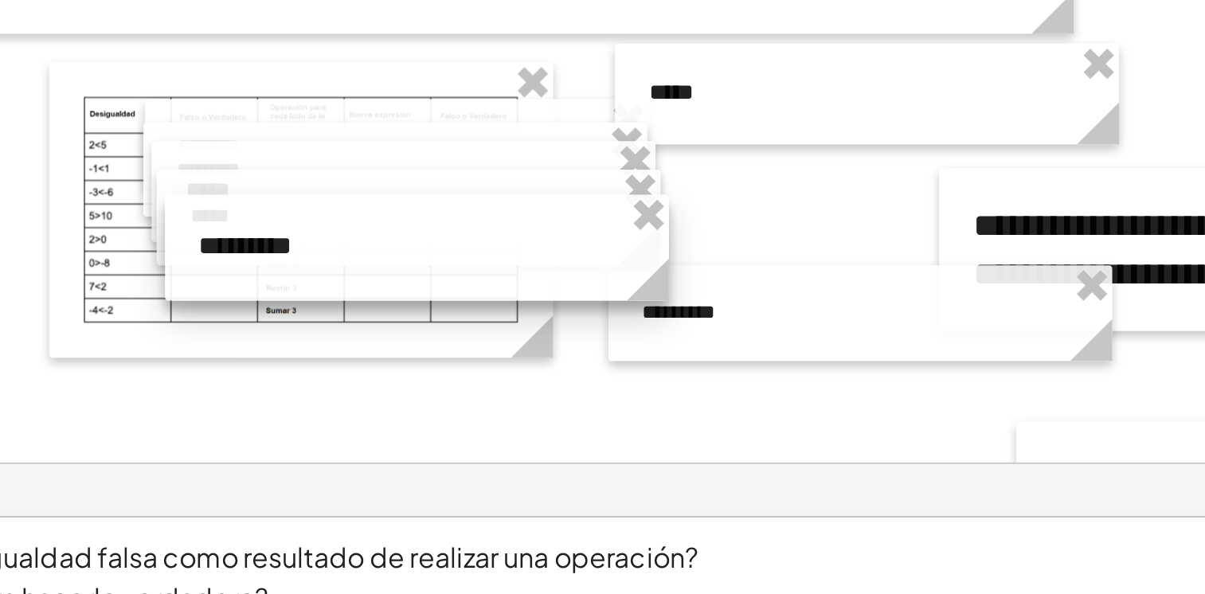
drag, startPoint x: 776, startPoint y: 329, endPoint x: 557, endPoint y: 354, distance: 220.4
click at [557, 354] on div at bounding box center [614, 348] width 239 height 50
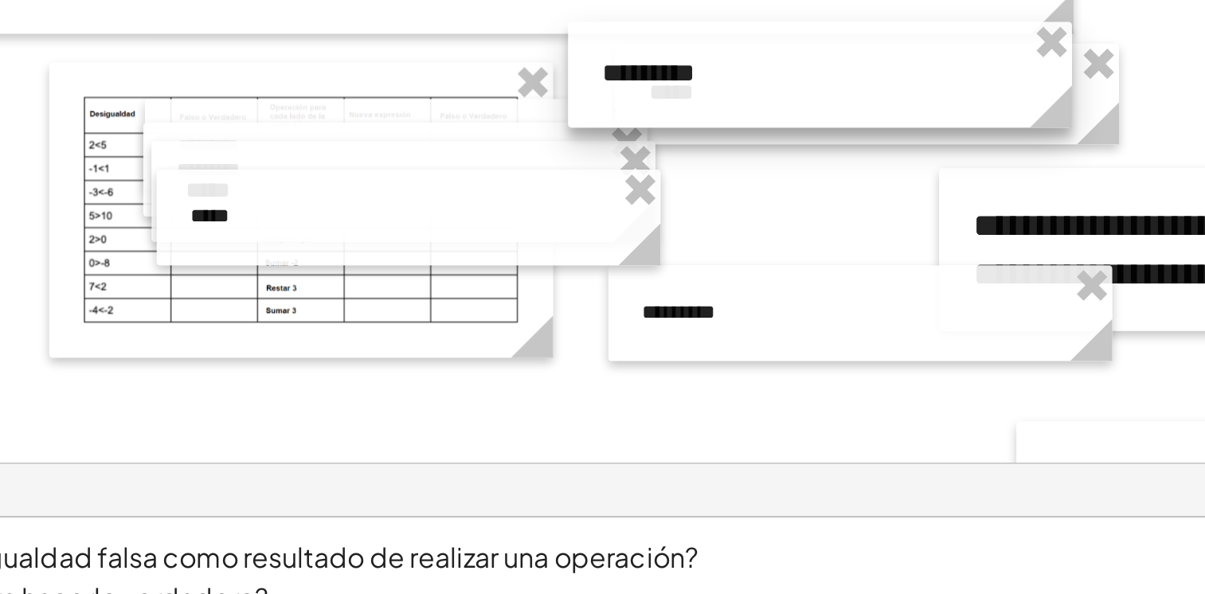
drag, startPoint x: 685, startPoint y: 338, endPoint x: 877, endPoint y: 255, distance: 209.4
click at [877, 255] on div at bounding box center [805, 266] width 239 height 50
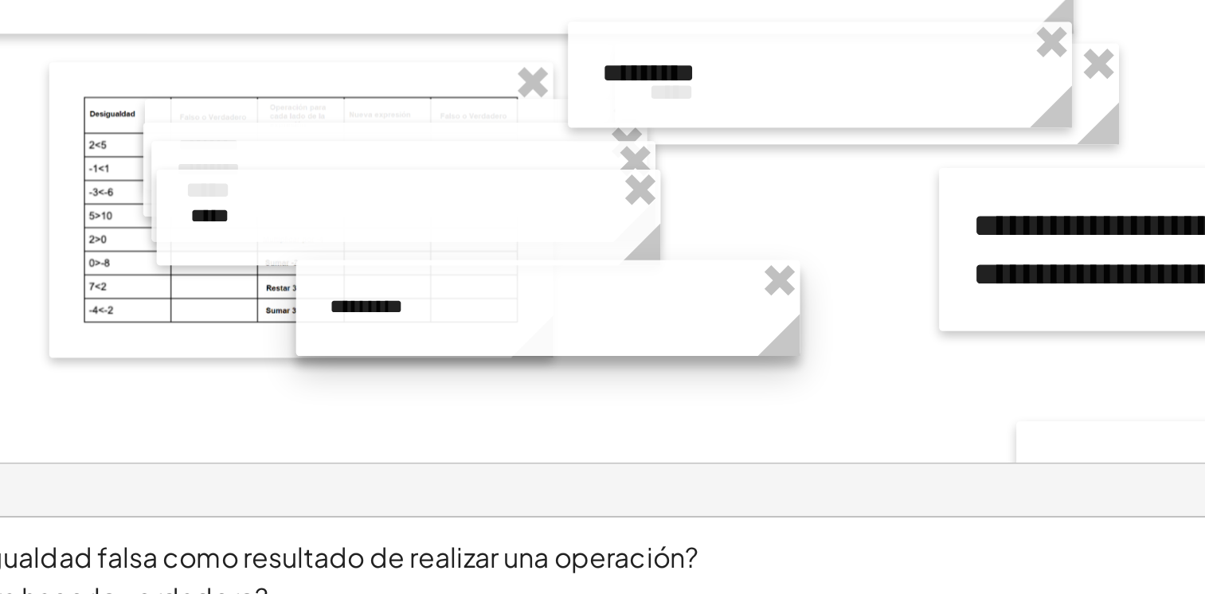
drag, startPoint x: 850, startPoint y: 371, endPoint x: 671, endPoint y: 362, distance: 178.6
click at [671, 362] on div at bounding box center [676, 376] width 239 height 45
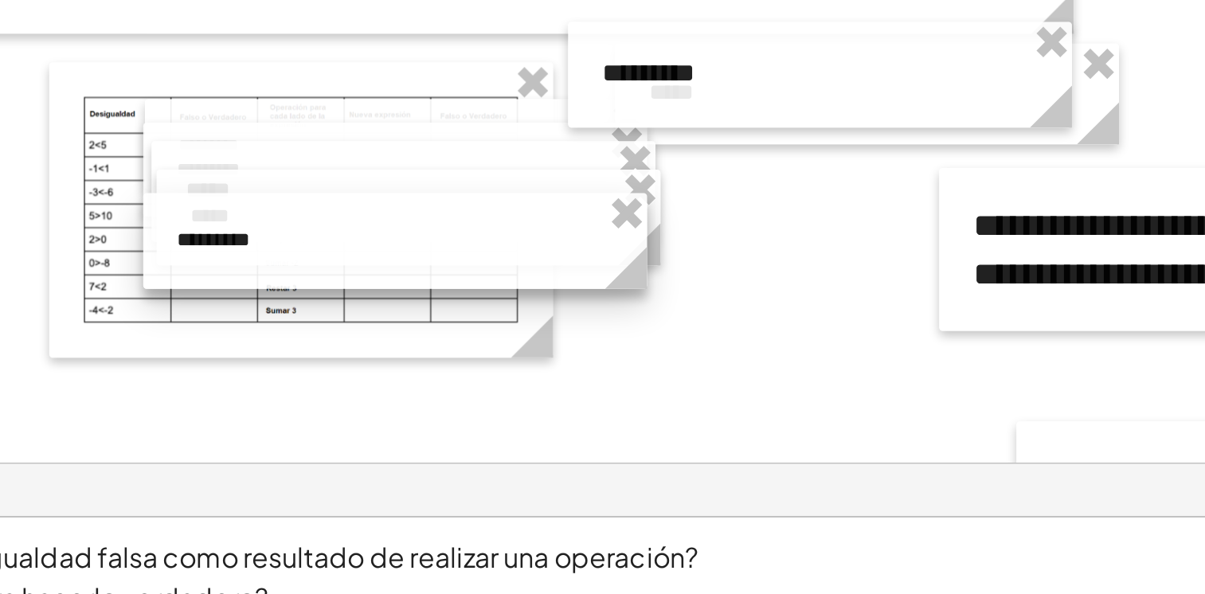
drag, startPoint x: 667, startPoint y: 362, endPoint x: 629, endPoint y: 337, distance: 45.9
click at [629, 337] on div at bounding box center [603, 345] width 239 height 45
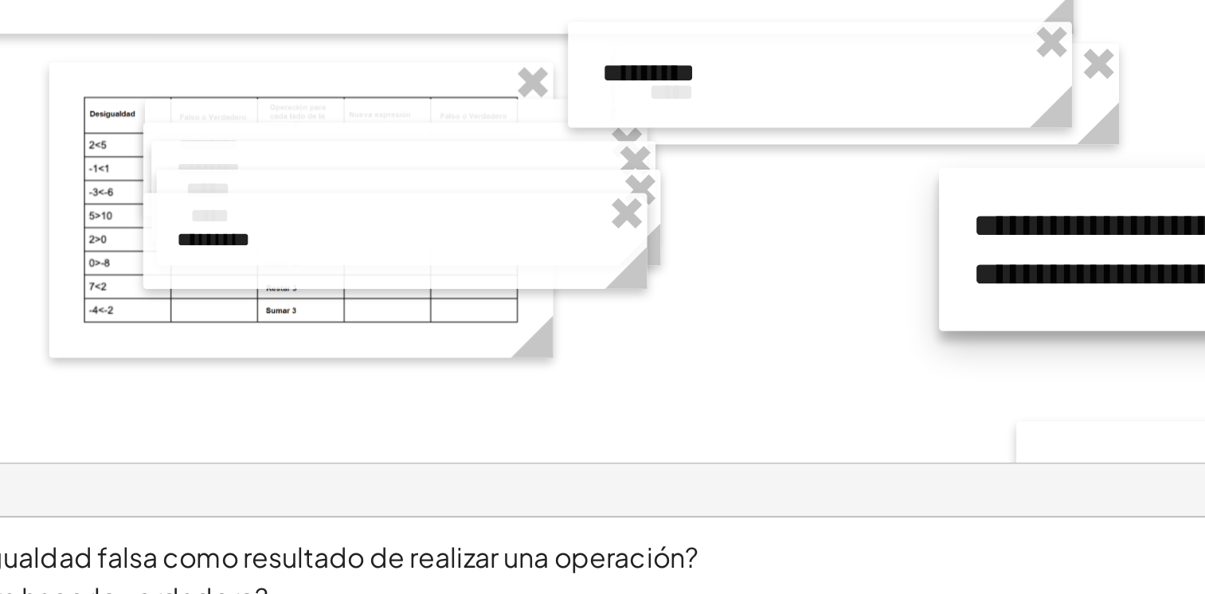
click at [893, 366] on div at bounding box center [1008, 349] width 292 height 77
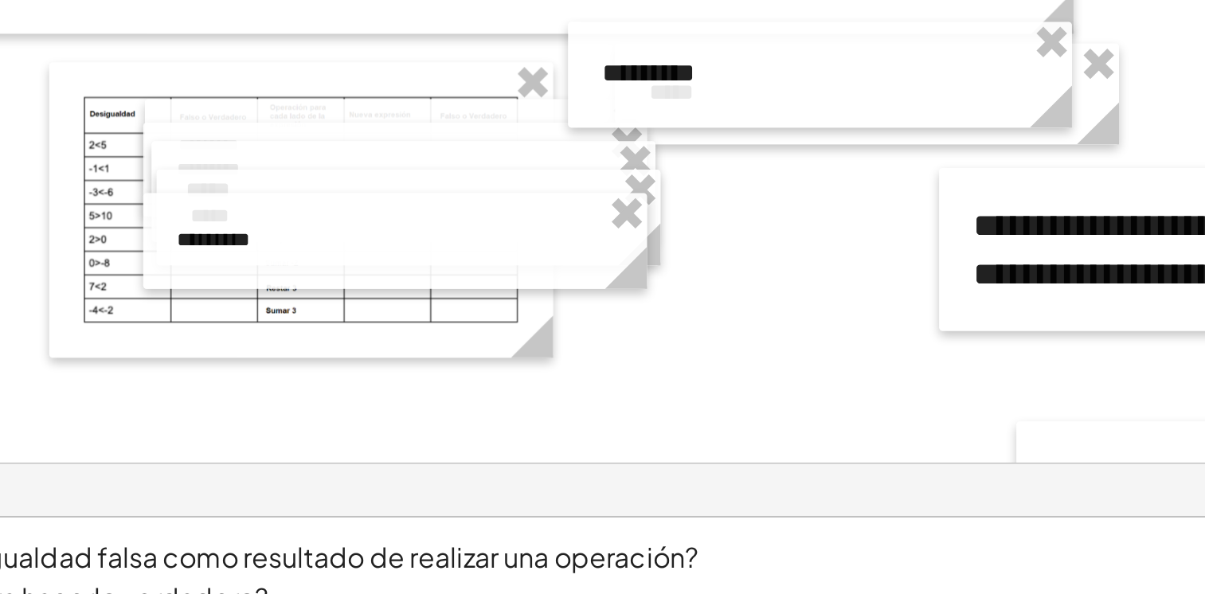
drag, startPoint x: 929, startPoint y: 303, endPoint x: 931, endPoint y: 284, distance: 19.3
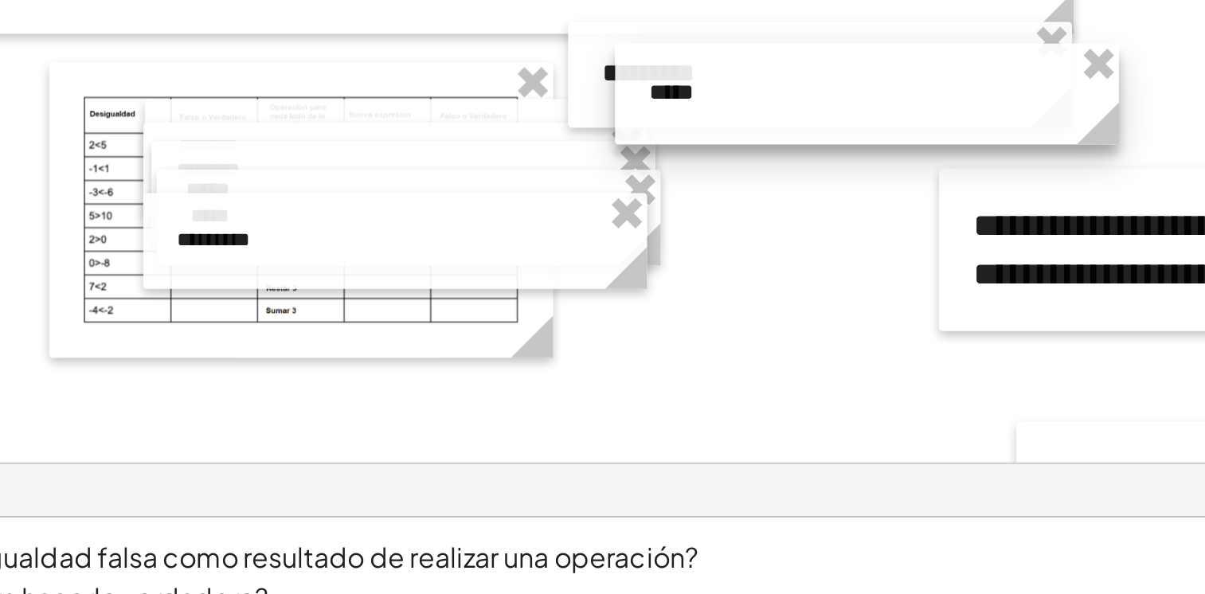
drag, startPoint x: 932, startPoint y: 278, endPoint x: 921, endPoint y: 300, distance: 24.9
click at [923, 297] on icon at bounding box center [937, 290] width 28 height 28
drag, startPoint x: 921, startPoint y: 300, endPoint x: 916, endPoint y: 314, distance: 14.4
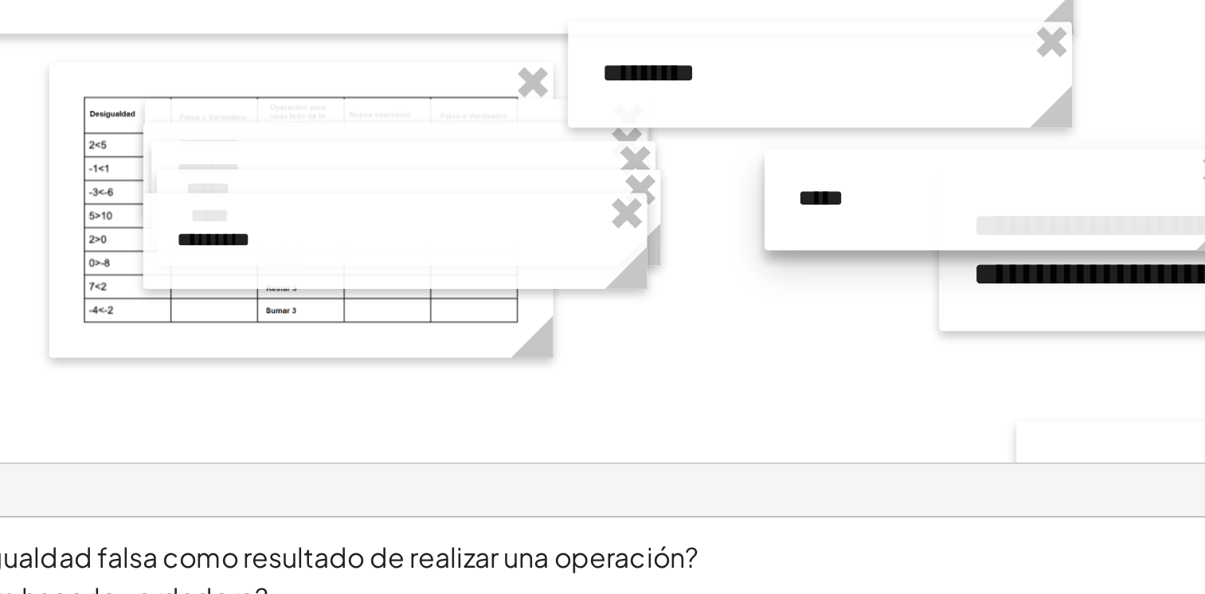
drag, startPoint x: 859, startPoint y: 274, endPoint x: 890, endPoint y: 299, distance: 39.7
click at [929, 323] on div at bounding box center [891, 326] width 225 height 48
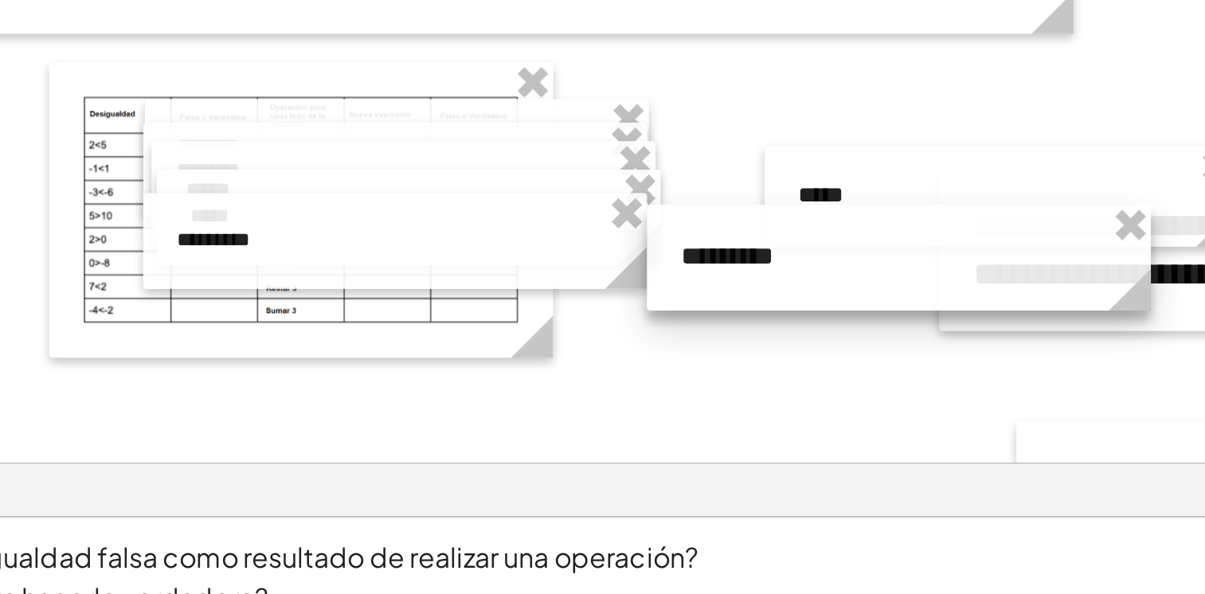
drag, startPoint x: 846, startPoint y: 272, endPoint x: 883, endPoint y: 363, distance: 98.2
click at [883, 363] on div at bounding box center [842, 353] width 239 height 50
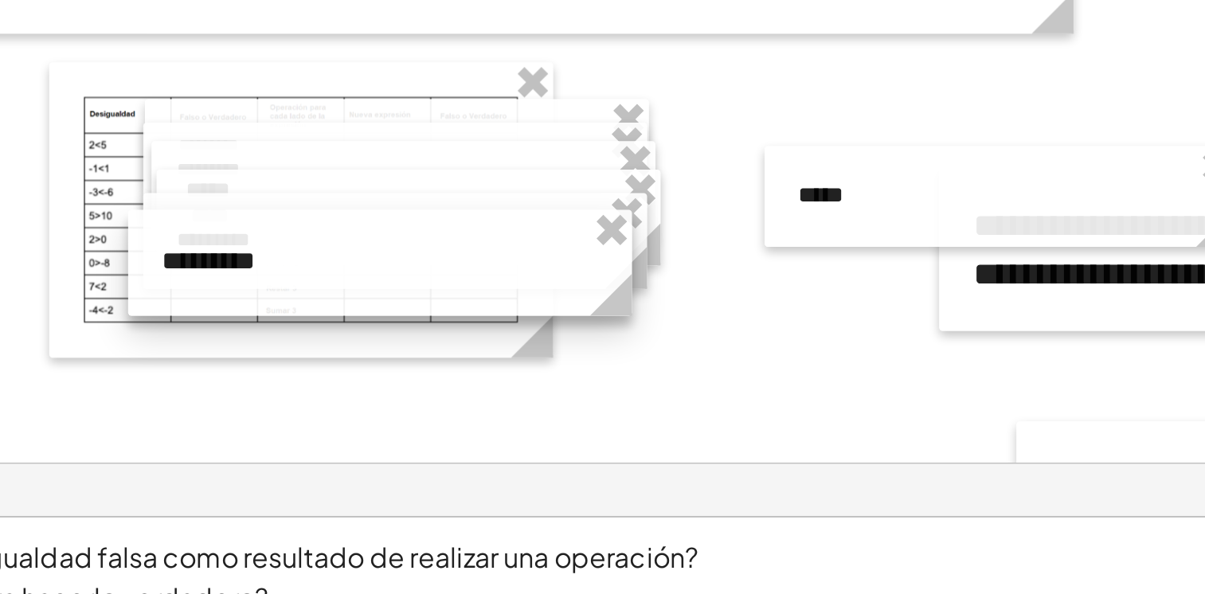
drag, startPoint x: 883, startPoint y: 363, endPoint x: 637, endPoint y: 362, distance: 246.1
click at [637, 362] on div at bounding box center [596, 356] width 239 height 50
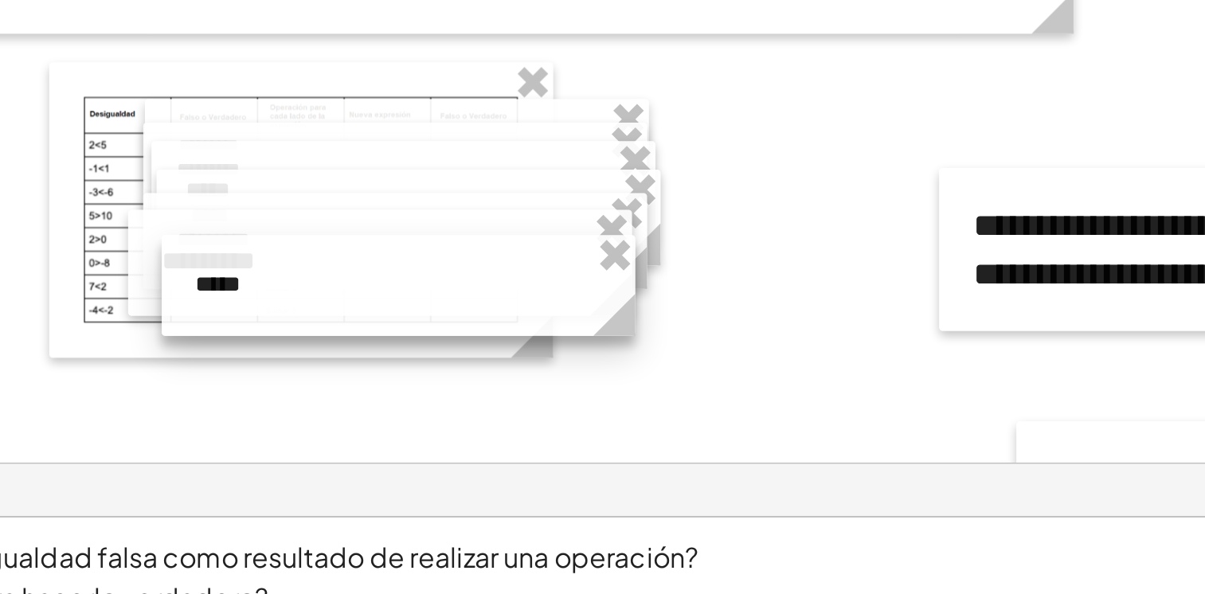
drag, startPoint x: 860, startPoint y: 354, endPoint x: 620, endPoint y: 378, distance: 241.8
click at [620, 378] on div at bounding box center [605, 366] width 225 height 48
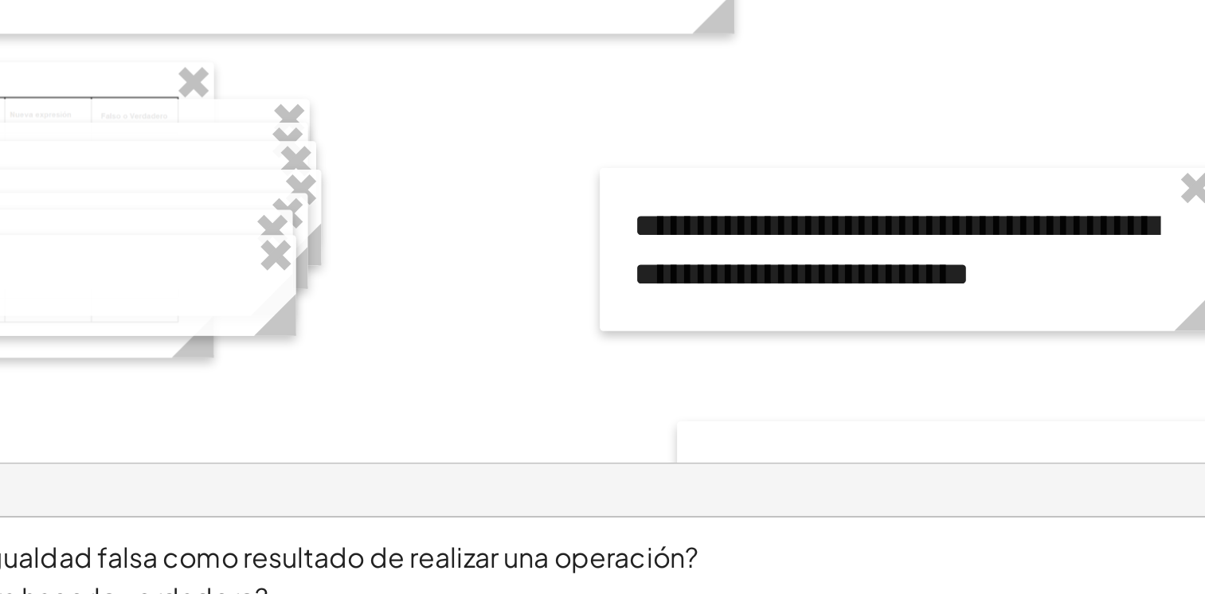
scroll to position [0, 168]
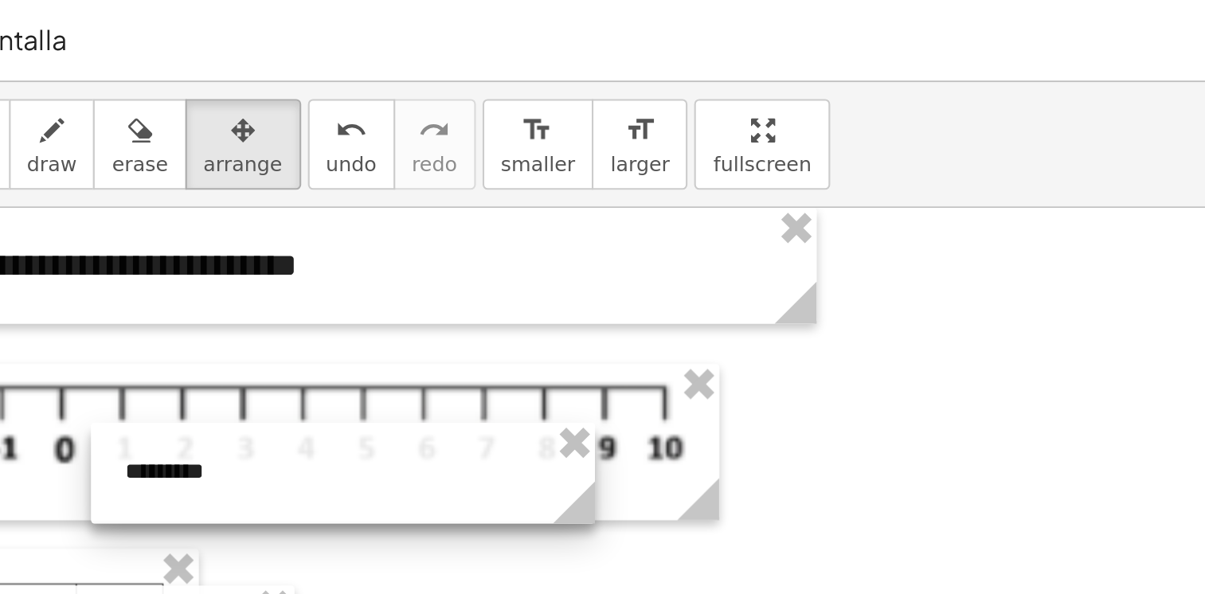
drag, startPoint x: 663, startPoint y: 170, endPoint x: 649, endPoint y: 241, distance: 71.5
click at [649, 241] on div at bounding box center [579, 225] width 239 height 48
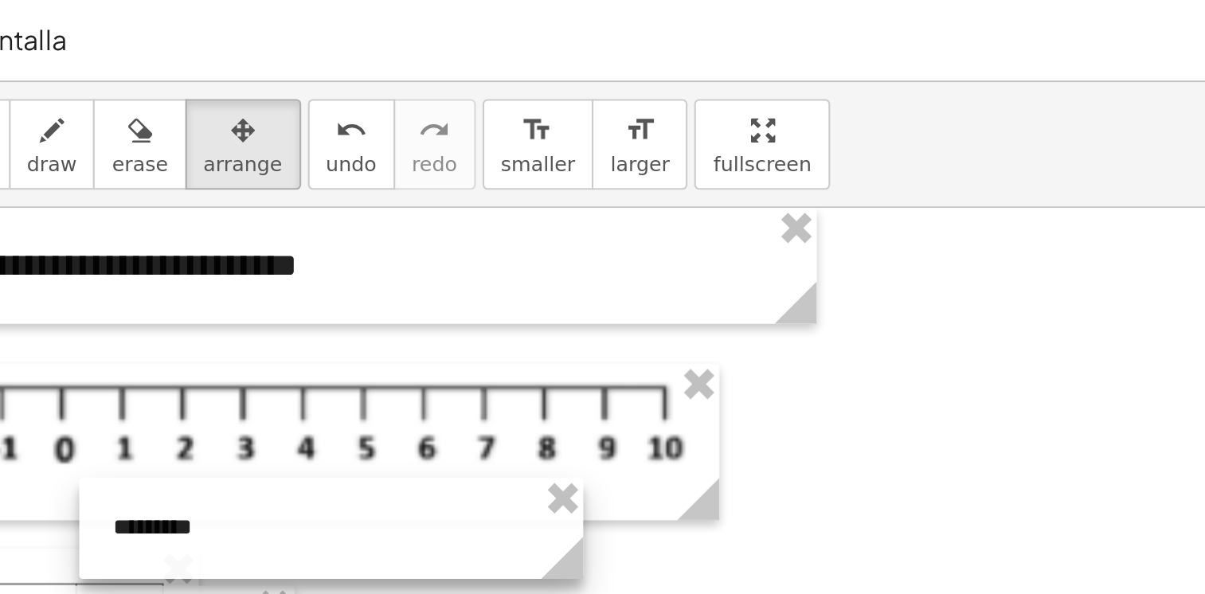
drag, startPoint x: 649, startPoint y: 241, endPoint x: 640, endPoint y: 278, distance: 38.6
click at [640, 275] on div at bounding box center [573, 251] width 239 height 48
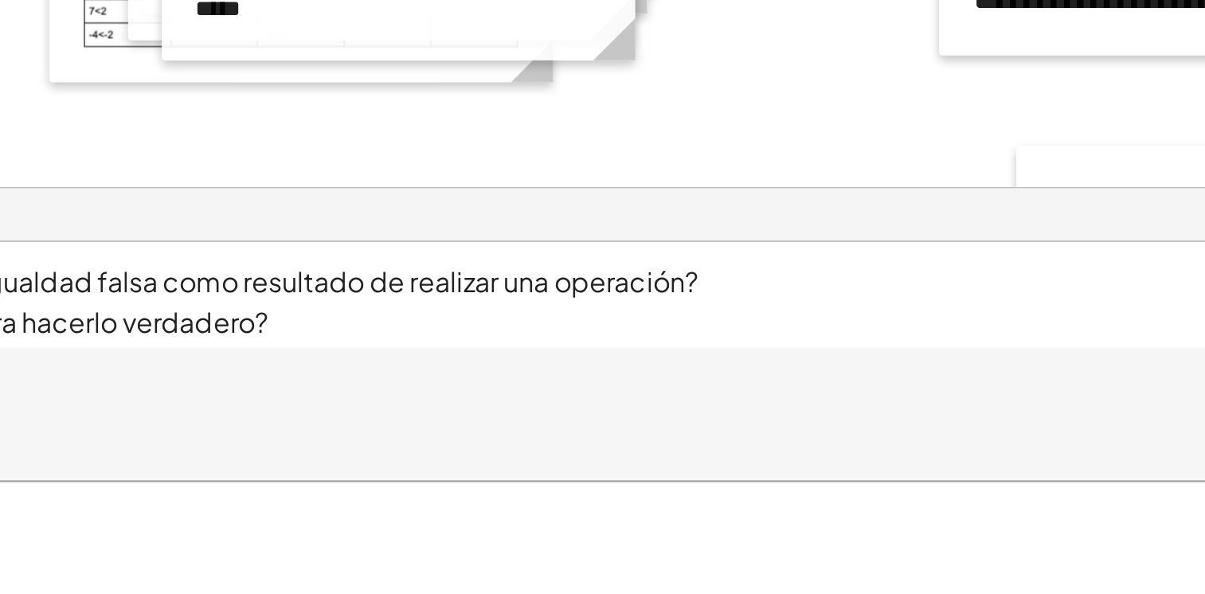
scroll to position [49, 0]
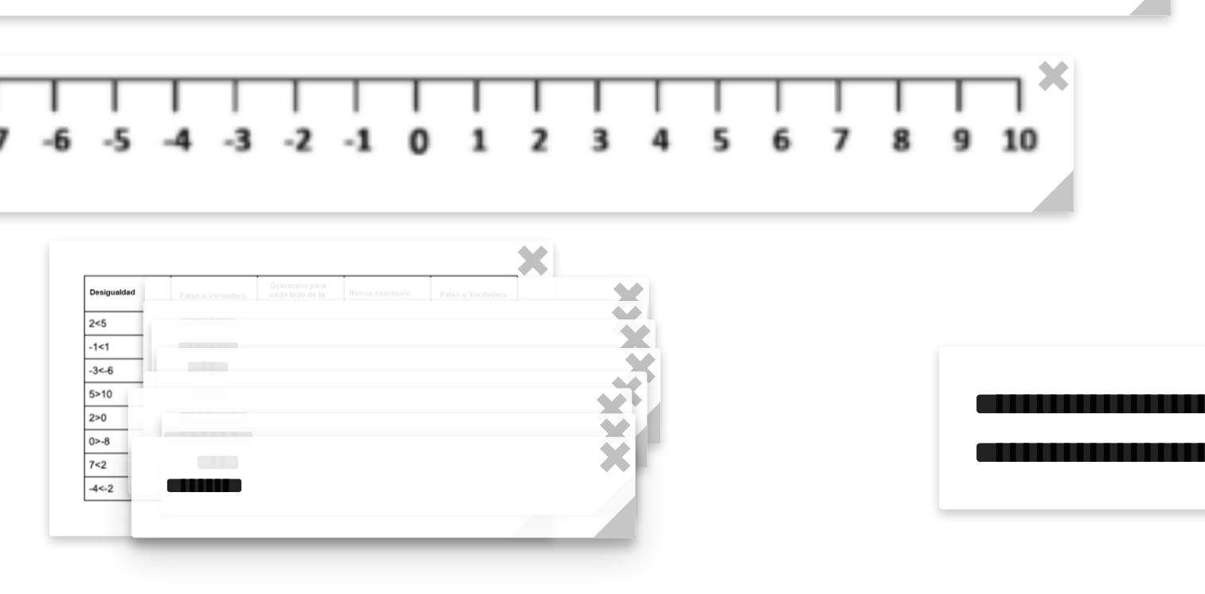
drag, startPoint x: 788, startPoint y: 228, endPoint x: 650, endPoint y: 335, distance: 175.4
click at [650, 335] on div at bounding box center [598, 328] width 239 height 48
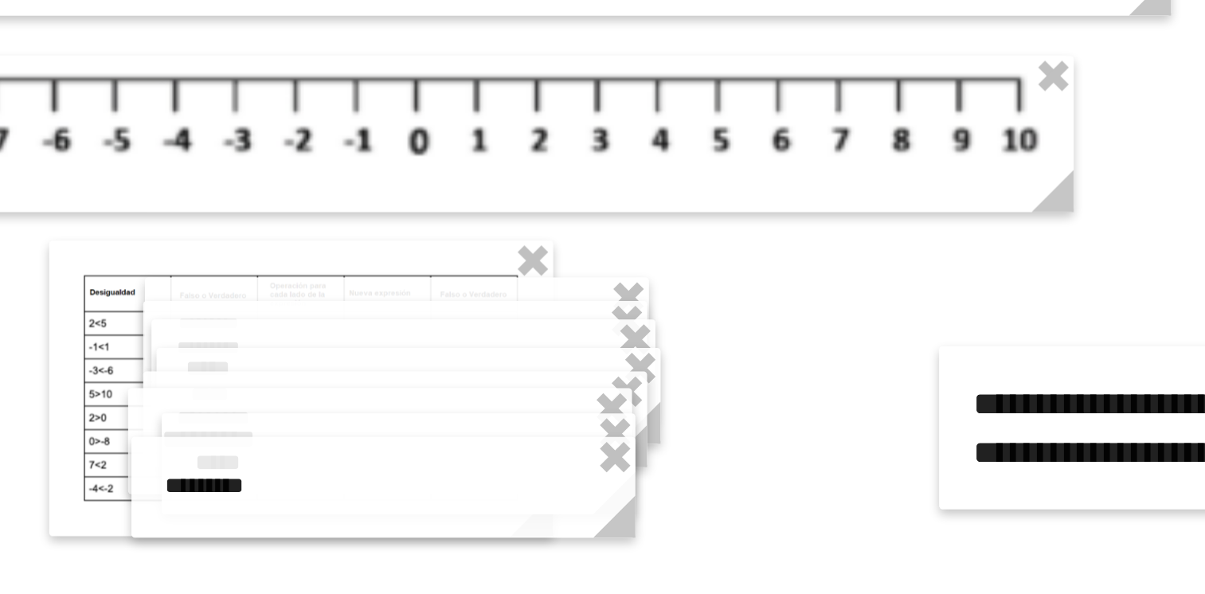
click at [811, 319] on div at bounding box center [887, 577] width 1363 height 1056
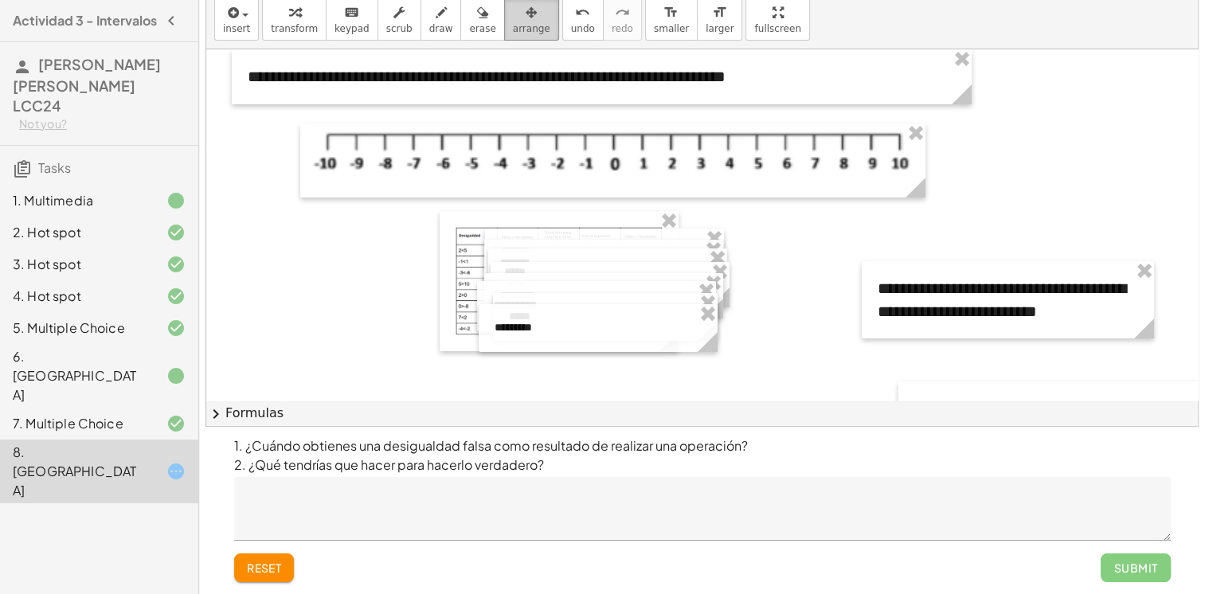
click at [513, 26] on span "arrange" at bounding box center [531, 28] width 37 height 11
click at [334, 33] on span "keypad" at bounding box center [351, 28] width 35 height 11
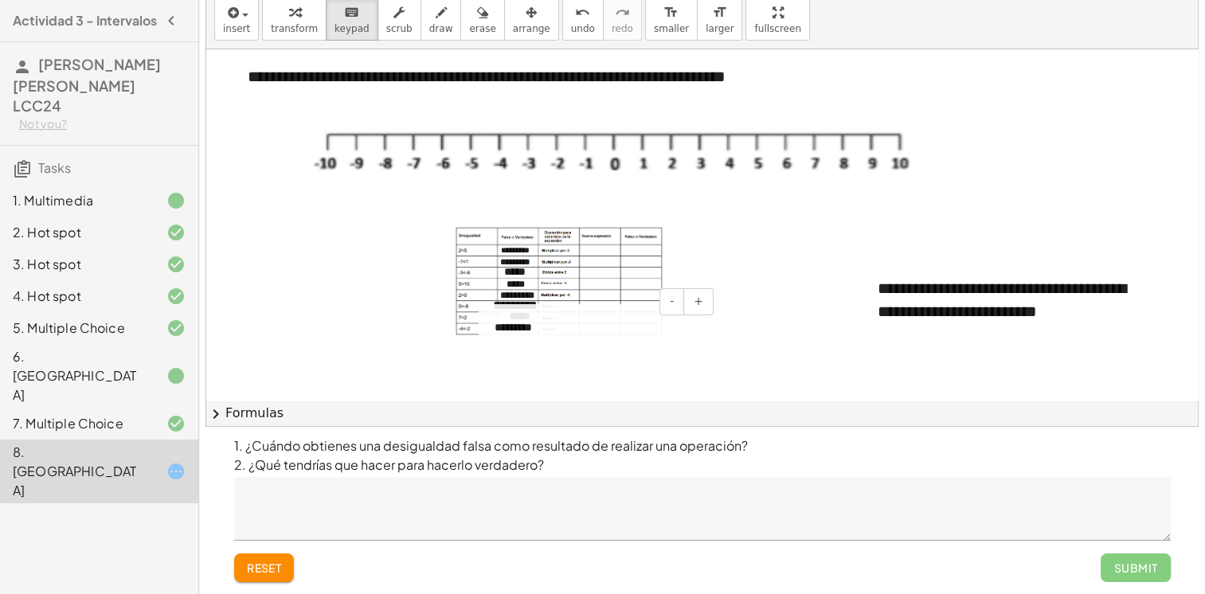
click at [526, 330] on div "*********" at bounding box center [598, 328] width 239 height 48
click at [671, 304] on button "-" at bounding box center [671, 301] width 25 height 27
click at [673, 299] on span "-" at bounding box center [672, 301] width 4 height 13
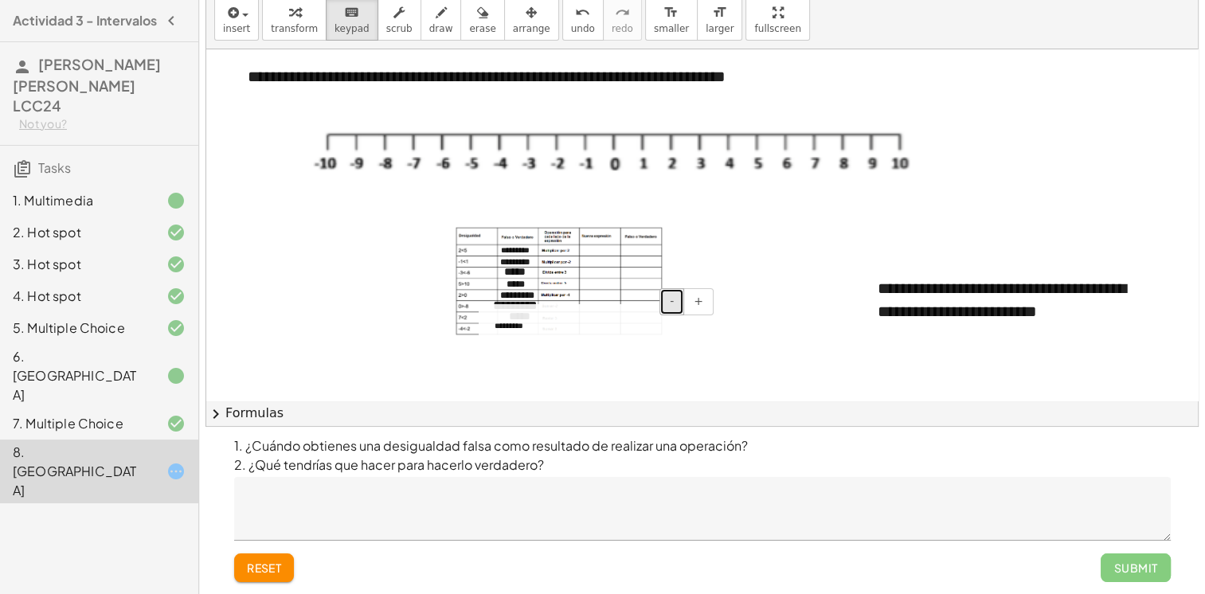
click at [673, 299] on span "-" at bounding box center [672, 301] width 4 height 13
click at [513, 318] on div "*********" at bounding box center [598, 325] width 239 height 43
click at [526, 291] on div "- +" at bounding box center [594, 301] width 239 height 27
click at [0, 0] on div "- +" at bounding box center [0, 0] width 0 height 0
click at [525, 22] on button "arrange" at bounding box center [531, 19] width 55 height 43
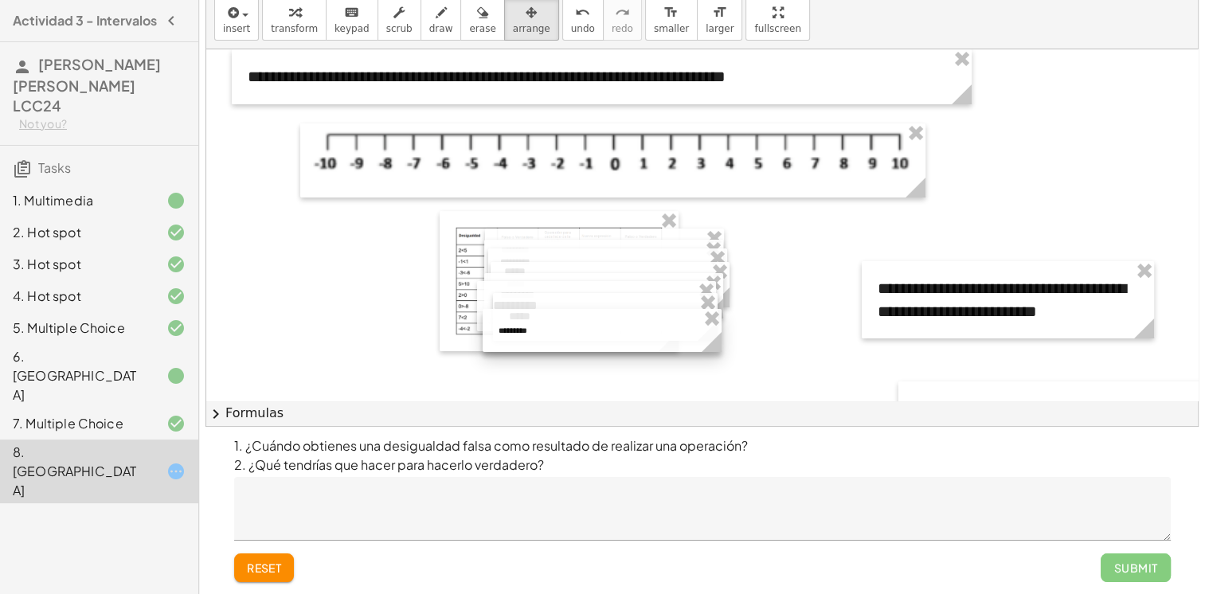
click at [567, 339] on div at bounding box center [602, 330] width 239 height 43
click at [685, 384] on div at bounding box center [887, 577] width 1363 height 1056
click at [829, 268] on div at bounding box center [887, 577] width 1363 height 1056
click at [344, 17] on icon "keyboard" at bounding box center [351, 12] width 15 height 19
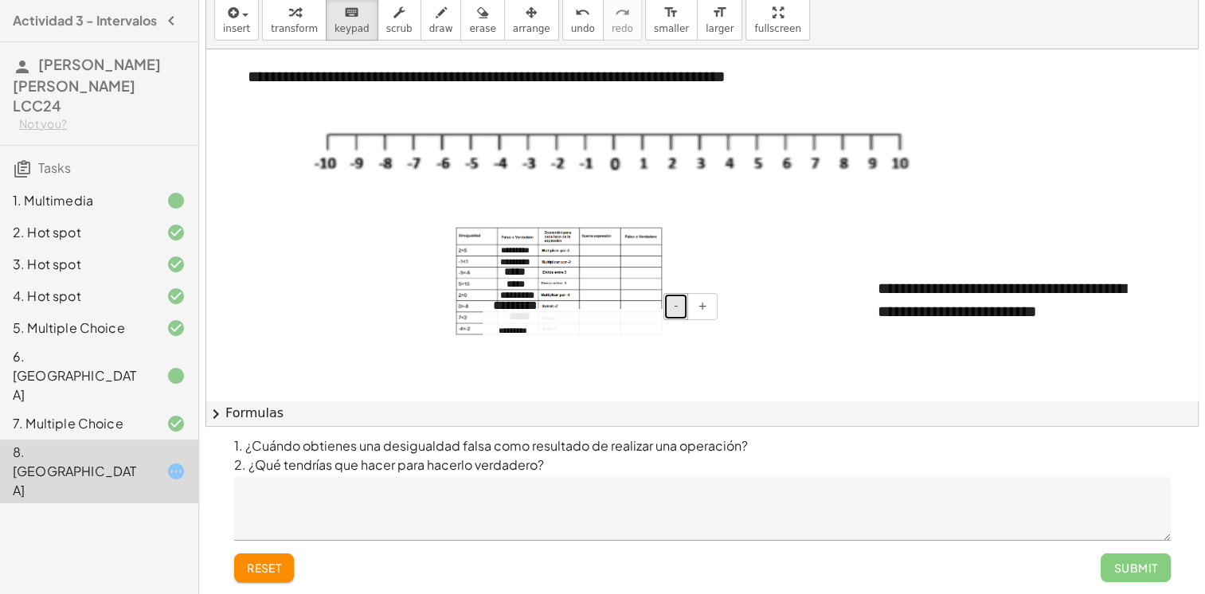
click at [678, 308] on span "-" at bounding box center [676, 305] width 4 height 13
click at [516, 303] on div "- +" at bounding box center [598, 306] width 239 height 27
click at [670, 276] on span "-" at bounding box center [670, 278] width 4 height 13
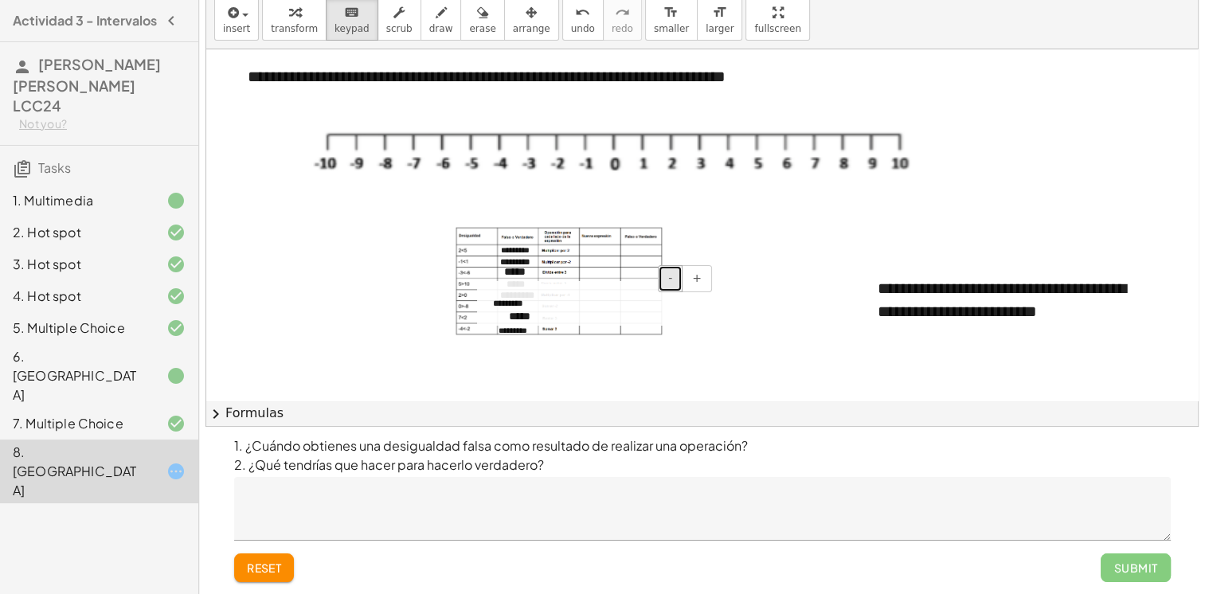
click at [670, 276] on span "-" at bounding box center [670, 278] width 4 height 13
click at [681, 304] on button "-" at bounding box center [675, 306] width 25 height 27
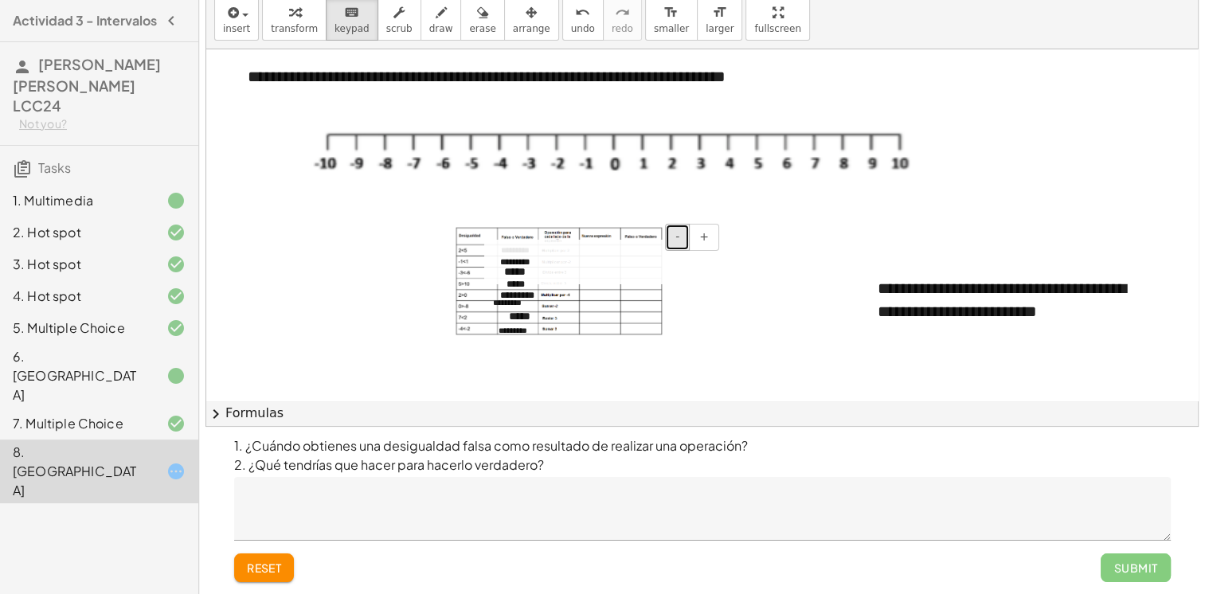
click at [674, 234] on button "-" at bounding box center [677, 237] width 25 height 27
click at [675, 239] on button "-" at bounding box center [677, 237] width 25 height 27
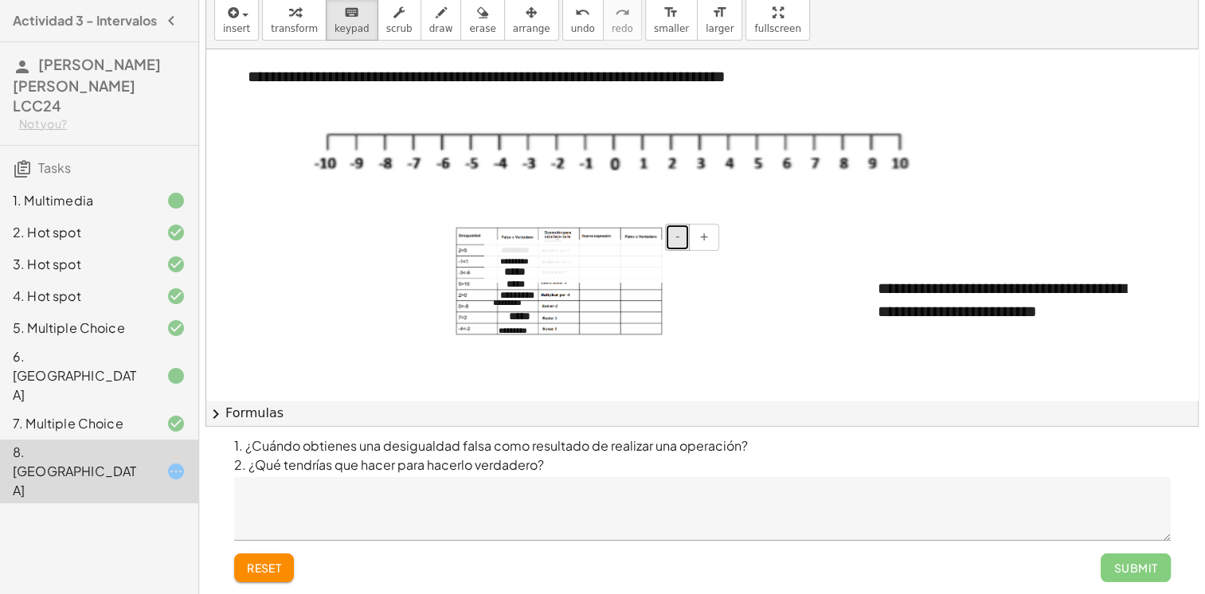
click at [675, 239] on button "-" at bounding box center [677, 237] width 25 height 27
click at [678, 236] on span "-" at bounding box center [677, 236] width 4 height 13
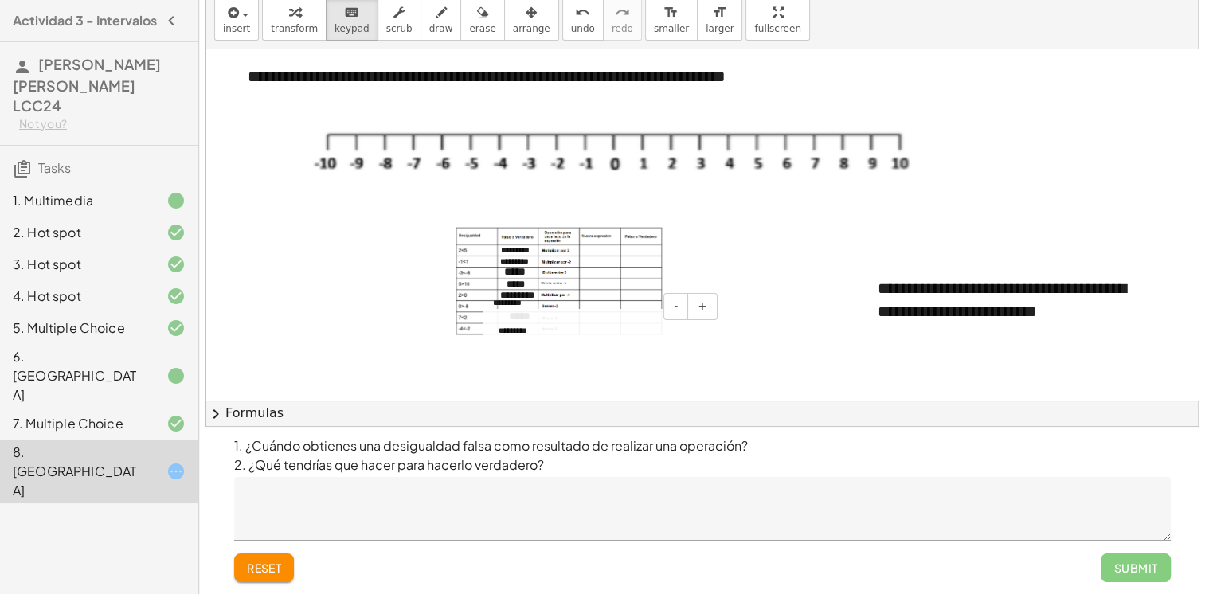
click at [700, 322] on div "*********" at bounding box center [602, 330] width 239 height 43
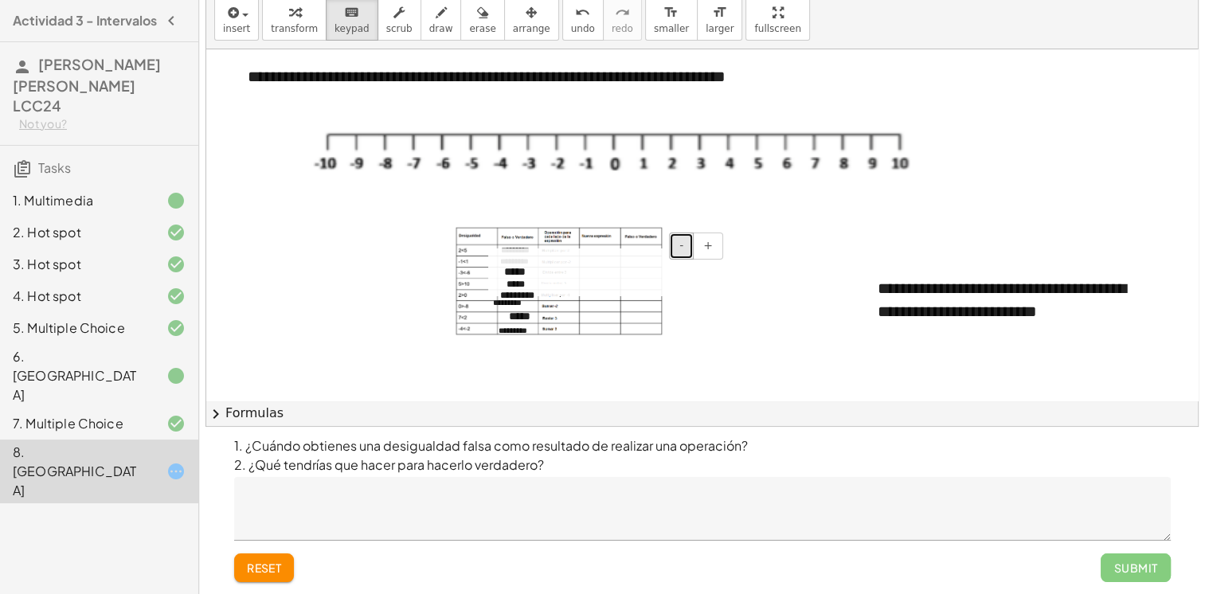
click at [683, 250] on span "-" at bounding box center [681, 245] width 4 height 13
click at [513, 32] on span "arrange" at bounding box center [531, 28] width 37 height 11
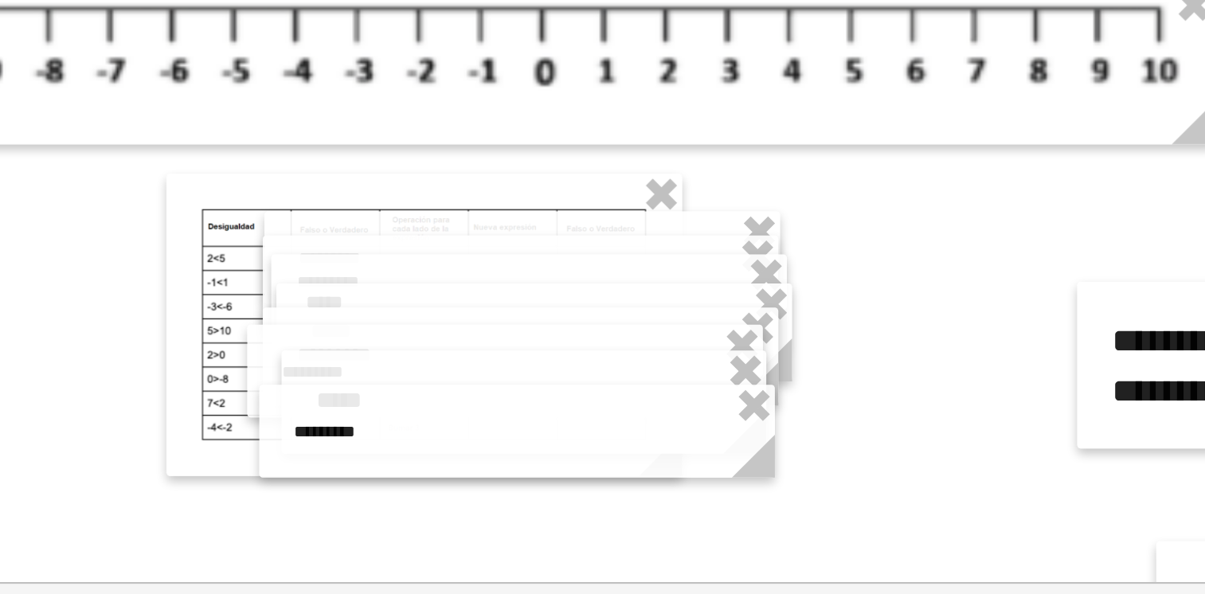
click at [750, 264] on div at bounding box center [887, 577] width 1363 height 1056
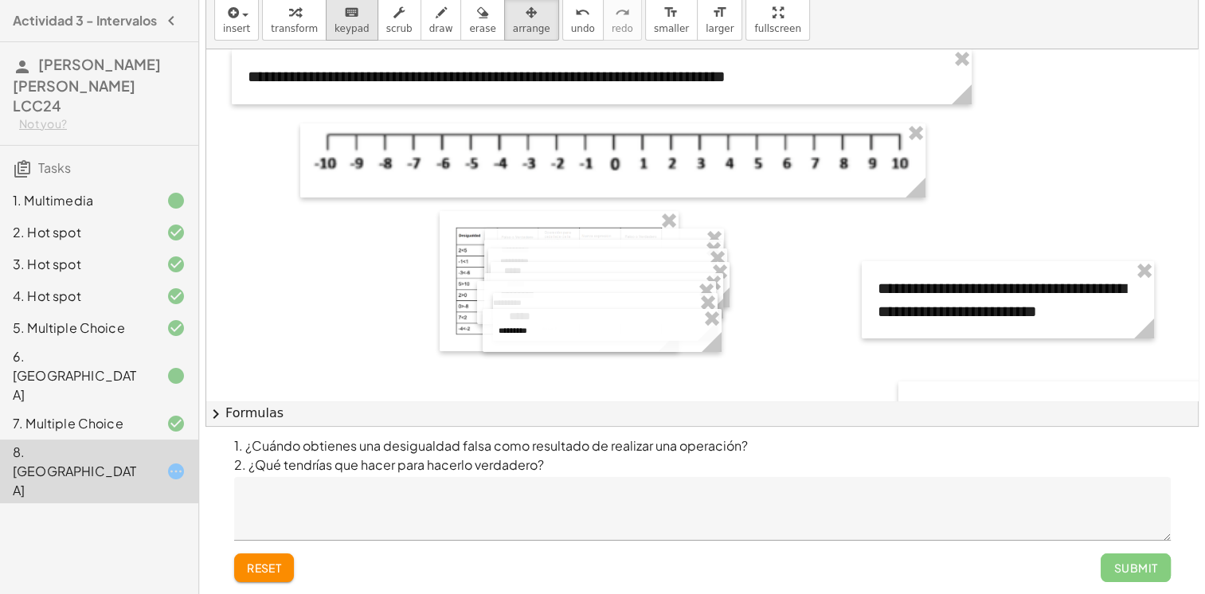
click at [344, 14] on icon "keyboard" at bounding box center [351, 12] width 15 height 19
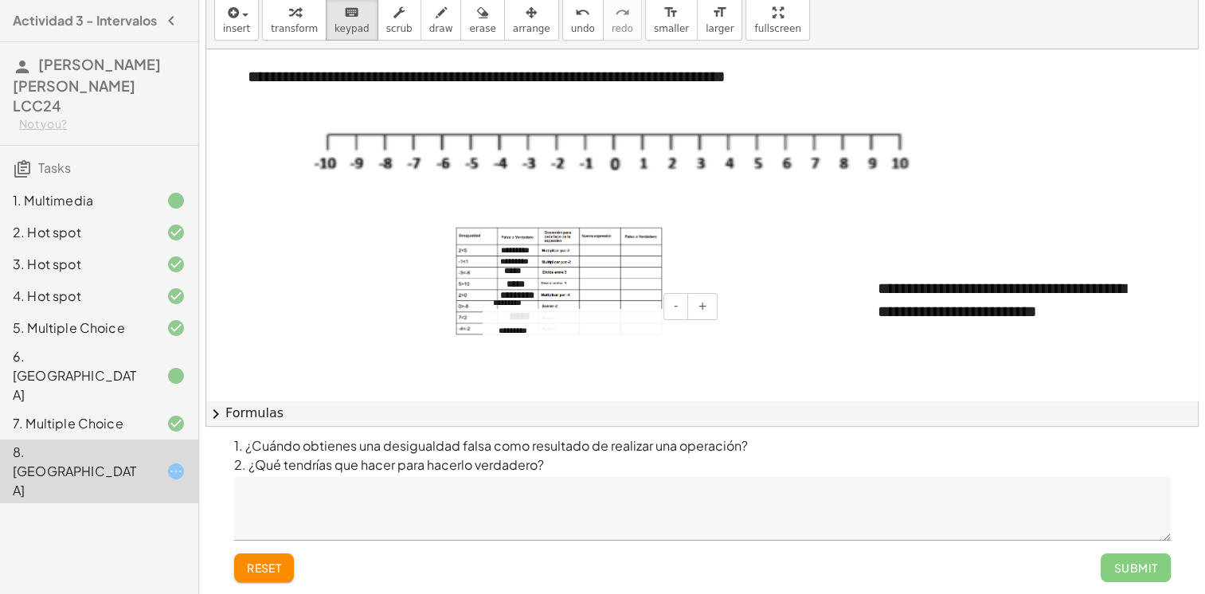
drag, startPoint x: 514, startPoint y: 299, endPoint x: 519, endPoint y: 333, distance: 34.6
click at [519, 333] on div "- + *********" at bounding box center [602, 330] width 239 height 43
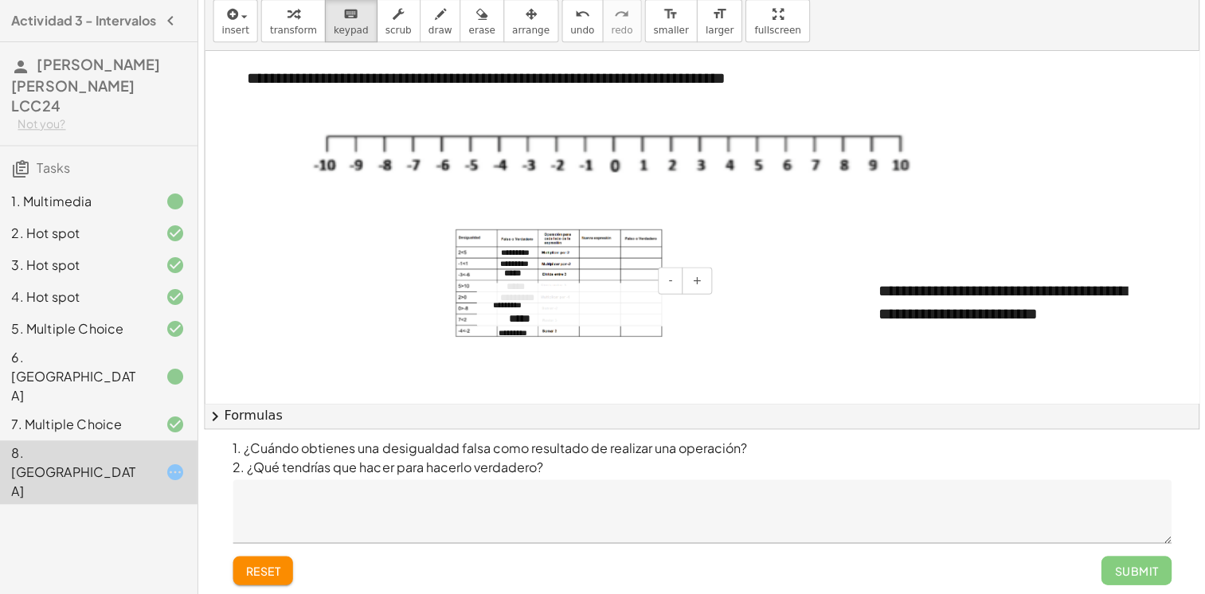
scroll to position [47, 0]
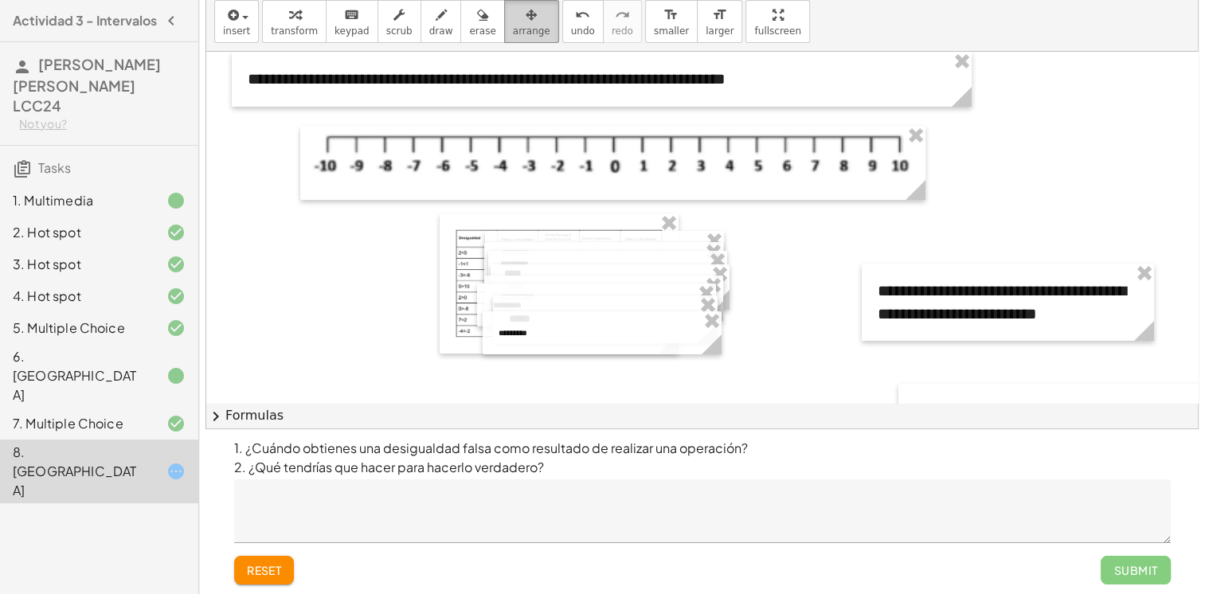
click at [513, 26] on span "arrange" at bounding box center [531, 30] width 37 height 11
click at [491, 302] on div at bounding box center [602, 308] width 239 height 43
click at [763, 294] on div at bounding box center [887, 580] width 1363 height 1056
click at [504, 40] on button "arrange" at bounding box center [531, 21] width 55 height 43
click at [334, 33] on span "keypad" at bounding box center [351, 30] width 35 height 11
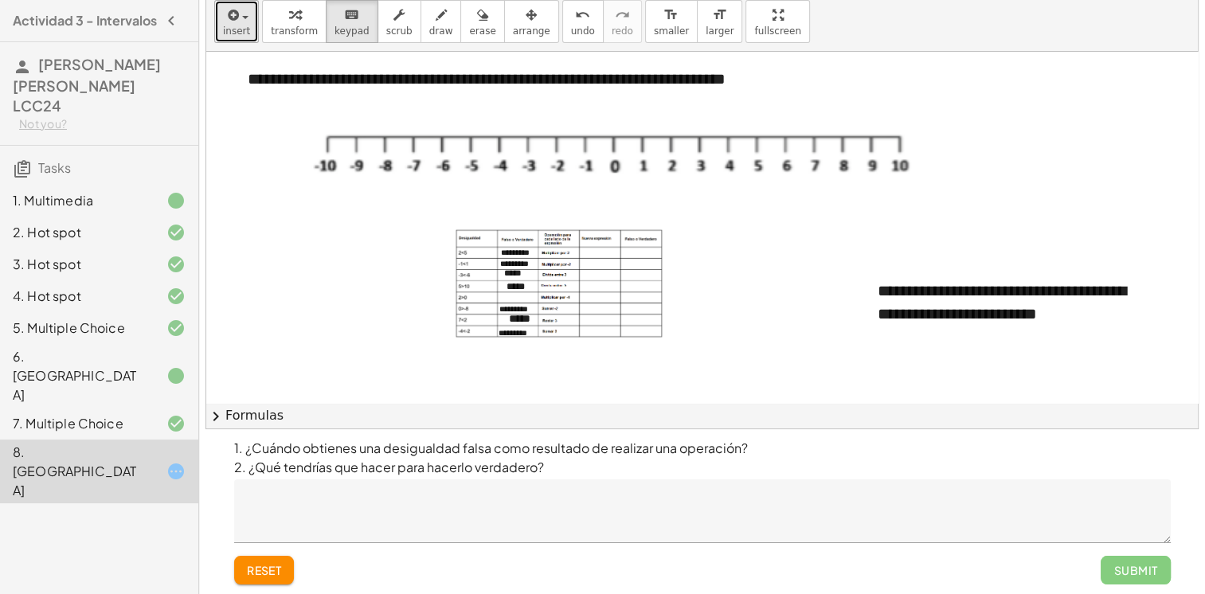
click at [236, 28] on span "insert" at bounding box center [236, 30] width 27 height 11
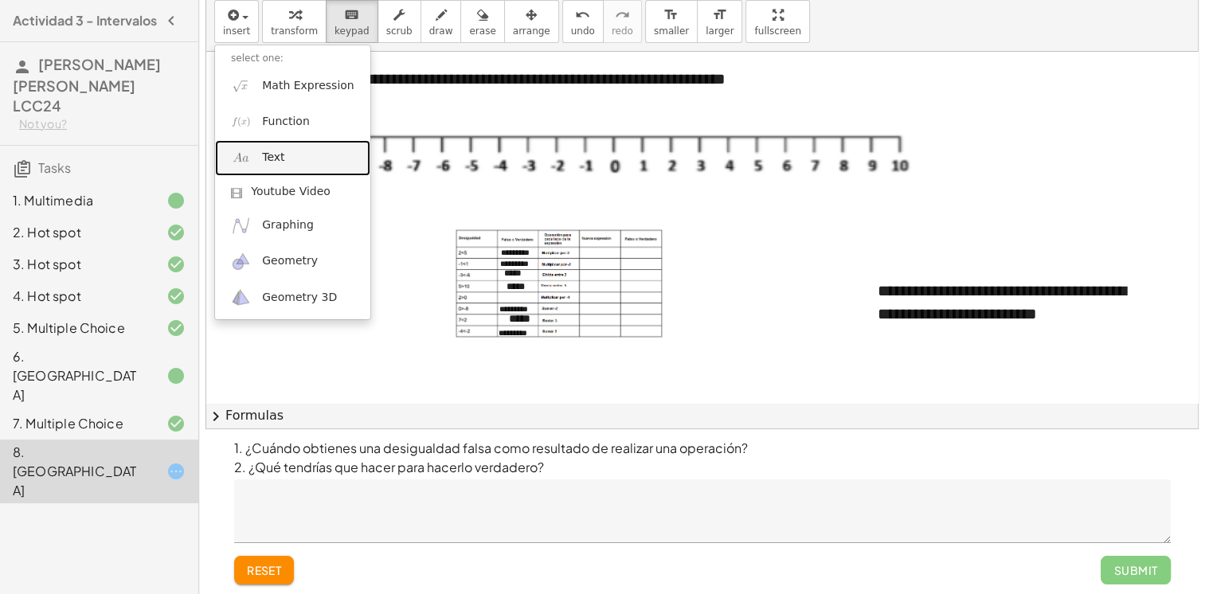
click at [287, 167] on link "Text" at bounding box center [292, 158] width 155 height 36
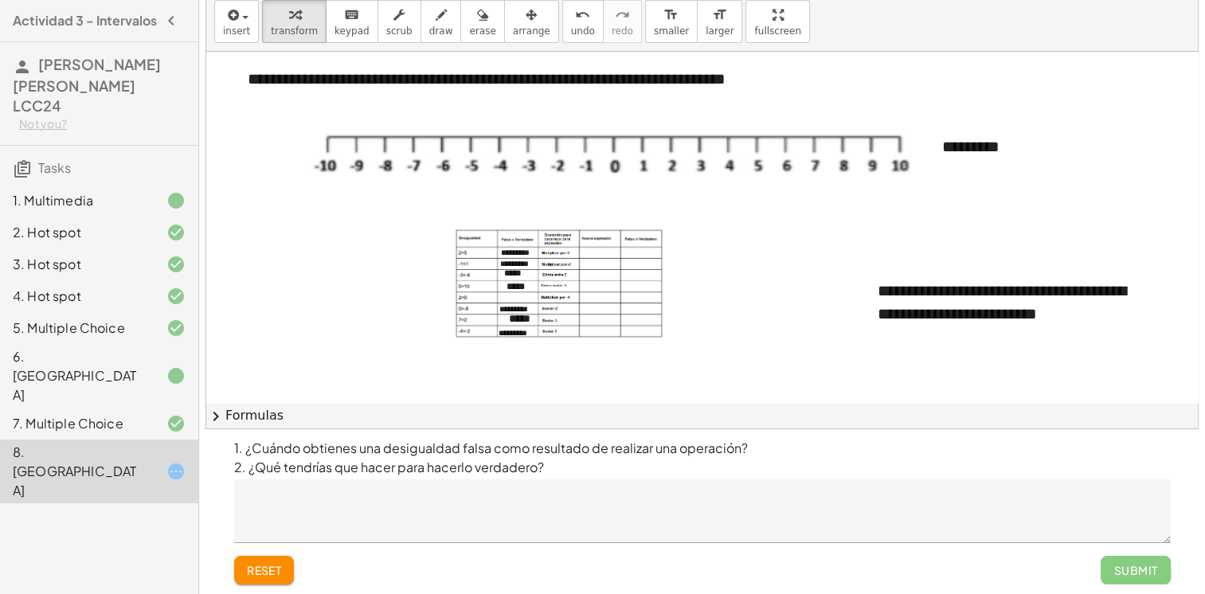
click at [1022, 217] on div at bounding box center [887, 580] width 1363 height 1056
click at [1043, 142] on div "*********" at bounding box center [1045, 146] width 239 height 55
click at [1128, 126] on button "-" at bounding box center [1119, 117] width 25 height 27
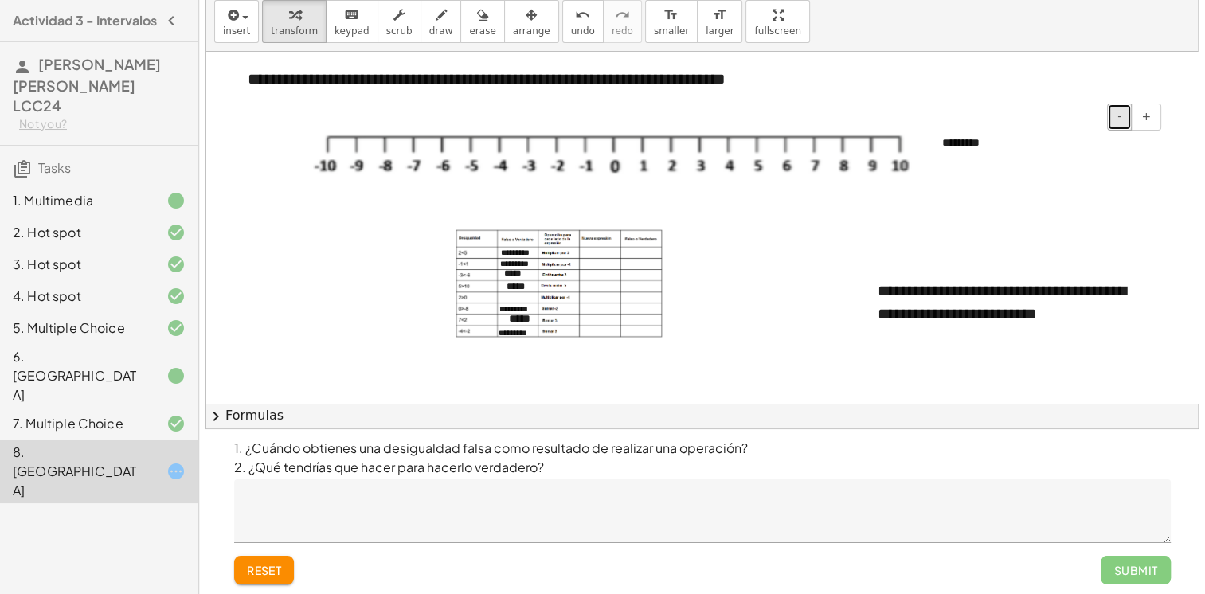
click at [1121, 123] on button "-" at bounding box center [1119, 117] width 25 height 27
click at [519, 24] on button "arrange" at bounding box center [531, 21] width 55 height 43
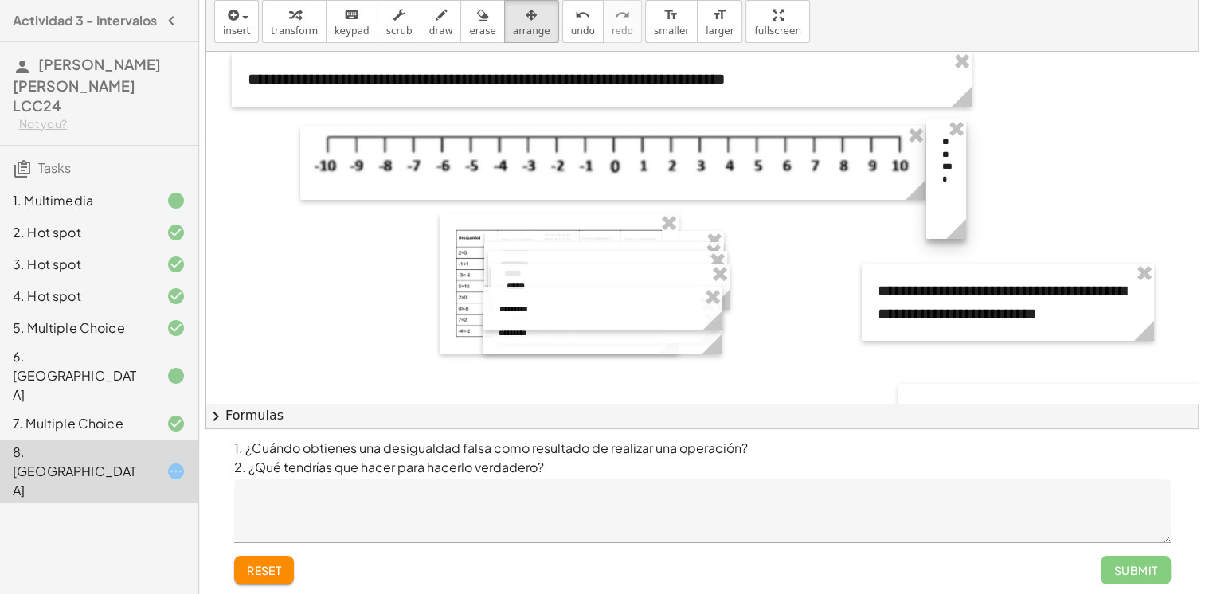
drag, startPoint x: 1142, startPoint y: 147, endPoint x: 967, endPoint y: 229, distance: 193.8
click at [870, 260] on div "**********" at bounding box center [887, 580] width 1363 height 1056
click at [1051, 142] on div at bounding box center [887, 580] width 1363 height 1056
click at [945, 180] on div at bounding box center [946, 178] width 40 height 119
click at [243, 22] on div "button" at bounding box center [236, 14] width 27 height 19
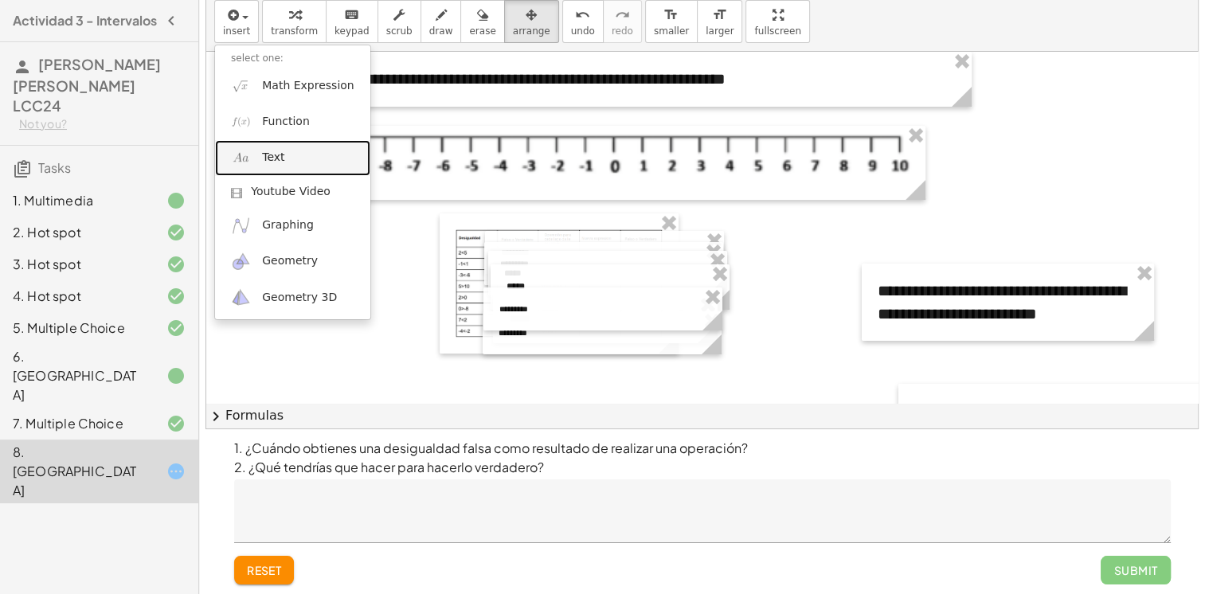
click at [297, 148] on link "Text" at bounding box center [292, 158] width 155 height 36
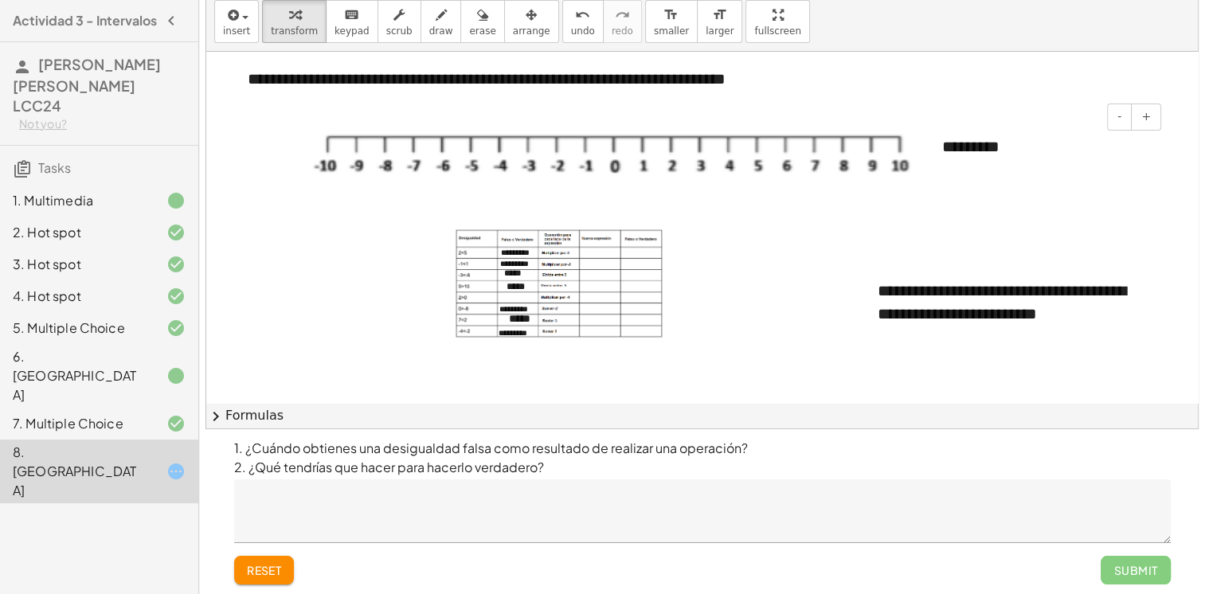
click at [1114, 145] on div "*********" at bounding box center [1045, 146] width 239 height 55
click at [1118, 123] on button "-" at bounding box center [1119, 117] width 25 height 27
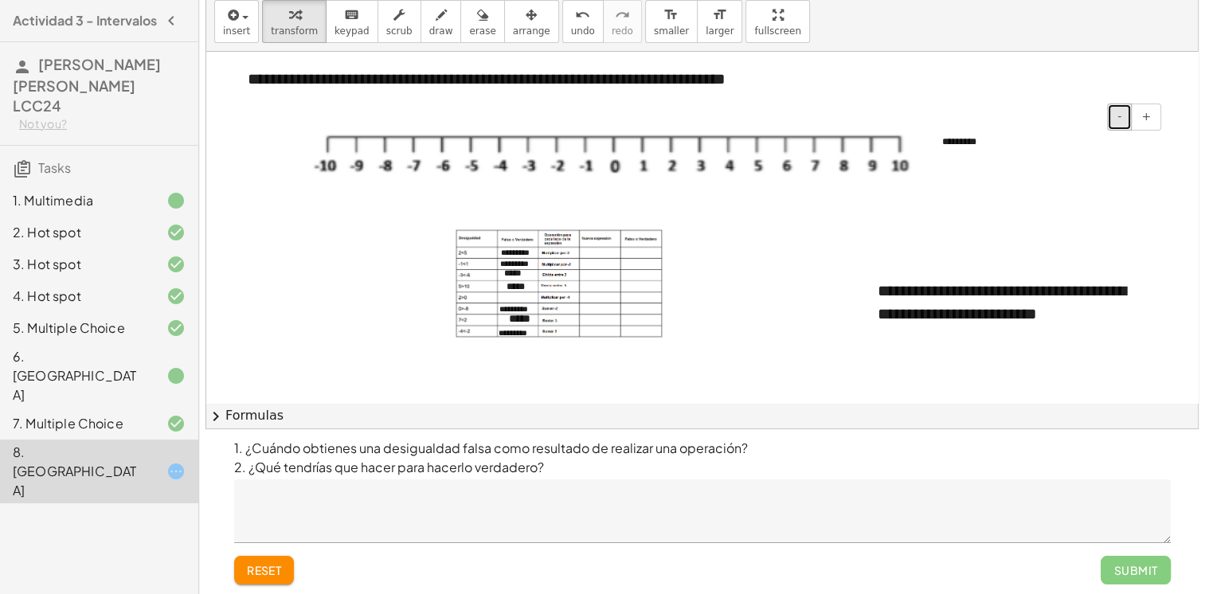
click at [1118, 123] on button "-" at bounding box center [1119, 117] width 25 height 27
click at [513, 31] on span "arrange" at bounding box center [531, 30] width 37 height 11
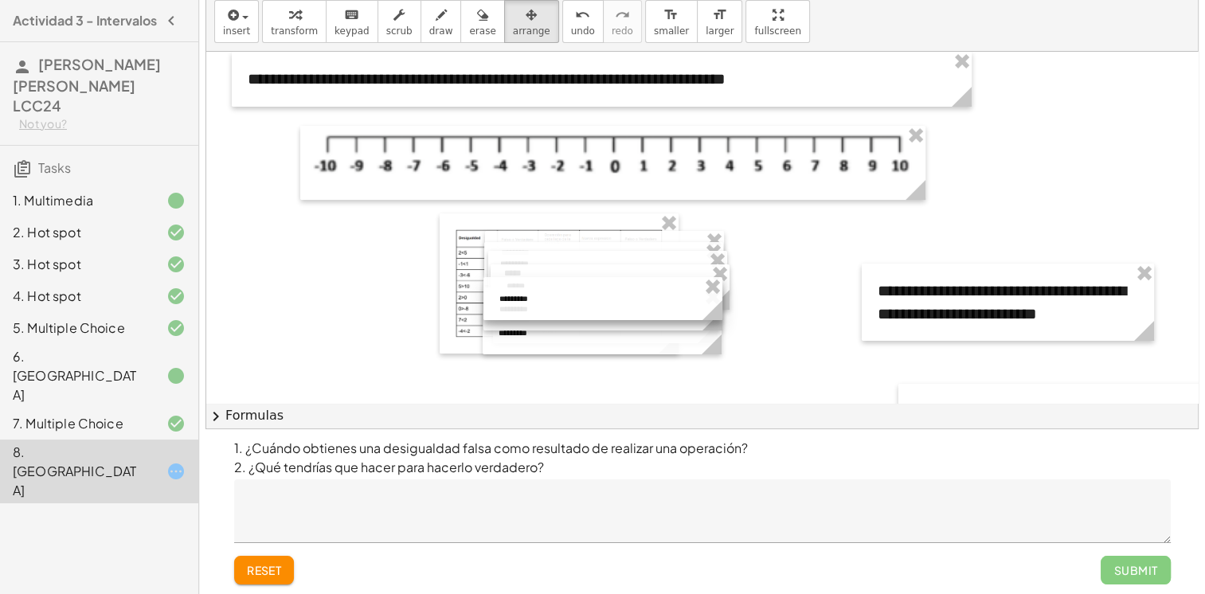
drag, startPoint x: 1035, startPoint y: 154, endPoint x: 592, endPoint y: 311, distance: 470.0
click at [592, 311] on div at bounding box center [602, 298] width 239 height 43
click at [326, 14] on button "keyboard keypad" at bounding box center [352, 21] width 53 height 43
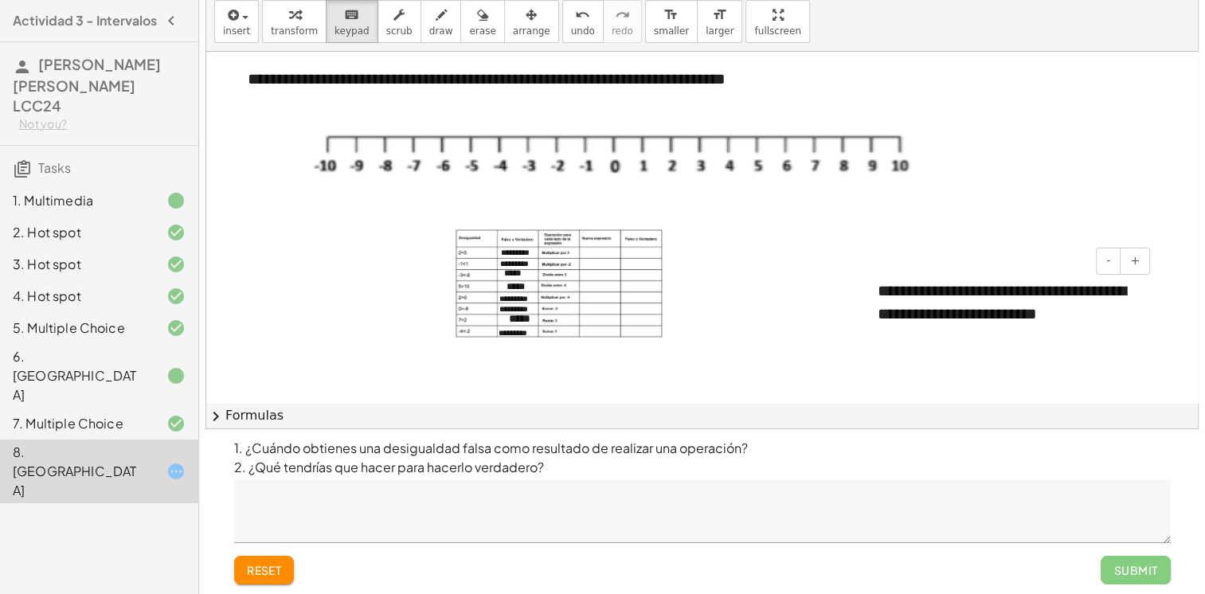
click at [1000, 263] on div "- +" at bounding box center [1004, 261] width 292 height 27
click at [229, 25] on span "insert" at bounding box center [236, 30] width 27 height 11
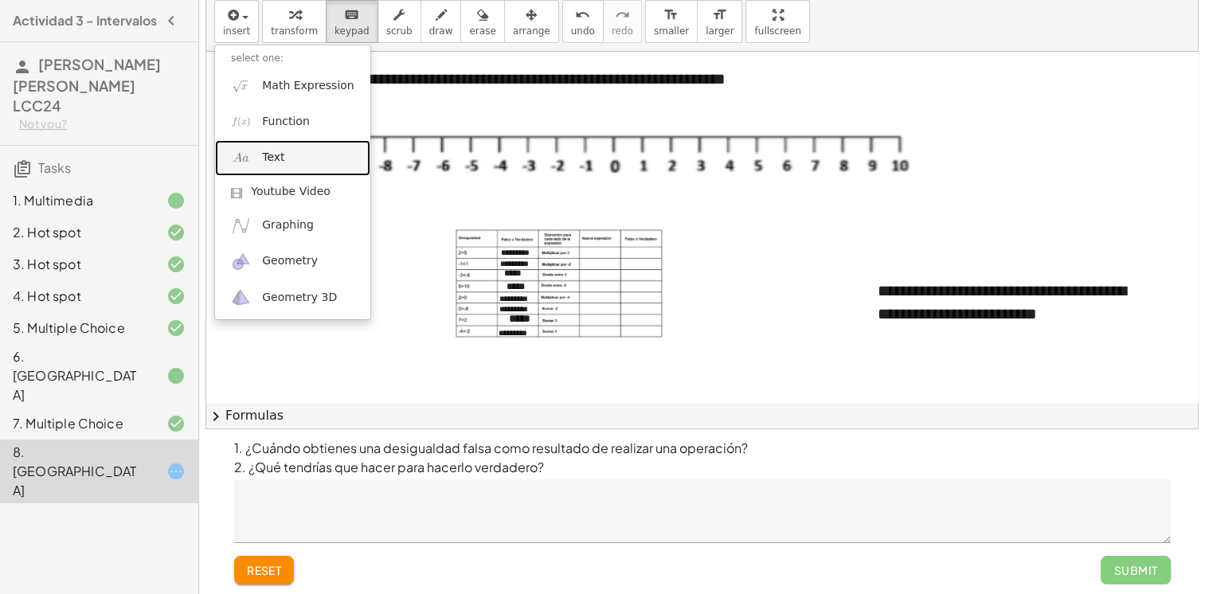
click at [296, 166] on link "Text" at bounding box center [292, 158] width 155 height 36
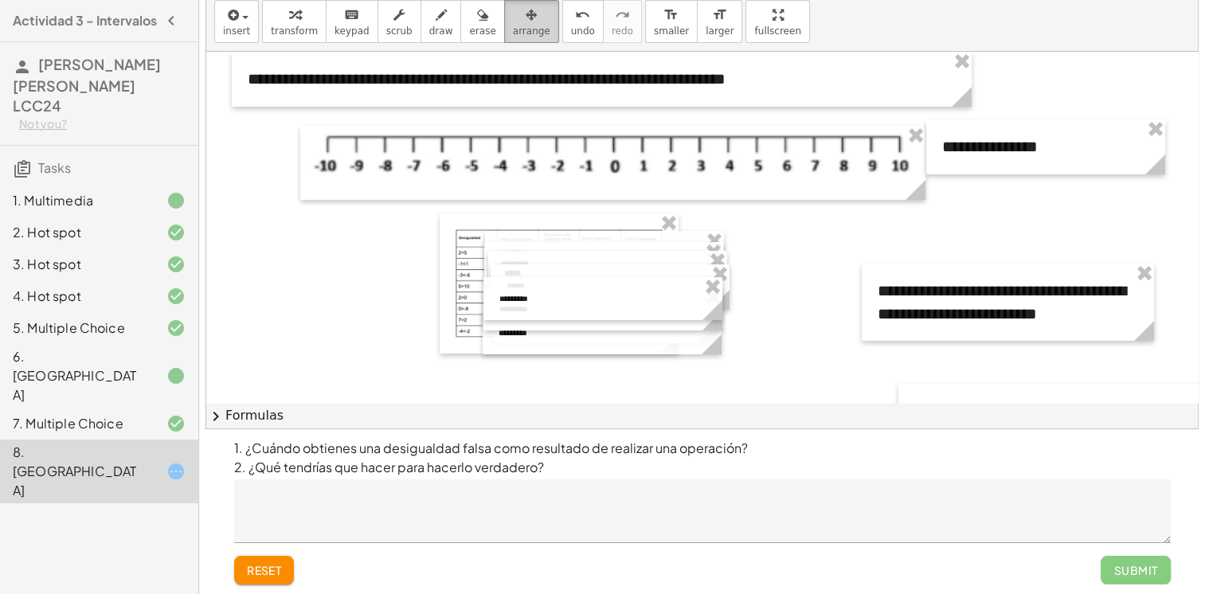
click at [513, 10] on div "button" at bounding box center [531, 14] width 37 height 19
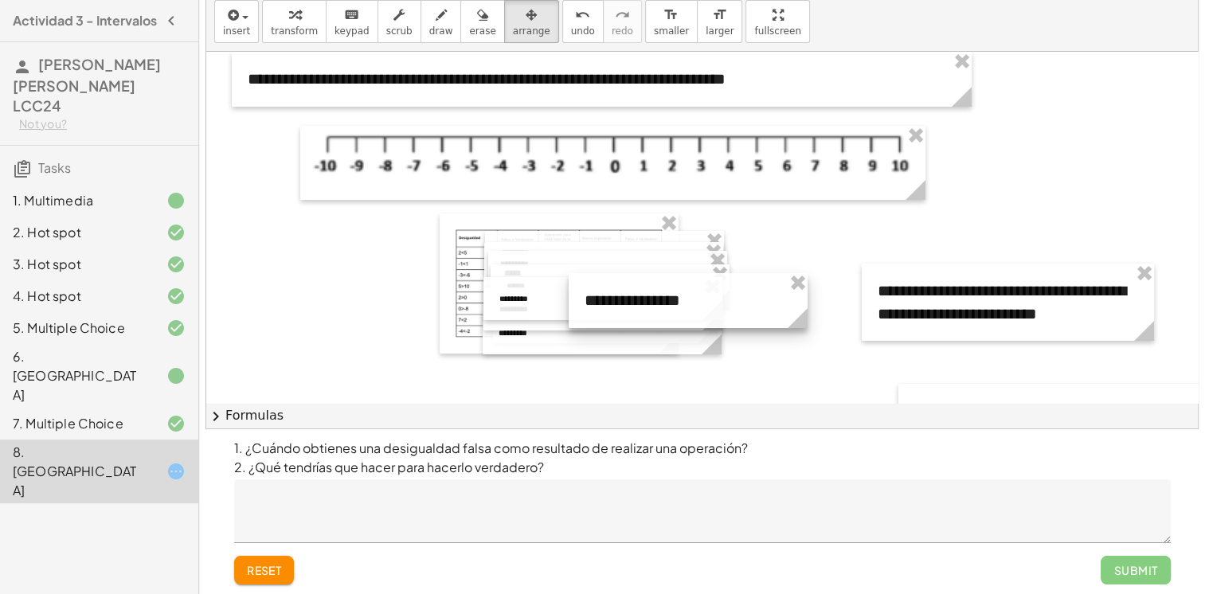
drag, startPoint x: 1089, startPoint y: 127, endPoint x: 729, endPoint y: 277, distance: 389.1
click at [730, 279] on div at bounding box center [688, 300] width 239 height 55
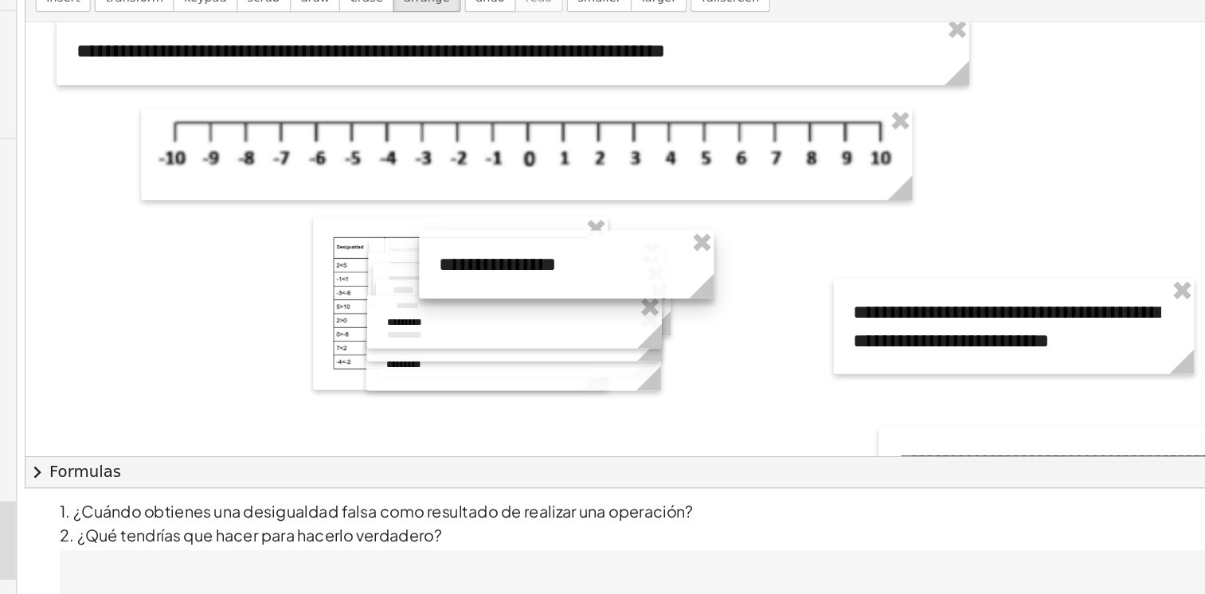
drag, startPoint x: 762, startPoint y: 314, endPoint x: 720, endPoint y: 268, distance: 62.0
click at [720, 268] on div at bounding box center [645, 247] width 239 height 55
click at [697, 269] on div at bounding box center [645, 247] width 239 height 55
click at [697, 245] on div at bounding box center [645, 247] width 239 height 55
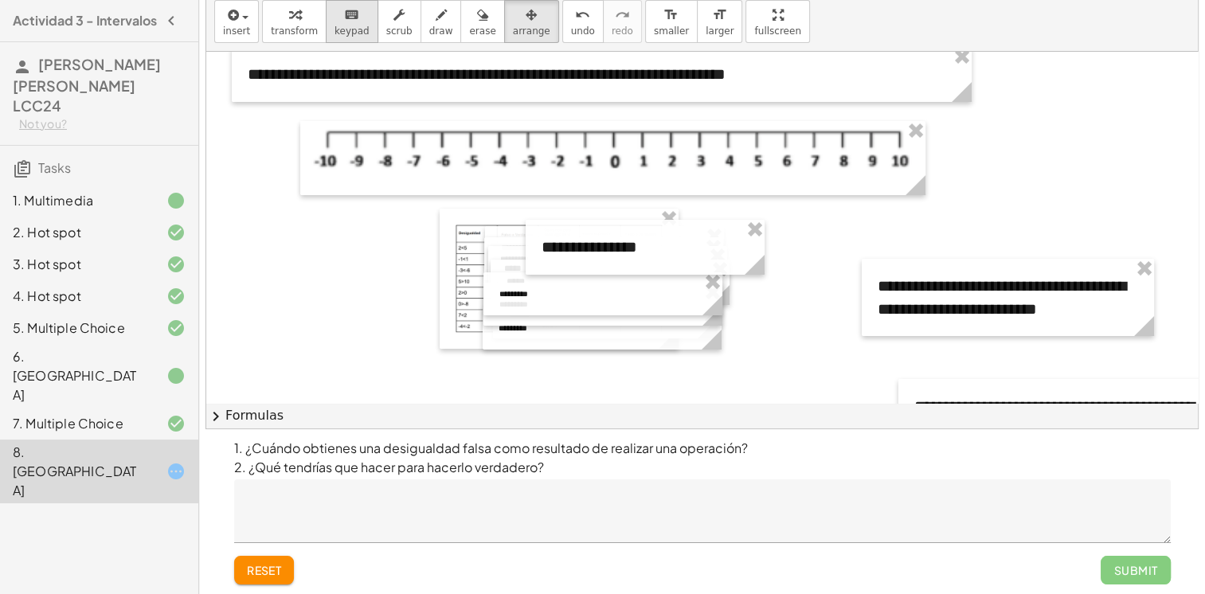
click at [334, 25] on span "keypad" at bounding box center [351, 30] width 35 height 11
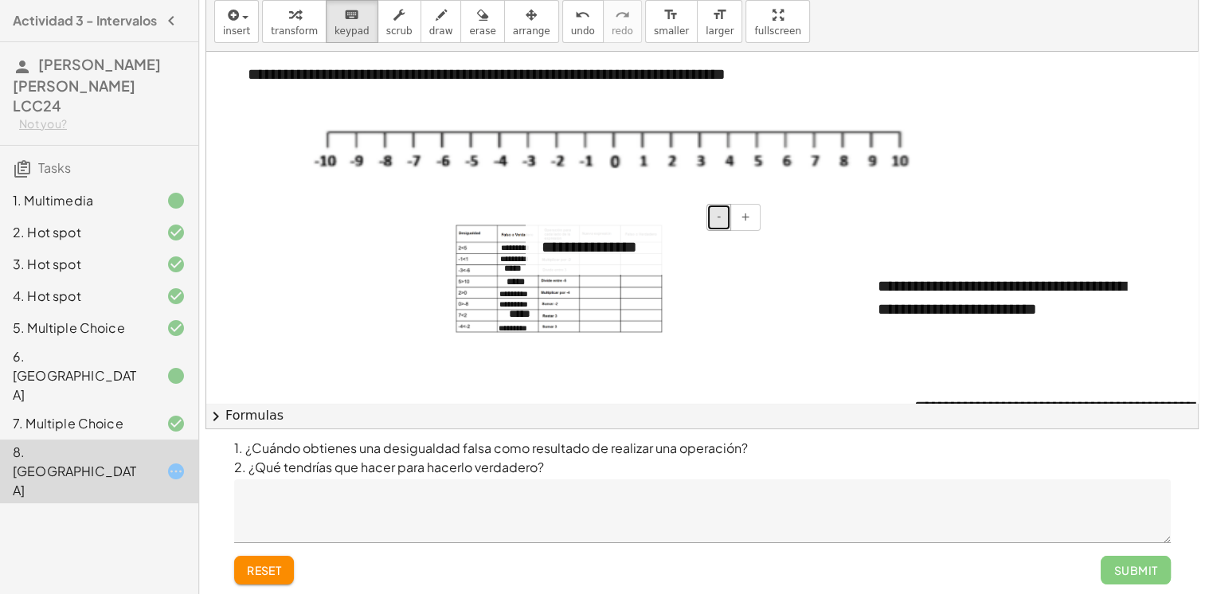
click at [723, 208] on button "-" at bounding box center [718, 217] width 25 height 27
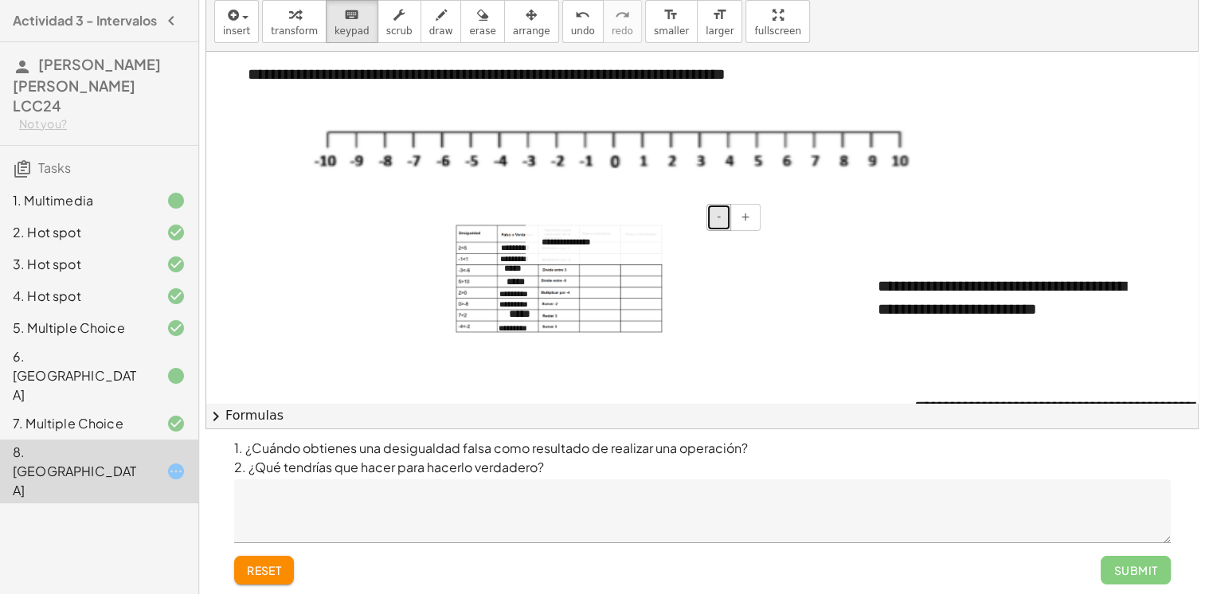
click at [723, 208] on button "-" at bounding box center [718, 217] width 25 height 27
click at [513, 29] on span "arrange" at bounding box center [531, 30] width 37 height 11
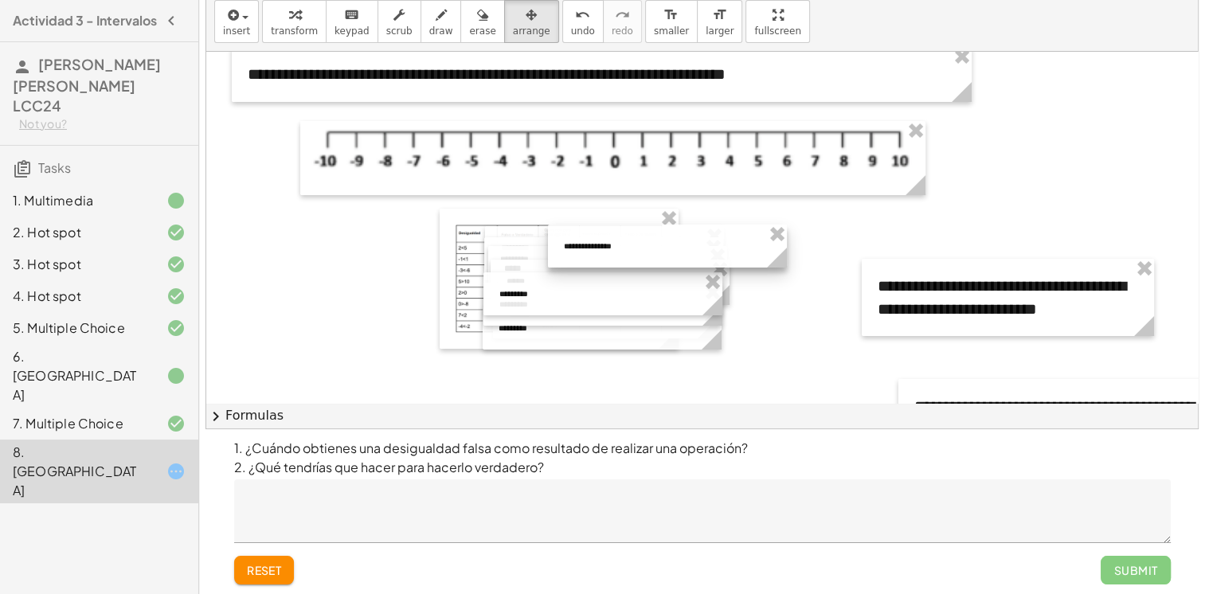
drag, startPoint x: 634, startPoint y: 252, endPoint x: 656, endPoint y: 256, distance: 22.8
click at [656, 256] on div at bounding box center [667, 246] width 239 height 43
click at [830, 331] on div at bounding box center [887, 575] width 1363 height 1056
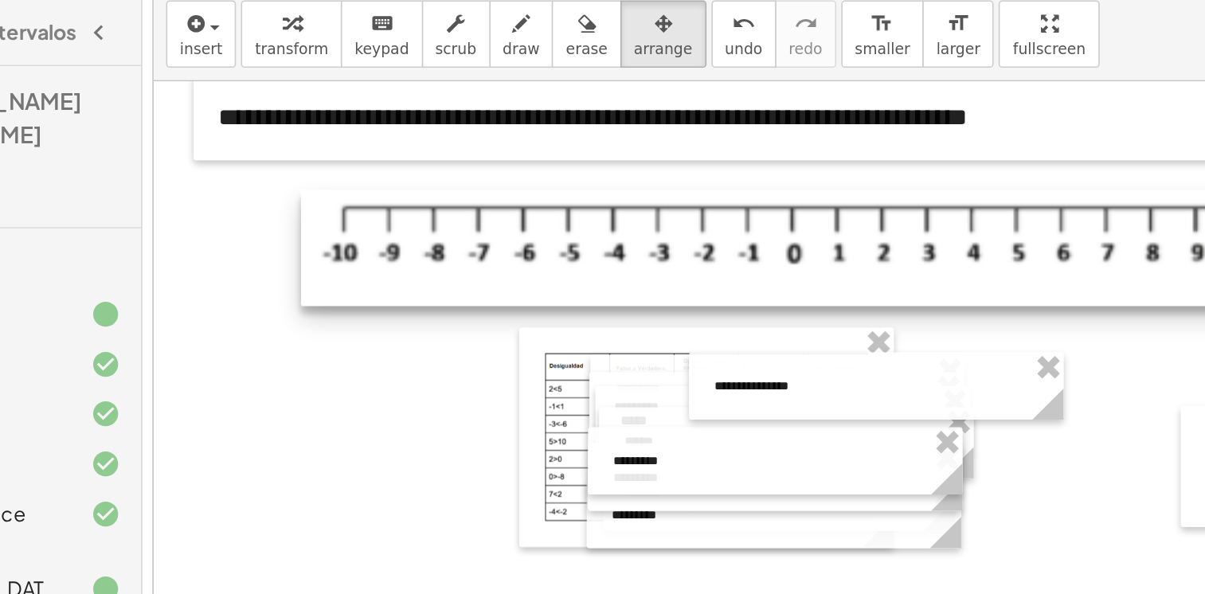
click at [812, 179] on div at bounding box center [612, 158] width 625 height 74
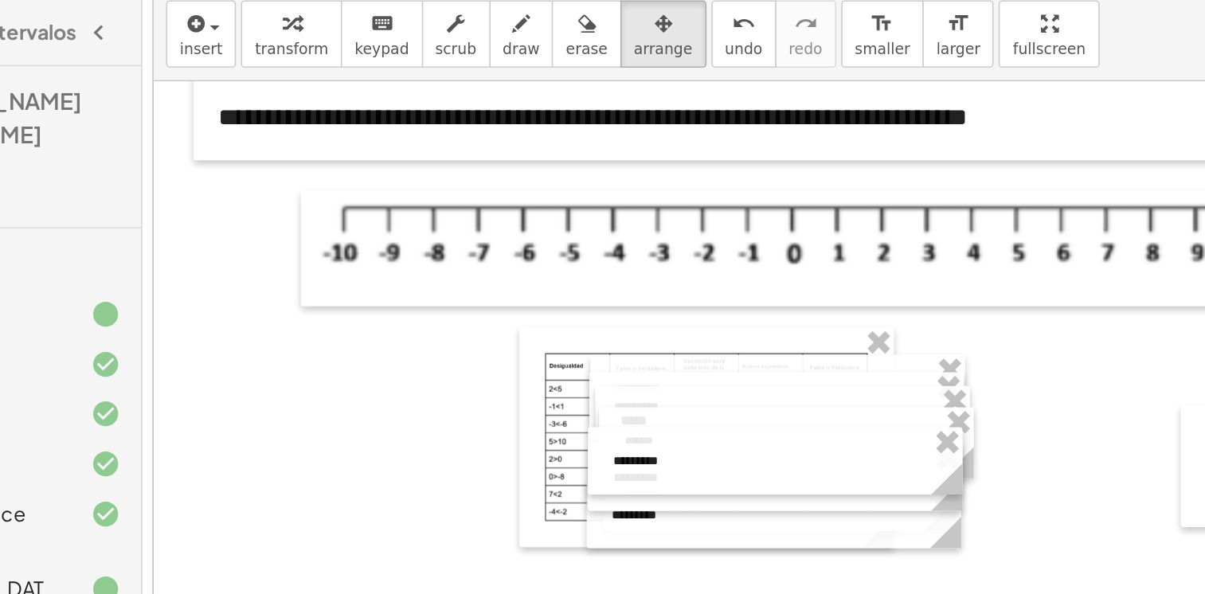
click at [781, 225] on div at bounding box center [887, 575] width 1363 height 1056
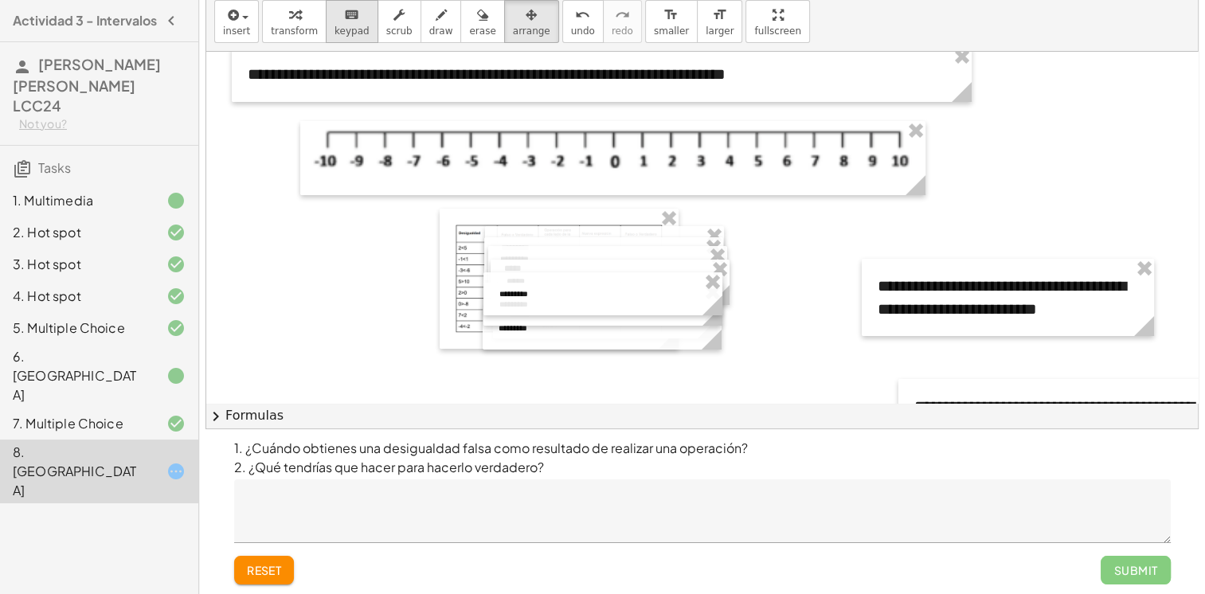
click at [344, 21] on icon "keyboard" at bounding box center [351, 15] width 15 height 19
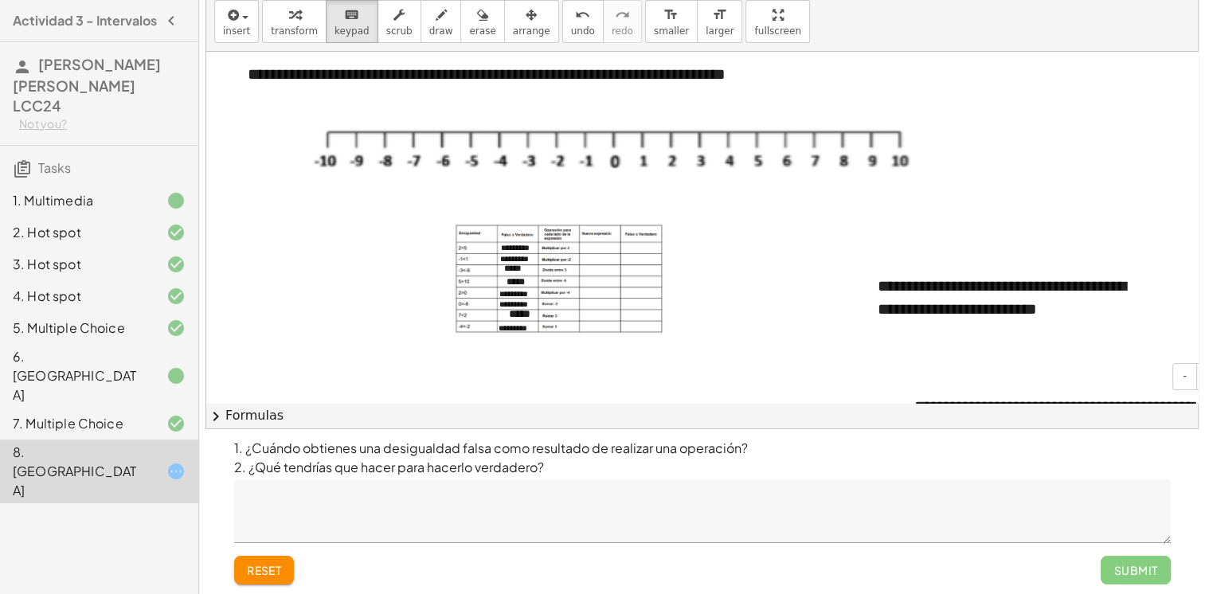
click at [1053, 389] on div "**********" at bounding box center [1064, 429] width 332 height 100
drag, startPoint x: 1053, startPoint y: 389, endPoint x: 1034, endPoint y: 325, distance: 67.3
click at [1028, 321] on div "**********" at bounding box center [887, 575] width 1363 height 1056
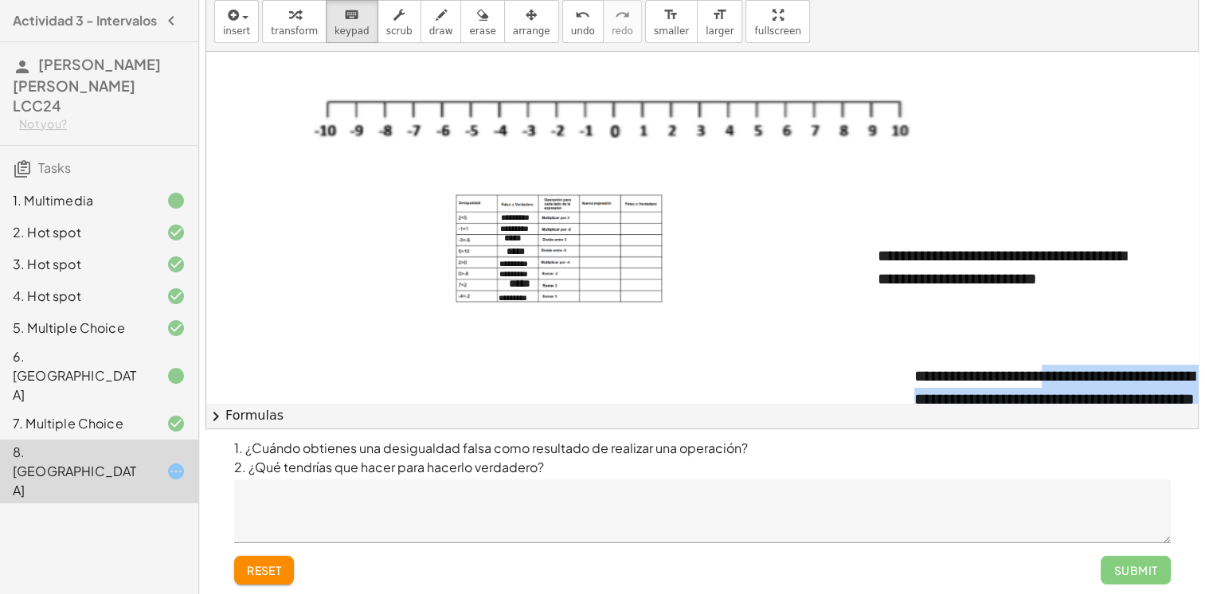
scroll to position [33, 0]
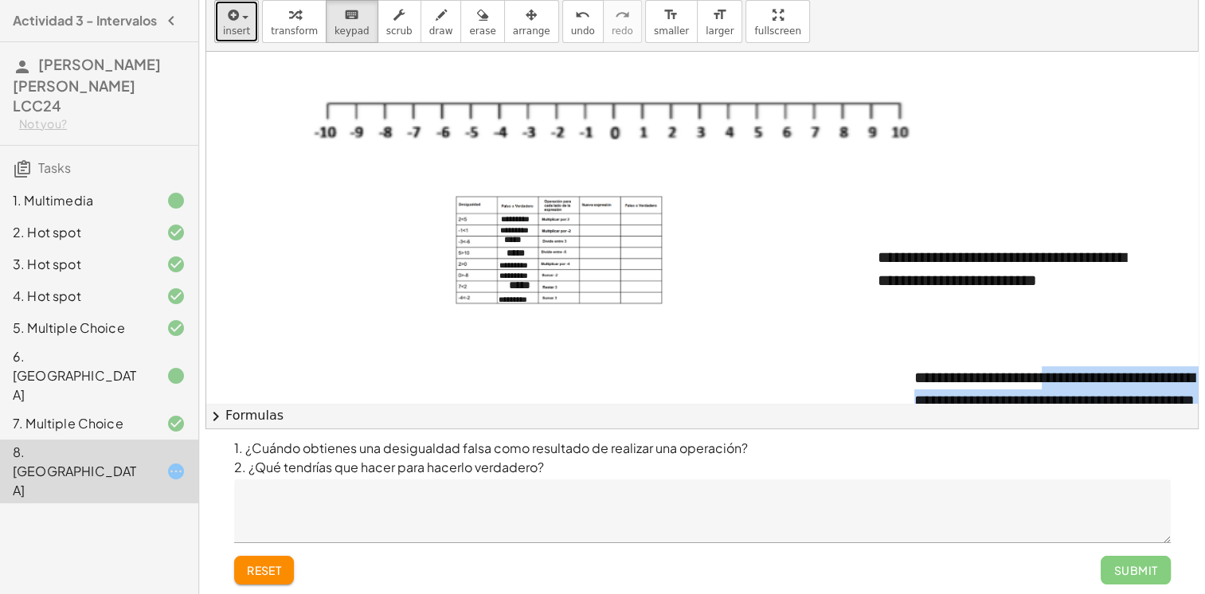
click at [238, 27] on span "insert" at bounding box center [236, 30] width 27 height 11
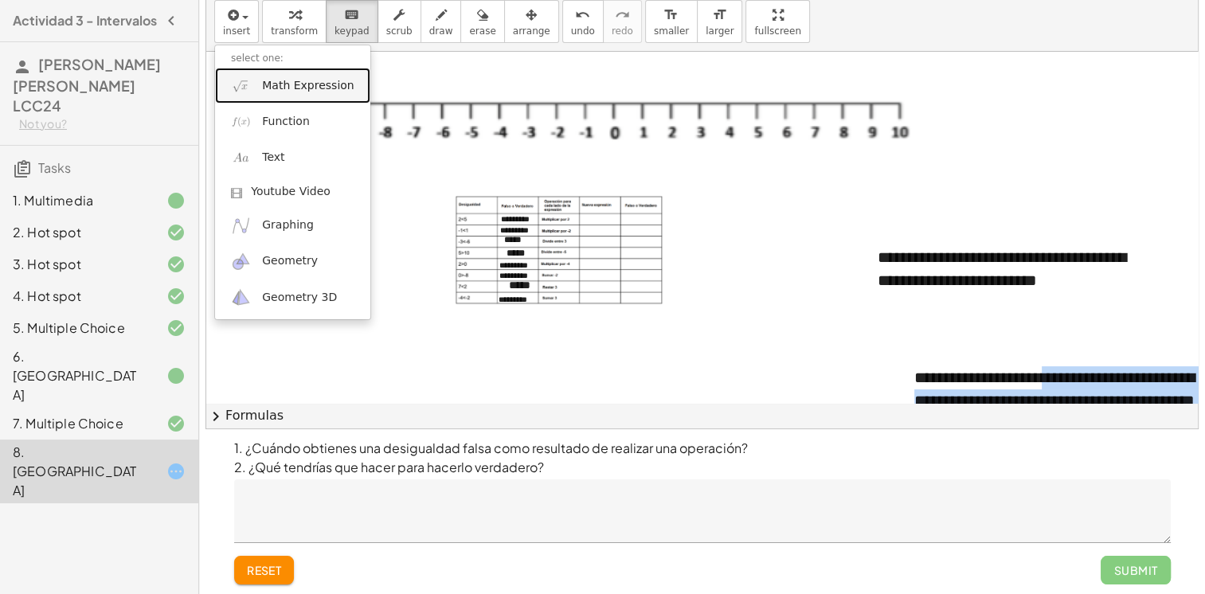
click at [316, 83] on span "Math Expression" at bounding box center [308, 86] width 92 height 16
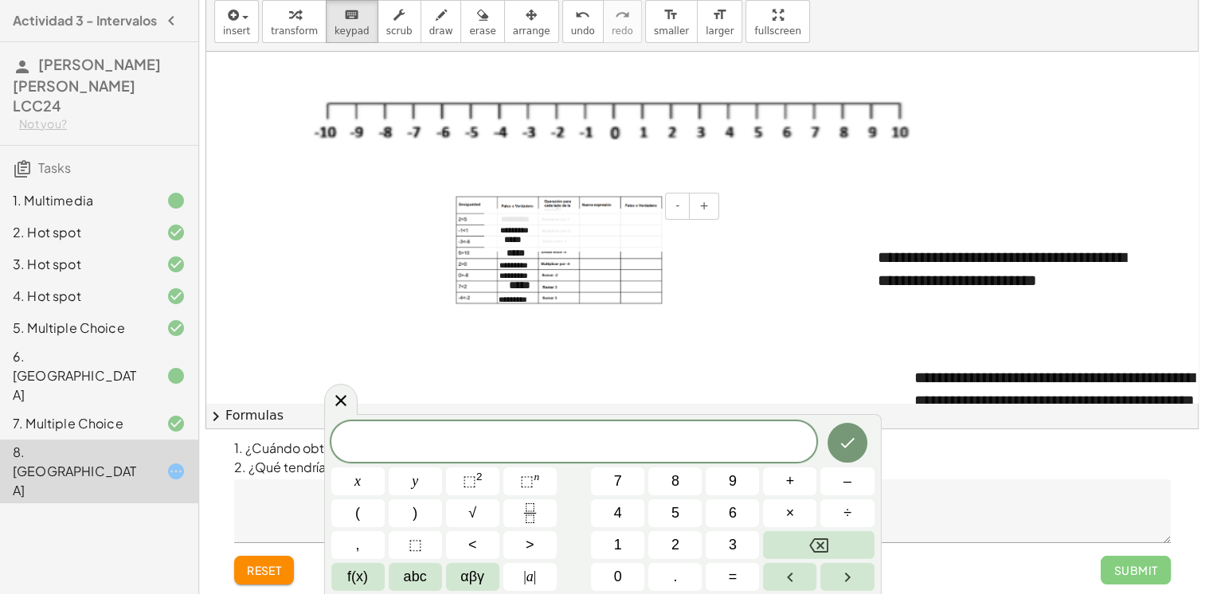
click at [593, 215] on div "- +" at bounding box center [599, 206] width 239 height 27
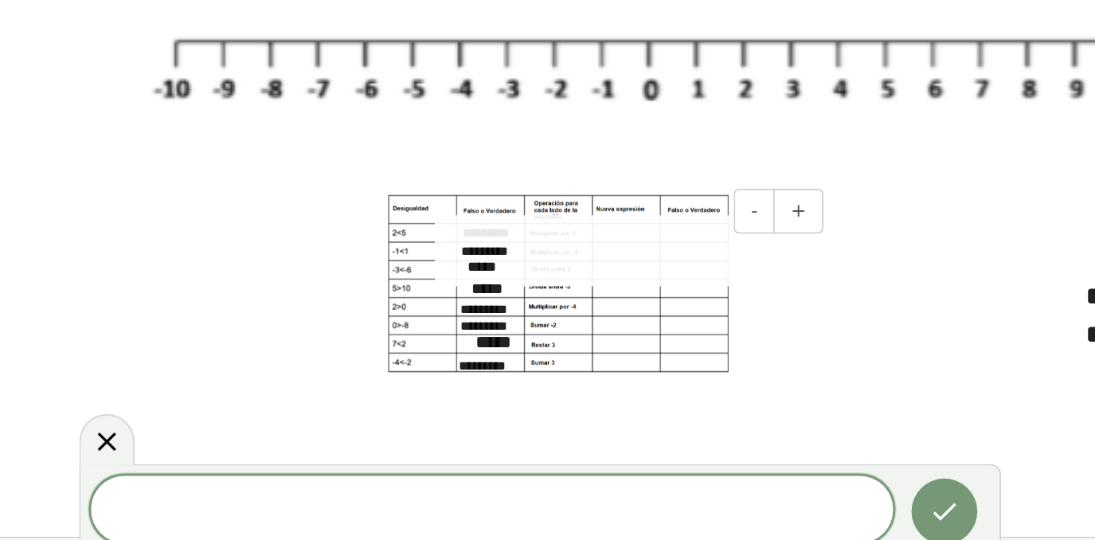
scroll to position [46, 0]
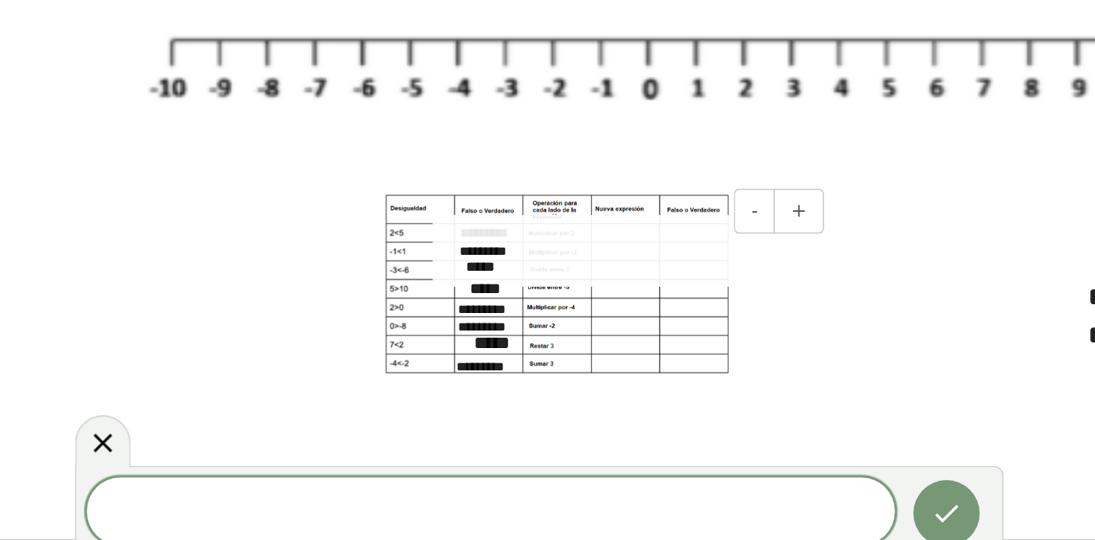
click at [599, 213] on div "- +" at bounding box center [599, 207] width 239 height 27
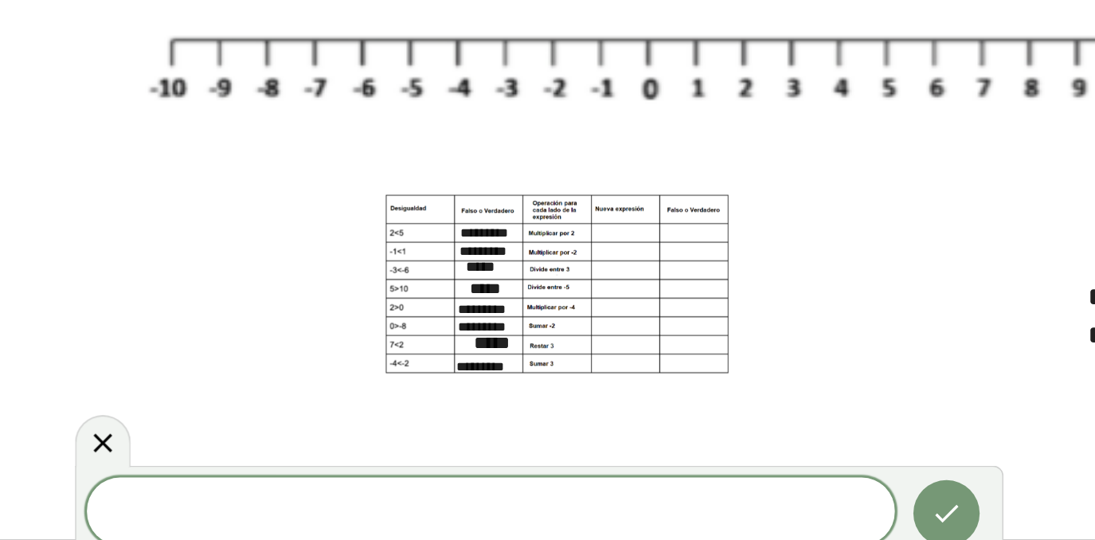
click at [498, 381] on span at bounding box center [519, 389] width 486 height 24
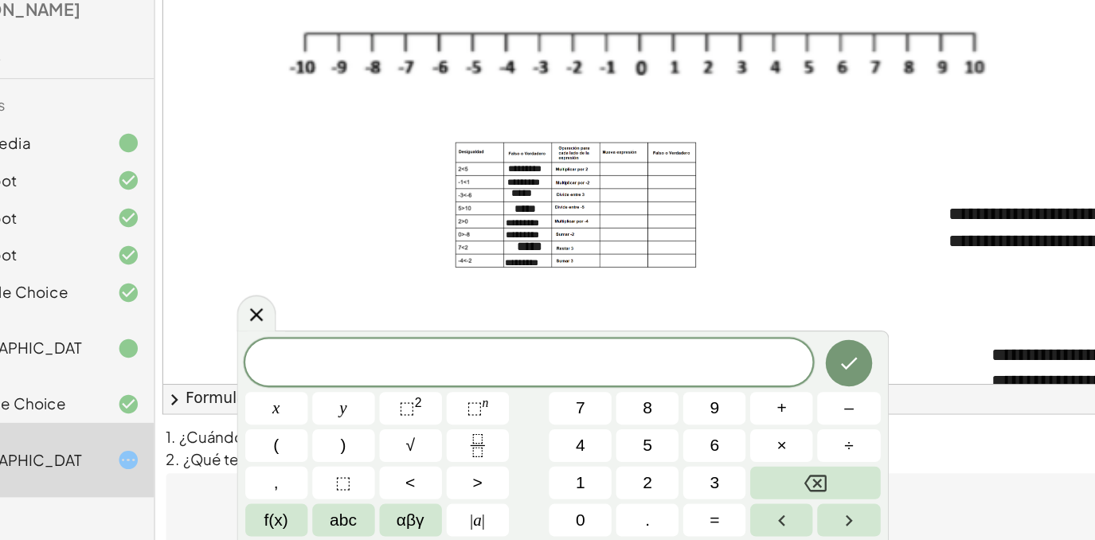
scroll to position [42, 0]
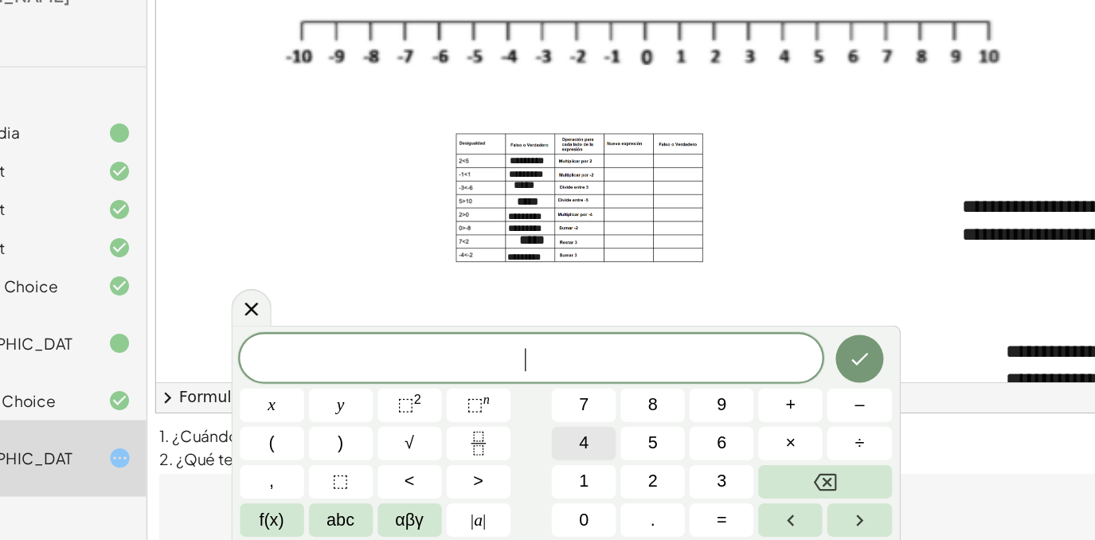
click at [542, 452] on button "4" at bounding box center [562, 459] width 53 height 28
click at [418, 493] on span "<" at bounding box center [417, 491] width 9 height 22
click at [573, 495] on button "1" at bounding box center [562, 491] width 53 height 28
click at [569, 518] on button "0" at bounding box center [562, 523] width 53 height 28
click at [784, 400] on button "Done" at bounding box center [793, 389] width 40 height 40
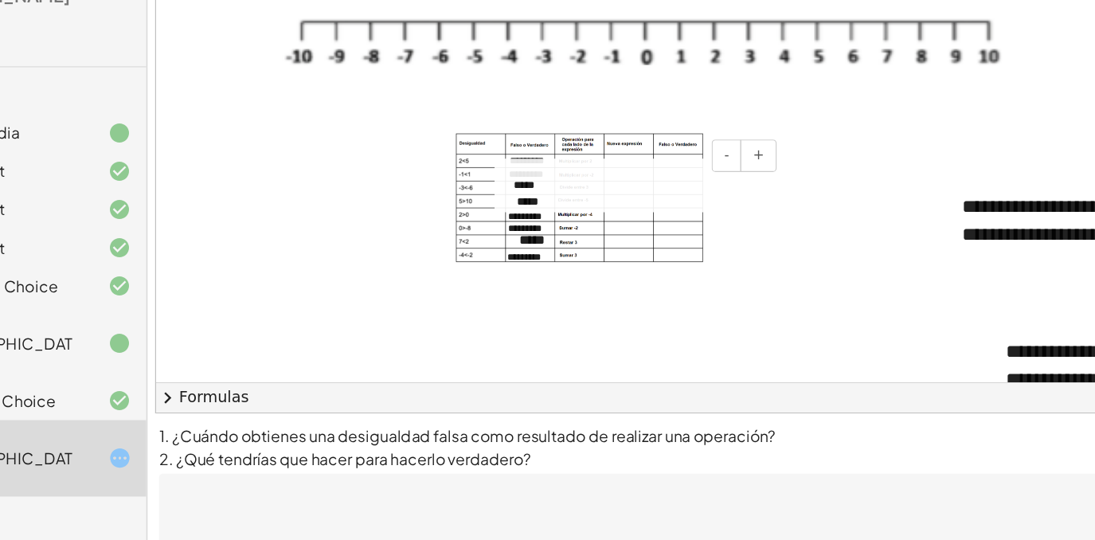
click at [589, 221] on div "- +" at bounding box center [603, 219] width 239 height 27
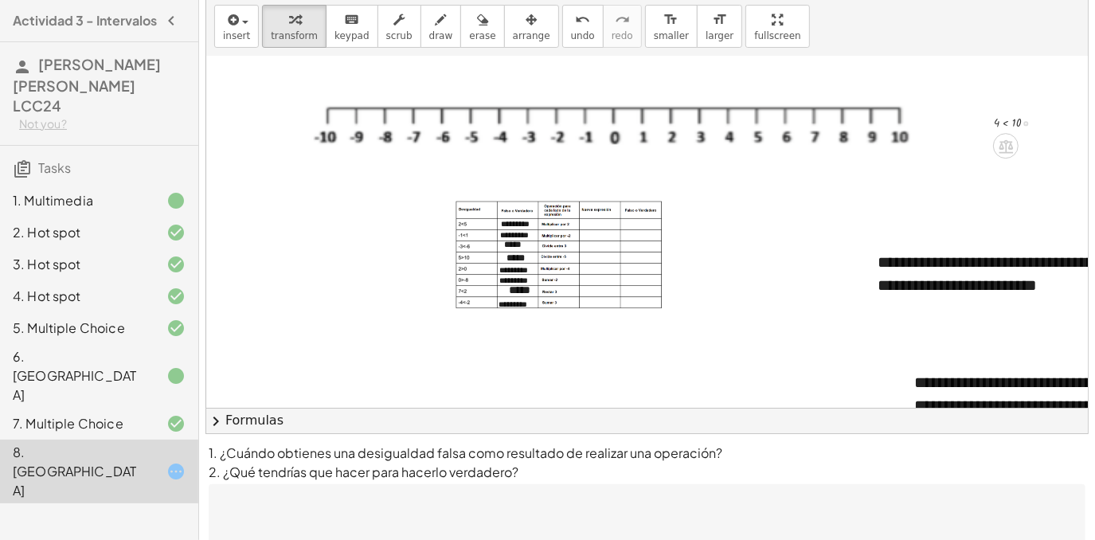
click at [1006, 122] on div at bounding box center [1021, 121] width 71 height 19
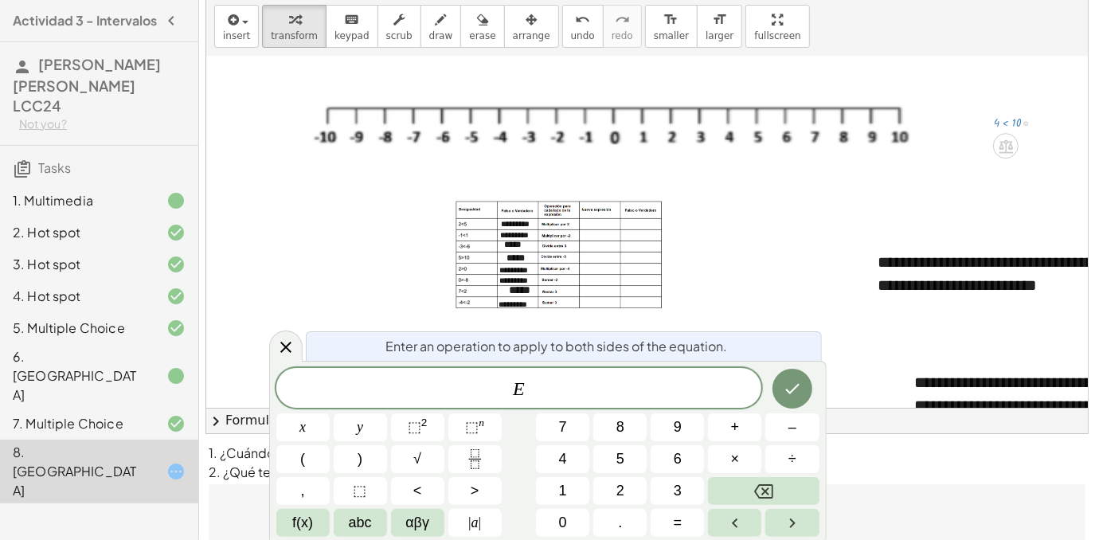
drag, startPoint x: 1006, startPoint y: 122, endPoint x: 999, endPoint y: 127, distance: 8.6
click at [995, 127] on div at bounding box center [1021, 121] width 71 height 19
drag, startPoint x: 1023, startPoint y: 119, endPoint x: 1033, endPoint y: 132, distance: 15.9
click at [1027, 131] on div "4 < 10" at bounding box center [1001, 121] width 63 height 27
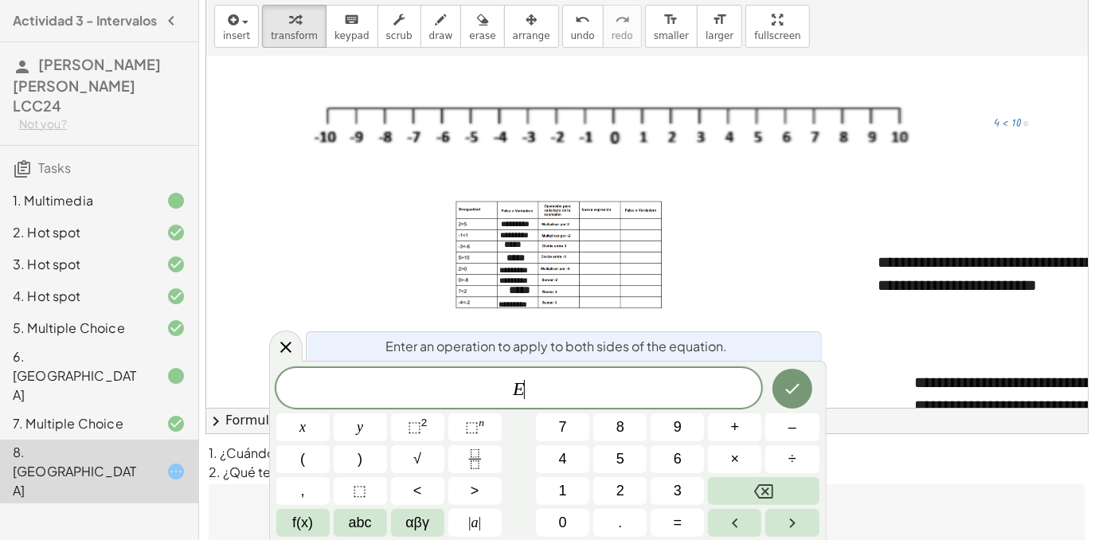
click at [1023, 121] on div at bounding box center [1025, 123] width 5 height 5
drag, startPoint x: 1026, startPoint y: 123, endPoint x: 617, endPoint y: 224, distance: 420.9
drag, startPoint x: 552, startPoint y: 224, endPoint x: 593, endPoint y: 226, distance: 41.5
click at [593, 226] on div at bounding box center [571, 221] width 71 height 19
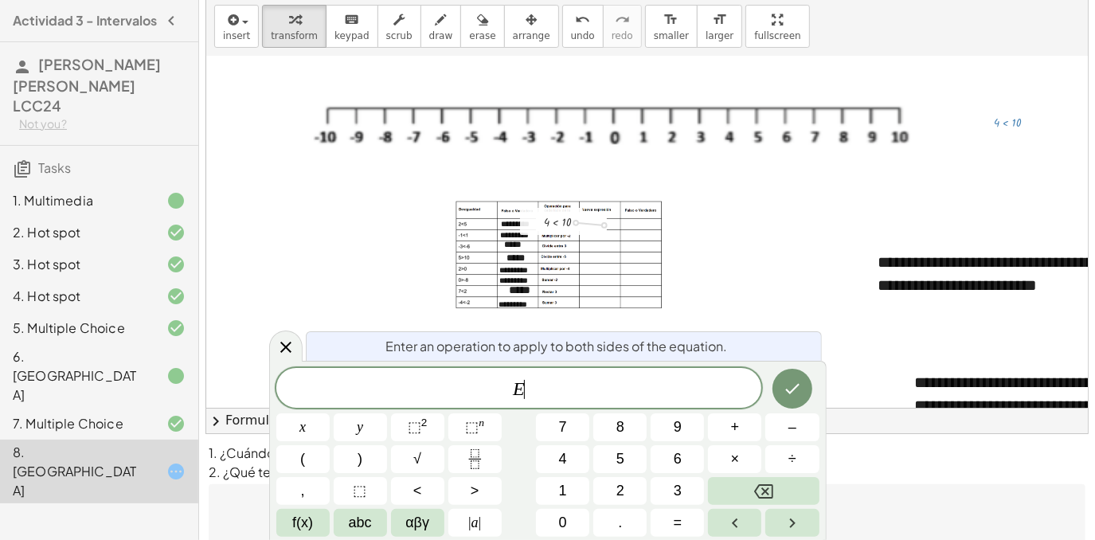
drag, startPoint x: 577, startPoint y: 221, endPoint x: 611, endPoint y: 225, distance: 33.7
drag, startPoint x: 579, startPoint y: 224, endPoint x: 607, endPoint y: 221, distance: 28.1
click at [607, 221] on div at bounding box center [578, 224] width 71 height 19
drag, startPoint x: 584, startPoint y: 224, endPoint x: 613, endPoint y: 221, distance: 29.6
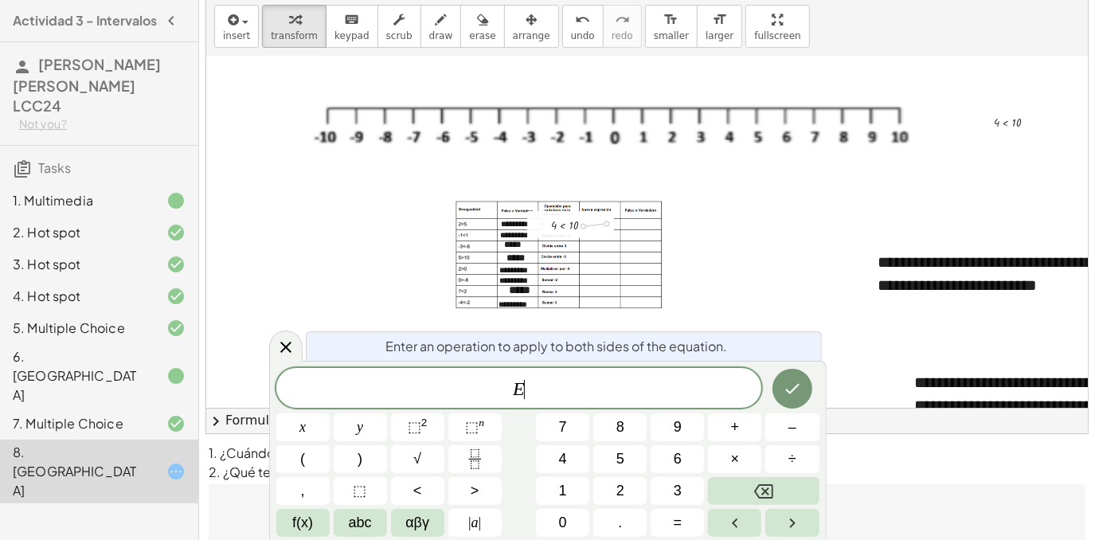
drag, startPoint x: 586, startPoint y: 222, endPoint x: 617, endPoint y: 221, distance: 31.1
drag, startPoint x: 591, startPoint y: 220, endPoint x: 624, endPoint y: 221, distance: 32.7
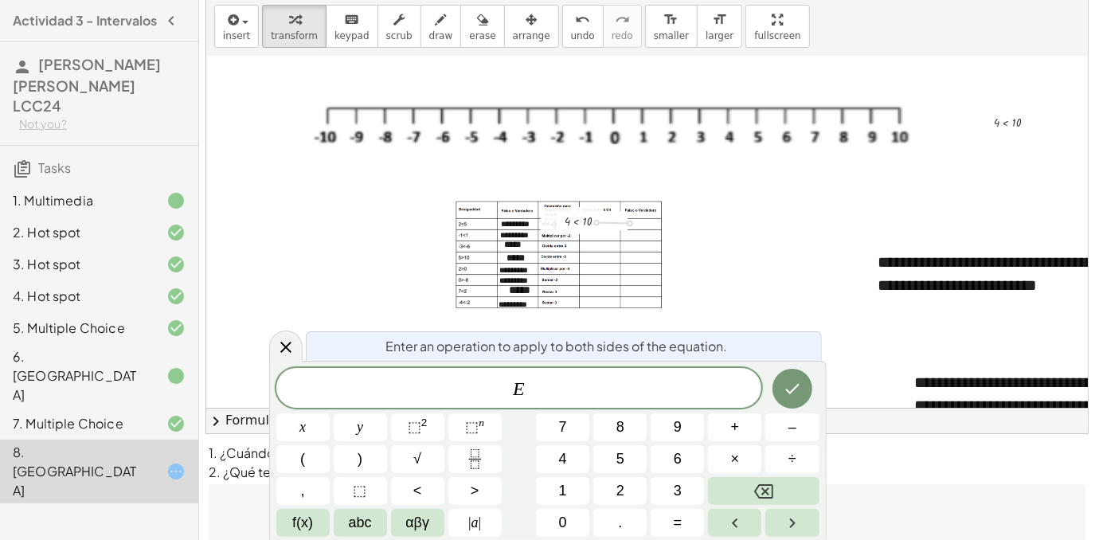
drag, startPoint x: 597, startPoint y: 220, endPoint x: 636, endPoint y: 221, distance: 39.0
drag, startPoint x: 611, startPoint y: 221, endPoint x: 646, endPoint y: 222, distance: 35.1
drag, startPoint x: 608, startPoint y: 221, endPoint x: 659, endPoint y: 225, distance: 51.9
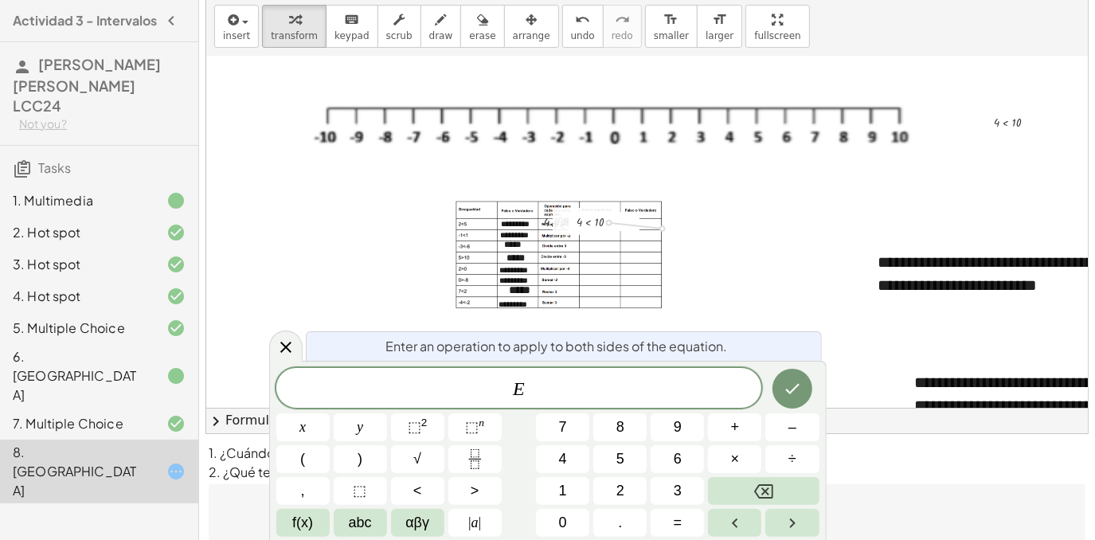
drag, startPoint x: 641, startPoint y: 224, endPoint x: 607, endPoint y: 221, distance: 34.3
click at [607, 221] on div "4 < 10" at bounding box center [617, 223] width 63 height 27
click at [570, 223] on div at bounding box center [586, 220] width 71 height 19
click at [562, 224] on div at bounding box center [586, 220] width 71 height 19
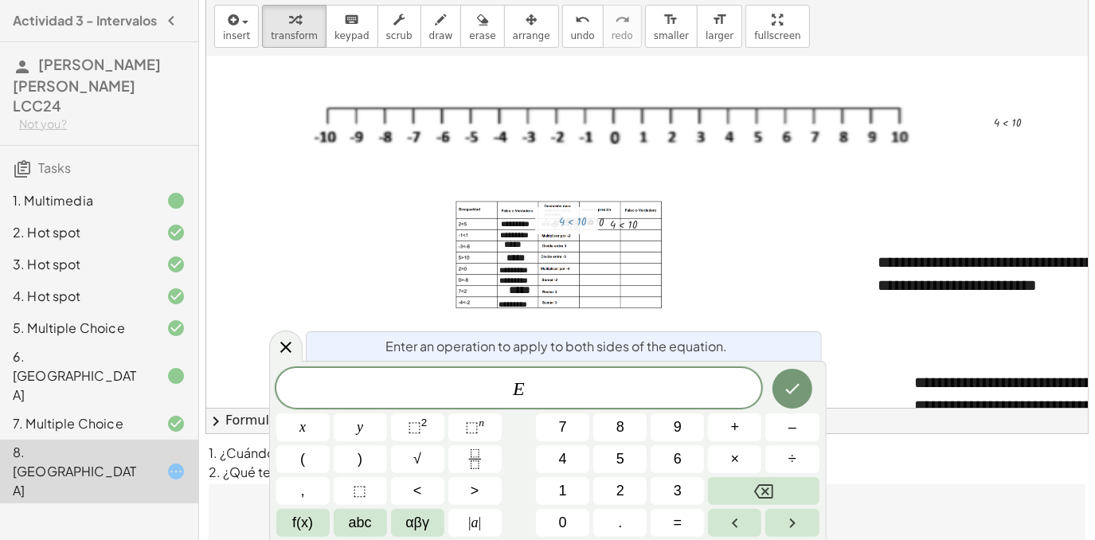
drag, startPoint x: 562, startPoint y: 224, endPoint x: 546, endPoint y: 208, distance: 23.1
click at [546, 208] on div at bounding box center [547, 220] width 24 height 27
click at [567, 226] on div at bounding box center [588, 221] width 71 height 19
drag, startPoint x: 567, startPoint y: 226, endPoint x: 585, endPoint y: 221, distance: 18.2
click at [585, 221] on div at bounding box center [588, 221] width 71 height 19
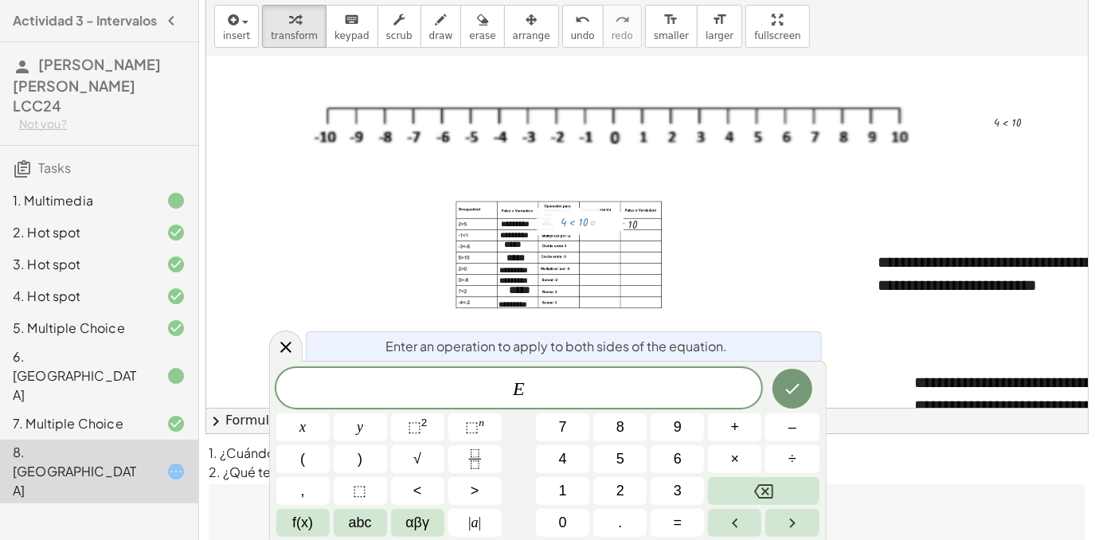
click at [590, 221] on div at bounding box center [592, 223] width 5 height 5
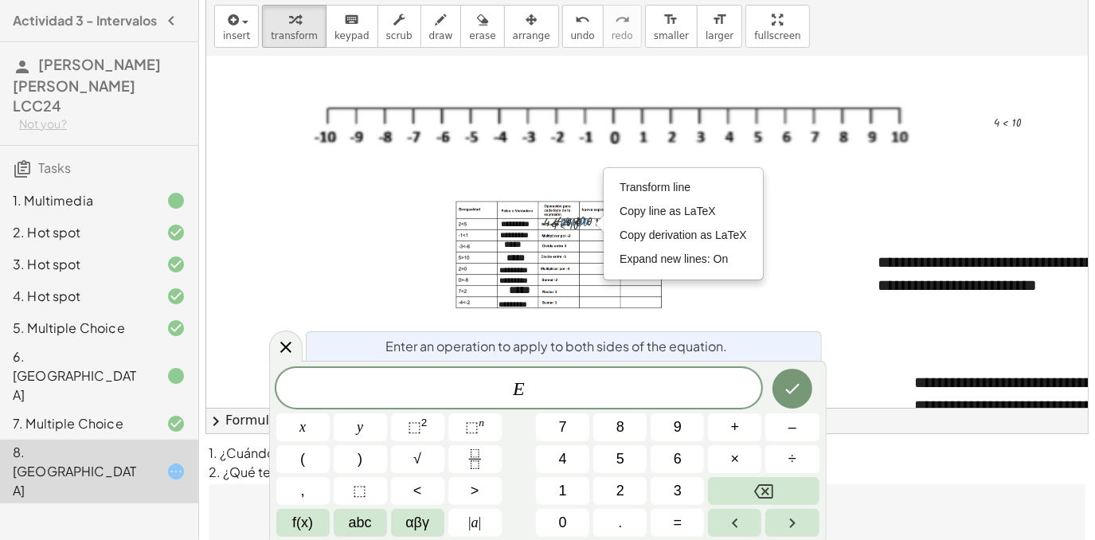
scroll to position [0, 0]
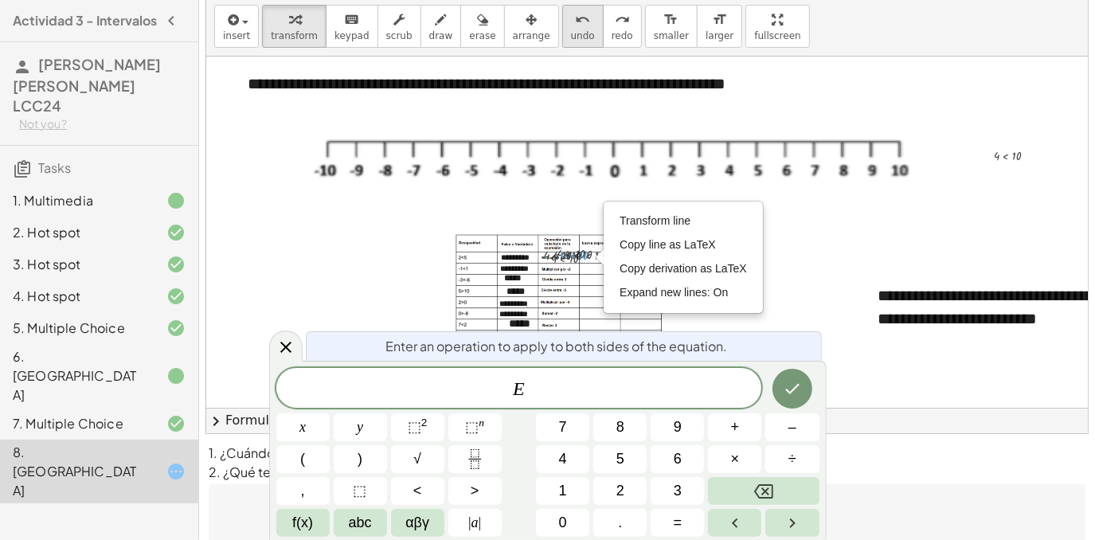
click at [571, 39] on span "undo" at bounding box center [583, 35] width 24 height 11
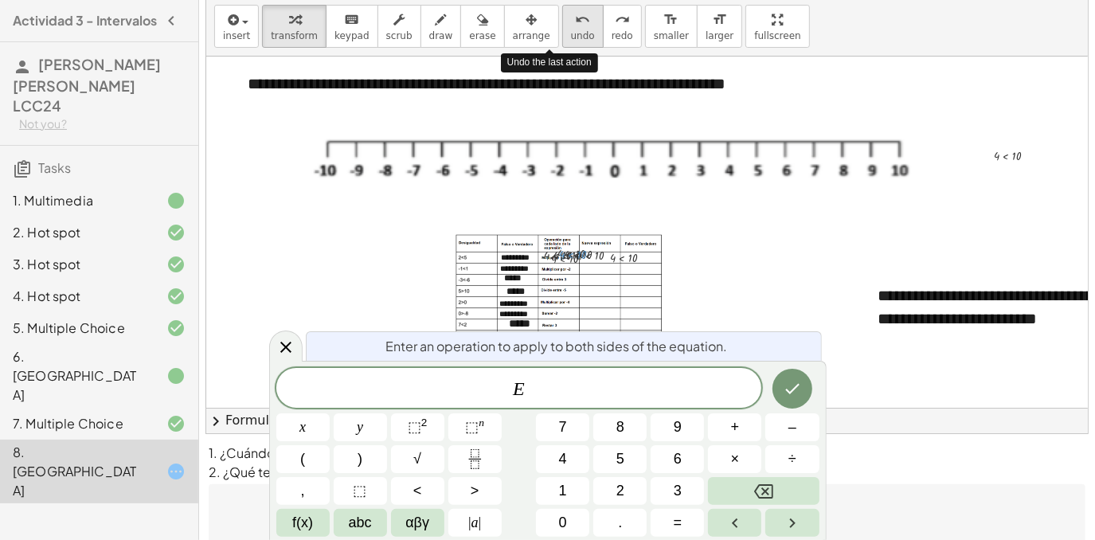
click at [571, 39] on span "undo" at bounding box center [583, 35] width 24 height 11
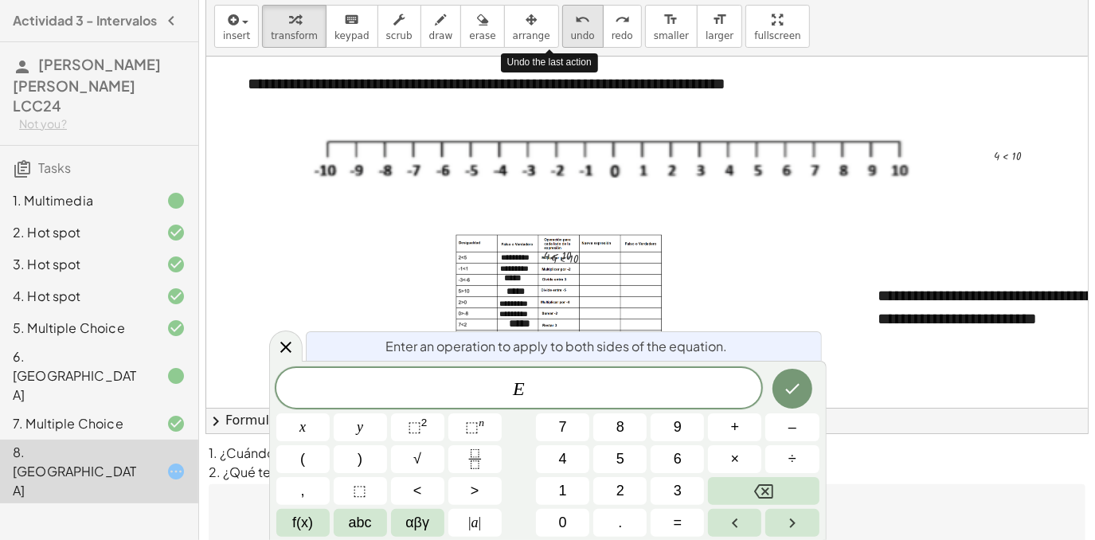
click at [571, 39] on span "undo" at bounding box center [583, 35] width 24 height 11
drag, startPoint x: 1090, startPoint y: 127, endPoint x: 1084, endPoint y: 158, distance: 31.7
click at [1084, 158] on div "**********" at bounding box center [647, 280] width 896 height 644
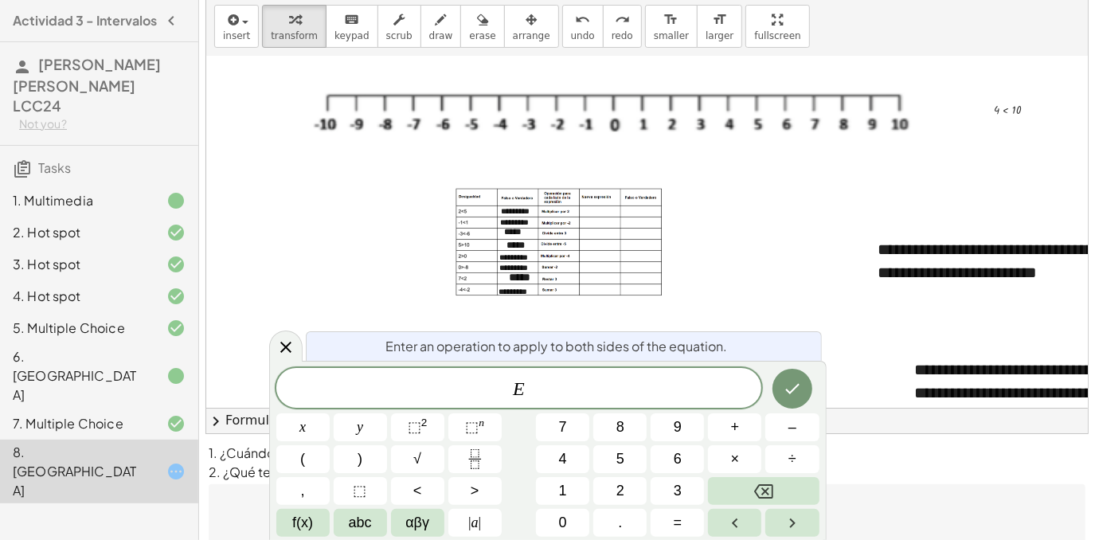
scroll to position [45, 0]
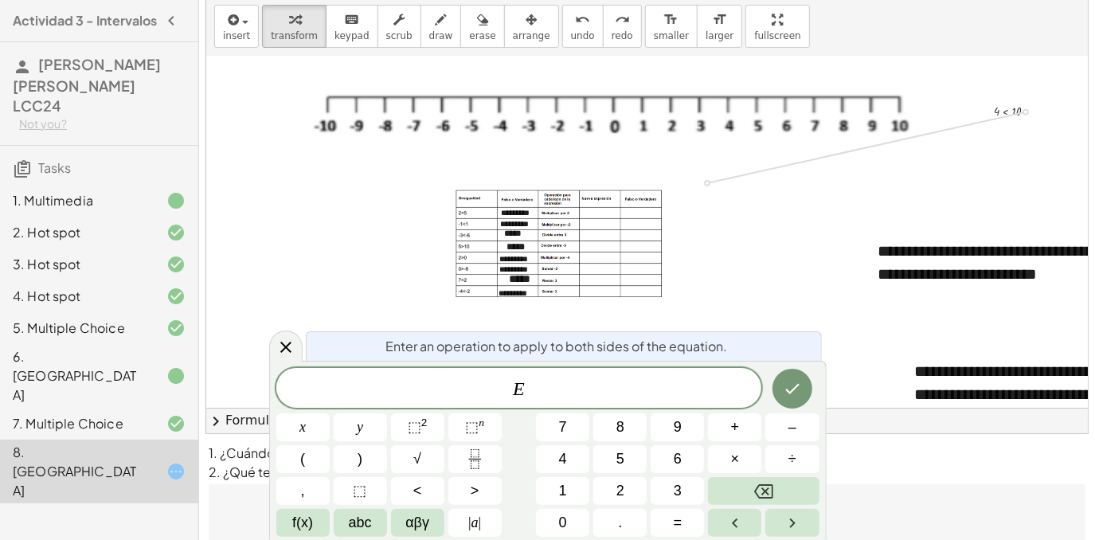
drag, startPoint x: 1023, startPoint y: 110, endPoint x: 724, endPoint y: 183, distance: 308.3
click at [724, 183] on div "**********" at bounding box center [887, 540] width 1363 height 1056
drag, startPoint x: 724, startPoint y: 183, endPoint x: 788, endPoint y: 182, distance: 63.7
click at [707, 186] on div "**********" at bounding box center [887, 540] width 1363 height 1056
drag, startPoint x: 686, startPoint y: 182, endPoint x: 608, endPoint y: 209, distance: 81.9
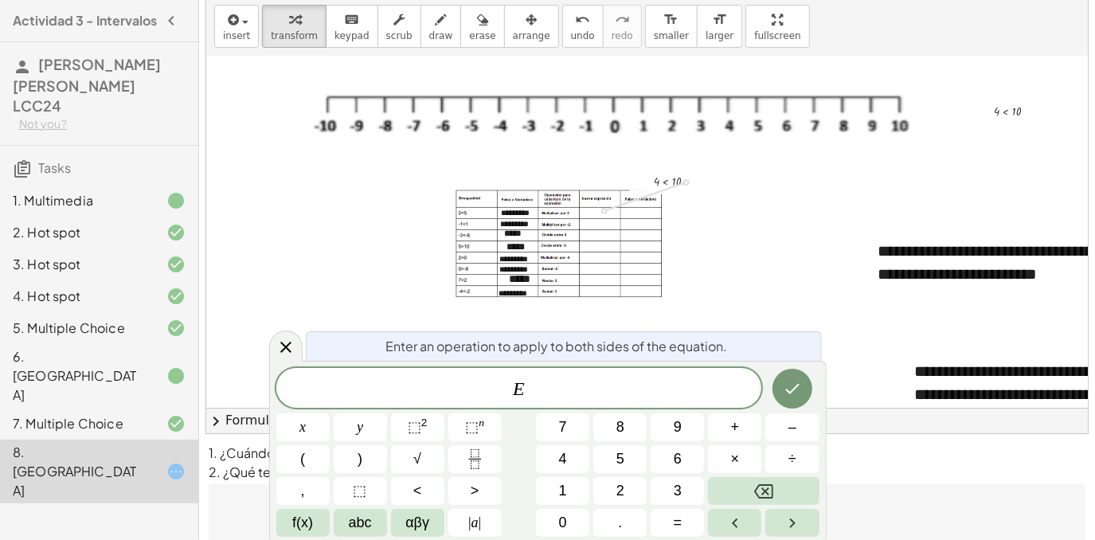
click at [608, 209] on div "**********" at bounding box center [887, 540] width 1363 height 1056
drag, startPoint x: 584, startPoint y: 207, endPoint x: 622, endPoint y: 211, distance: 38.4
click at [622, 211] on div "**********" at bounding box center [887, 540] width 1363 height 1056
drag, startPoint x: 572, startPoint y: 211, endPoint x: 592, endPoint y: 216, distance: 20.5
click at [592, 216] on div at bounding box center [592, 210] width 71 height 19
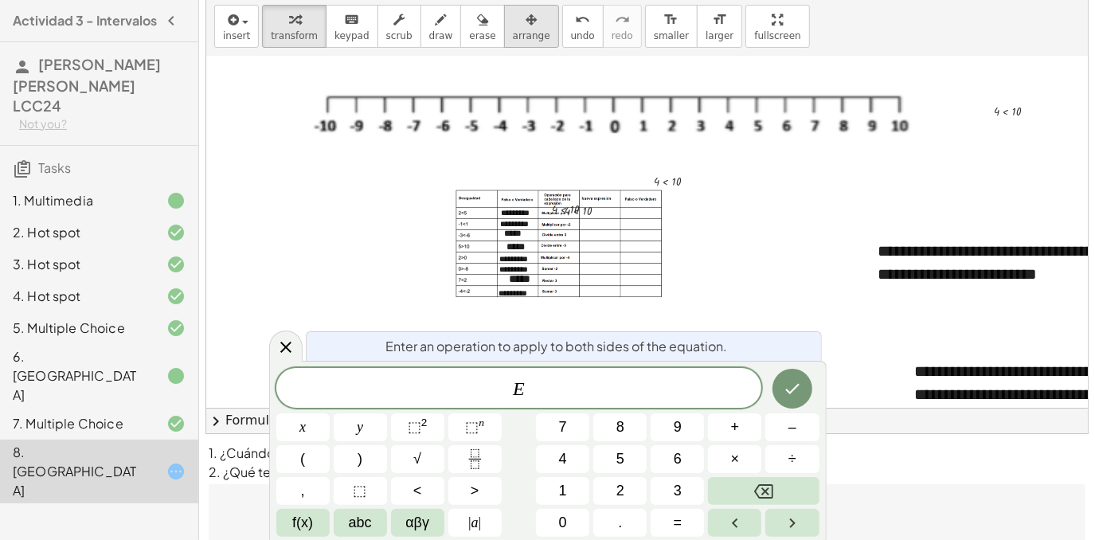
click at [513, 38] on span "arrange" at bounding box center [531, 35] width 37 height 11
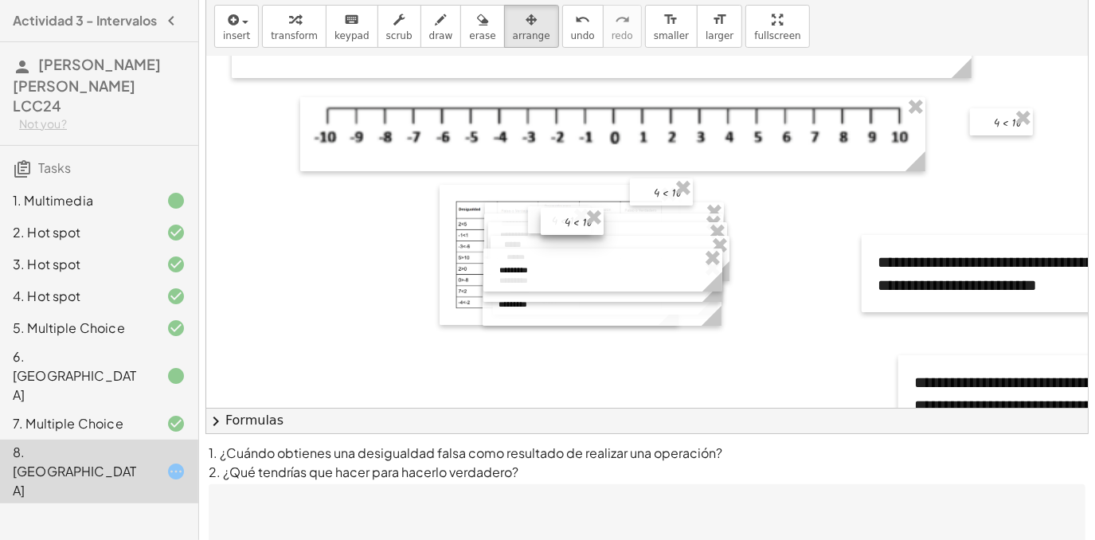
scroll to position [33, 0]
drag, startPoint x: 576, startPoint y: 224, endPoint x: 605, endPoint y: 224, distance: 29.5
click at [605, 224] on div at bounding box center [600, 221] width 63 height 27
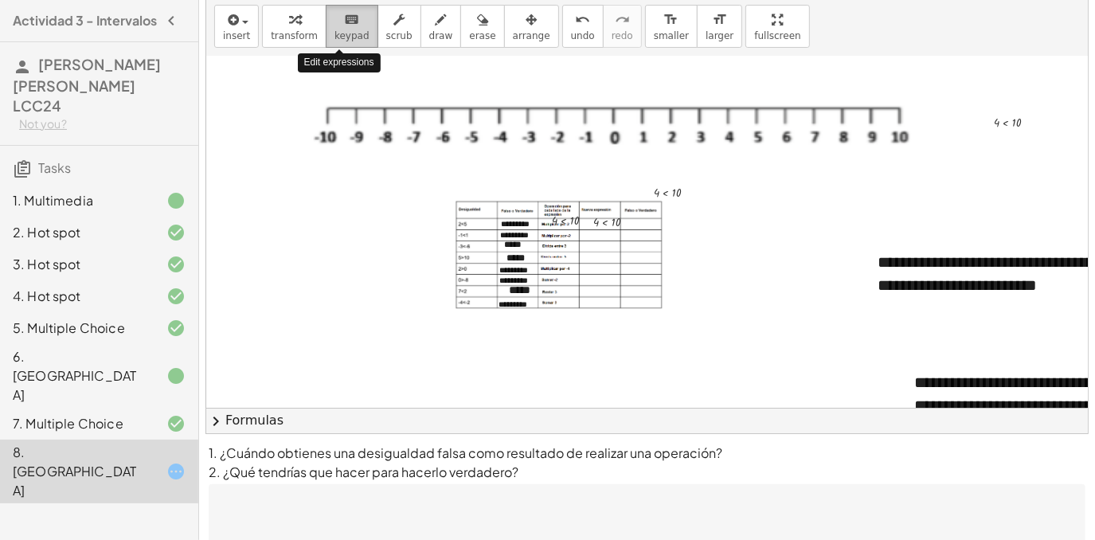
click at [326, 45] on button "keyboard keypad" at bounding box center [352, 26] width 53 height 43
click at [506, 41] on button "arrange" at bounding box center [531, 26] width 55 height 43
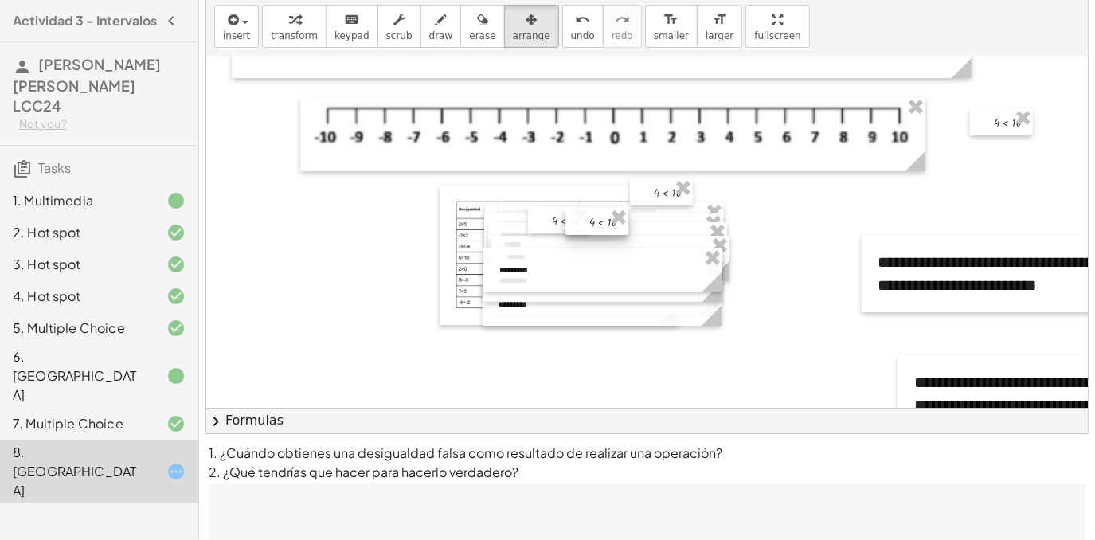
click at [602, 220] on div at bounding box center [596, 221] width 63 height 27
click at [553, 213] on div at bounding box center [559, 219] width 63 height 27
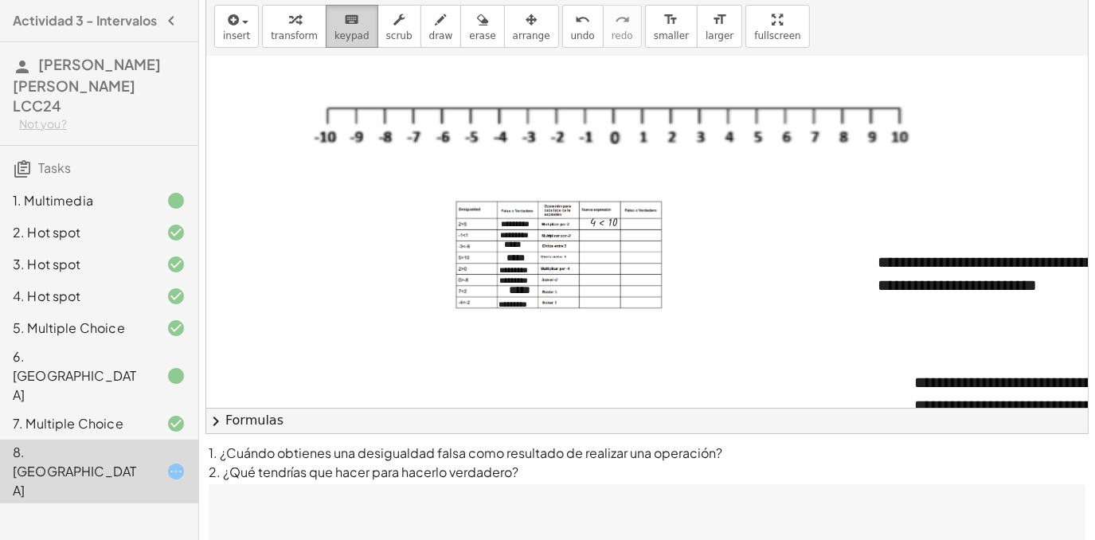
click at [353, 16] on div "keyboard" at bounding box center [351, 19] width 35 height 19
click at [250, 27] on button "insert" at bounding box center [236, 26] width 45 height 43
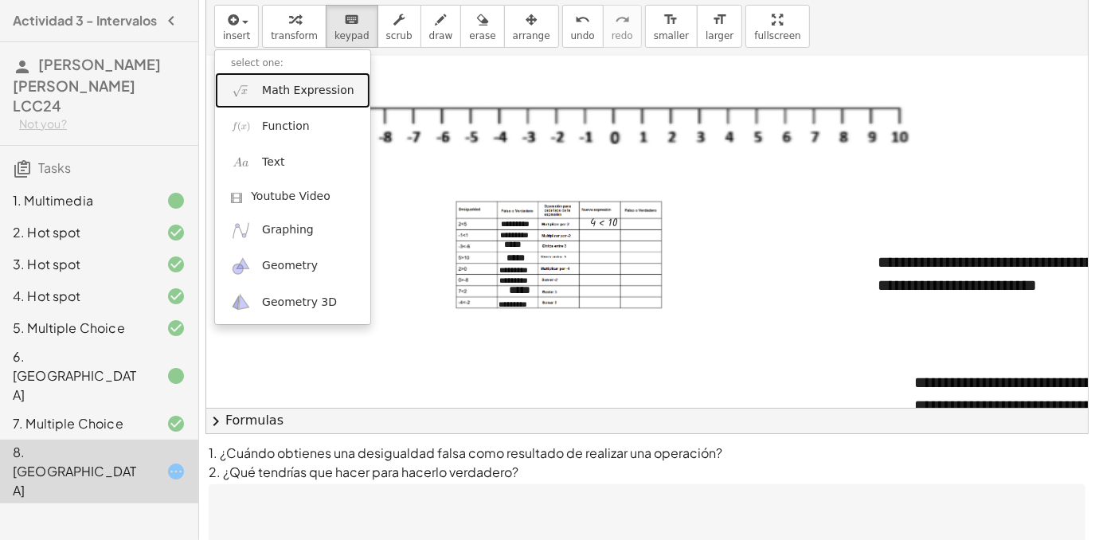
click at [314, 96] on span "Math Expression" at bounding box center [308, 91] width 92 height 16
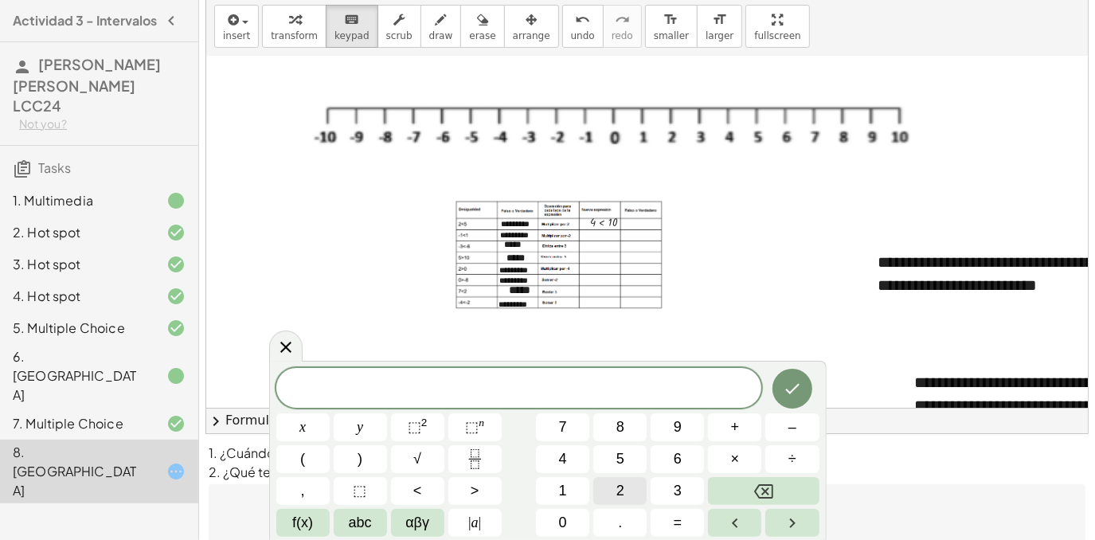
click at [614, 500] on button "2" at bounding box center [619, 491] width 53 height 28
click at [480, 489] on button ">" at bounding box center [474, 491] width 53 height 28
click at [788, 420] on span "–" at bounding box center [792, 428] width 8 height 22
click at [627, 494] on button "2" at bounding box center [619, 491] width 53 height 28
click at [784, 389] on icon "Done" at bounding box center [792, 388] width 19 height 19
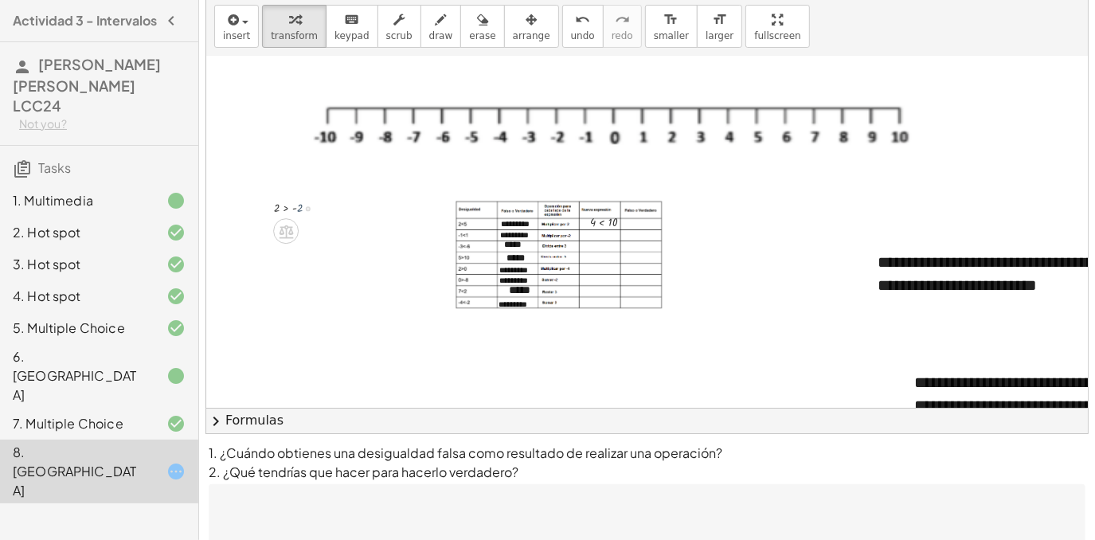
click at [301, 209] on div at bounding box center [302, 207] width 72 height 19
drag, startPoint x: 307, startPoint y: 208, endPoint x: 598, endPoint y: 236, distance: 292.0
click at [598, 236] on div at bounding box center [582, 235] width 72 height 19
drag, startPoint x: 588, startPoint y: 236, endPoint x: 628, endPoint y: 237, distance: 40.6
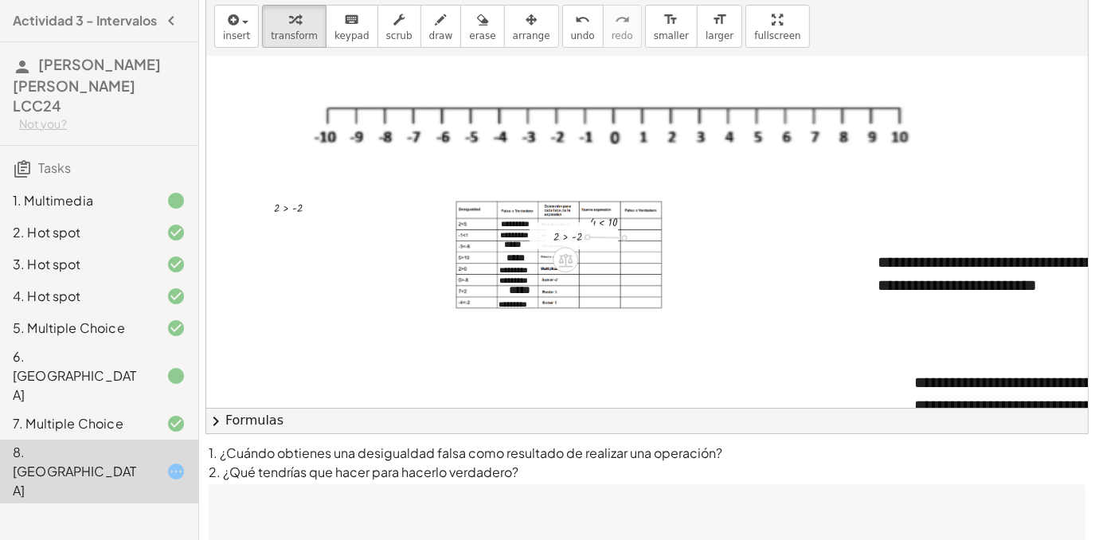
drag, startPoint x: 603, startPoint y: 236, endPoint x: 658, endPoint y: 237, distance: 55.0
drag, startPoint x: 632, startPoint y: 237, endPoint x: 593, endPoint y: 234, distance: 39.1
click at [593, 234] on div "2 > - 2" at bounding box center [607, 235] width 65 height 27
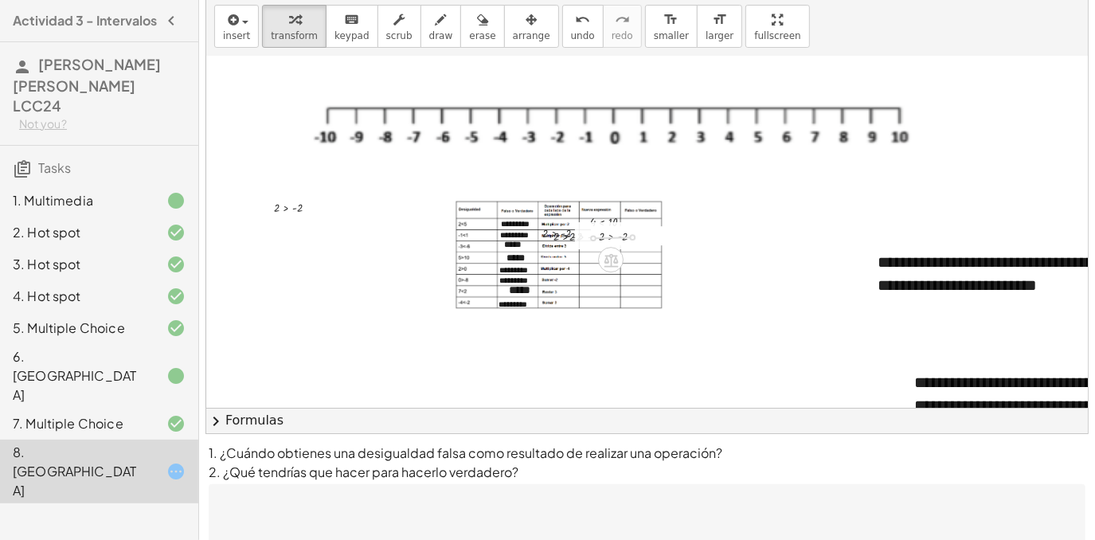
drag, startPoint x: 631, startPoint y: 236, endPoint x: 587, endPoint y: 237, distance: 43.8
click at [587, 237] on div "2 > - 2" at bounding box center [607, 235] width 65 height 27
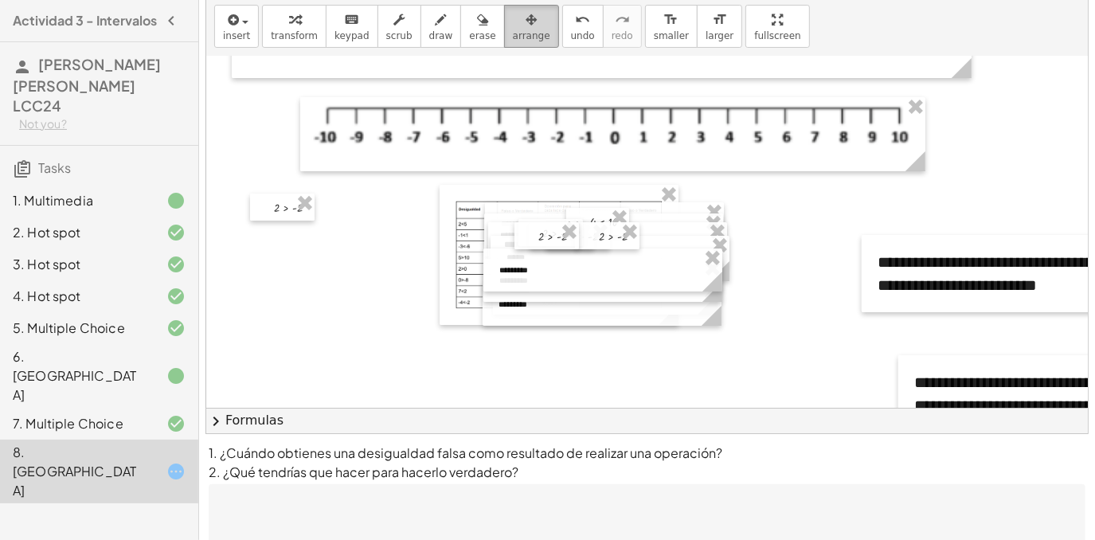
click at [516, 30] on span "arrange" at bounding box center [531, 35] width 37 height 11
click at [504, 42] on button "arrange" at bounding box center [531, 26] width 55 height 43
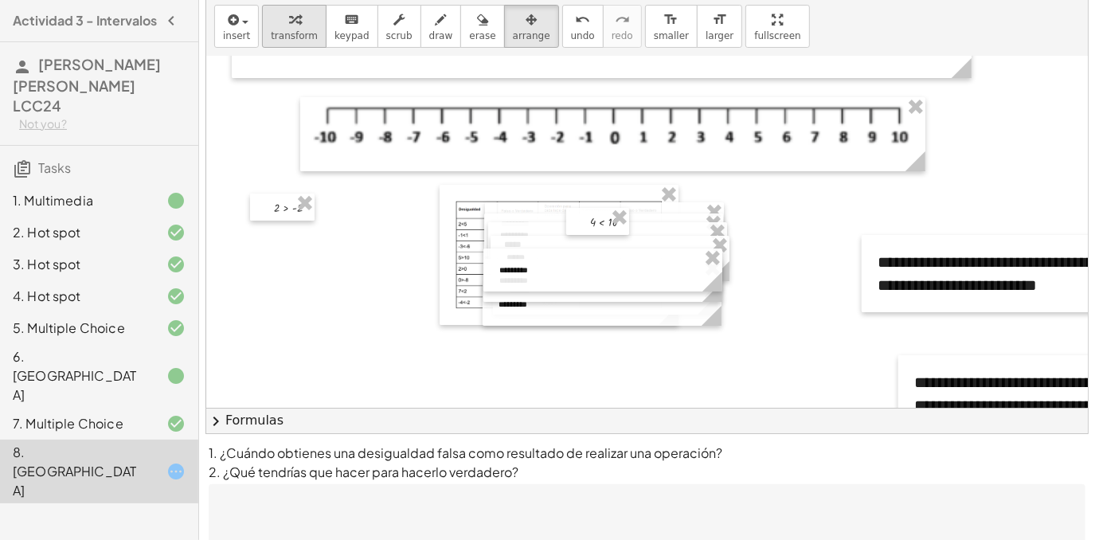
click at [290, 32] on span "transform" at bounding box center [294, 35] width 47 height 11
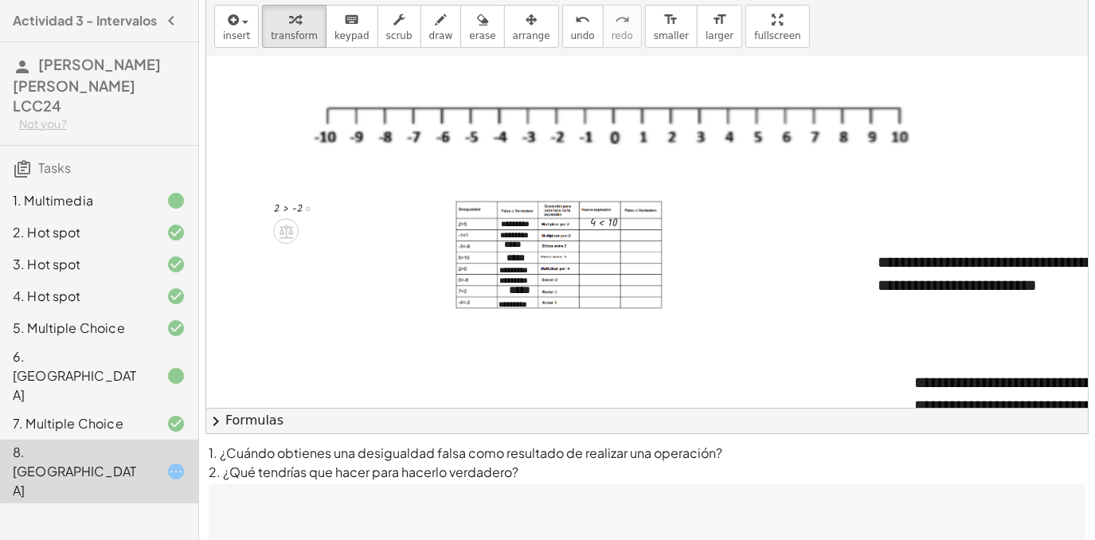
click at [295, 203] on div at bounding box center [302, 207] width 72 height 19
click at [310, 209] on div at bounding box center [302, 207] width 72 height 19
drag, startPoint x: 306, startPoint y: 209, endPoint x: 583, endPoint y: 234, distance: 278.3
drag, startPoint x: 572, startPoint y: 233, endPoint x: 616, endPoint y: 233, distance: 43.8
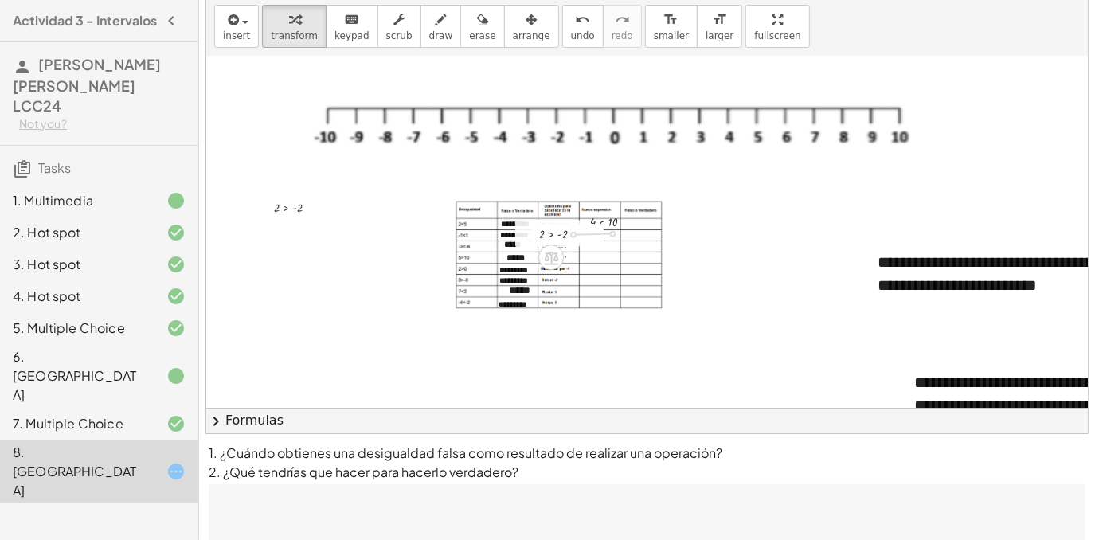
drag, startPoint x: 591, startPoint y: 234, endPoint x: 625, endPoint y: 237, distance: 34.3
drag, startPoint x: 599, startPoint y: 233, endPoint x: 643, endPoint y: 233, distance: 44.6
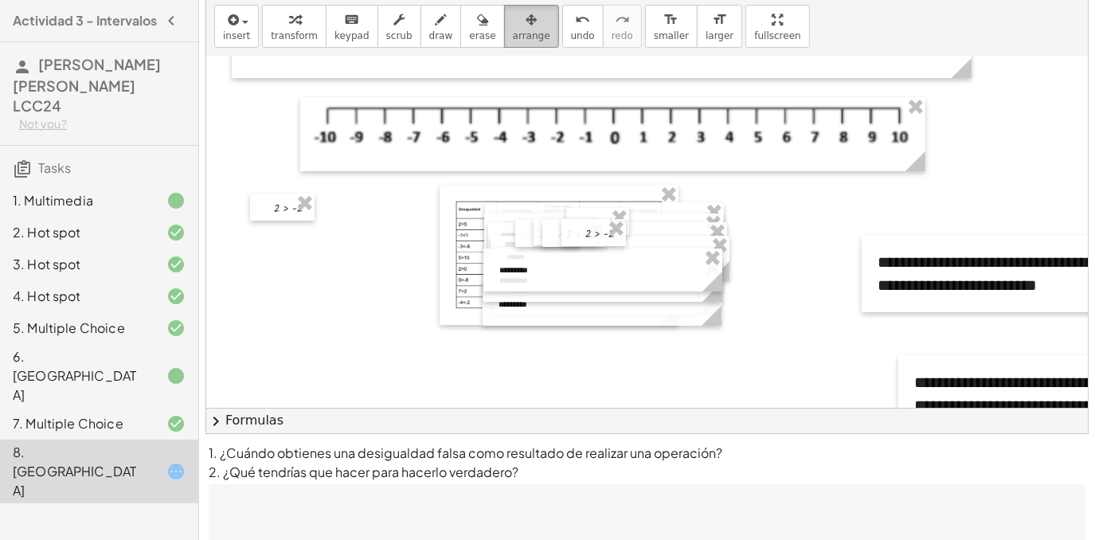
click at [515, 37] on span "arrange" at bounding box center [531, 35] width 37 height 11
click at [556, 240] on div at bounding box center [574, 233] width 65 height 27
click at [550, 236] on div at bounding box center [566, 231] width 65 height 27
click at [552, 229] on div at bounding box center [547, 233] width 65 height 27
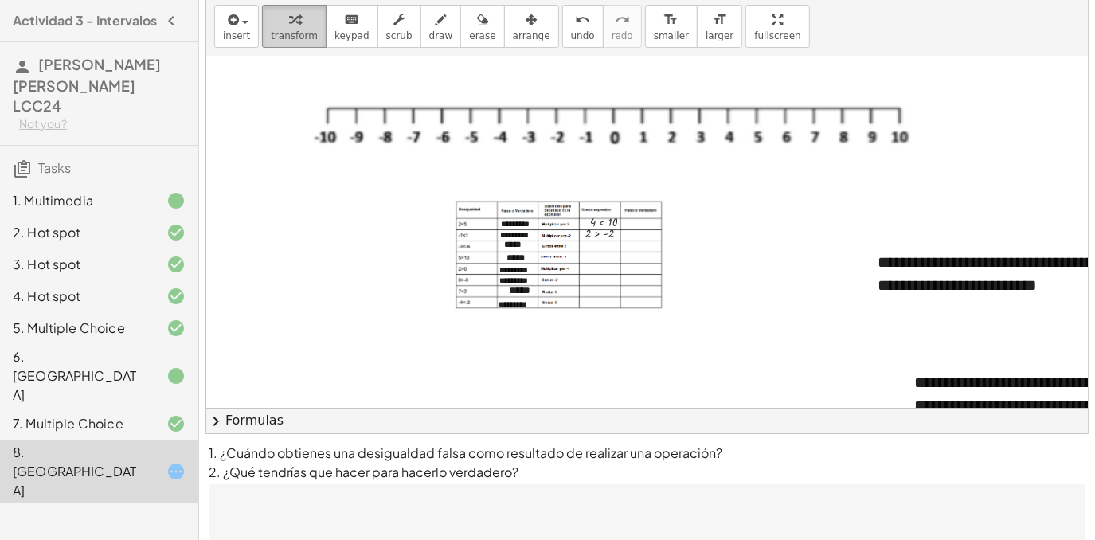
click at [278, 30] on span "transform" at bounding box center [294, 35] width 47 height 11
click at [593, 236] on div at bounding box center [613, 232] width 72 height 19
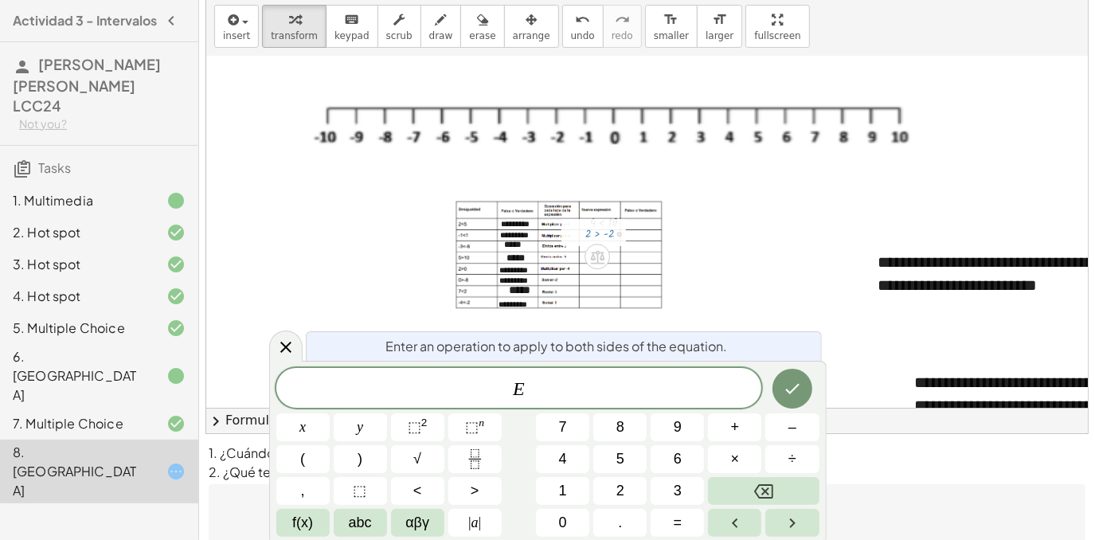
click at [593, 236] on div at bounding box center [613, 232] width 72 height 19
click at [600, 237] on div at bounding box center [613, 232] width 72 height 19
click at [599, 236] on div at bounding box center [613, 232] width 72 height 19
click at [435, 492] on button "<" at bounding box center [417, 491] width 53 height 28
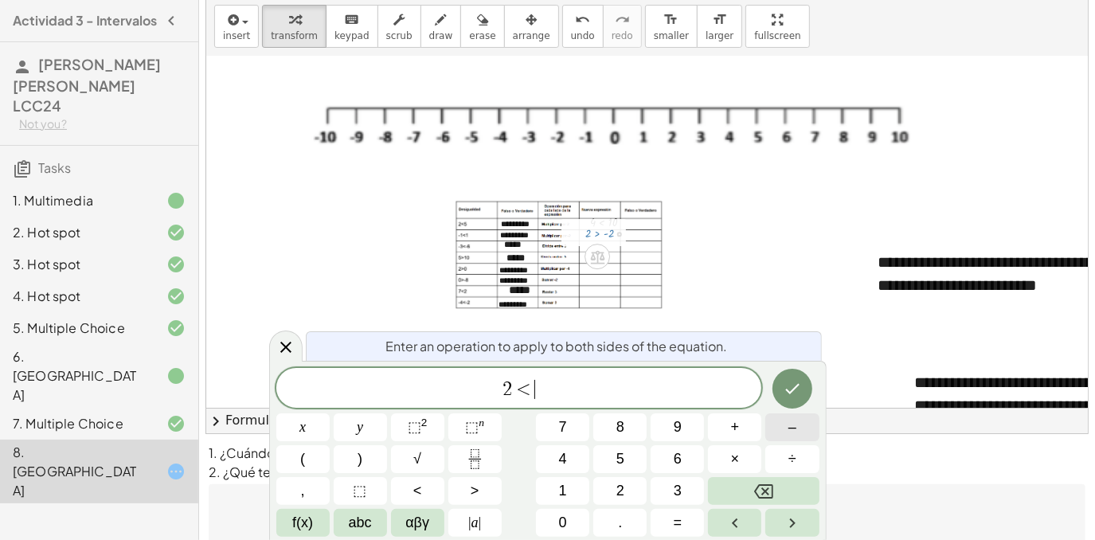
click at [775, 433] on button "–" at bounding box center [791, 427] width 53 height 28
click at [635, 486] on button "2" at bounding box center [619, 491] width 53 height 28
click at [784, 384] on icon "Done" at bounding box center [792, 388] width 19 height 19
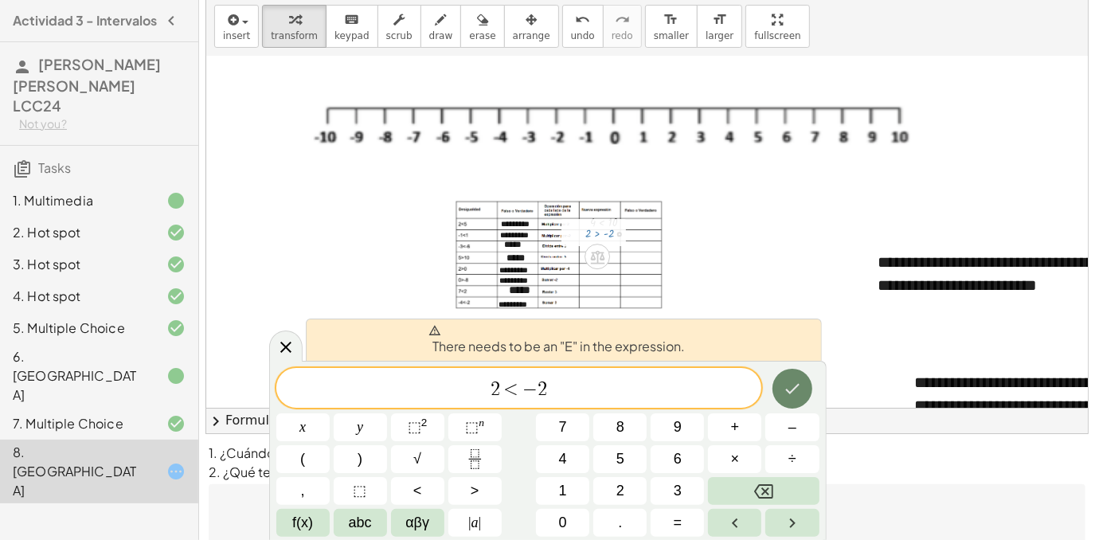
click at [784, 386] on icon "Done" at bounding box center [792, 388] width 19 height 19
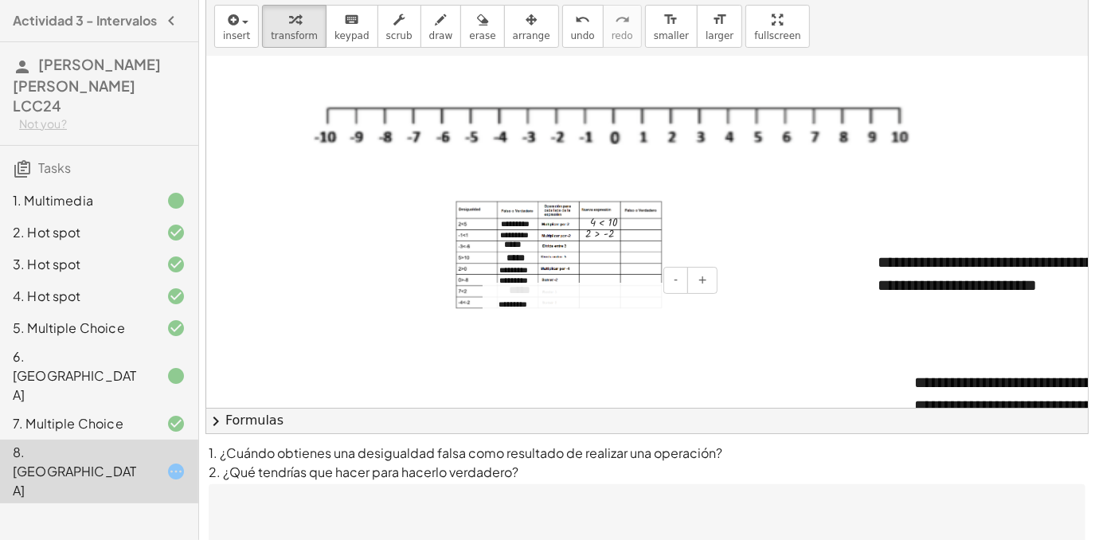
click at [635, 307] on div "*********" at bounding box center [602, 304] width 239 height 43
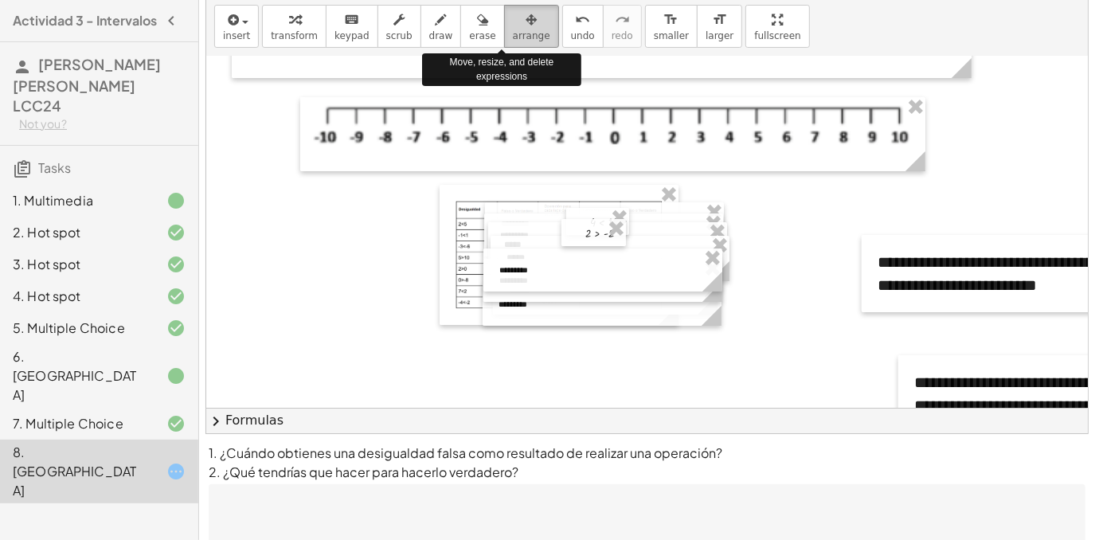
click at [513, 34] on span "arrange" at bounding box center [531, 35] width 37 height 11
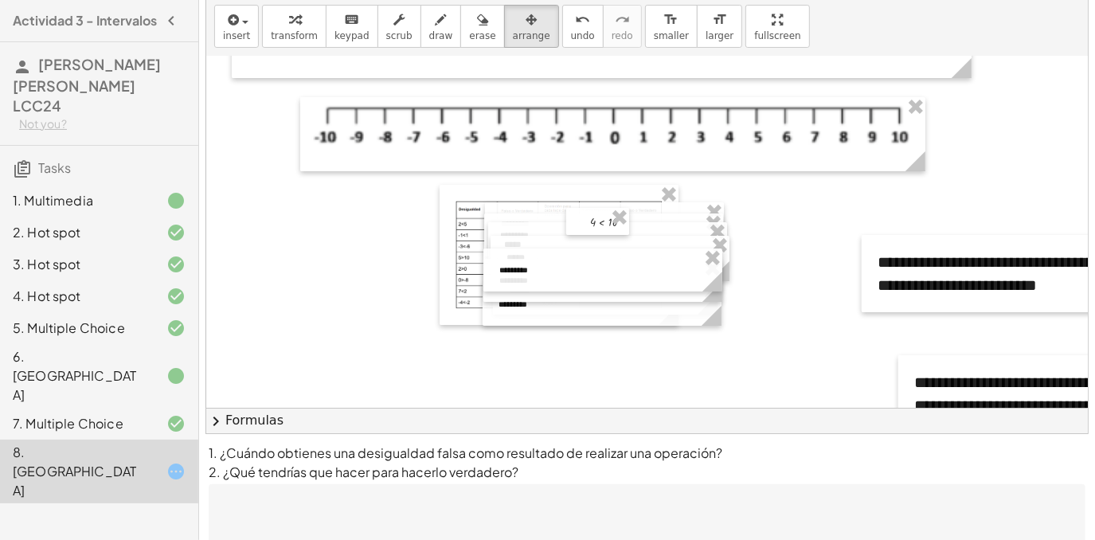
click at [513, 38] on span "arrange" at bounding box center [531, 35] width 37 height 11
click at [229, 20] on icon "button" at bounding box center [232, 19] width 14 height 19
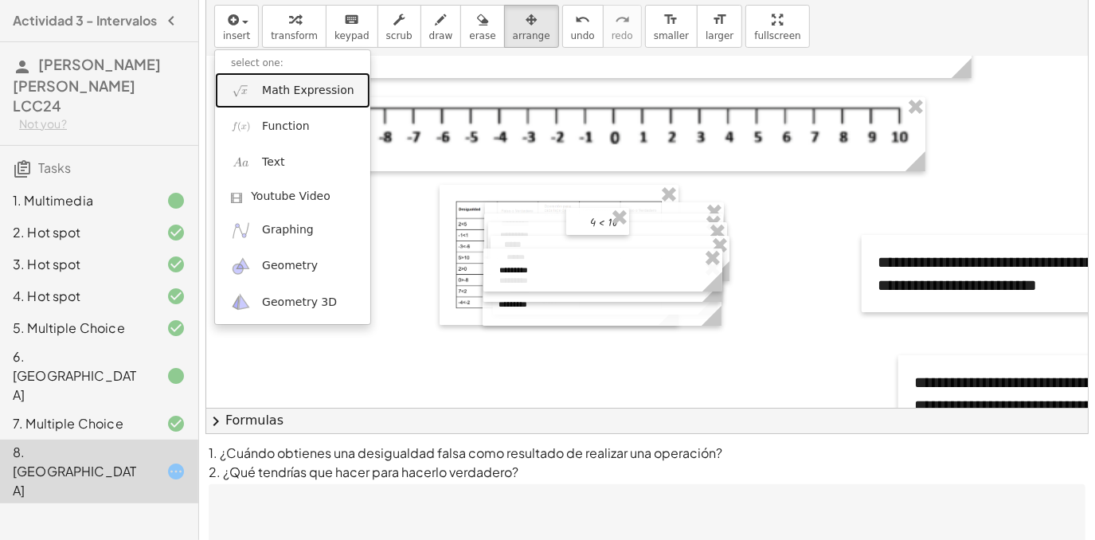
click at [306, 92] on span "Math Expression" at bounding box center [308, 91] width 92 height 16
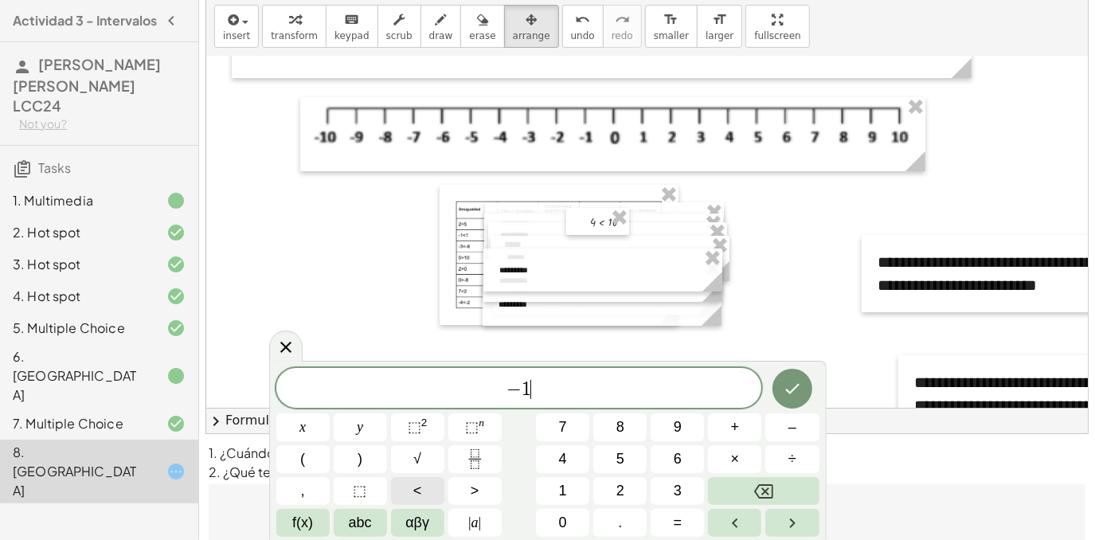
click at [420, 484] on span "<" at bounding box center [417, 491] width 9 height 22
click at [798, 420] on button "–" at bounding box center [791, 427] width 53 height 28
click at [619, 492] on span "2" at bounding box center [620, 491] width 8 height 22
click at [797, 381] on icon "Done" at bounding box center [792, 388] width 19 height 19
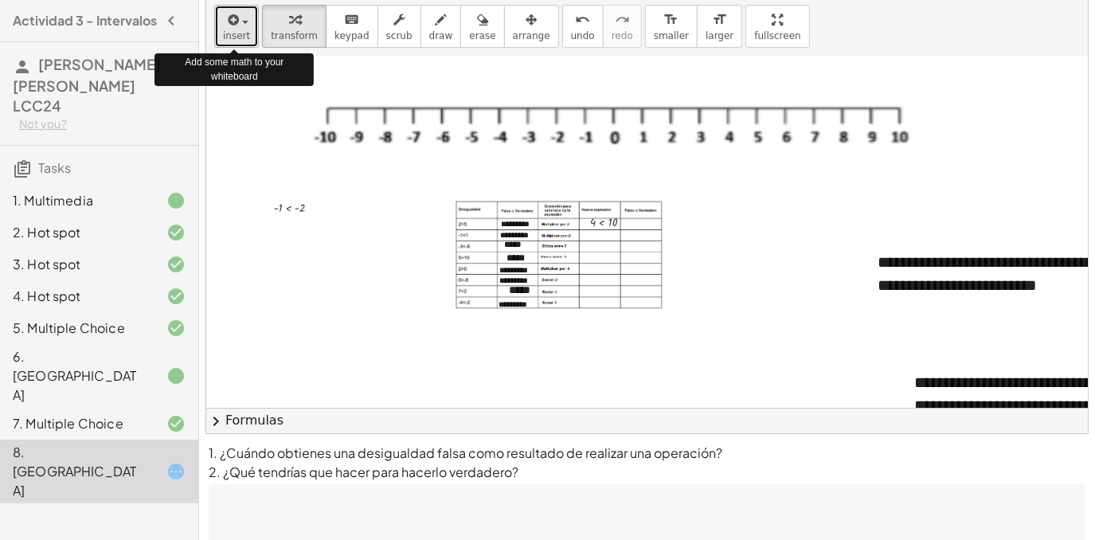
click at [243, 25] on div "button" at bounding box center [236, 19] width 27 height 19
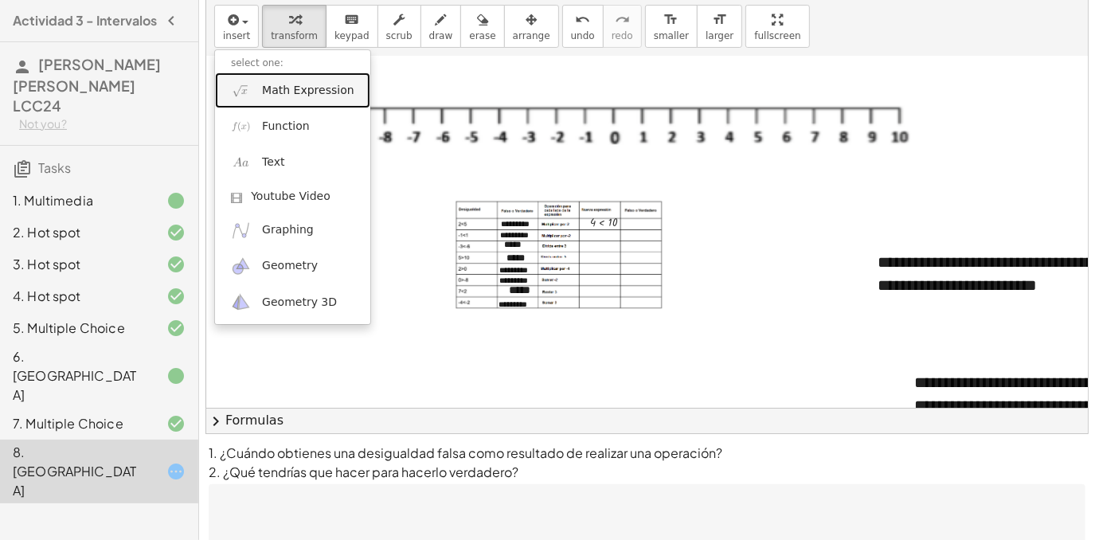
click at [284, 100] on link "Math Expression" at bounding box center [292, 90] width 155 height 36
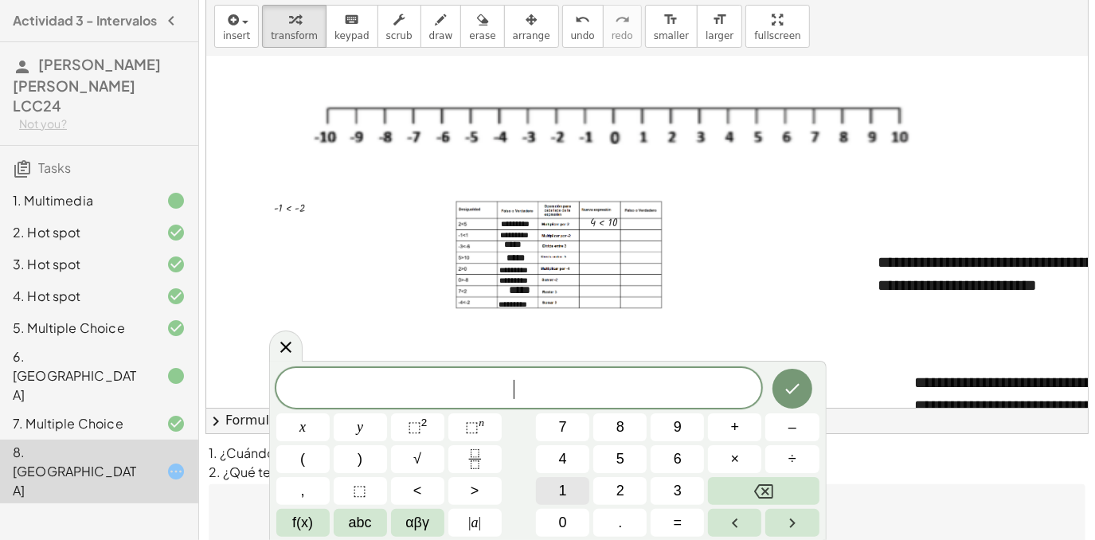
click at [571, 492] on button "1" at bounding box center [562, 491] width 53 height 28
click at [459, 498] on button ">" at bounding box center [474, 491] width 53 height 28
click at [624, 500] on span "2" at bounding box center [620, 491] width 8 height 22
click at [493, 396] on span "​ 1 > 2" at bounding box center [519, 389] width 486 height 22
click at [797, 432] on button "–" at bounding box center [791, 427] width 53 height 28
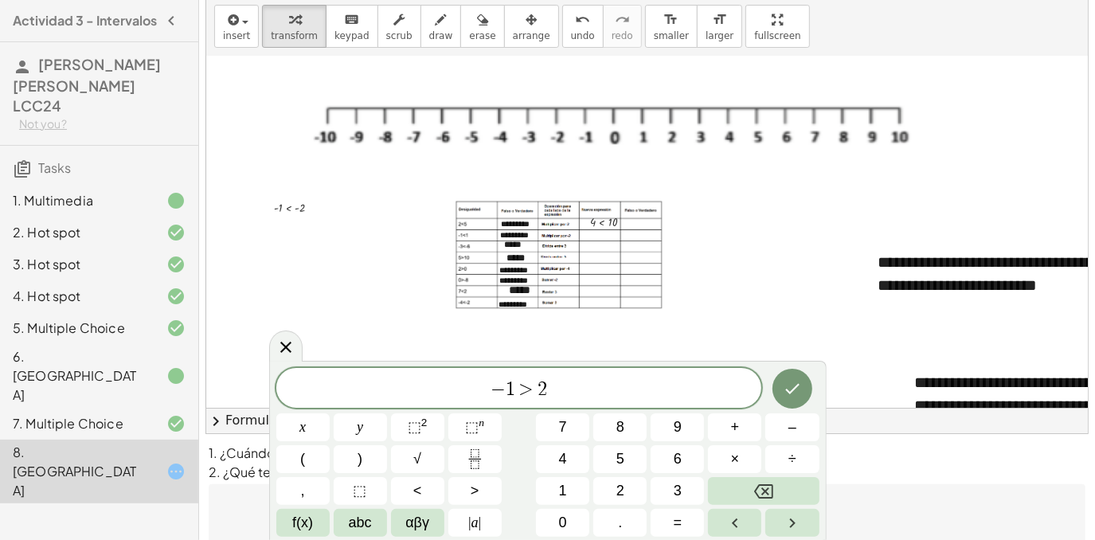
click at [535, 387] on span ">" at bounding box center [526, 389] width 23 height 19
click at [815, 430] on button "–" at bounding box center [791, 427] width 53 height 28
click at [795, 388] on icon "Done" at bounding box center [792, 389] width 14 height 10
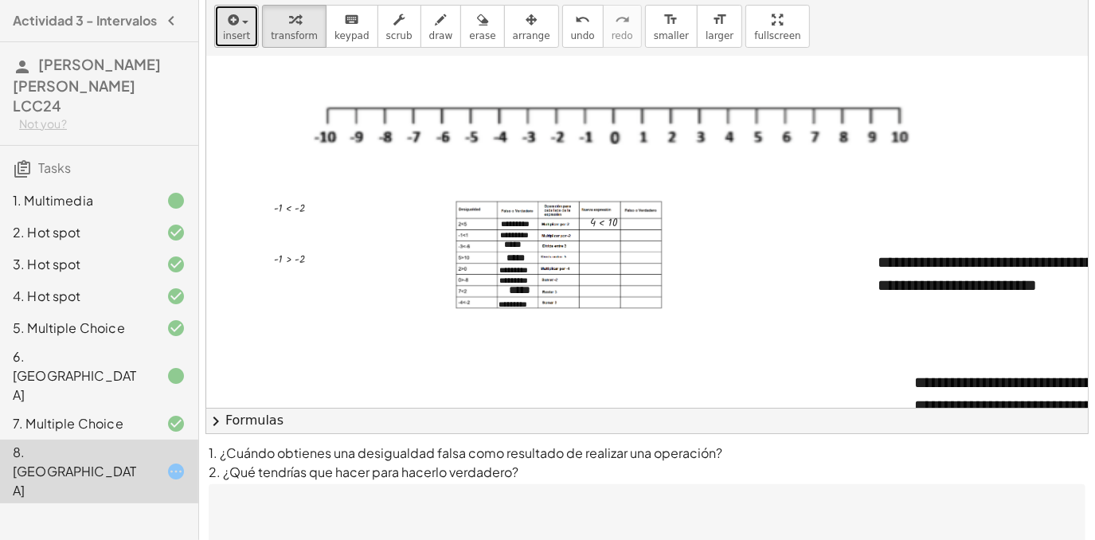
click at [225, 36] on span "insert" at bounding box center [236, 35] width 27 height 11
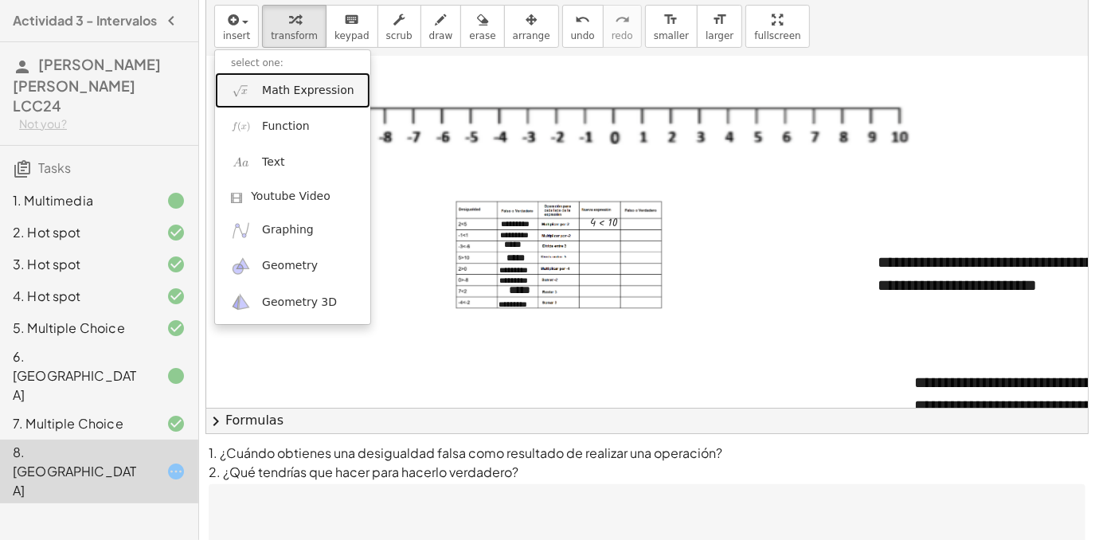
click at [299, 96] on span "Math Expression" at bounding box center [308, 91] width 92 height 16
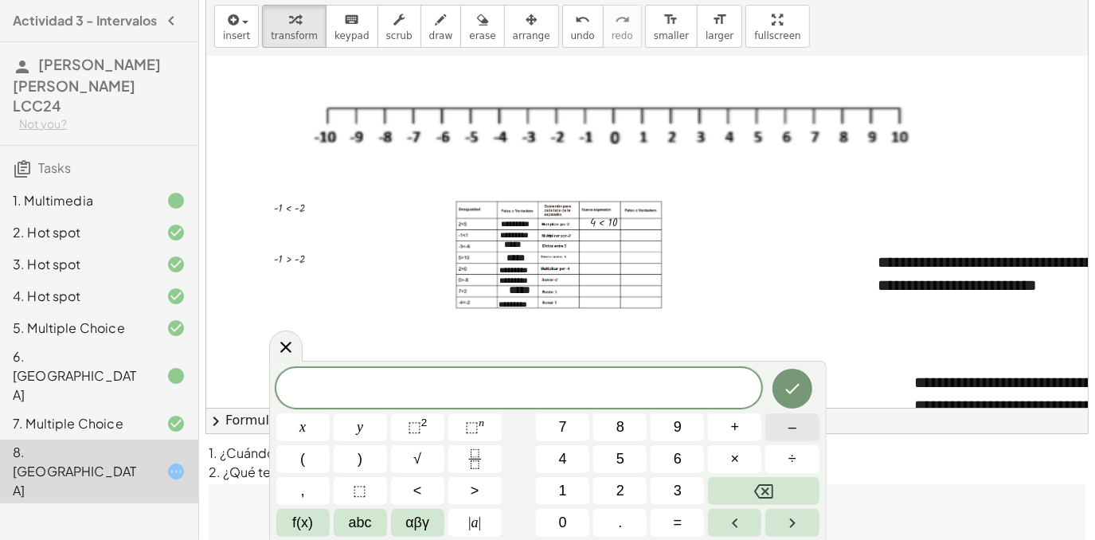
click at [796, 419] on span "–" at bounding box center [792, 428] width 8 height 22
click at [636, 429] on button "8" at bounding box center [619, 427] width 53 height 28
click at [399, 495] on button "<" at bounding box center [417, 491] width 53 height 28
click at [569, 535] on button "0" at bounding box center [562, 523] width 53 height 28
click at [791, 379] on icon "Done" at bounding box center [792, 388] width 19 height 19
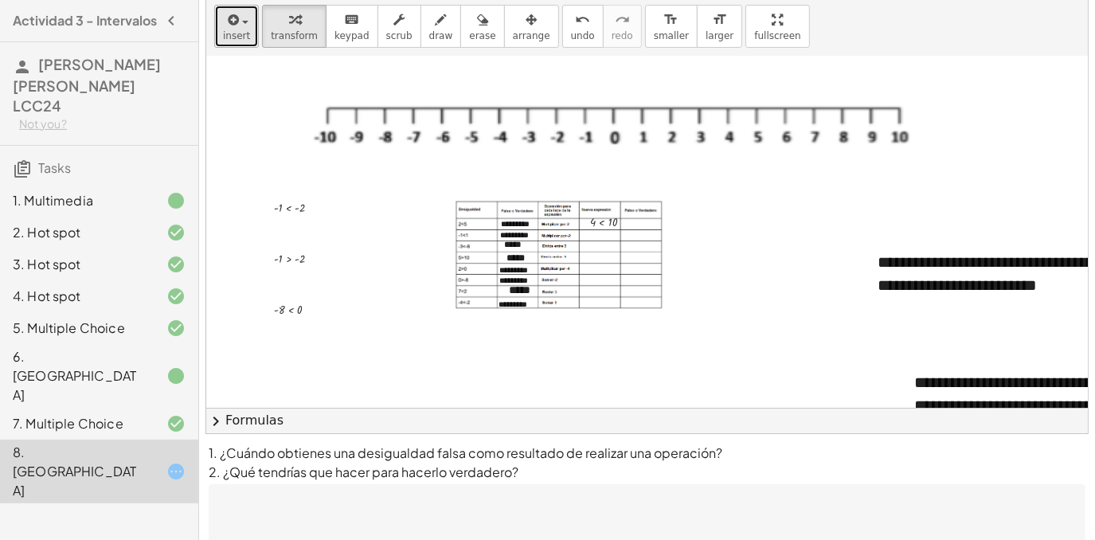
click at [250, 39] on button "insert" at bounding box center [236, 26] width 45 height 43
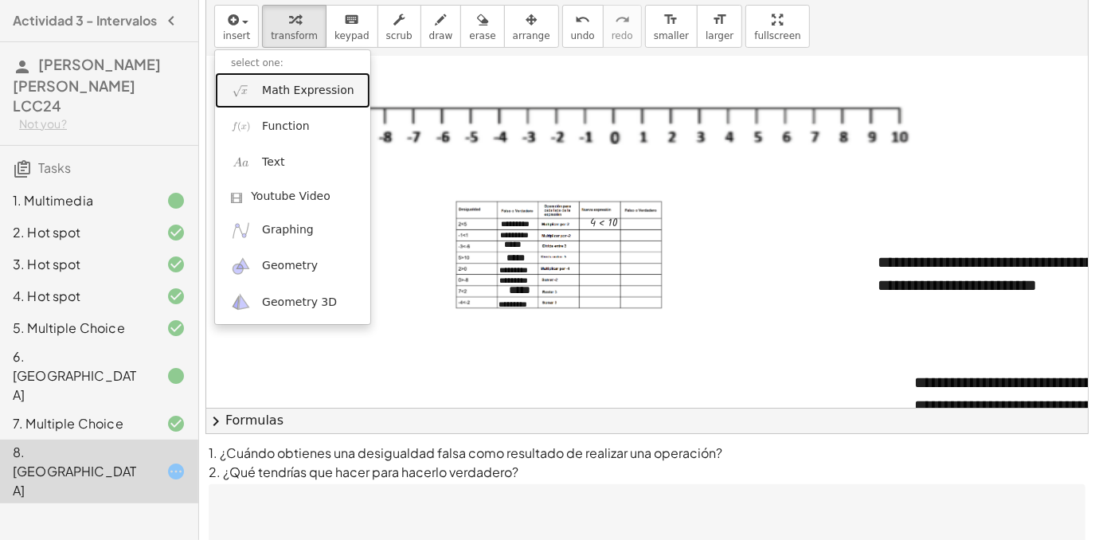
click at [272, 84] on span "Math Expression" at bounding box center [308, 91] width 92 height 16
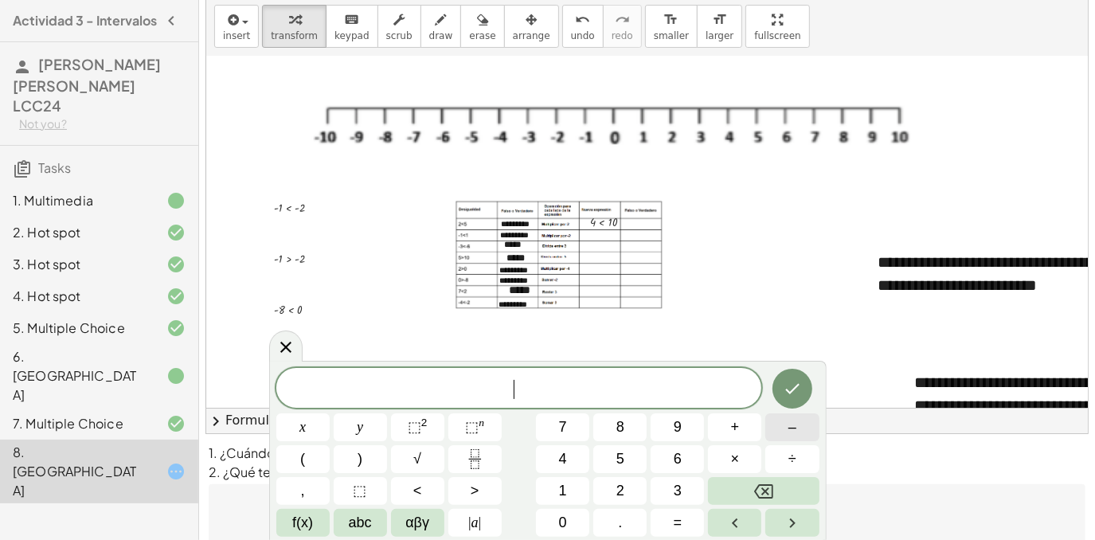
click at [794, 428] on span "–" at bounding box center [792, 428] width 8 height 22
click at [633, 487] on button "2" at bounding box center [619, 491] width 53 height 28
click at [418, 487] on span "<" at bounding box center [417, 491] width 9 height 22
click at [804, 420] on button "–" at bounding box center [791, 427] width 53 height 28
click at [589, 482] on button "1" at bounding box center [562, 491] width 53 height 28
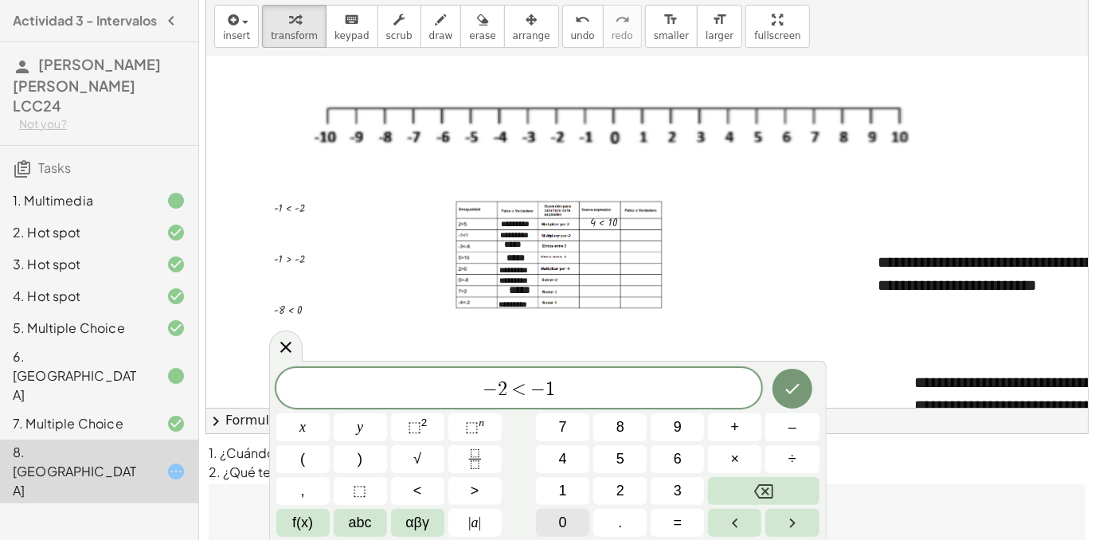
click at [561, 517] on span "0" at bounding box center [563, 523] width 8 height 22
click at [777, 389] on button "Done" at bounding box center [793, 389] width 40 height 40
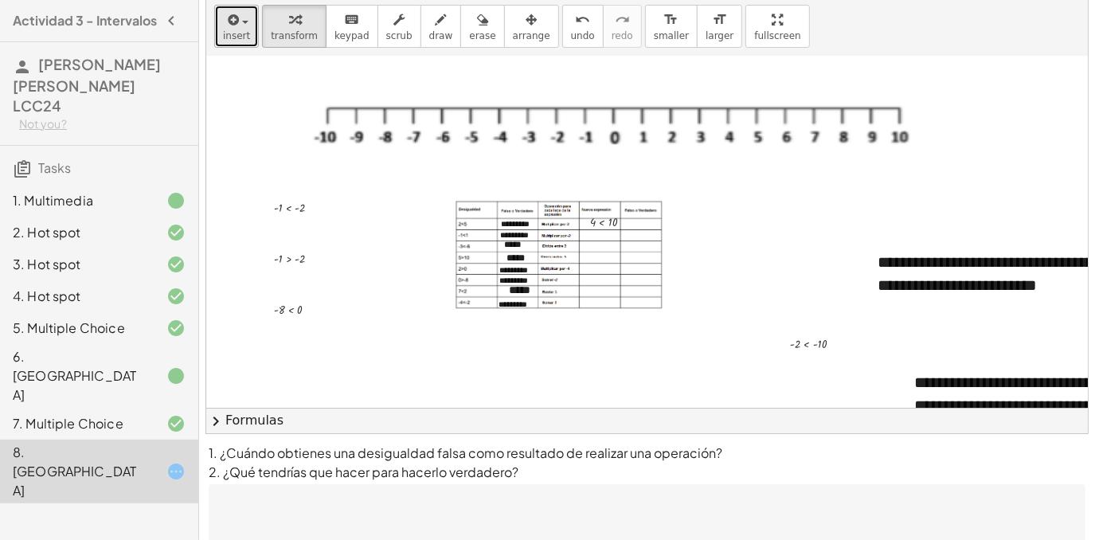
click at [244, 31] on span "insert" at bounding box center [236, 35] width 27 height 11
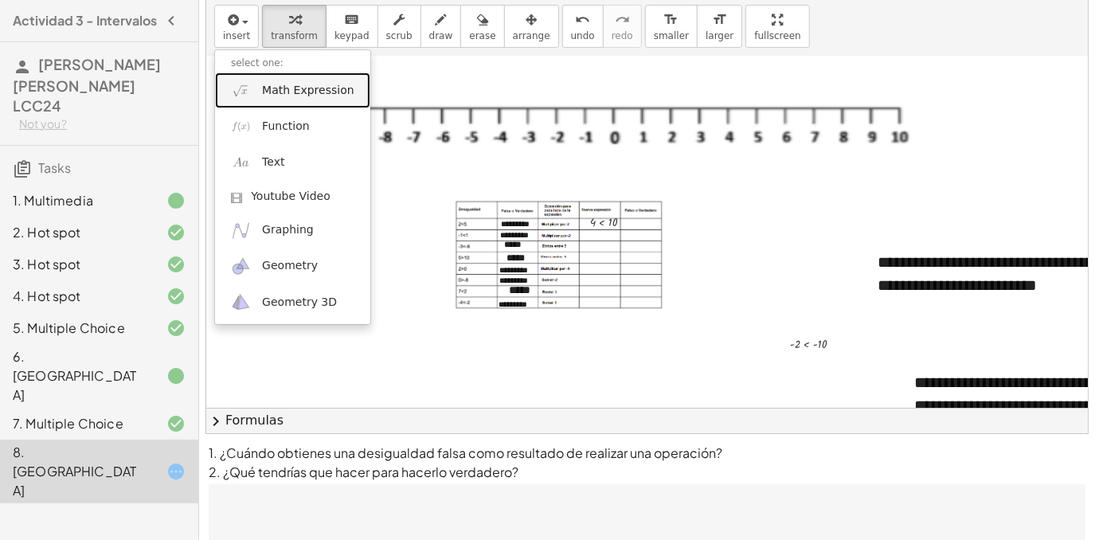
click at [272, 94] on span "Math Expression" at bounding box center [308, 91] width 92 height 16
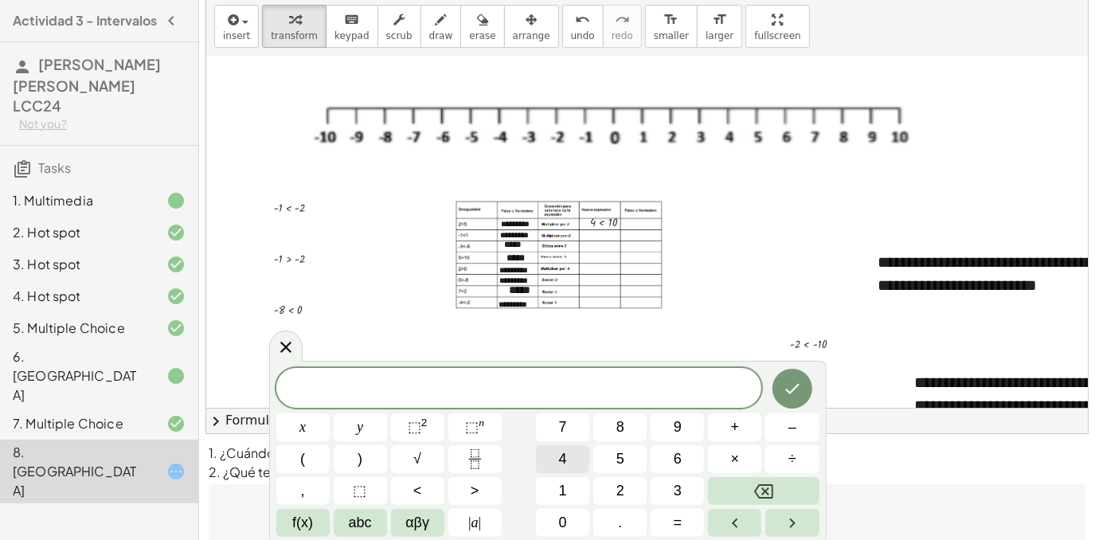
click at [568, 460] on button "4" at bounding box center [562, 459] width 53 height 28
click at [419, 500] on span "<" at bounding box center [417, 491] width 9 height 22
click at [798, 422] on button "–" at bounding box center [791, 427] width 53 height 28
click at [561, 491] on span "1" at bounding box center [563, 491] width 8 height 22
click at [778, 389] on button "Done" at bounding box center [793, 389] width 40 height 40
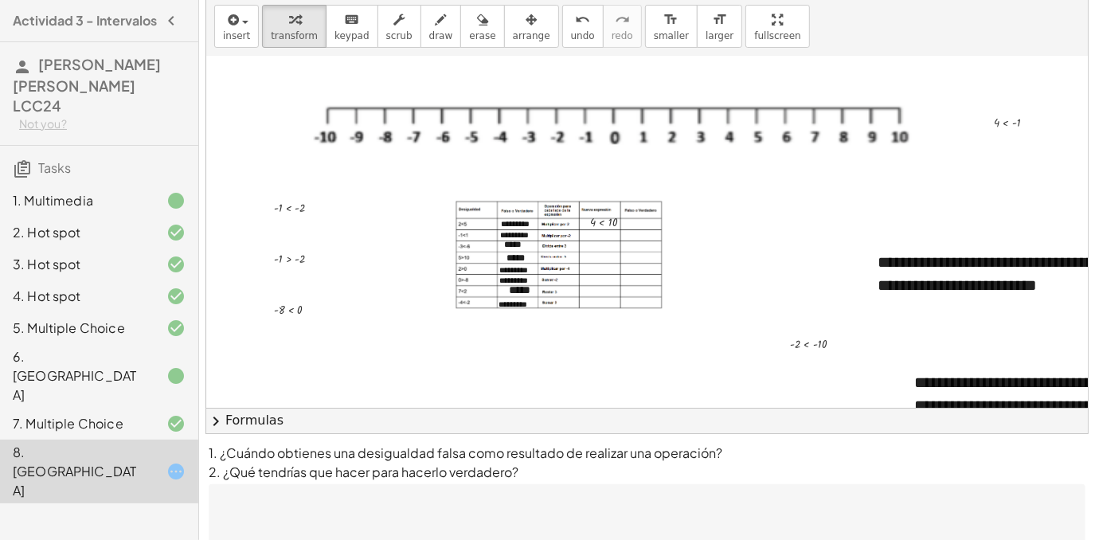
click at [244, 48] on div "insert select one: Math Expression Function Text Youtube Video Graphing Geometr…" at bounding box center [647, 27] width 882 height 60
click at [241, 32] on span "insert" at bounding box center [236, 35] width 27 height 11
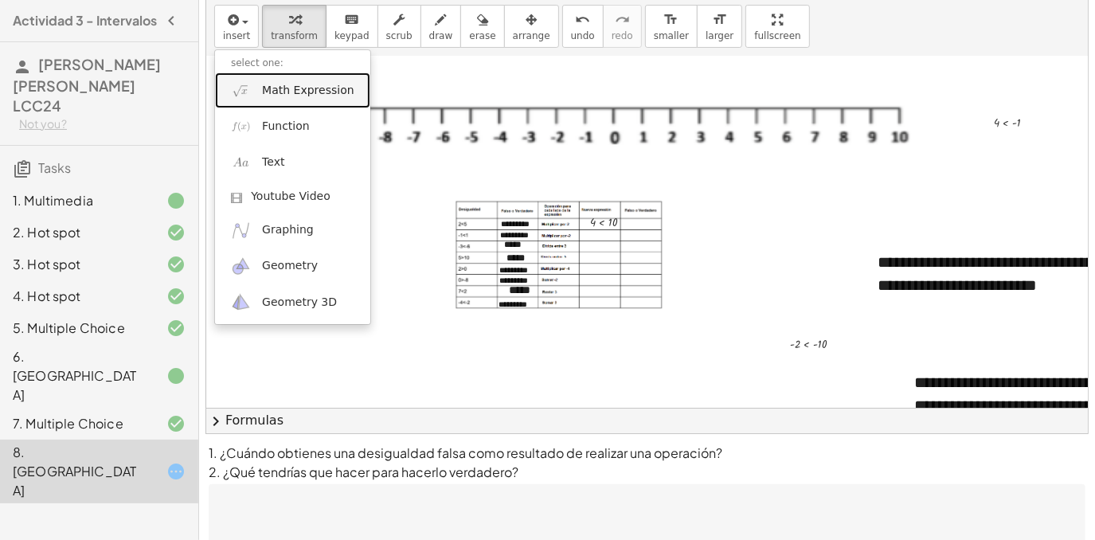
click at [296, 90] on span "Math Expression" at bounding box center [308, 91] width 92 height 16
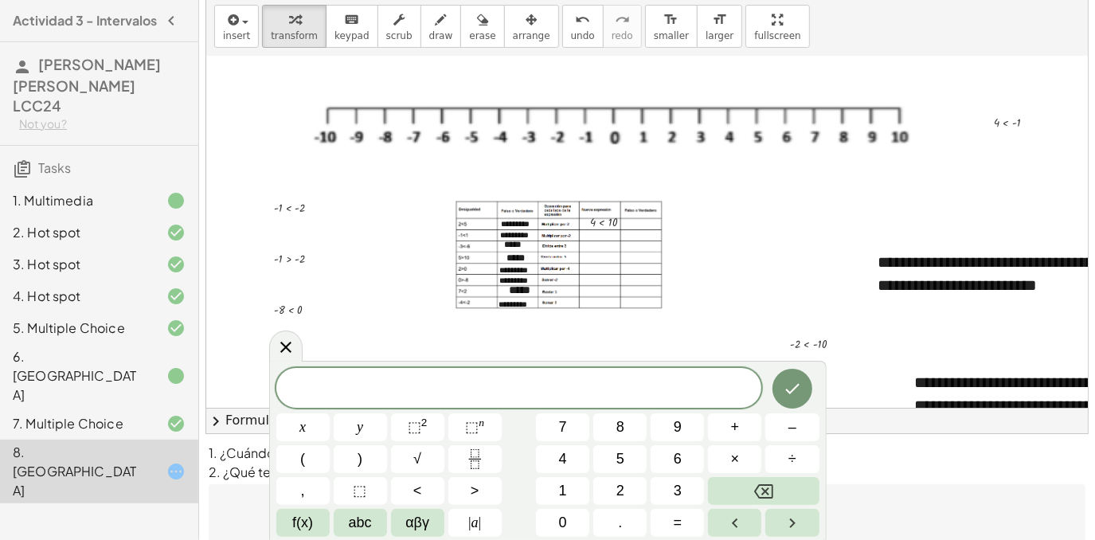
click at [785, 443] on div "​ x y ⬚ 2 ⬚ n 7 8 9 + – ( ) √ 4 5 6 × ÷ , ⬚ < > 1 2 3 f(x) abc αβγ | a | 0 . =" at bounding box center [547, 452] width 543 height 169
click at [786, 440] on button "–" at bounding box center [791, 427] width 53 height 28
click at [559, 474] on div "− x y ⬚ 2 ⬚ n 7 8 9 + – ( ) √ 4 5 6 × ÷ , ⬚ < > 1 2 3 f(x) abc αβγ | a | 0 . =" at bounding box center [547, 452] width 543 height 169
click at [562, 501] on span "1" at bounding box center [563, 491] width 8 height 22
click at [428, 494] on button "<" at bounding box center [417, 491] width 53 height 28
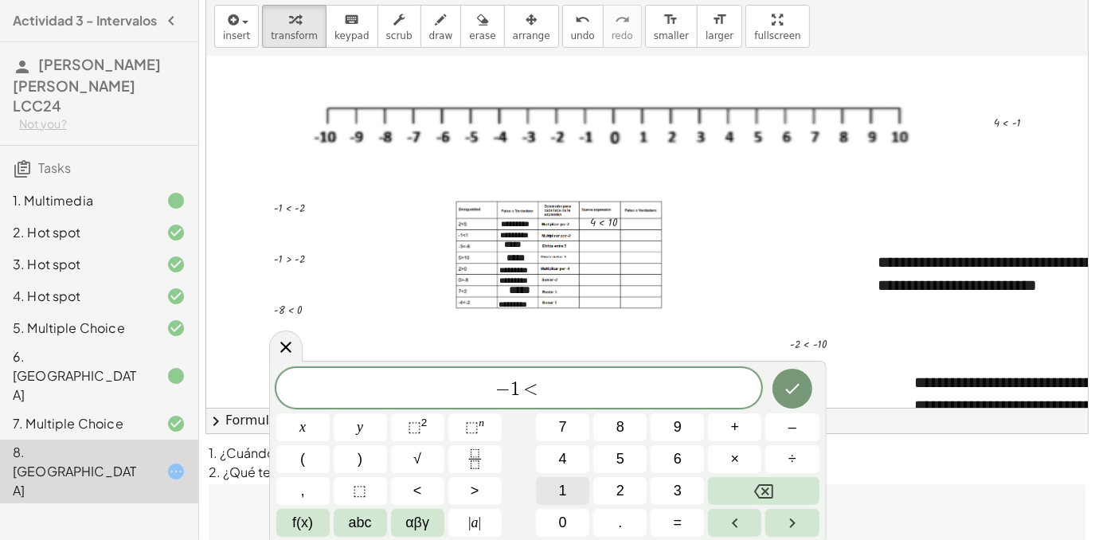
click at [581, 487] on button "1" at bounding box center [562, 491] width 53 height 28
click at [785, 404] on button "Done" at bounding box center [793, 389] width 40 height 40
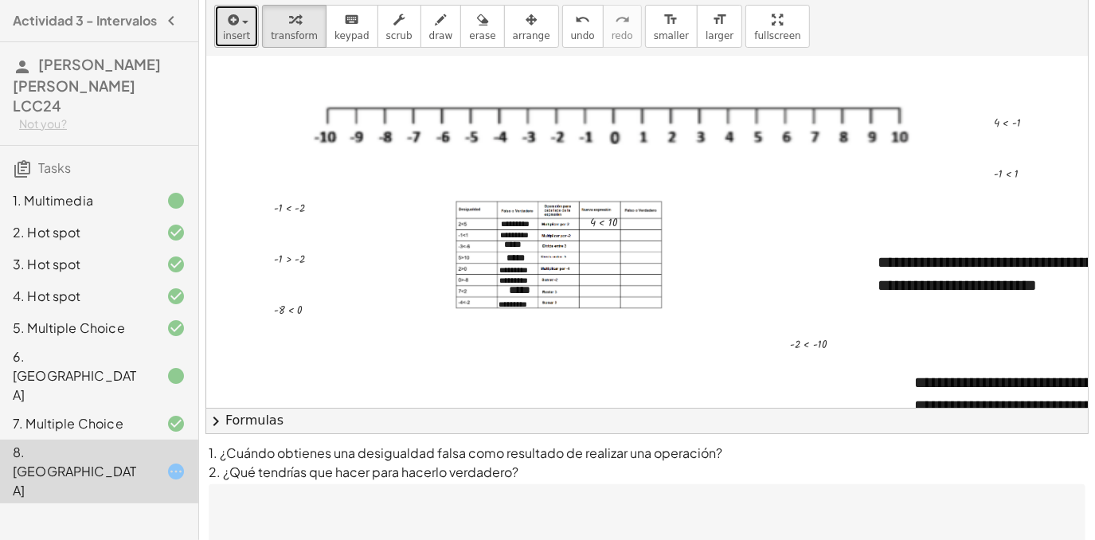
click at [225, 29] on icon "button" at bounding box center [232, 19] width 14 height 19
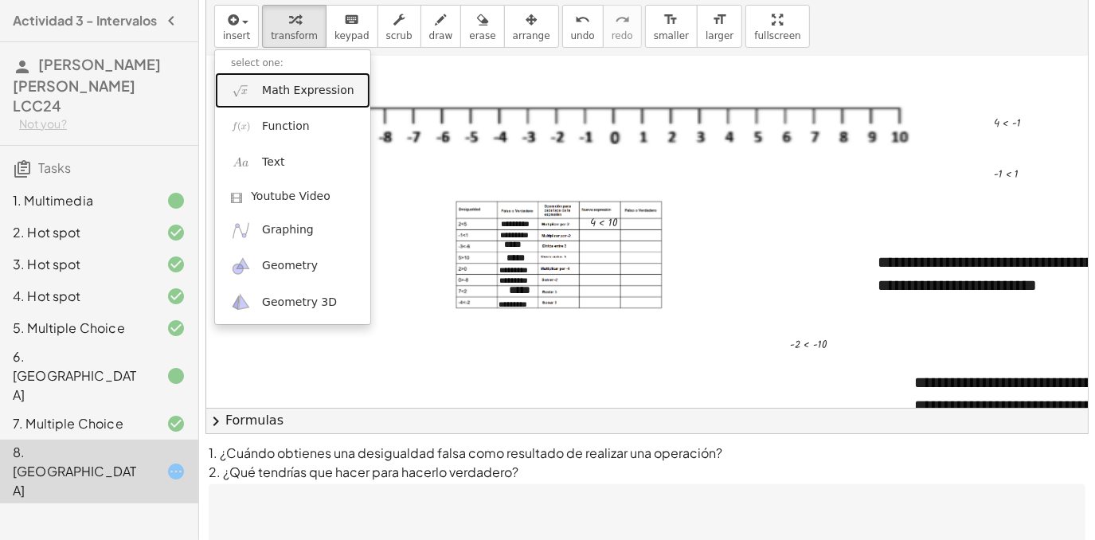
click at [255, 92] on link "Math Expression" at bounding box center [292, 90] width 155 height 36
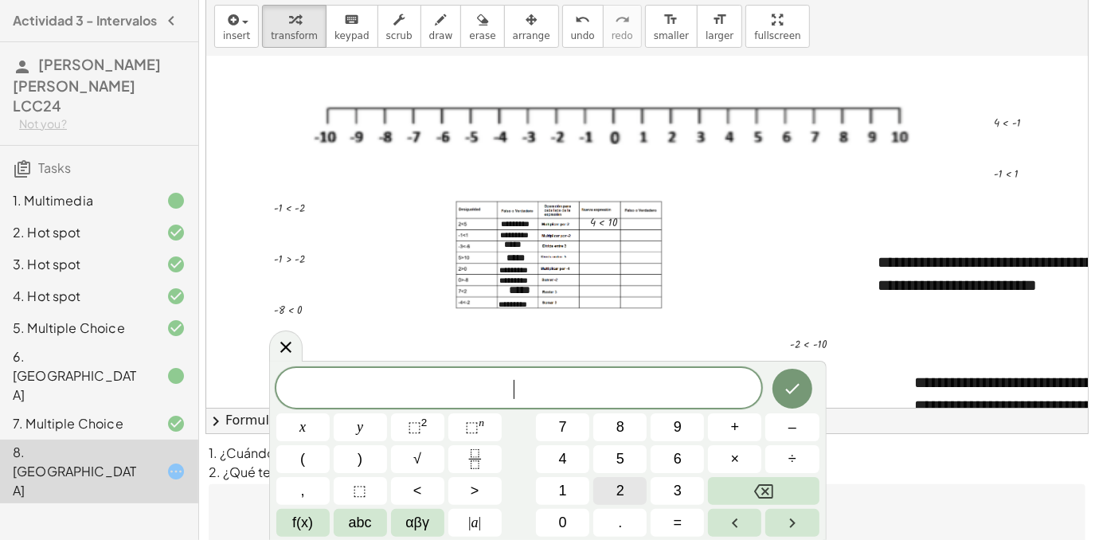
click at [618, 497] on span "2" at bounding box center [620, 491] width 8 height 22
click at [415, 491] on span "<" at bounding box center [417, 491] width 9 height 22
click at [777, 421] on button "–" at bounding box center [791, 427] width 53 height 28
click at [620, 489] on span "2" at bounding box center [620, 491] width 8 height 22
click at [794, 392] on icon "Done" at bounding box center [792, 388] width 19 height 19
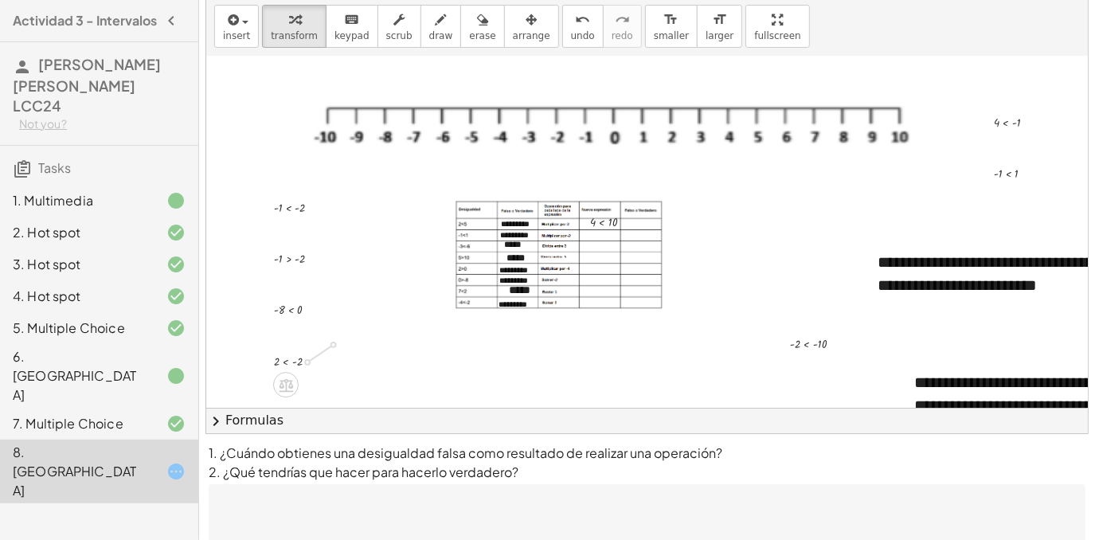
drag, startPoint x: 307, startPoint y: 360, endPoint x: 454, endPoint y: 284, distance: 166.0
click at [597, 233] on div at bounding box center [601, 245] width 25 height 25
click at [295, 370] on div at bounding box center [292, 382] width 13 height 29
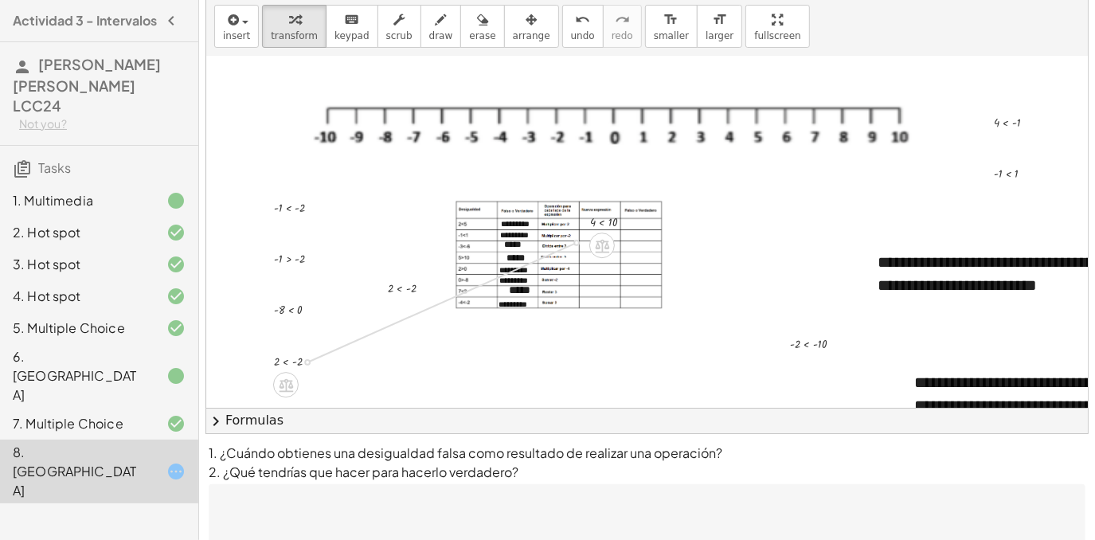
drag, startPoint x: 306, startPoint y: 361, endPoint x: 578, endPoint y: 247, distance: 295.2
drag, startPoint x: 570, startPoint y: 242, endPoint x: 596, endPoint y: 232, distance: 27.5
click at [548, 244] on div "2 < - 2" at bounding box center [548, 244] width 0 height 0
drag, startPoint x: 559, startPoint y: 227, endPoint x: 593, endPoint y: 227, distance: 33.4
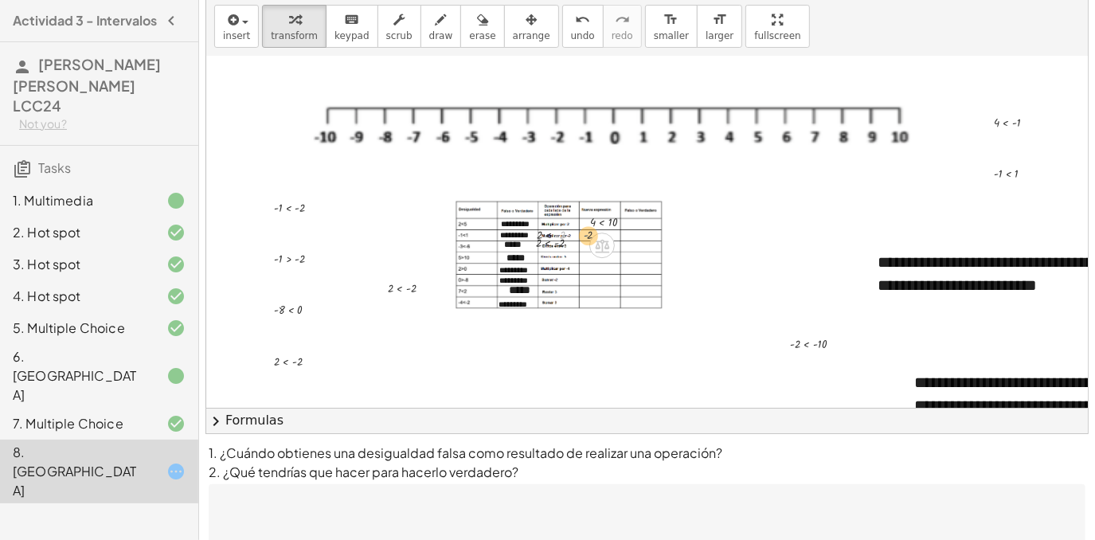
click at [593, 227] on div at bounding box center [565, 234] width 72 height 19
drag, startPoint x: 558, startPoint y: 230, endPoint x: 605, endPoint y: 228, distance: 47.0
click at [569, 233] on div at bounding box center [571, 235] width 5 height 5
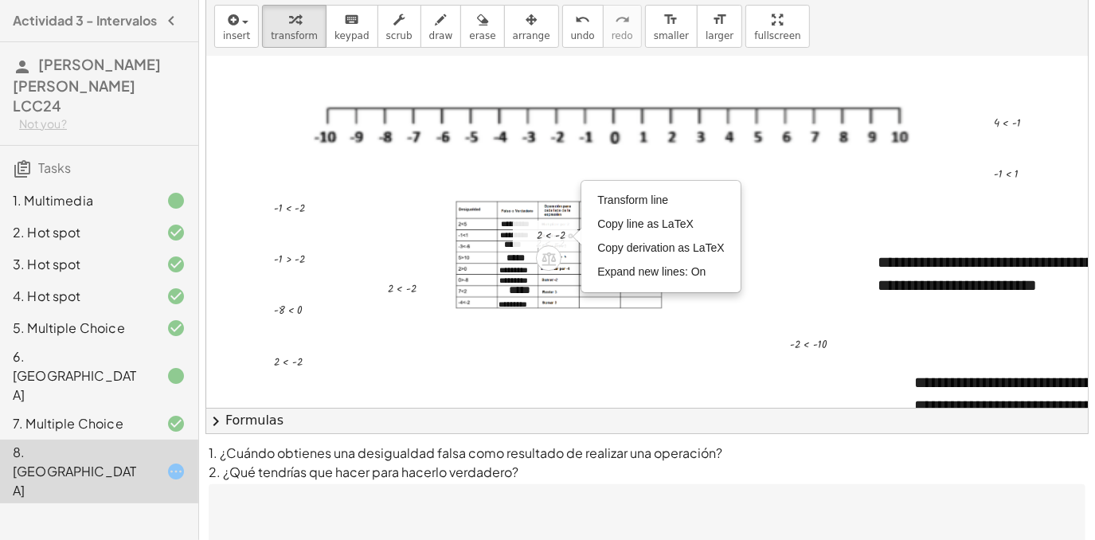
click at [570, 234] on div "Transform line Copy line as LaTeX Copy derivation as LaTeX Expand new lines: On" at bounding box center [571, 235] width 5 height 5
drag, startPoint x: 569, startPoint y: 234, endPoint x: 590, endPoint y: 235, distance: 20.7
click at [549, 236] on div "2 < - 2 Transform line Copy line as LaTeX Copy derivation as LaTeX Expand new l…" at bounding box center [549, 236] width 0 height 0
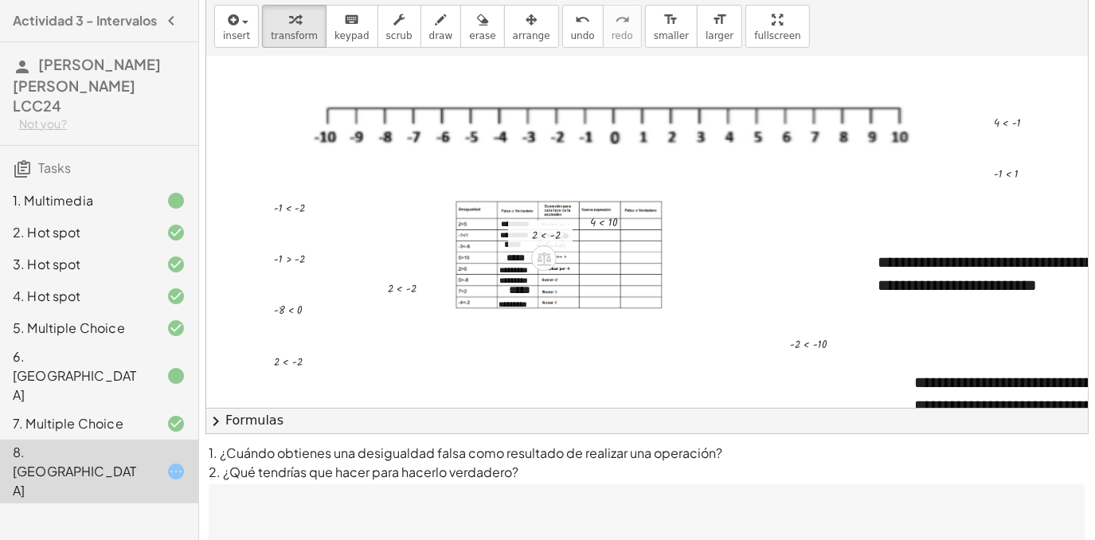
click at [564, 231] on div at bounding box center [560, 234] width 72 height 19
drag, startPoint x: 566, startPoint y: 234, endPoint x: 628, endPoint y: 231, distance: 62.2
drag, startPoint x: 604, startPoint y: 232, endPoint x: 645, endPoint y: 233, distance: 40.6
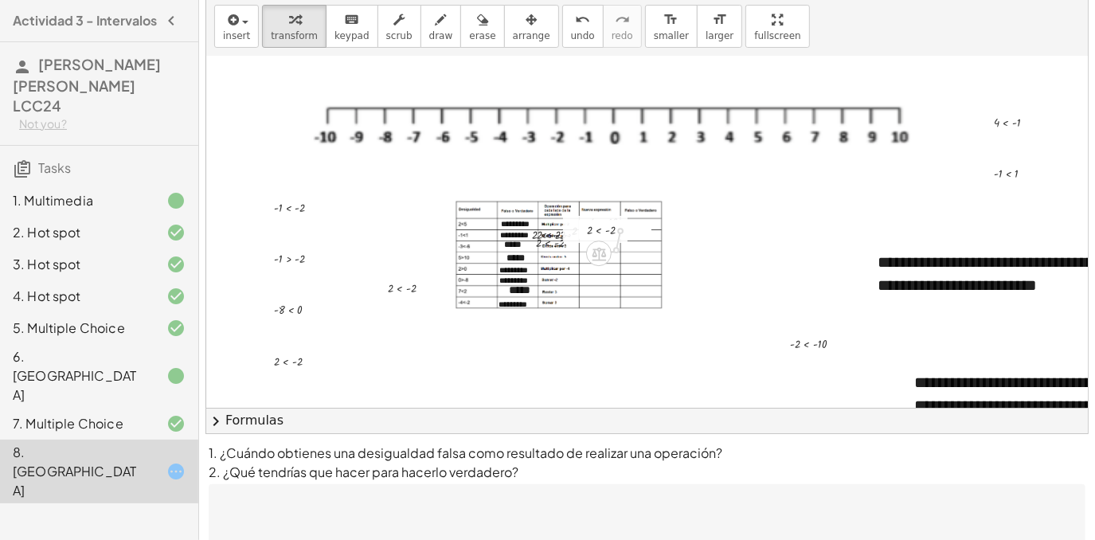
drag, startPoint x: 620, startPoint y: 232, endPoint x: 616, endPoint y: 257, distance: 25.9
click at [612, 229] on div at bounding box center [615, 229] width 72 height 19
drag, startPoint x: 620, startPoint y: 229, endPoint x: 620, endPoint y: 252, distance: 23.1
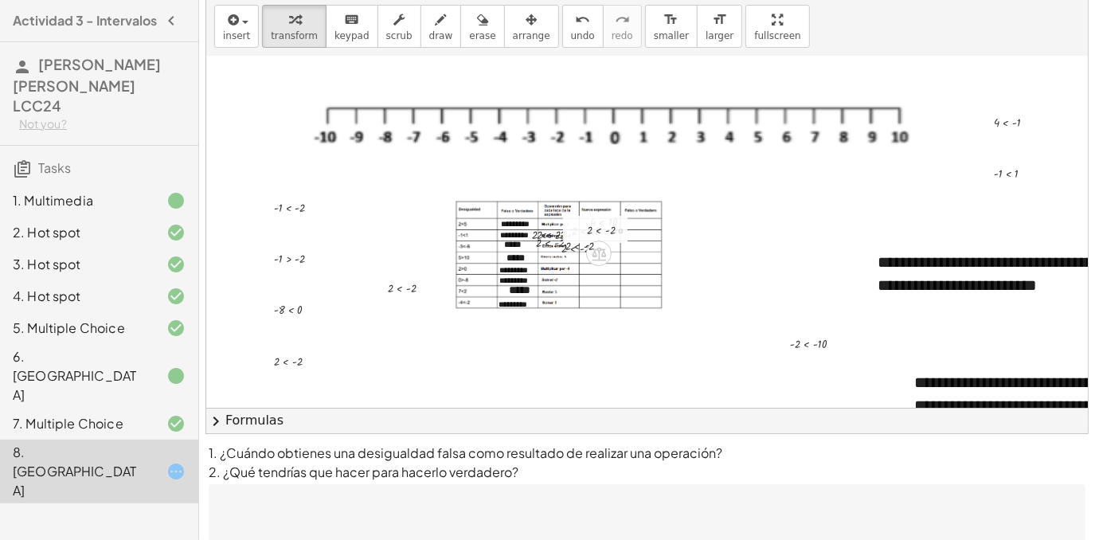
click at [616, 232] on div at bounding box center [615, 229] width 72 height 19
drag, startPoint x: 621, startPoint y: 231, endPoint x: 613, endPoint y: 260, distance: 30.5
click at [612, 234] on div at bounding box center [615, 229] width 72 height 19
click at [615, 229] on div at bounding box center [615, 229] width 72 height 19
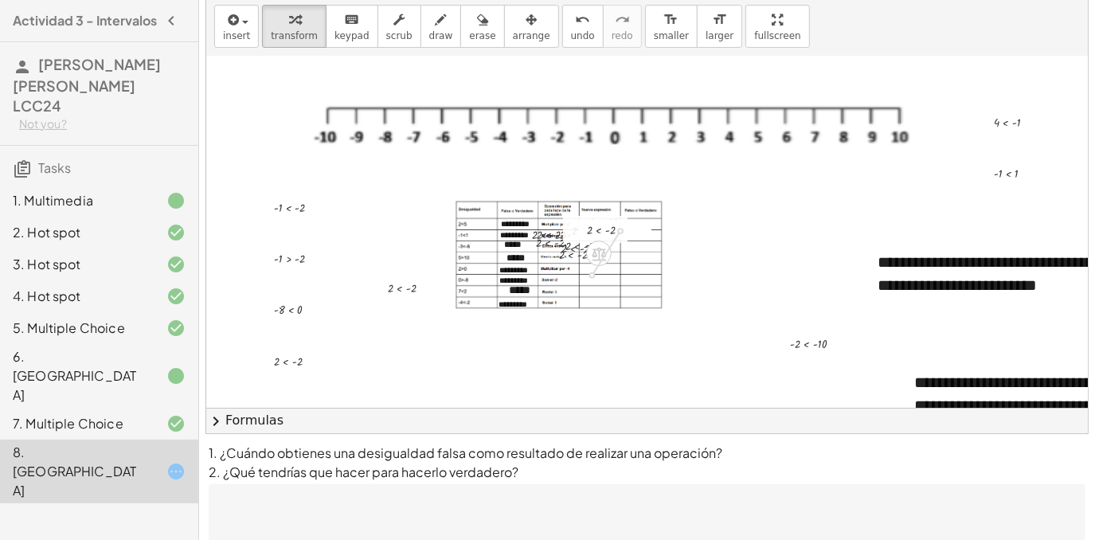
drag, startPoint x: 618, startPoint y: 230, endPoint x: 589, endPoint y: 279, distance: 56.8
click at [551, 233] on div at bounding box center [554, 245] width 24 height 27
click at [513, 39] on span "arrange" at bounding box center [531, 35] width 37 height 11
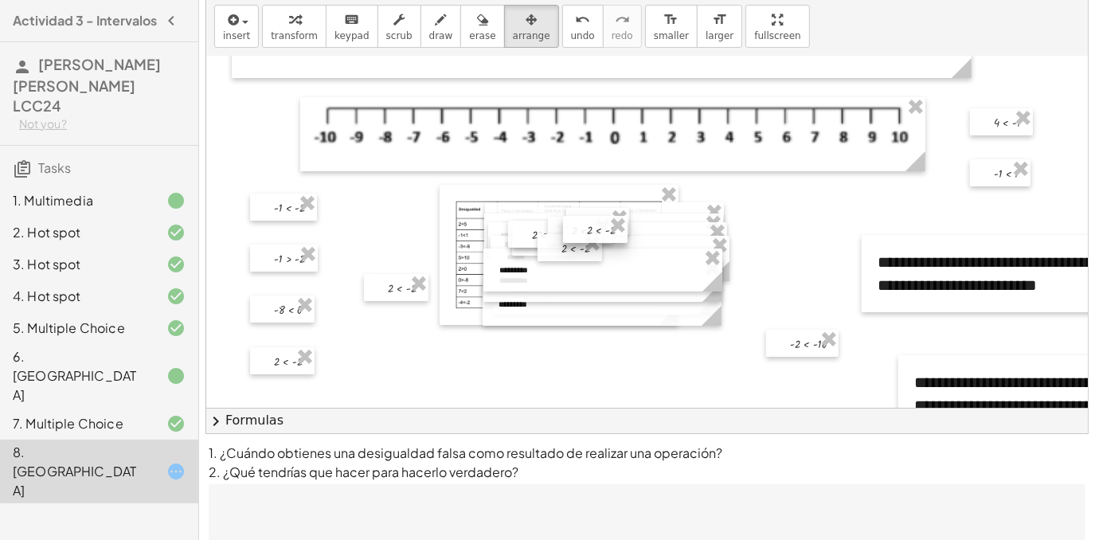
click at [590, 241] on div at bounding box center [595, 229] width 65 height 27
click at [544, 237] on div at bounding box center [540, 234] width 65 height 27
click at [541, 243] on div at bounding box center [545, 234] width 65 height 27
click at [539, 242] on div at bounding box center [544, 242] width 65 height 27
click at [553, 230] on div at bounding box center [580, 230] width 65 height 27
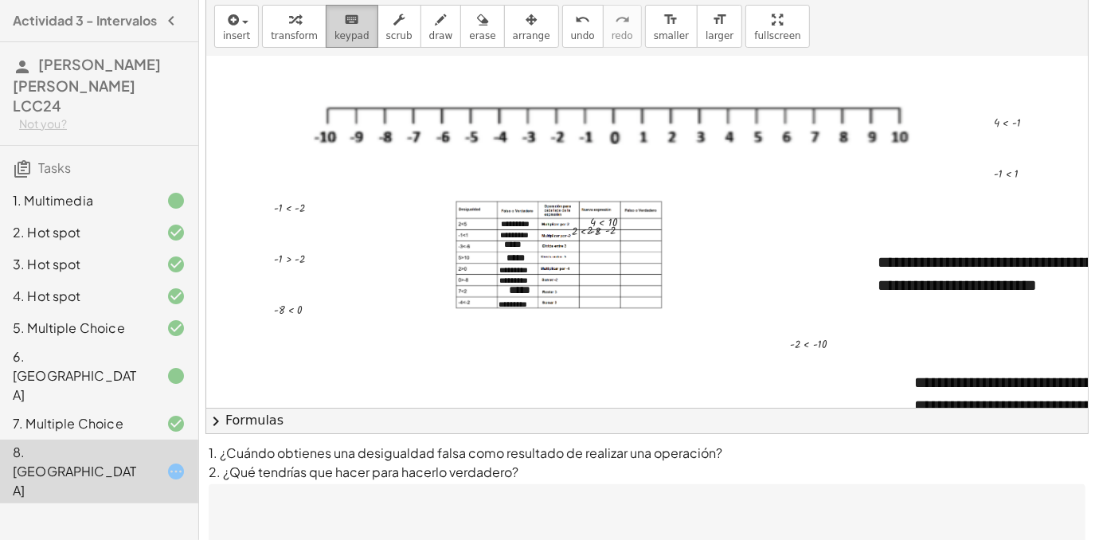
click at [346, 31] on span "keypad" at bounding box center [351, 35] width 35 height 11
click at [569, 235] on div at bounding box center [560, 230] width 24 height 27
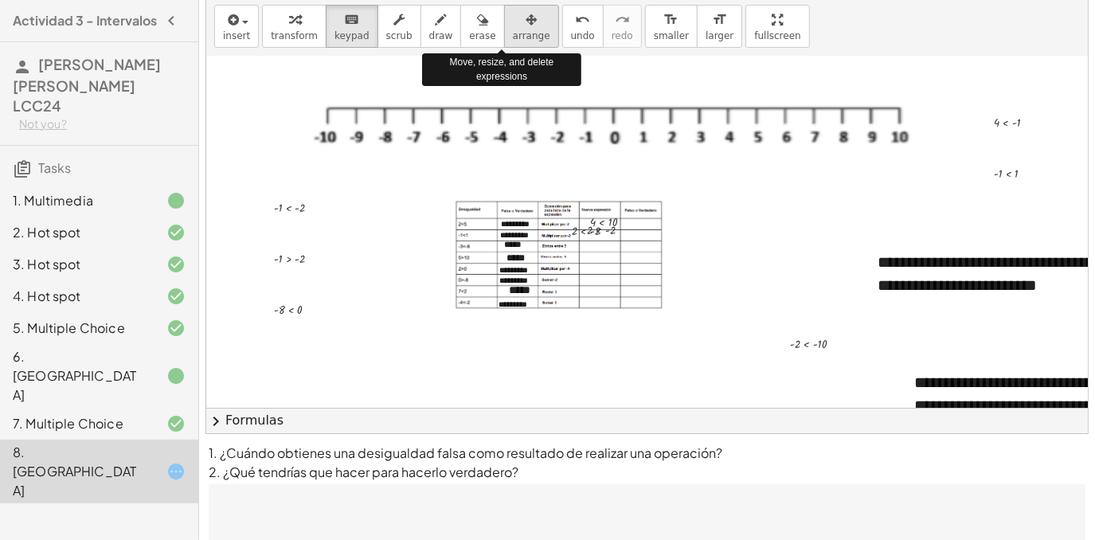
click at [513, 33] on span "arrange" at bounding box center [531, 35] width 37 height 11
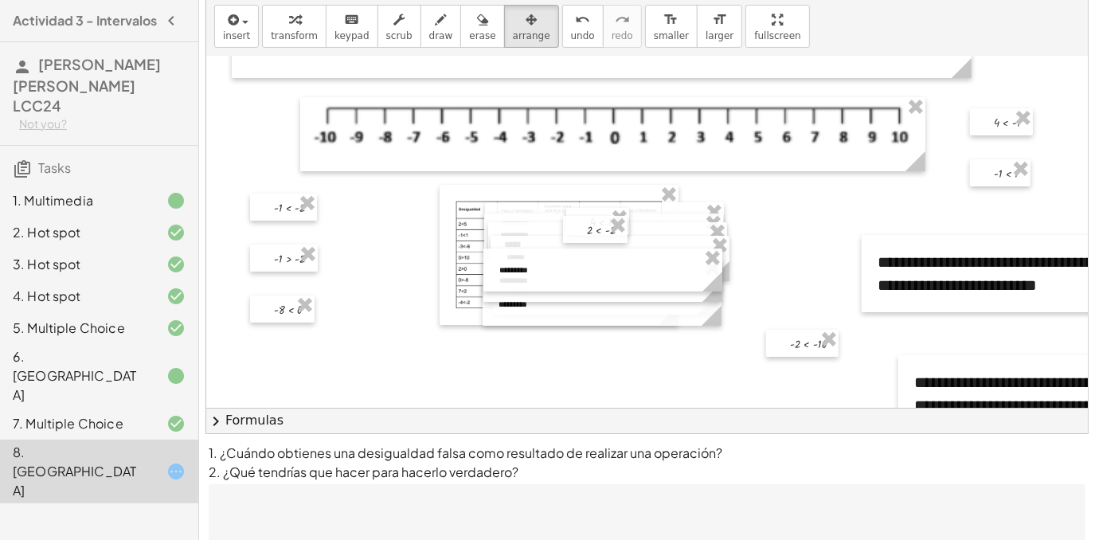
click at [344, 27] on icon "keyboard" at bounding box center [351, 19] width 15 height 19
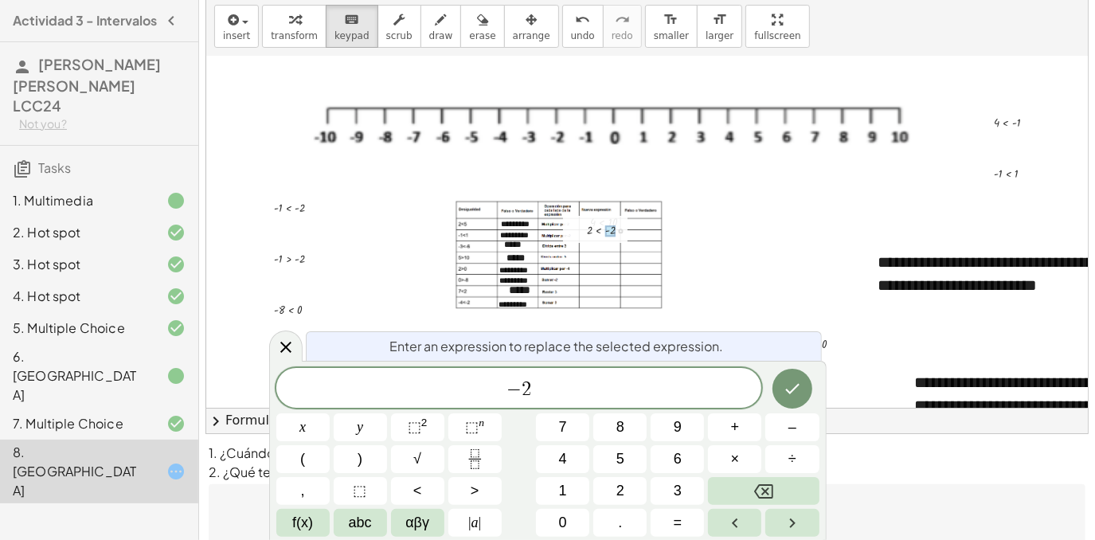
click at [618, 233] on div at bounding box center [615, 229] width 72 height 19
click at [784, 373] on button "Done" at bounding box center [793, 389] width 40 height 40
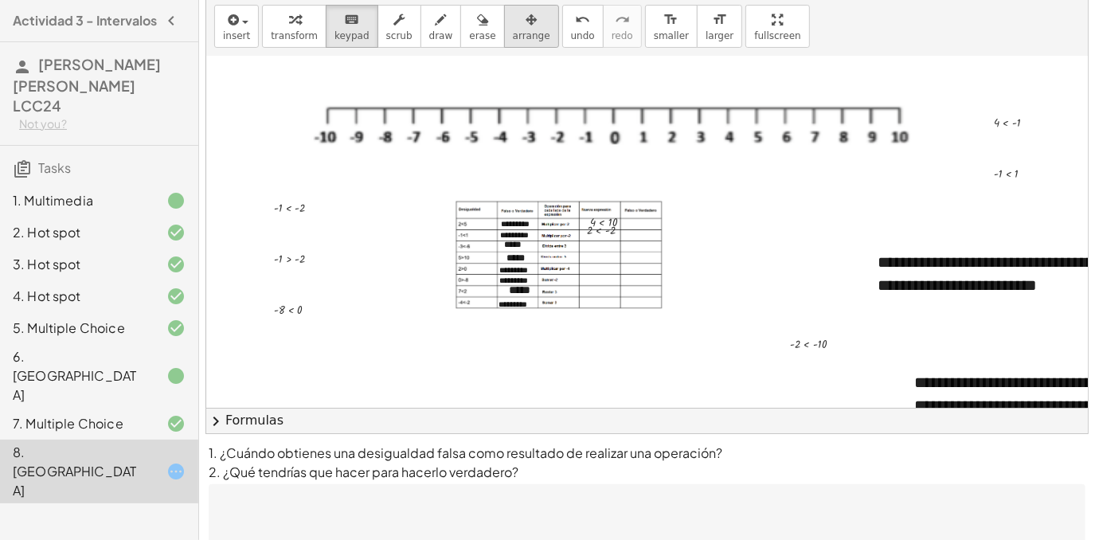
click at [513, 35] on span "arrange" at bounding box center [531, 35] width 37 height 11
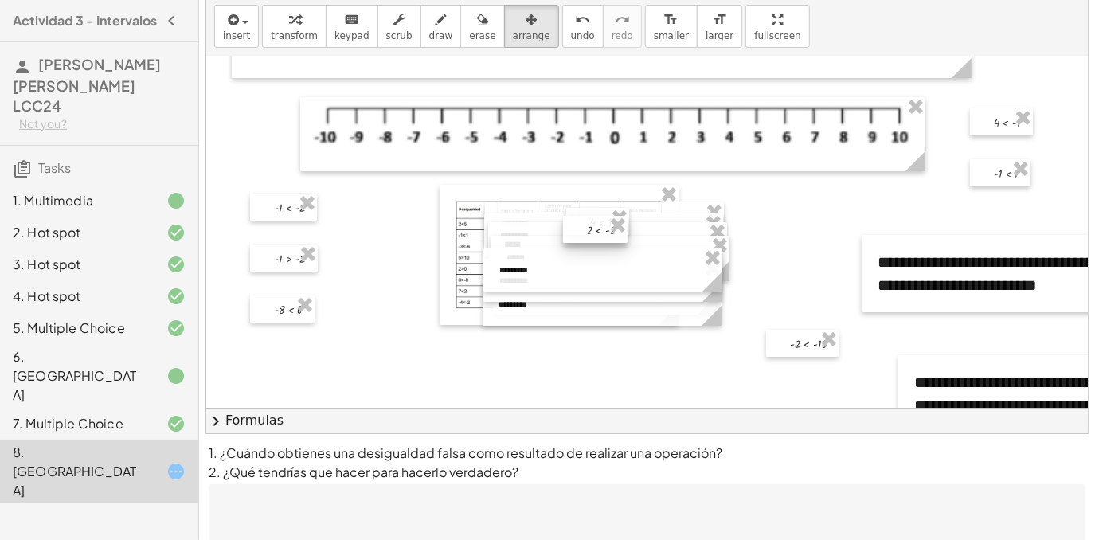
click at [597, 226] on div at bounding box center [595, 229] width 65 height 27
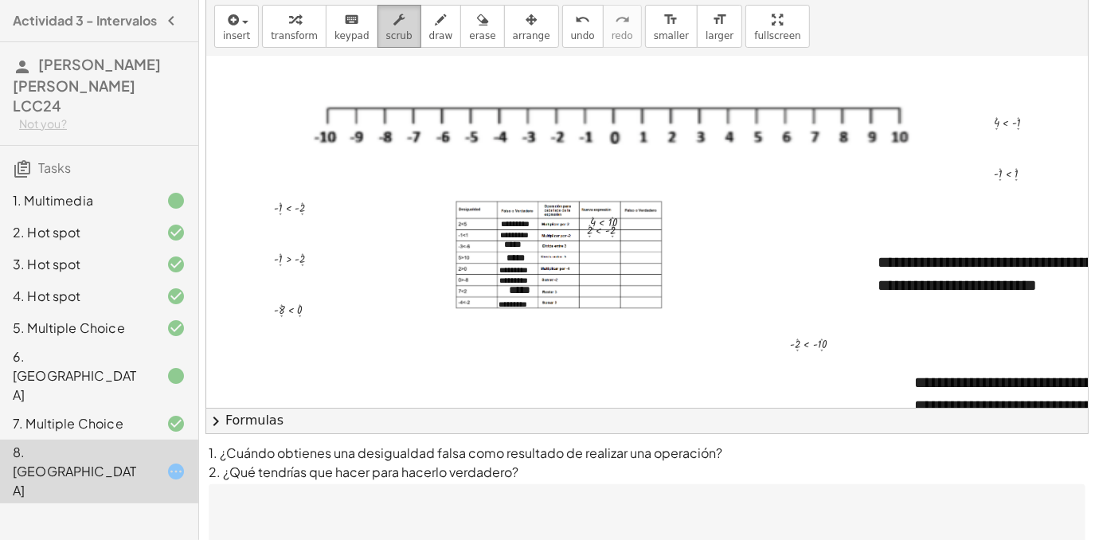
click at [377, 35] on button "scrub" at bounding box center [399, 26] width 44 height 43
click at [513, 37] on span "arrange" at bounding box center [531, 35] width 37 height 11
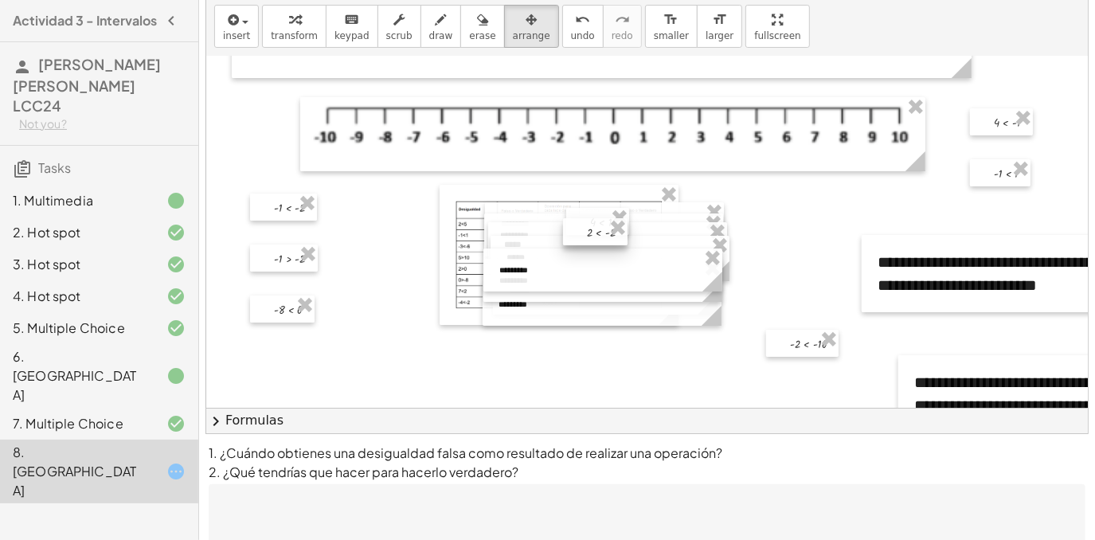
click at [593, 238] on div at bounding box center [595, 231] width 65 height 27
click at [339, 32] on span "keypad" at bounding box center [351, 35] width 35 height 11
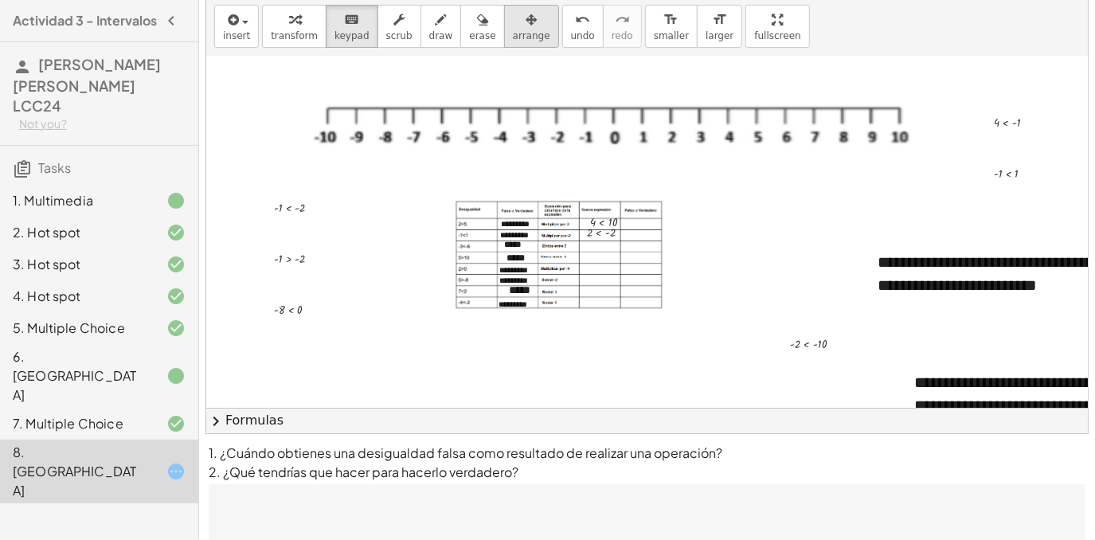
click at [526, 26] on icon "button" at bounding box center [531, 19] width 11 height 19
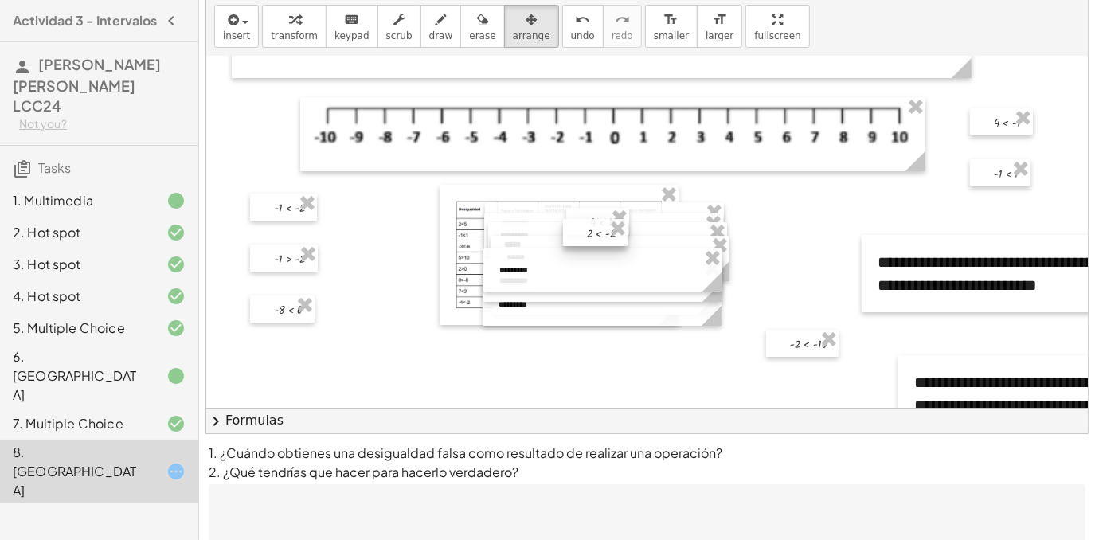
click at [597, 237] on div at bounding box center [595, 232] width 65 height 27
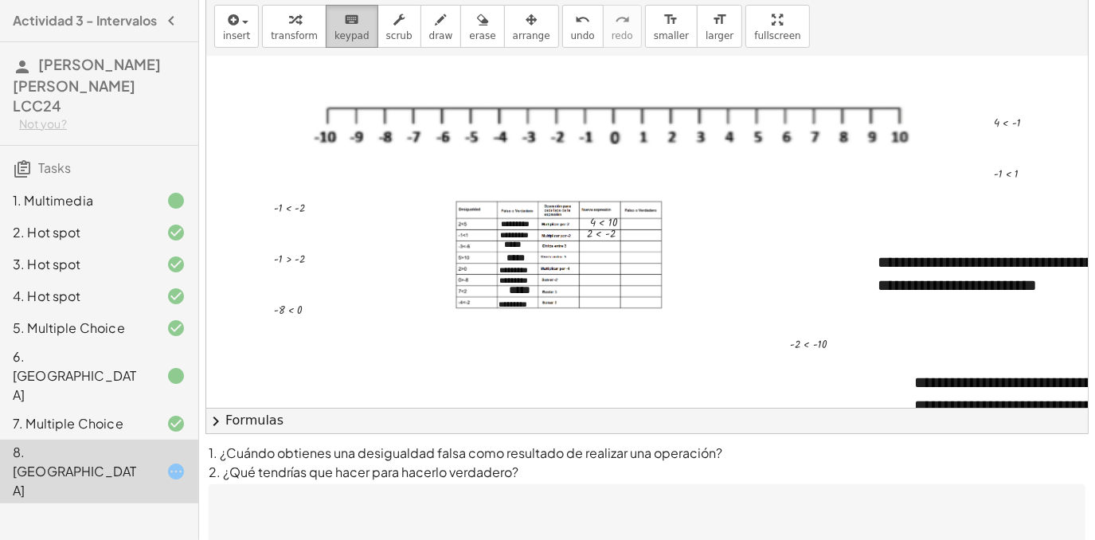
click at [344, 26] on icon "keyboard" at bounding box center [351, 19] width 15 height 19
drag, startPoint x: 307, startPoint y: 208, endPoint x: 597, endPoint y: 245, distance: 292.3
drag, startPoint x: 589, startPoint y: 247, endPoint x: 645, endPoint y: 248, distance: 55.8
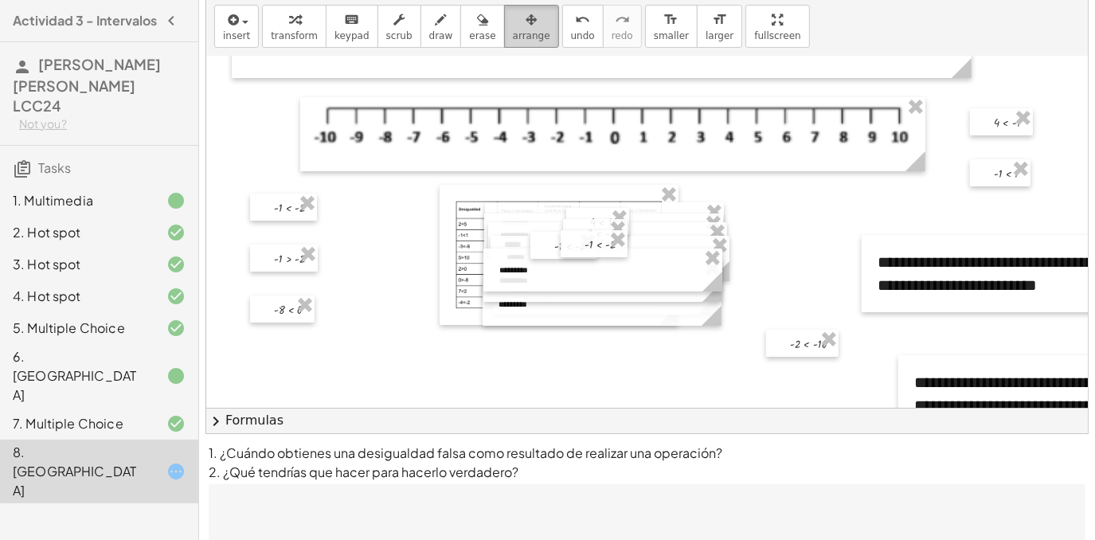
click at [526, 13] on icon "button" at bounding box center [531, 19] width 11 height 19
click at [551, 241] on div at bounding box center [563, 245] width 67 height 27
click at [346, 38] on span "keypad" at bounding box center [351, 35] width 35 height 11
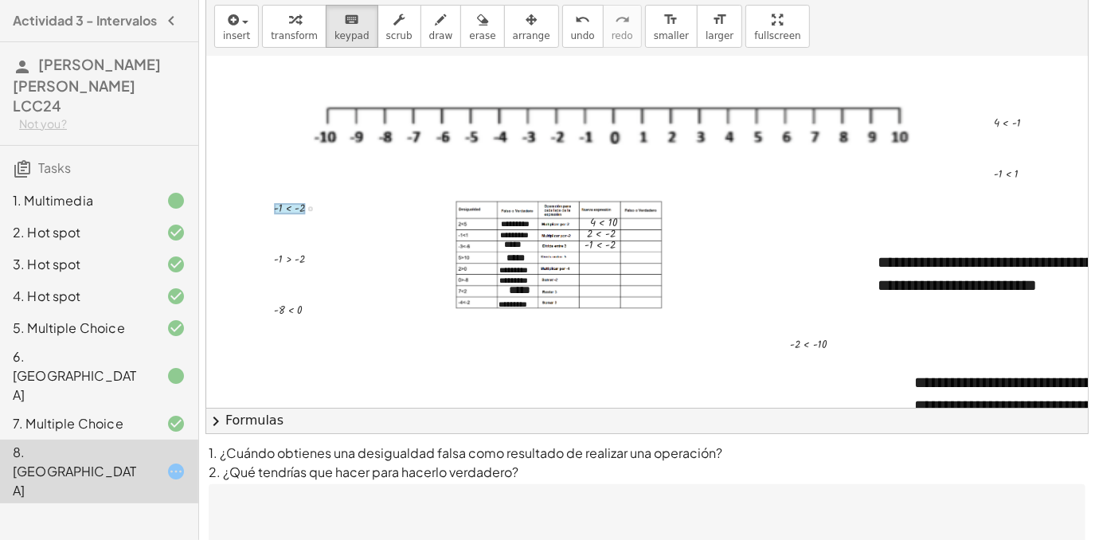
click at [284, 210] on div at bounding box center [289, 208] width 31 height 11
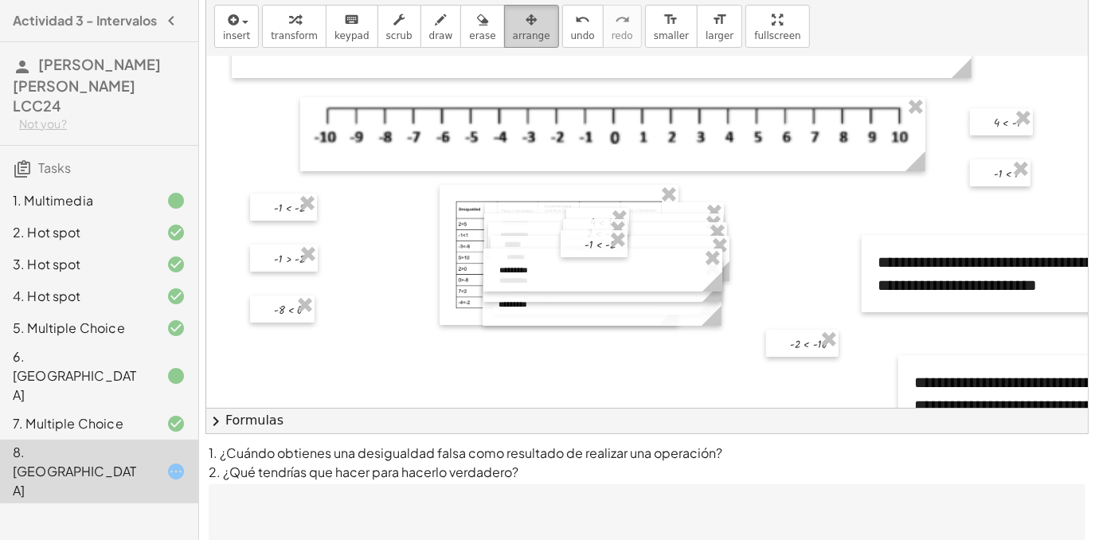
click at [513, 30] on span "arrange" at bounding box center [531, 35] width 37 height 11
click at [353, 30] on span "keypad" at bounding box center [351, 35] width 35 height 11
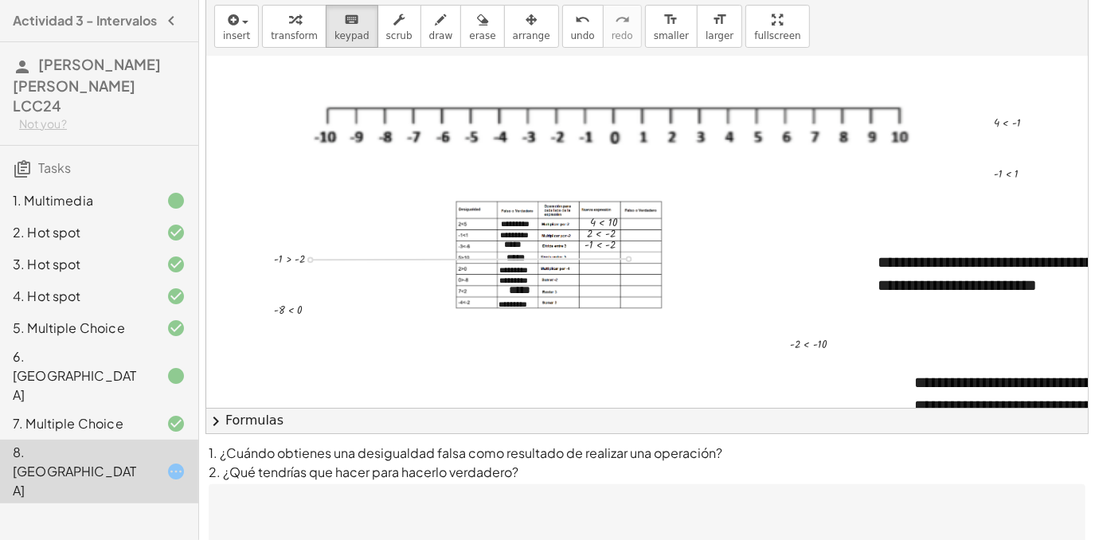
drag, startPoint x: 309, startPoint y: 256, endPoint x: 616, endPoint y: 256, distance: 307.4
drag, startPoint x: 607, startPoint y: 256, endPoint x: 647, endPoint y: 256, distance: 40.6
click at [526, 16] on icon "button" at bounding box center [531, 19] width 11 height 19
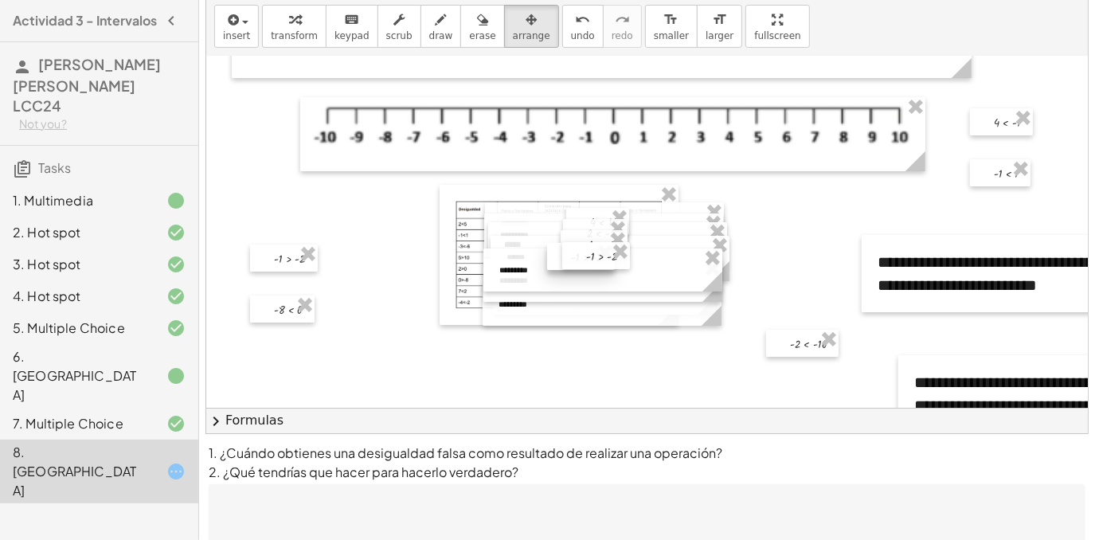
click at [558, 264] on div at bounding box center [581, 256] width 68 height 27
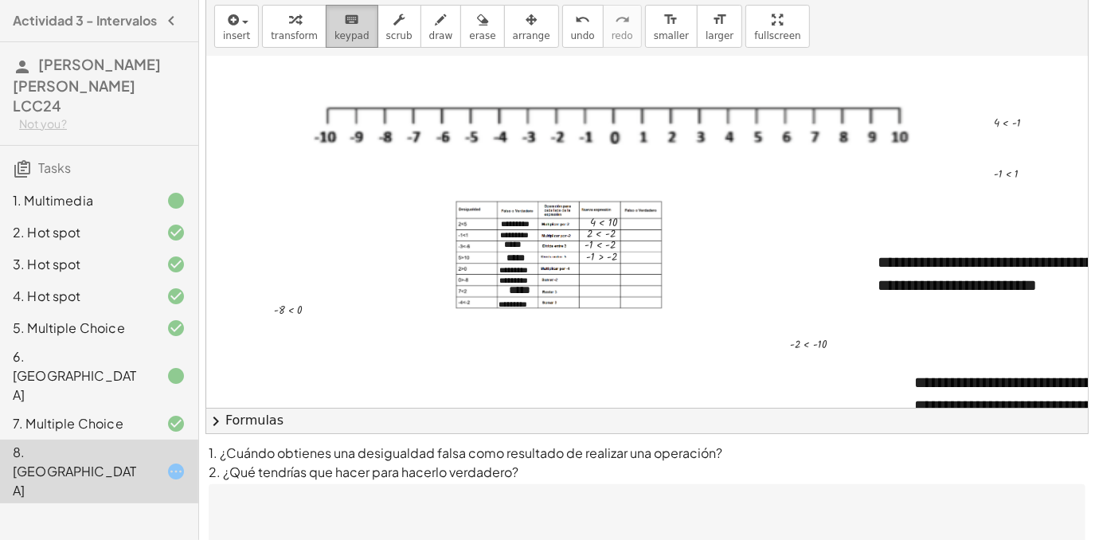
click at [339, 39] on span "keypad" at bounding box center [351, 35] width 35 height 11
click at [295, 308] on div at bounding box center [288, 310] width 29 height 11
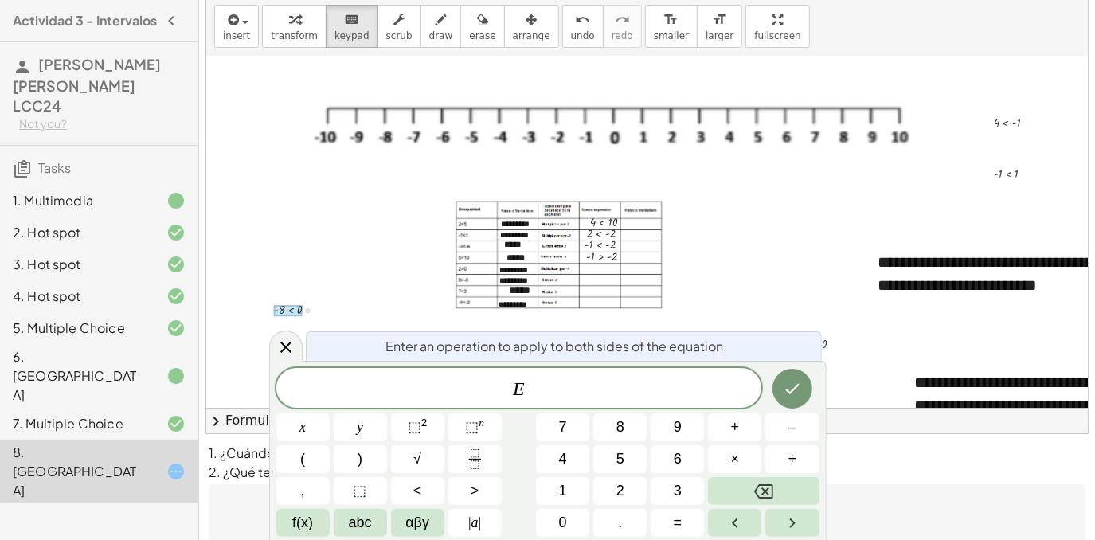
click at [306, 313] on div at bounding box center [302, 308] width 72 height 19
drag, startPoint x: 306, startPoint y: 309, endPoint x: 620, endPoint y: 269, distance: 317.1
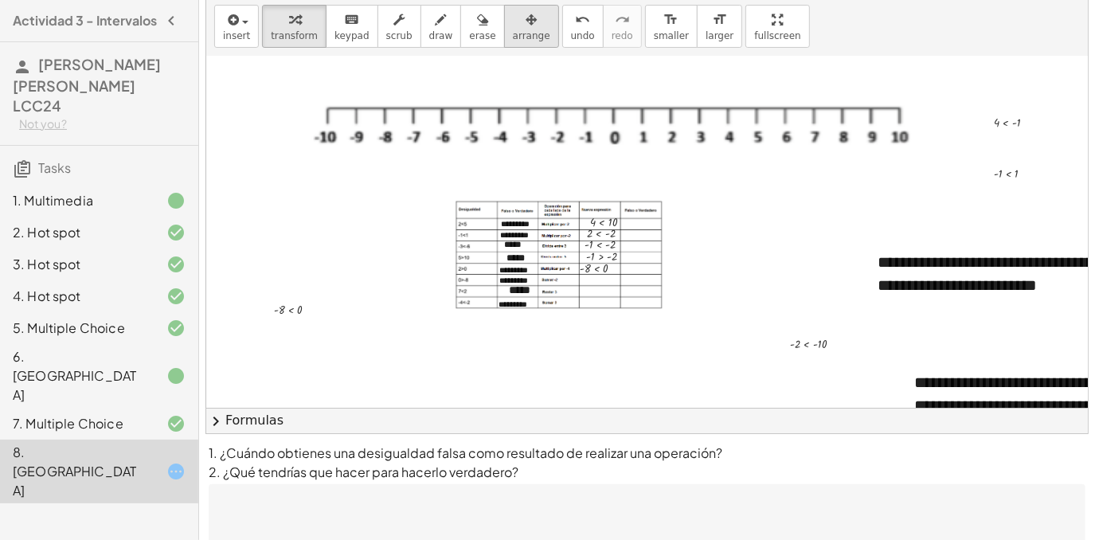
click at [513, 33] on span "arrange" at bounding box center [531, 35] width 37 height 11
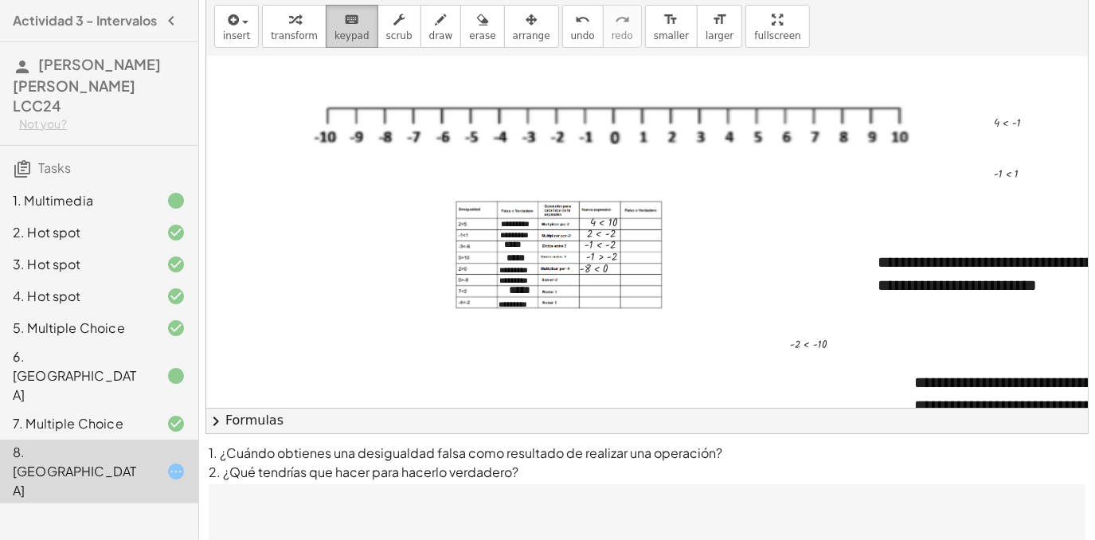
click at [354, 30] on span "keypad" at bounding box center [351, 35] width 35 height 11
drag, startPoint x: 829, startPoint y: 345, endPoint x: 577, endPoint y: 283, distance: 260.0
drag, startPoint x: 548, startPoint y: 280, endPoint x: 633, endPoint y: 280, distance: 85.2
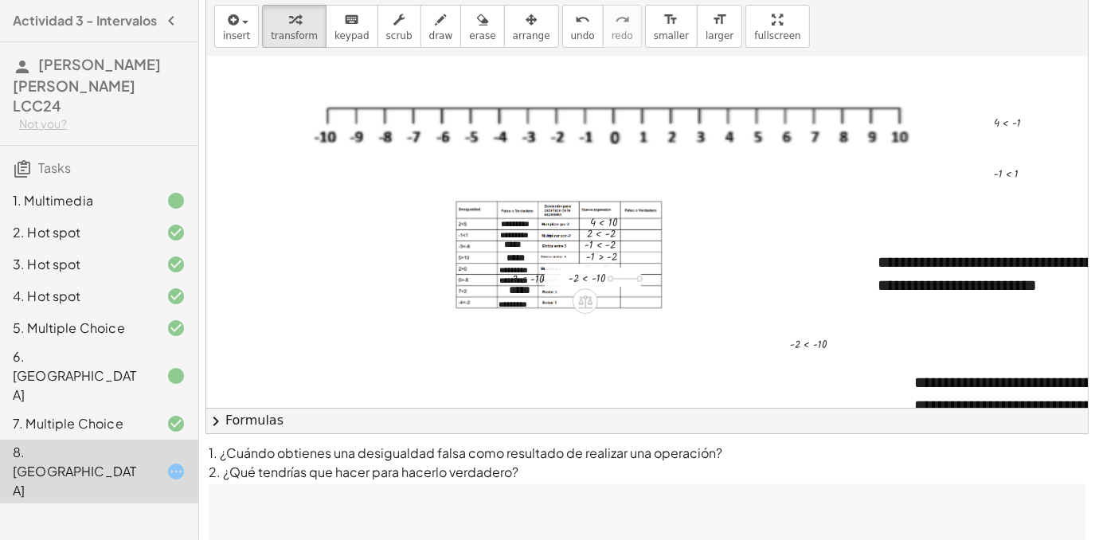
drag, startPoint x: 610, startPoint y: 277, endPoint x: 643, endPoint y: 277, distance: 33.4
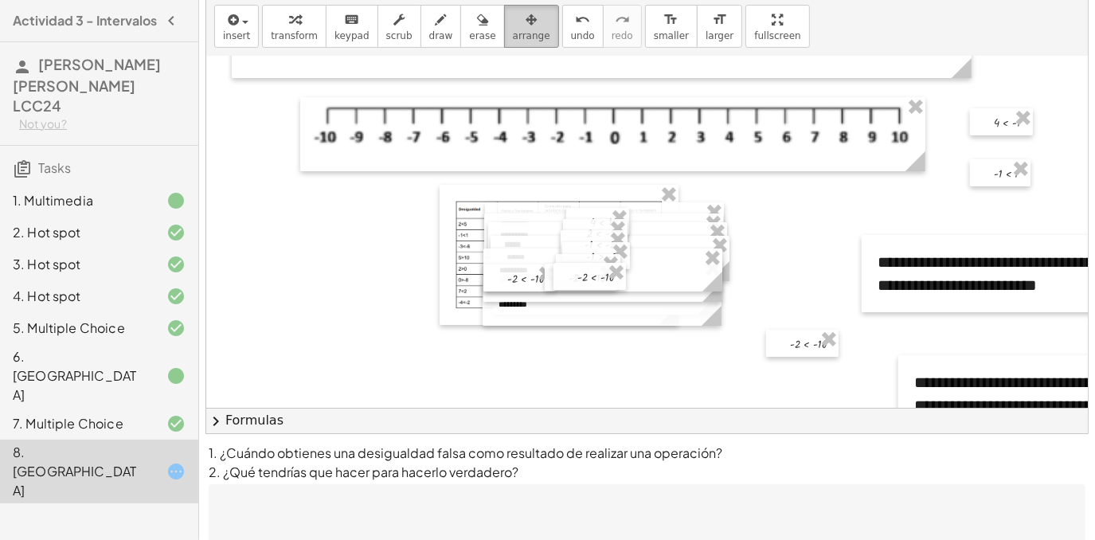
click at [513, 41] on span "arrange" at bounding box center [531, 35] width 37 height 11
click at [550, 284] on div at bounding box center [581, 277] width 72 height 27
click at [519, 268] on div at bounding box center [519, 277] width 72 height 27
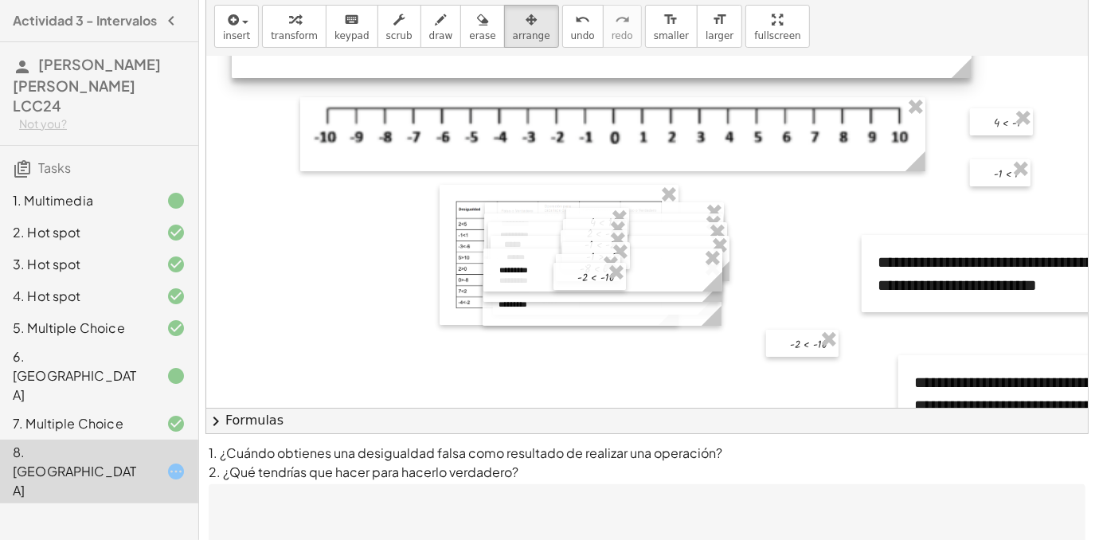
click at [356, 52] on div "insert select one: Math Expression Function Text Youtube Video Graphing Geometr…" at bounding box center [647, 27] width 882 height 60
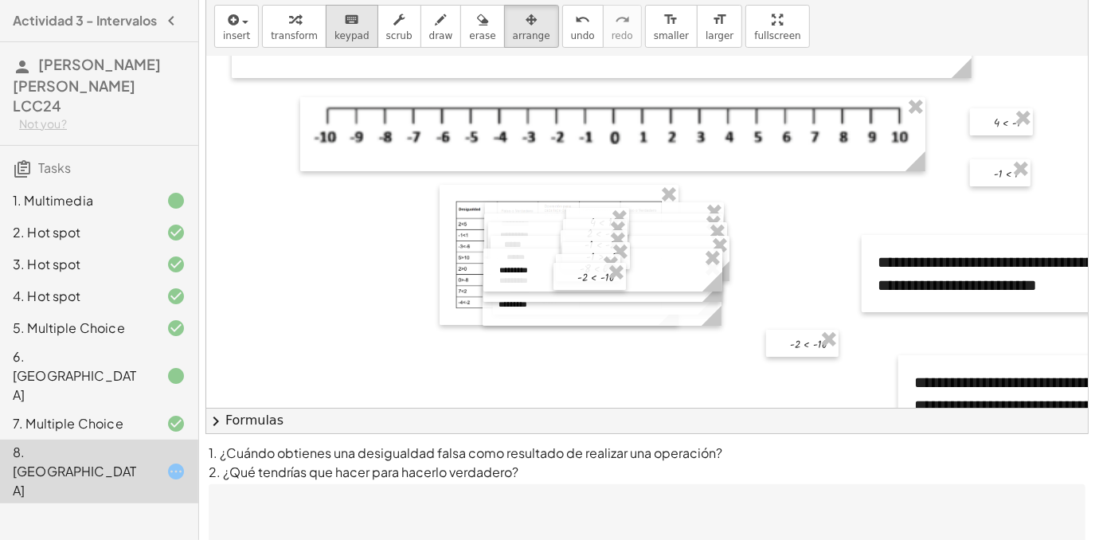
click at [352, 35] on span "keypad" at bounding box center [351, 35] width 35 height 11
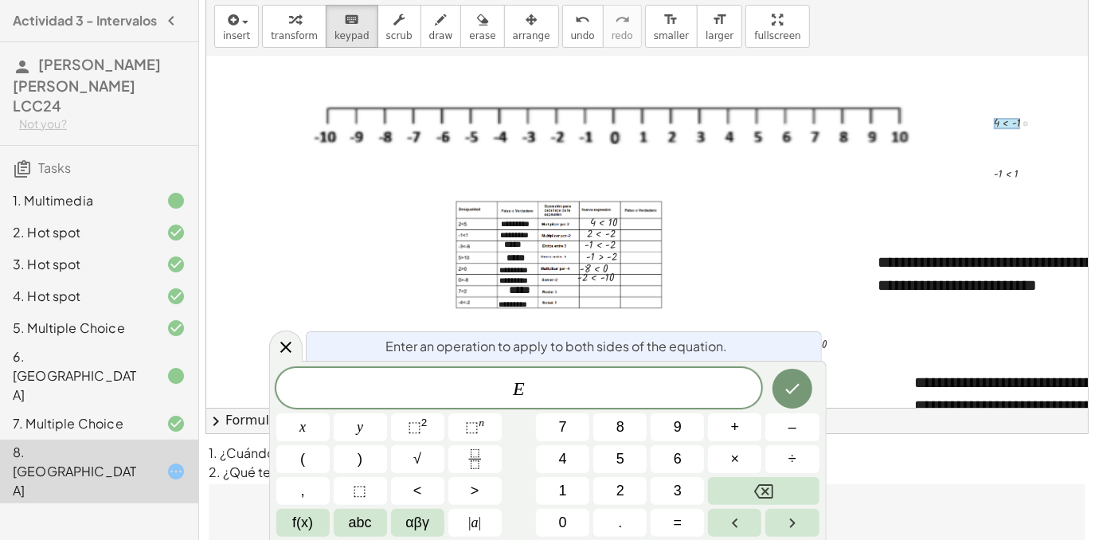
click at [1023, 121] on div at bounding box center [1025, 123] width 5 height 5
drag, startPoint x: 1023, startPoint y: 121, endPoint x: 606, endPoint y: 288, distance: 449.6
drag, startPoint x: 569, startPoint y: 291, endPoint x: 631, endPoint y: 290, distance: 61.3
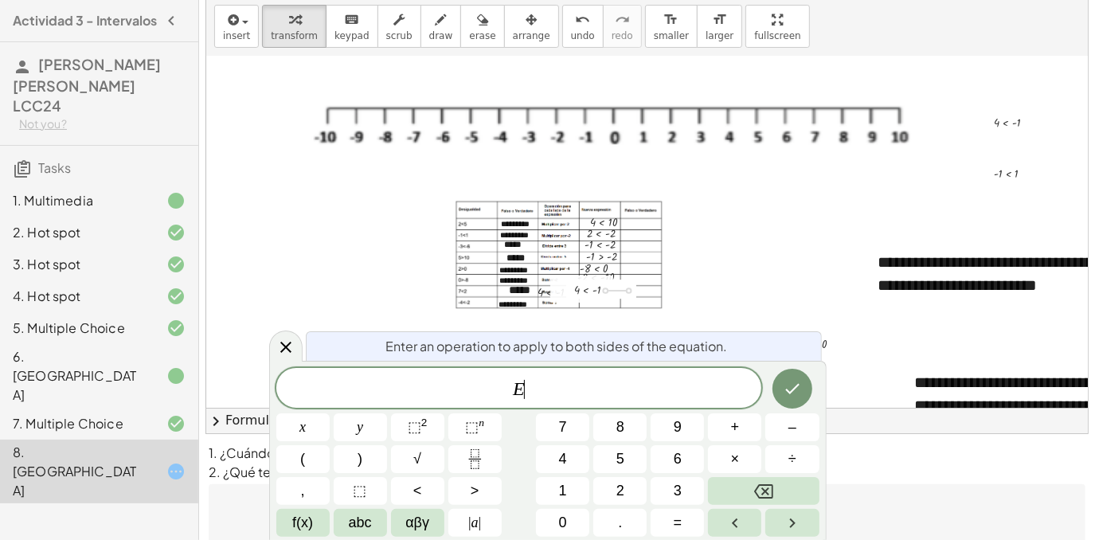
drag, startPoint x: 607, startPoint y: 289, endPoint x: 640, endPoint y: 286, distance: 33.6
drag, startPoint x: 612, startPoint y: 284, endPoint x: 636, endPoint y: 287, distance: 25.0
click at [593, 287] on div "4 < - 1" at bounding box center [593, 287] width 0 height 0
click at [526, 25] on icon "button" at bounding box center [531, 19] width 11 height 19
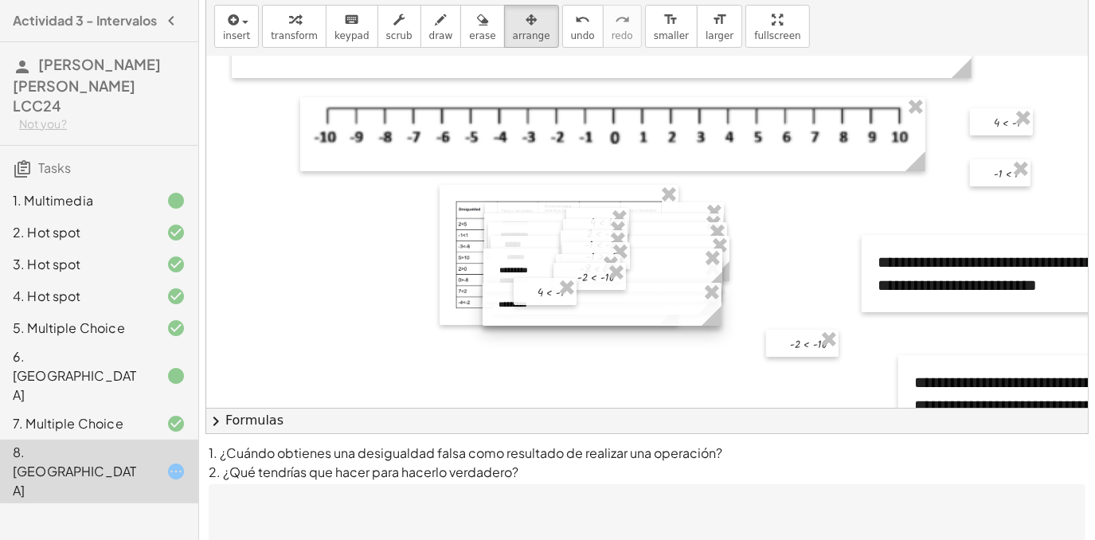
click at [647, 311] on div at bounding box center [602, 304] width 239 height 43
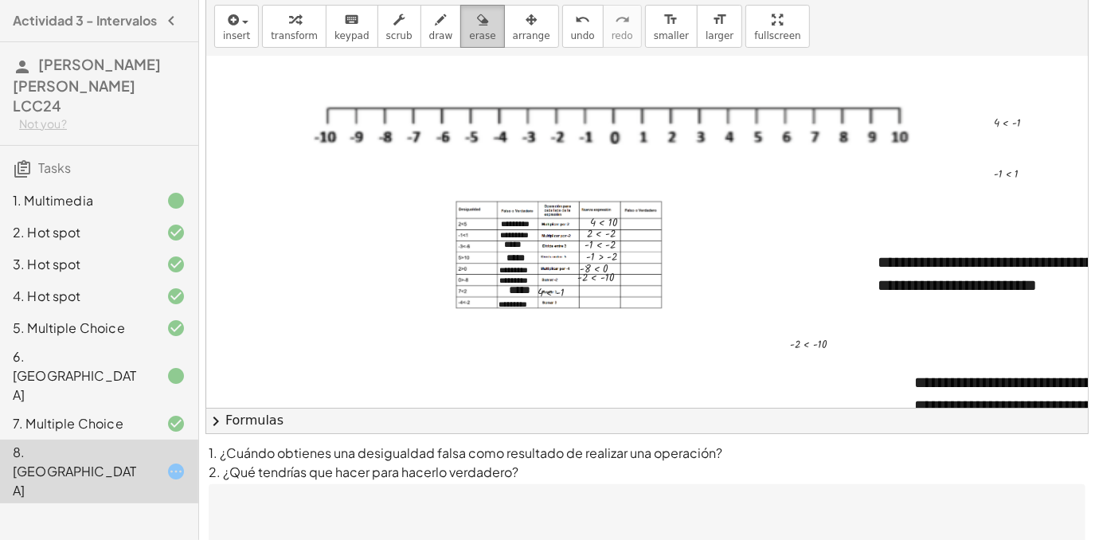
click at [469, 31] on span "erase" at bounding box center [482, 35] width 26 height 11
click at [514, 41] on span "arrange" at bounding box center [531, 35] width 37 height 11
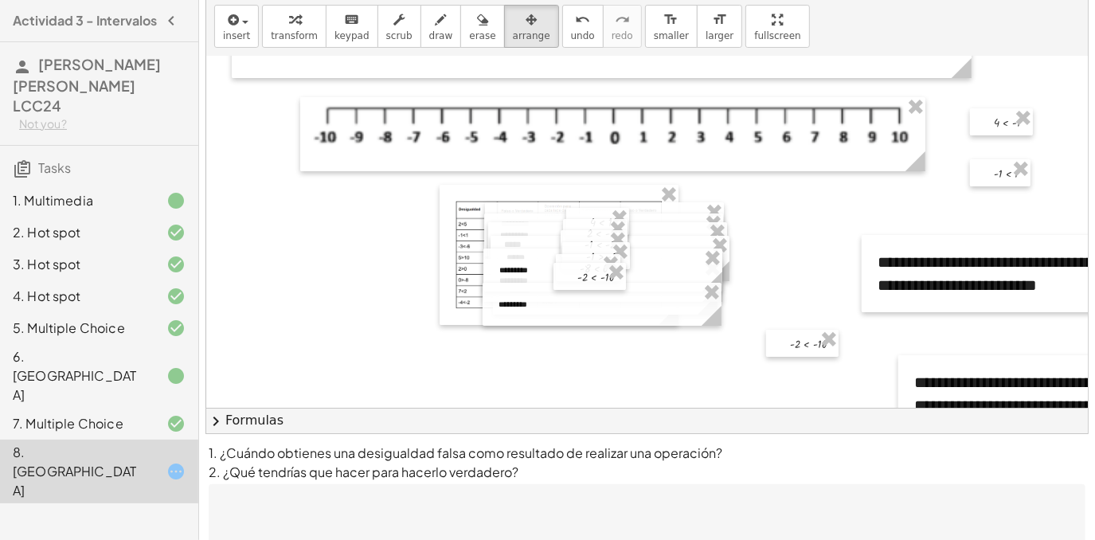
click at [354, 22] on button "keyboard keypad" at bounding box center [352, 26] width 53 height 43
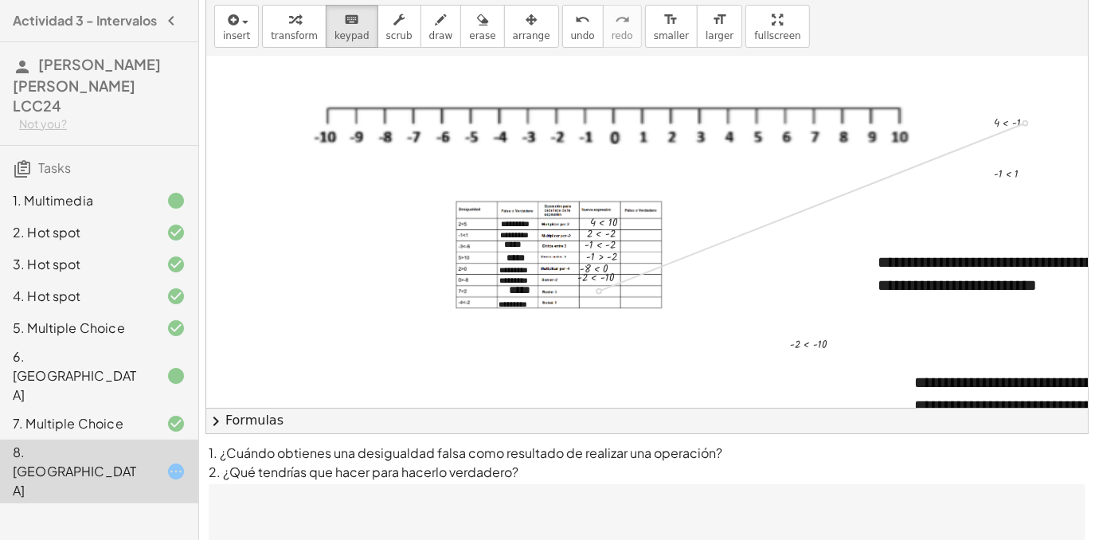
drag, startPoint x: 1025, startPoint y: 124, endPoint x: 613, endPoint y: 287, distance: 442.6
drag, startPoint x: 578, startPoint y: 290, endPoint x: 650, endPoint y: 290, distance: 71.7
drag, startPoint x: 626, startPoint y: 289, endPoint x: 591, endPoint y: 289, distance: 35.0
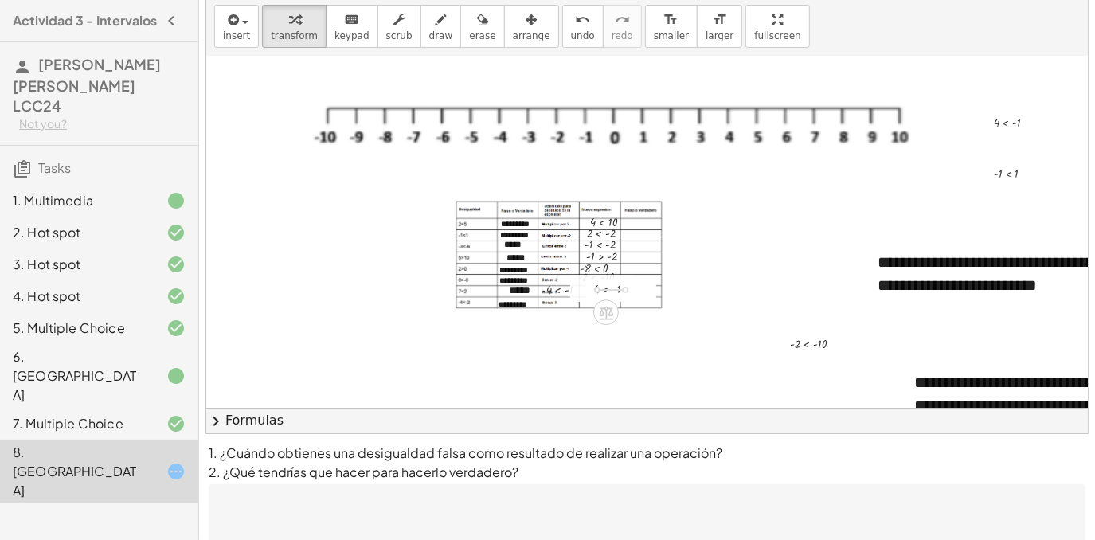
click at [591, 289] on div "4 < - 1" at bounding box center [601, 288] width 63 height 27
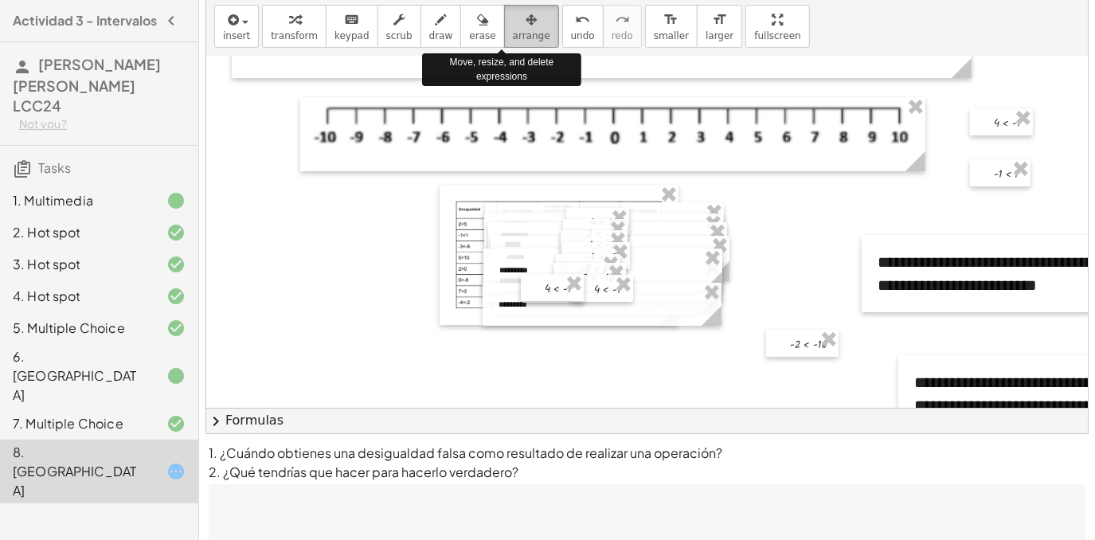
click at [504, 44] on button "arrange" at bounding box center [531, 26] width 55 height 43
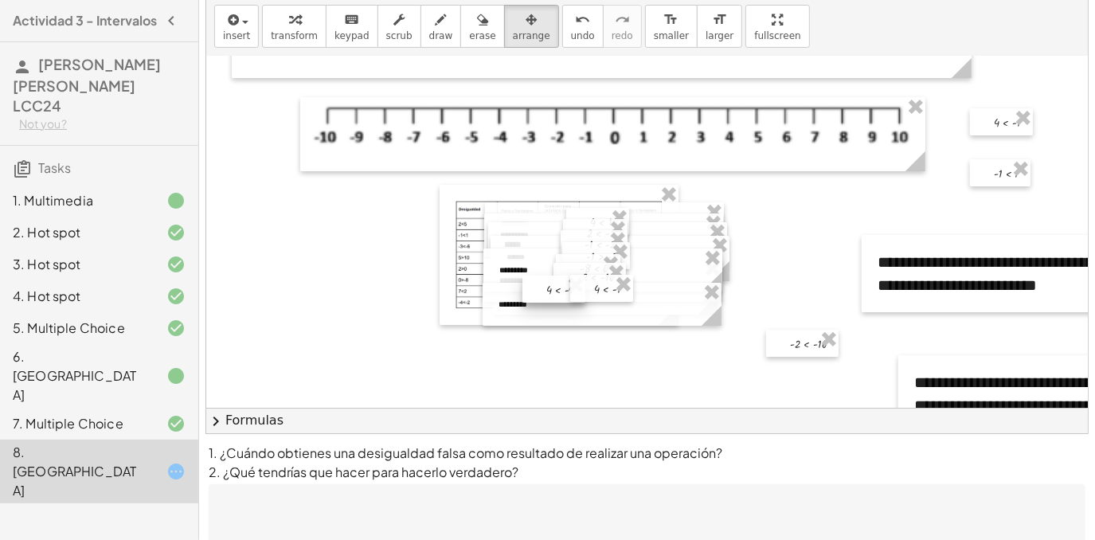
click at [555, 290] on div at bounding box center [553, 289] width 63 height 27
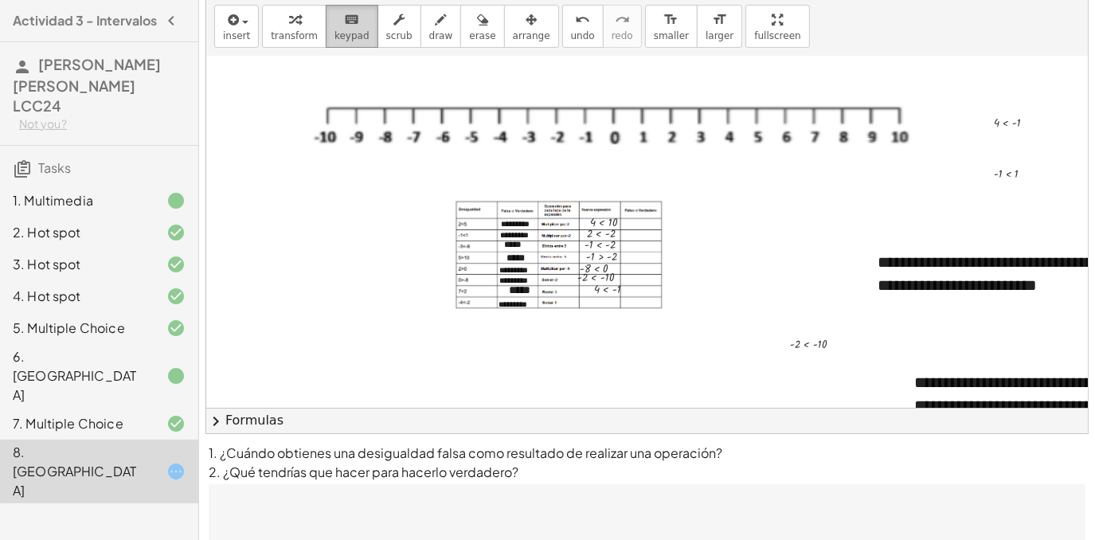
click at [351, 41] on span "keypad" at bounding box center [351, 35] width 35 height 11
click at [1017, 179] on div at bounding box center [1020, 172] width 68 height 19
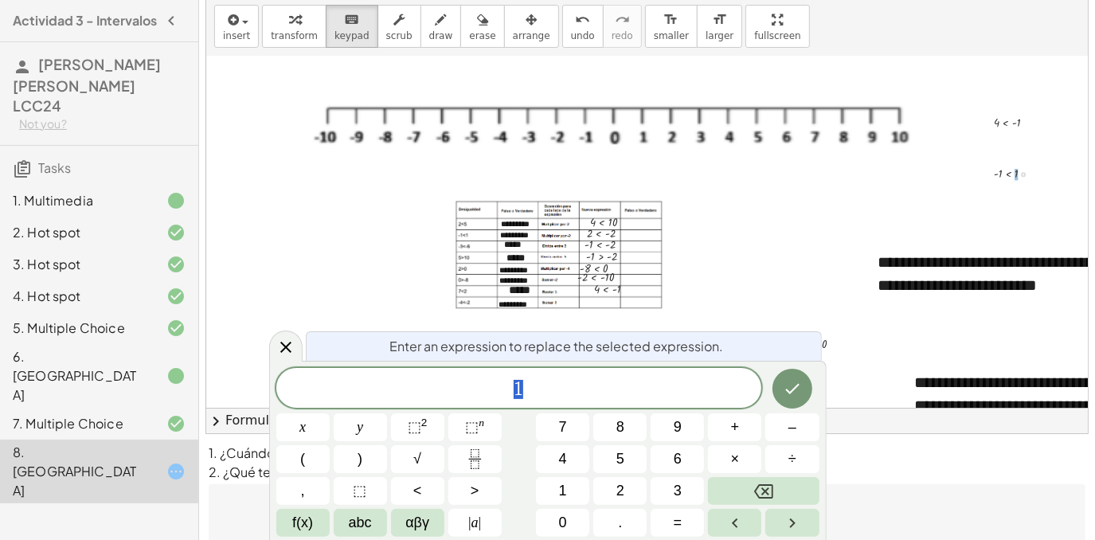
click at [1026, 178] on div at bounding box center [1020, 172] width 68 height 19
click at [784, 381] on icon "Done" at bounding box center [792, 388] width 19 height 19
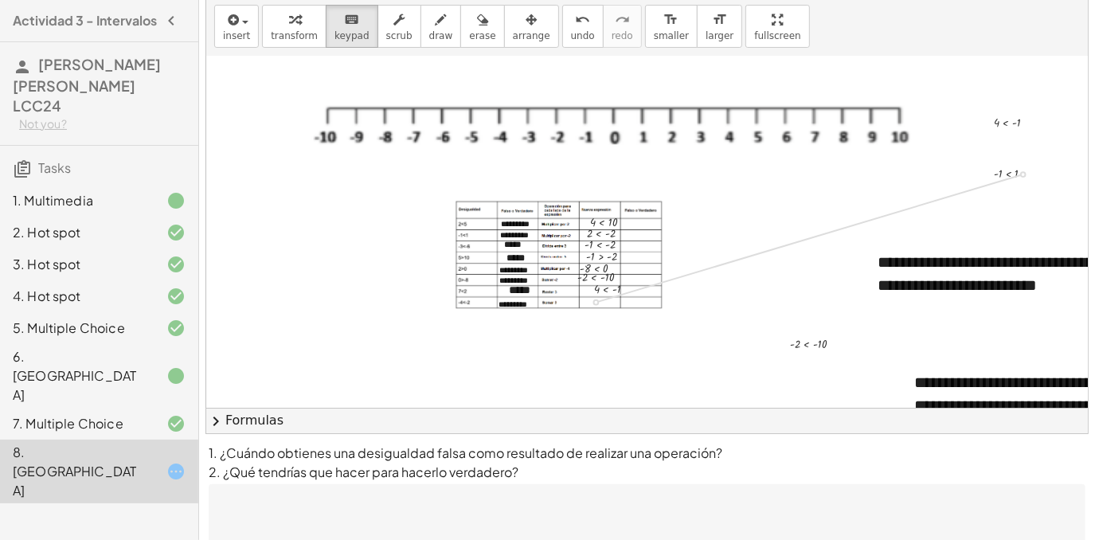
drag, startPoint x: 1021, startPoint y: 172, endPoint x: 612, endPoint y: 295, distance: 427.6
drag, startPoint x: 574, startPoint y: 301, endPoint x: 636, endPoint y: 303, distance: 61.4
click at [507, 48] on div "insert select one: Math Expression Function Text Youtube Video Graphing Geometr…" at bounding box center [647, 27] width 882 height 60
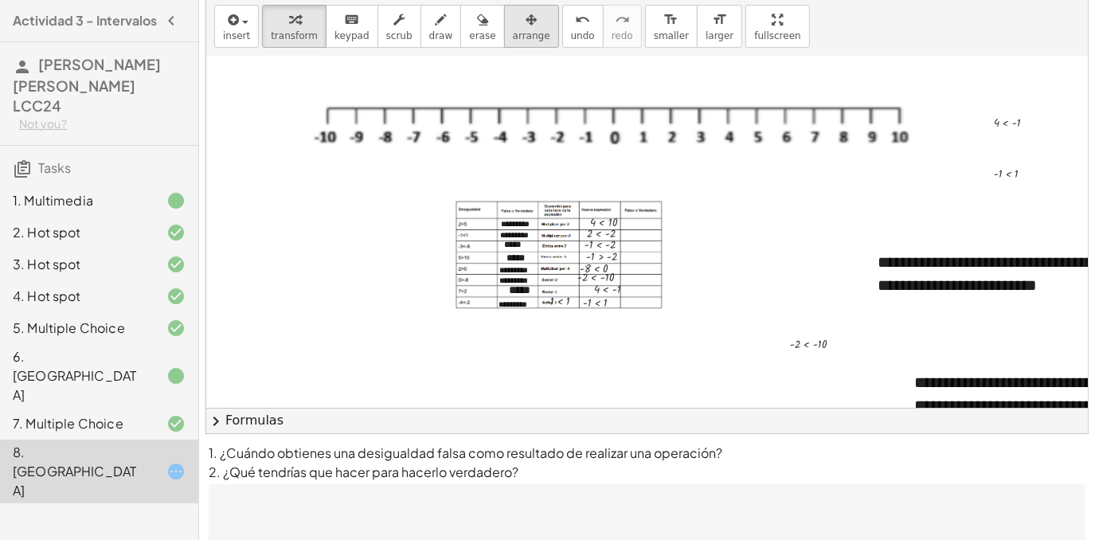
click at [513, 30] on span "arrange" at bounding box center [531, 35] width 37 height 11
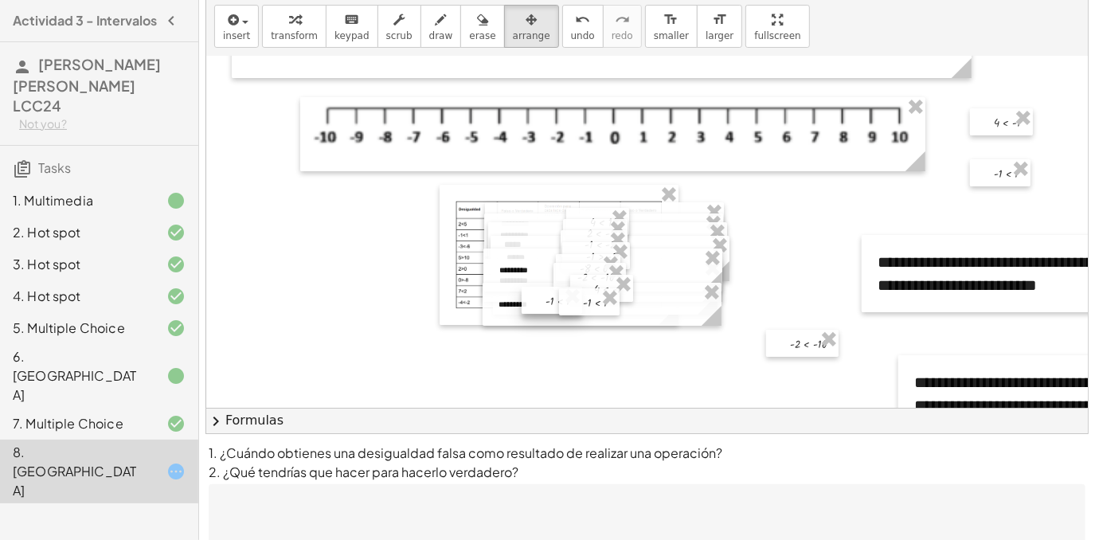
click at [550, 304] on div at bounding box center [552, 300] width 61 height 27
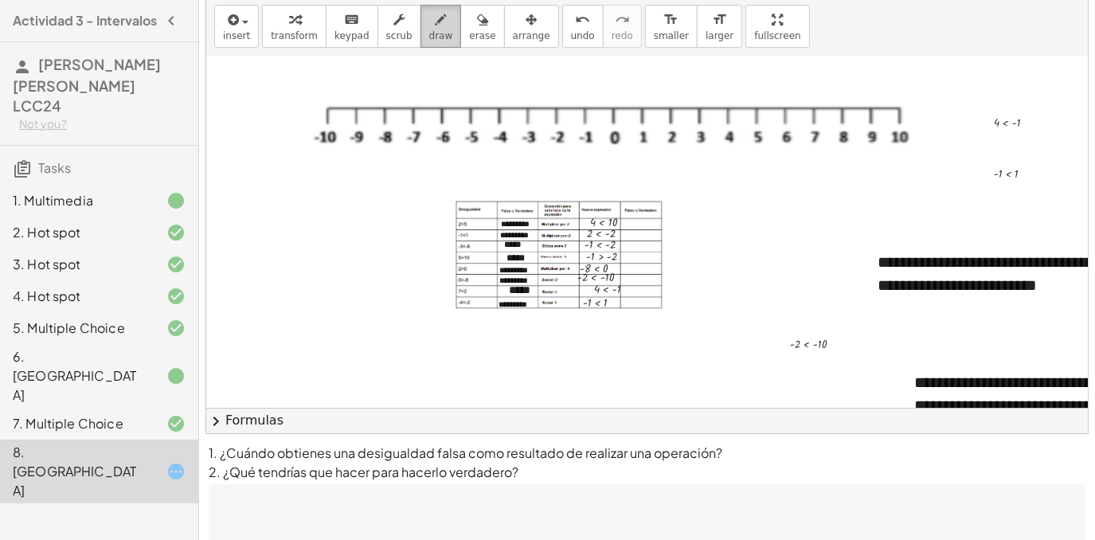
click at [434, 33] on button "draw" at bounding box center [440, 26] width 41 height 43
click at [469, 14] on div "button" at bounding box center [482, 19] width 26 height 19
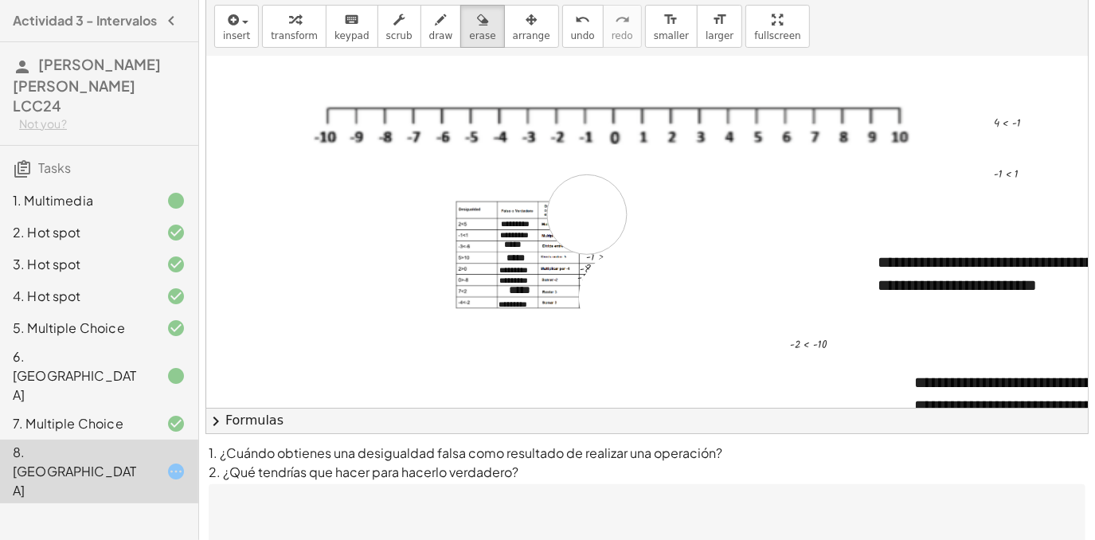
drag, startPoint x: 618, startPoint y: 297, endPoint x: 726, endPoint y: 311, distance: 109.2
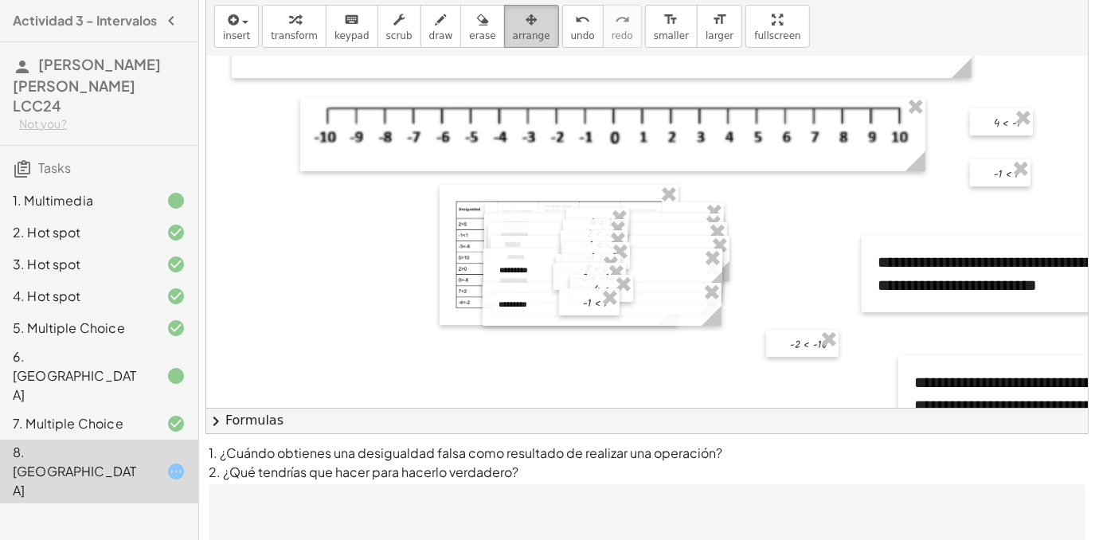
click at [522, 29] on button "arrange" at bounding box center [531, 26] width 55 height 43
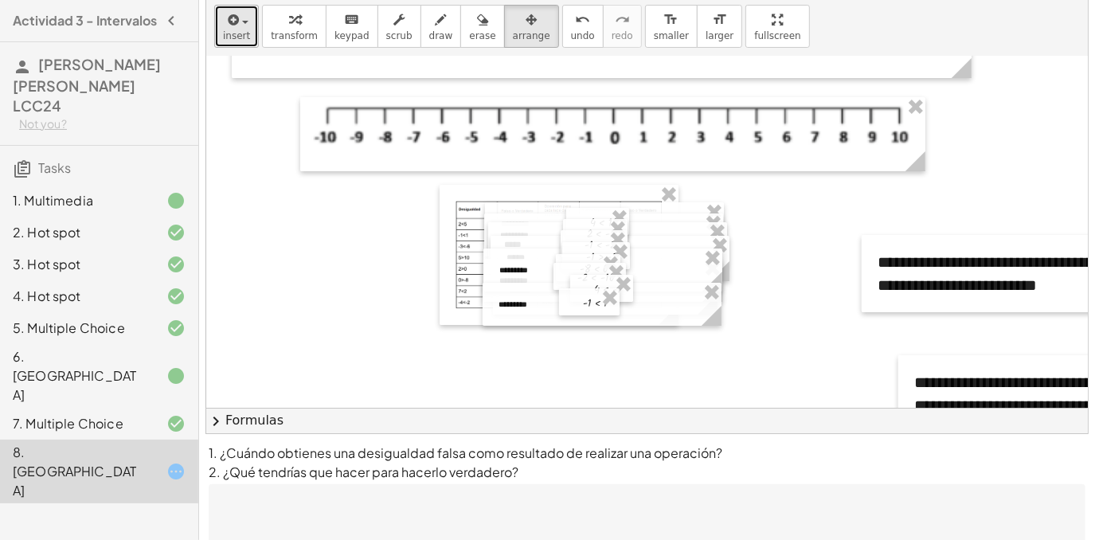
click at [233, 29] on icon "button" at bounding box center [232, 19] width 14 height 19
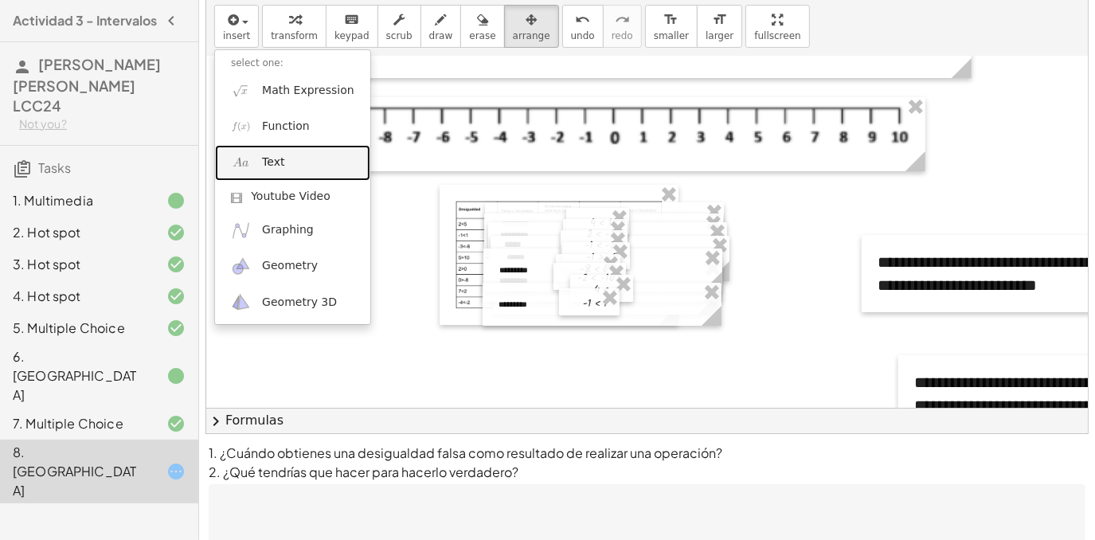
click at [294, 169] on link "Text" at bounding box center [292, 163] width 155 height 36
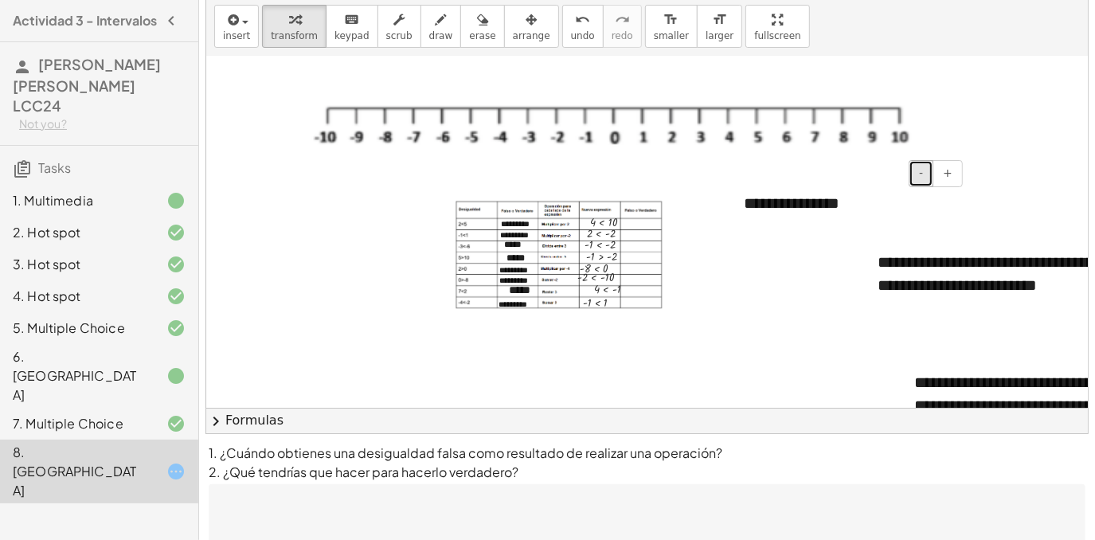
click at [925, 172] on button "-" at bounding box center [921, 173] width 25 height 27
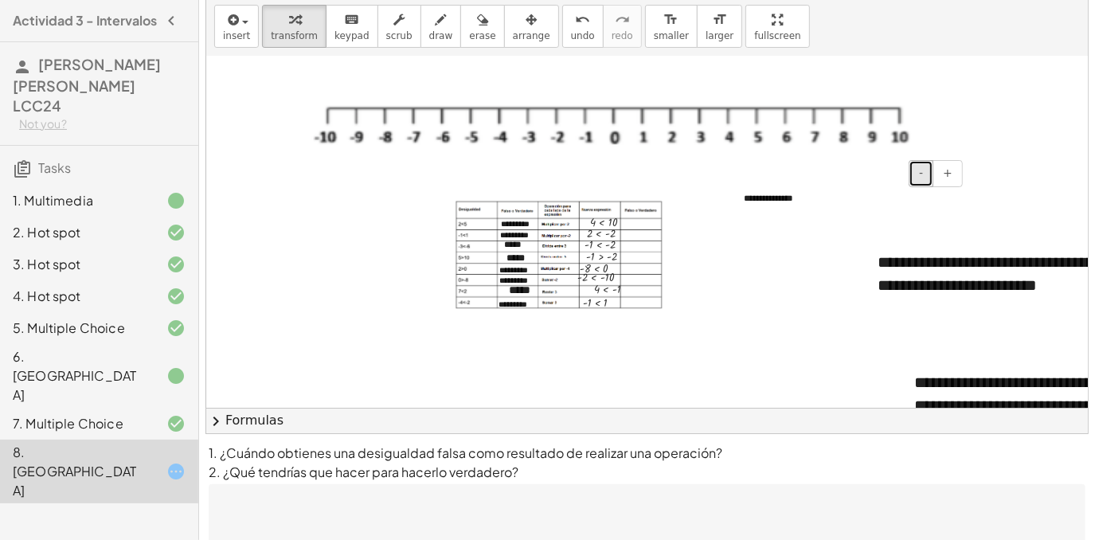
click at [925, 172] on button "-" at bounding box center [921, 173] width 25 height 27
click at [769, 194] on div "**********" at bounding box center [847, 197] width 239 height 43
click at [796, 195] on div "**********" at bounding box center [847, 197] width 239 height 43
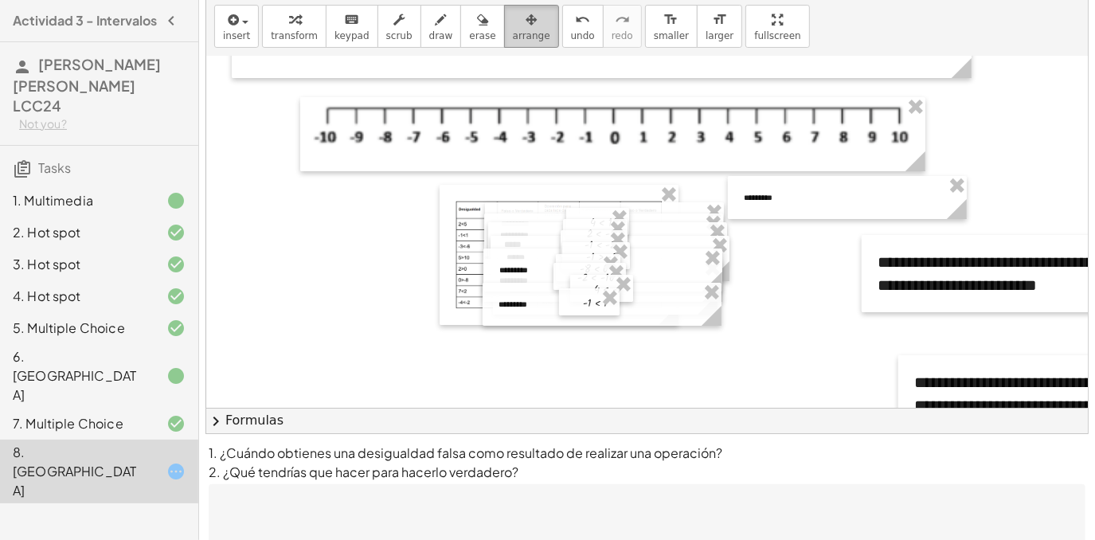
click at [526, 21] on icon "button" at bounding box center [531, 19] width 11 height 19
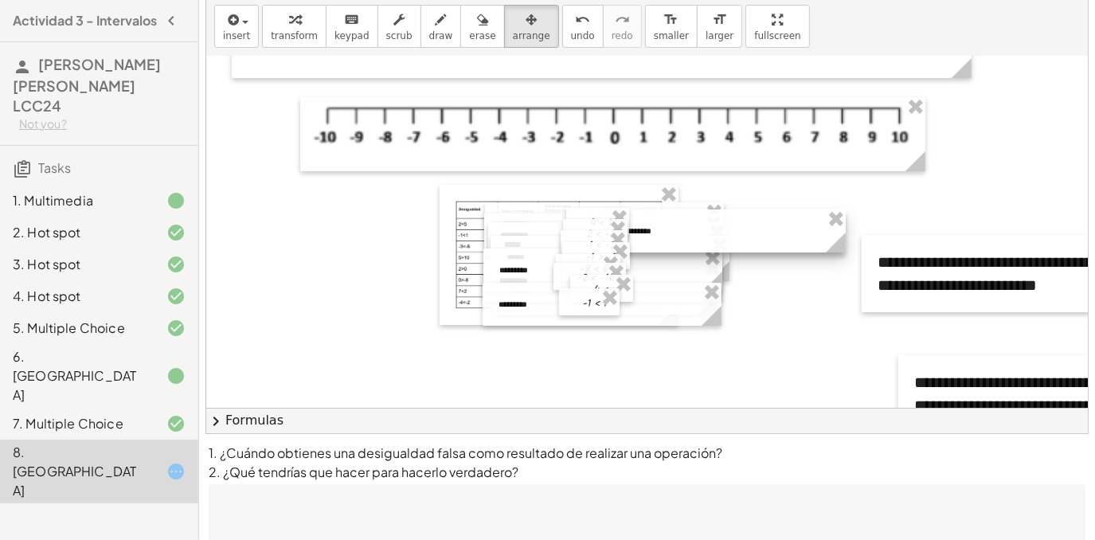
drag, startPoint x: 859, startPoint y: 201, endPoint x: 737, endPoint y: 231, distance: 124.8
click at [737, 231] on div at bounding box center [726, 230] width 239 height 43
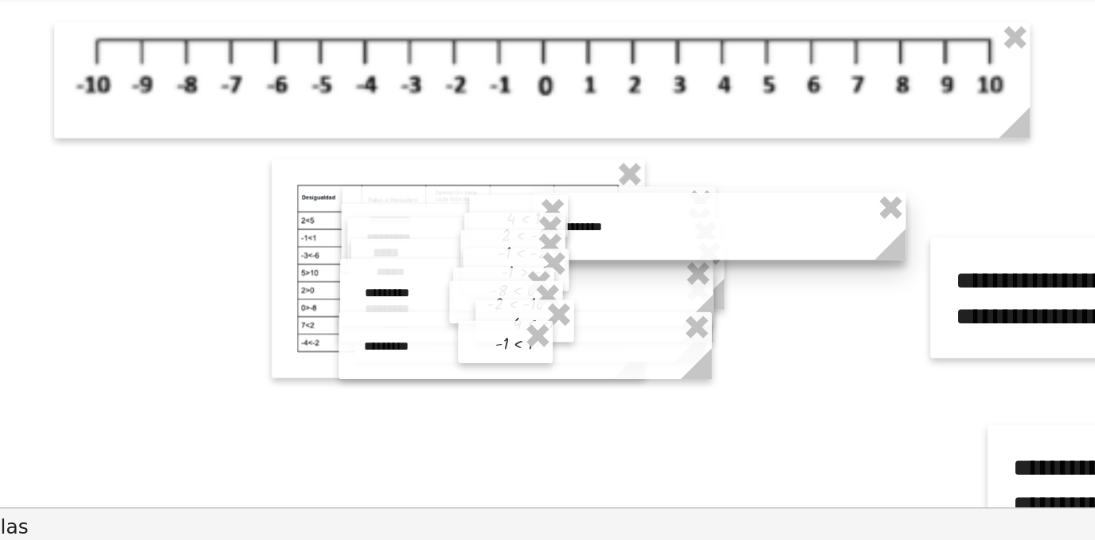
scroll to position [42, 0]
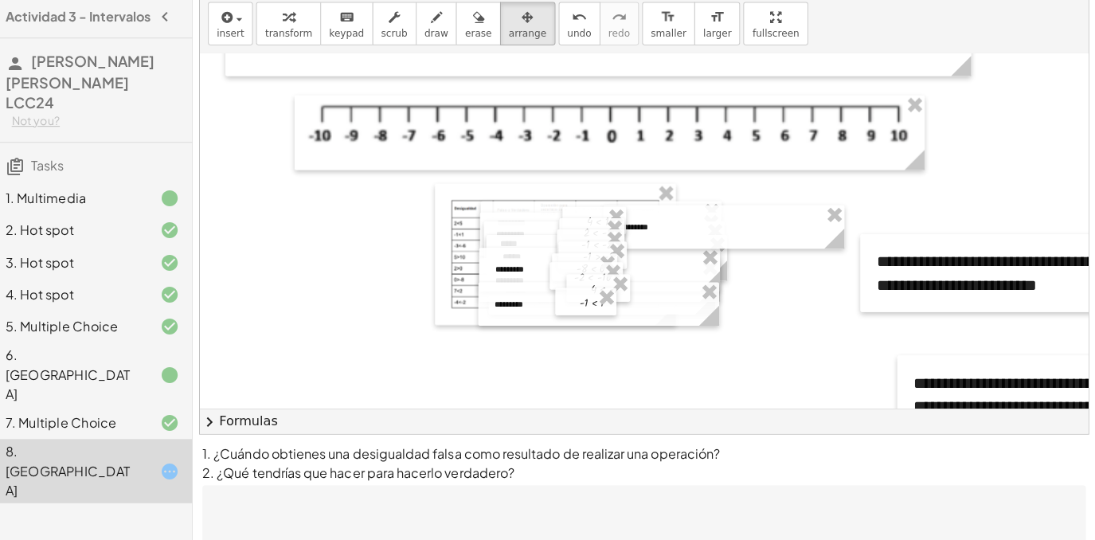
scroll to position [41, 0]
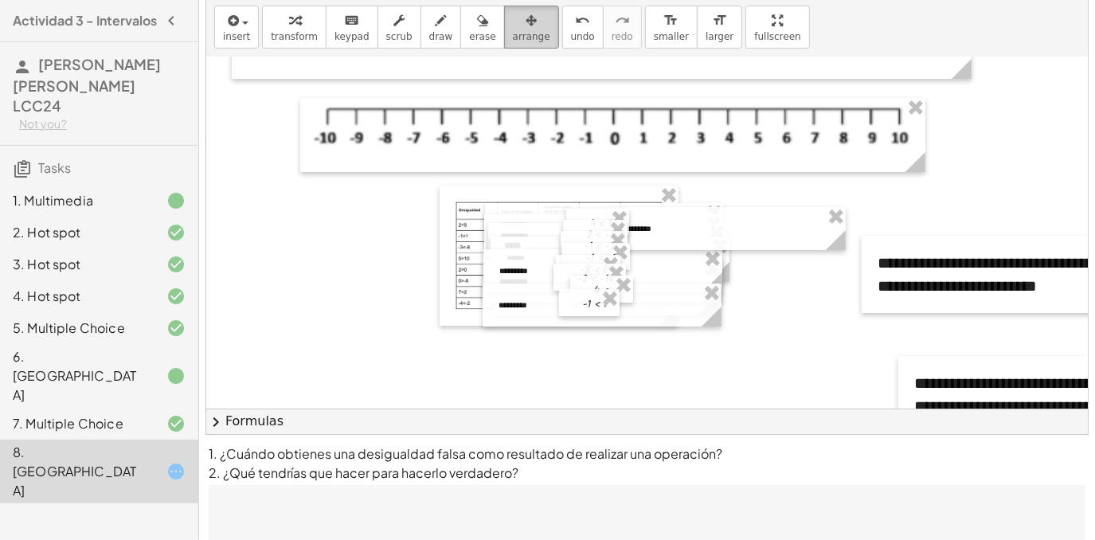
click at [513, 23] on div "button" at bounding box center [531, 19] width 37 height 19
click at [752, 227] on div at bounding box center [728, 226] width 239 height 43
click at [460, 37] on button "erase" at bounding box center [482, 27] width 44 height 43
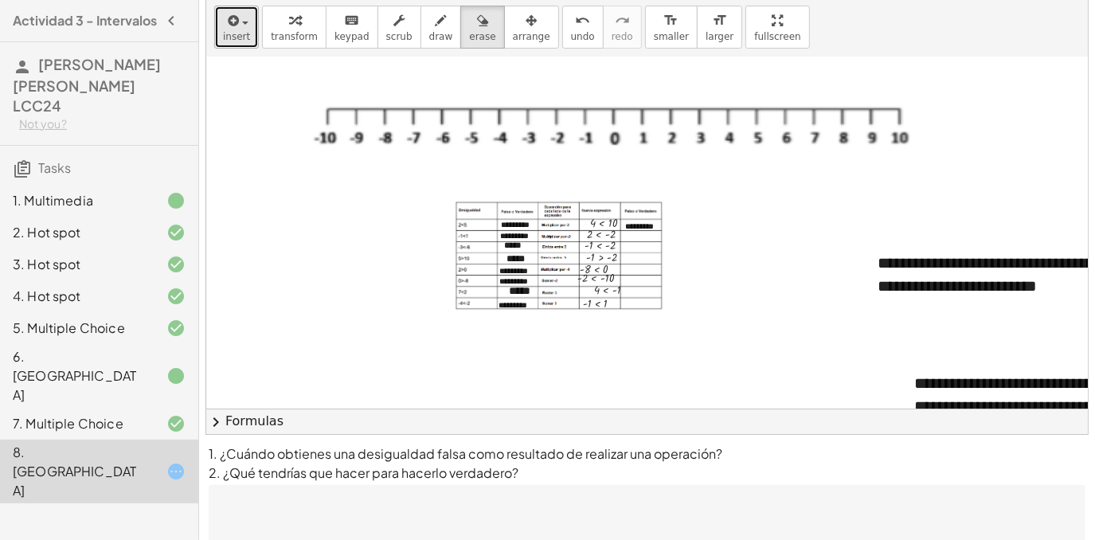
click at [225, 27] on icon "button" at bounding box center [232, 20] width 14 height 19
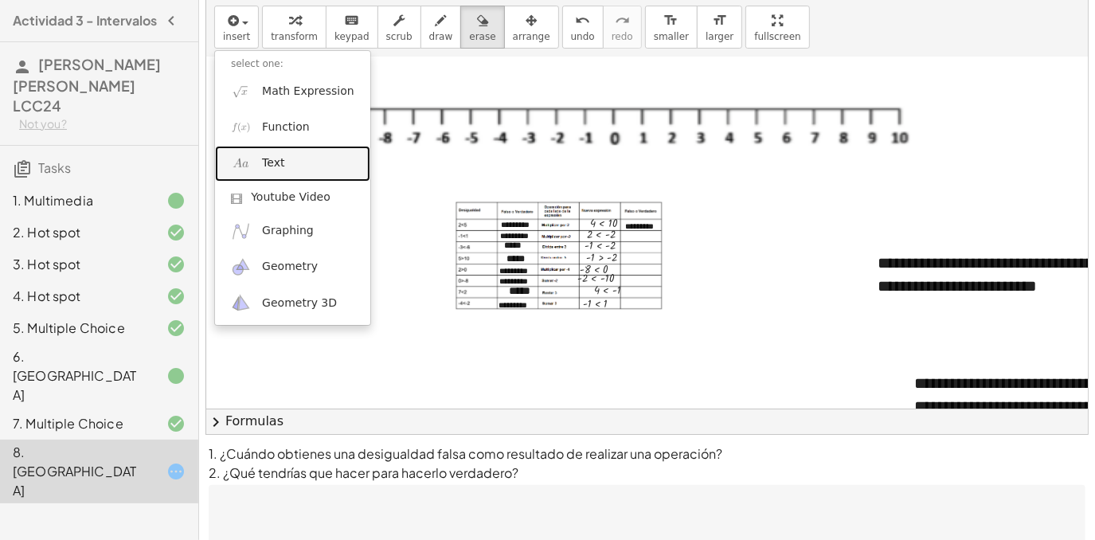
click at [297, 177] on link "Text" at bounding box center [292, 164] width 155 height 36
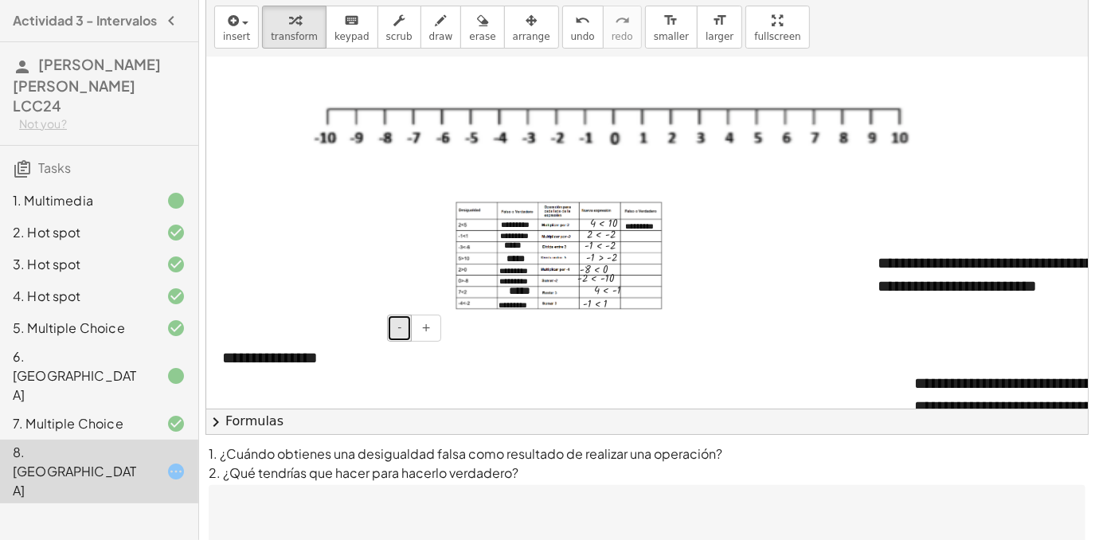
click at [397, 328] on button "-" at bounding box center [399, 328] width 25 height 27
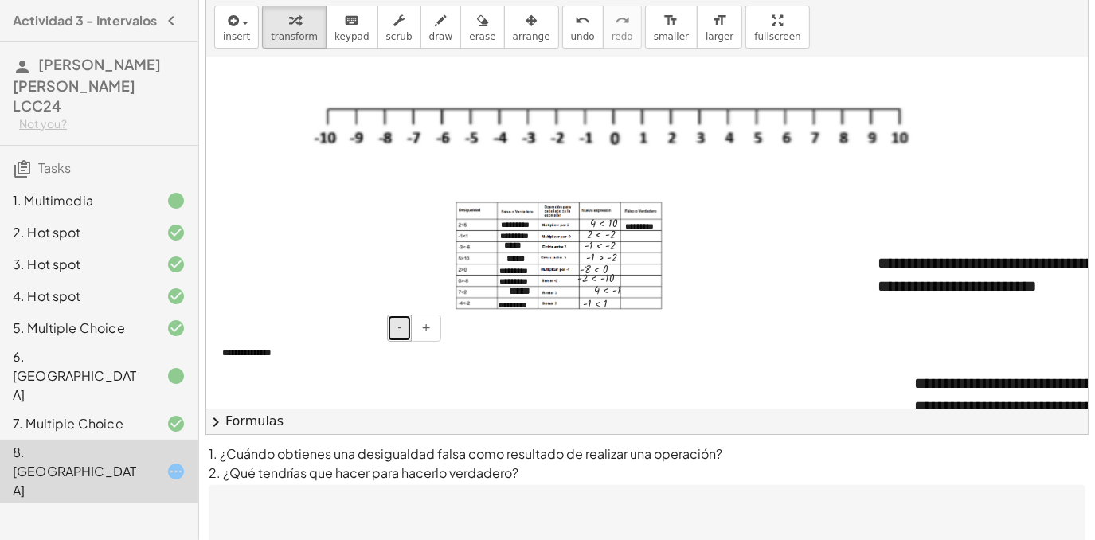
click at [397, 328] on button "-" at bounding box center [399, 328] width 25 height 27
click at [256, 346] on div "**********" at bounding box center [325, 352] width 239 height 43
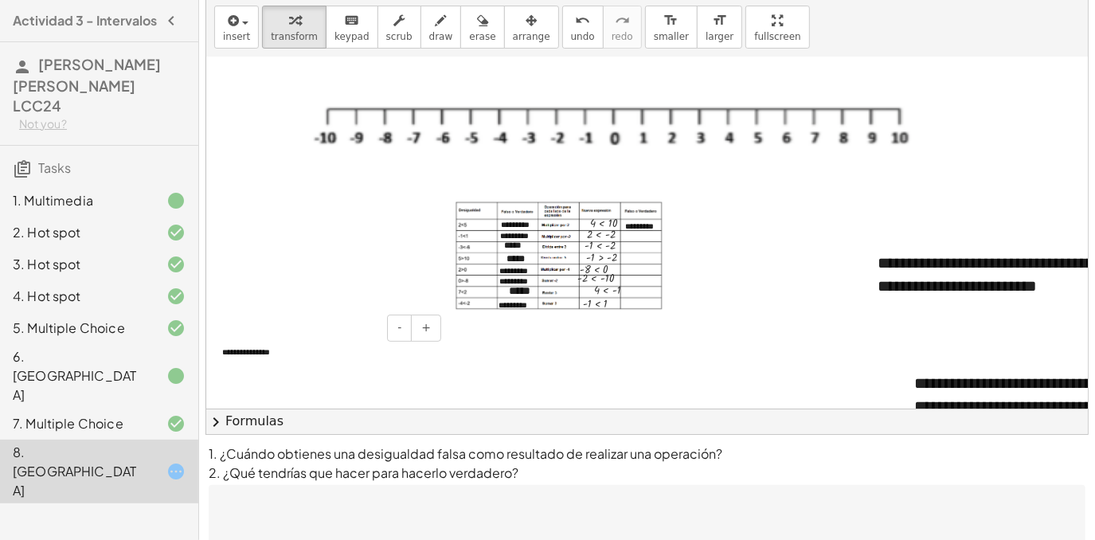
click at [291, 344] on div "**********" at bounding box center [325, 352] width 239 height 43
click at [526, 18] on icon "button" at bounding box center [531, 20] width 11 height 19
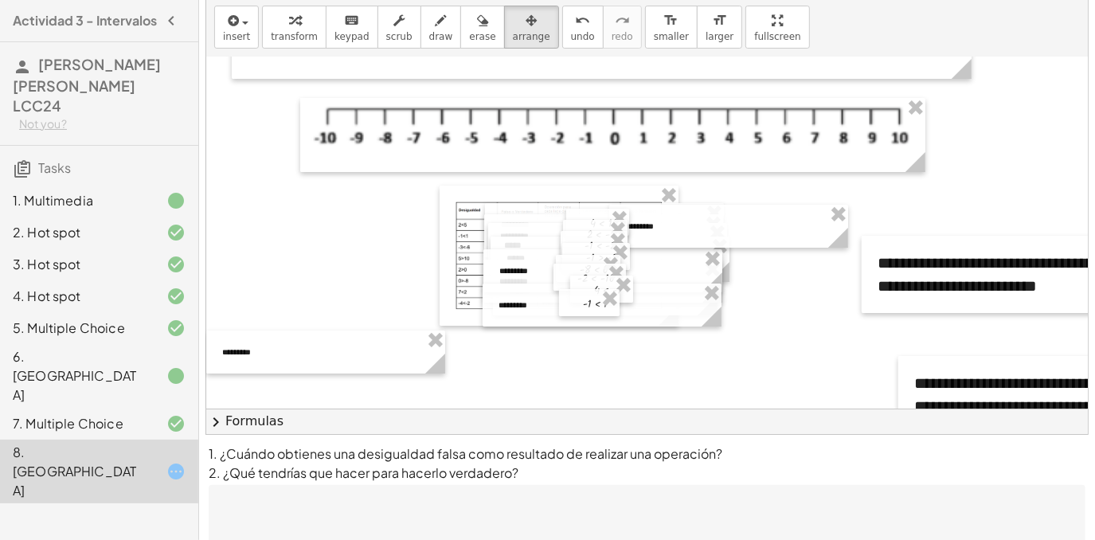
drag, startPoint x: 386, startPoint y: 389, endPoint x: 793, endPoint y: 312, distance: 414.2
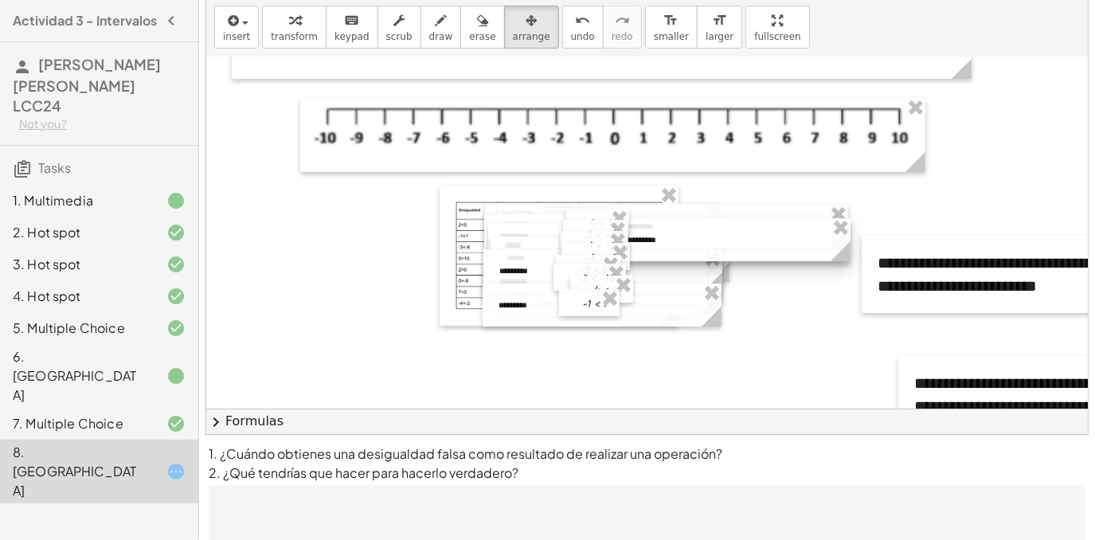
drag, startPoint x: 319, startPoint y: 353, endPoint x: 724, endPoint y: 241, distance: 420.6
click at [724, 241] on div at bounding box center [731, 239] width 239 height 43
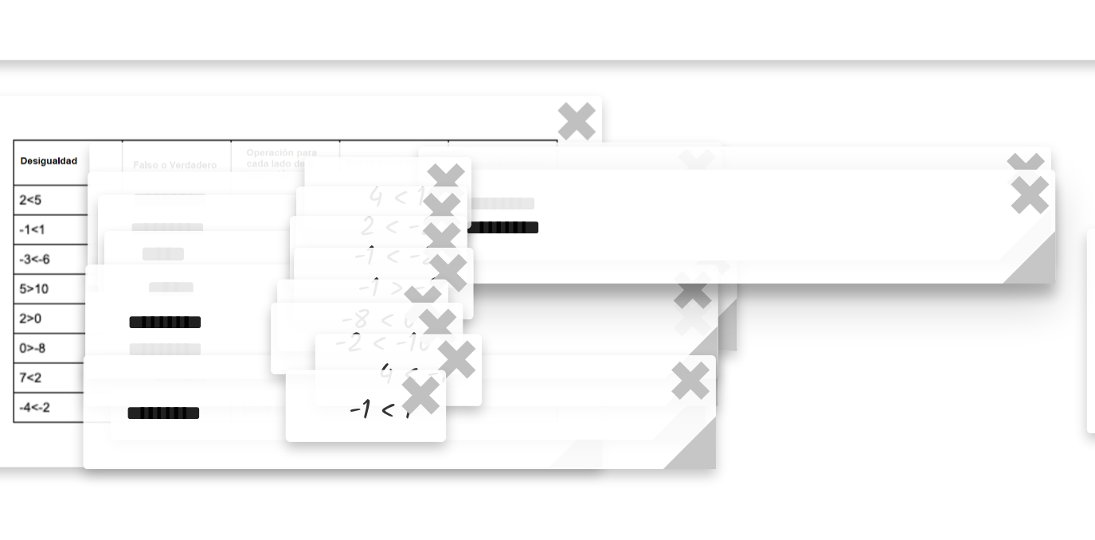
click at [712, 237] on div at bounding box center [730, 234] width 239 height 43
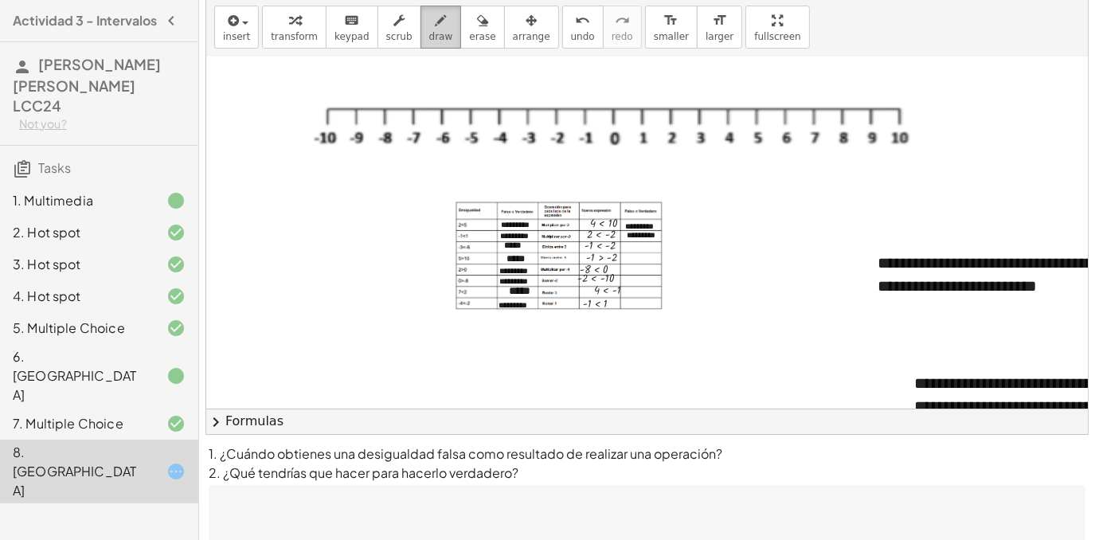
click at [429, 46] on button "draw" at bounding box center [440, 27] width 41 height 43
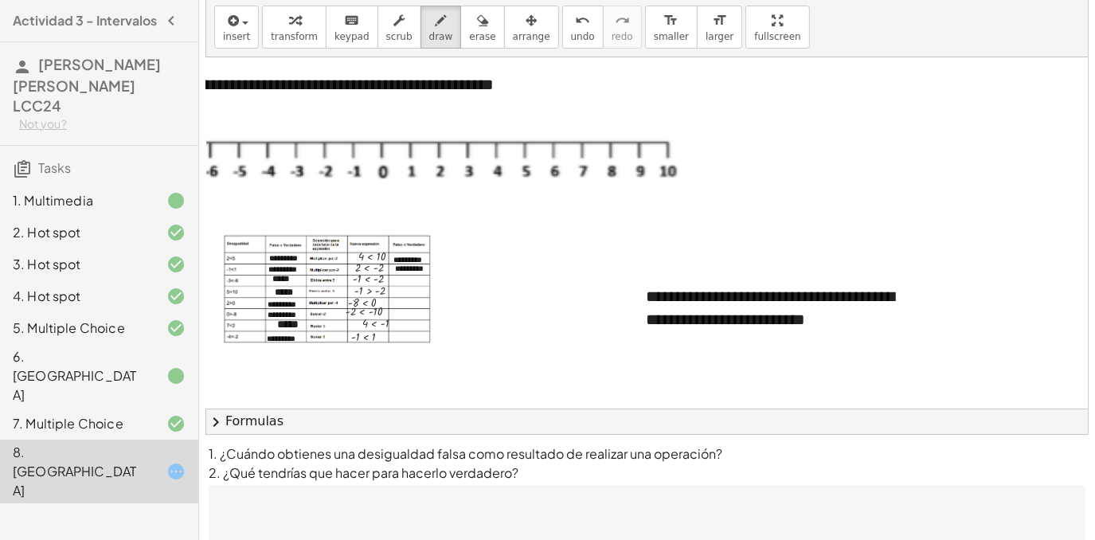
scroll to position [0, 0]
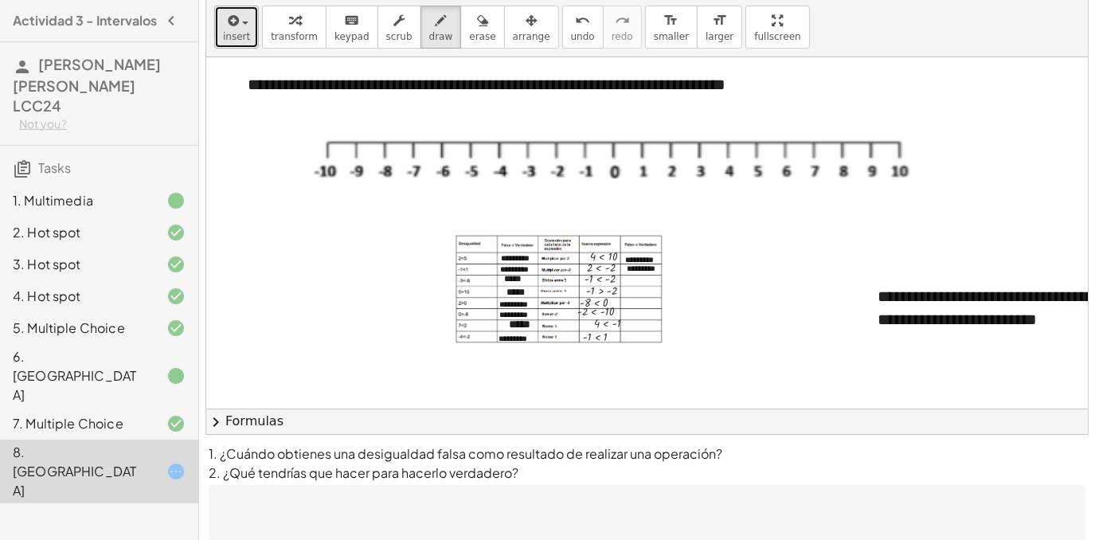
click at [230, 37] on span "insert" at bounding box center [236, 36] width 27 height 11
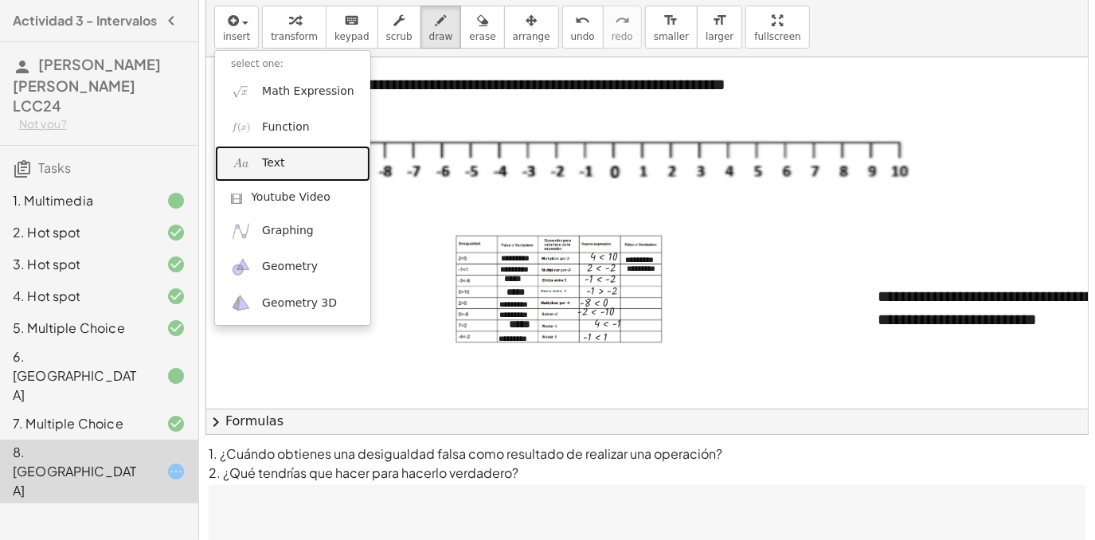
click at [285, 158] on link "Text" at bounding box center [292, 164] width 155 height 36
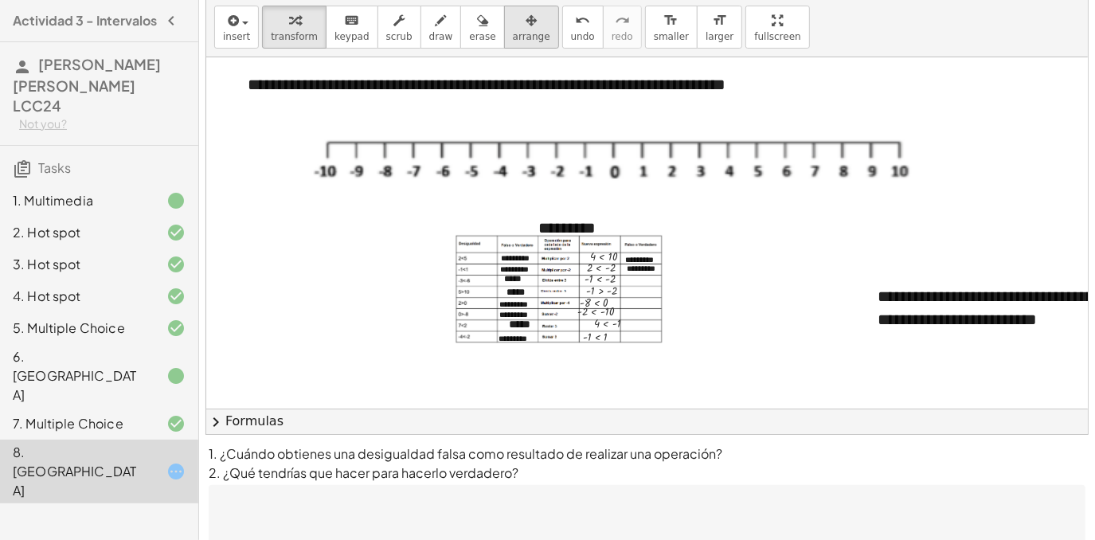
click at [513, 22] on div "button" at bounding box center [531, 19] width 37 height 19
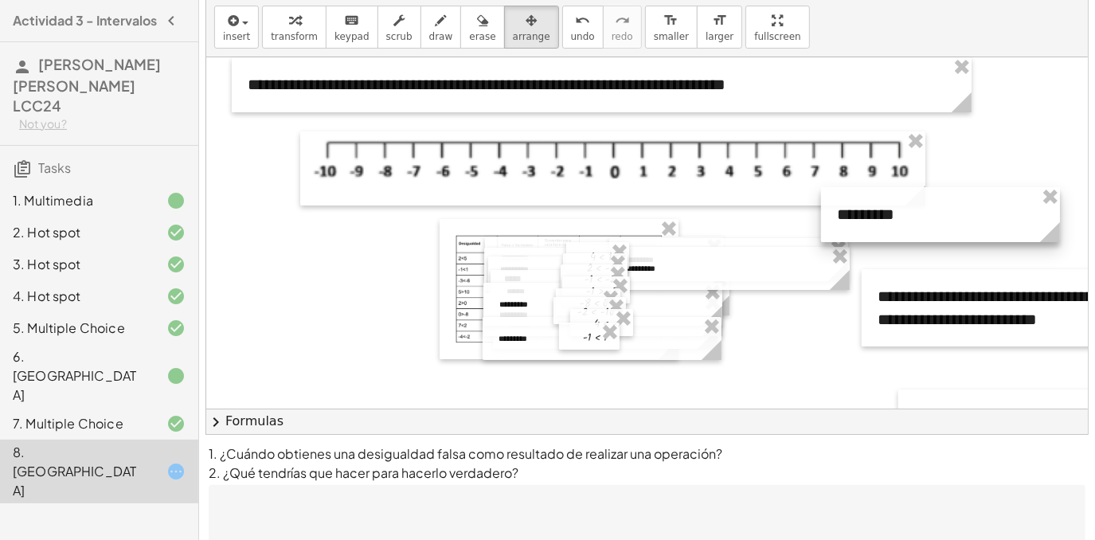
drag, startPoint x: 722, startPoint y: 228, endPoint x: 1017, endPoint y: 203, distance: 295.7
click at [1021, 213] on div at bounding box center [940, 214] width 239 height 55
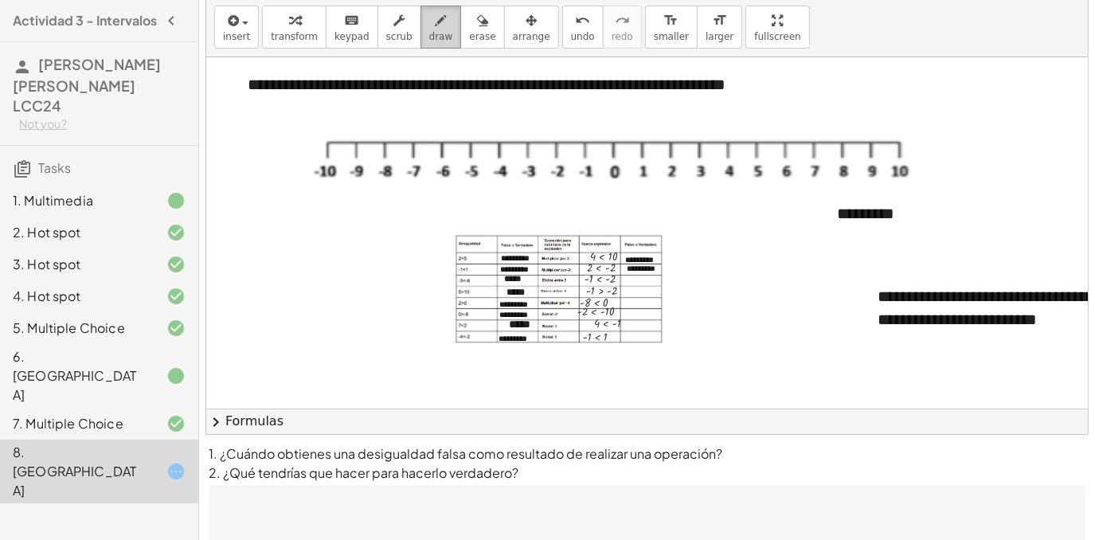
click at [429, 38] on span "draw" at bounding box center [441, 36] width 24 height 11
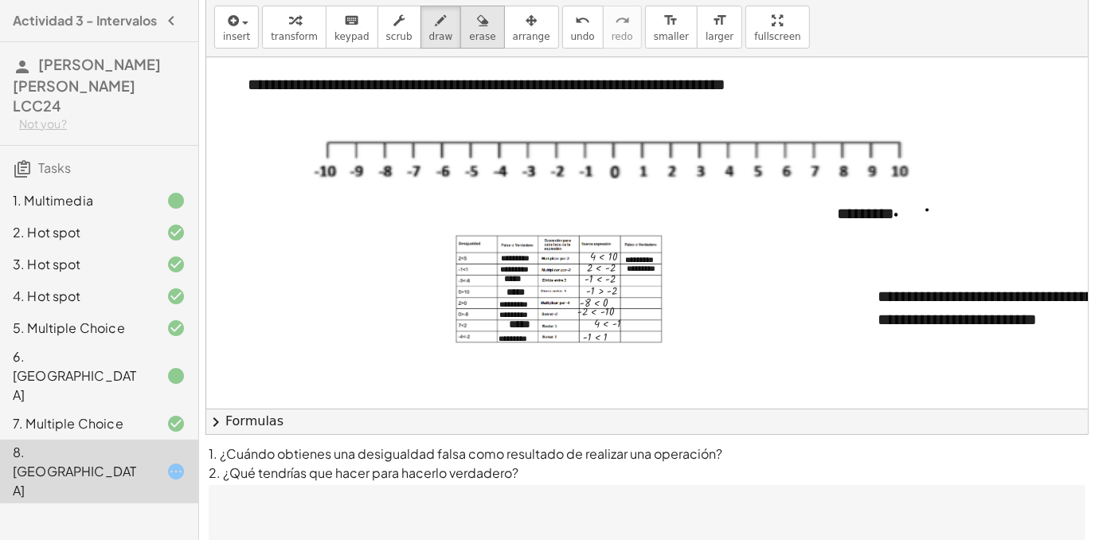
click at [469, 31] on span "erase" at bounding box center [482, 36] width 26 height 11
drag, startPoint x: 975, startPoint y: 201, endPoint x: 728, endPoint y: 241, distance: 250.1
click at [274, 33] on span "transform" at bounding box center [294, 36] width 47 height 11
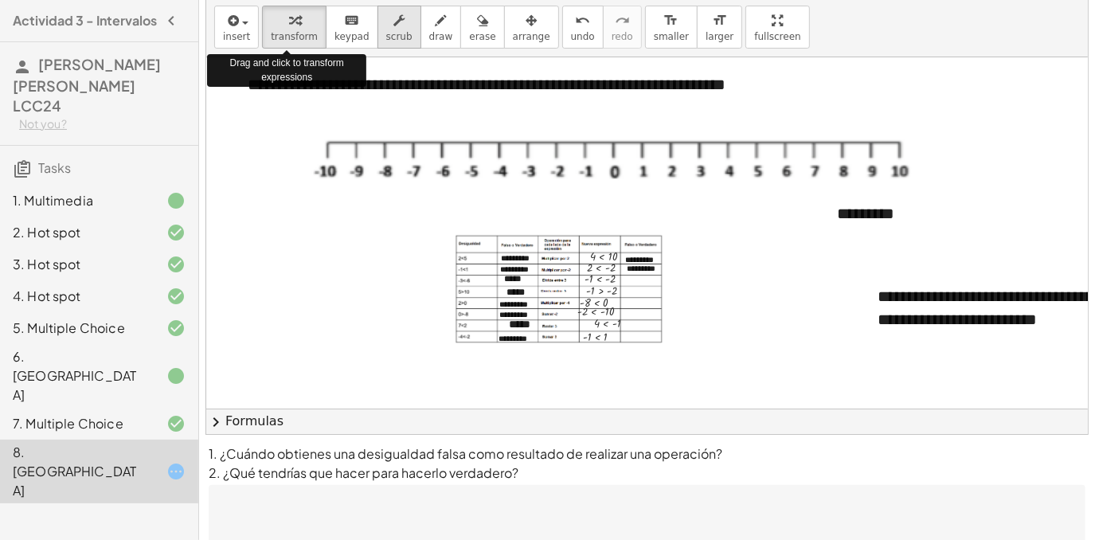
click at [377, 23] on button "scrub" at bounding box center [399, 27] width 44 height 43
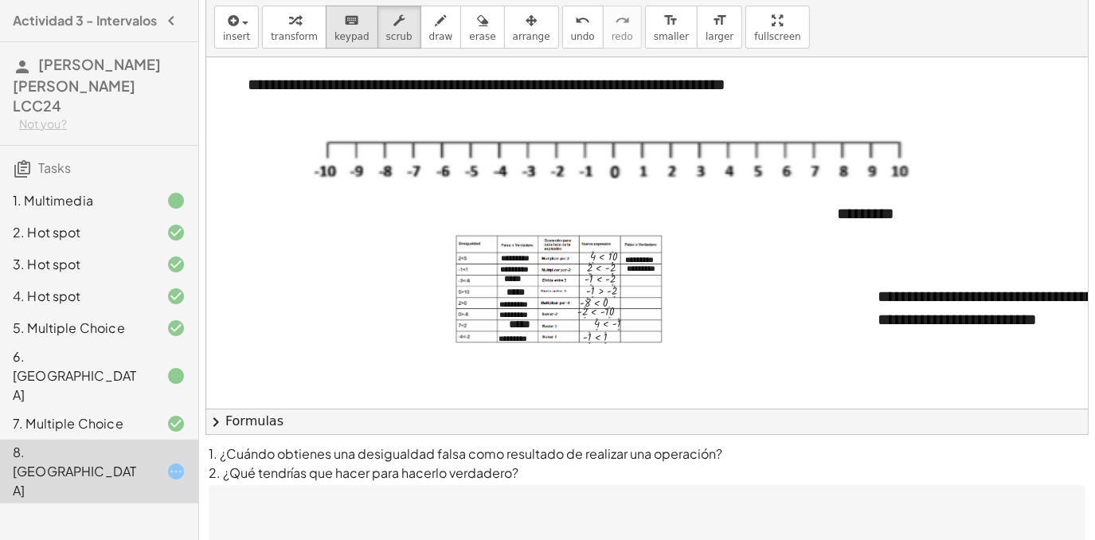
click at [344, 26] on icon "keyboard" at bounding box center [351, 20] width 15 height 19
click at [919, 213] on div "*********" at bounding box center [940, 213] width 239 height 55
click at [1013, 178] on span "-" at bounding box center [1014, 183] width 4 height 13
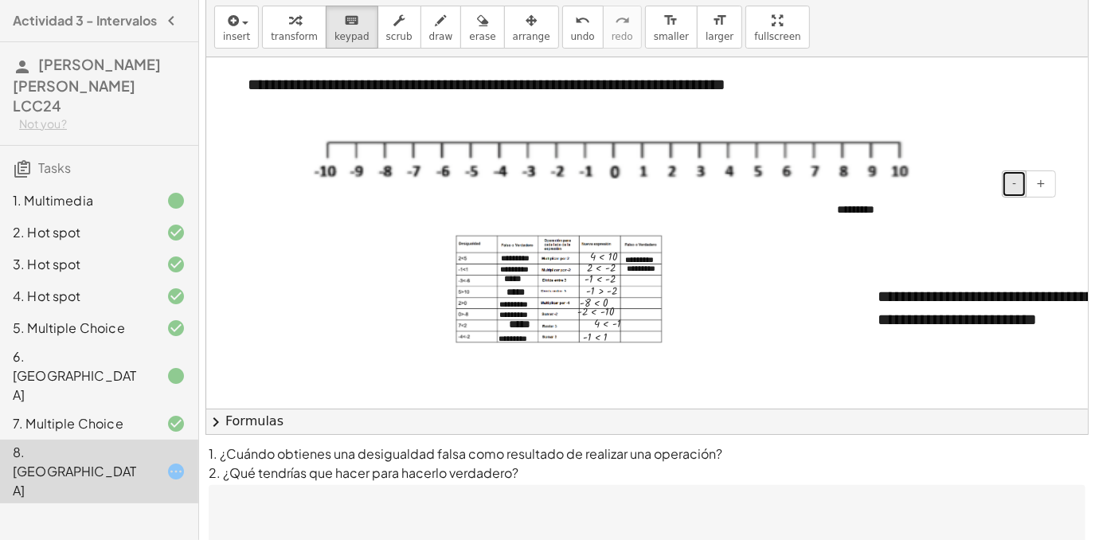
click at [1013, 178] on span "-" at bounding box center [1014, 183] width 4 height 13
drag, startPoint x: 1053, startPoint y: 208, endPoint x: 1056, endPoint y: 222, distance: 14.7
click at [1052, 216] on div "*********" at bounding box center [940, 208] width 239 height 45
click at [1058, 215] on div "*********" at bounding box center [940, 208] width 239 height 45
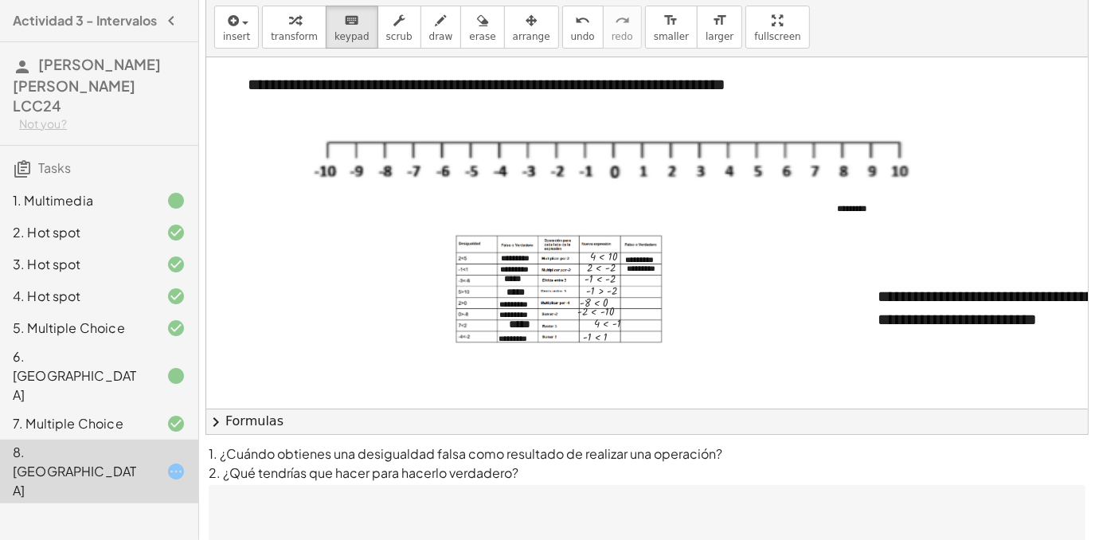
drag, startPoint x: 1059, startPoint y: 210, endPoint x: 803, endPoint y: 244, distance: 258.7
drag, startPoint x: 906, startPoint y: 209, endPoint x: 862, endPoint y: 226, distance: 46.9
click at [862, 226] on div "*********" at bounding box center [940, 208] width 239 height 45
click at [784, 268] on div "*********" at bounding box center [730, 268] width 239 height 43
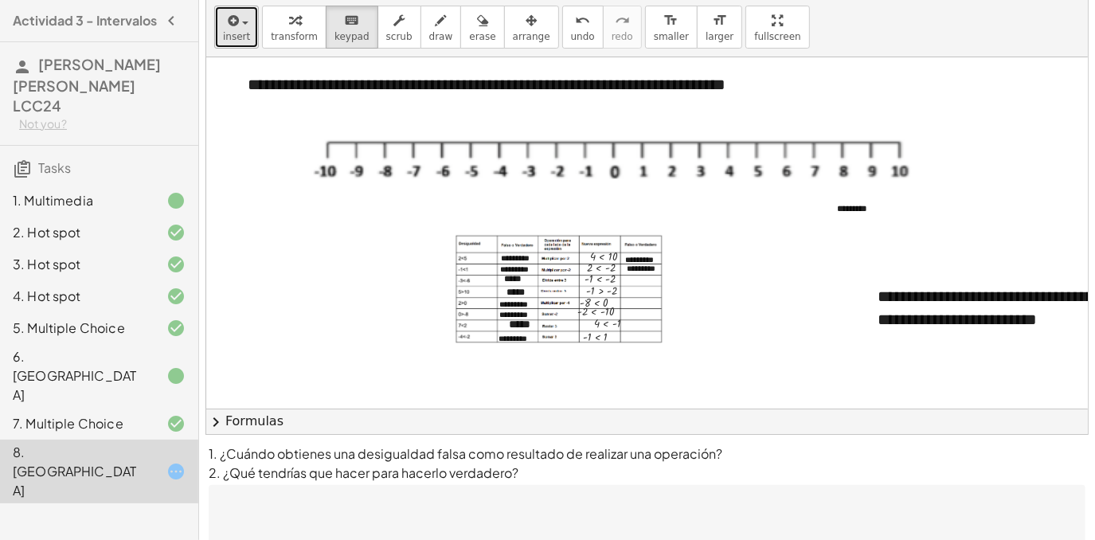
click at [237, 22] on icon "button" at bounding box center [232, 20] width 14 height 19
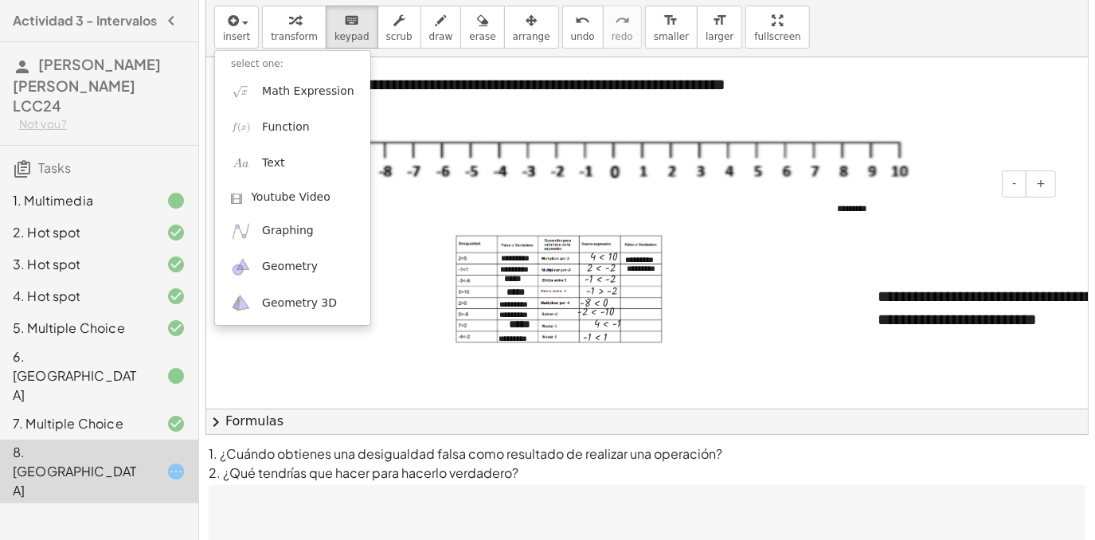
click at [911, 229] on div "- + *********" at bounding box center [940, 208] width 239 height 45
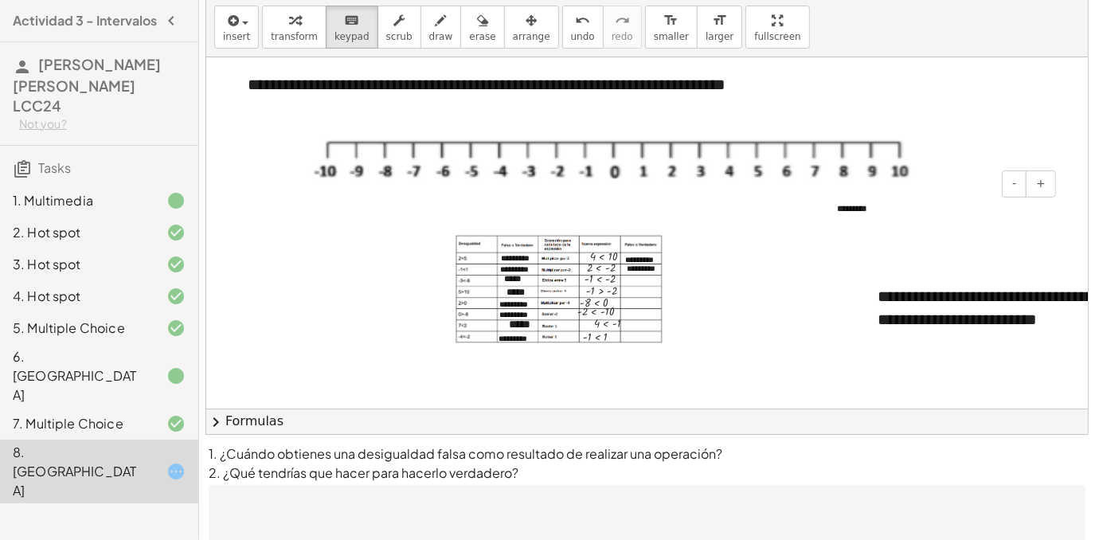
click at [881, 221] on div "*********" at bounding box center [940, 208] width 239 height 45
drag, startPoint x: 881, startPoint y: 221, endPoint x: 435, endPoint y: 19, distance: 489.4
click at [435, 19] on div "**********" at bounding box center [647, 216] width 882 height 436
click at [247, 32] on button "insert" at bounding box center [236, 27] width 45 height 43
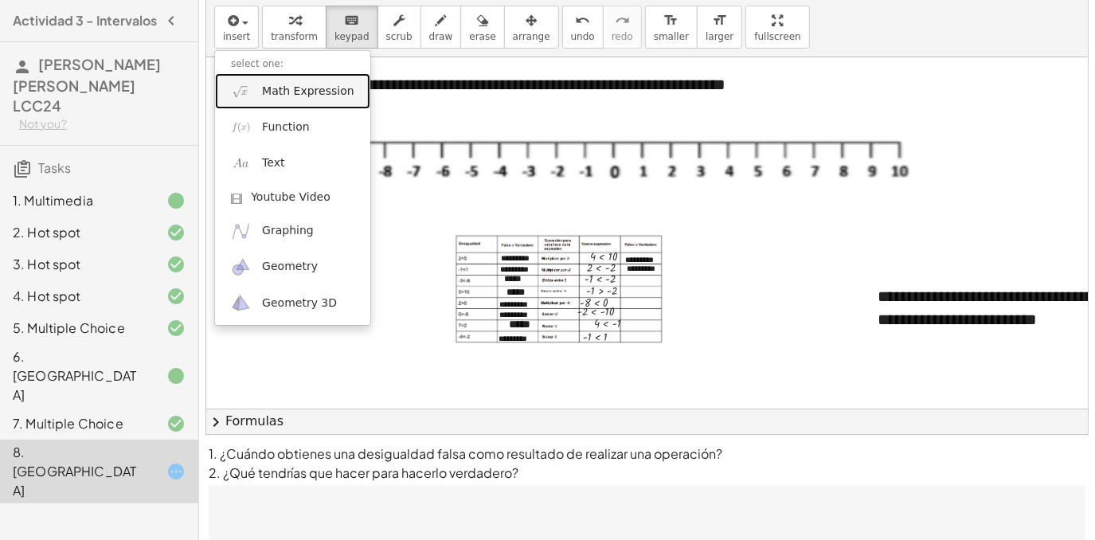
click at [276, 100] on link "Math Expression" at bounding box center [292, 91] width 155 height 36
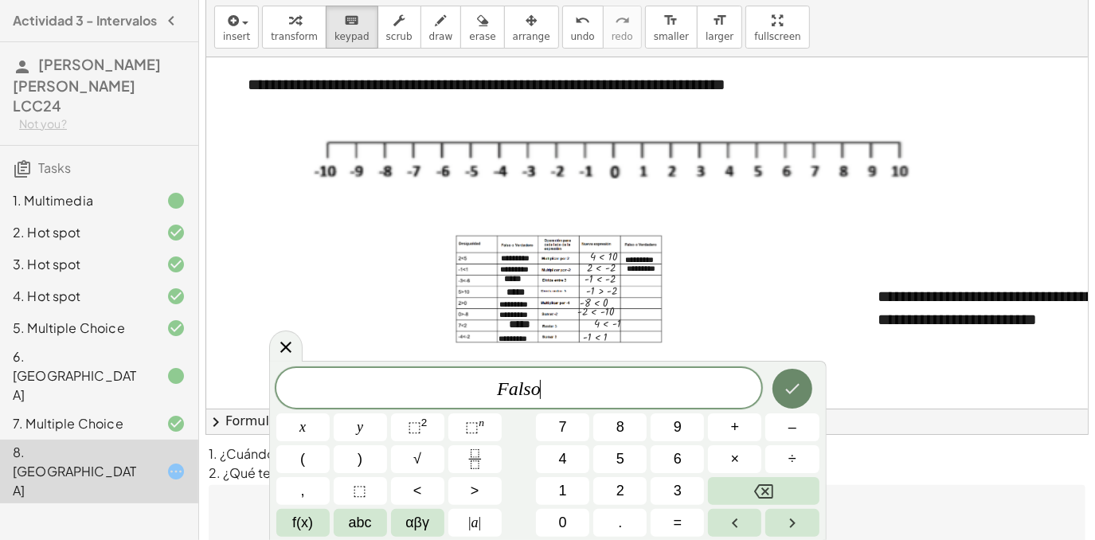
click at [781, 386] on button "Done" at bounding box center [793, 389] width 40 height 40
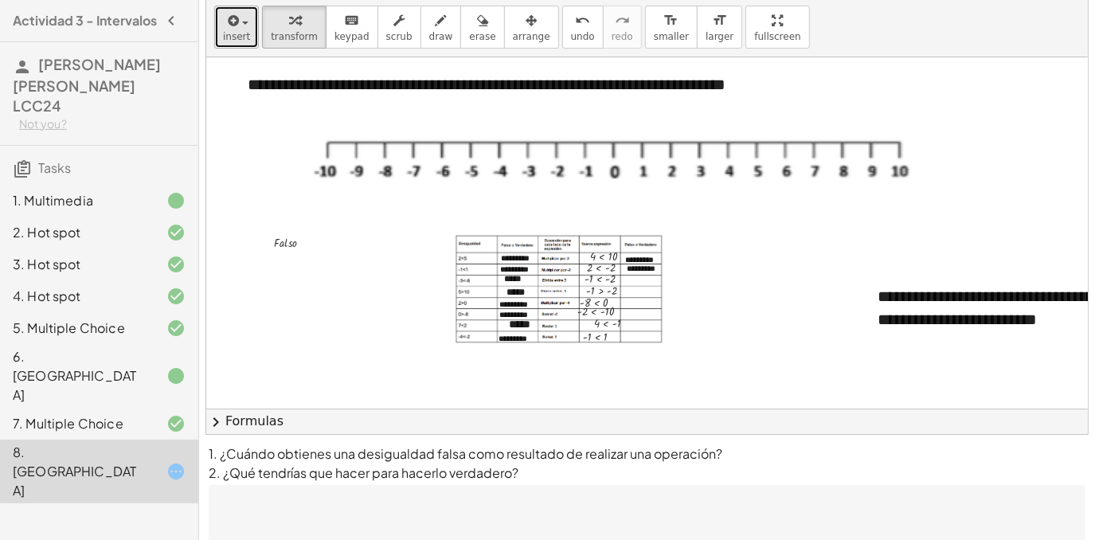
click at [214, 35] on button "insert" at bounding box center [236, 27] width 45 height 43
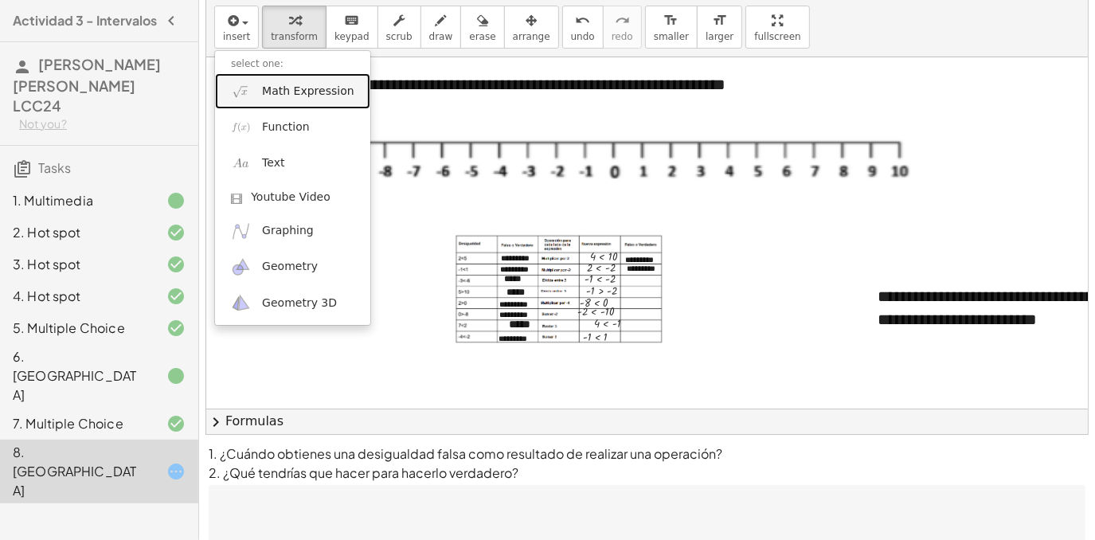
click at [270, 92] on span "Math Expression" at bounding box center [308, 92] width 92 height 16
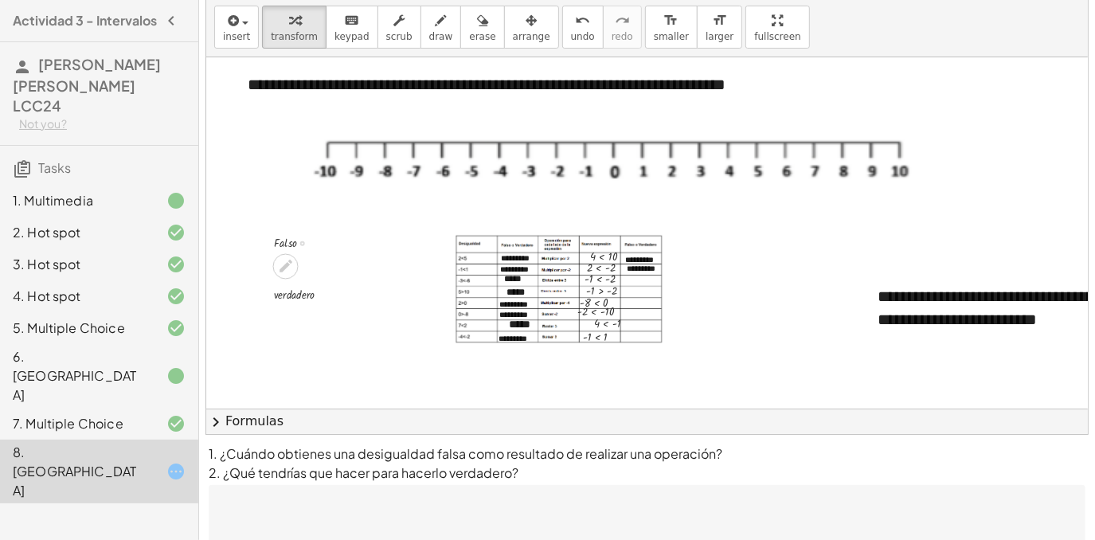
click at [292, 245] on div at bounding box center [299, 242] width 67 height 20
drag, startPoint x: 300, startPoint y: 244, endPoint x: 633, endPoint y: 277, distance: 334.6
drag, startPoint x: 631, startPoint y: 281, endPoint x: 641, endPoint y: 281, distance: 10.4
click at [641, 281] on div at bounding box center [627, 277] width 67 height 20
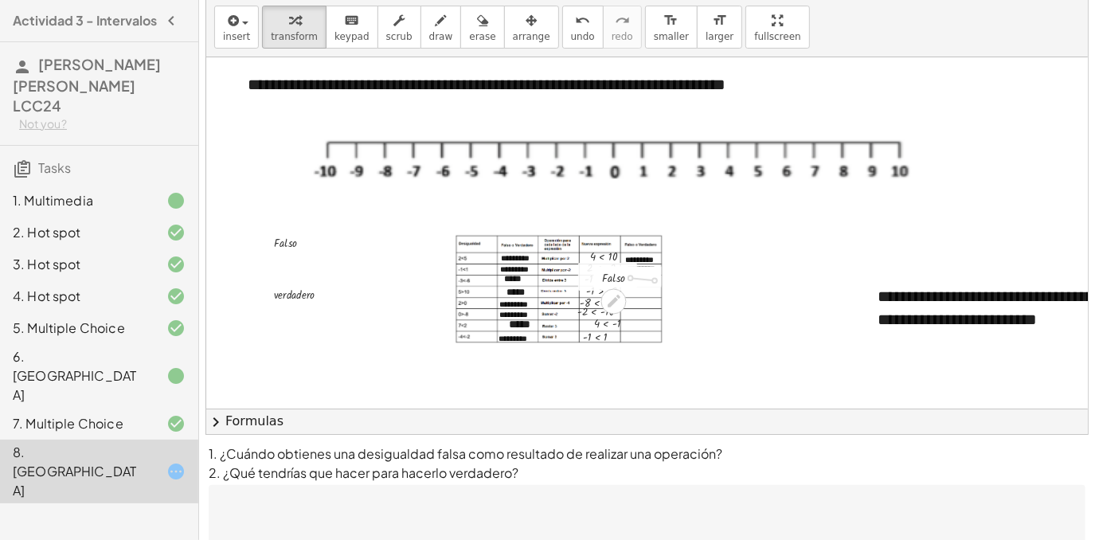
drag, startPoint x: 632, startPoint y: 277, endPoint x: 660, endPoint y: 280, distance: 28.8
click at [614, 279] on div "· F · a · l · s · o" at bounding box center [614, 279] width 0 height 0
drag, startPoint x: 632, startPoint y: 280, endPoint x: 690, endPoint y: 280, distance: 57.3
drag, startPoint x: 669, startPoint y: 278, endPoint x: 633, endPoint y: 279, distance: 35.8
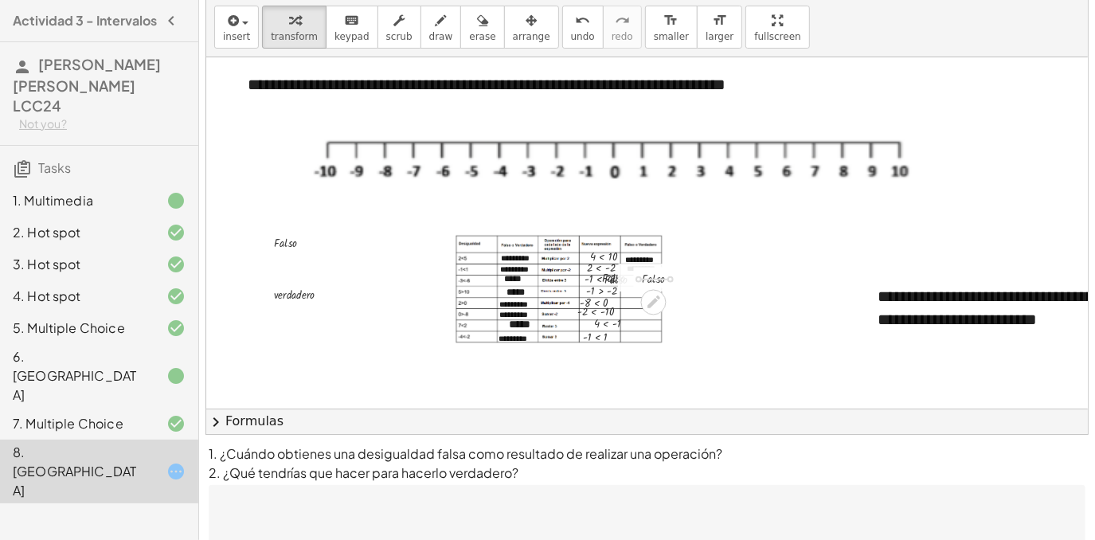
click at [633, 279] on div "· F · a · l · s · o" at bounding box center [647, 278] width 59 height 28
click at [669, 281] on div at bounding box center [667, 278] width 67 height 20
click at [672, 275] on div at bounding box center [667, 278] width 67 height 20
drag, startPoint x: 668, startPoint y: 277, endPoint x: 624, endPoint y: 281, distance: 44.0
click at [624, 281] on div "· F · a · l · s · o" at bounding box center [647, 278] width 59 height 28
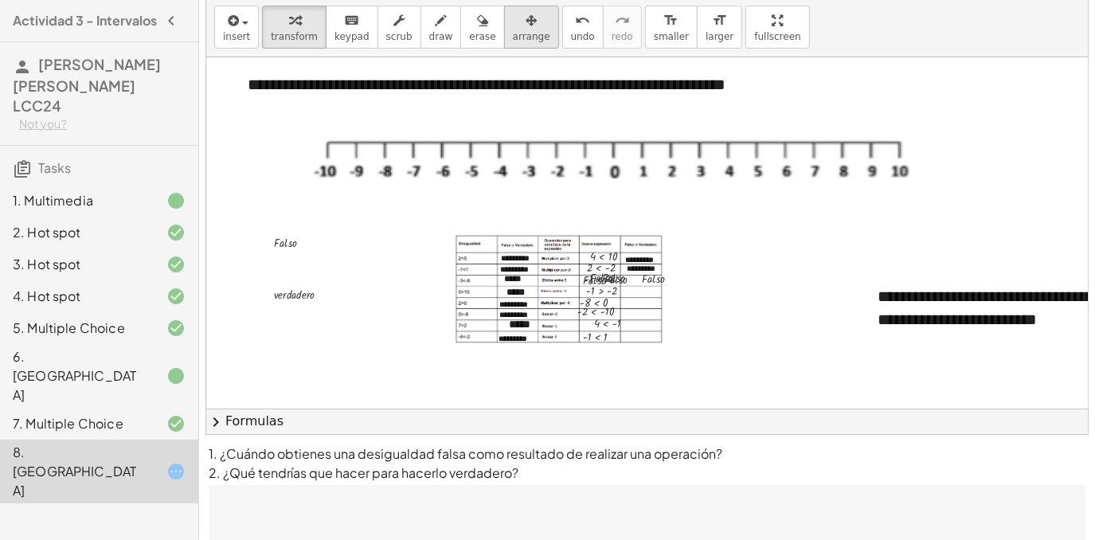
click at [513, 31] on span "arrange" at bounding box center [531, 36] width 37 height 11
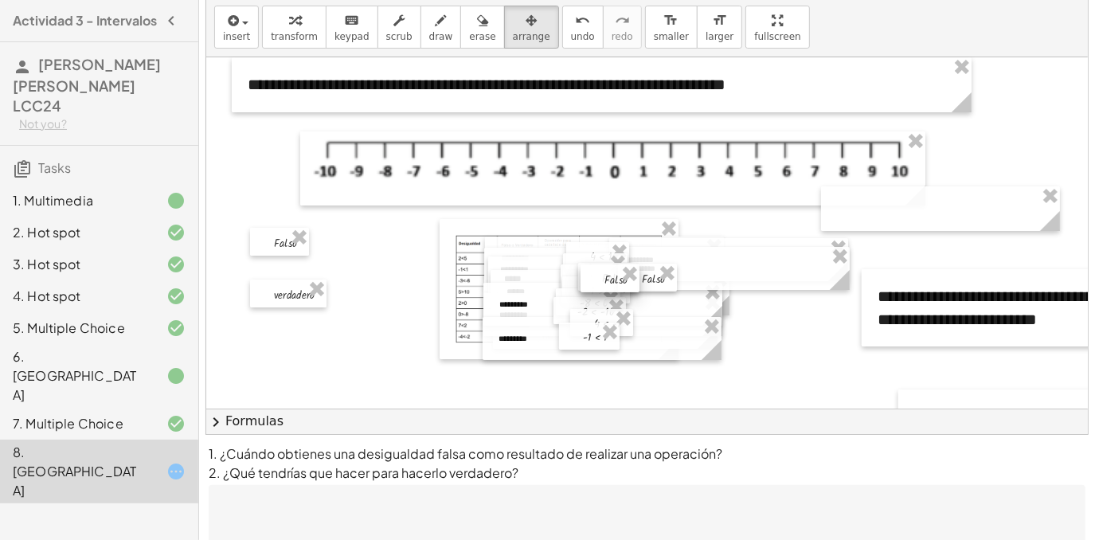
click at [607, 283] on div at bounding box center [610, 278] width 59 height 28
click at [603, 282] on div at bounding box center [607, 277] width 59 height 28
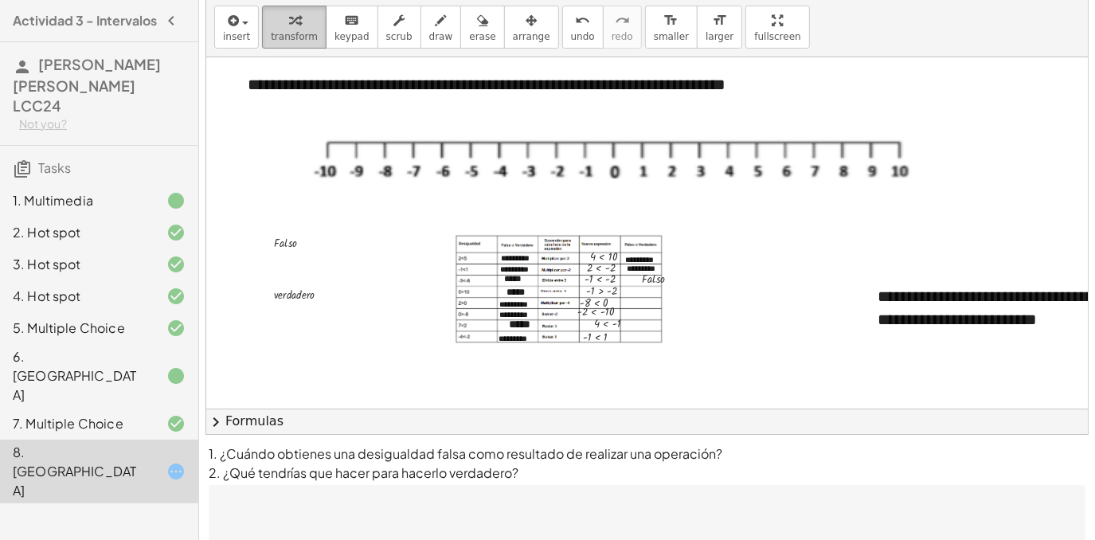
click at [309, 16] on button "transform" at bounding box center [294, 27] width 65 height 43
click at [303, 295] on div at bounding box center [308, 294] width 84 height 20
drag, startPoint x: 315, startPoint y: 293, endPoint x: 248, endPoint y: 295, distance: 66.9
drag, startPoint x: 320, startPoint y: 295, endPoint x: 634, endPoint y: 290, distance: 313.8
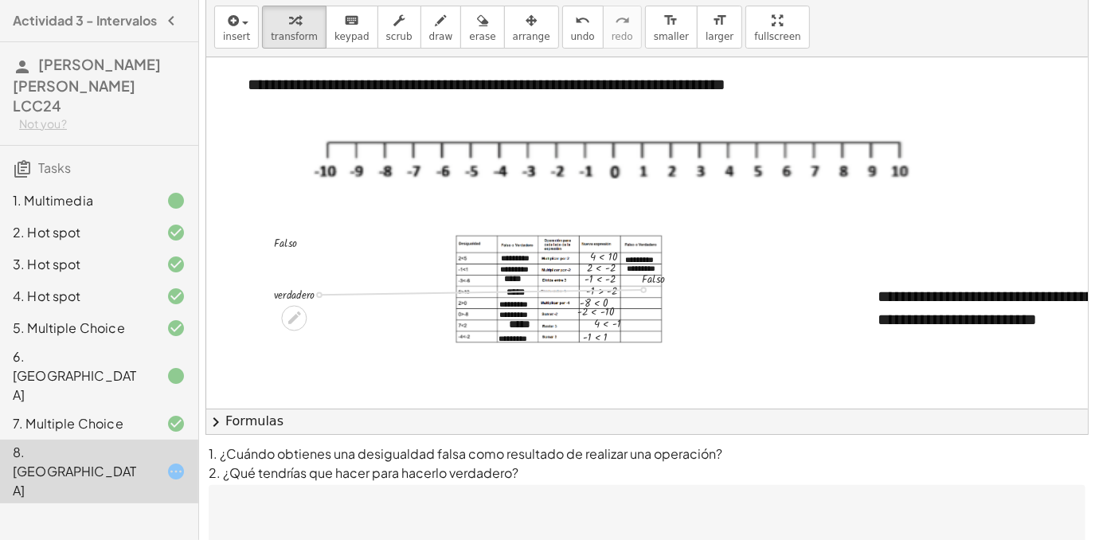
drag, startPoint x: 624, startPoint y: 289, endPoint x: 668, endPoint y: 290, distance: 44.6
drag, startPoint x: 641, startPoint y: 287, endPoint x: 679, endPoint y: 290, distance: 38.3
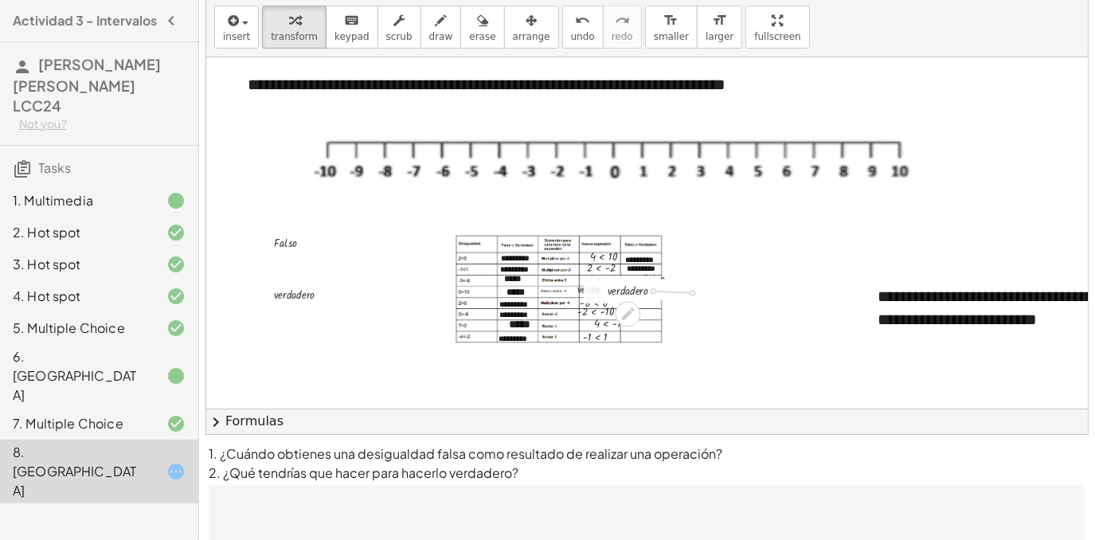
drag, startPoint x: 651, startPoint y: 289, endPoint x: 693, endPoint y: 291, distance: 41.5
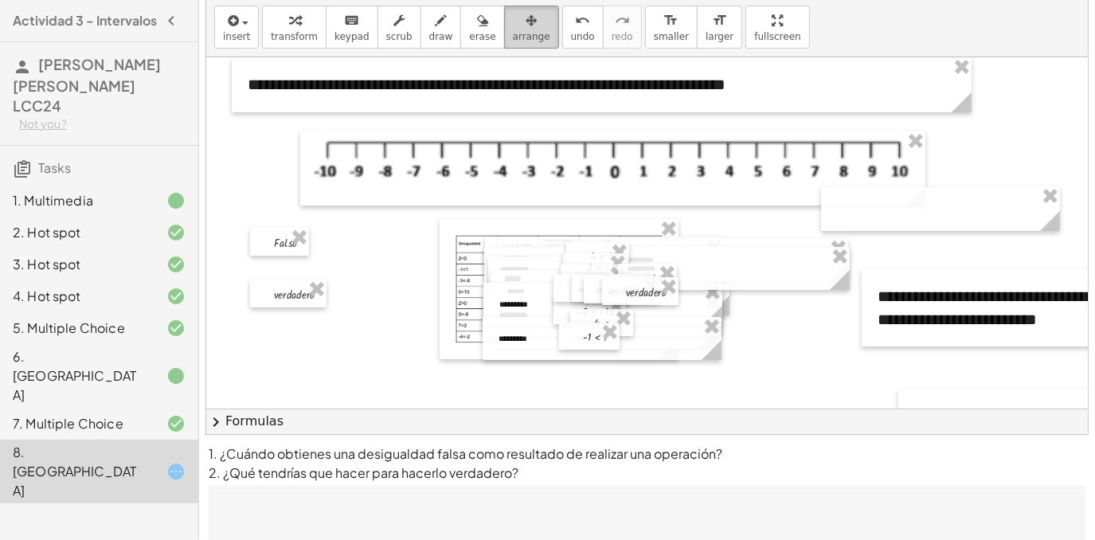
click at [513, 25] on div "button" at bounding box center [531, 19] width 37 height 19
click at [598, 300] on div at bounding box center [622, 290] width 76 height 28
click at [598, 297] on div at bounding box center [610, 288] width 76 height 28
click at [594, 288] on div at bounding box center [591, 288] width 76 height 28
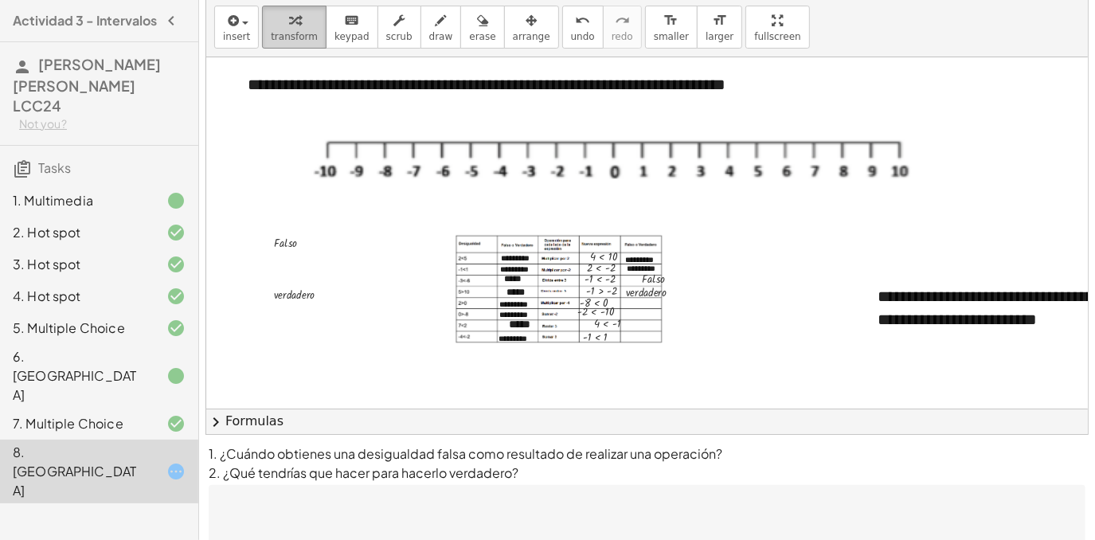
click at [301, 20] on div "button" at bounding box center [294, 19] width 47 height 19
click at [311, 290] on div at bounding box center [308, 294] width 84 height 20
drag, startPoint x: 317, startPoint y: 293, endPoint x: 634, endPoint y: 303, distance: 317.1
drag, startPoint x: 630, startPoint y: 303, endPoint x: 669, endPoint y: 302, distance: 39.1
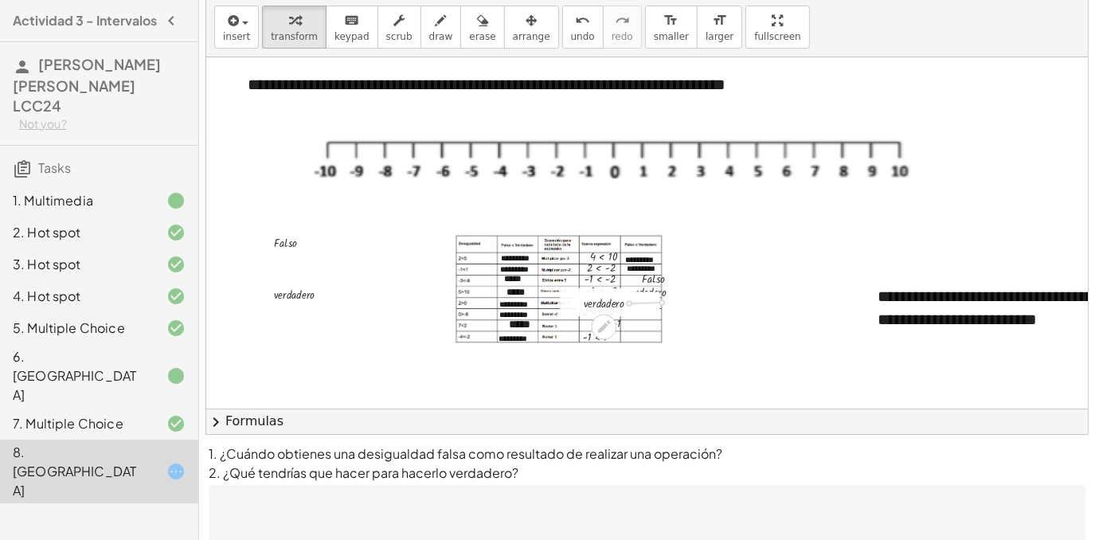
drag, startPoint x: 643, startPoint y: 300, endPoint x: 676, endPoint y: 299, distance: 32.7
drag, startPoint x: 650, startPoint y: 302, endPoint x: 690, endPoint y: 303, distance: 39.8
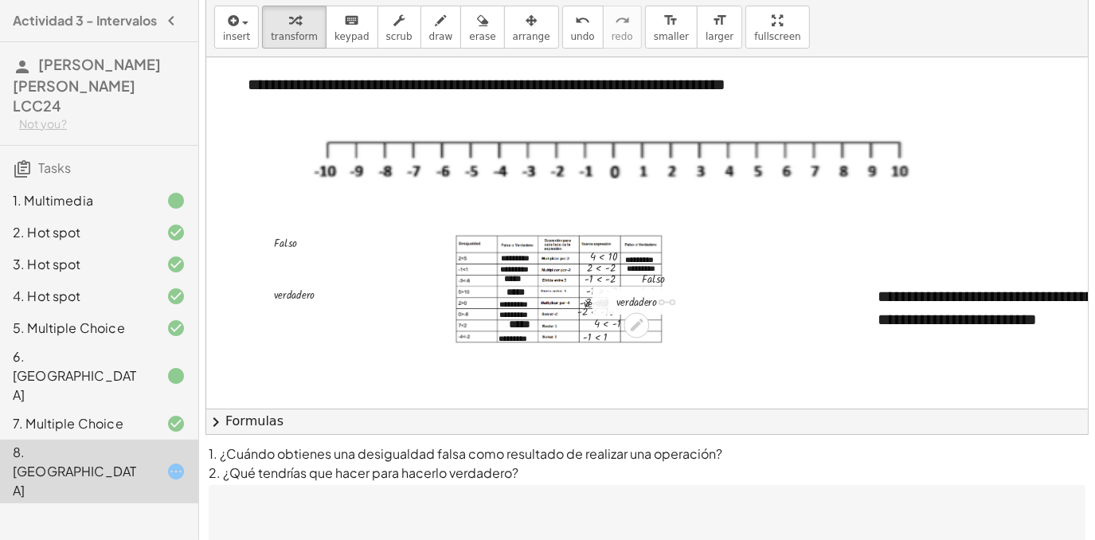
drag, startPoint x: 660, startPoint y: 300, endPoint x: 679, endPoint y: 300, distance: 19.1
click at [636, 303] on div "· v · e · r · d · a · d · e · r · o" at bounding box center [636, 303] width 0 height 0
click at [513, 32] on span "arrange" at bounding box center [531, 36] width 37 height 11
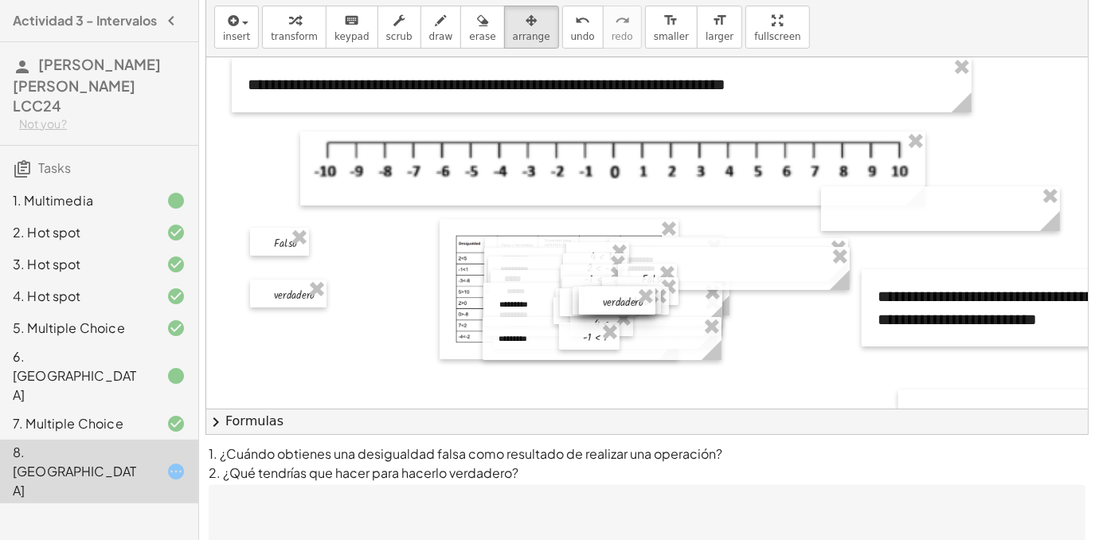
click at [581, 305] on div at bounding box center [617, 301] width 76 height 28
click at [580, 303] on div at bounding box center [611, 301] width 76 height 28
click at [589, 304] on div at bounding box center [598, 302] width 76 height 28
click at [605, 304] on div at bounding box center [631, 301] width 76 height 28
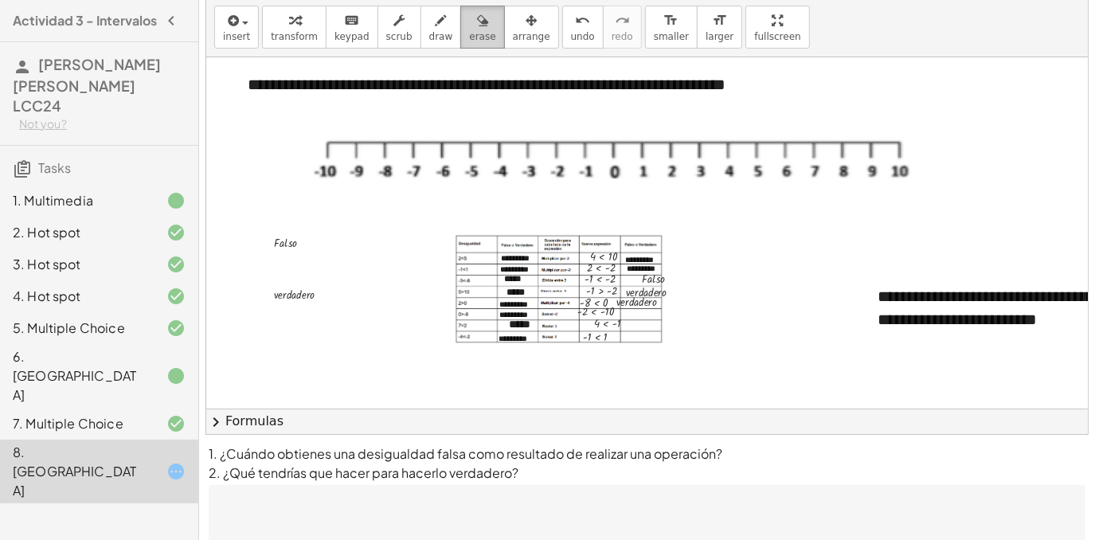
click at [460, 47] on button "erase" at bounding box center [482, 27] width 44 height 43
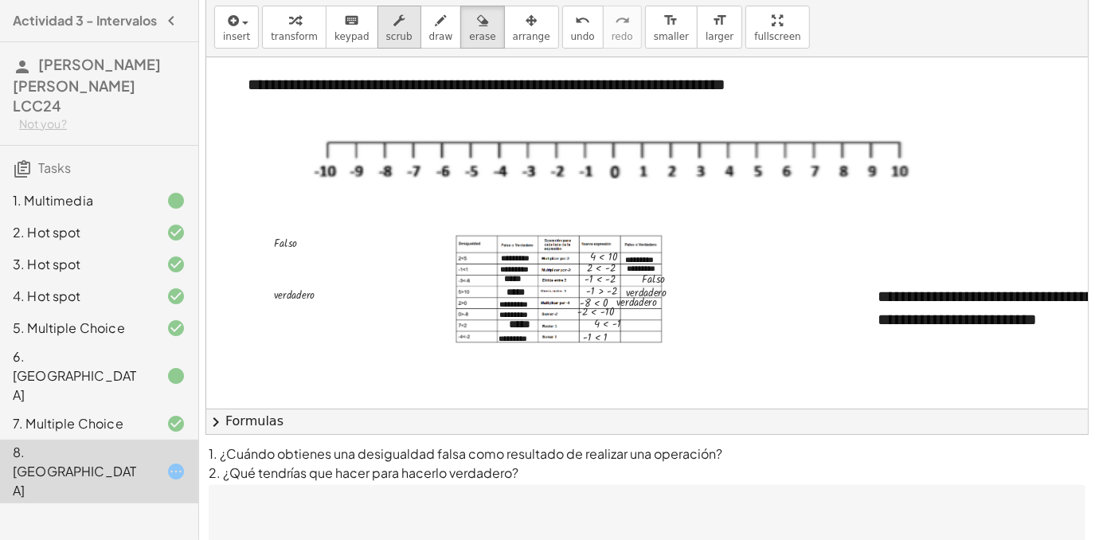
click at [393, 26] on icon "button" at bounding box center [398, 20] width 11 height 19
click at [290, 240] on div at bounding box center [299, 242] width 67 height 20
drag, startPoint x: 302, startPoint y: 241, endPoint x: 638, endPoint y: 310, distance: 343.0
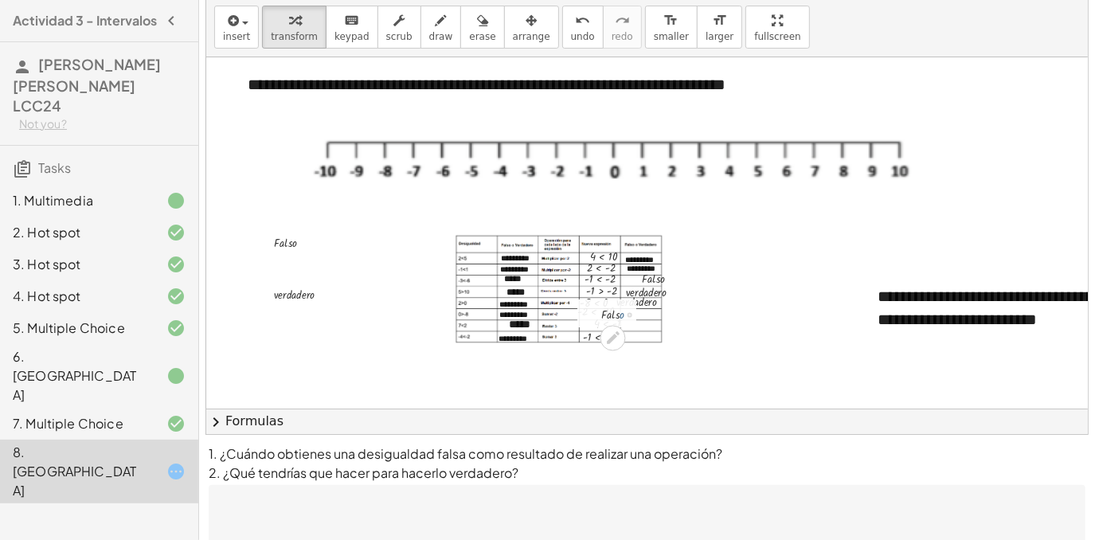
click at [638, 313] on div at bounding box center [626, 313] width 67 height 20
drag, startPoint x: 628, startPoint y: 313, endPoint x: 675, endPoint y: 313, distance: 47.0
drag, startPoint x: 647, startPoint y: 313, endPoint x: 684, endPoint y: 315, distance: 36.7
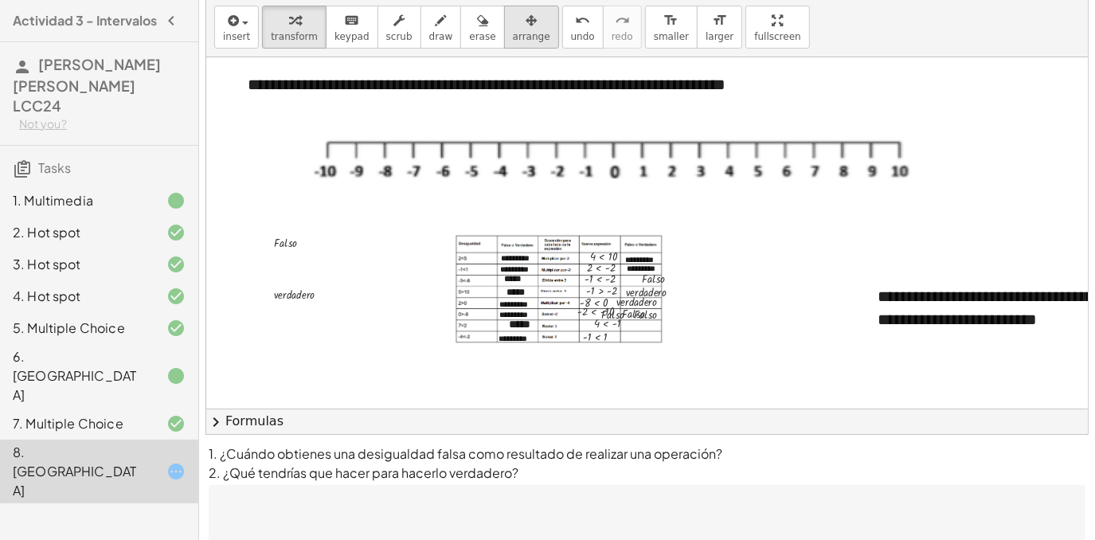
click at [526, 20] on icon "button" at bounding box center [531, 20] width 11 height 19
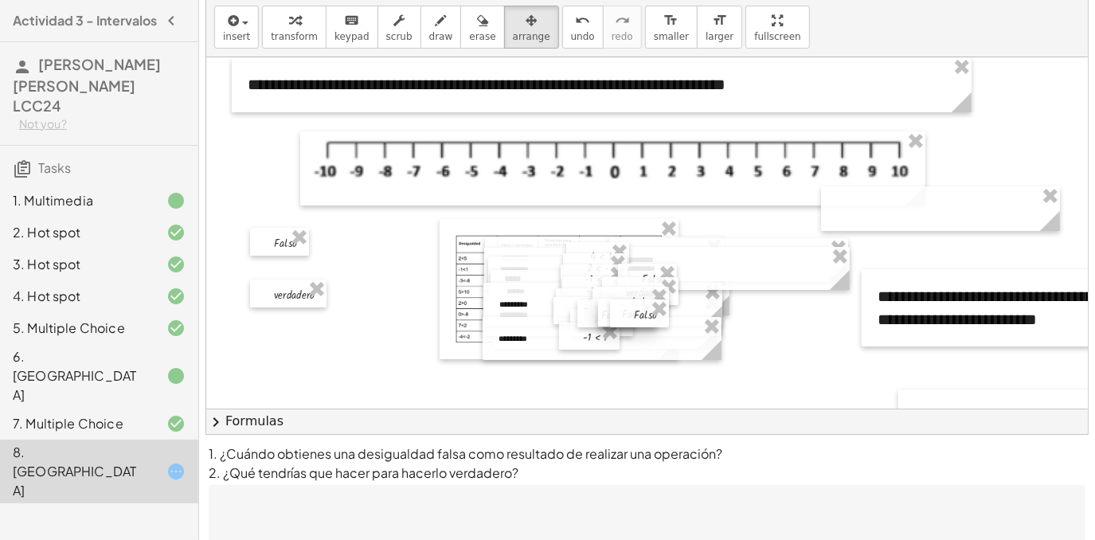
click at [600, 318] on div at bounding box center [627, 313] width 59 height 28
click at [597, 315] on div at bounding box center [606, 313] width 59 height 28
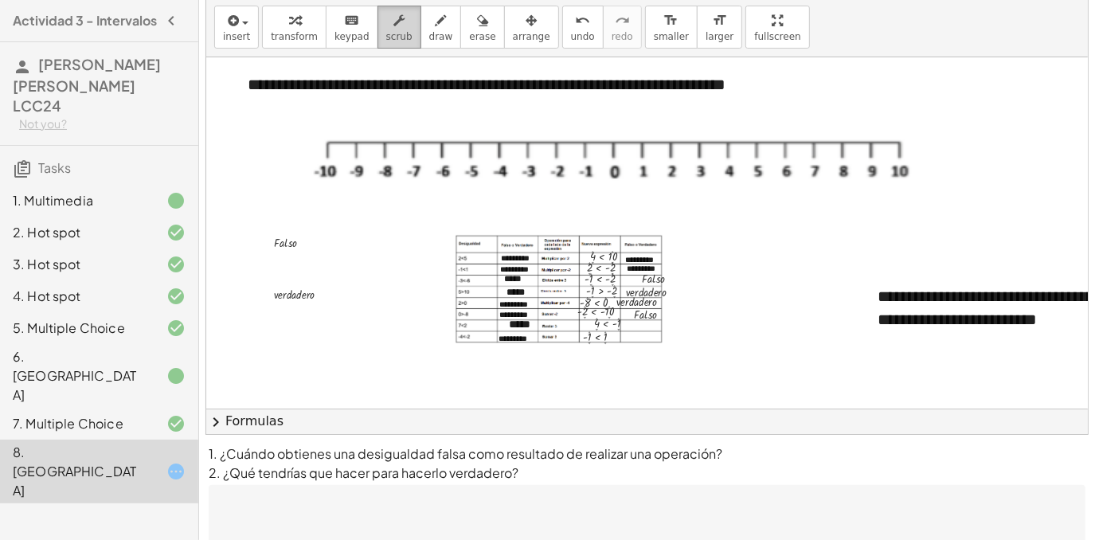
click at [395, 24] on button "scrub" at bounding box center [399, 27] width 44 height 43
drag, startPoint x: 299, startPoint y: 241, endPoint x: 636, endPoint y: 322, distance: 346.3
click at [629, 329] on div at bounding box center [627, 325] width 67 height 20
click at [635, 328] on div at bounding box center [627, 325] width 67 height 20
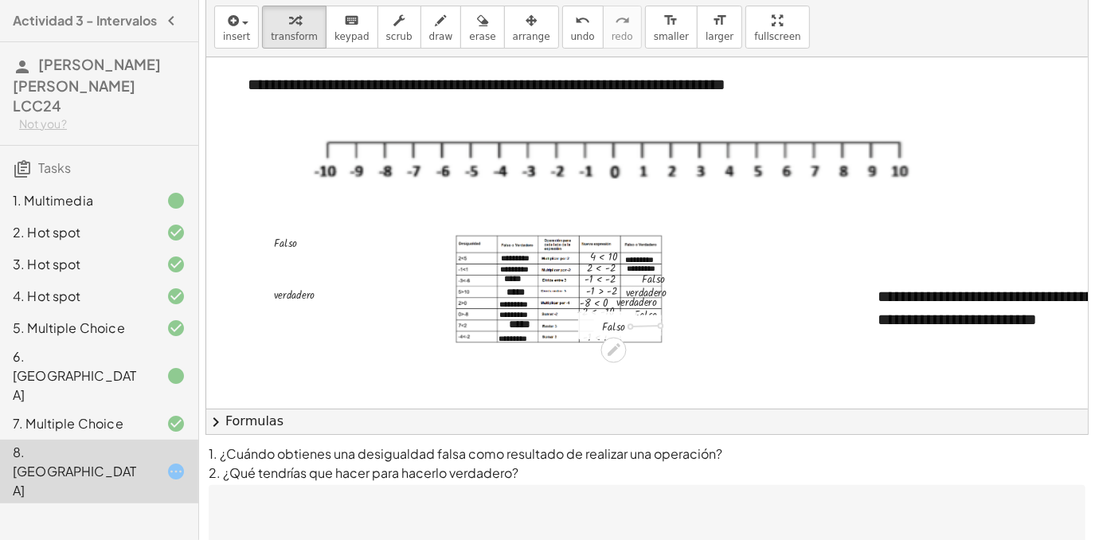
drag, startPoint x: 631, startPoint y: 326, endPoint x: 667, endPoint y: 324, distance: 35.9
drag, startPoint x: 640, startPoint y: 323, endPoint x: 683, endPoint y: 323, distance: 43.0
click at [602, 323] on div at bounding box center [600, 324] width 24 height 28
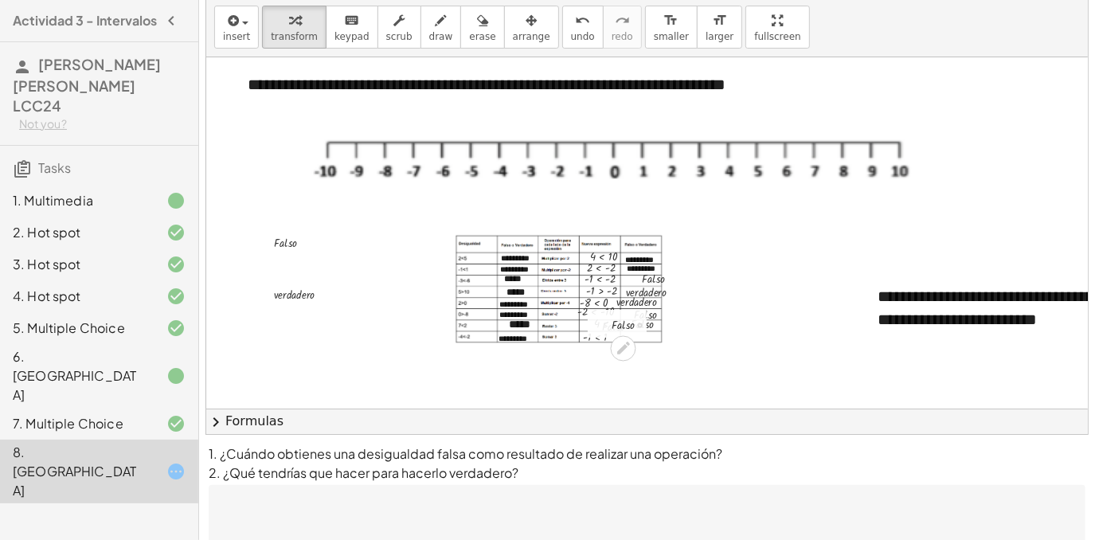
click at [628, 317] on div at bounding box center [637, 324] width 67 height 20
click at [513, 31] on span "arrange" at bounding box center [531, 36] width 37 height 11
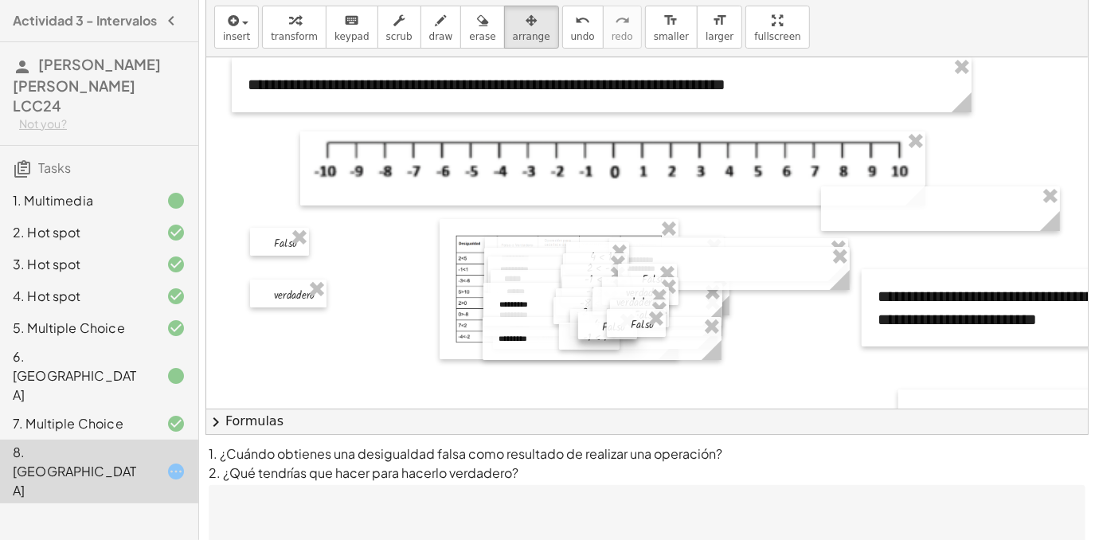
click at [604, 323] on div at bounding box center [607, 325] width 59 height 28
click at [345, 35] on span "keypad" at bounding box center [351, 36] width 35 height 11
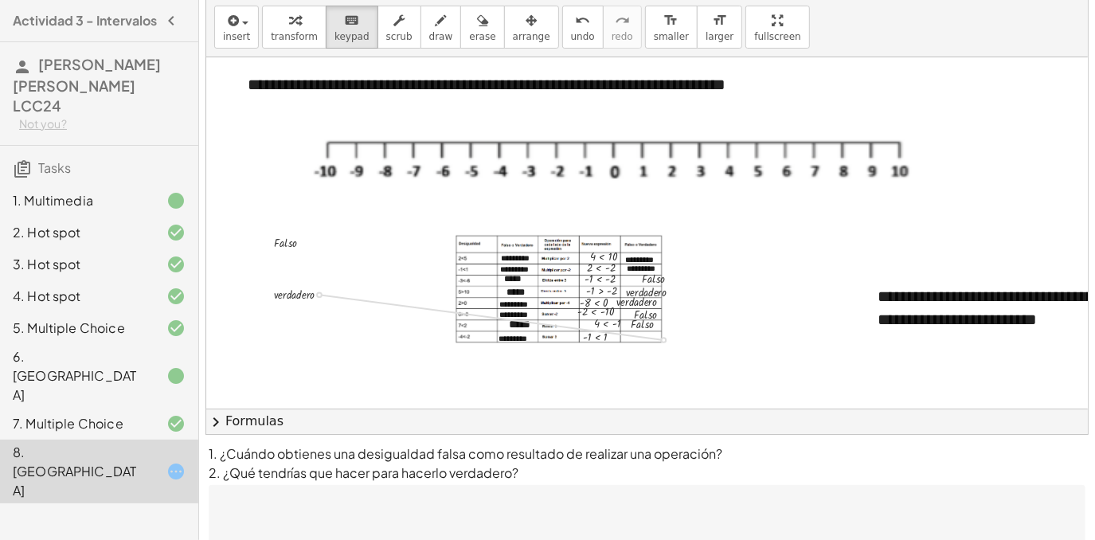
drag, startPoint x: 317, startPoint y: 294, endPoint x: 650, endPoint y: 337, distance: 335.7
click at [643, 342] on div at bounding box center [631, 338] width 84 height 20
drag, startPoint x: 643, startPoint y: 338, endPoint x: 681, endPoint y: 332, distance: 38.8
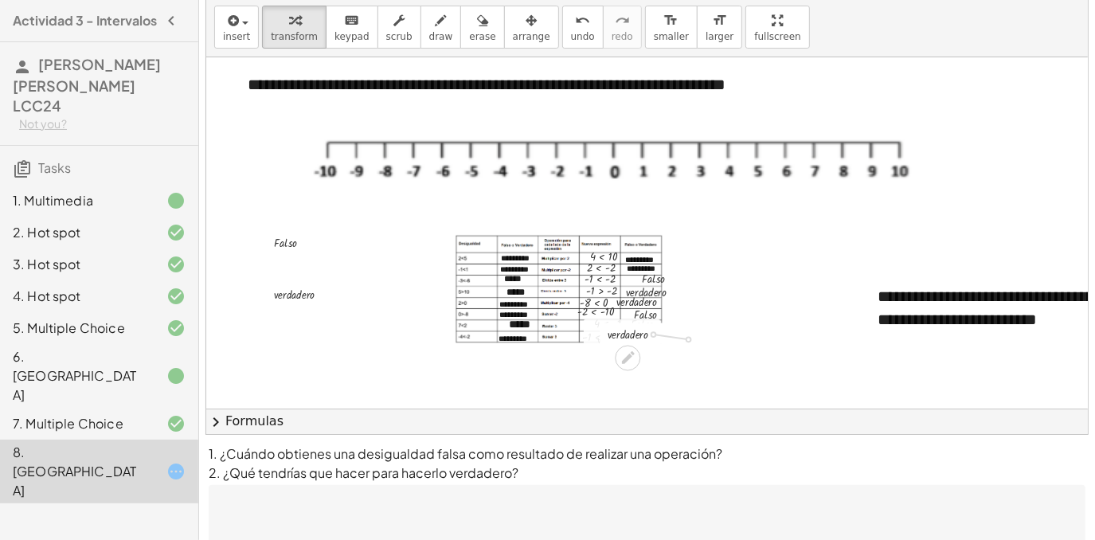
drag, startPoint x: 654, startPoint y: 334, endPoint x: 694, endPoint y: 338, distance: 40.1
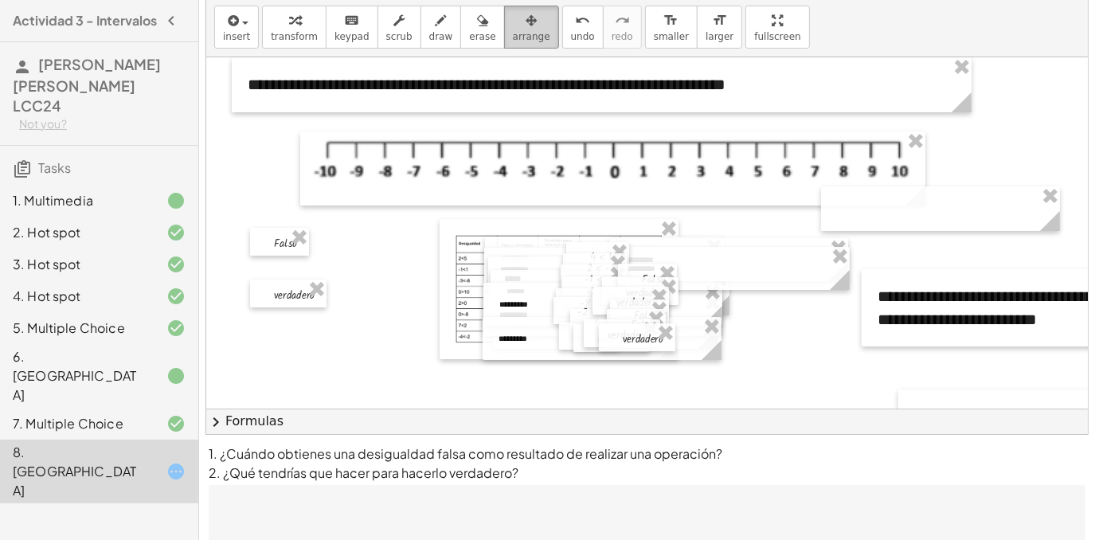
click at [513, 31] on span "arrange" at bounding box center [531, 36] width 37 height 11
click at [590, 340] on div at bounding box center [622, 333] width 76 height 28
click at [594, 336] on div at bounding box center [611, 338] width 76 height 28
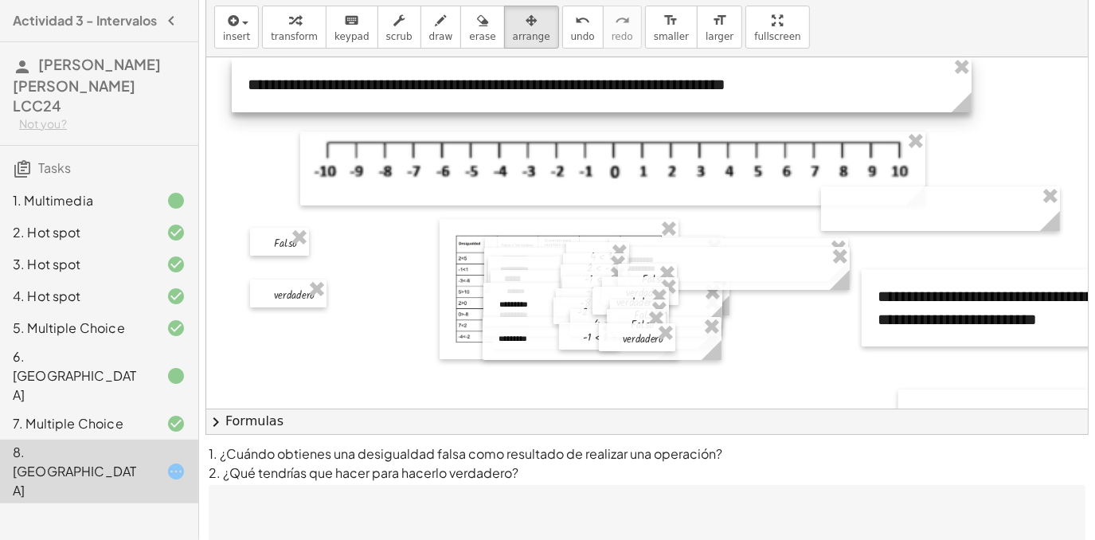
click at [327, 64] on div at bounding box center [602, 84] width 740 height 55
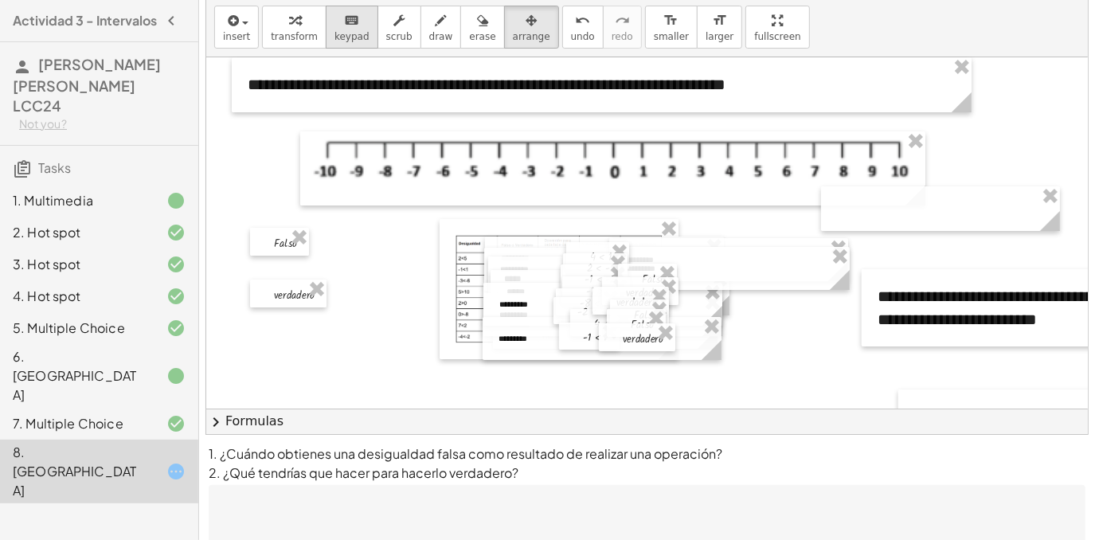
click at [334, 44] on button "keyboard keypad" at bounding box center [352, 27] width 53 height 43
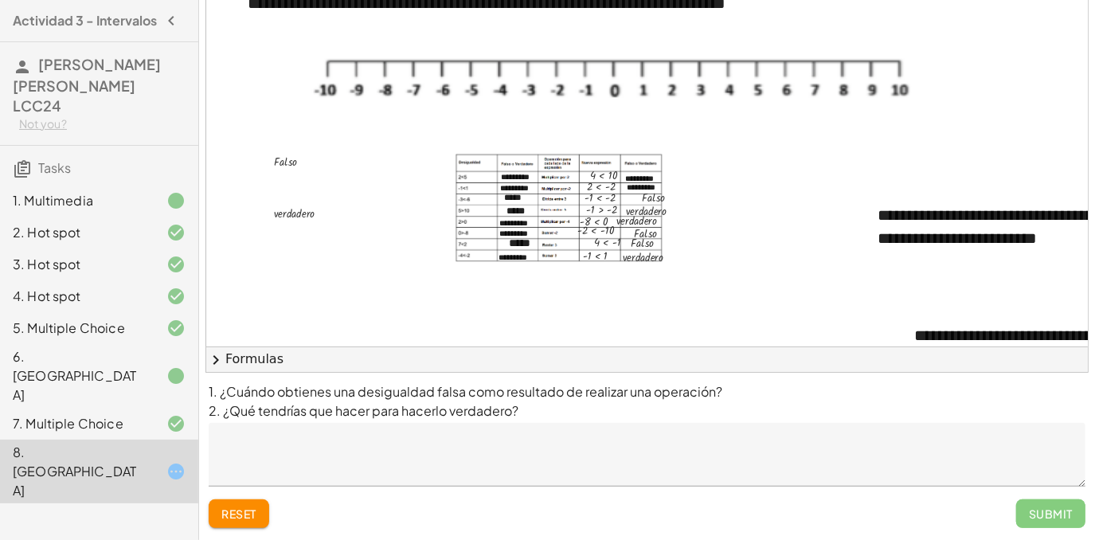
scroll to position [41, 0]
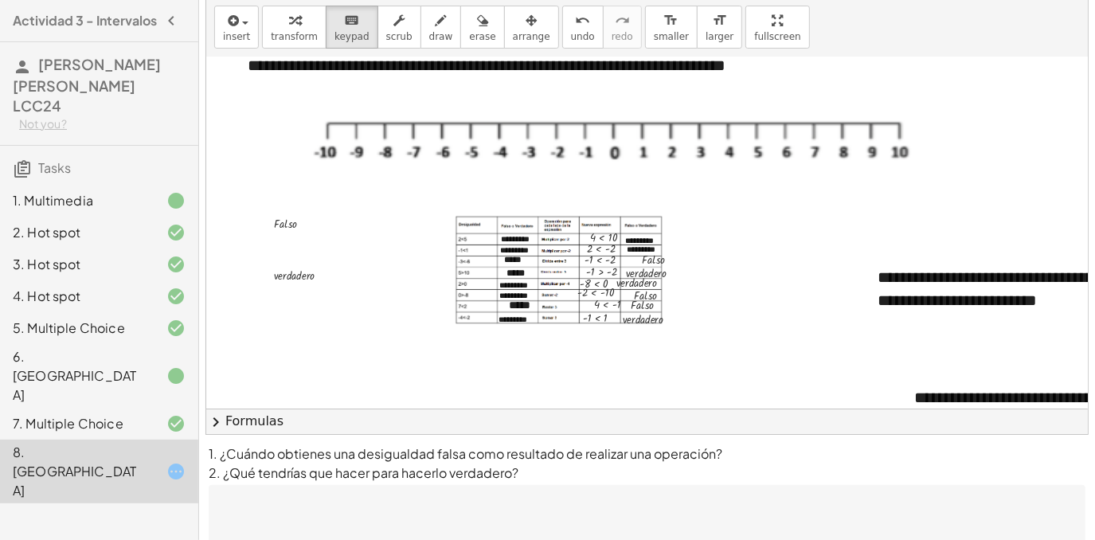
click at [418, 499] on textarea at bounding box center [647, 517] width 877 height 64
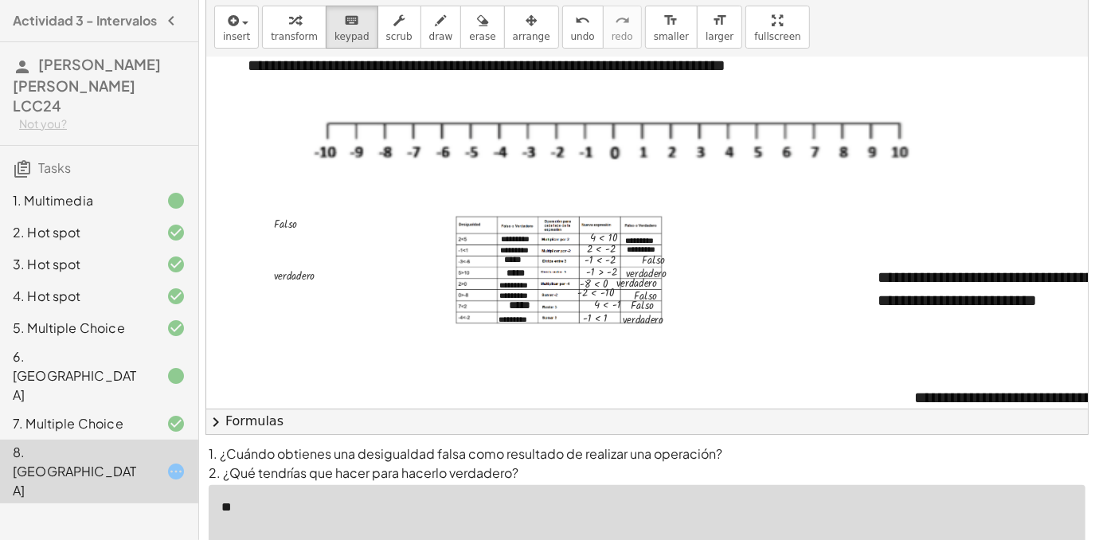
type textarea "*"
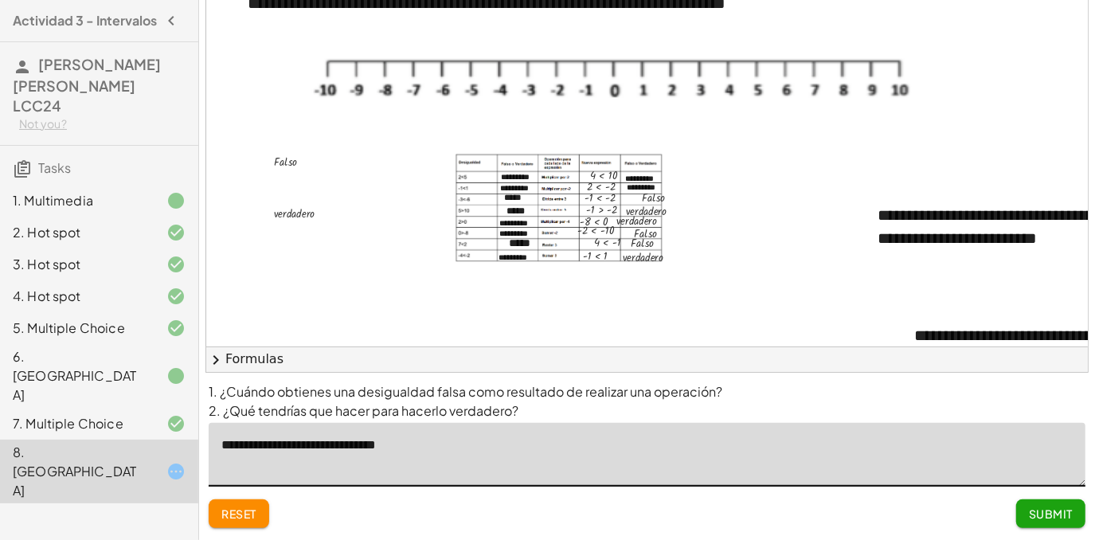
type textarea "**********"
click at [1030, 510] on span "Submit" at bounding box center [1051, 514] width 44 height 14
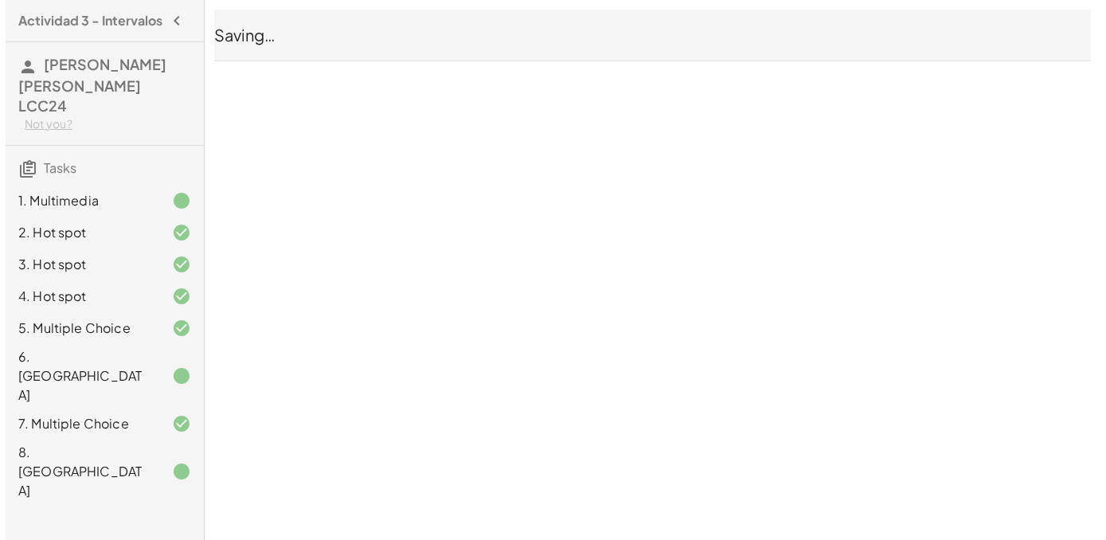
scroll to position [0, 0]
